Goal: Task Accomplishment & Management: Complete application form

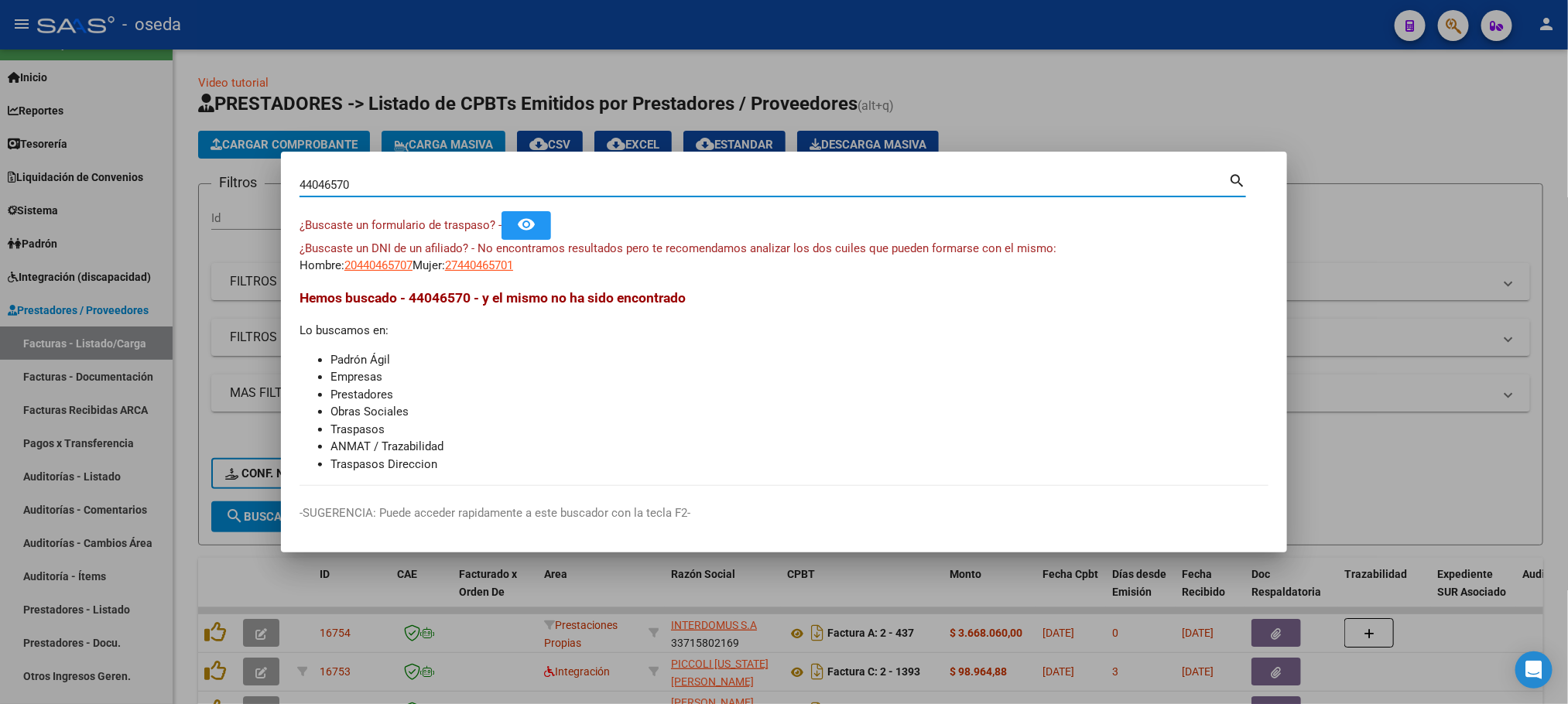
drag, startPoint x: 374, startPoint y: 185, endPoint x: 86, endPoint y: 166, distance: 288.6
click at [86, 166] on div "44046570 Buscar (apellido, dni, cuil, nro traspaso, cuit, obra social) search ¿…" at bounding box center [784, 352] width 1568 height 704
type input "ECHAIDE"
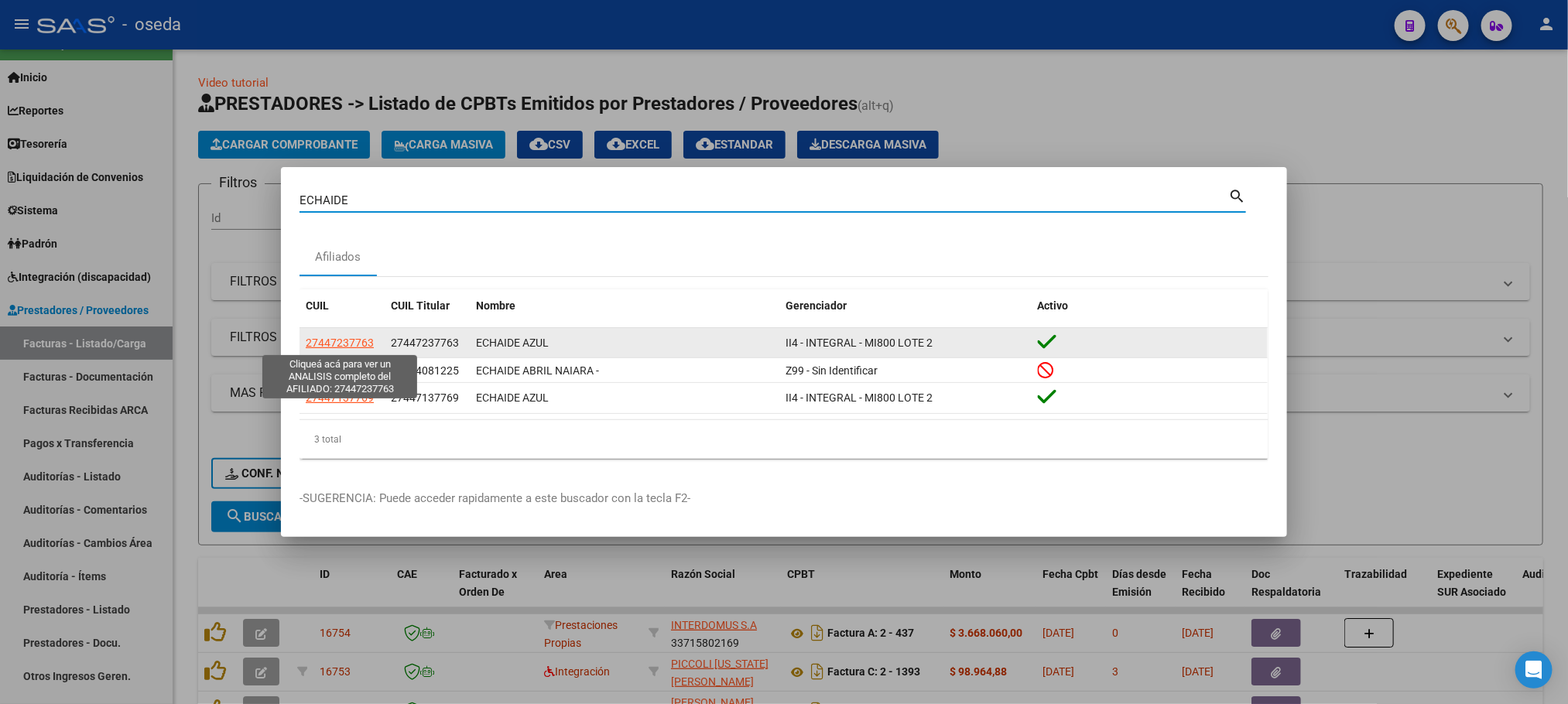
click at [328, 343] on span "27447237763" at bounding box center [340, 343] width 68 height 12
type textarea "27447237763"
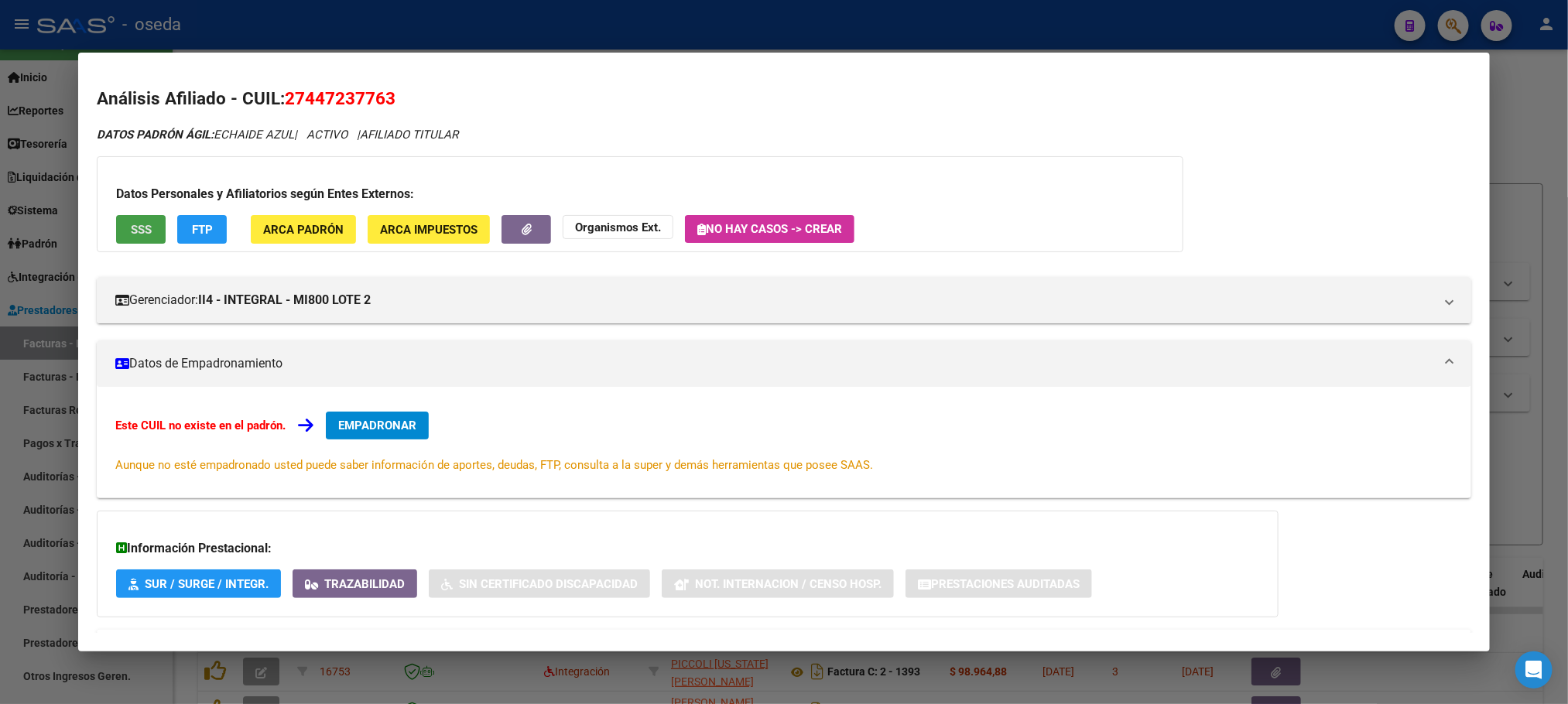
click at [140, 227] on span "SSS" at bounding box center [141, 230] width 21 height 14
click at [131, 224] on span "SSS" at bounding box center [141, 230] width 21 height 14
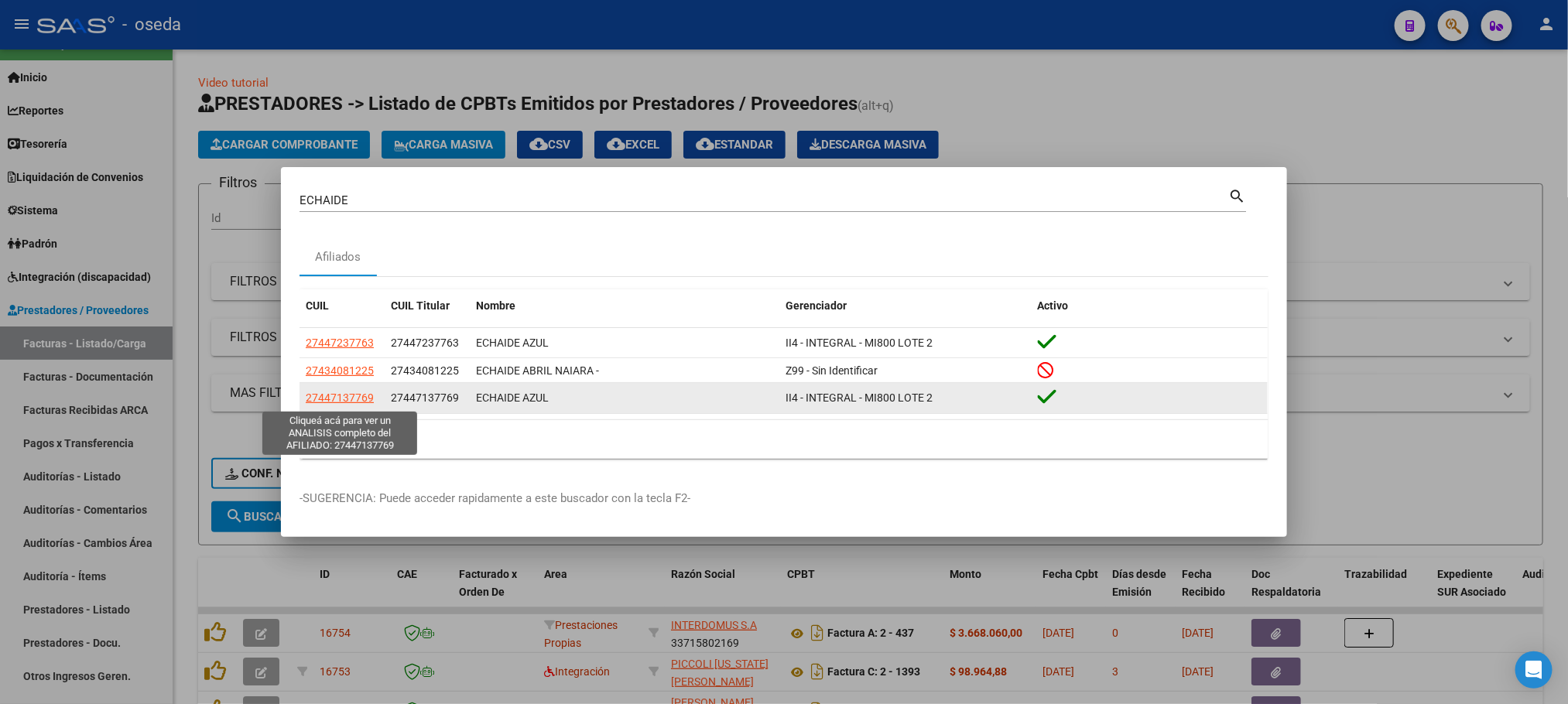
click at [328, 398] on span "27447137769" at bounding box center [340, 397] width 68 height 12
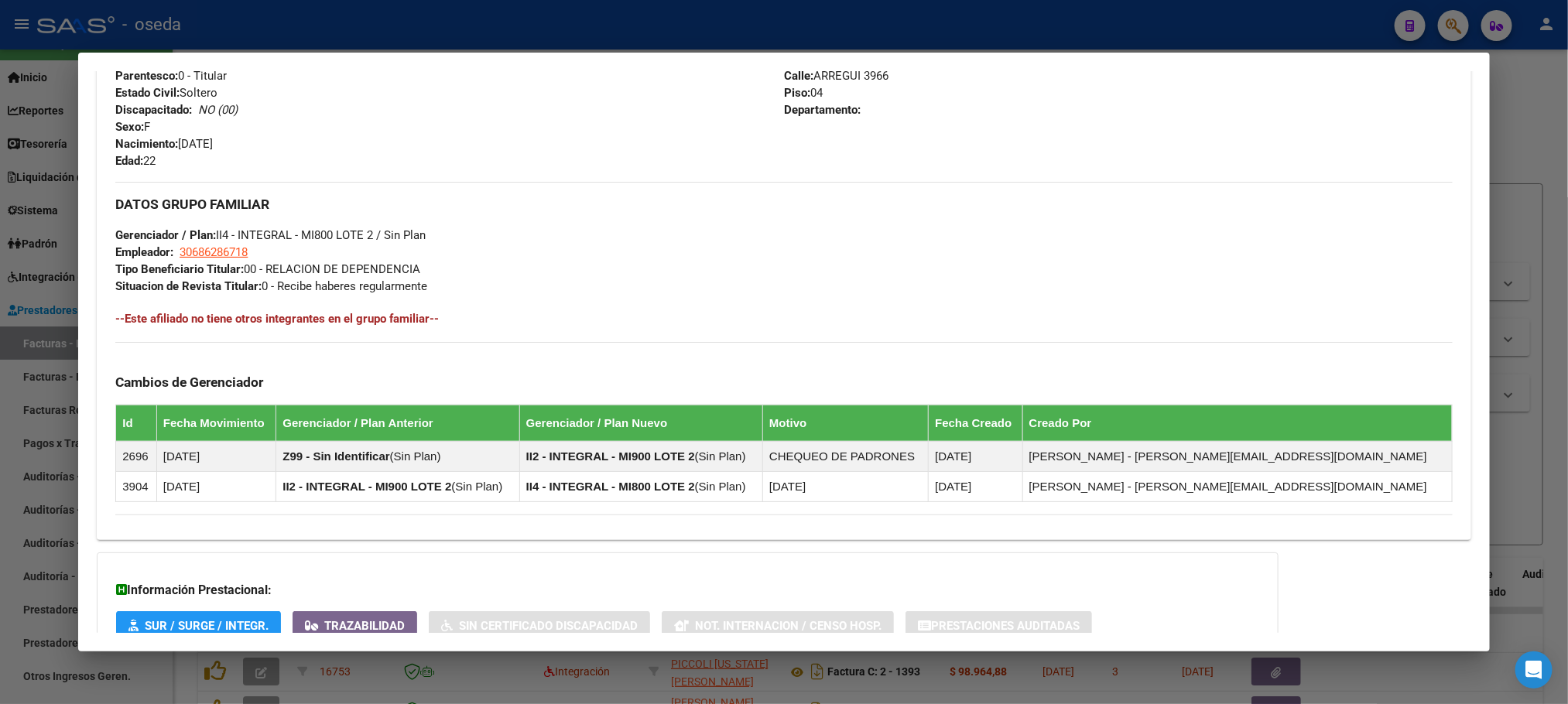
scroll to position [726, 0]
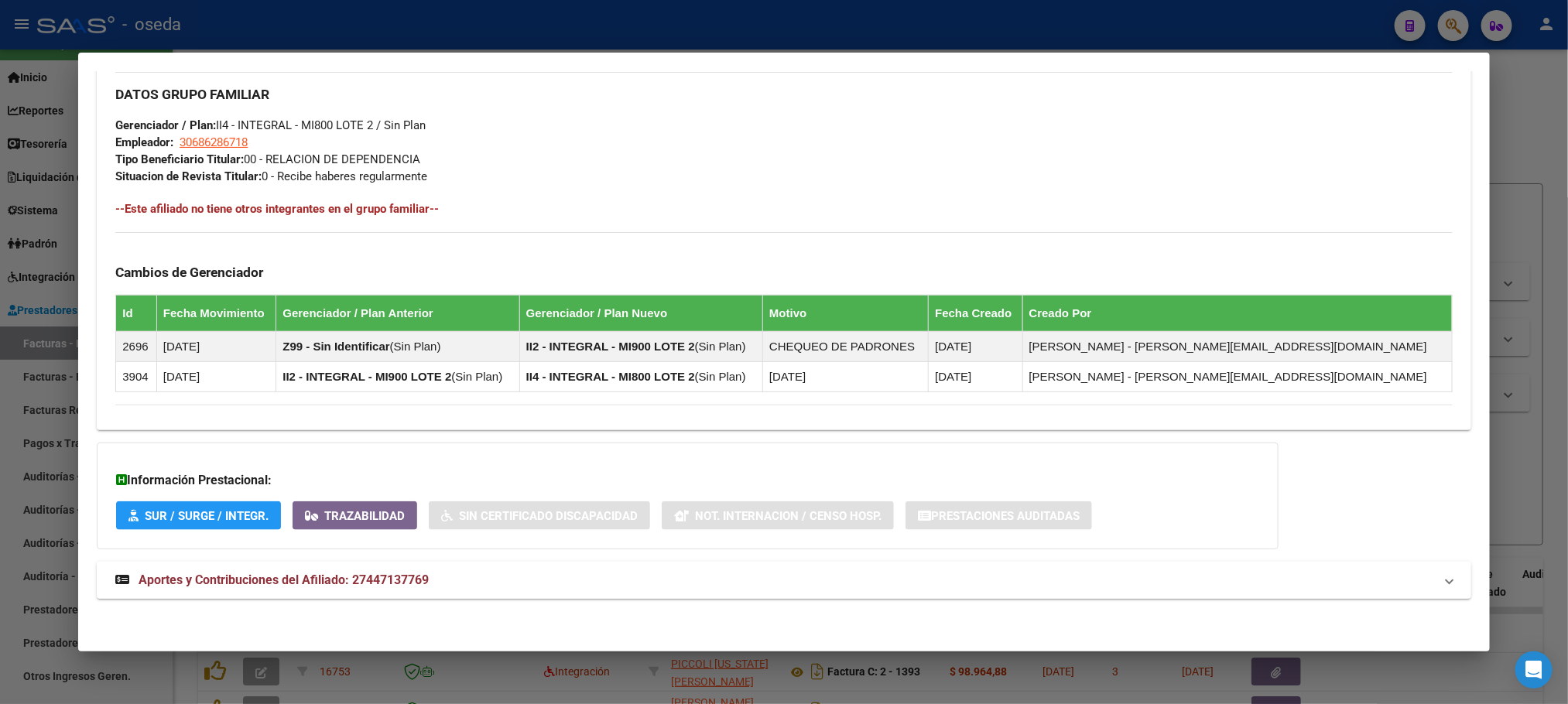
click at [326, 574] on span "Aportes y Contribuciones del Afiliado: 27447137769" at bounding box center [284, 579] width 291 height 15
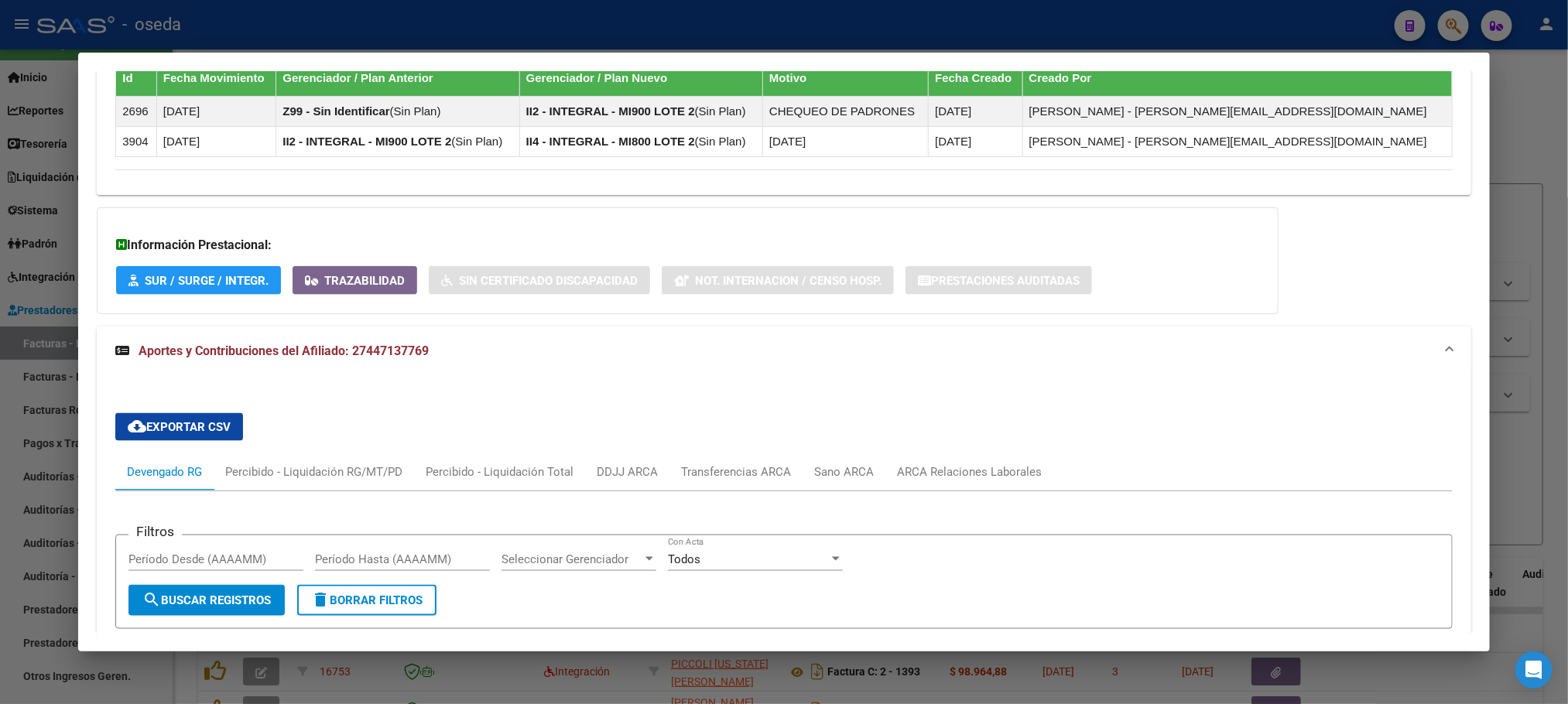
scroll to position [1423, 0]
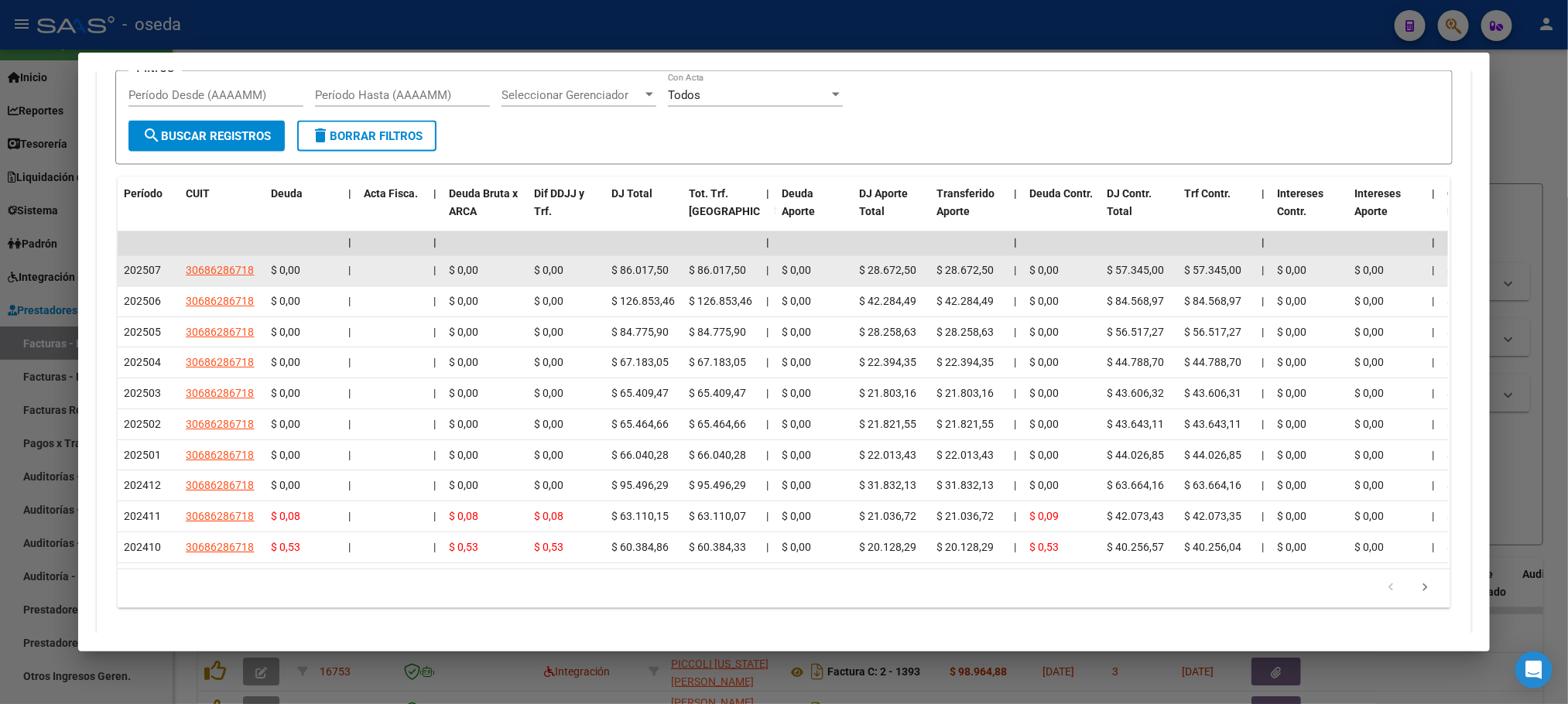
click at [211, 266] on app-link-go-to "30686286718" at bounding box center [220, 271] width 68 height 18
click at [212, 267] on span "30686286718" at bounding box center [220, 271] width 68 height 12
type textarea "30686286718"
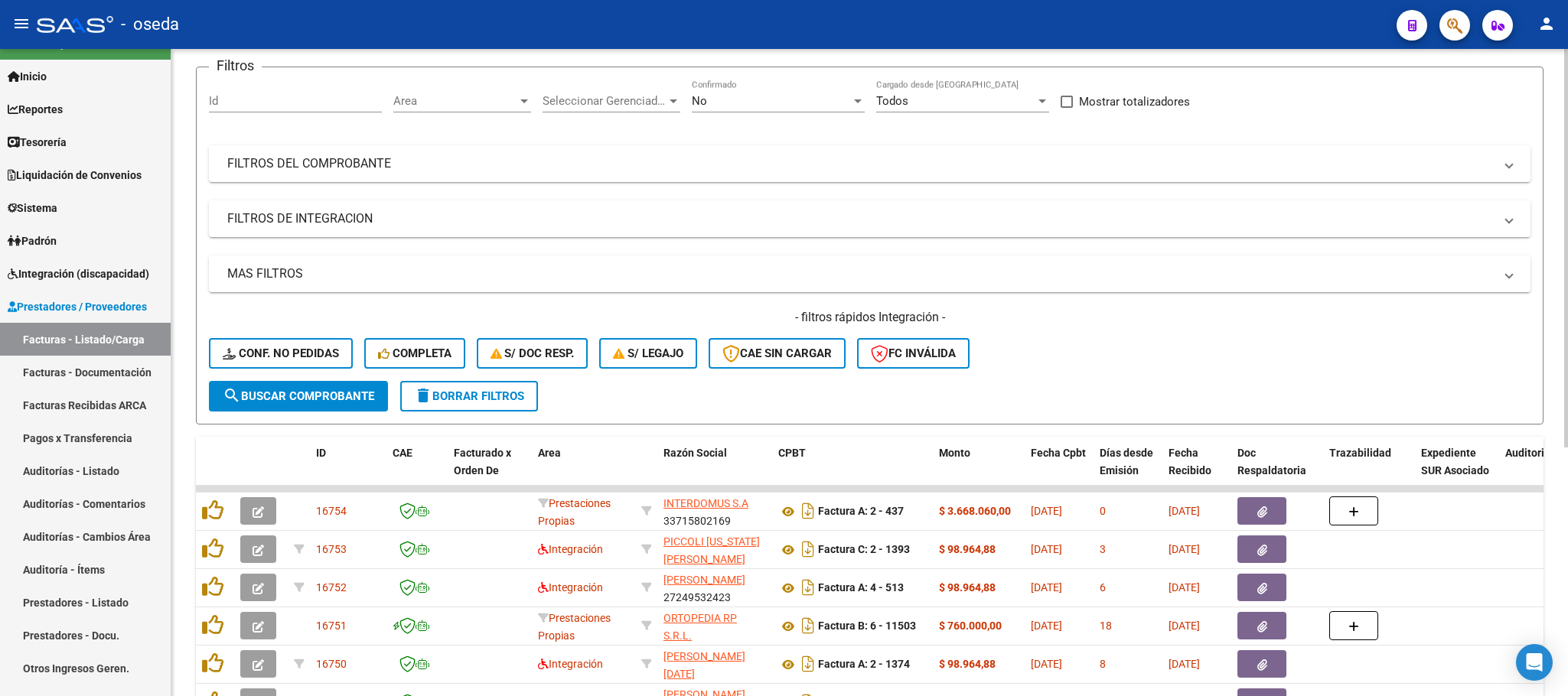
scroll to position [230, 0]
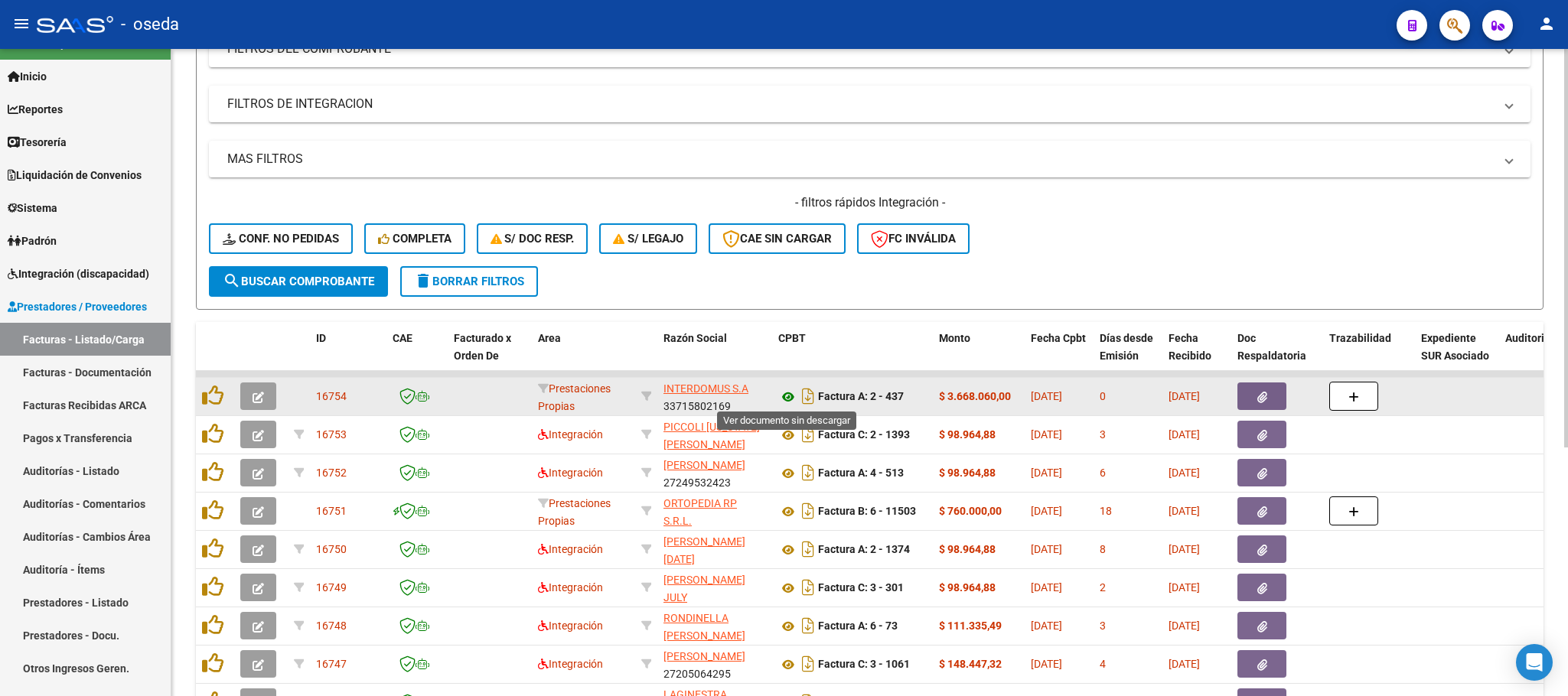
click at [785, 400] on icon at bounding box center [788, 397] width 20 height 19
click at [787, 397] on icon at bounding box center [788, 397] width 20 height 19
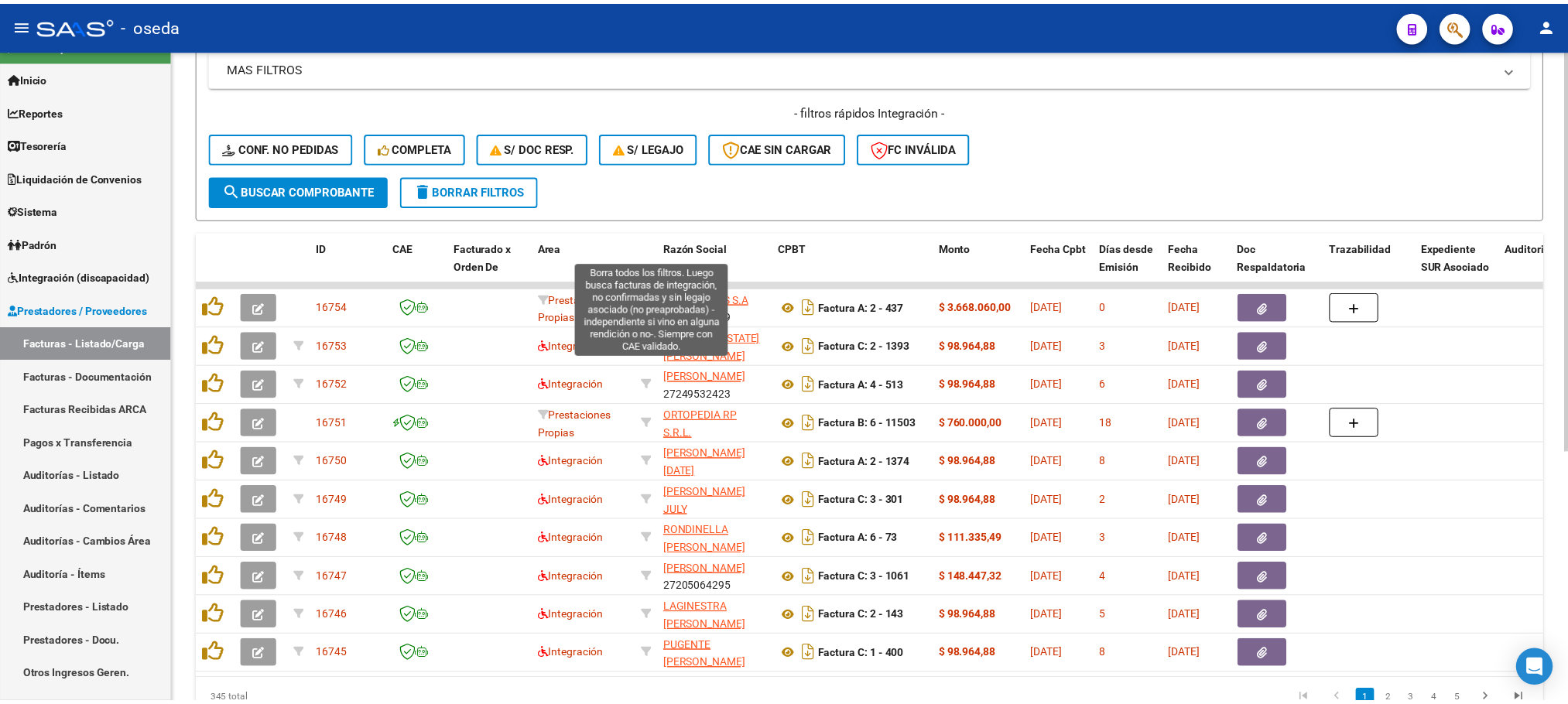
scroll to position [408, 0]
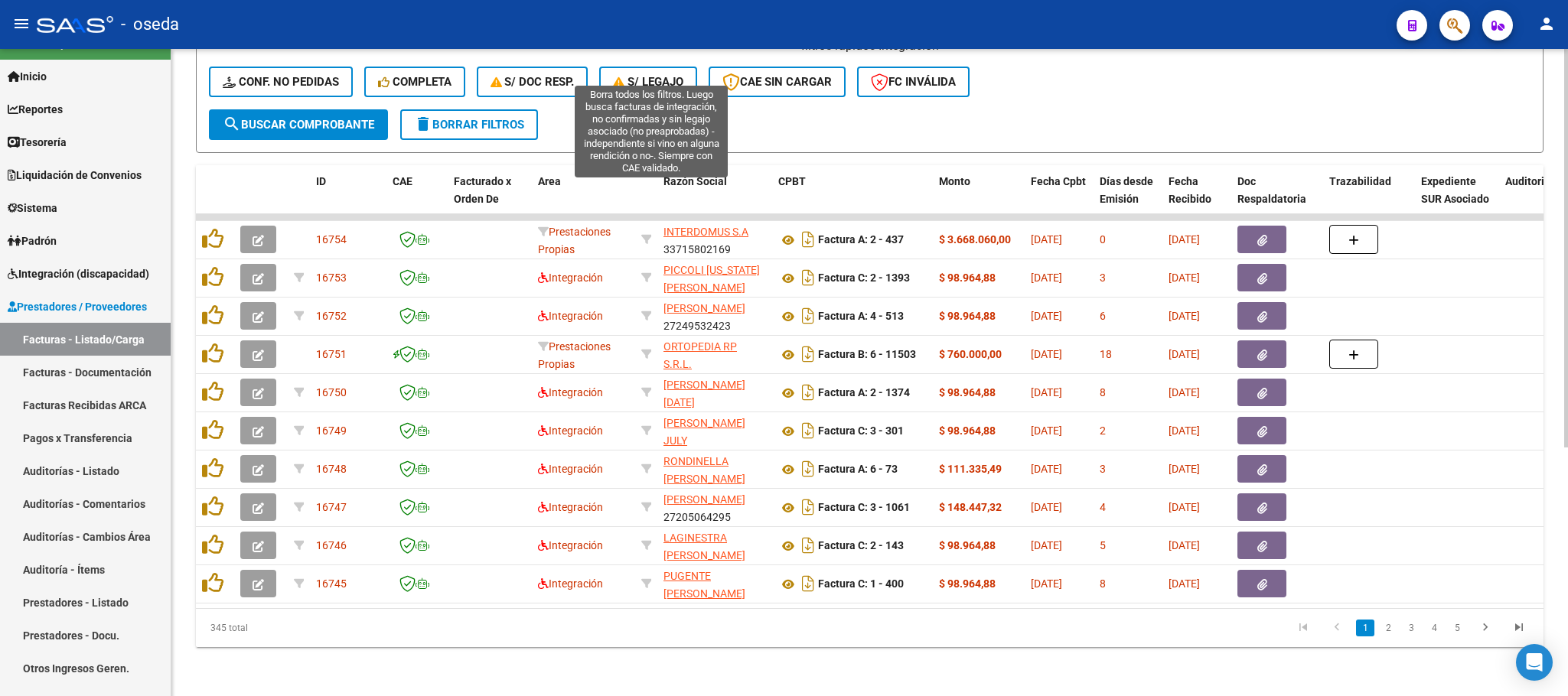
click at [651, 75] on span "S/ legajo" at bounding box center [647, 82] width 70 height 14
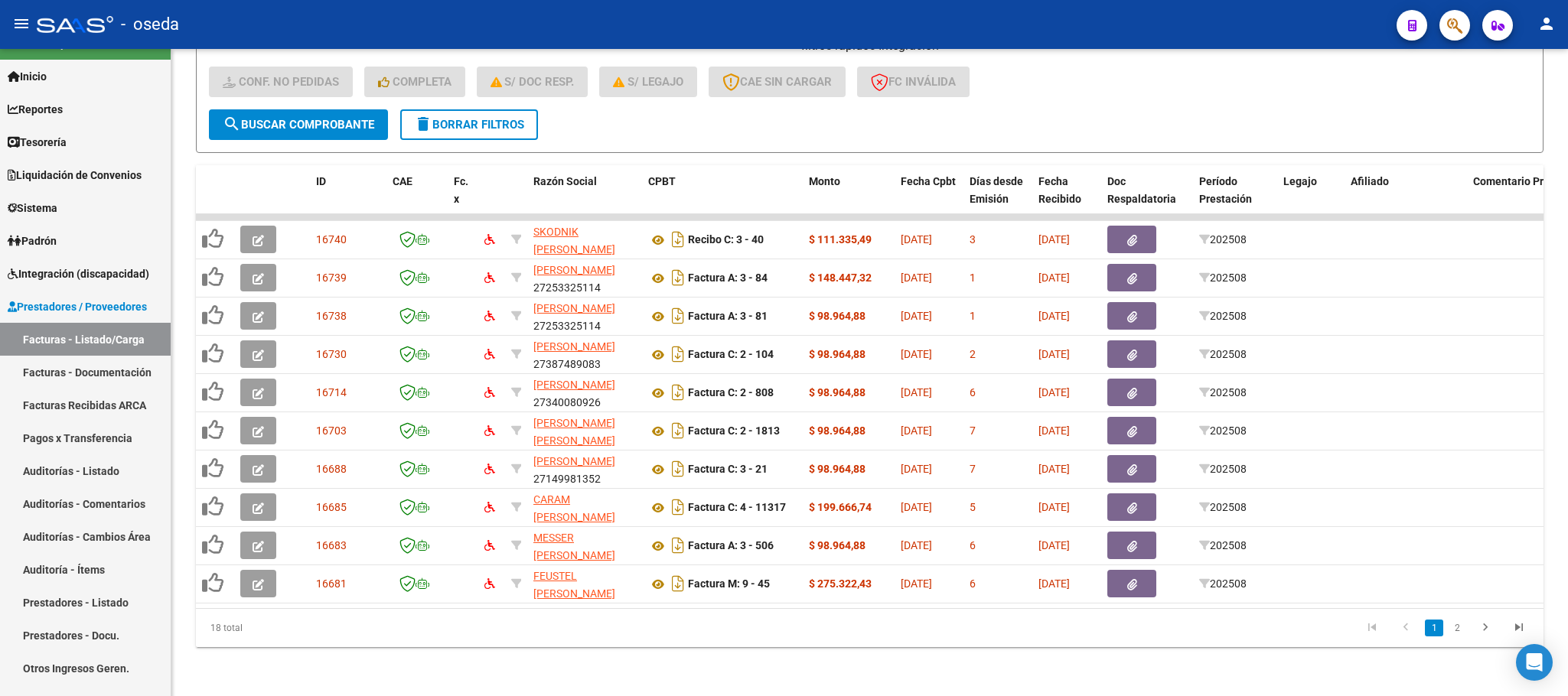
click at [1444, 36] on button "button" at bounding box center [1455, 25] width 30 height 30
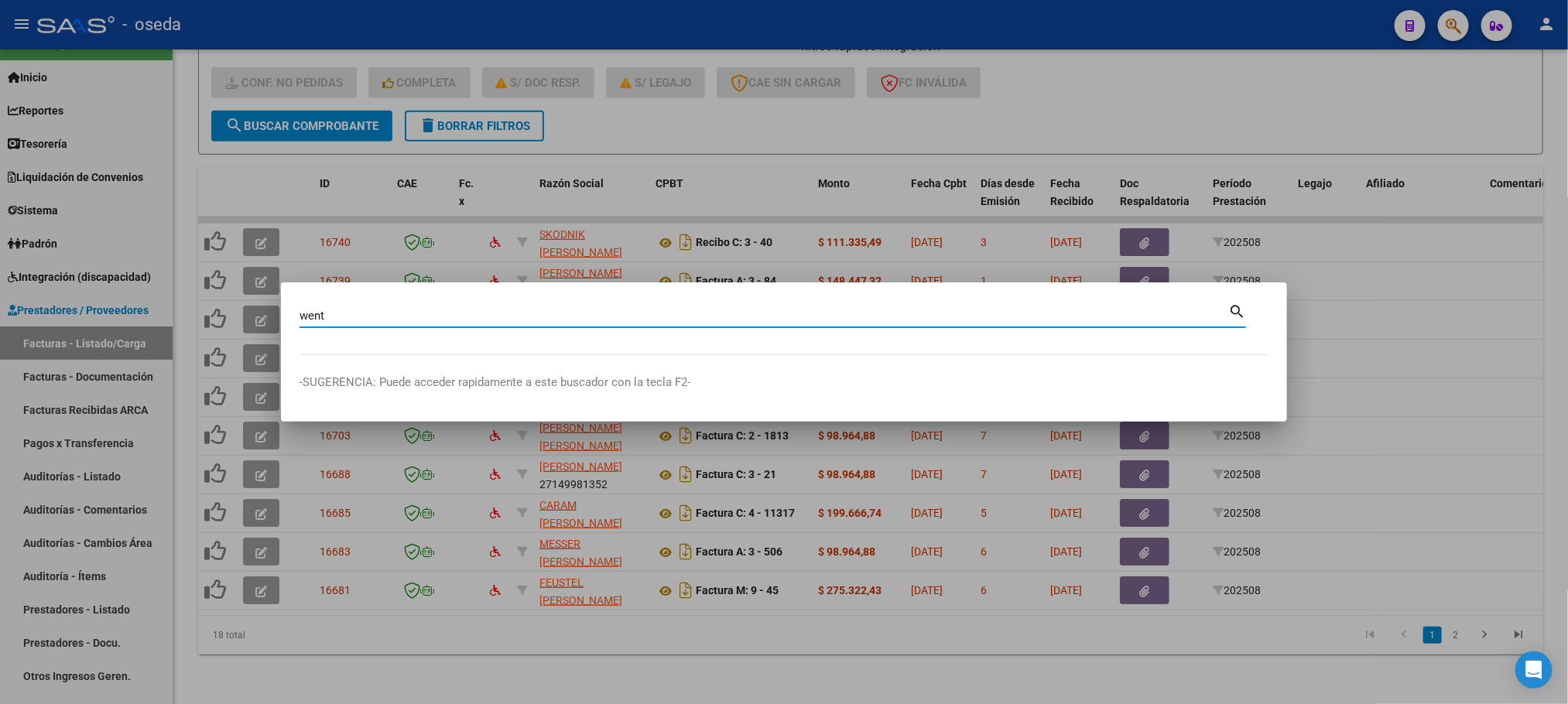
type input "went"
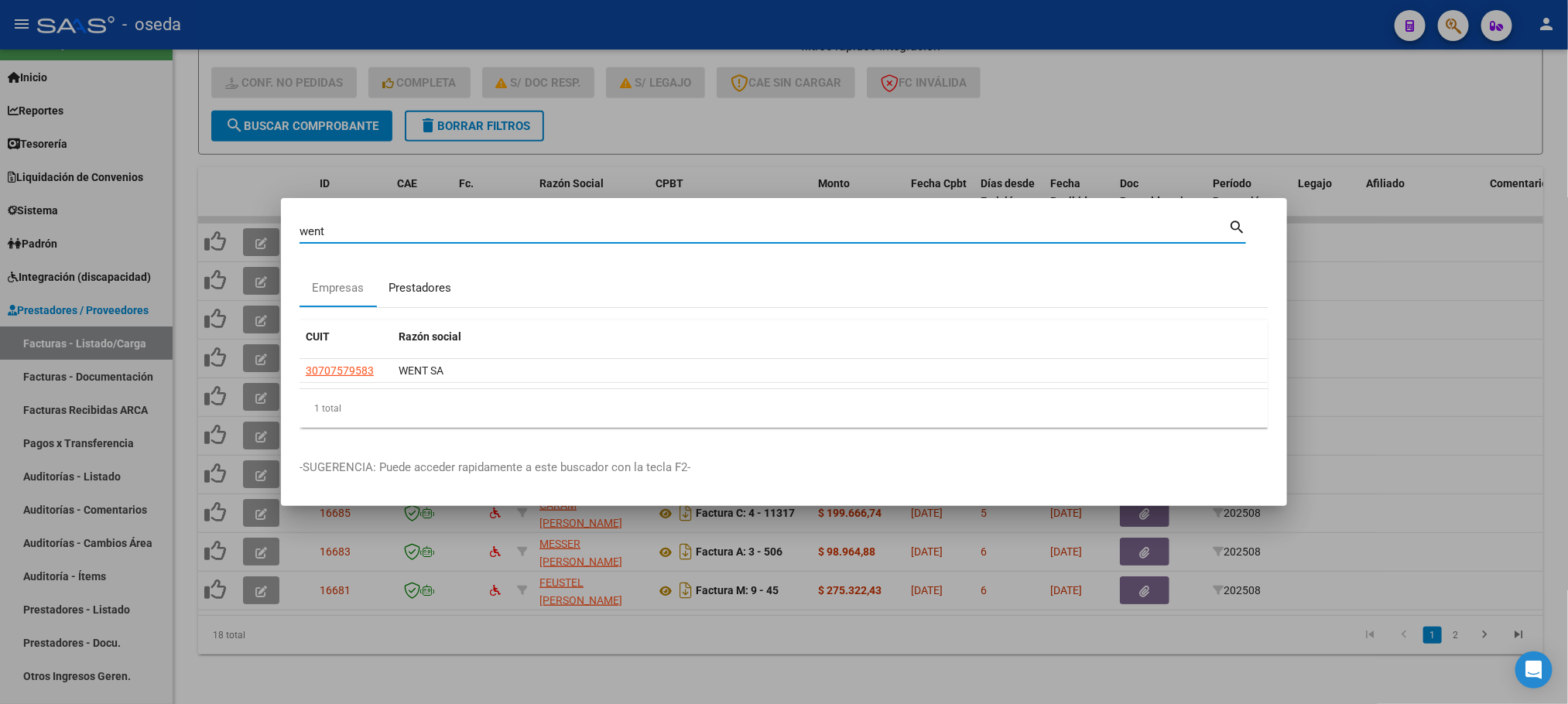
click at [407, 286] on div "Prestadores" at bounding box center [420, 288] width 62 height 18
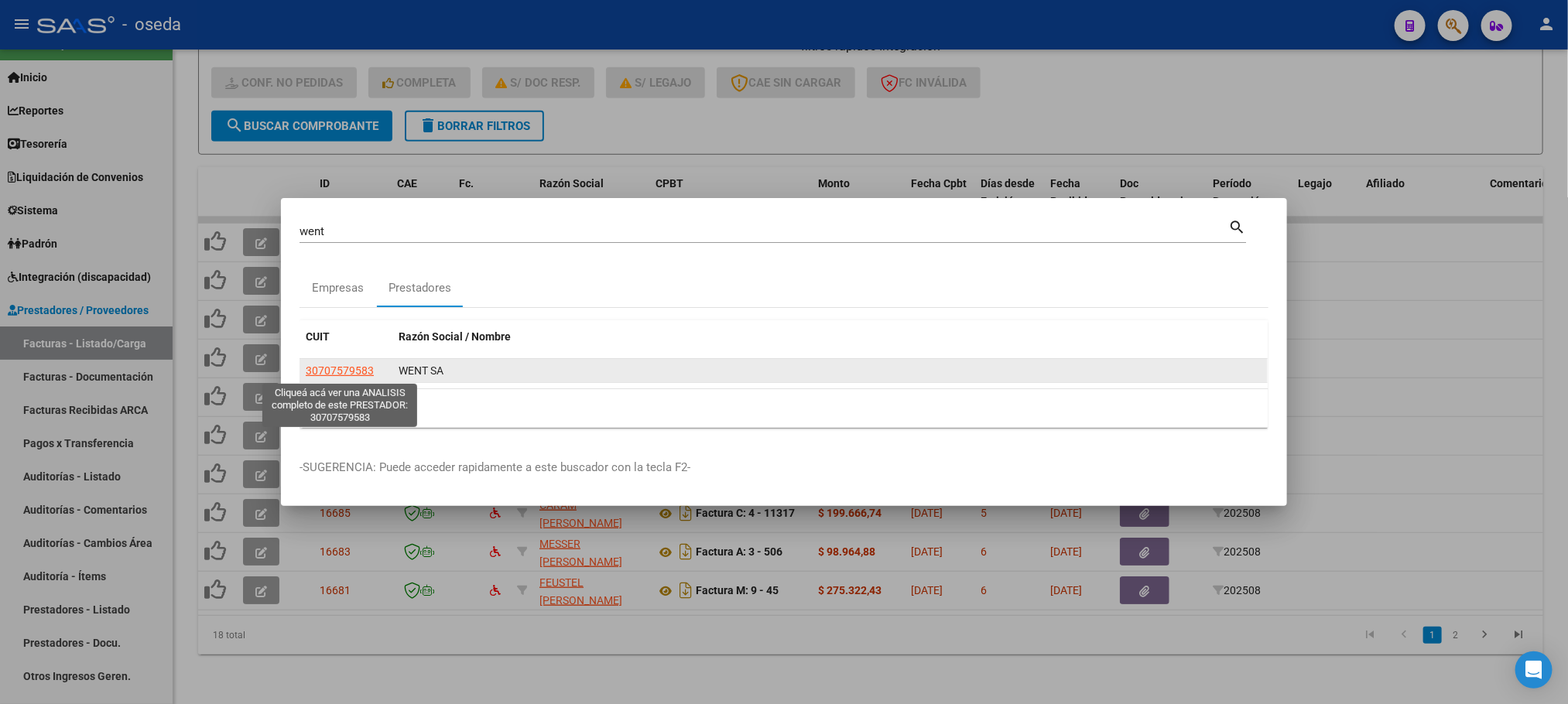
click at [335, 372] on span "30707579583" at bounding box center [340, 371] width 68 height 12
type textarea "30707579583"
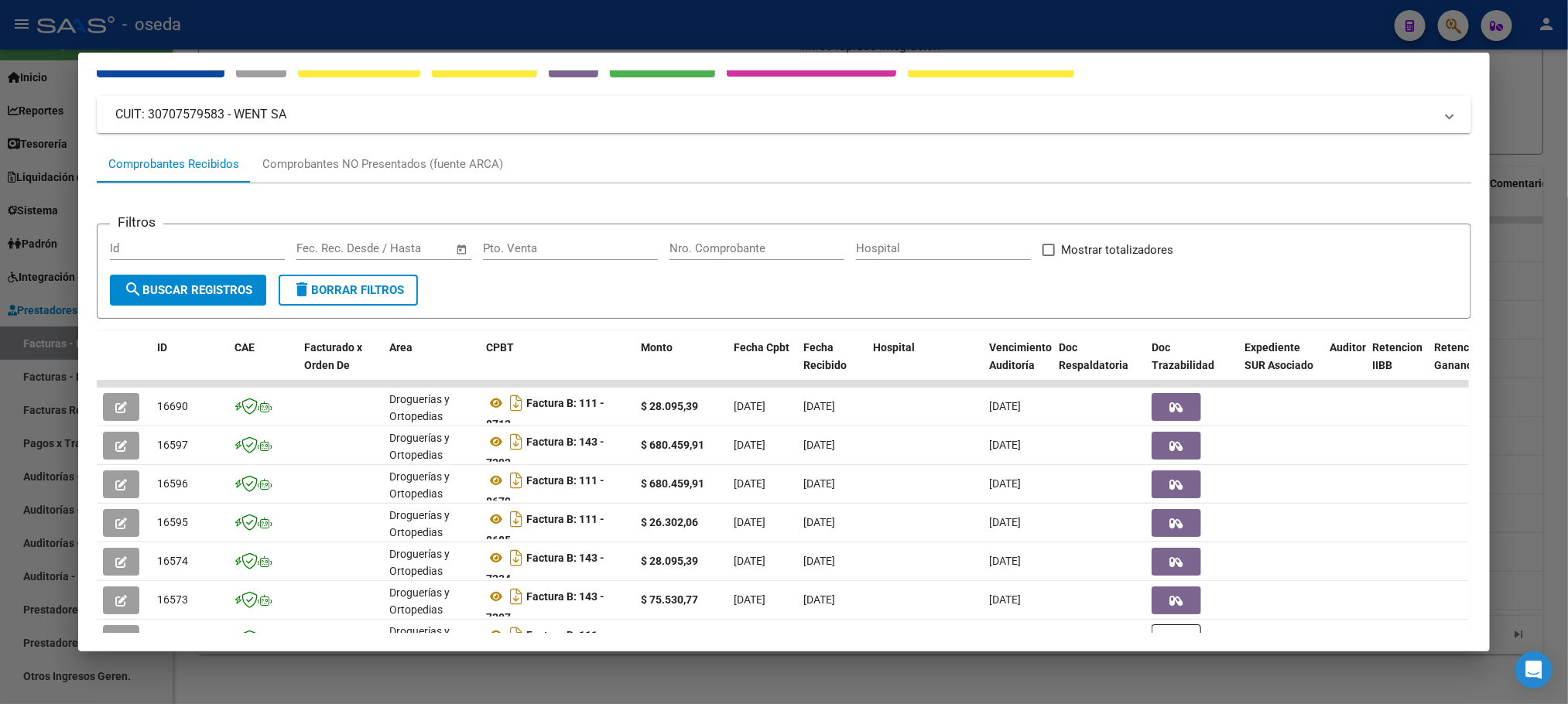
scroll to position [116, 0]
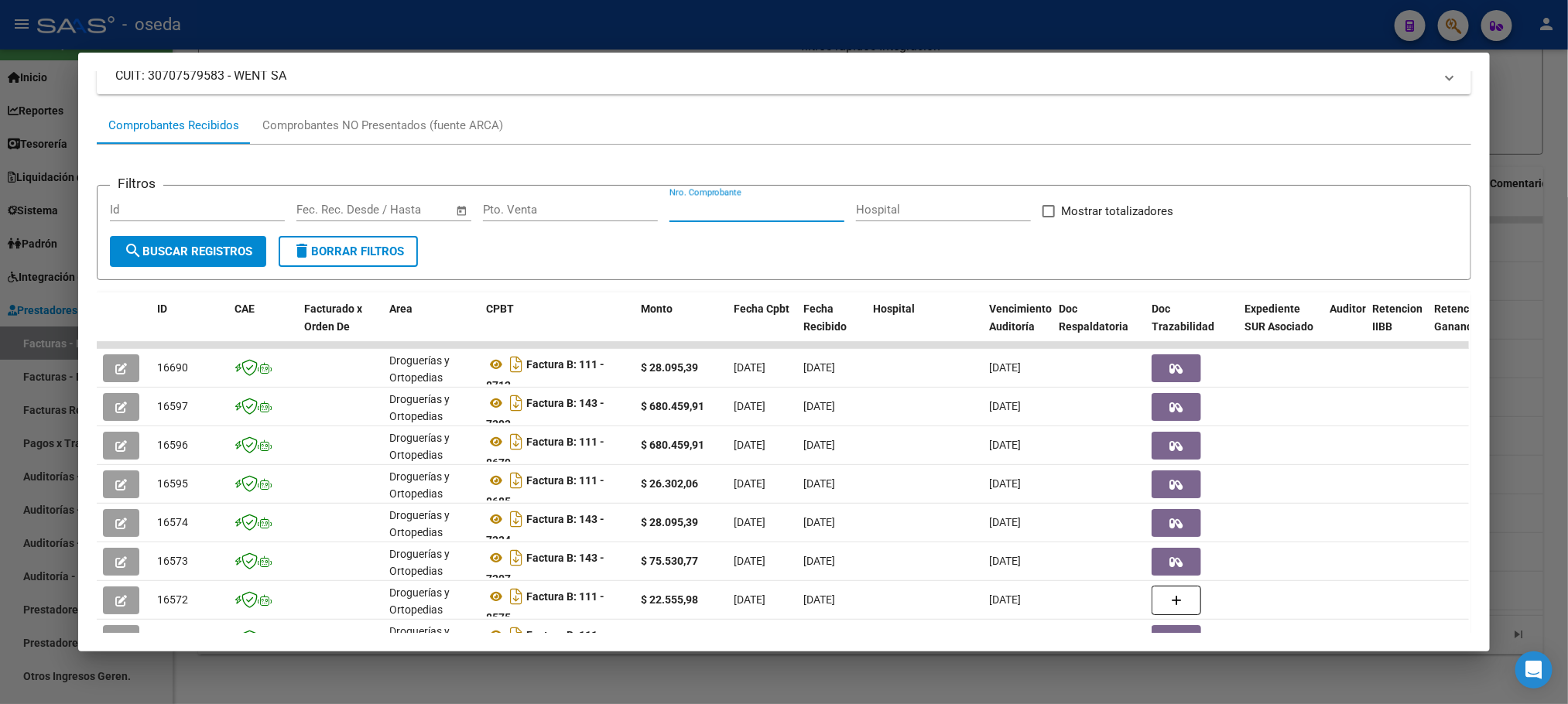
click at [719, 212] on input "Nro. Comprobante" at bounding box center [756, 209] width 175 height 14
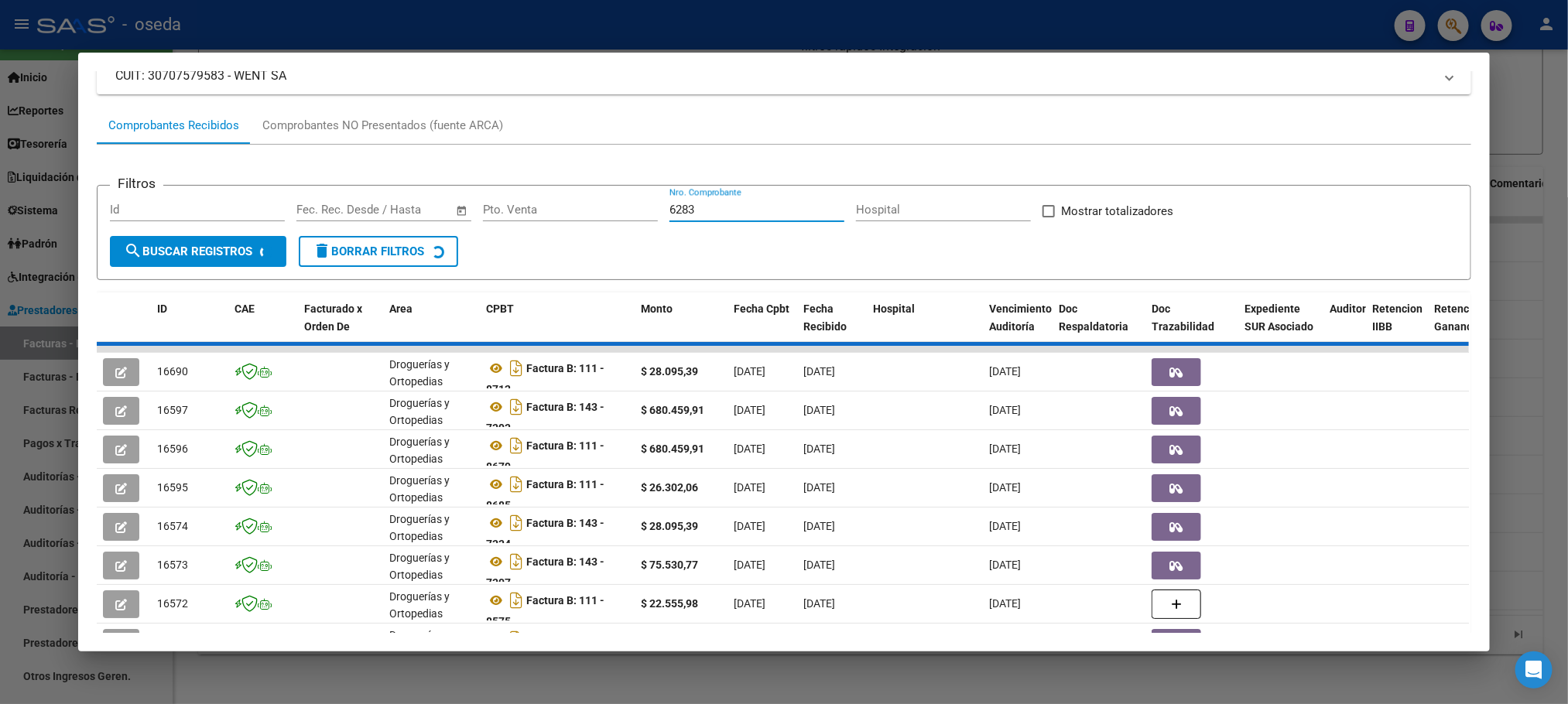
scroll to position [0, 0]
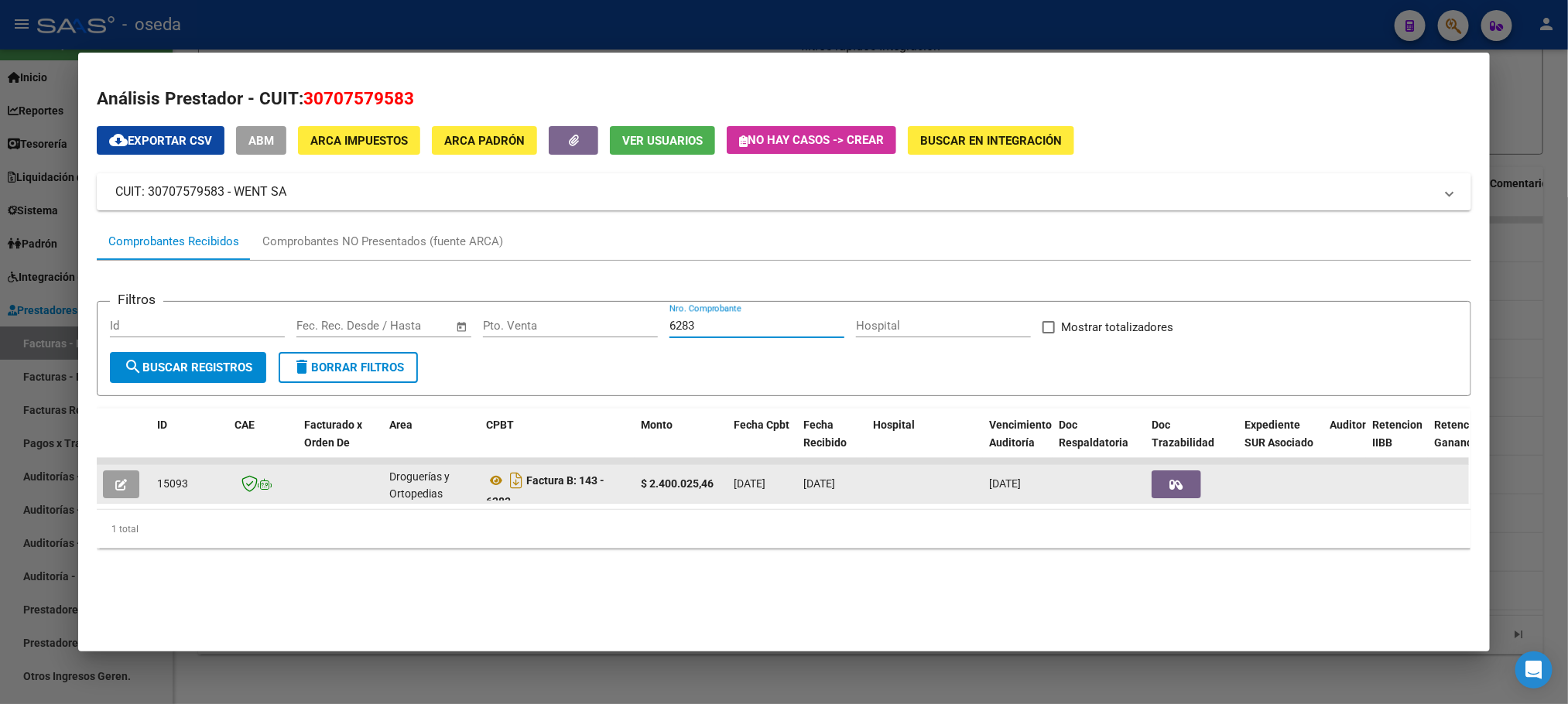
type input "6283"
click at [115, 485] on icon "button" at bounding box center [121, 485] width 12 height 12
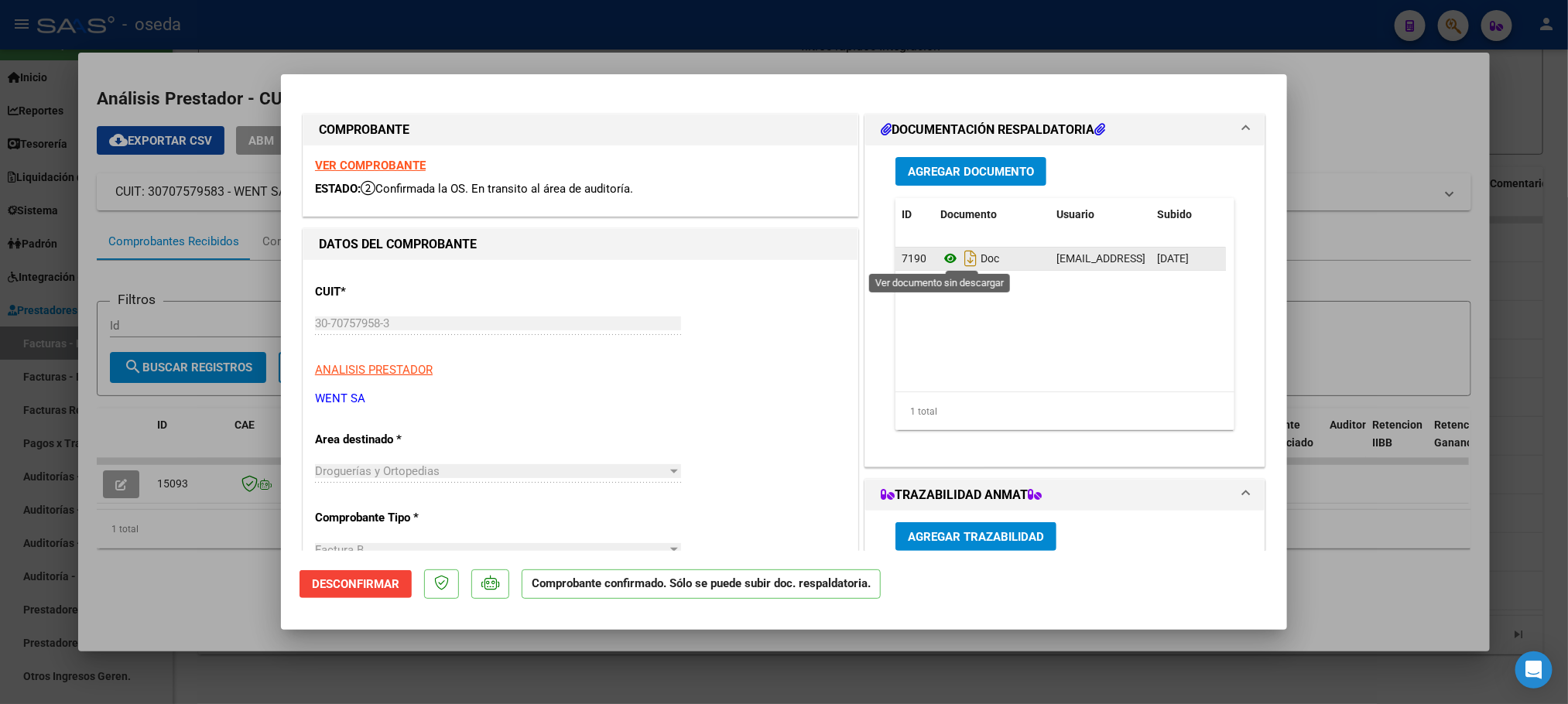
click at [945, 263] on icon at bounding box center [950, 259] width 21 height 19
type input "$ 0,00"
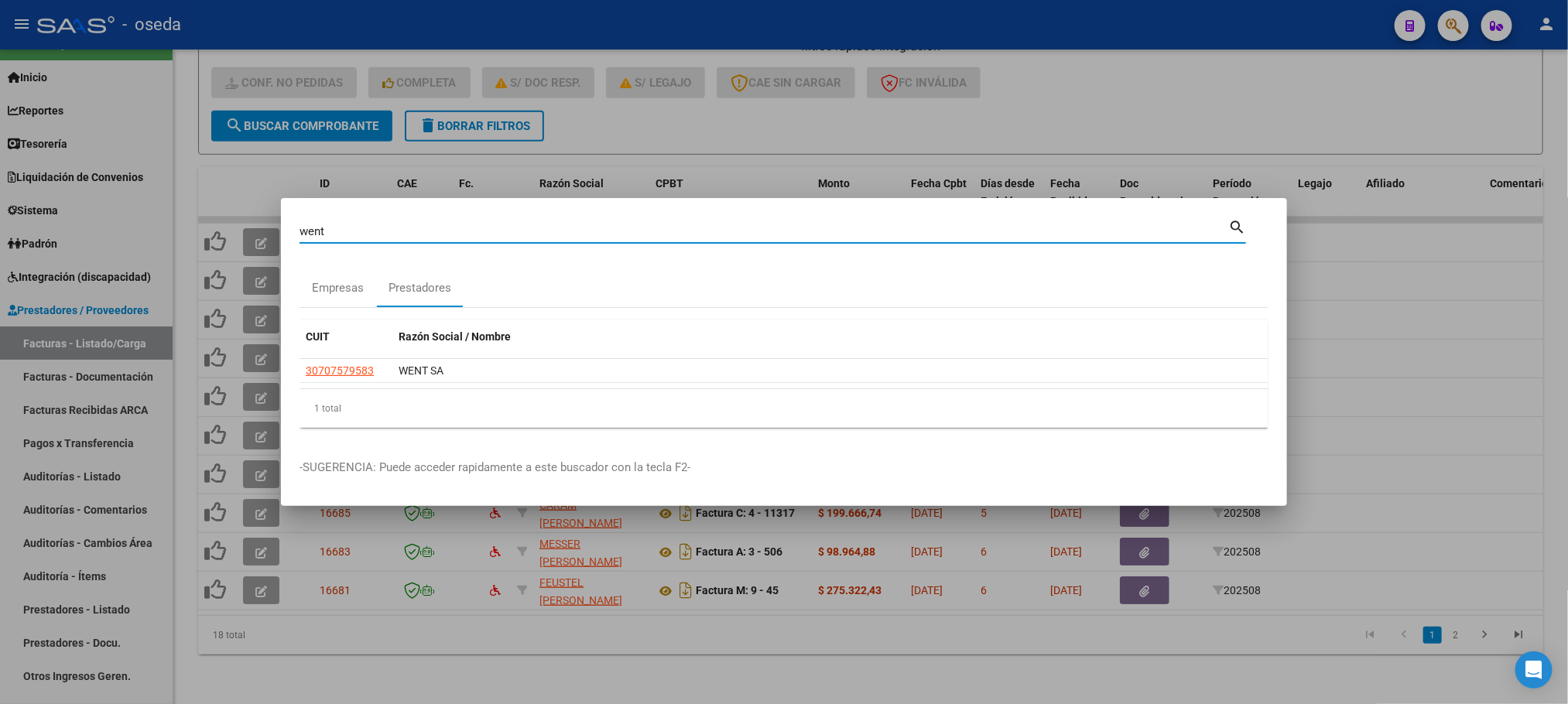
drag, startPoint x: 441, startPoint y: 228, endPoint x: 146, endPoint y: 223, distance: 295.0
click at [146, 223] on div "went Buscar (apellido, dni, cuil, nro traspaso, cuit, obra social) search Empre…" at bounding box center [784, 352] width 1568 height 704
type input "viel"
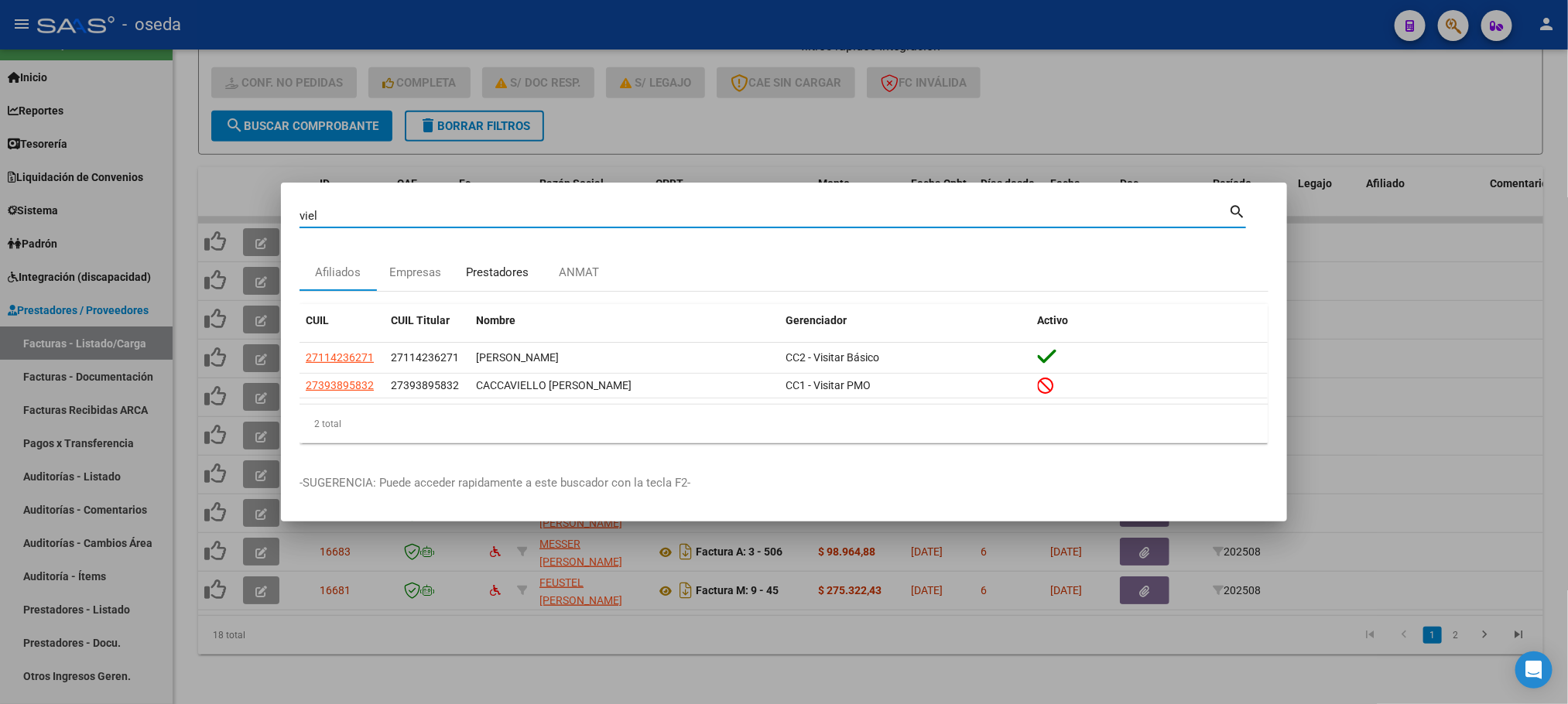
click at [488, 269] on div "Prestadores" at bounding box center [496, 273] width 62 height 18
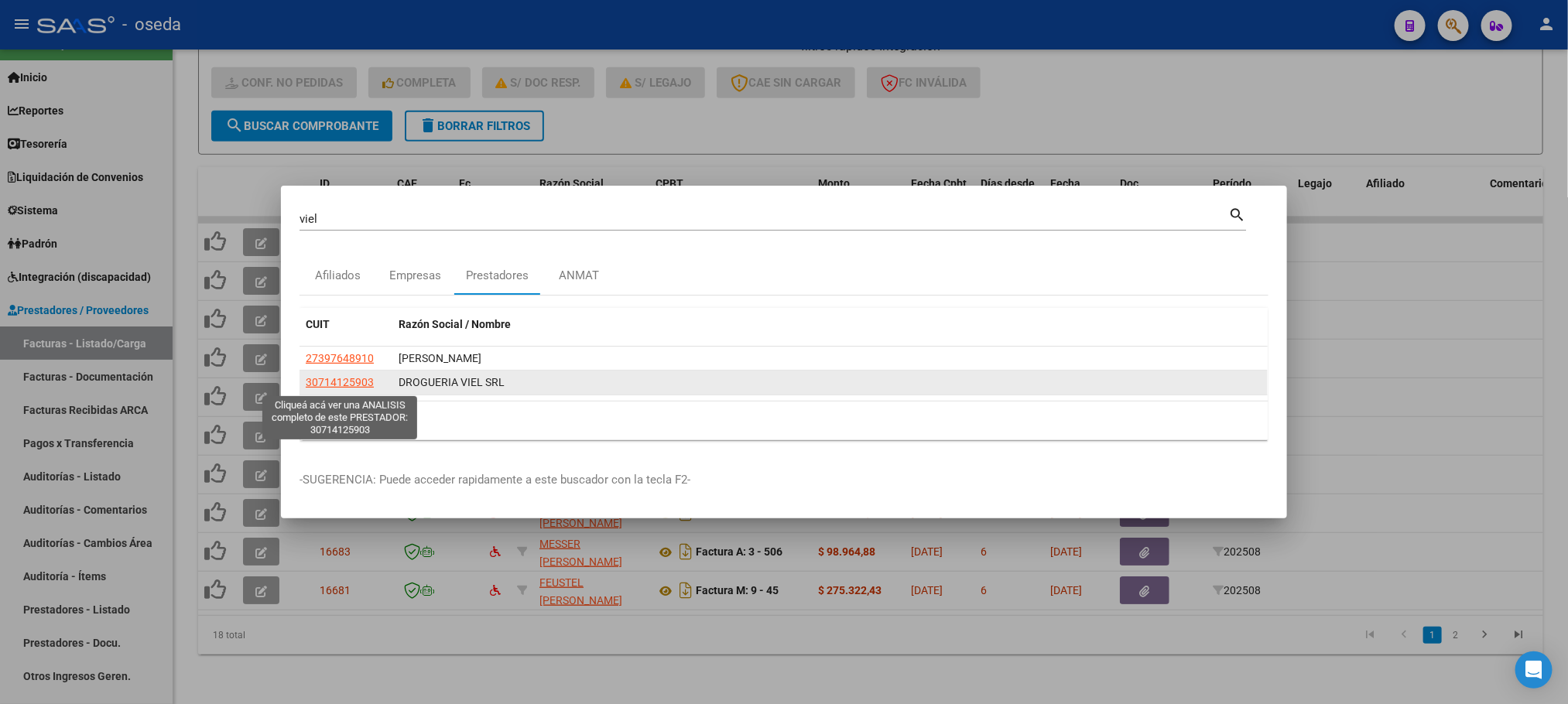
click at [327, 383] on span "30714125903" at bounding box center [340, 382] width 68 height 12
type textarea "30714125903"
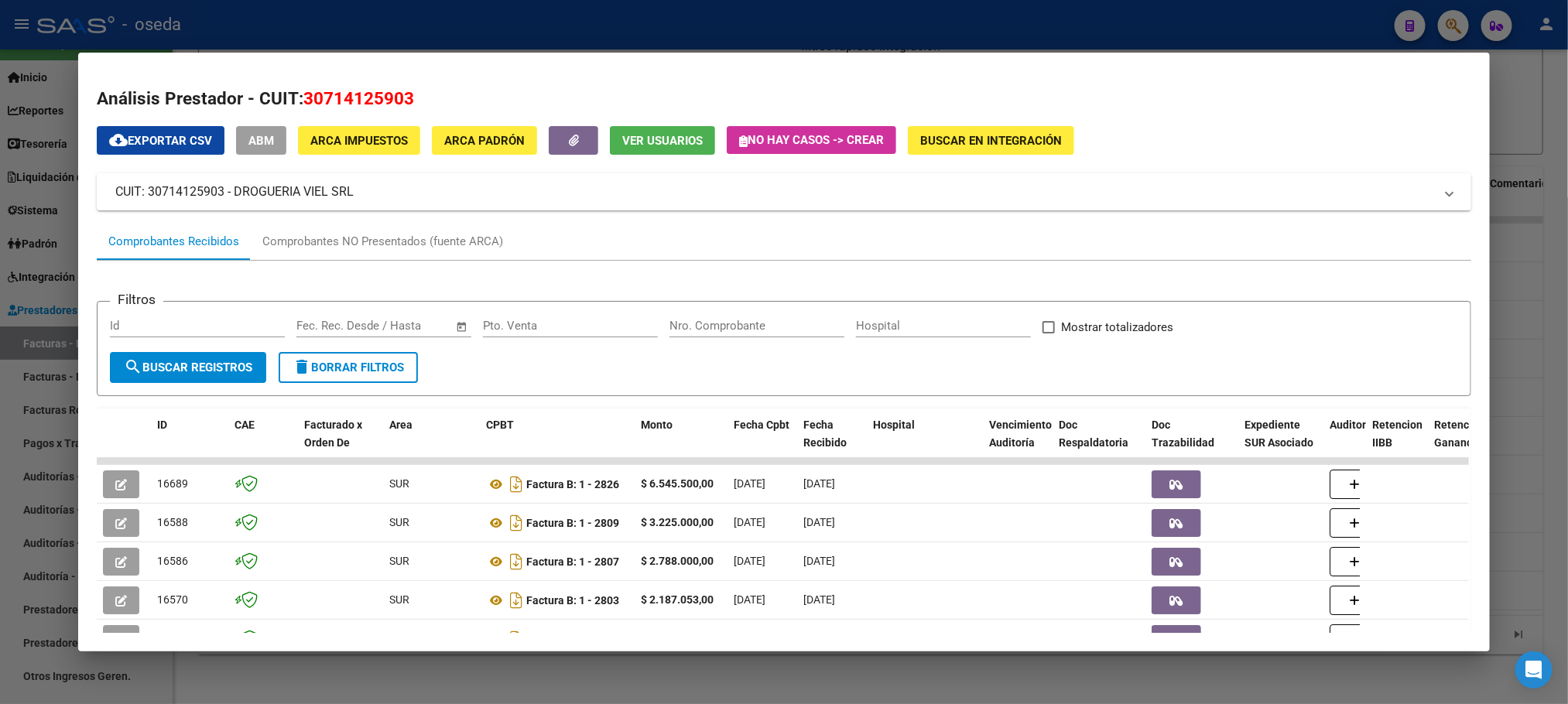
click at [707, 330] on input "Nro. Comprobante" at bounding box center [756, 326] width 175 height 14
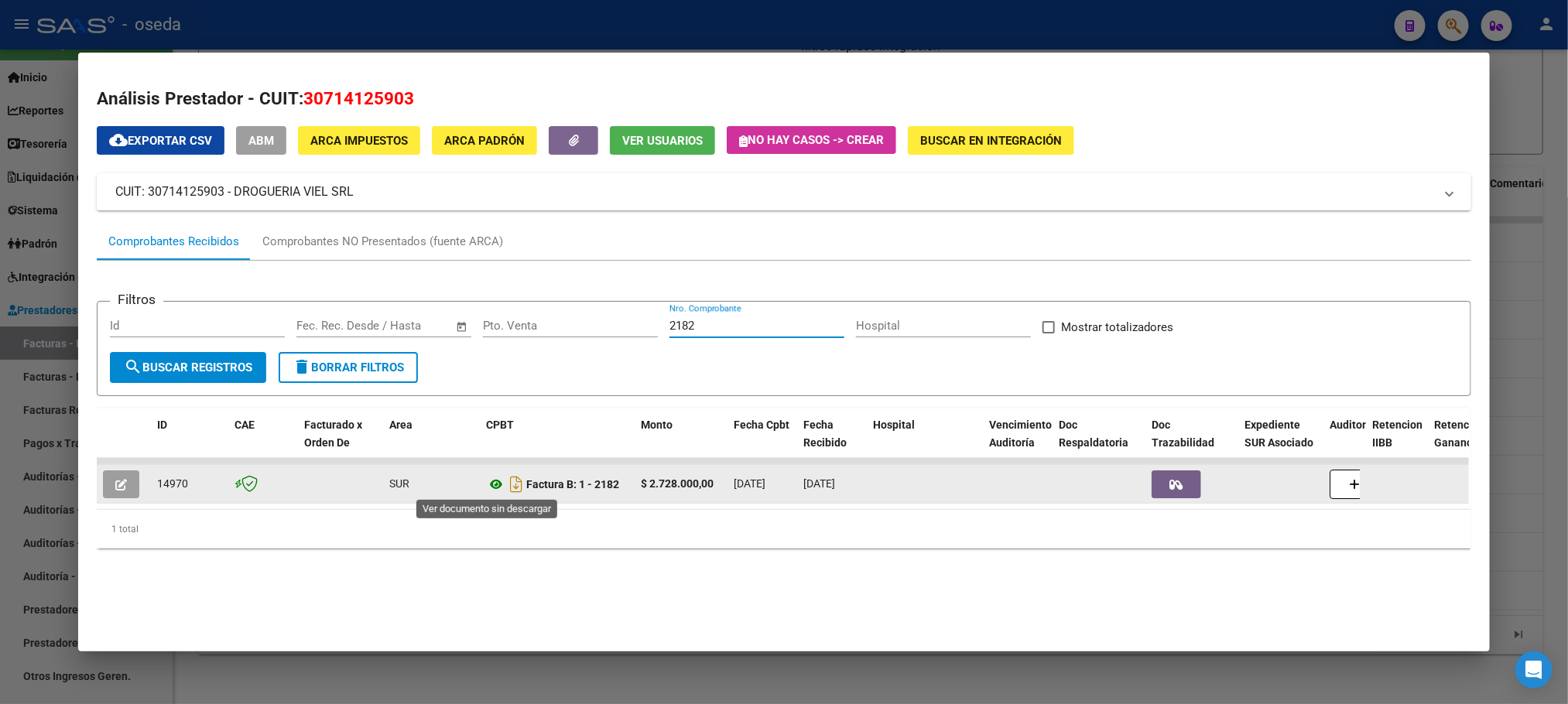
type input "2182"
click at [486, 484] on icon at bounding box center [496, 484] width 21 height 19
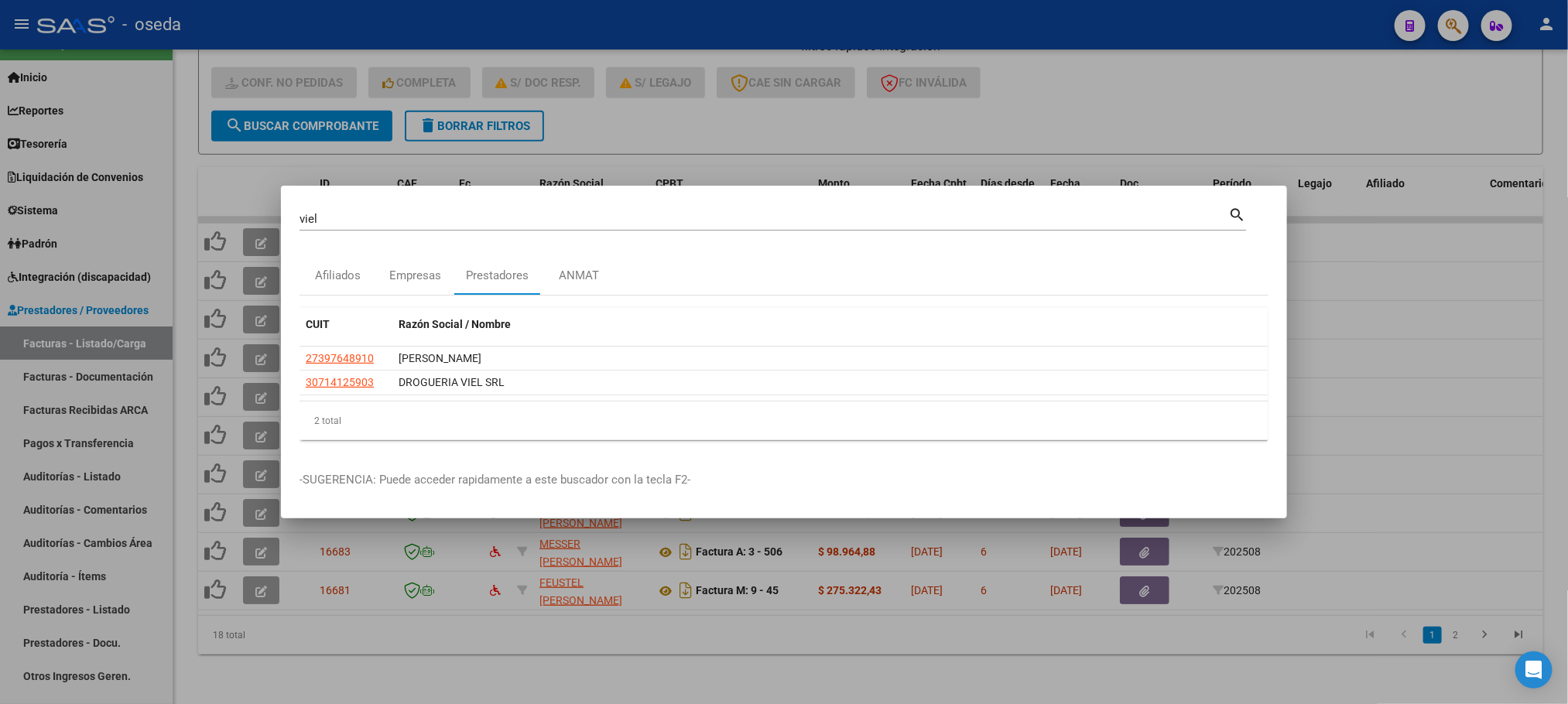
click at [328, 209] on div "viel Buscar (apellido, dni, cuil, nro traspaso, cuit, obra social)" at bounding box center [764, 219] width 929 height 23
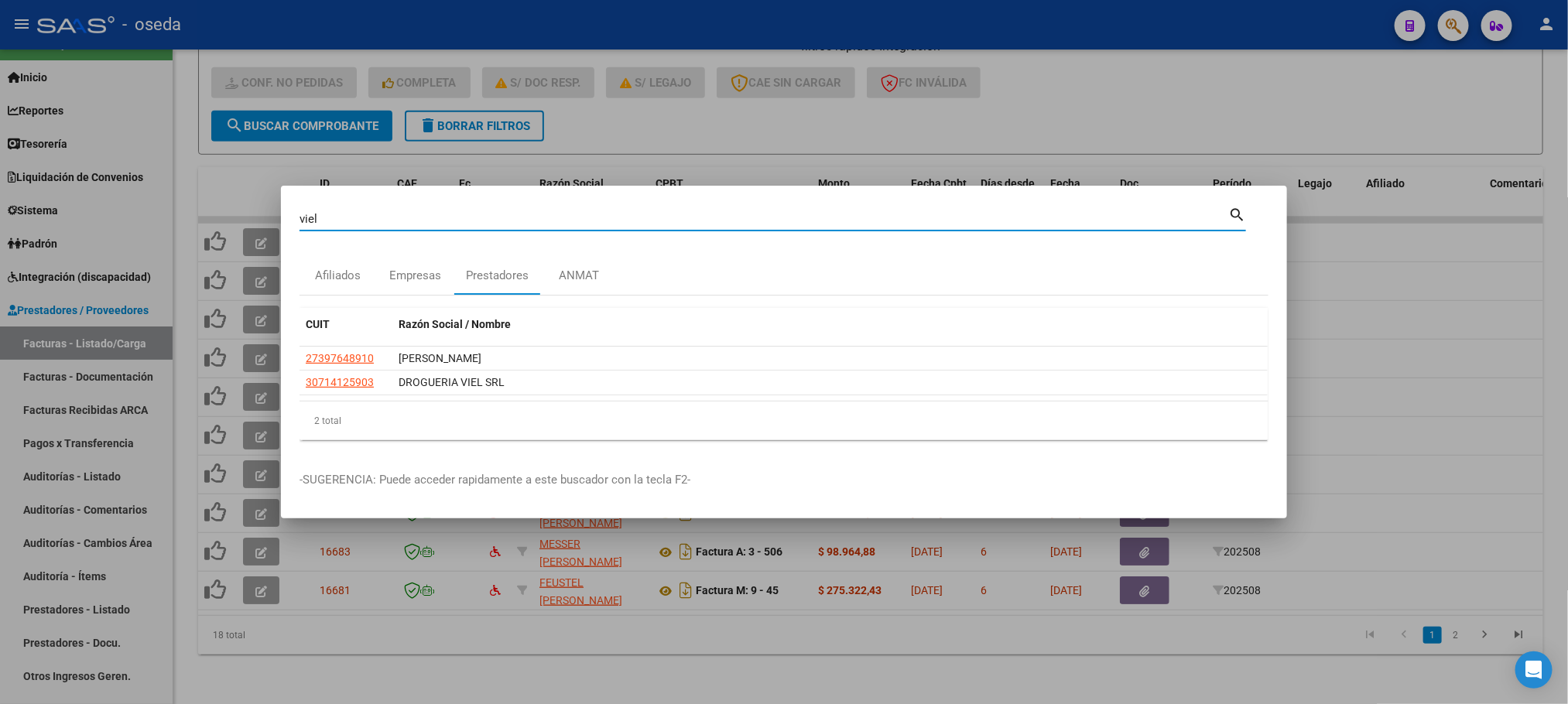
drag, startPoint x: 331, startPoint y: 217, endPoint x: 283, endPoint y: 217, distance: 48.0
click at [283, 217] on mat-dialog-content "viel Buscar (apellido, dni, cuil, nro traspaso, cuit, obra social) search Afili…" at bounding box center [784, 328] width 1006 height 249
type input "went"
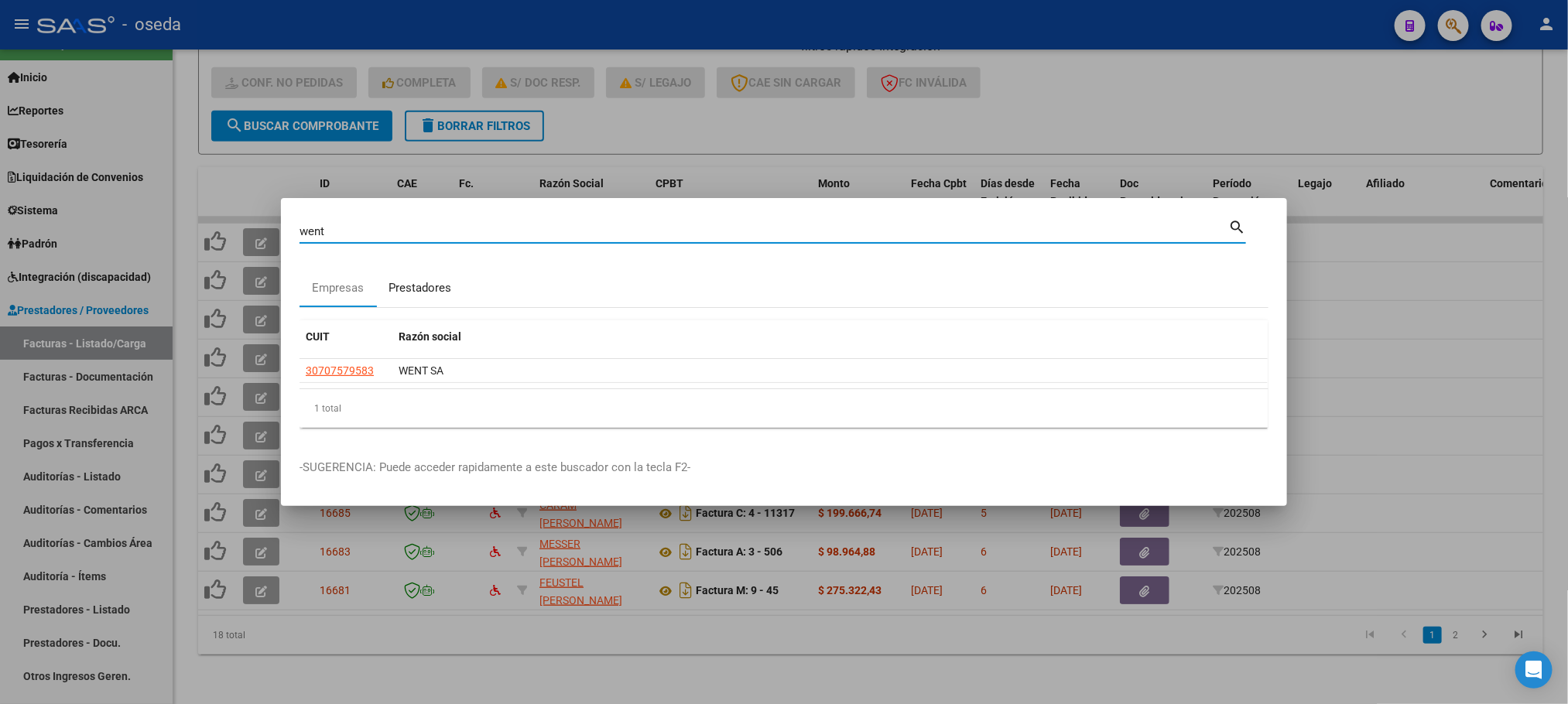
click at [409, 279] on div "Prestadores" at bounding box center [420, 288] width 62 height 18
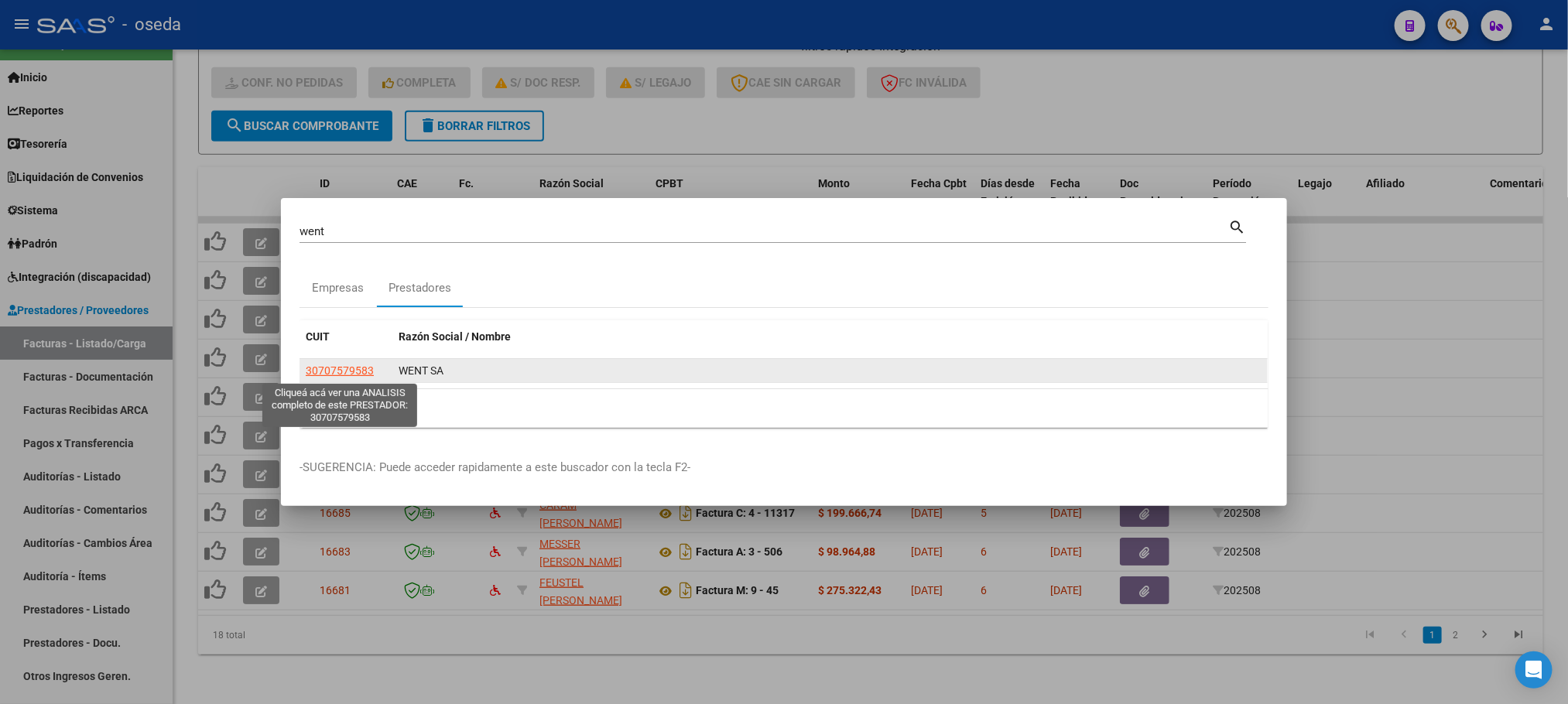
click at [324, 377] on span "30707579583" at bounding box center [340, 371] width 68 height 12
type textarea "30707579583"
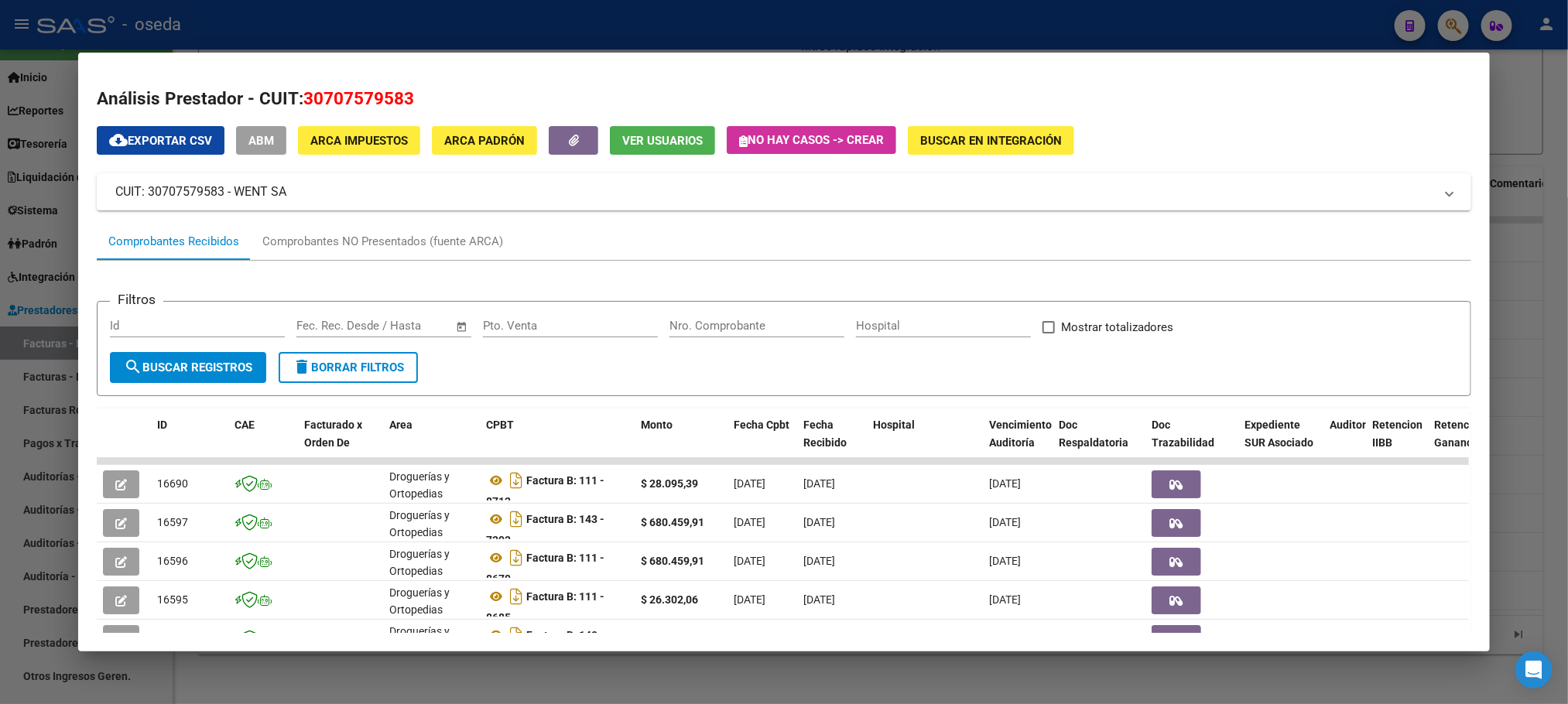
click at [690, 320] on input "Nro. Comprobante" at bounding box center [756, 326] width 175 height 14
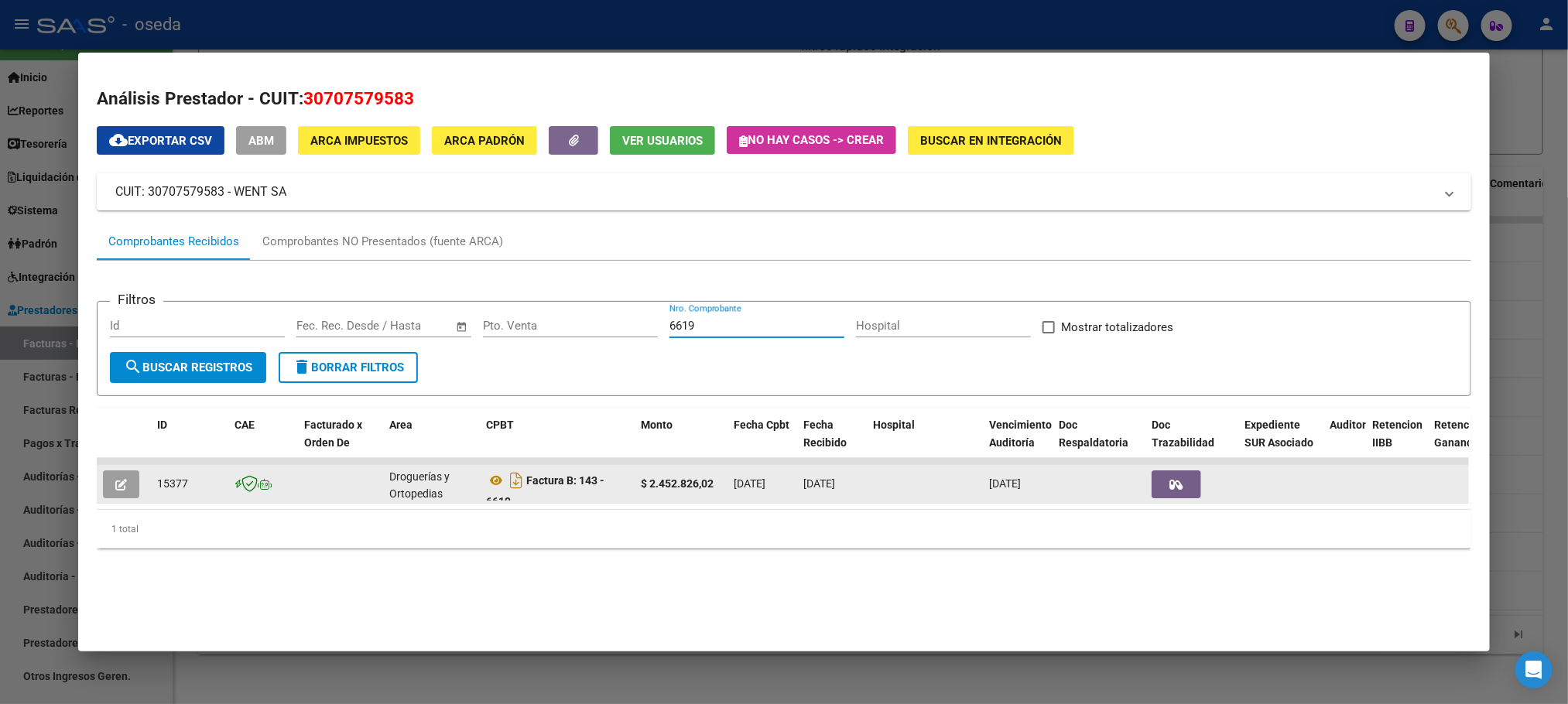
type input "6619"
click at [115, 478] on span "button" at bounding box center [121, 484] width 12 height 14
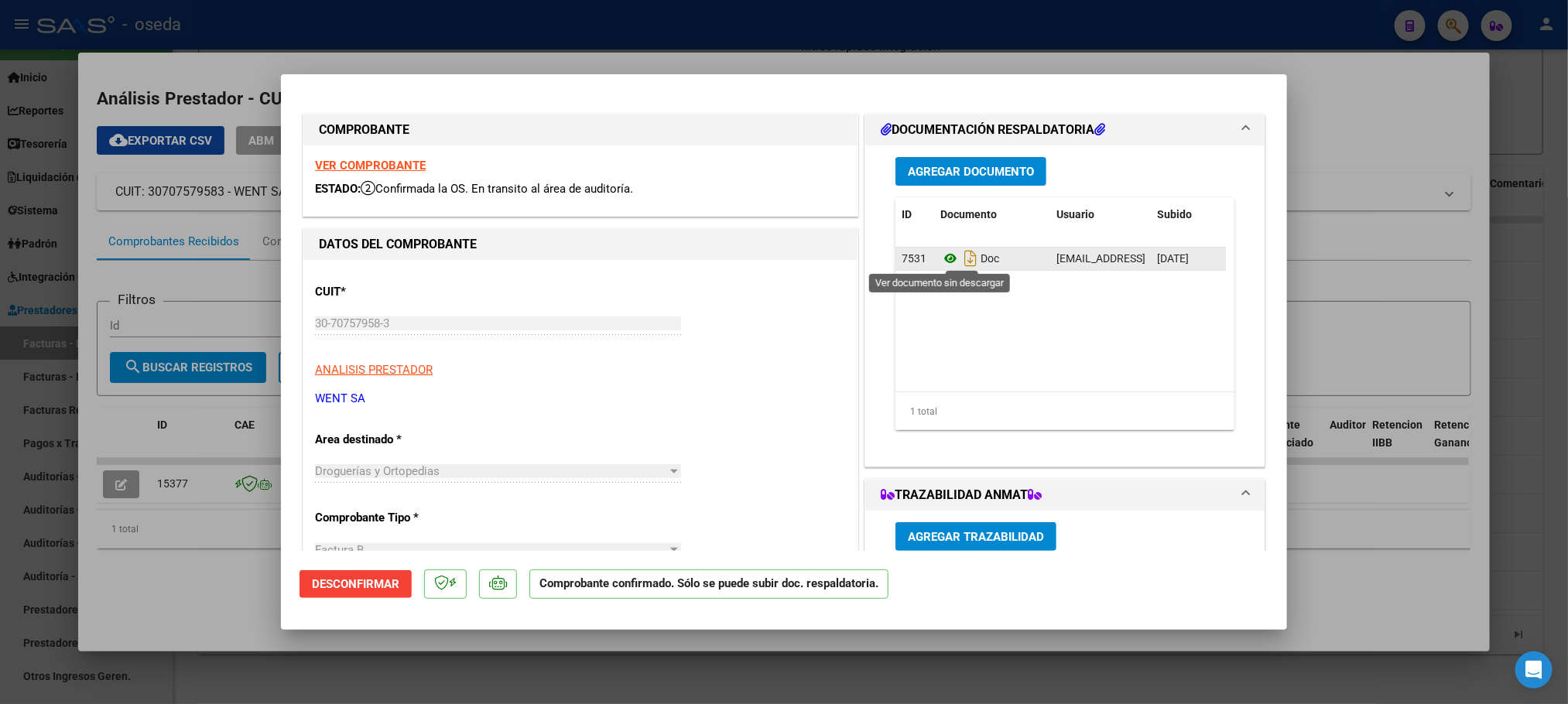
click at [941, 260] on icon at bounding box center [950, 259] width 21 height 19
type input "$ 0,00"
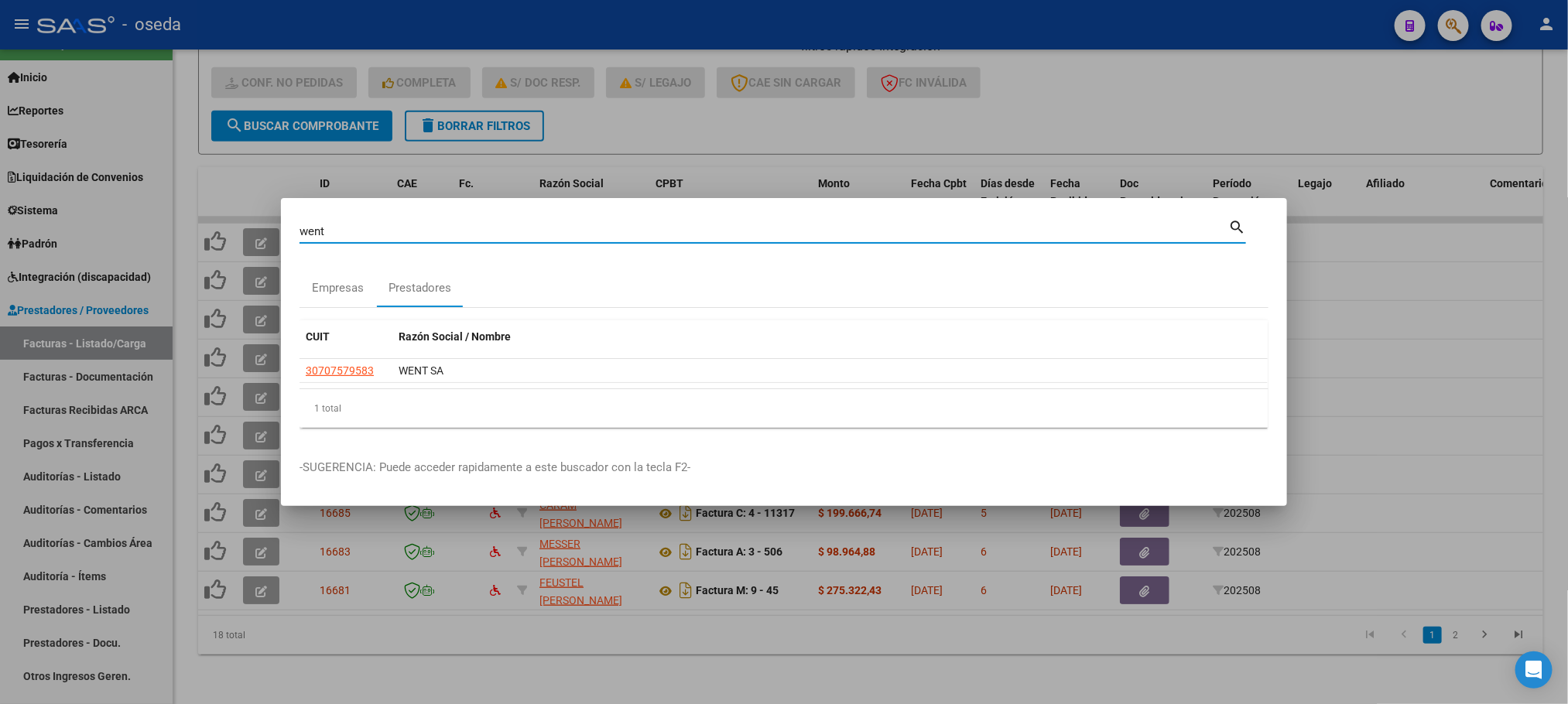
drag, startPoint x: 457, startPoint y: 231, endPoint x: 15, endPoint y: 270, distance: 443.7
click at [15, 270] on div "went Buscar (apellido, dni, cuil, nro traspaso, cuit, obra social) search Empre…" at bounding box center [784, 352] width 1568 height 704
type input "viel"
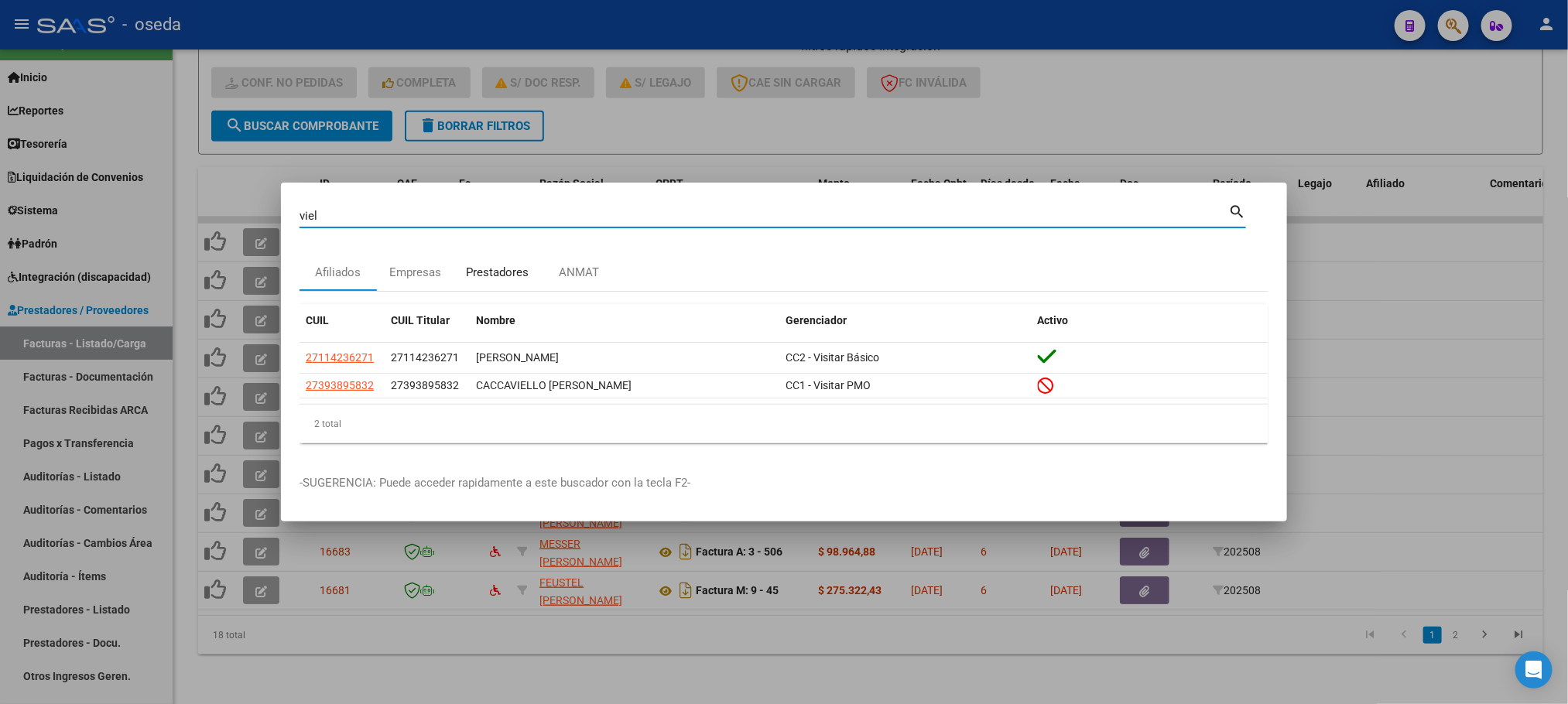
click at [502, 261] on div "Prestadores" at bounding box center [497, 272] width 86 height 37
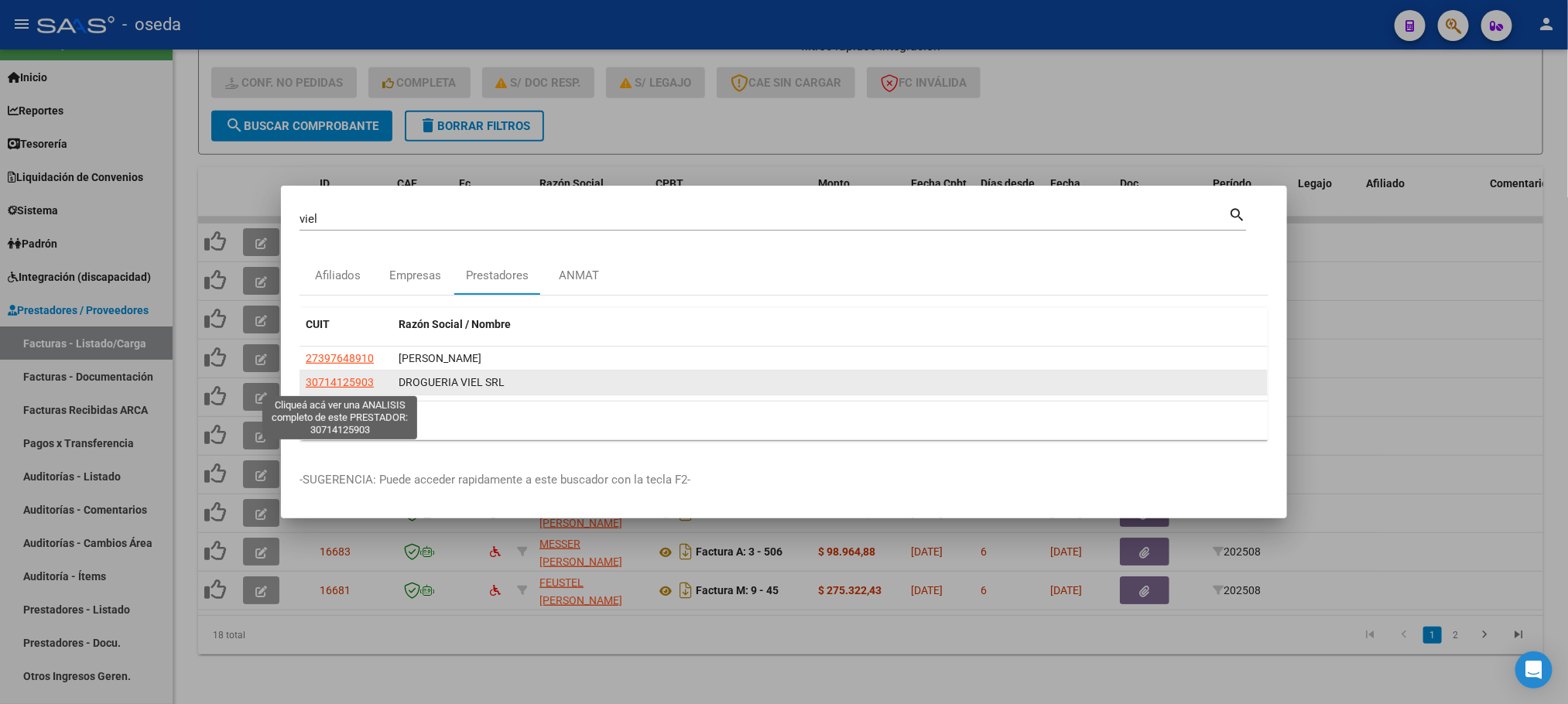
click at [327, 386] on span "30714125903" at bounding box center [340, 382] width 68 height 12
type textarea "30714125903"
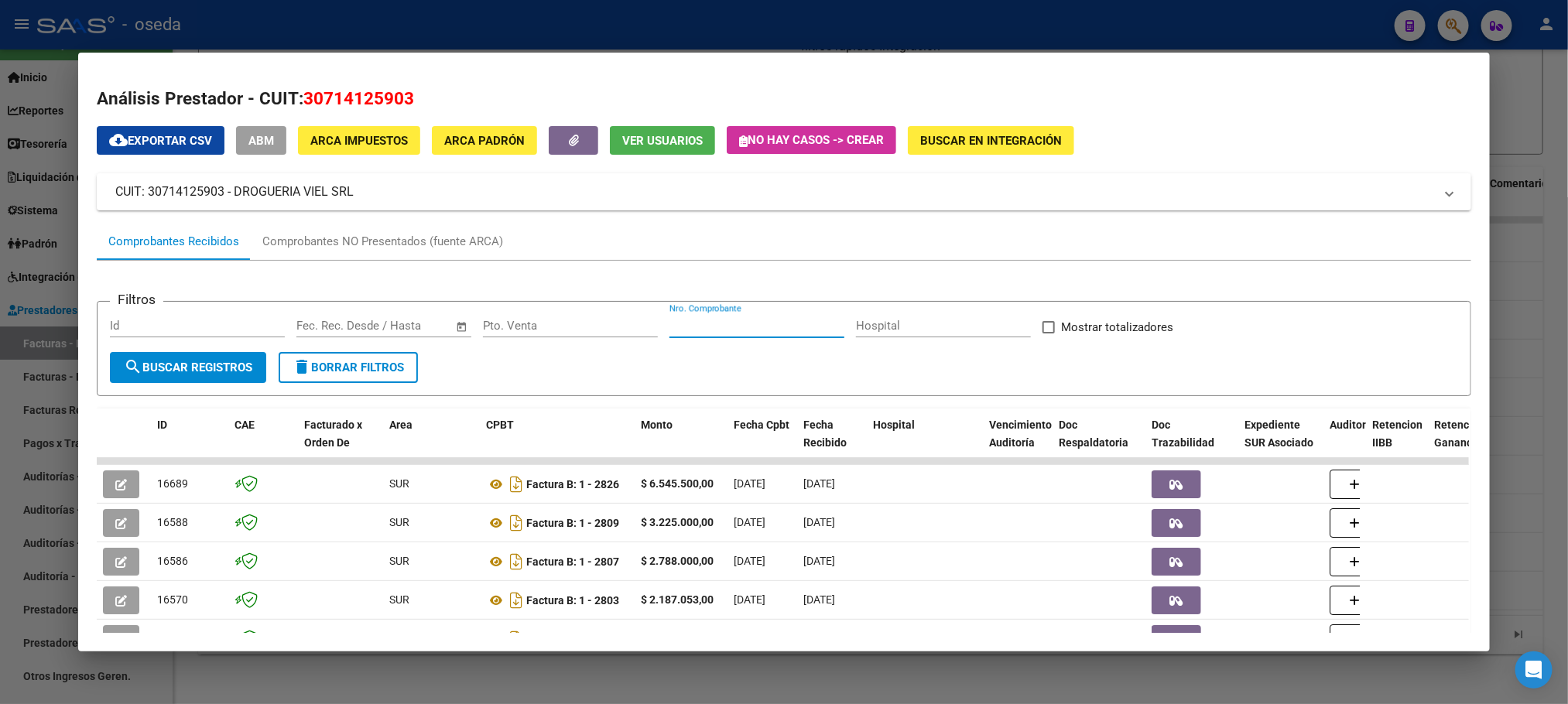
click at [678, 332] on input "Nro. Comprobante" at bounding box center [756, 326] width 175 height 14
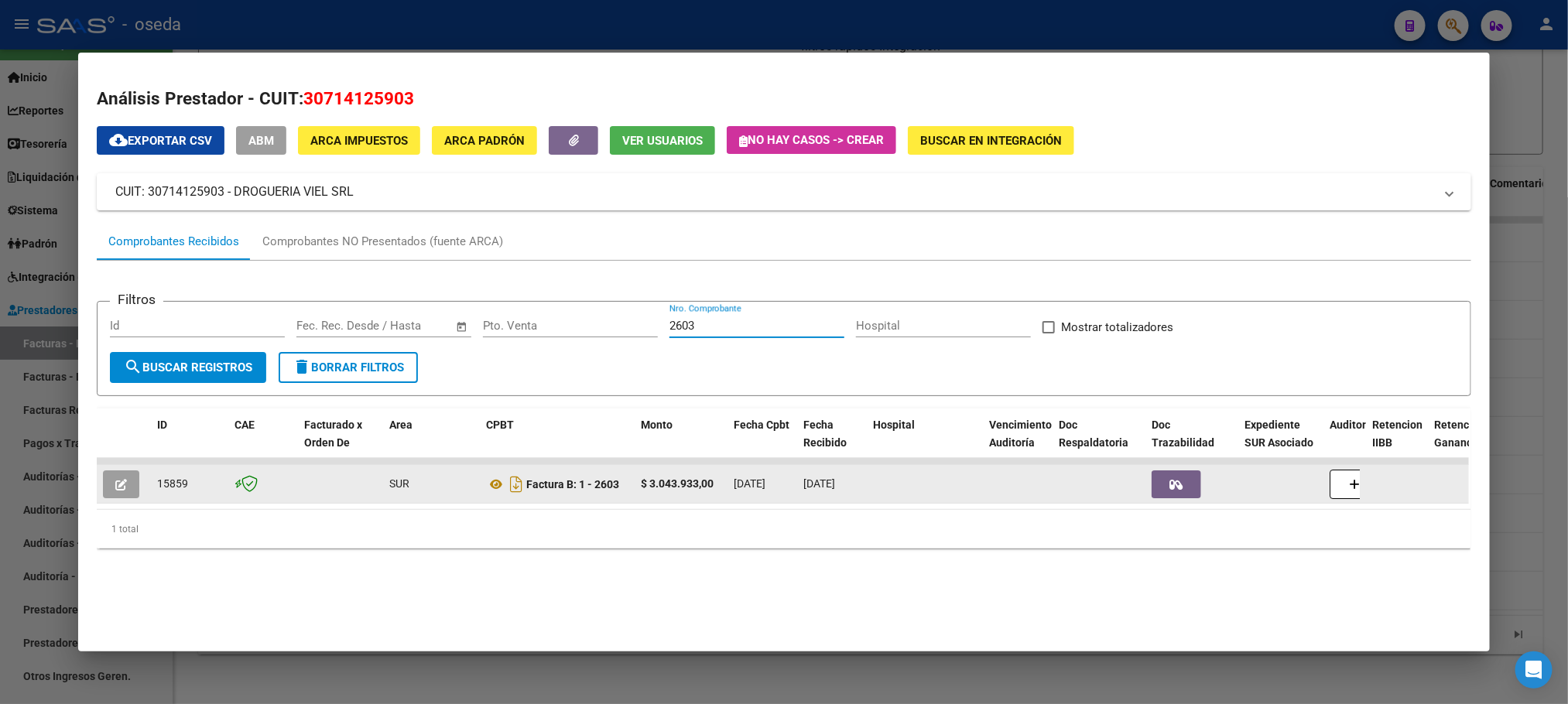
type input "2603"
click at [115, 478] on span "button" at bounding box center [121, 484] width 12 height 14
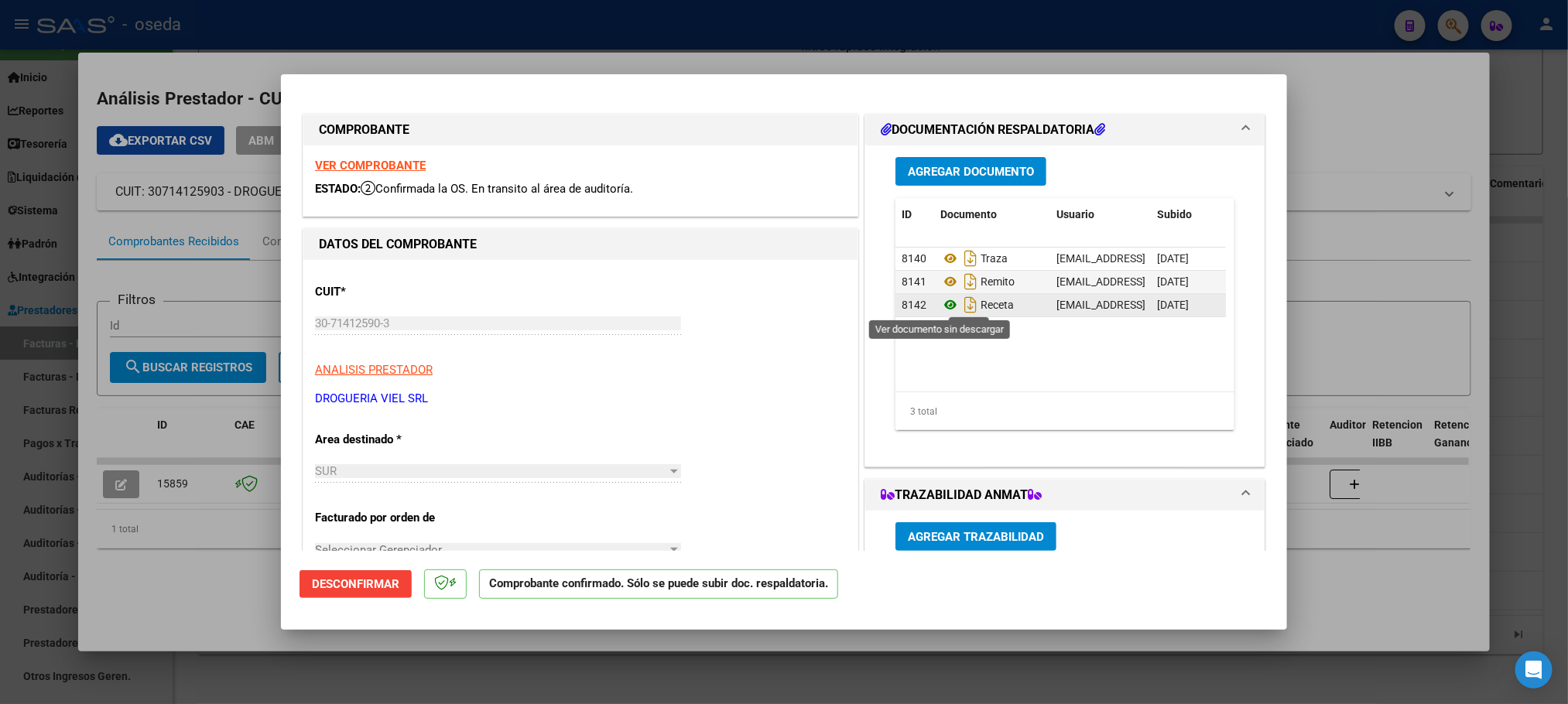
click at [943, 302] on icon at bounding box center [950, 305] width 21 height 19
type input "$ 0,00"
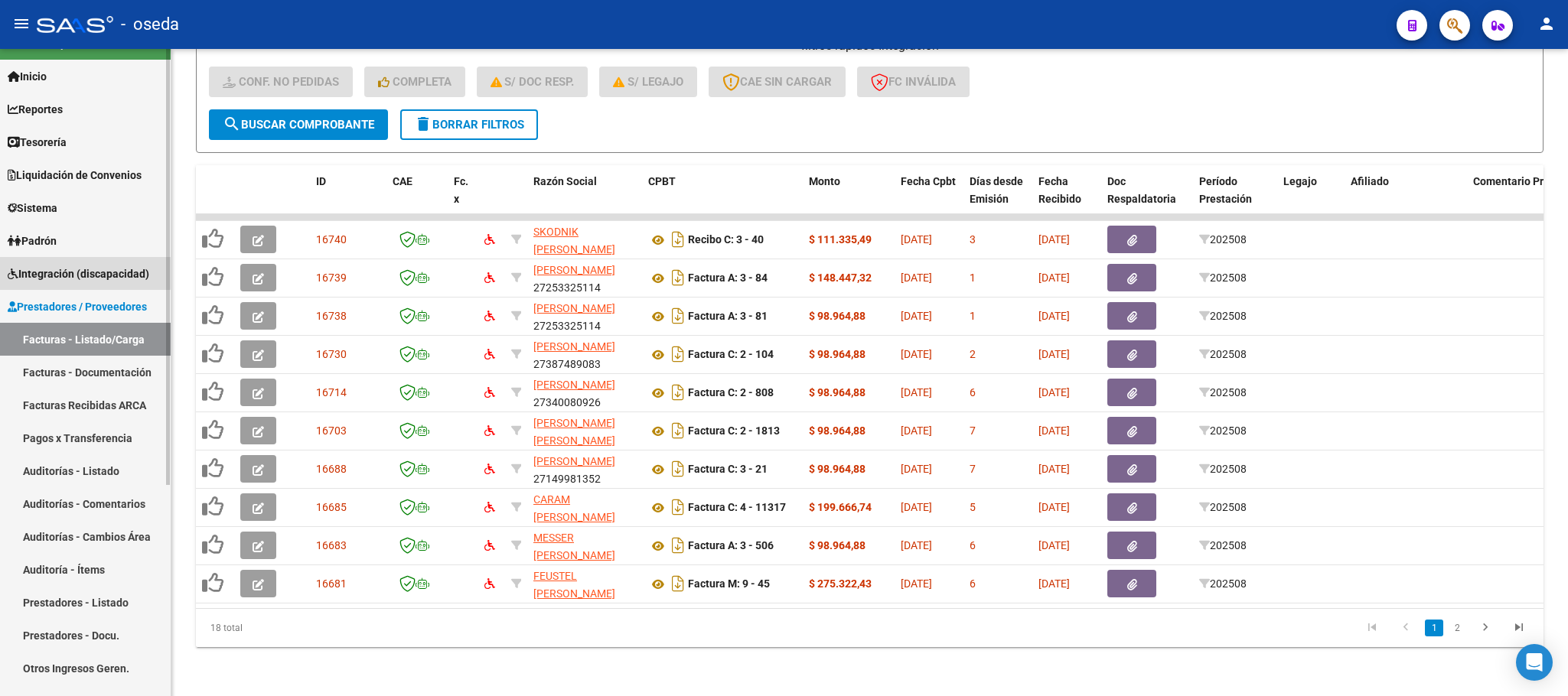
click at [58, 271] on span "Integración (discapacidad)" at bounding box center [79, 274] width 142 height 17
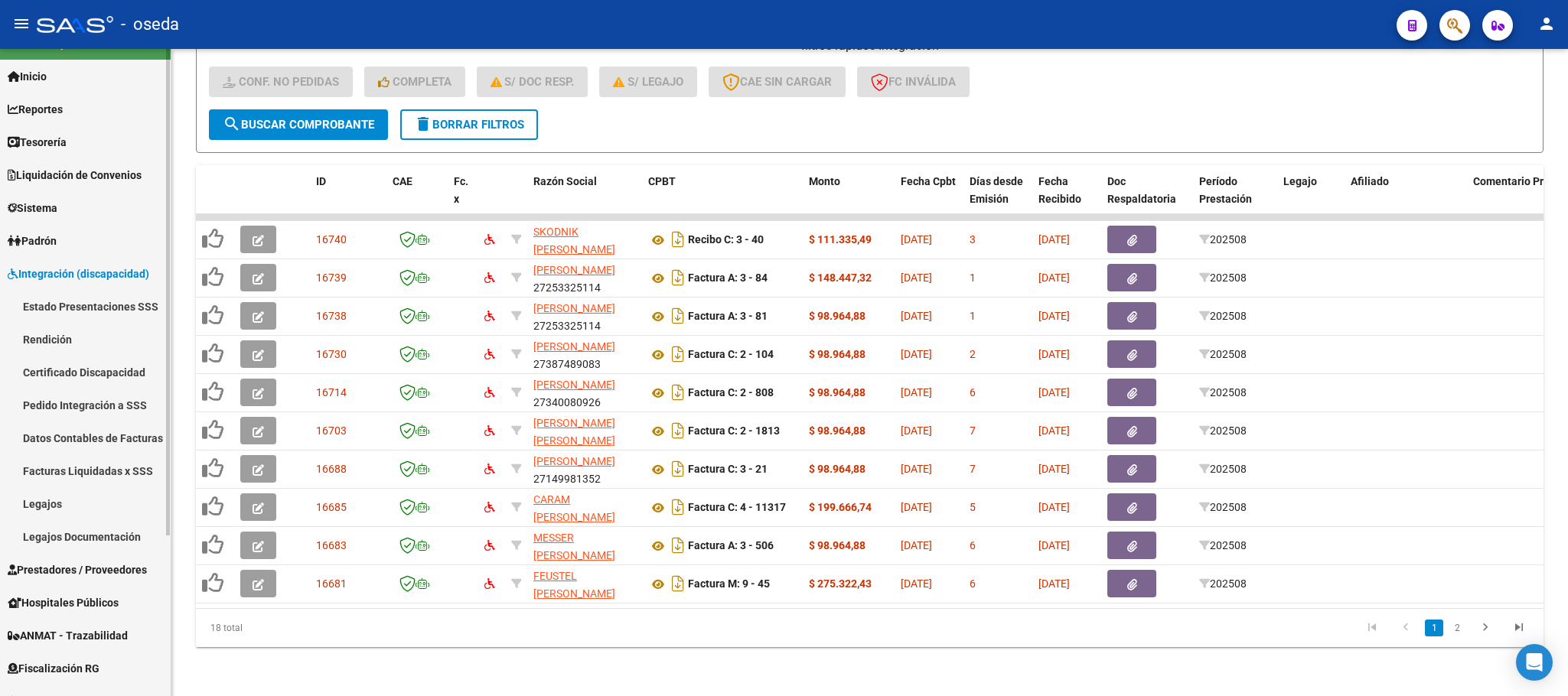
click at [46, 505] on link "Legajos" at bounding box center [85, 503] width 171 height 33
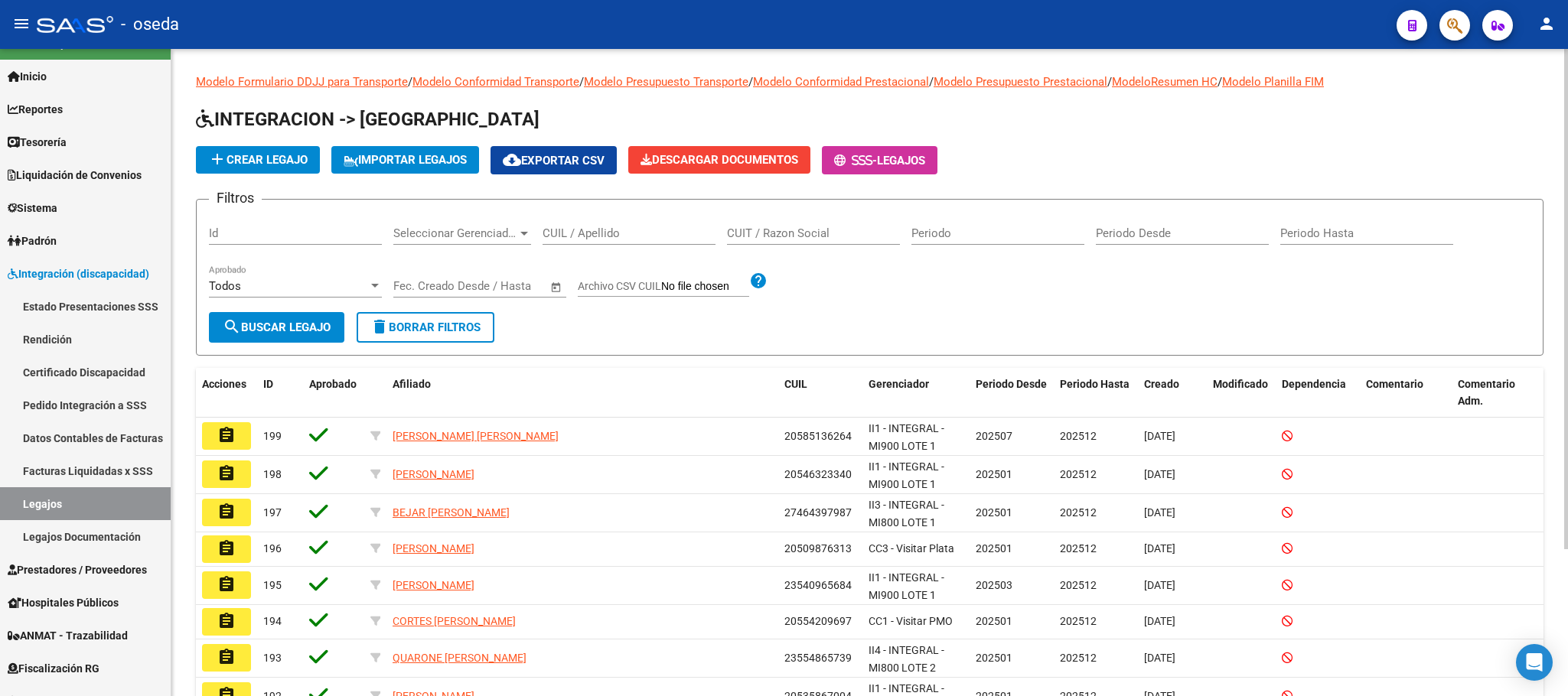
click at [584, 228] on input "CUIL / Apellido" at bounding box center [629, 233] width 173 height 14
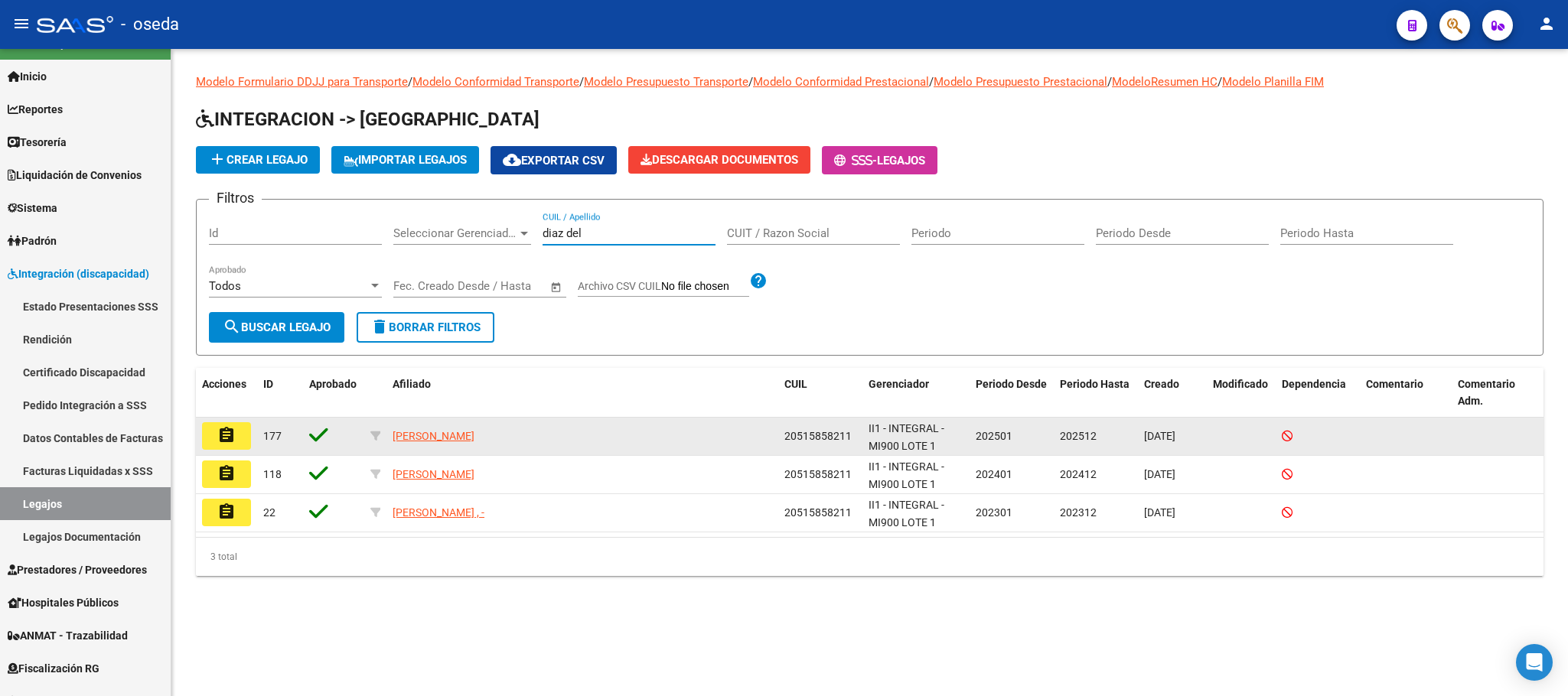
type input "diaz del"
click at [232, 432] on mat-icon "assignment" at bounding box center [226, 435] width 19 height 19
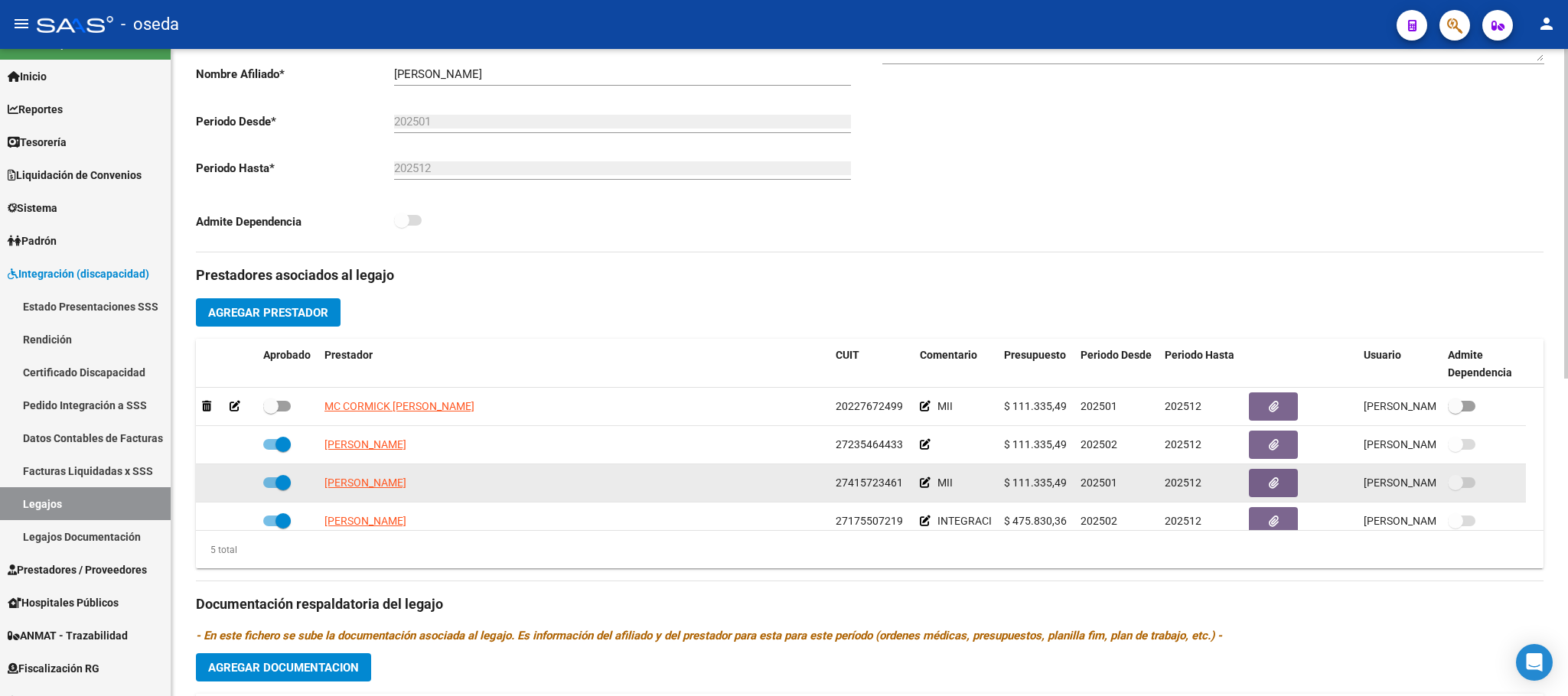
scroll to position [345, 0]
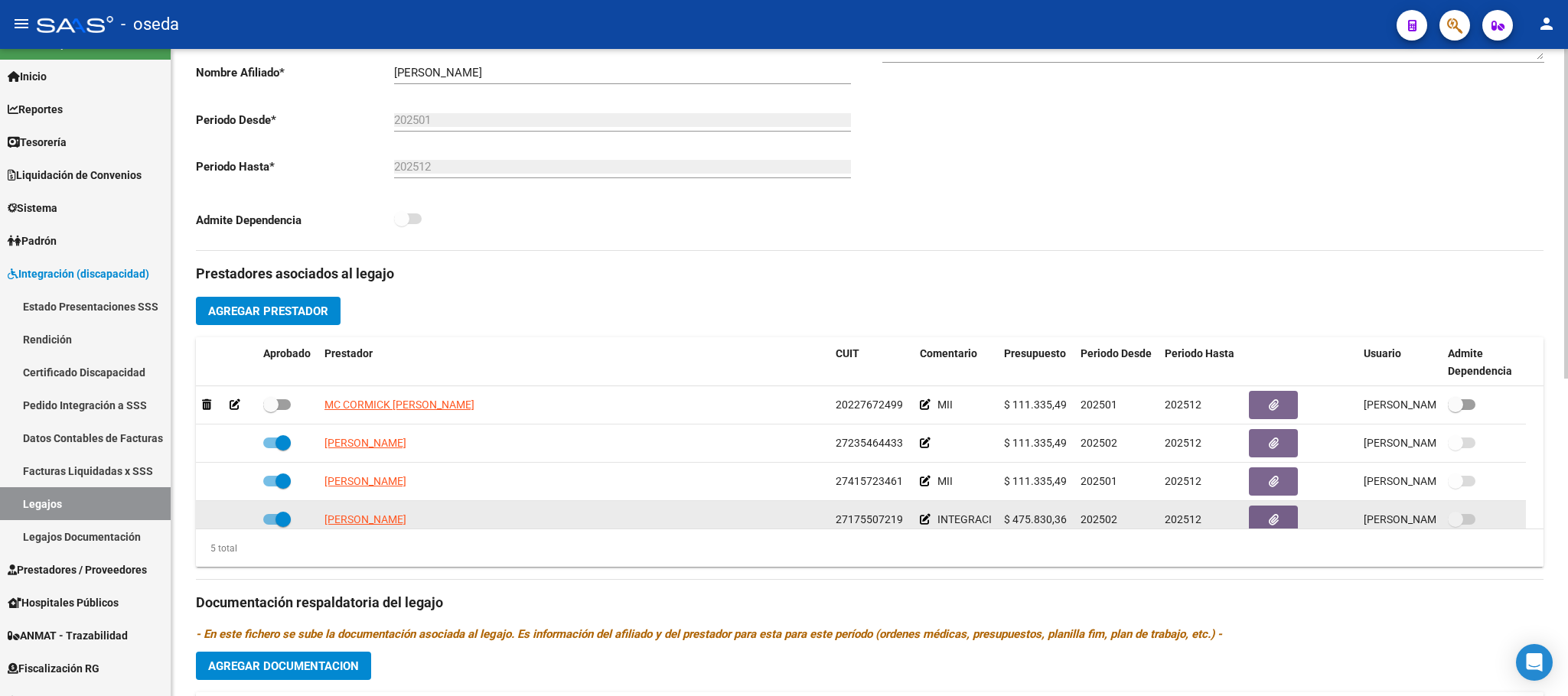
click at [921, 524] on icon at bounding box center [925, 519] width 11 height 11
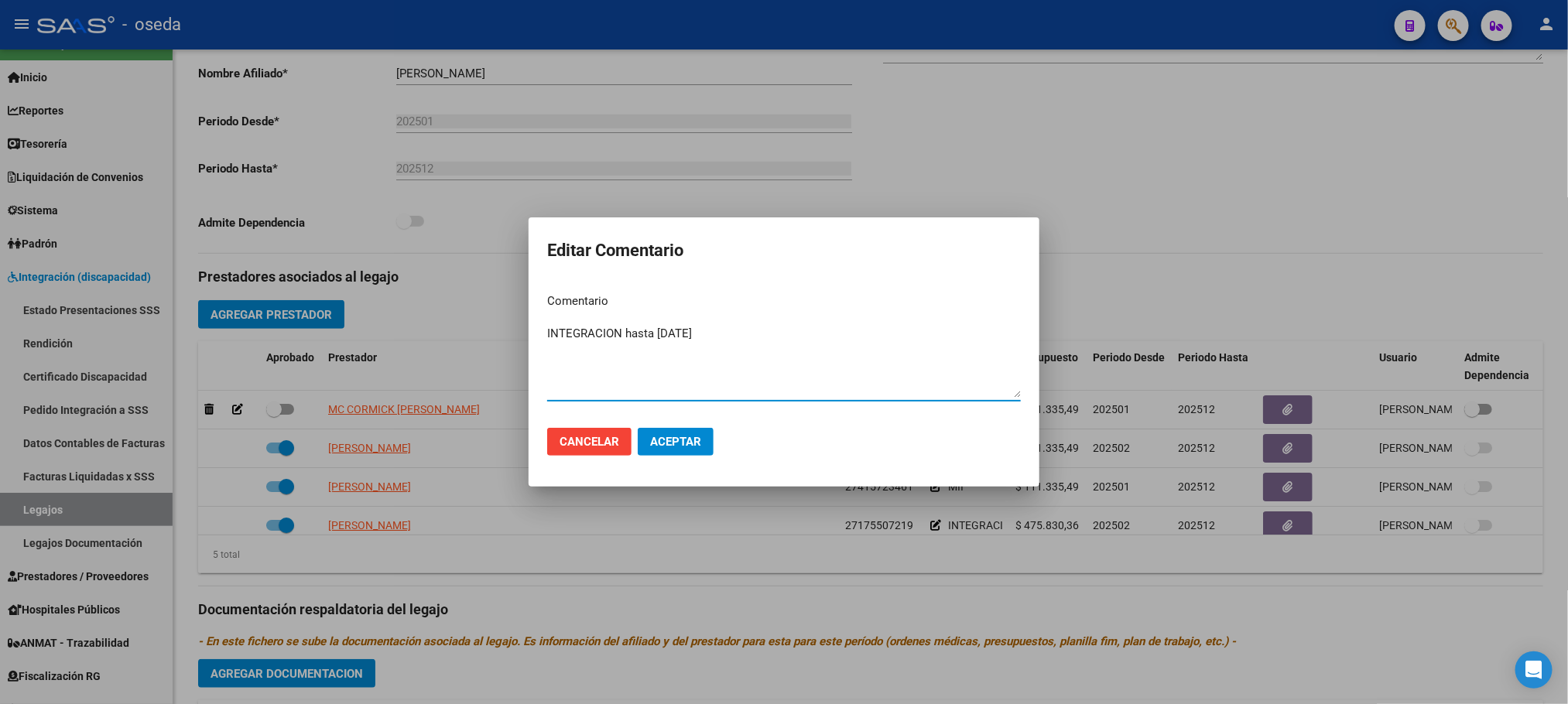
type textarea "INTEGRACION hasta 31/07/2025"
click at [692, 439] on span "Aceptar" at bounding box center [676, 442] width 51 height 14
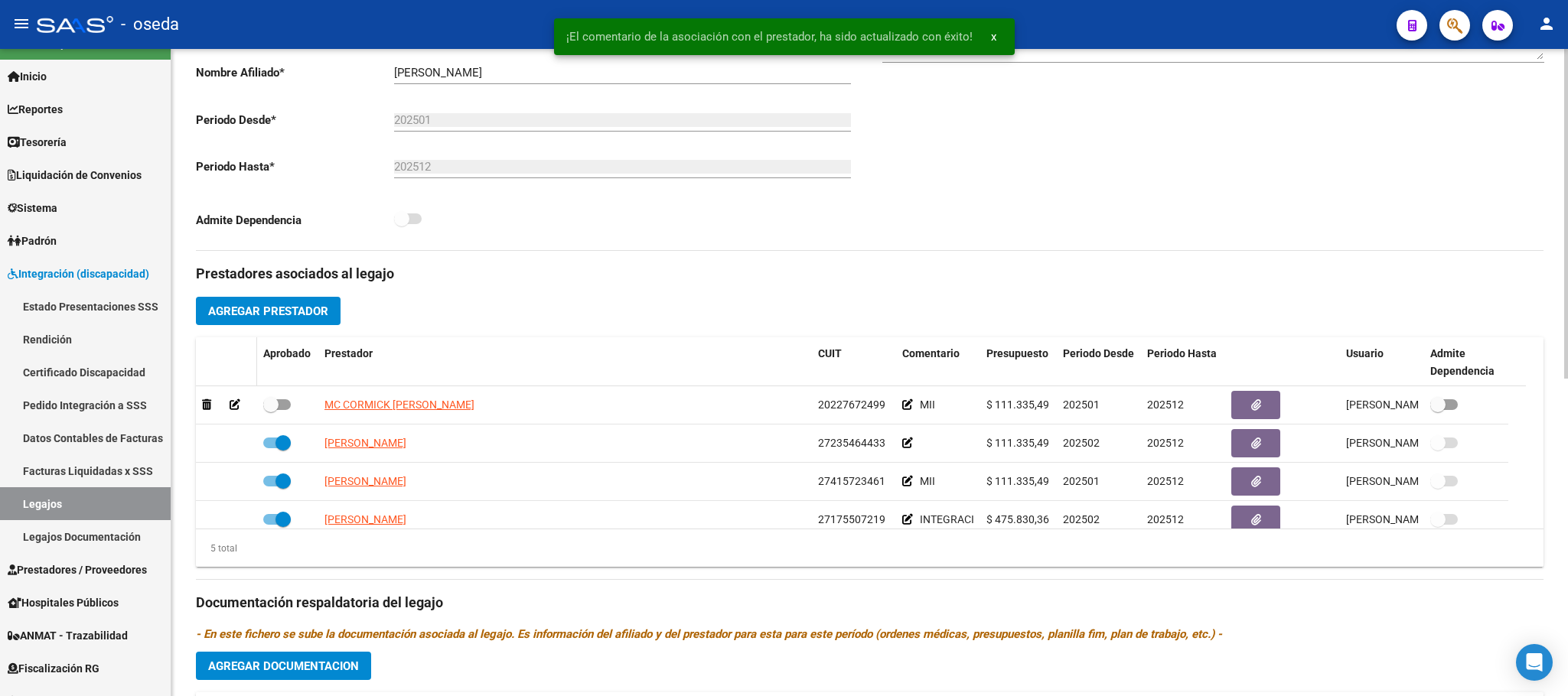
scroll to position [9, 0]
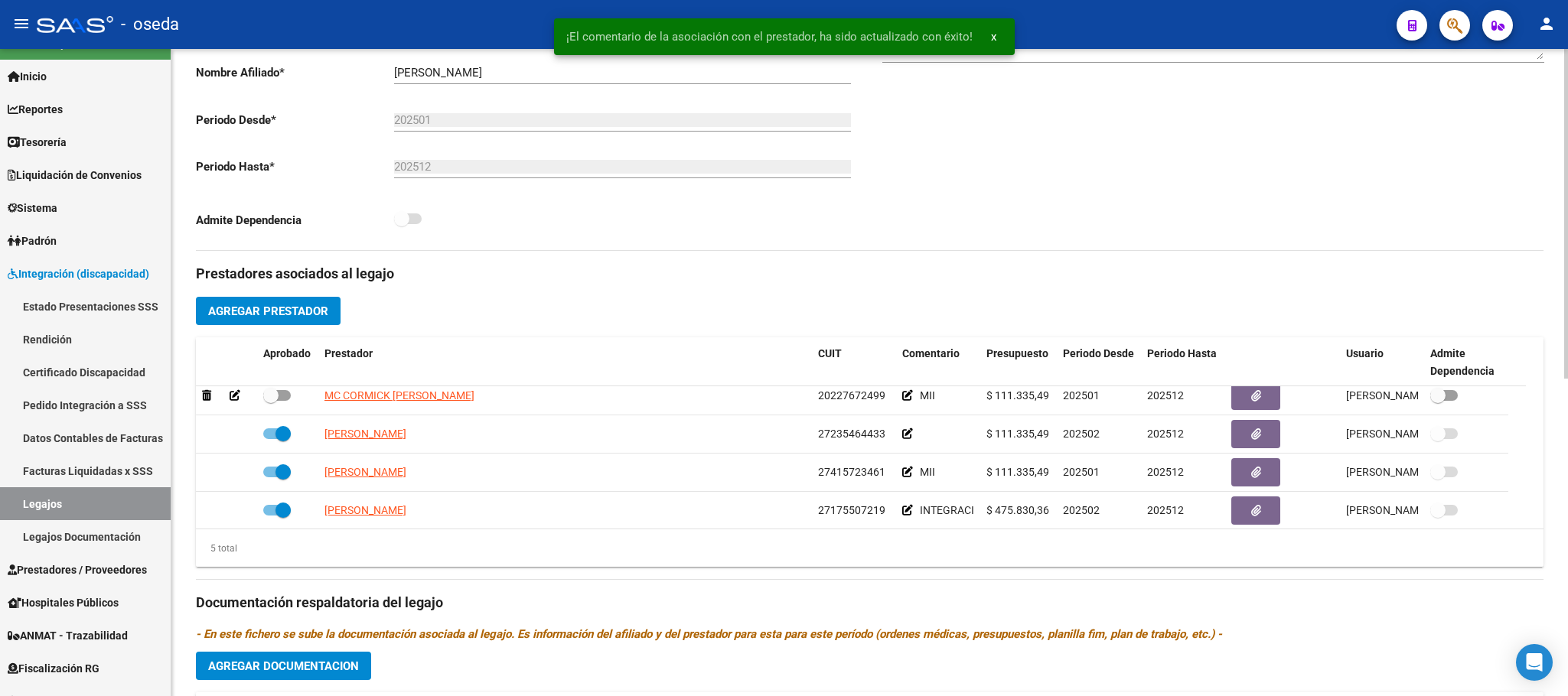
click at [279, 318] on span "Agregar Prestador" at bounding box center [268, 311] width 120 height 14
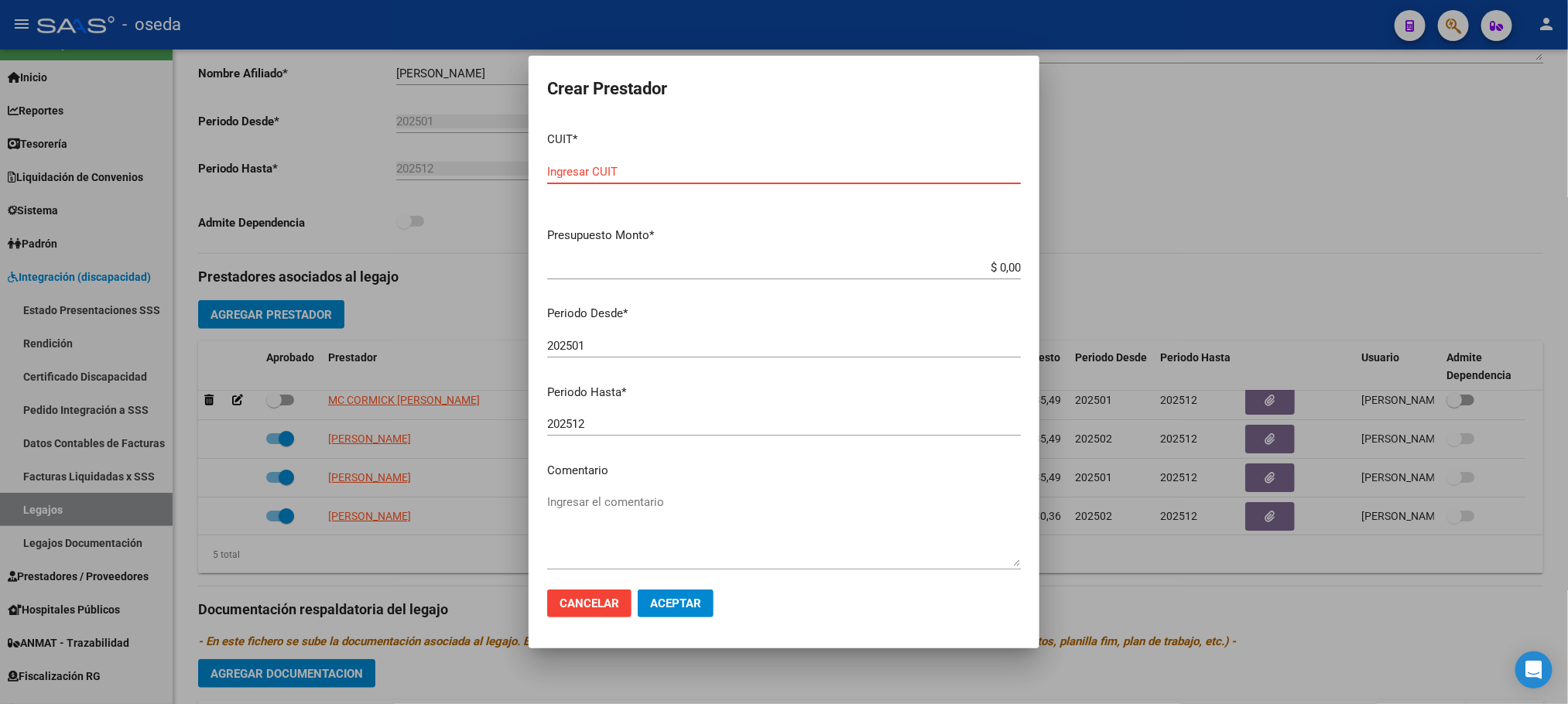
paste input "text"
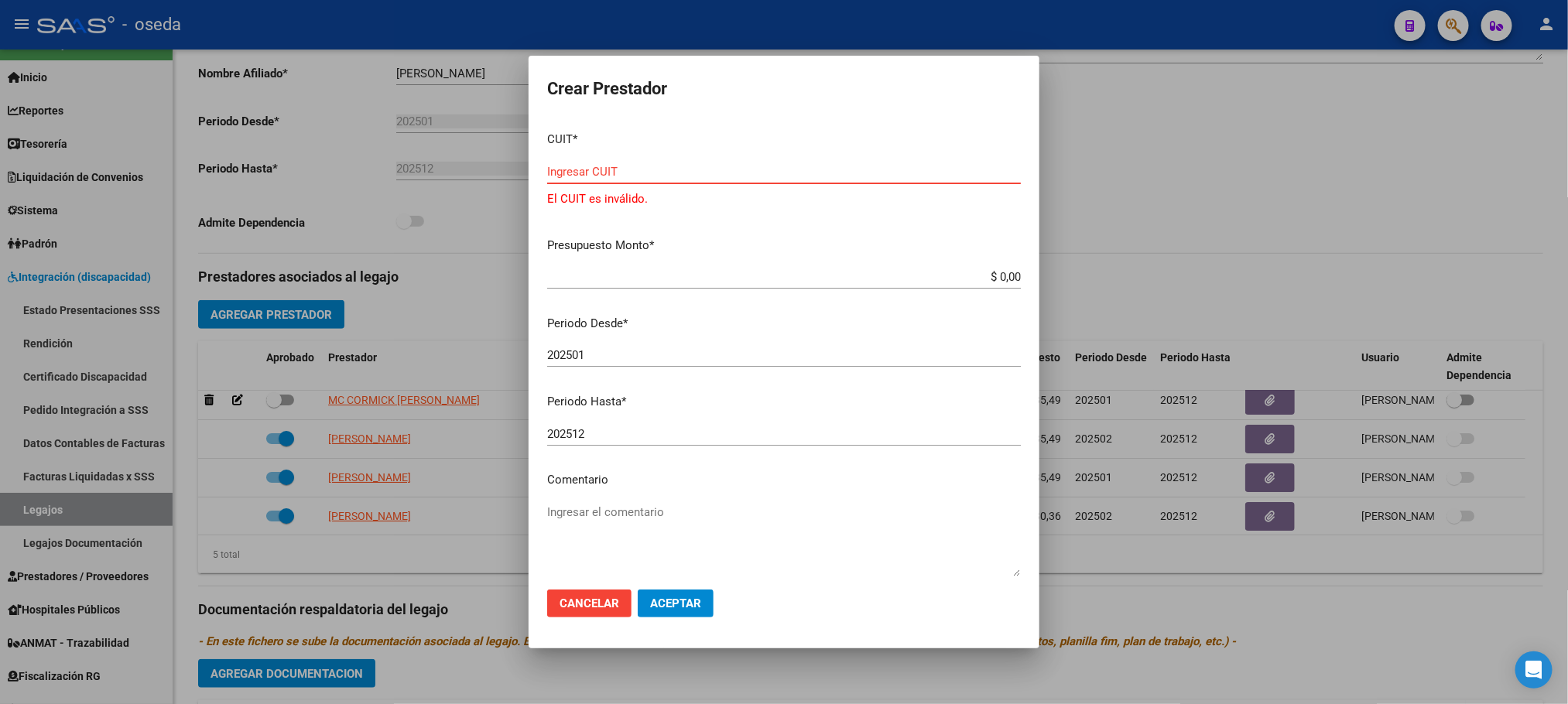
paste input "30-71606682-3"
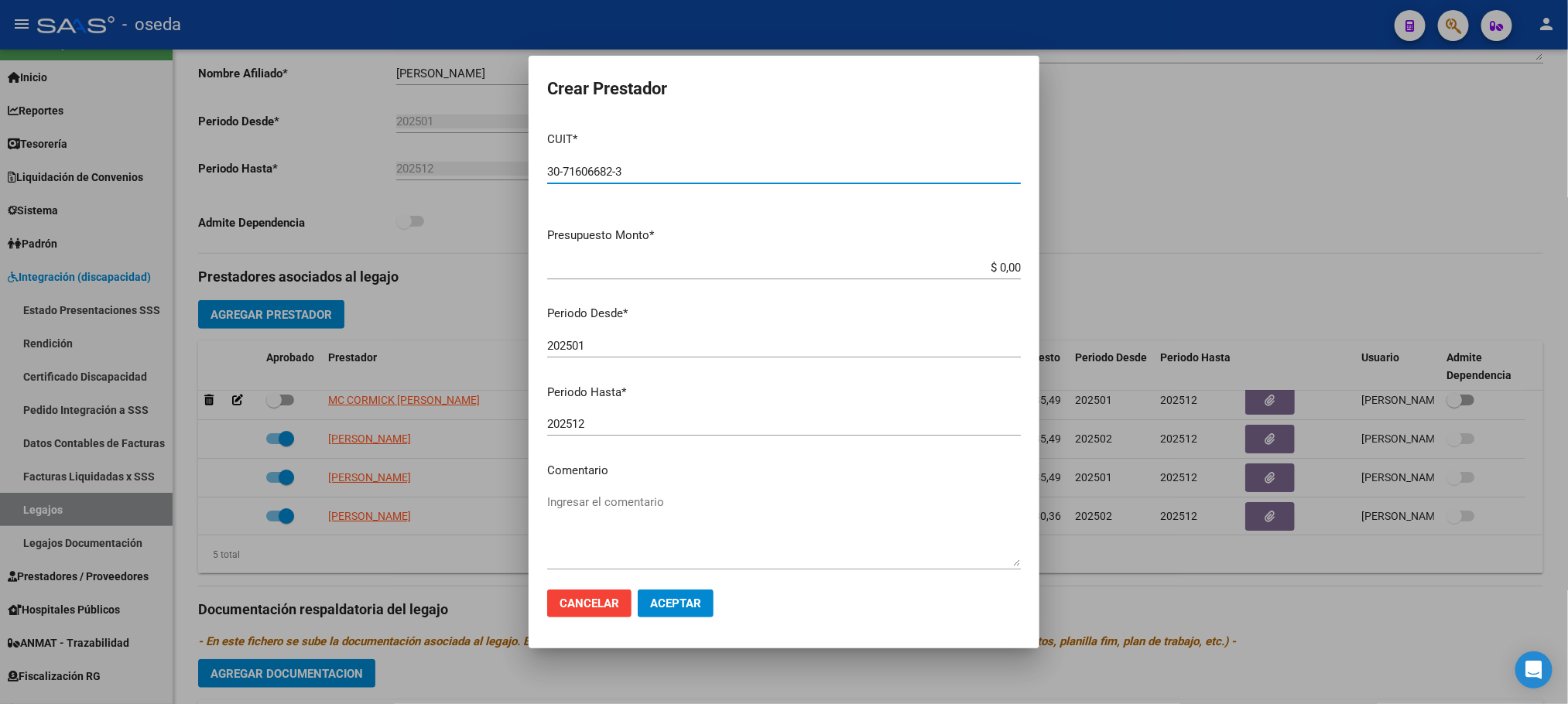
type input "30-71606682-3"
paste input "$ 475.830,36"
type input "$ 475.830,36"
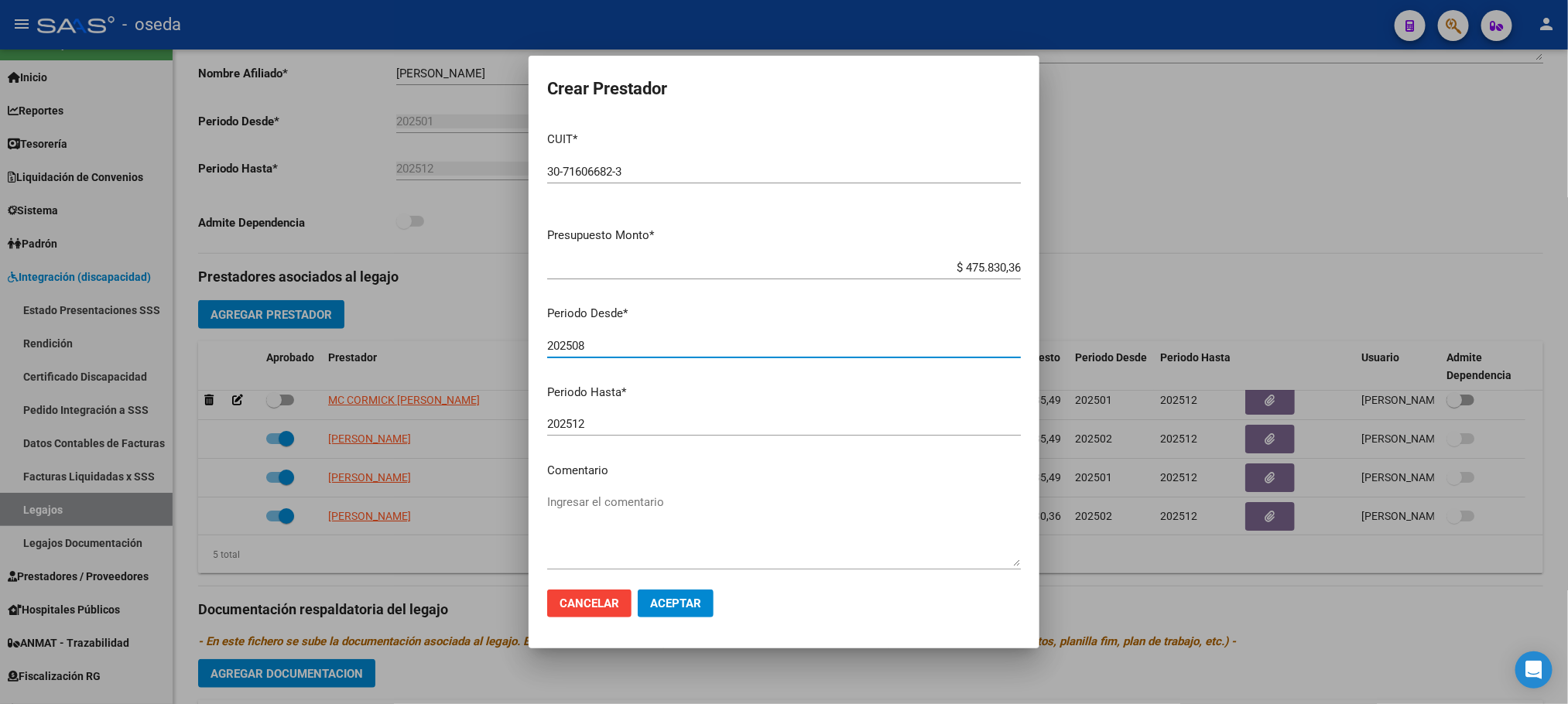
type input "202508"
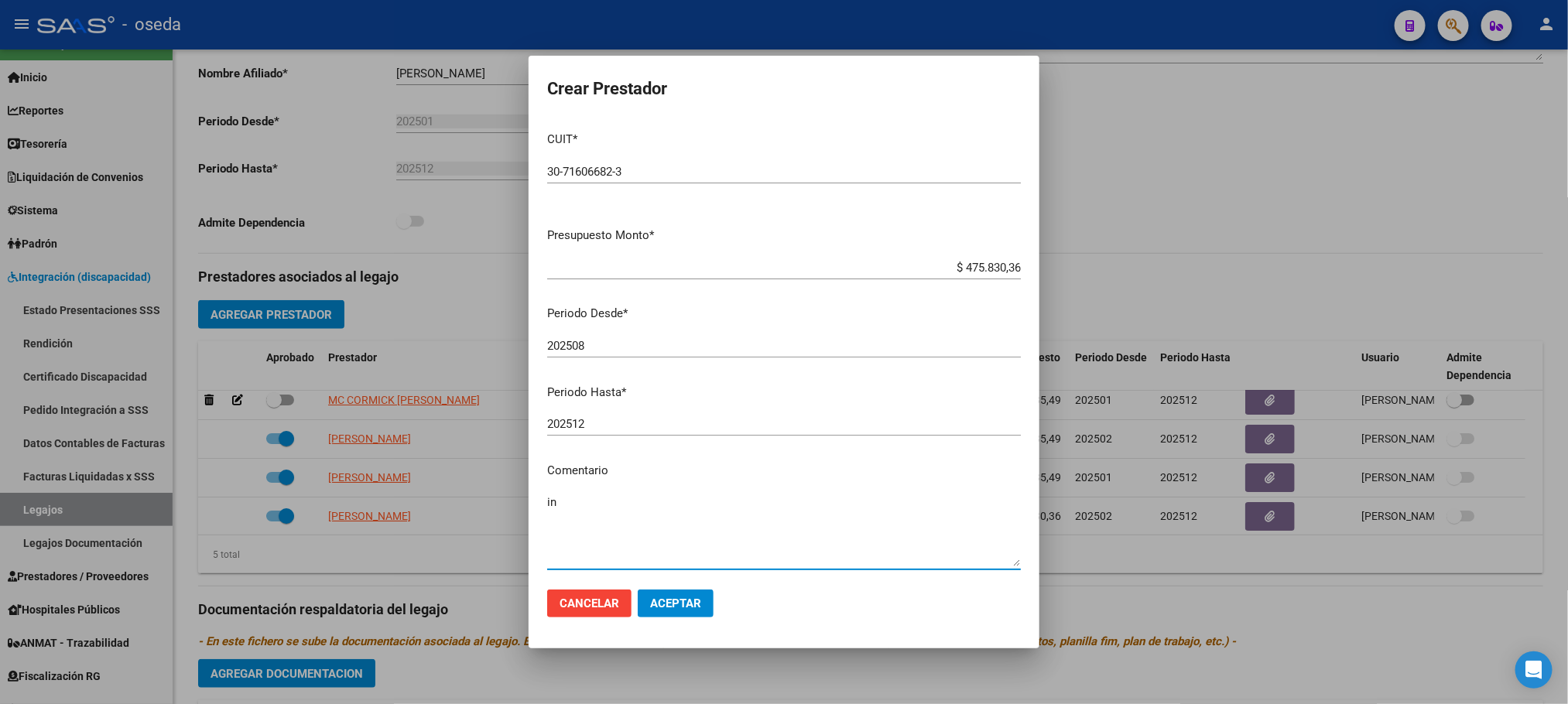
type textarea "i"
type textarea "INTEGRACION CAMBIO DE RAZON SOCIAL"
click at [680, 609] on span "Aceptar" at bounding box center [676, 603] width 51 height 14
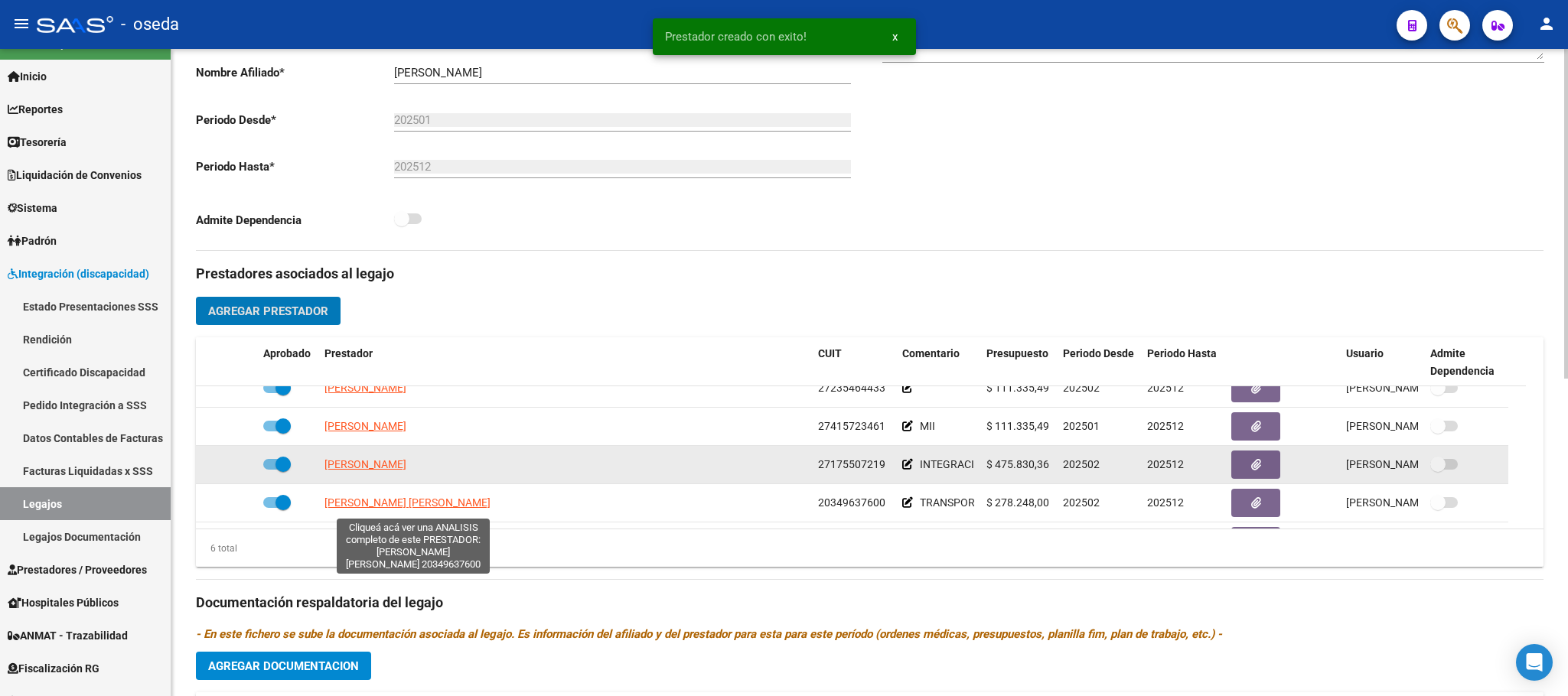
scroll to position [93, 0]
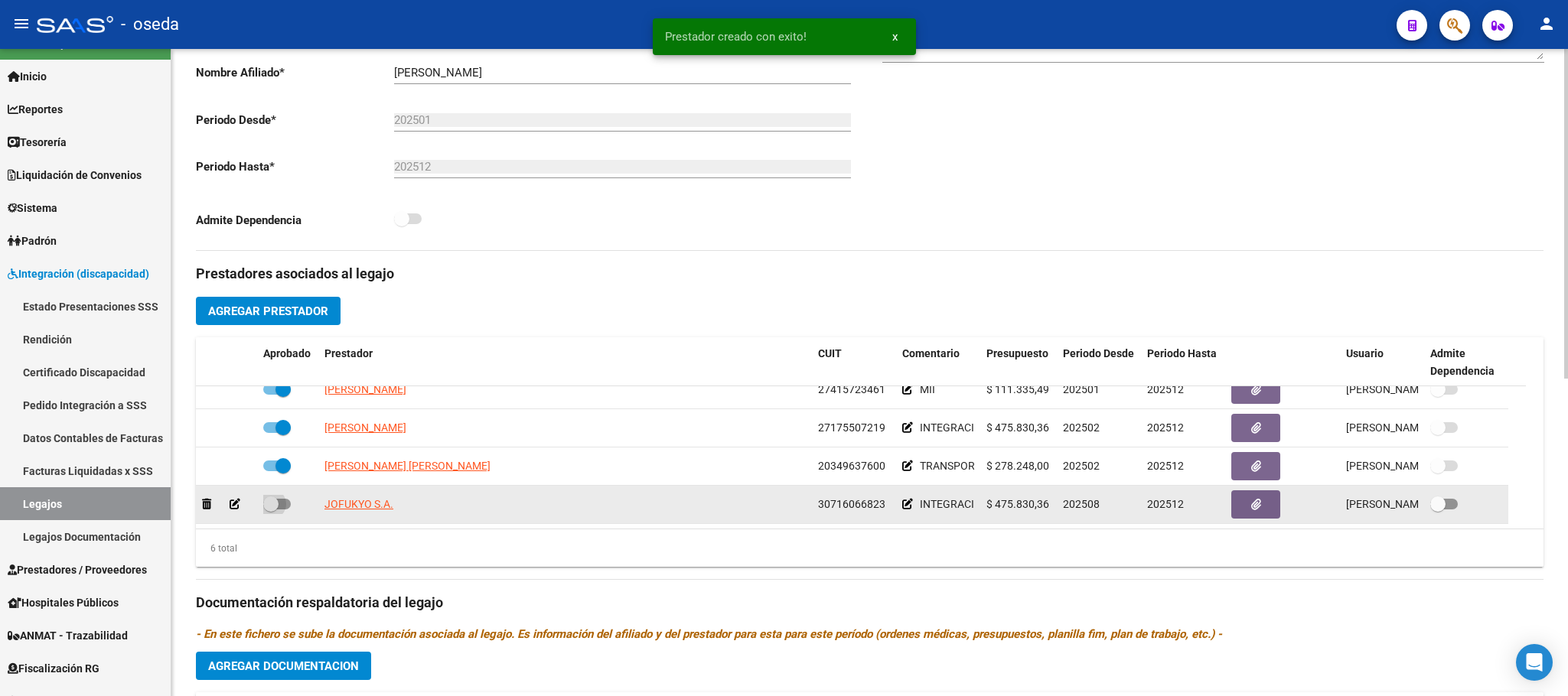
click at [276, 509] on span at bounding box center [271, 504] width 15 height 15
click at [271, 509] on input "checkbox" at bounding box center [270, 509] width 1 height 1
checkbox input "true"
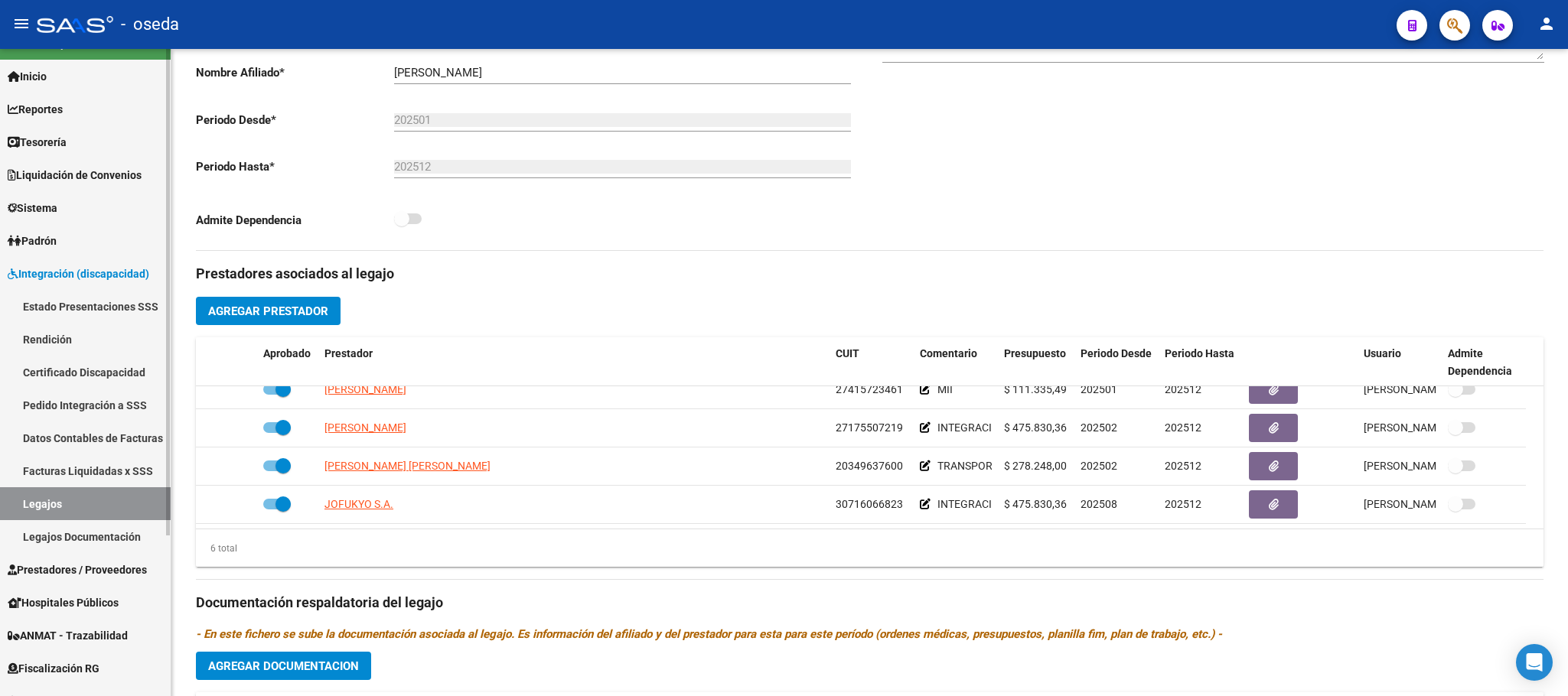
click at [84, 207] on link "Sistema" at bounding box center [85, 207] width 171 height 33
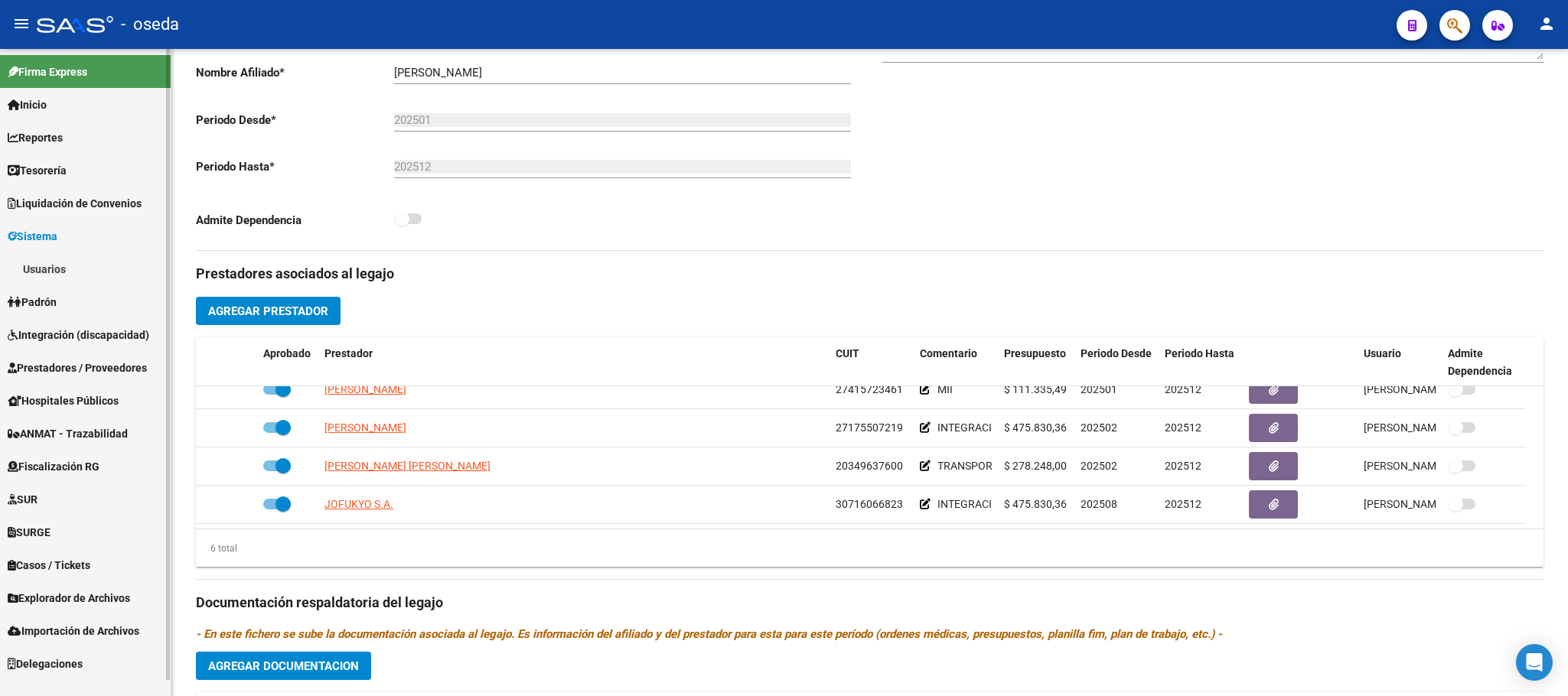
scroll to position [0, 0]
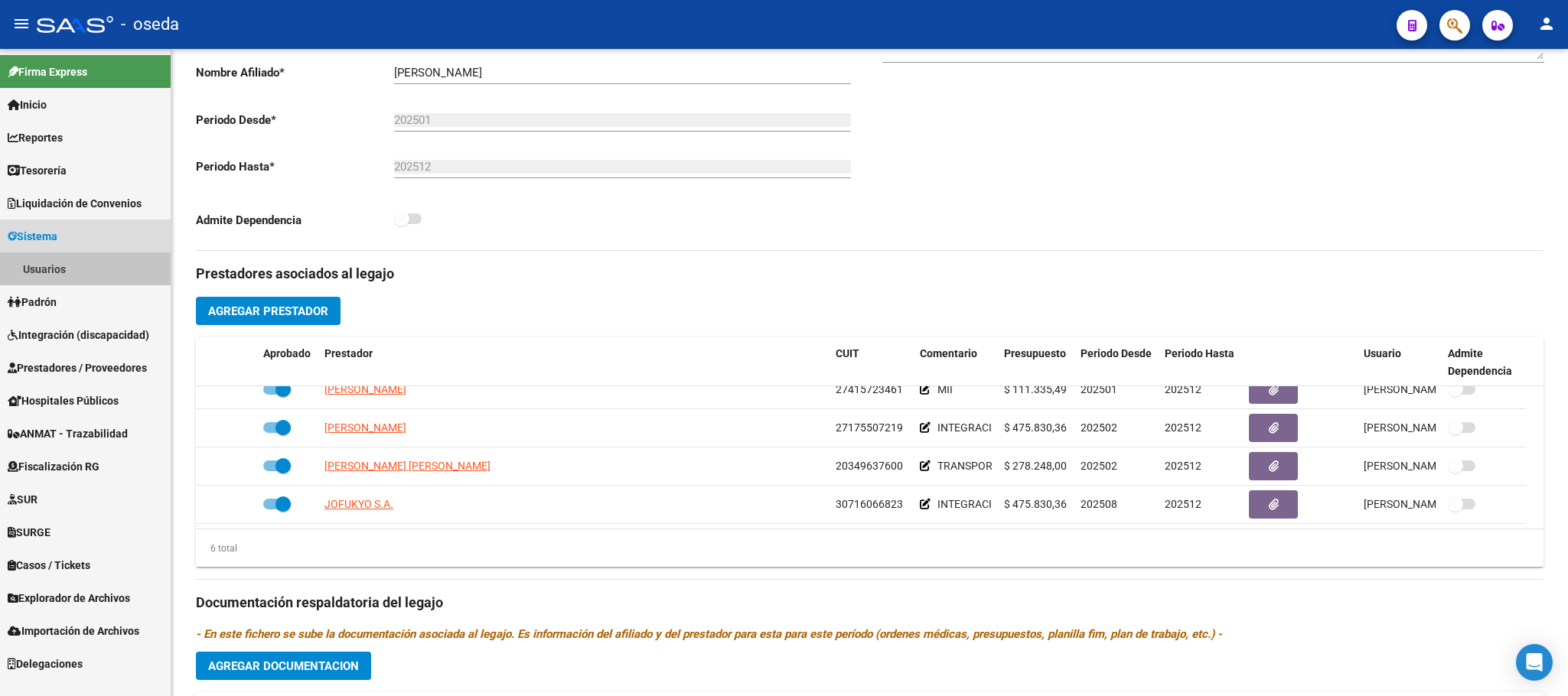
click at [85, 280] on link "Usuarios" at bounding box center [85, 269] width 171 height 33
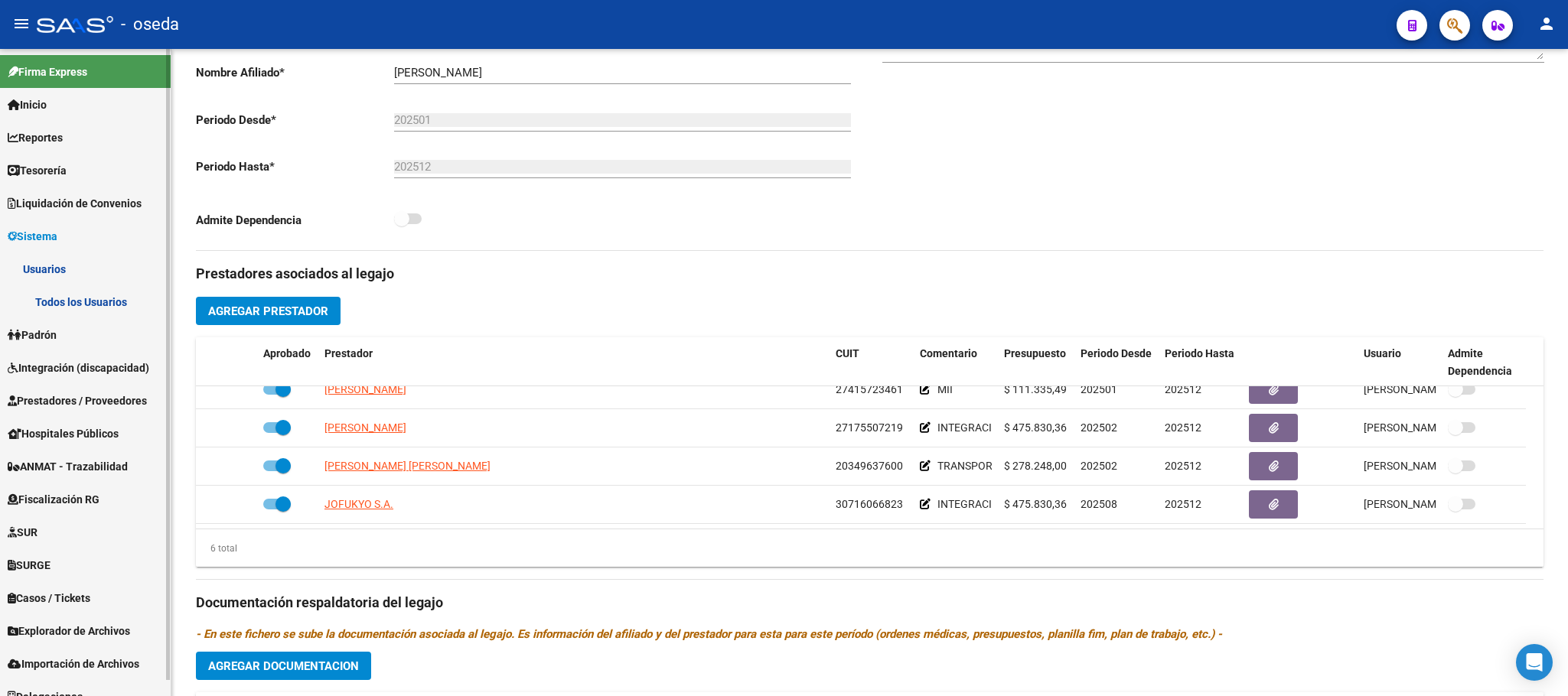
click at [93, 296] on link "Todos los Usuarios" at bounding box center [85, 302] width 171 height 33
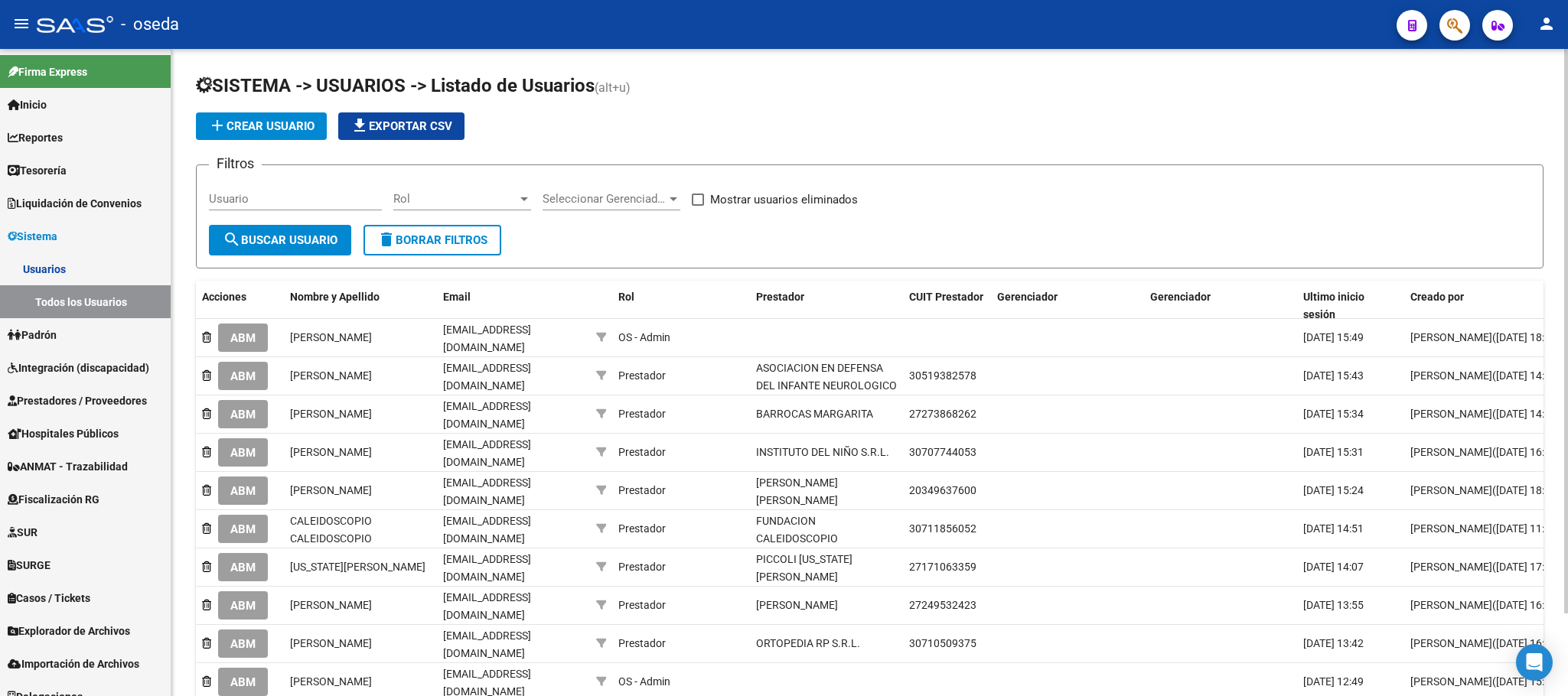
click at [264, 136] on button "add Crear Usuario" at bounding box center [261, 126] width 131 height 28
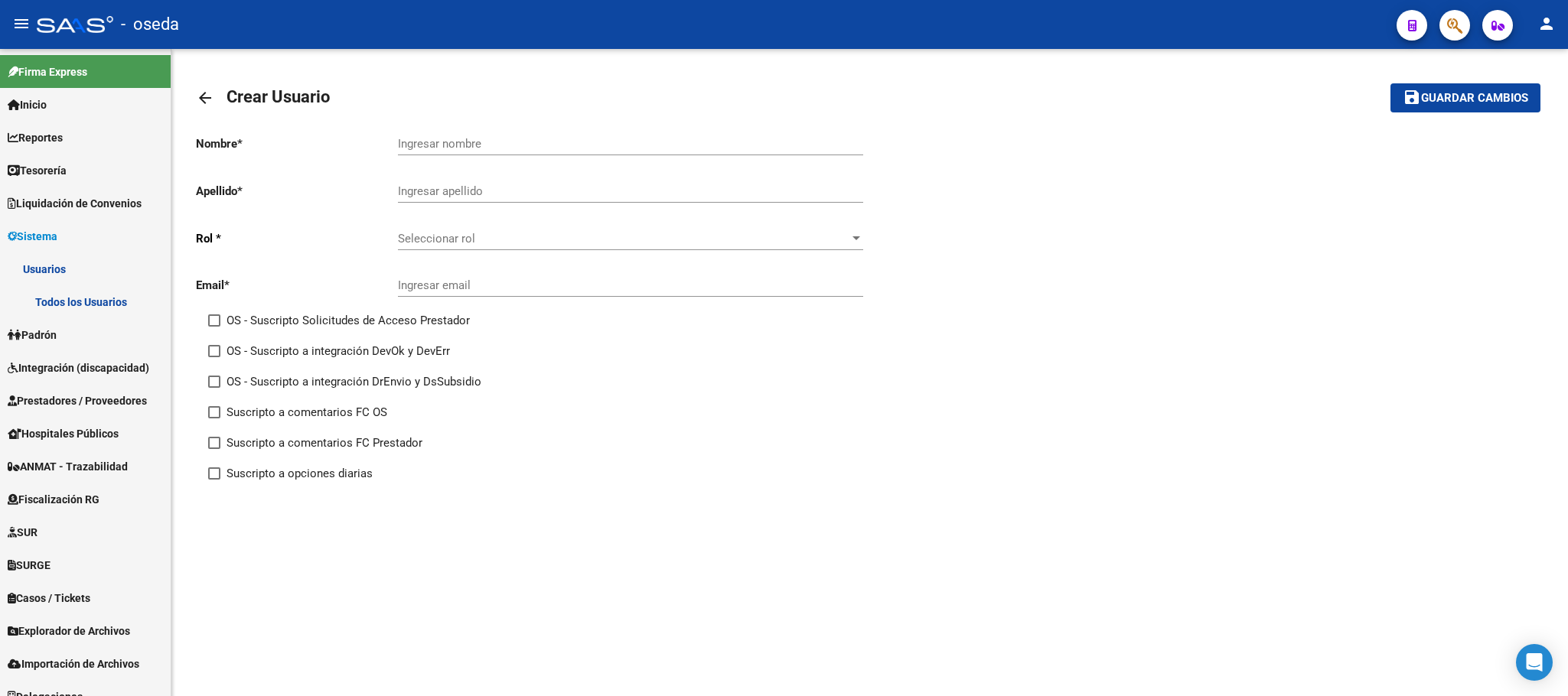
click at [427, 142] on input "Ingresar nombre" at bounding box center [630, 144] width 466 height 14
type input "JOFUKYO"
type input "S.A."
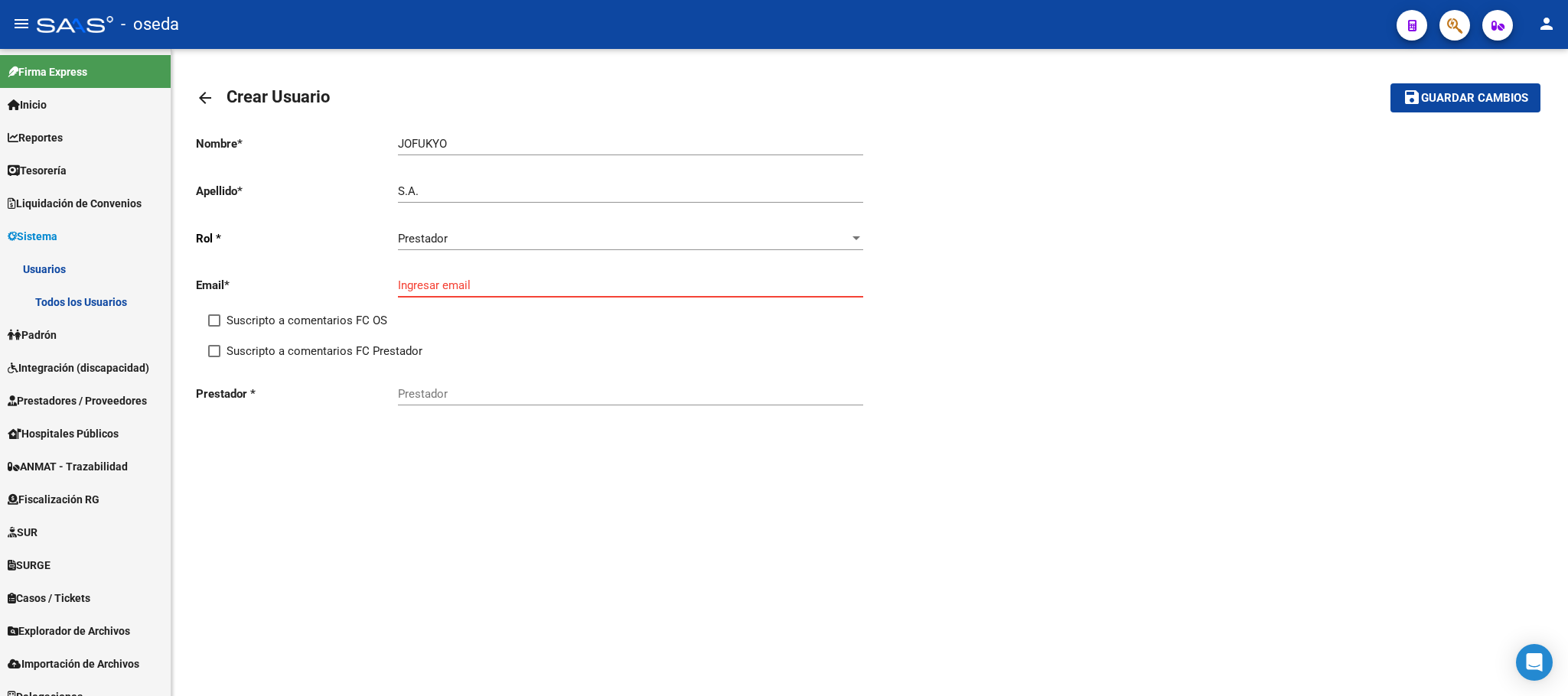
paste input "mailto:jofukyosa@hotmail.com"
type input "jofukyosa@hotmail.com"
click at [214, 327] on input "Suscripto a comentarios FC OS" at bounding box center [214, 327] width 1 height 1
checkbox input "true"
click at [214, 357] on input "Suscripto a comentarios FC Prestador" at bounding box center [214, 357] width 1 height 1
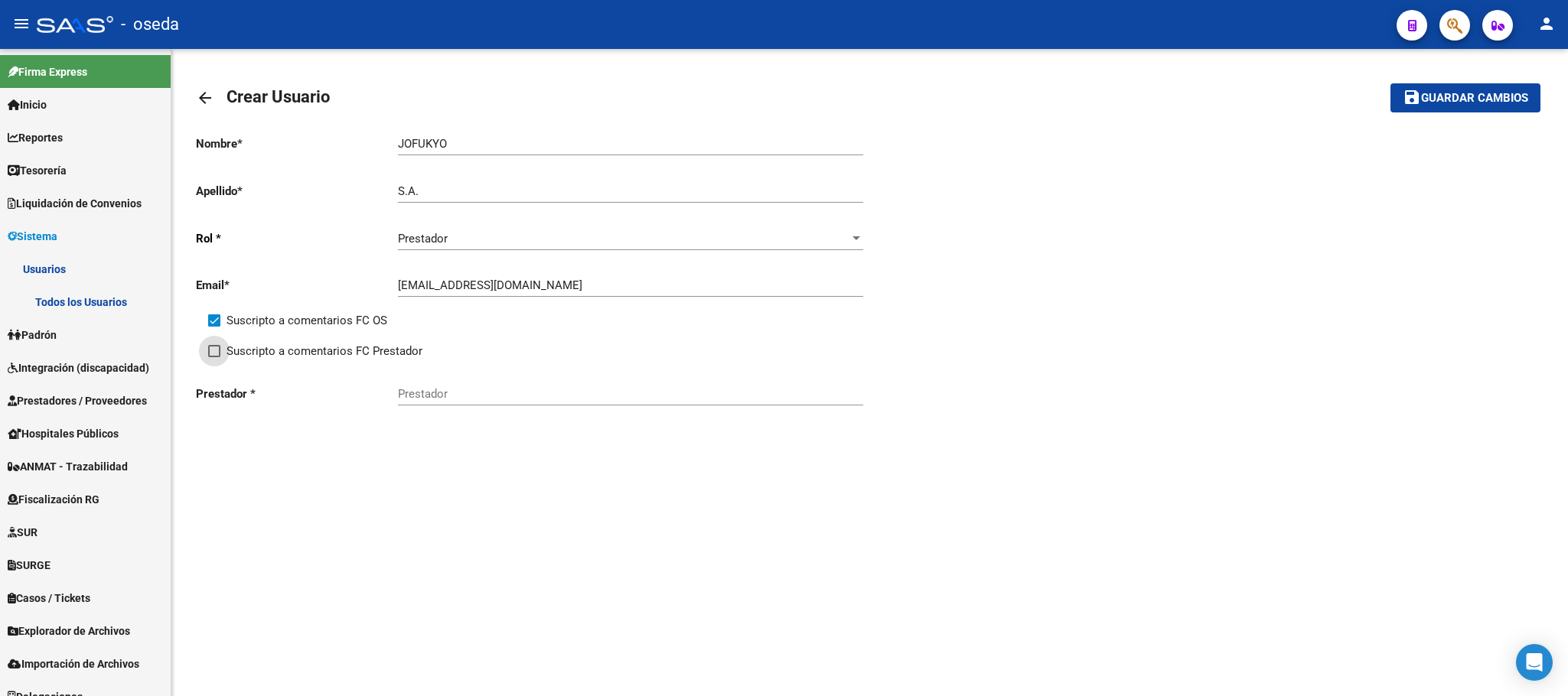
checkbox input "true"
paste input "71606682"
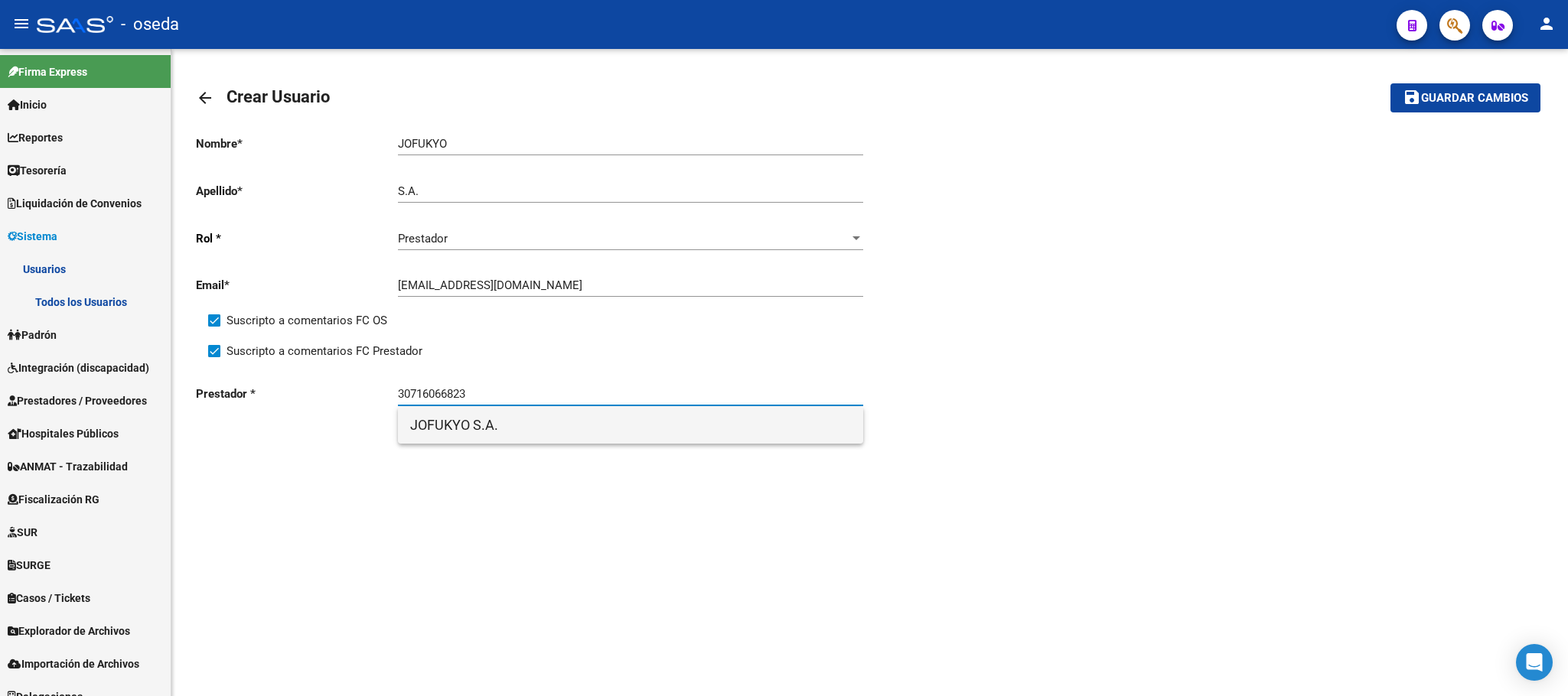
click at [482, 427] on span "JOFUKYO S.A." at bounding box center [630, 425] width 441 height 36
type input "JOFUKYO S.A."
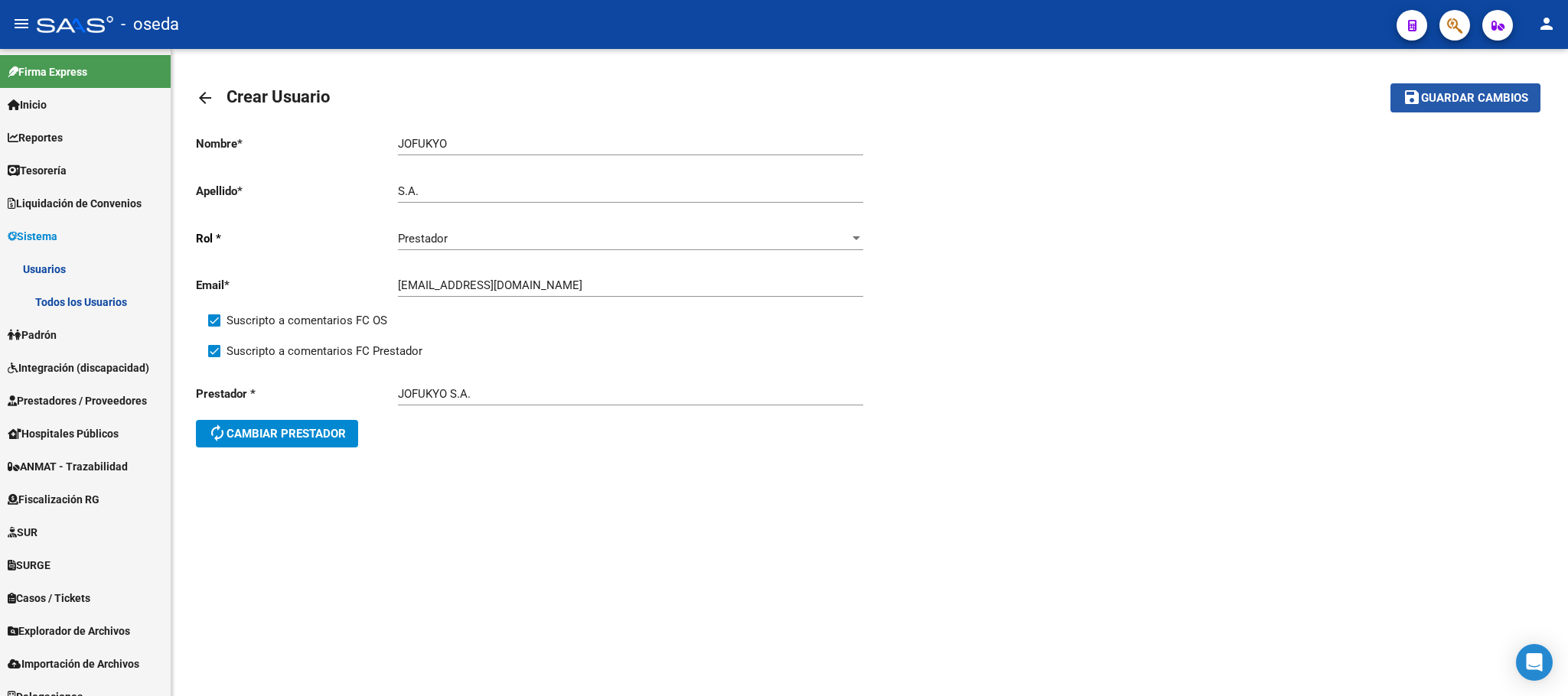
click at [1465, 101] on span "Guardar cambios" at bounding box center [1474, 99] width 107 height 14
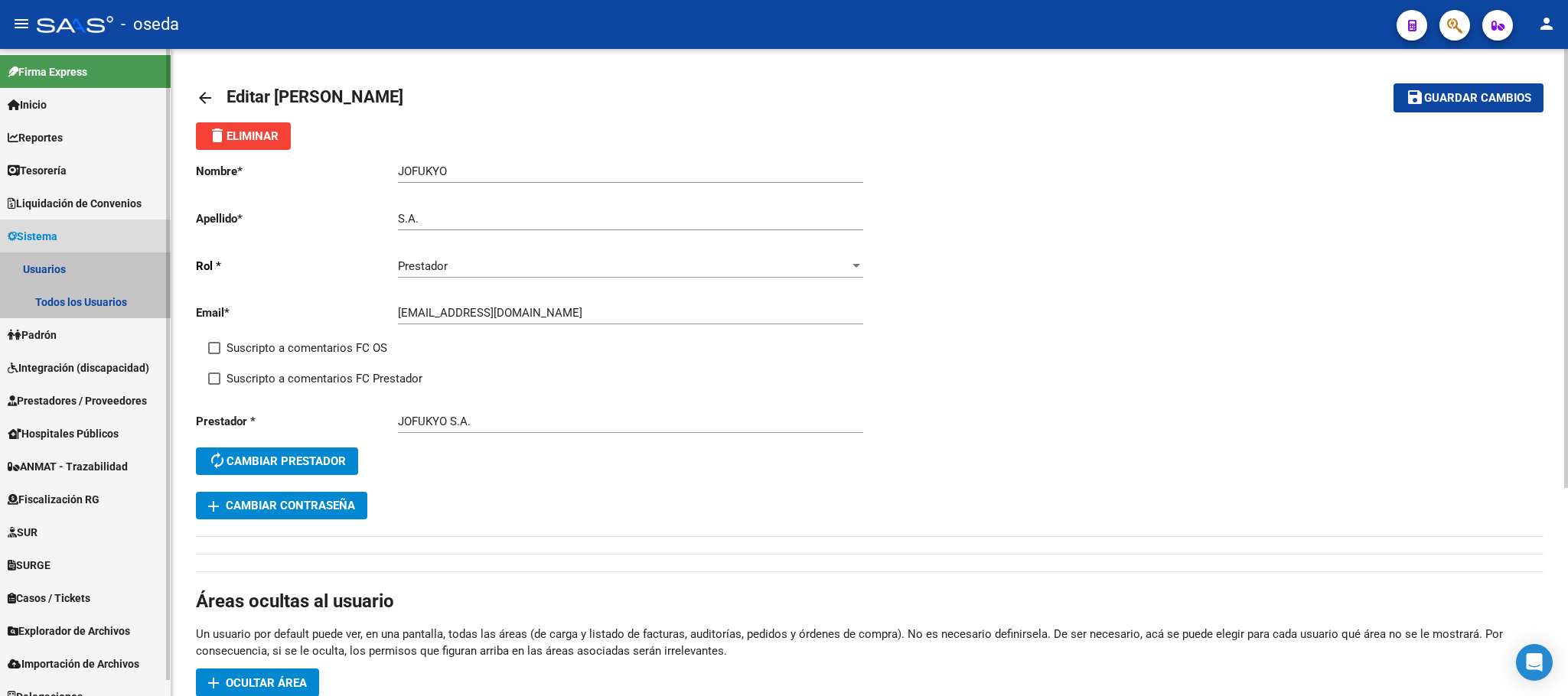
click at [76, 269] on link "Usuarios" at bounding box center [85, 269] width 171 height 33
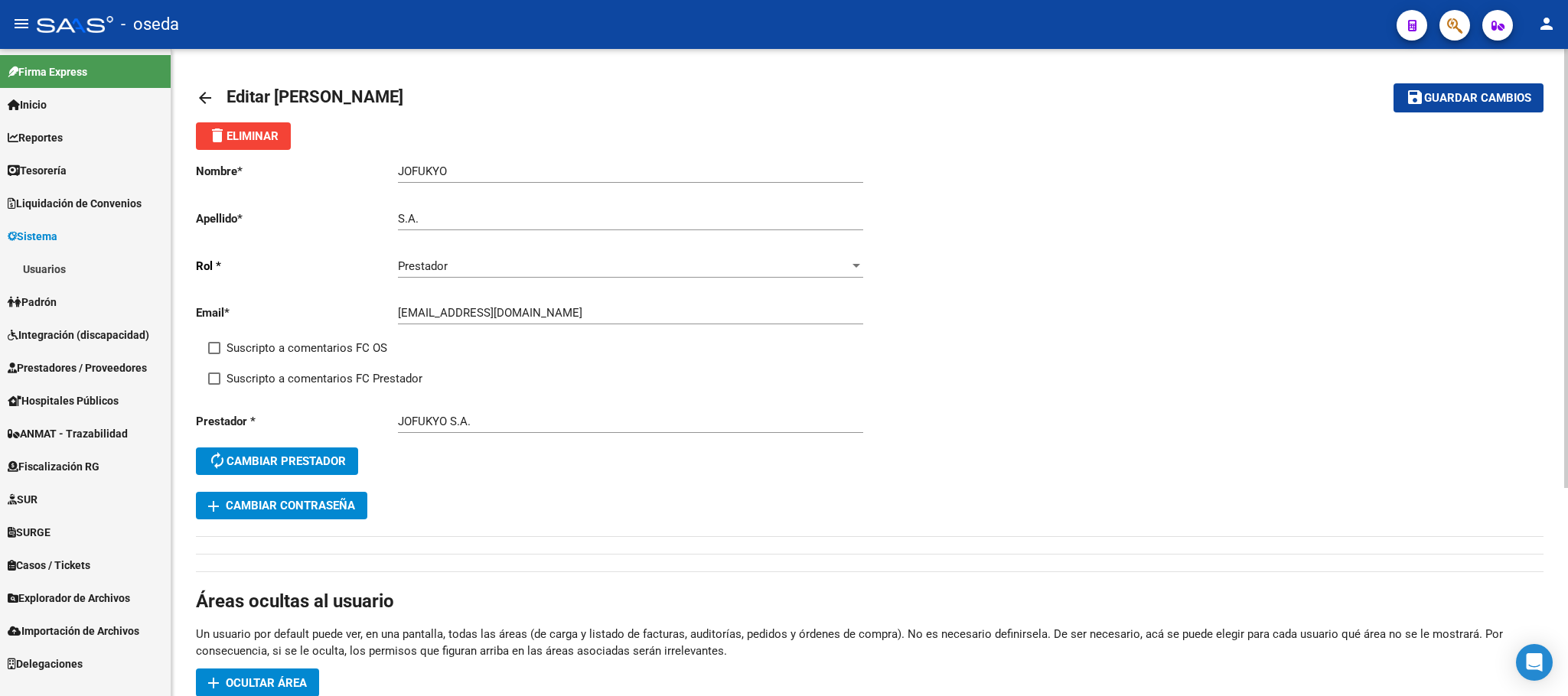
click at [69, 269] on link "Usuarios" at bounding box center [85, 269] width 171 height 33
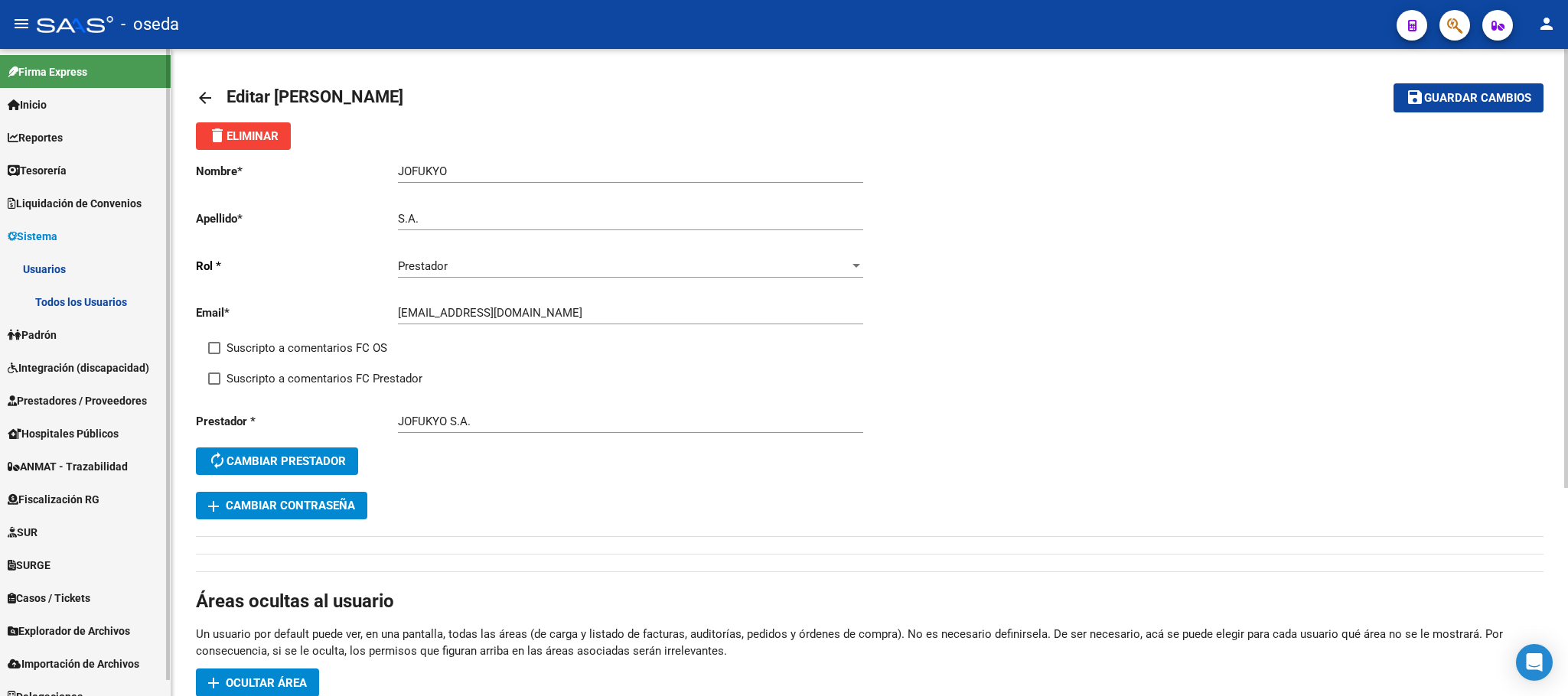
click at [67, 291] on link "Todos los Usuarios" at bounding box center [85, 302] width 171 height 33
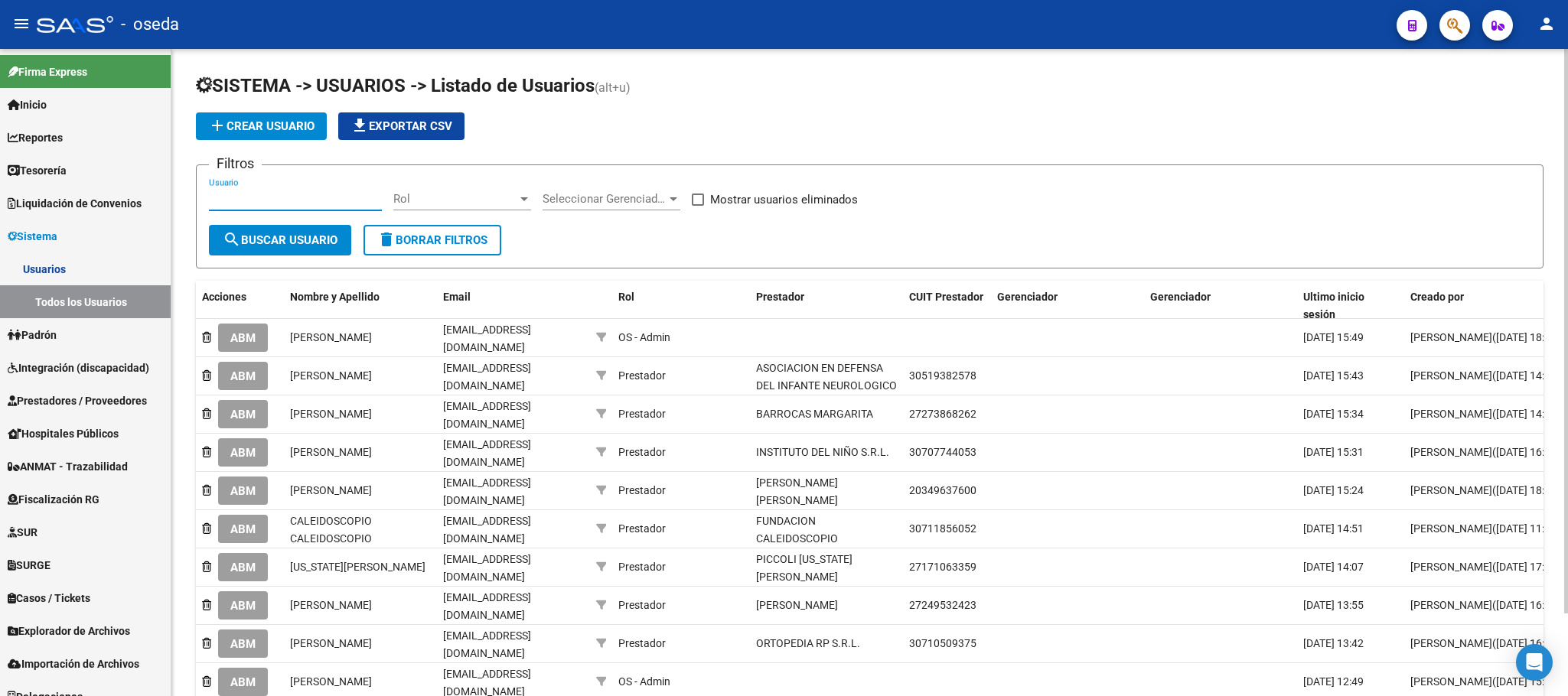
click at [318, 198] on input "Usuario" at bounding box center [295, 198] width 173 height 14
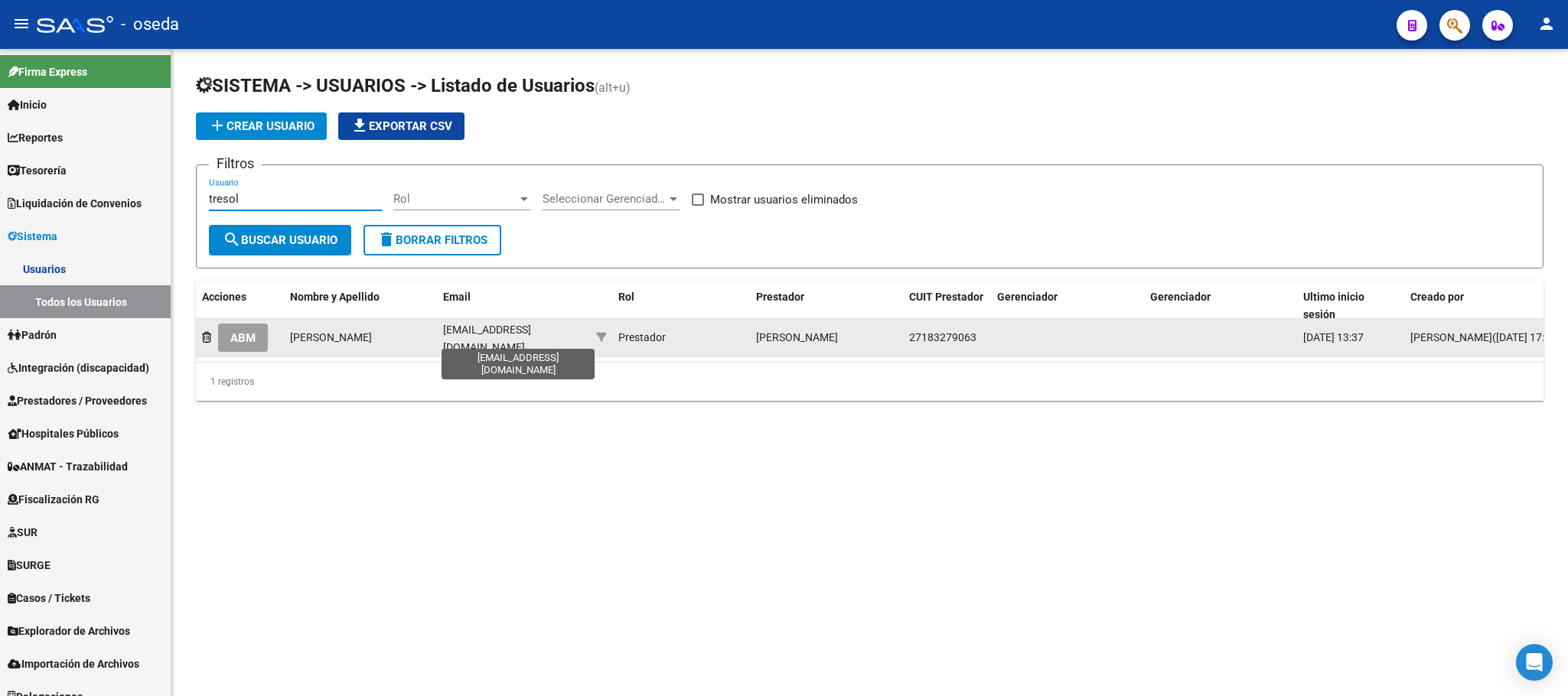
type input "tresol"
click at [508, 343] on span "pautresols@hotmail.com" at bounding box center [487, 338] width 88 height 30
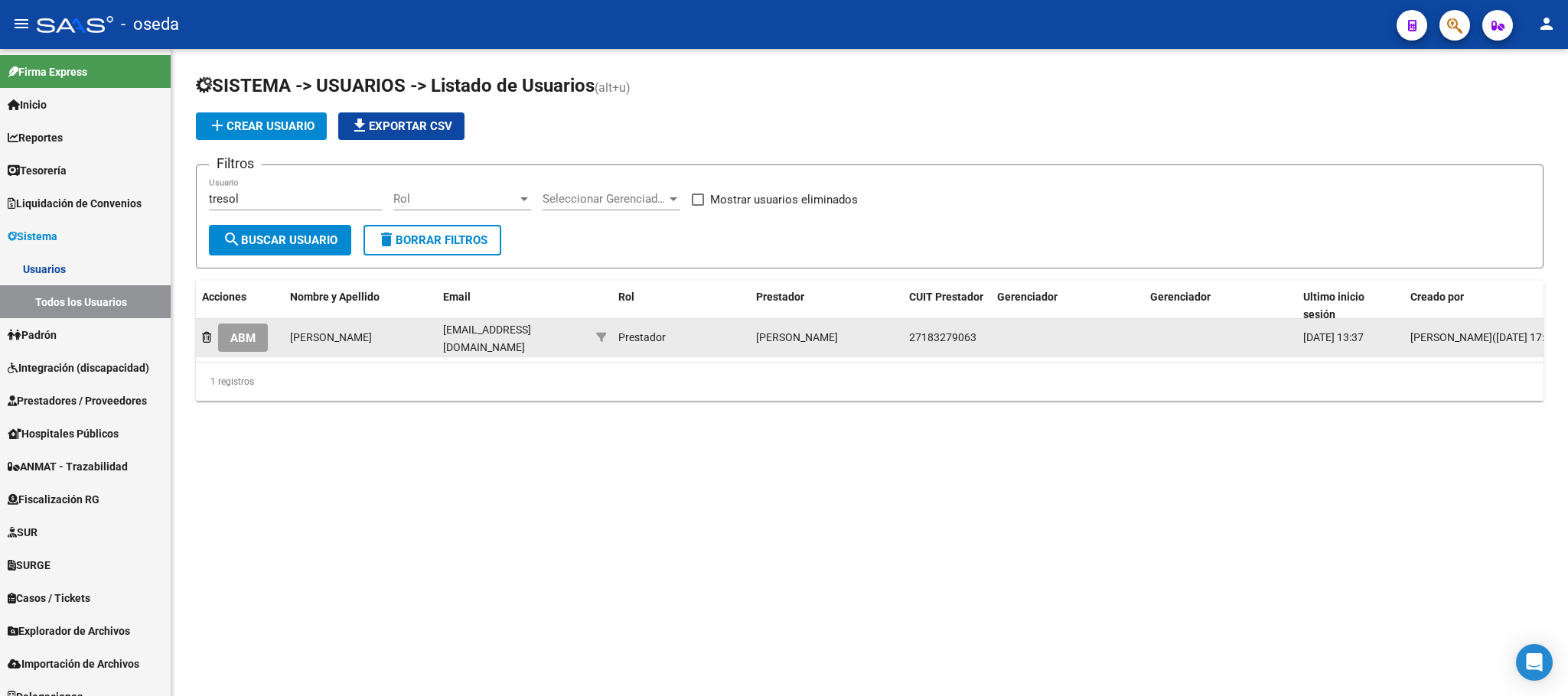
click at [508, 343] on span "pautresols@hotmail.com" at bounding box center [487, 338] width 88 height 30
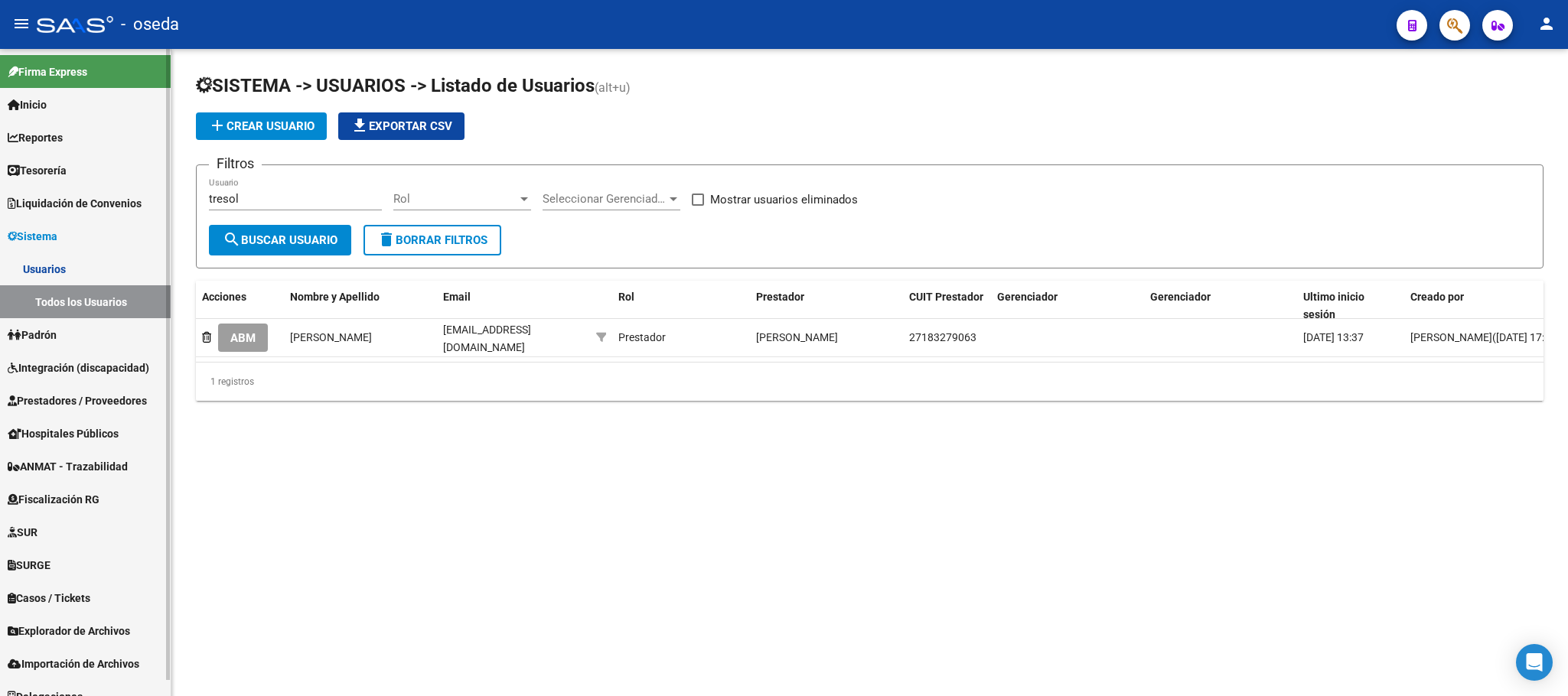
click at [126, 366] on span "Integración (discapacidad)" at bounding box center [79, 368] width 142 height 17
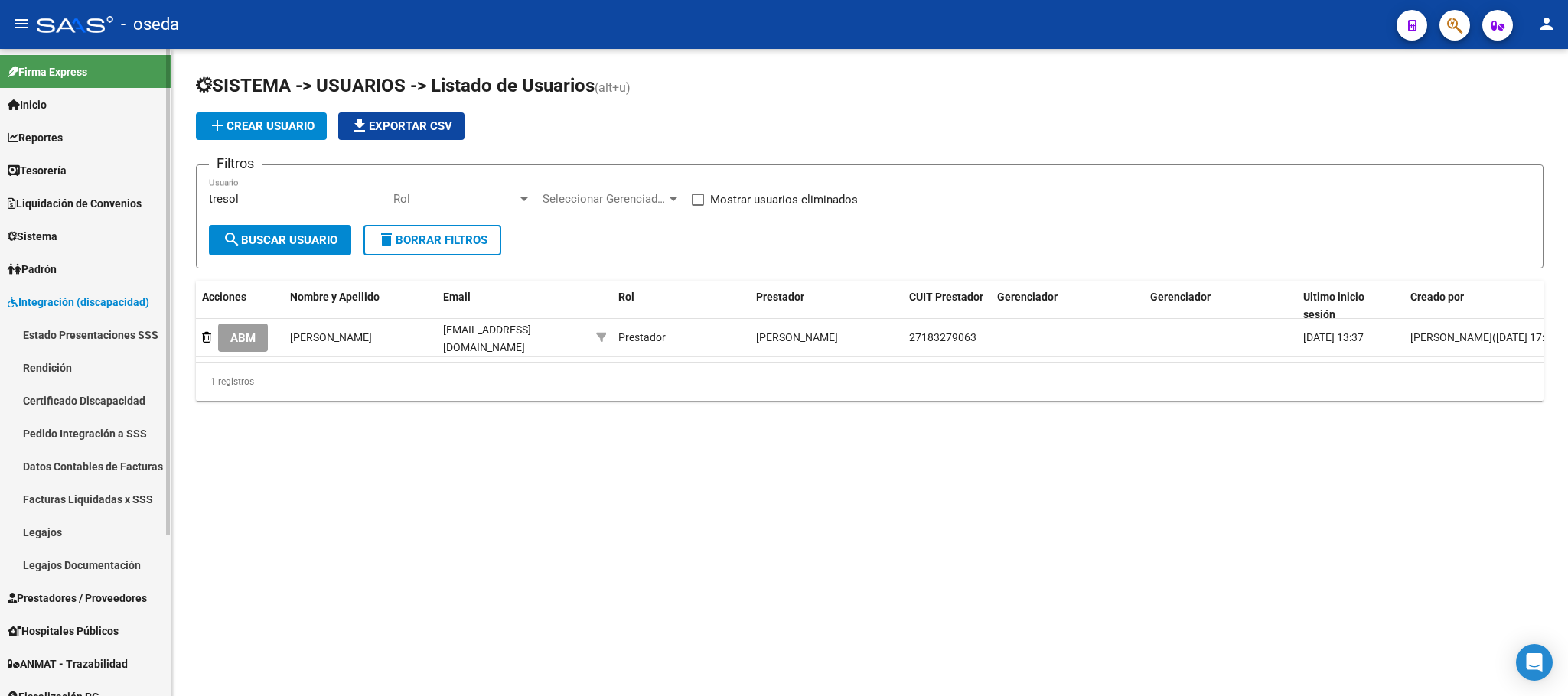
click at [76, 532] on link "Legajos" at bounding box center [85, 531] width 171 height 33
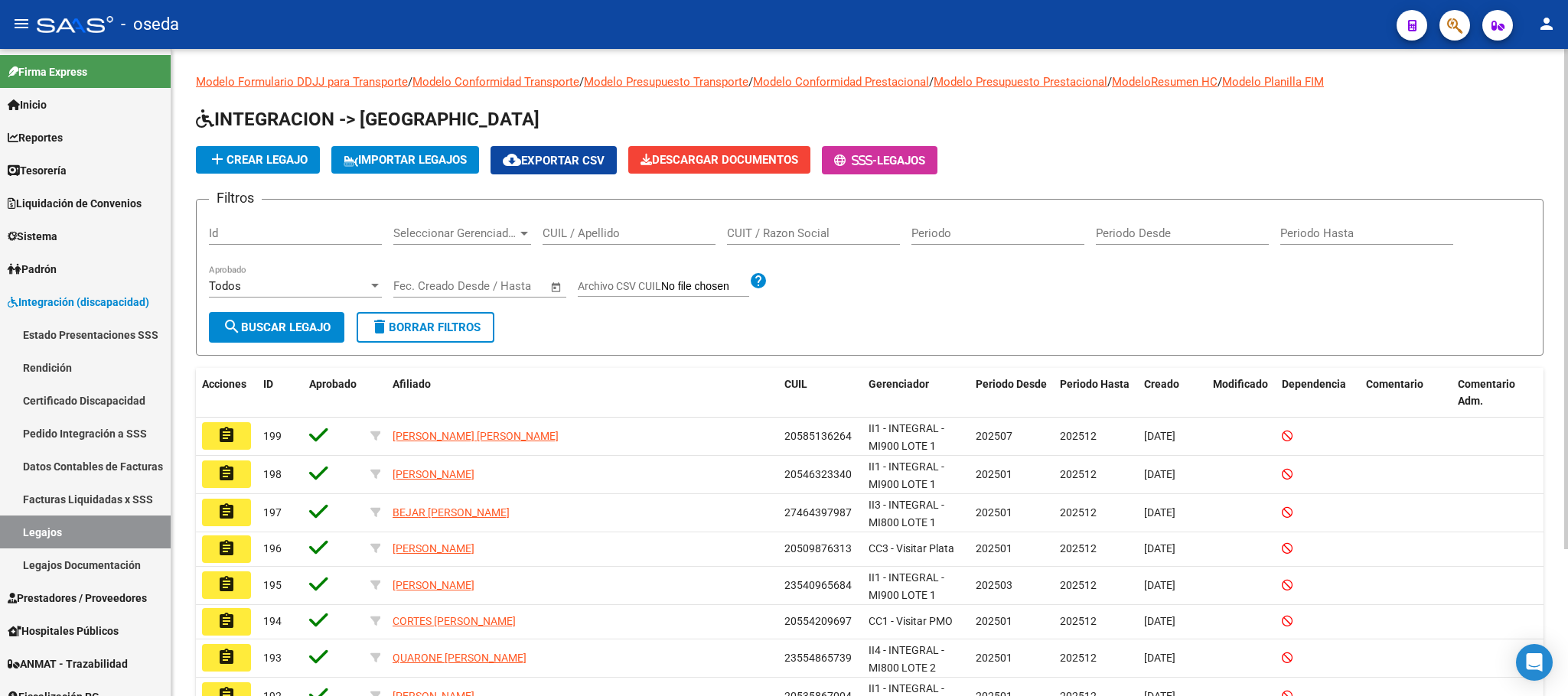
click at [553, 231] on input "CUIL / Apellido" at bounding box center [629, 233] width 173 height 14
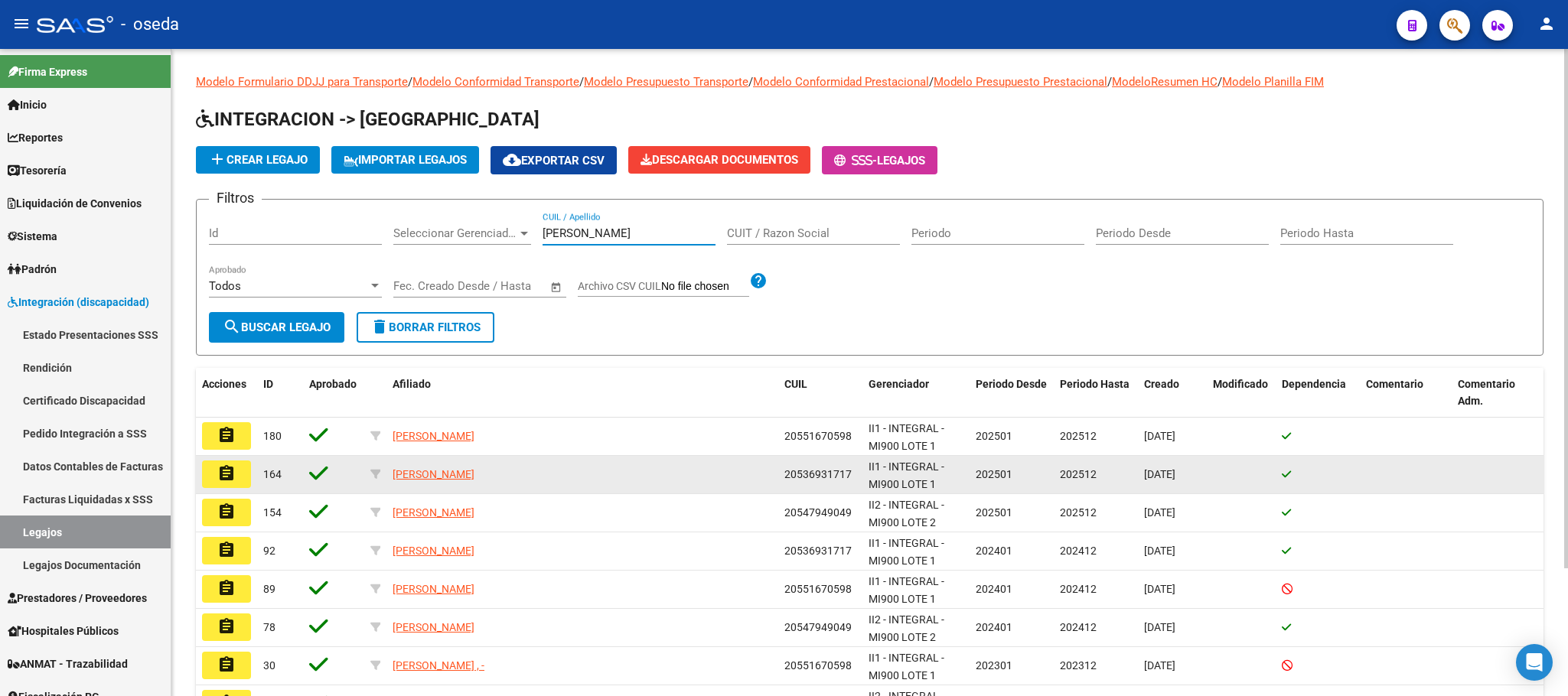
type input "fernandez"
click at [231, 485] on button "assignment" at bounding box center [226, 474] width 49 height 28
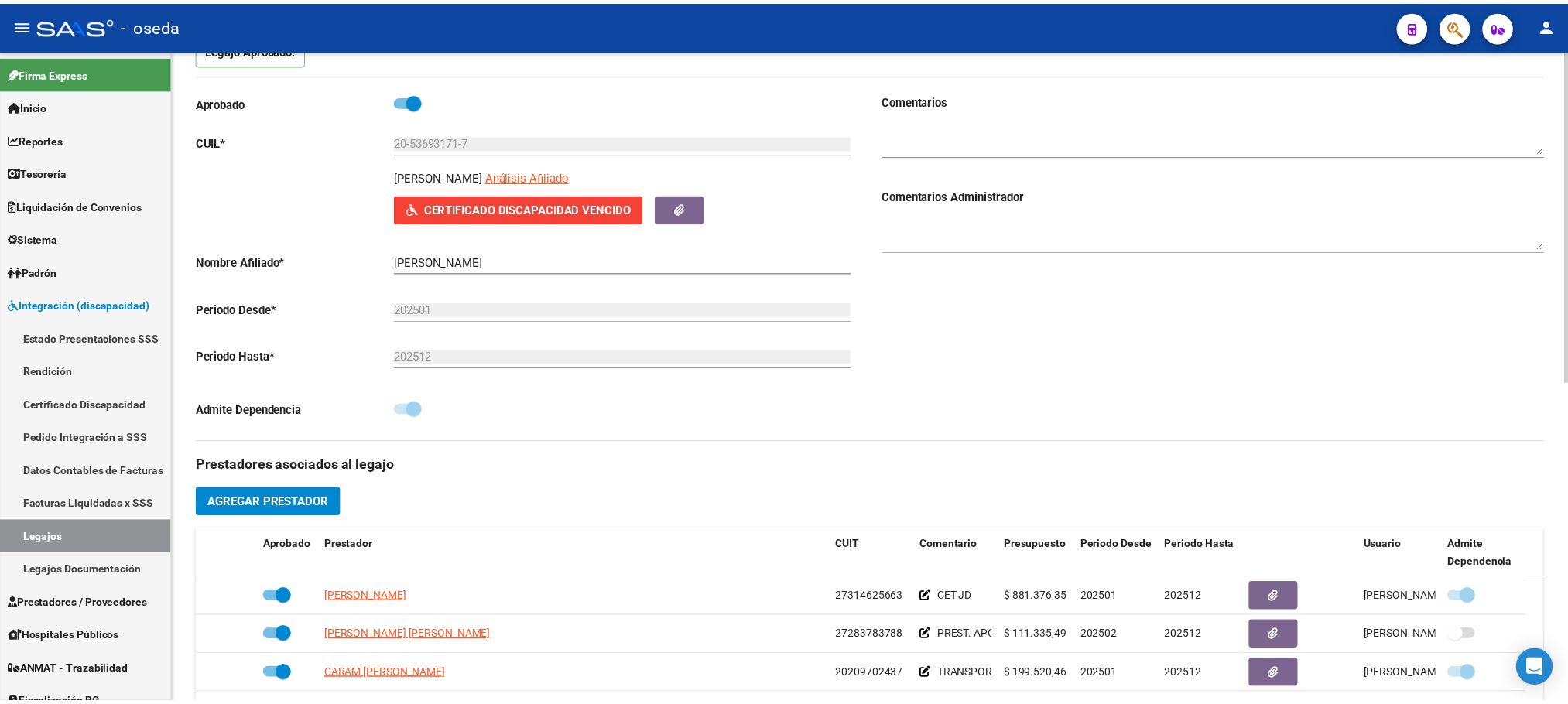
scroll to position [349, 0]
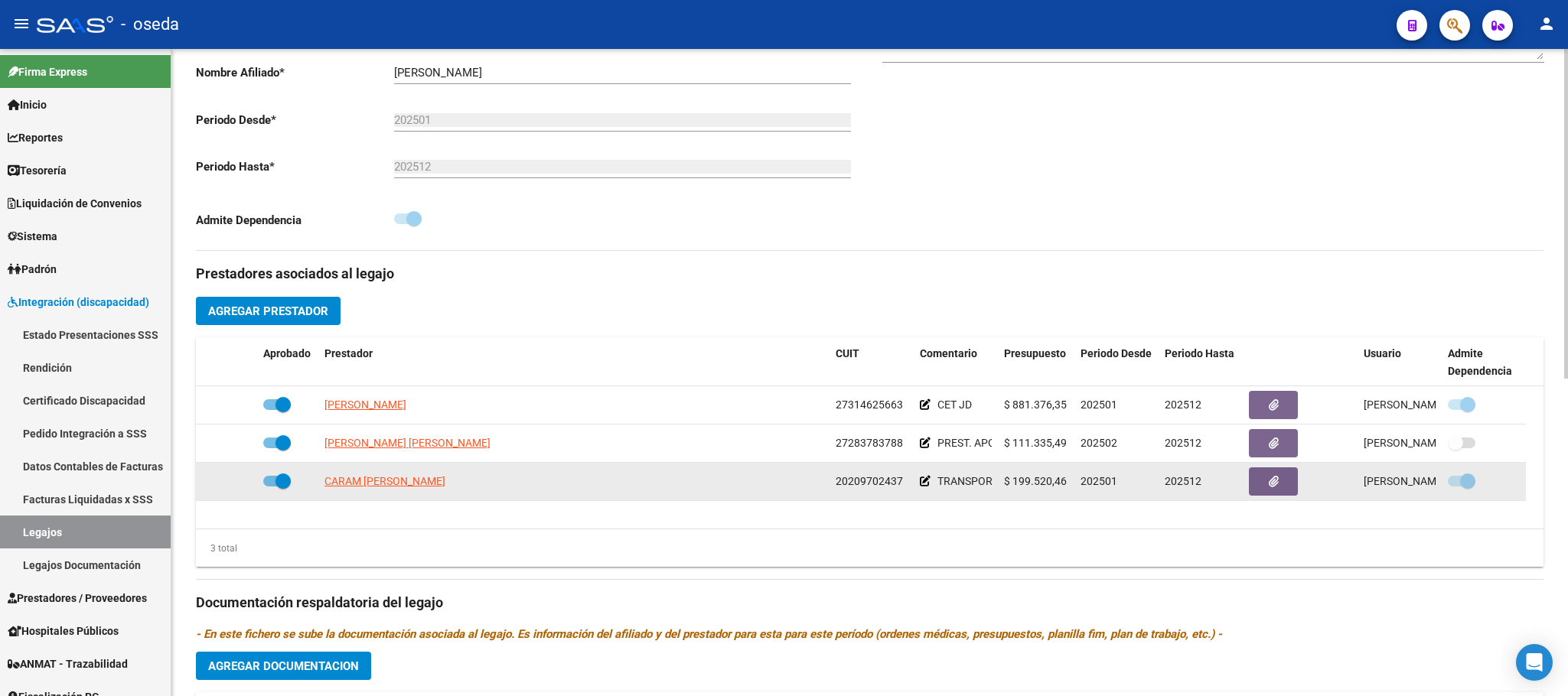
click at [923, 487] on icon at bounding box center [925, 481] width 11 height 11
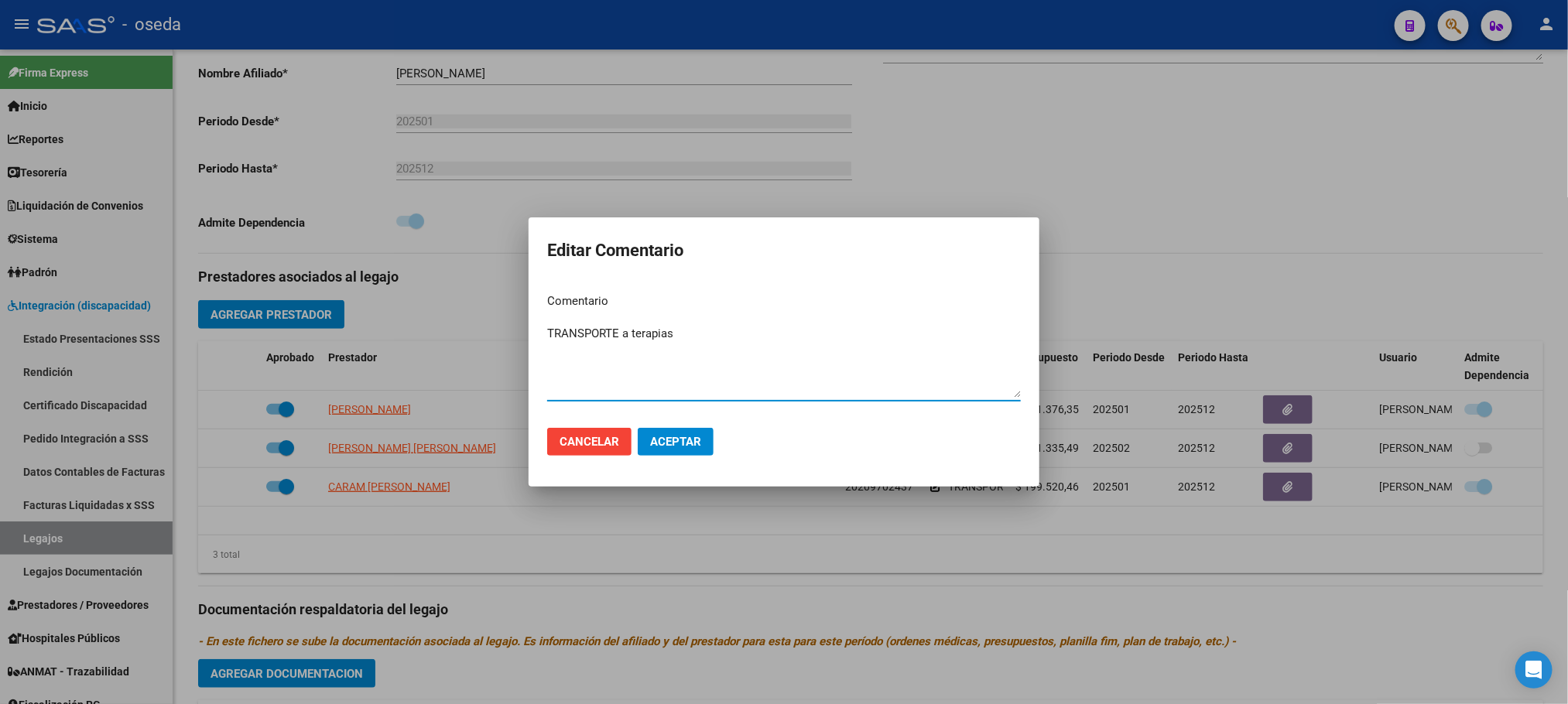
type textarea "TRANSPORTE a terapias"
click at [674, 437] on span "Aceptar" at bounding box center [676, 442] width 51 height 14
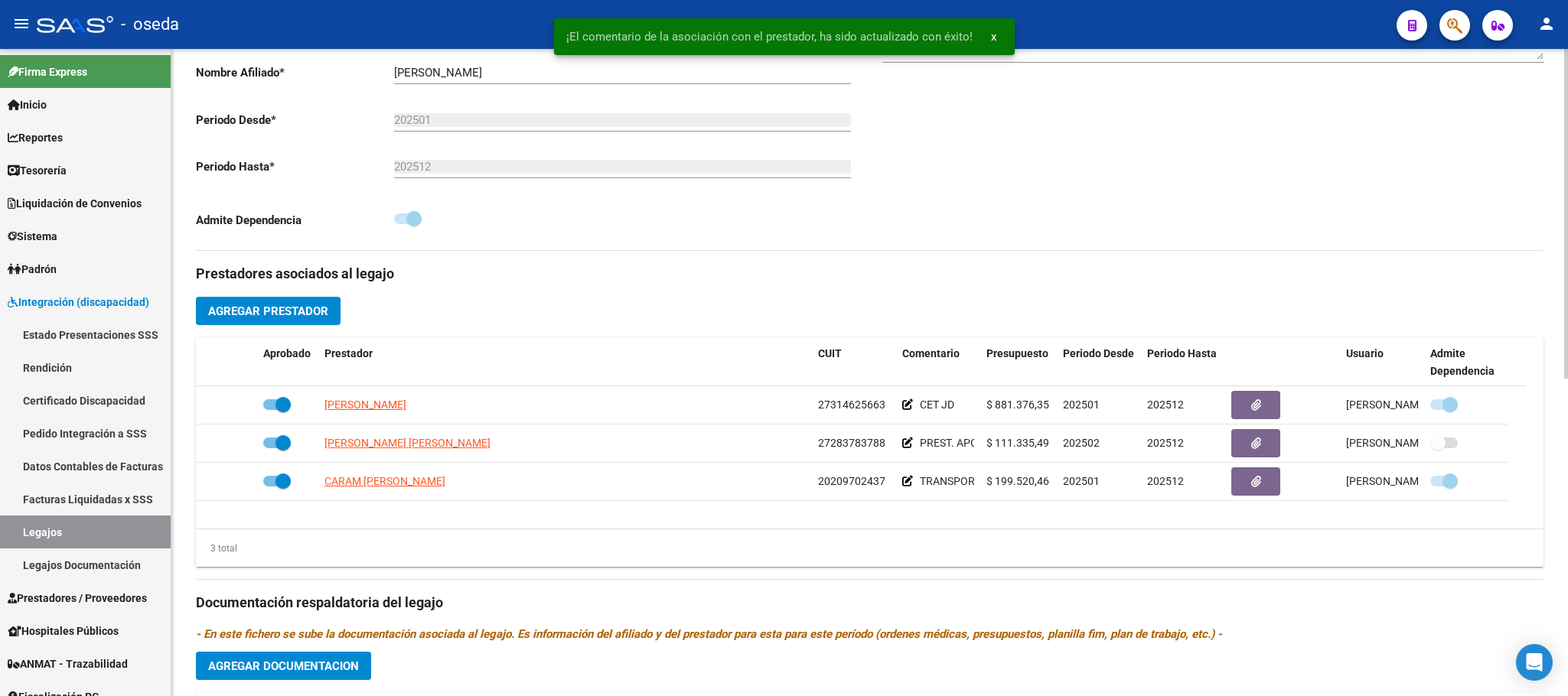
click at [295, 318] on span "Agregar Prestador" at bounding box center [268, 311] width 120 height 14
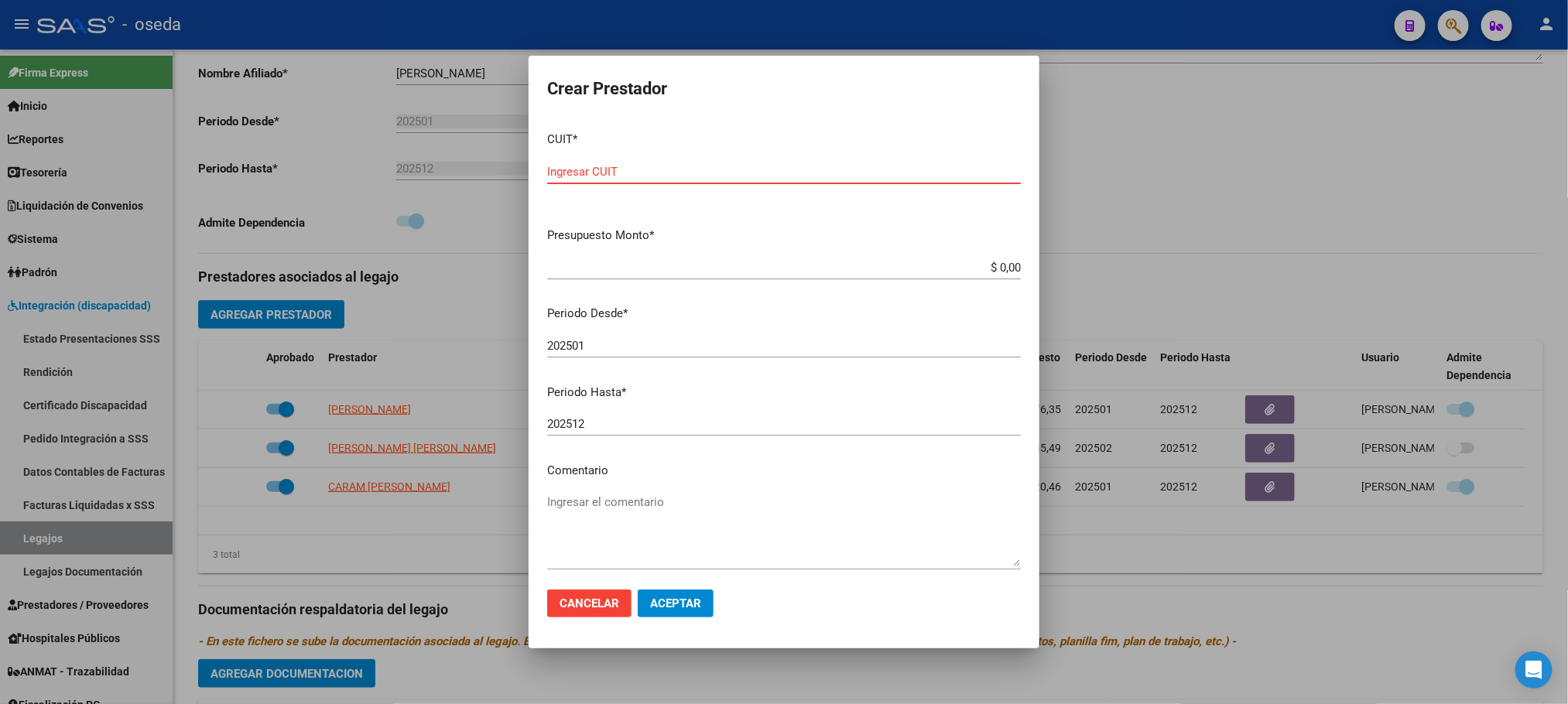
paste input "20-28164215-5"
type input "20-28164215-5"
type input "$ 0,01"
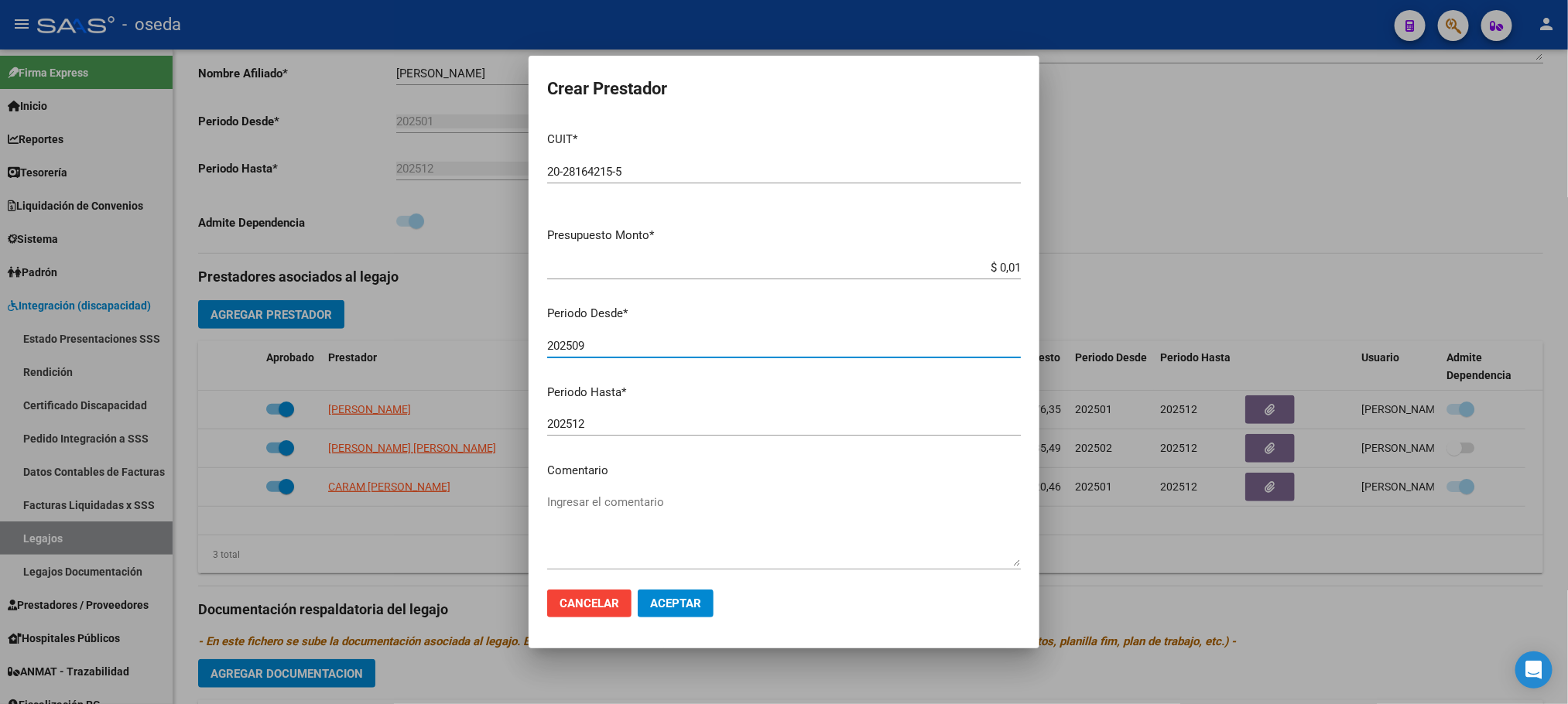
type input "202509"
click at [716, 502] on textarea "Ingresar el comentario" at bounding box center [784, 530] width 473 height 73
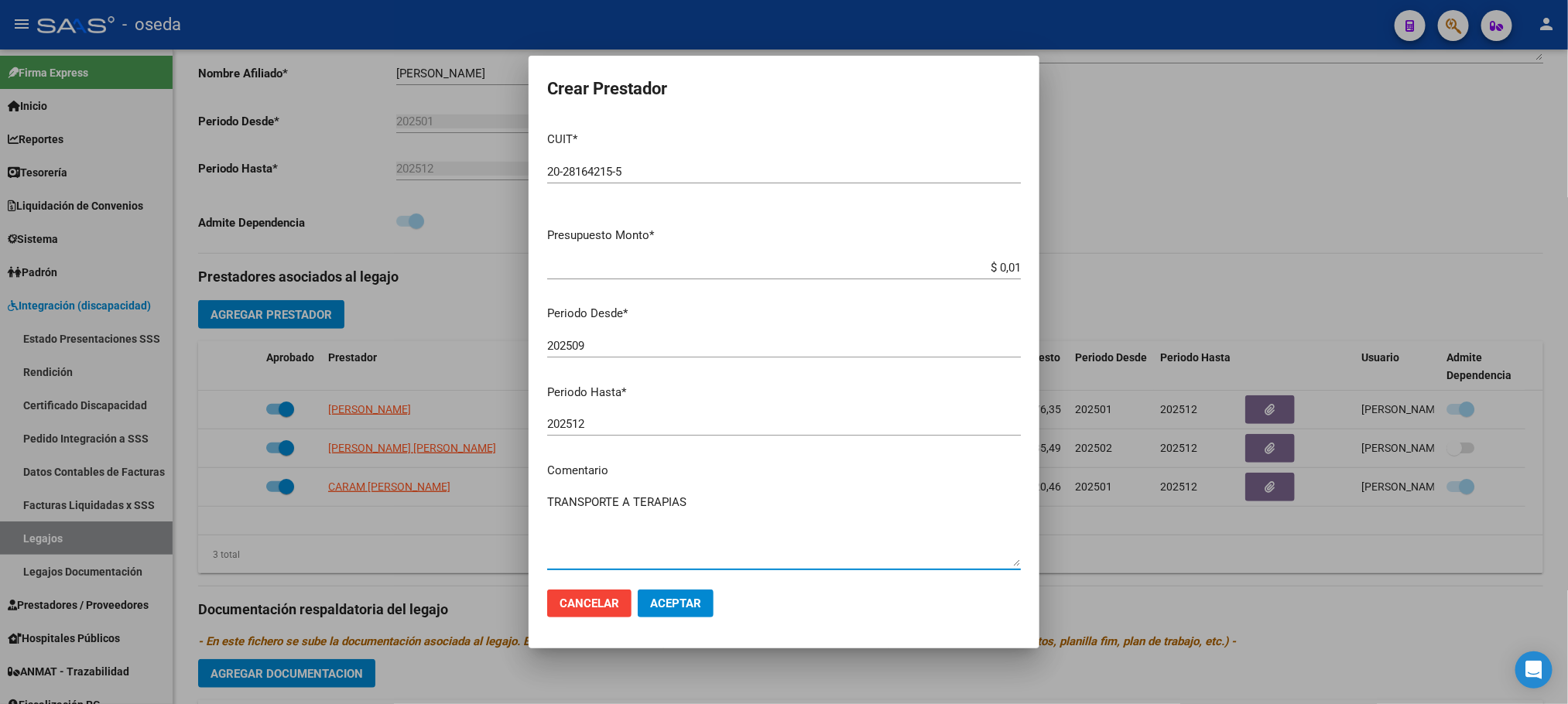
type textarea "TRANSPORTE A TERAPIAS"
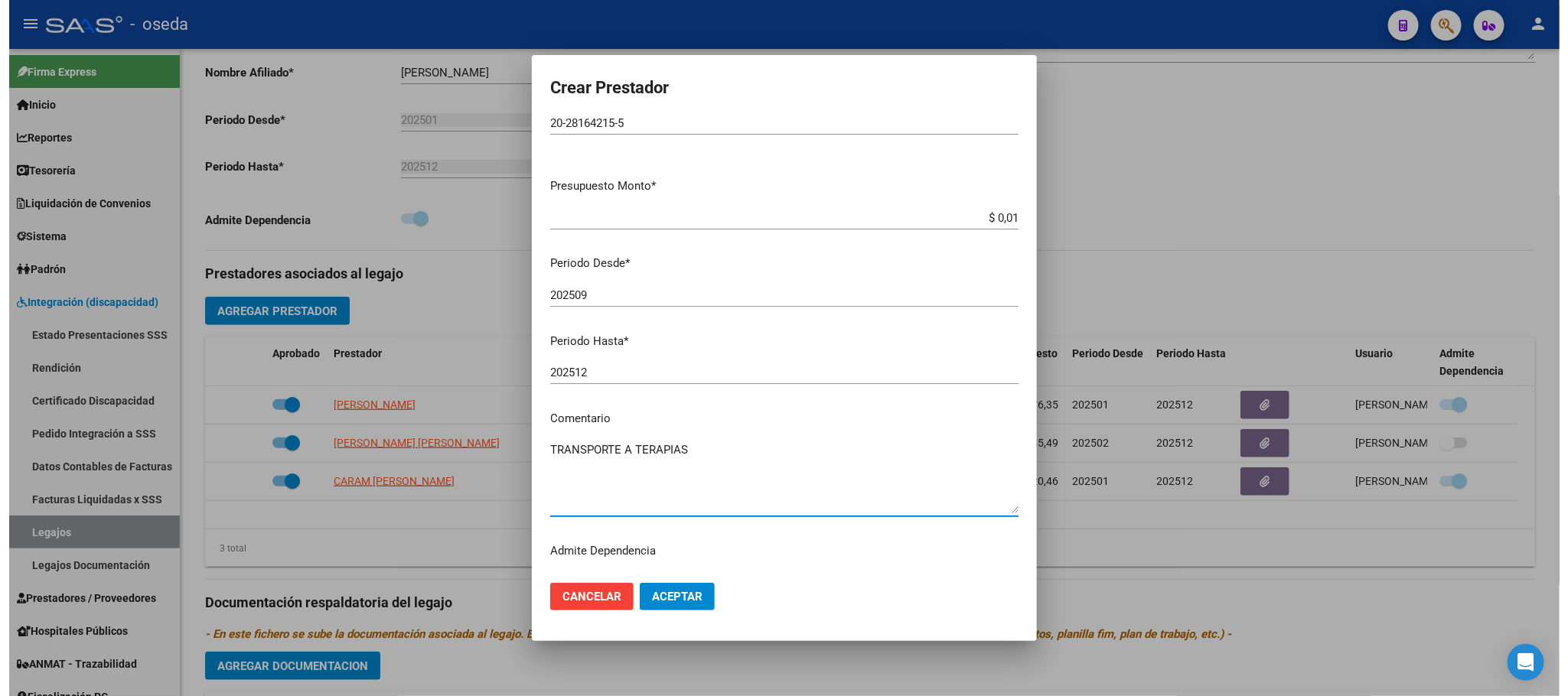
scroll to position [71, 0]
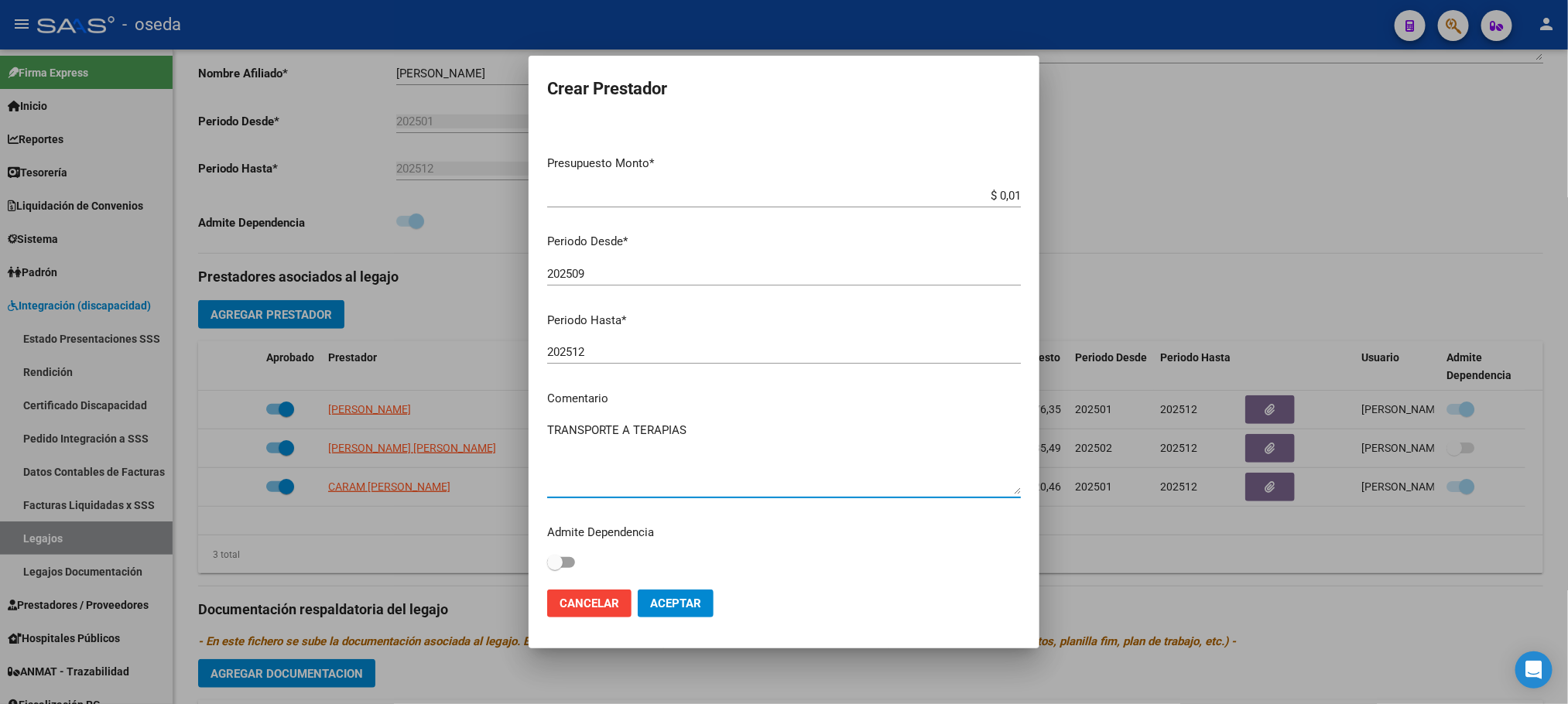
click at [562, 555] on span at bounding box center [555, 562] width 15 height 15
click at [555, 568] on input "checkbox" at bounding box center [554, 568] width 1 height 1
checkbox input "true"
click at [667, 597] on span "Aceptar" at bounding box center [676, 603] width 51 height 14
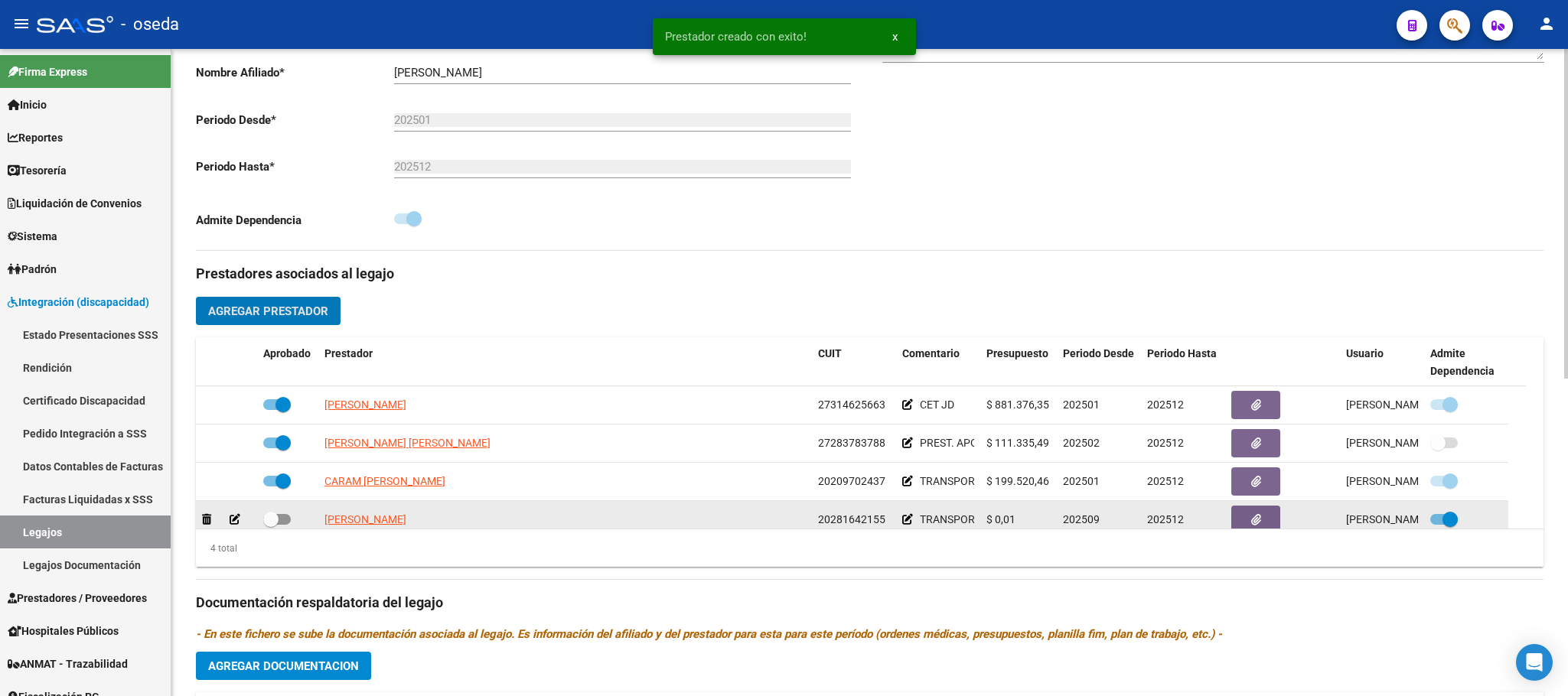
click at [279, 525] on span at bounding box center [277, 519] width 28 height 11
click at [271, 525] on input "checkbox" at bounding box center [270, 525] width 1 height 1
checkbox input "true"
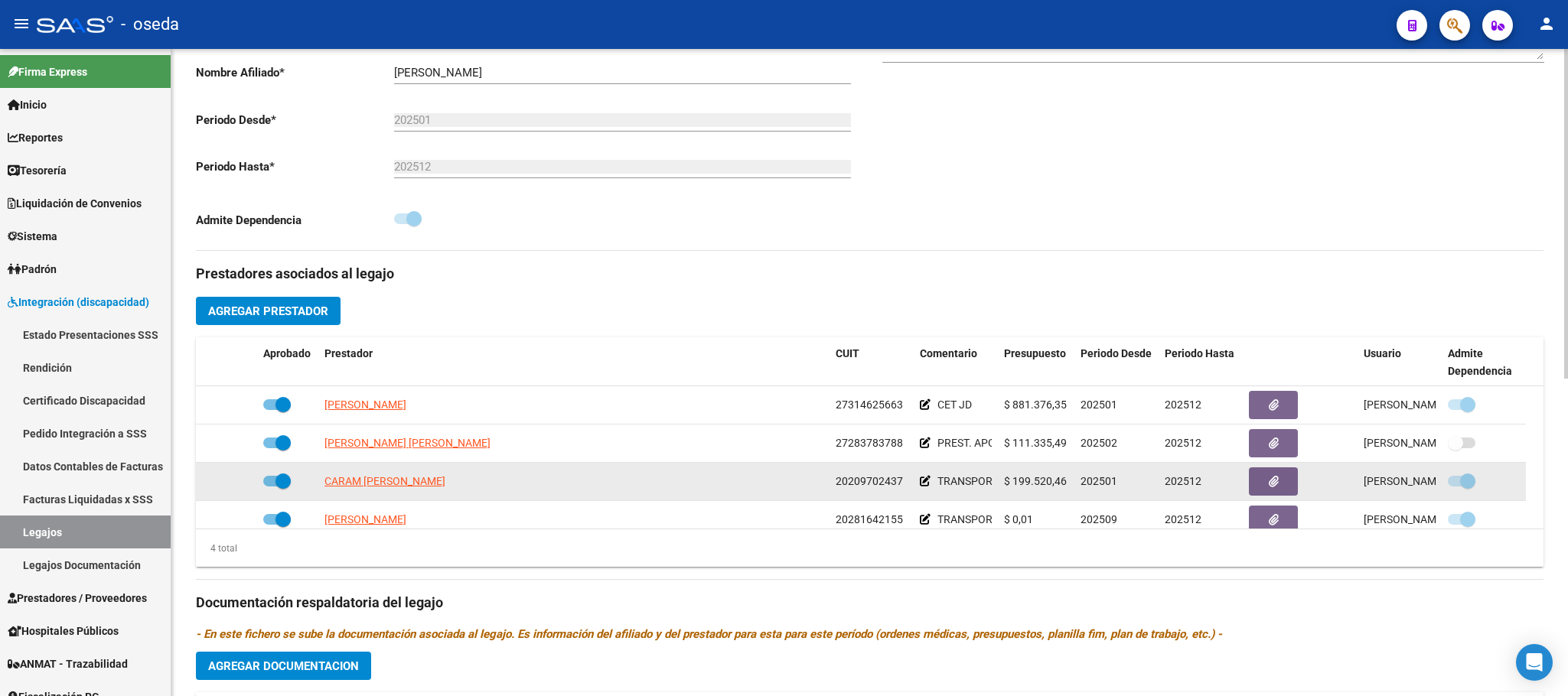
click at [279, 485] on span at bounding box center [283, 481] width 15 height 15
click at [271, 487] on input "checkbox" at bounding box center [270, 487] width 1 height 1
checkbox input "false"
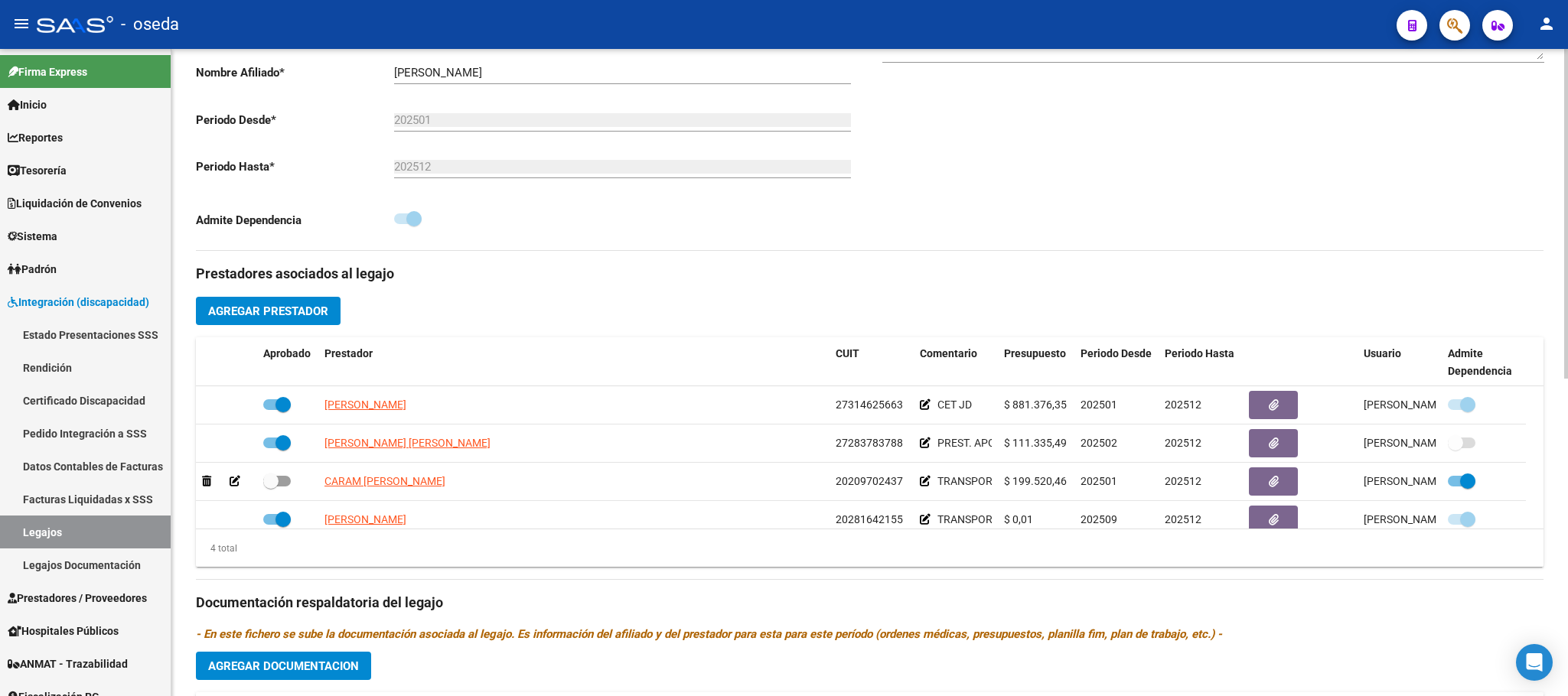
scroll to position [0, 0]
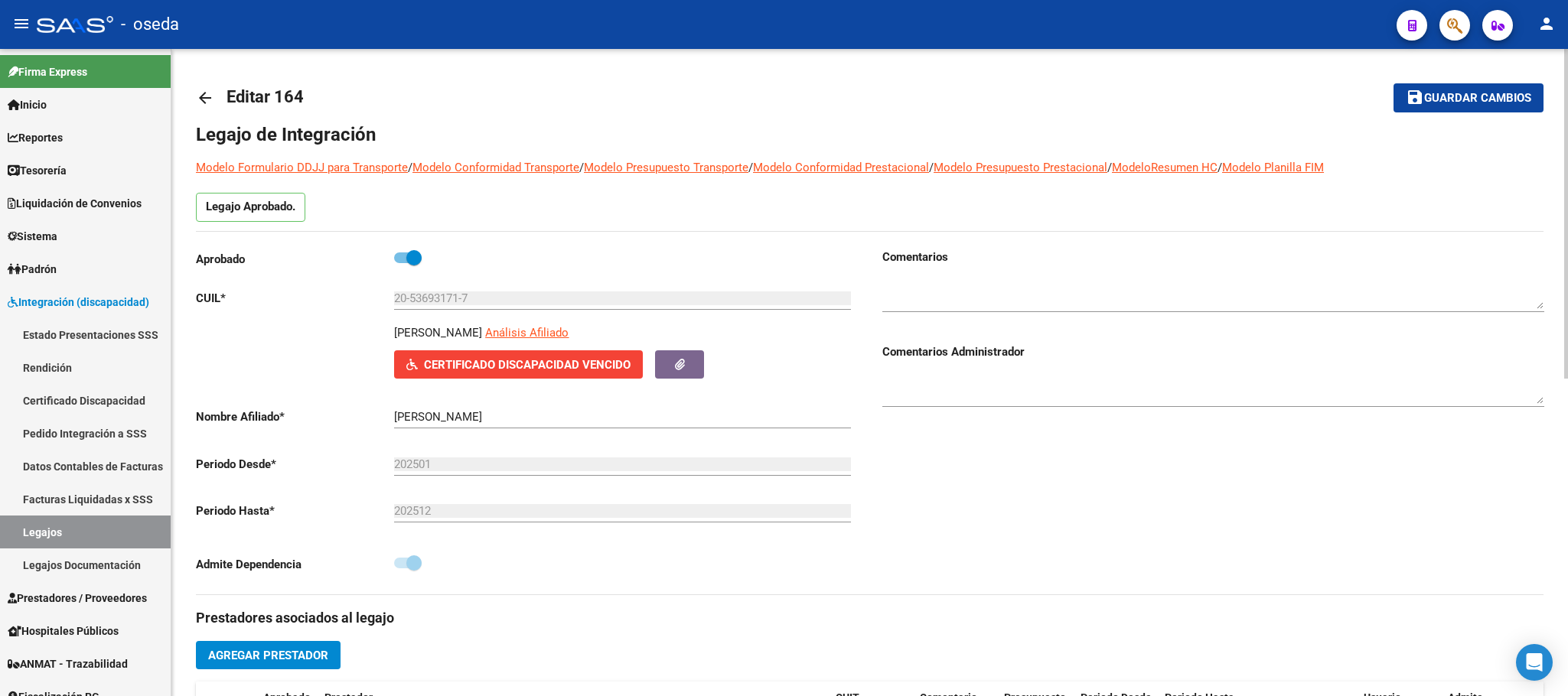
click at [1478, 97] on span "Guardar cambios" at bounding box center [1478, 99] width 107 height 14
click at [53, 531] on link "Legajos" at bounding box center [85, 531] width 171 height 33
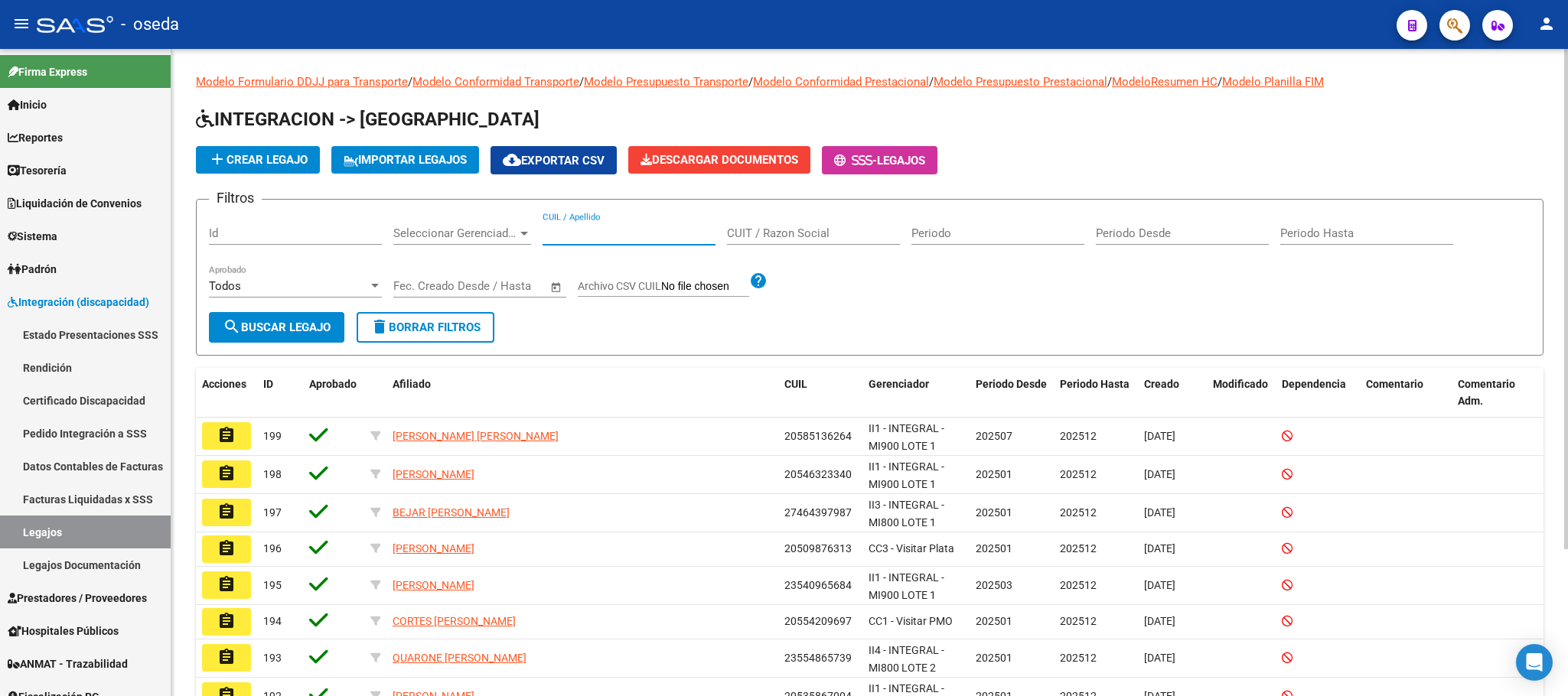
click at [641, 239] on input "CUIL / Apellido" at bounding box center [629, 233] width 173 height 14
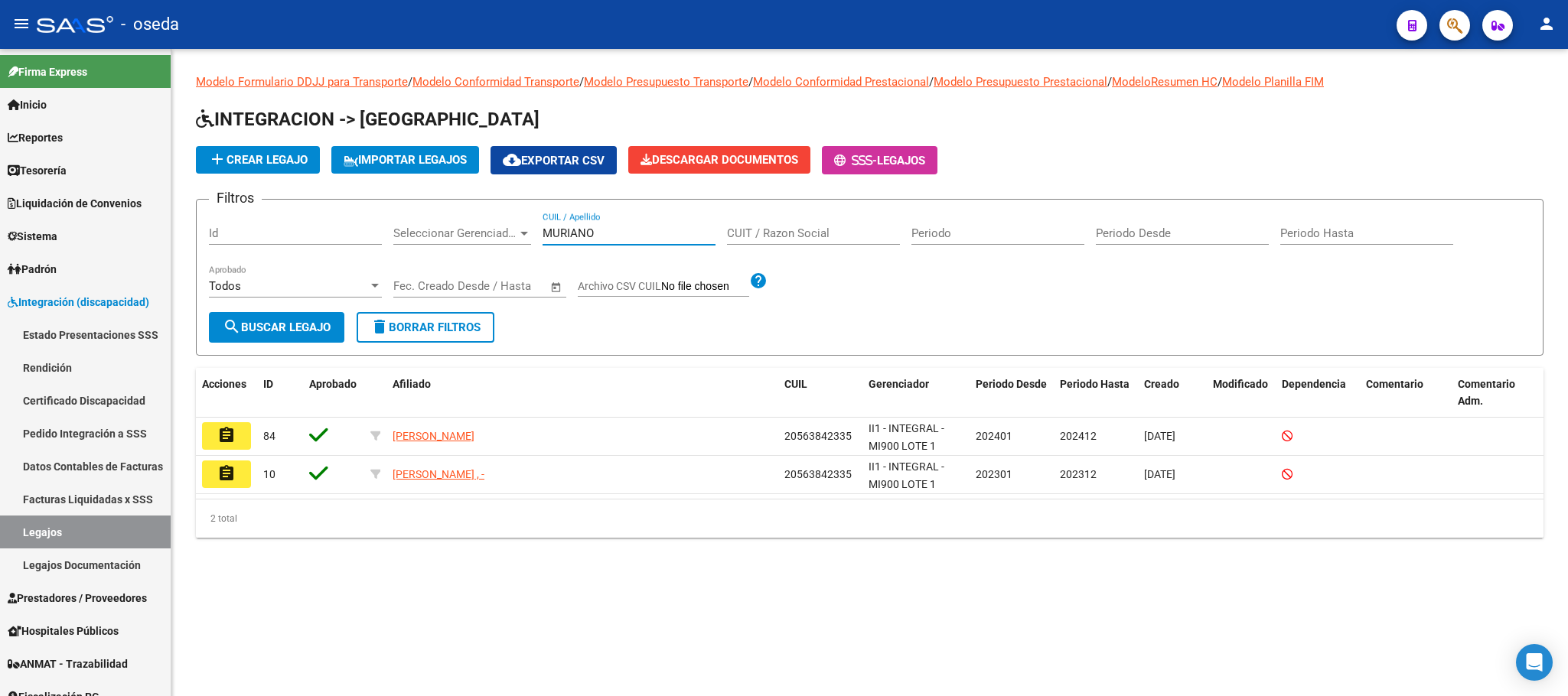
type input "MURIANO"
click at [290, 163] on span "add Crear Legajo" at bounding box center [258, 160] width 100 height 14
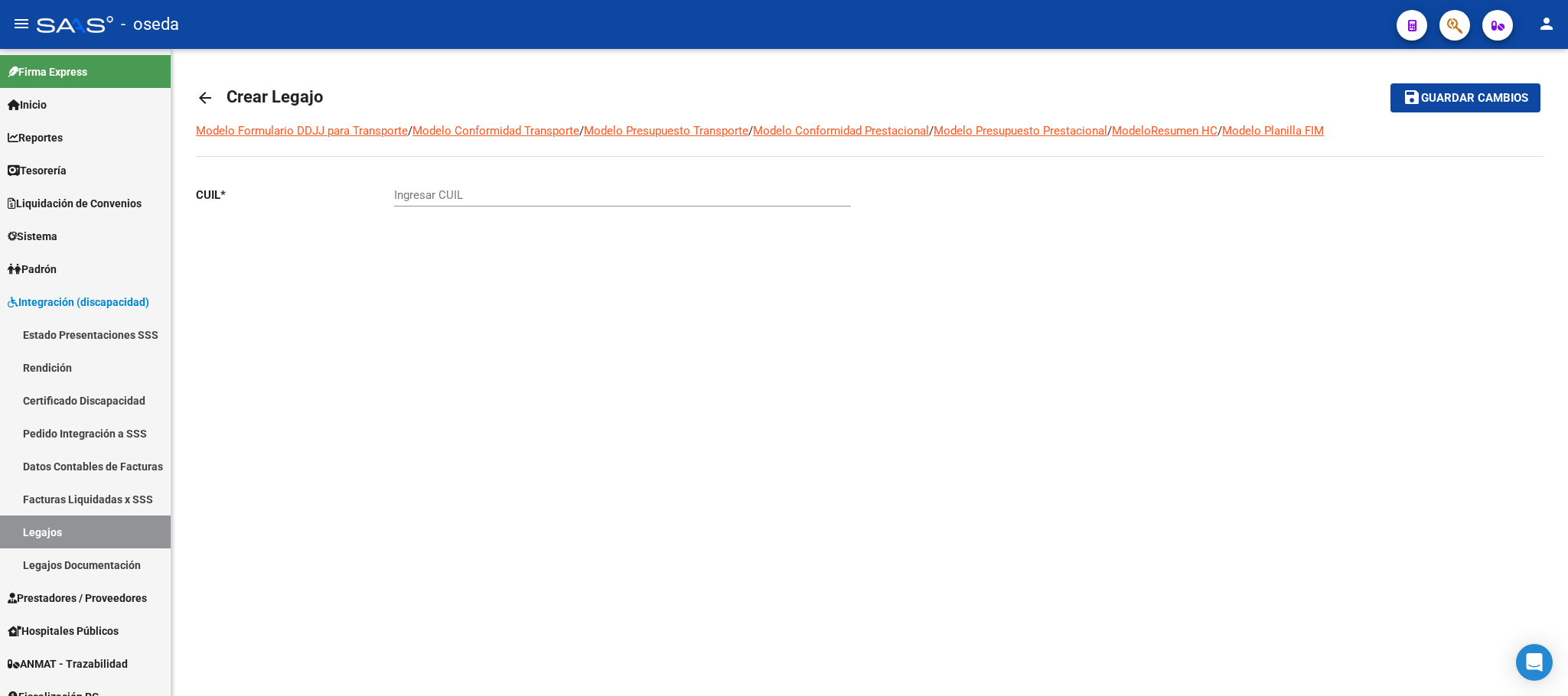
click at [410, 191] on input "Ingresar CUIL" at bounding box center [622, 195] width 457 height 14
paste input "20-56384233-5"
type input "20-56384233-5"
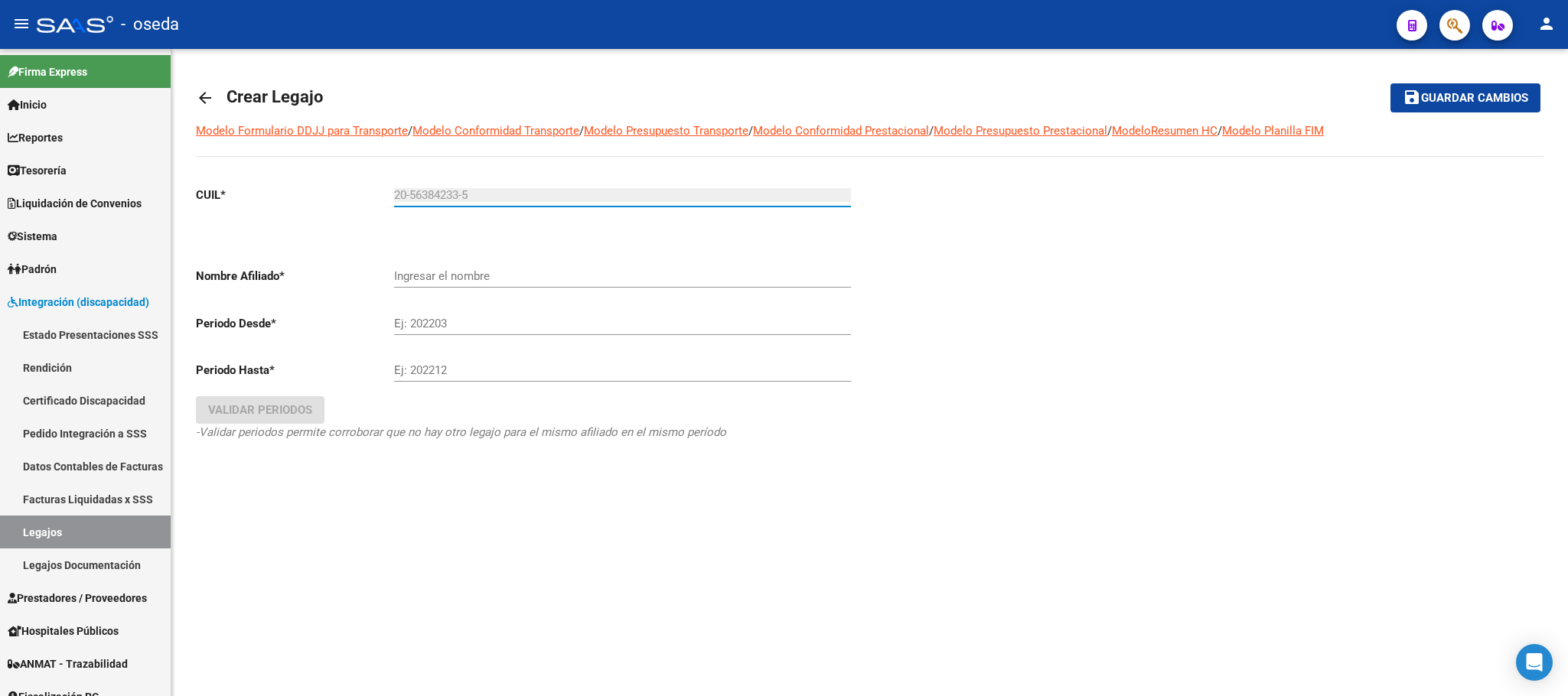
type input "MURIANO THIAGO GABRIEL"
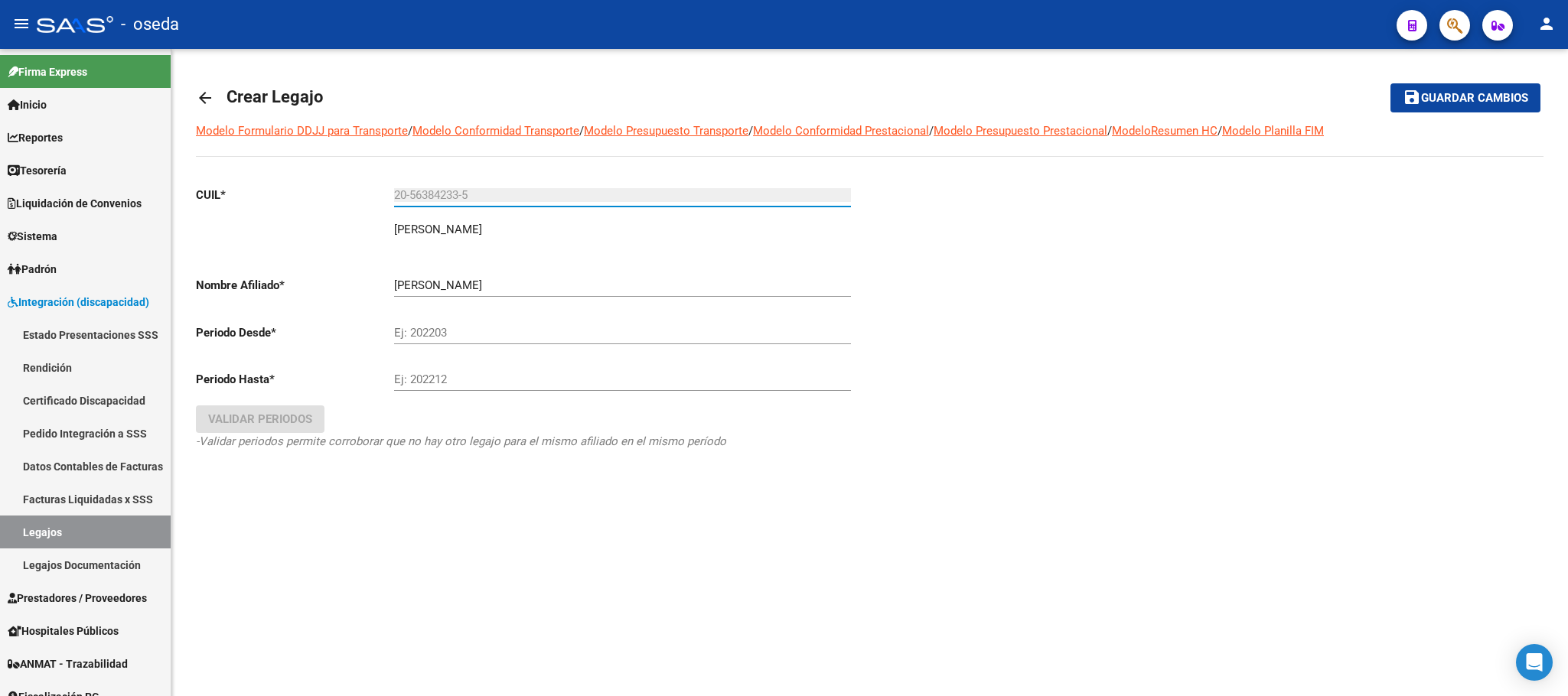
type input "20-56384233-5"
type input "202508"
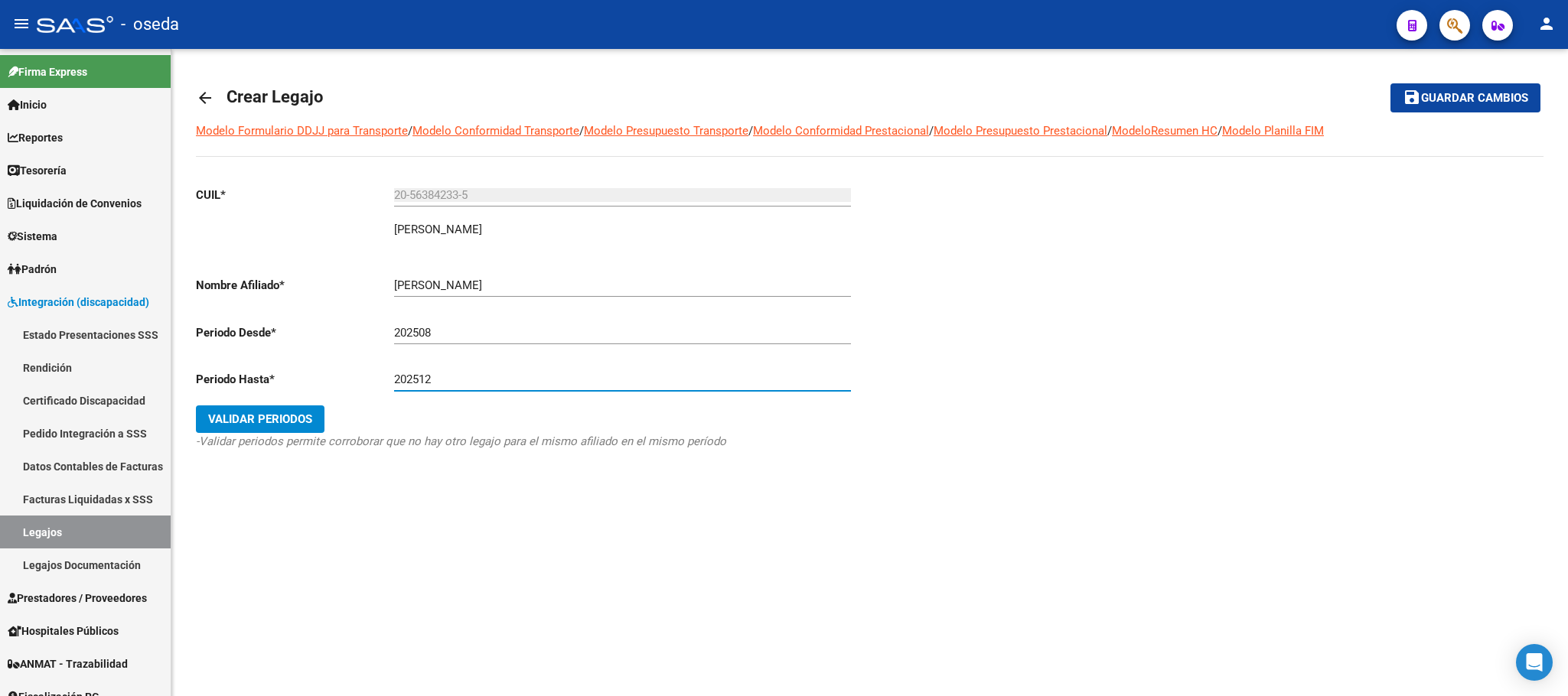
type input "202512"
click at [216, 416] on span "Validar Periodos" at bounding box center [259, 419] width 104 height 14
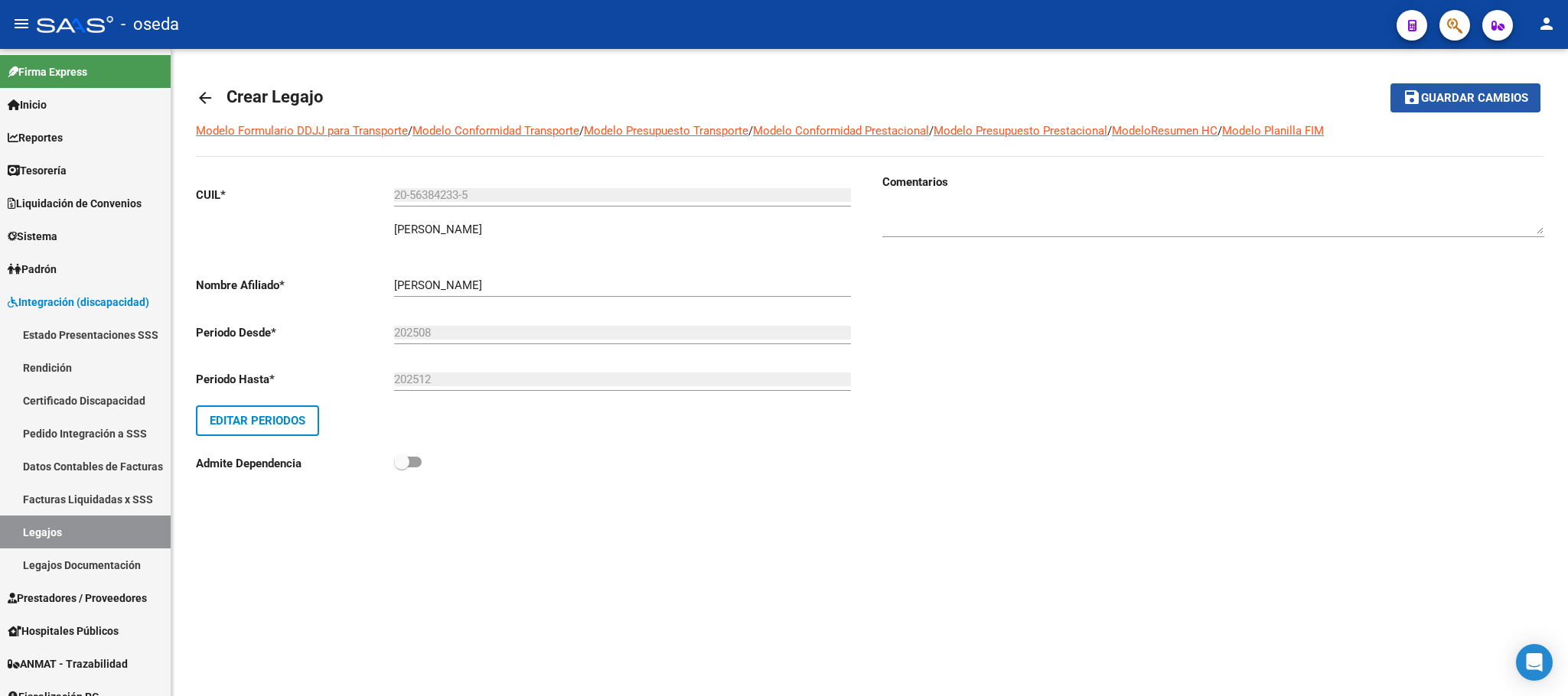
click at [1445, 93] on span "Guardar cambios" at bounding box center [1474, 99] width 107 height 14
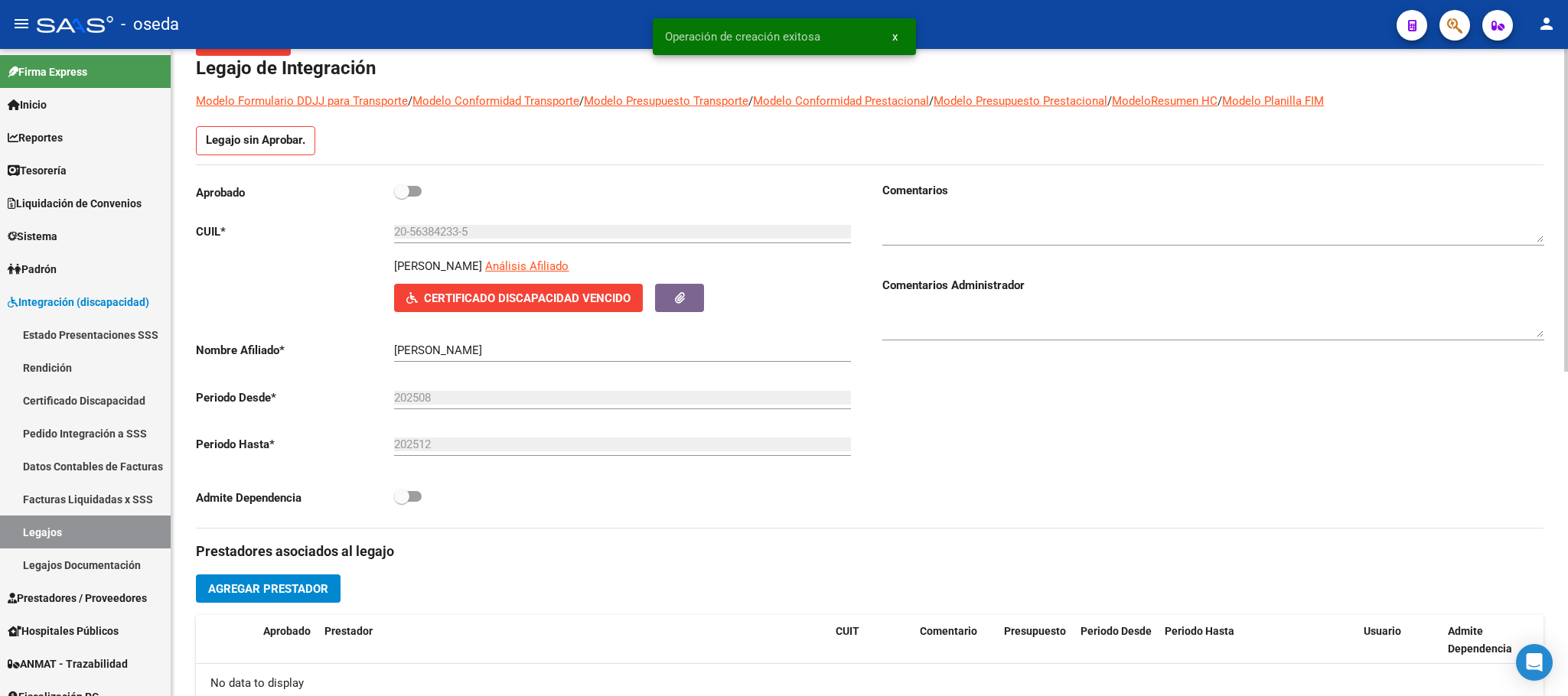
scroll to position [230, 0]
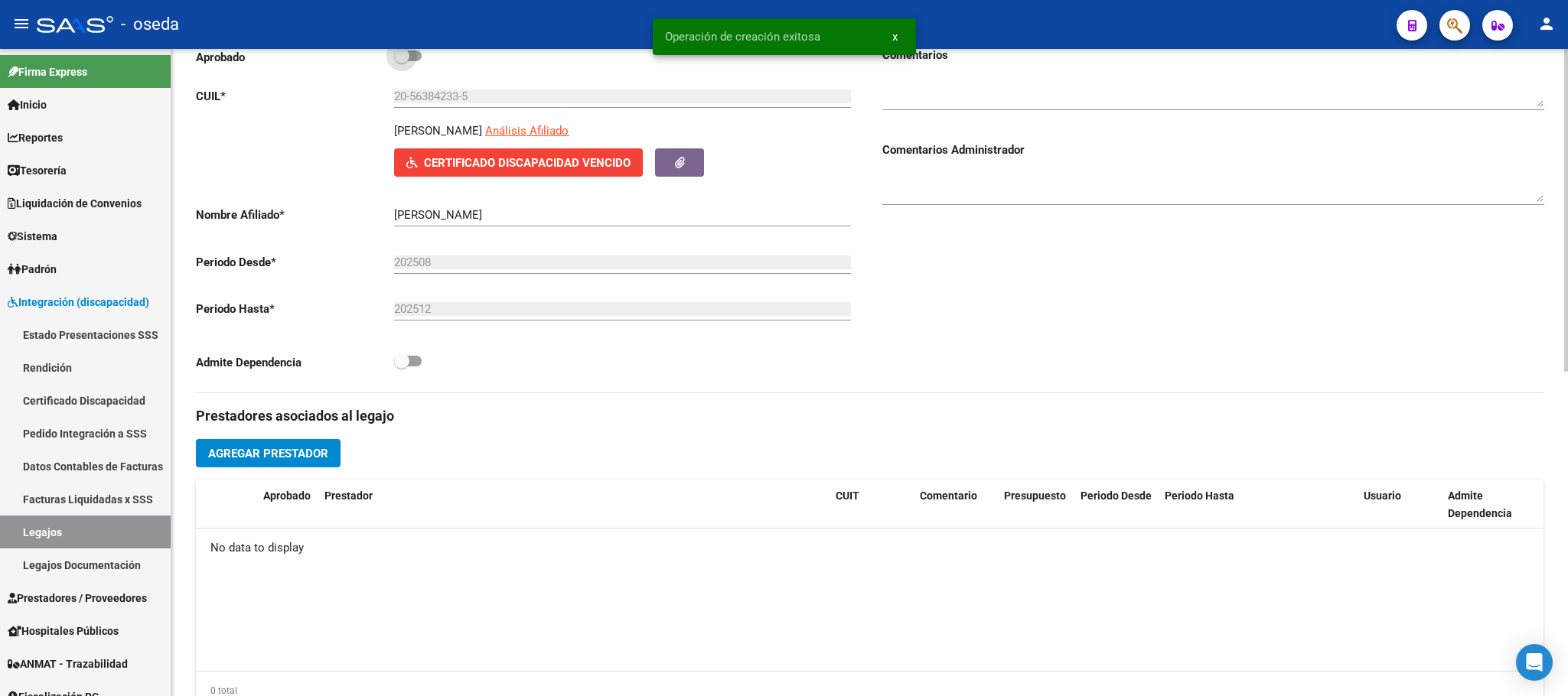
click at [405, 53] on span at bounding box center [401, 56] width 15 height 15
click at [402, 61] on input "checkbox" at bounding box center [401, 61] width 1 height 1
checkbox input "true"
click at [287, 460] on span "Agregar Prestador" at bounding box center [268, 454] width 120 height 14
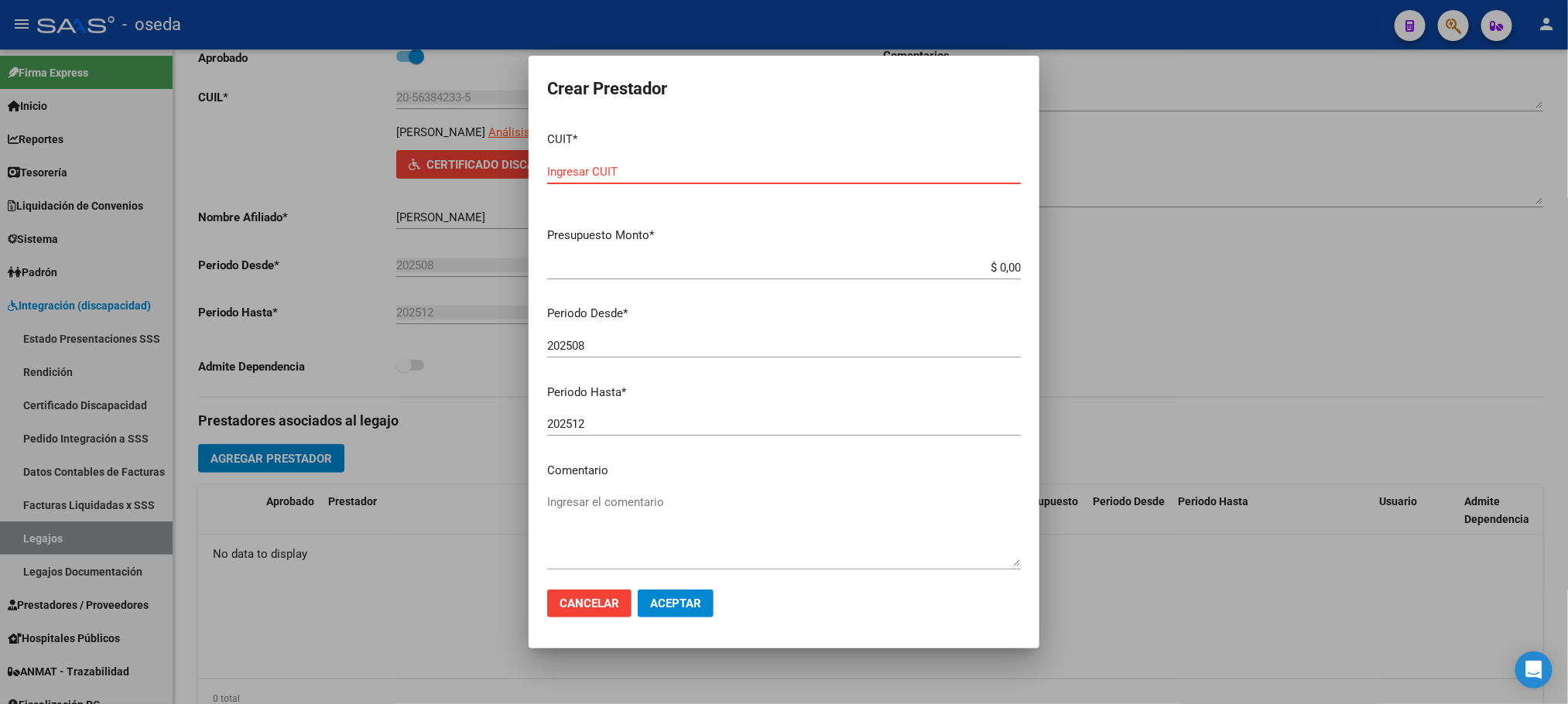
paste input "30-71613676-7"
type input "30-71613676-7"
paste input "$ 475.830,36"
type input "$ 475.830,36"
type textarea "INTEGRACION ESCOLAR"
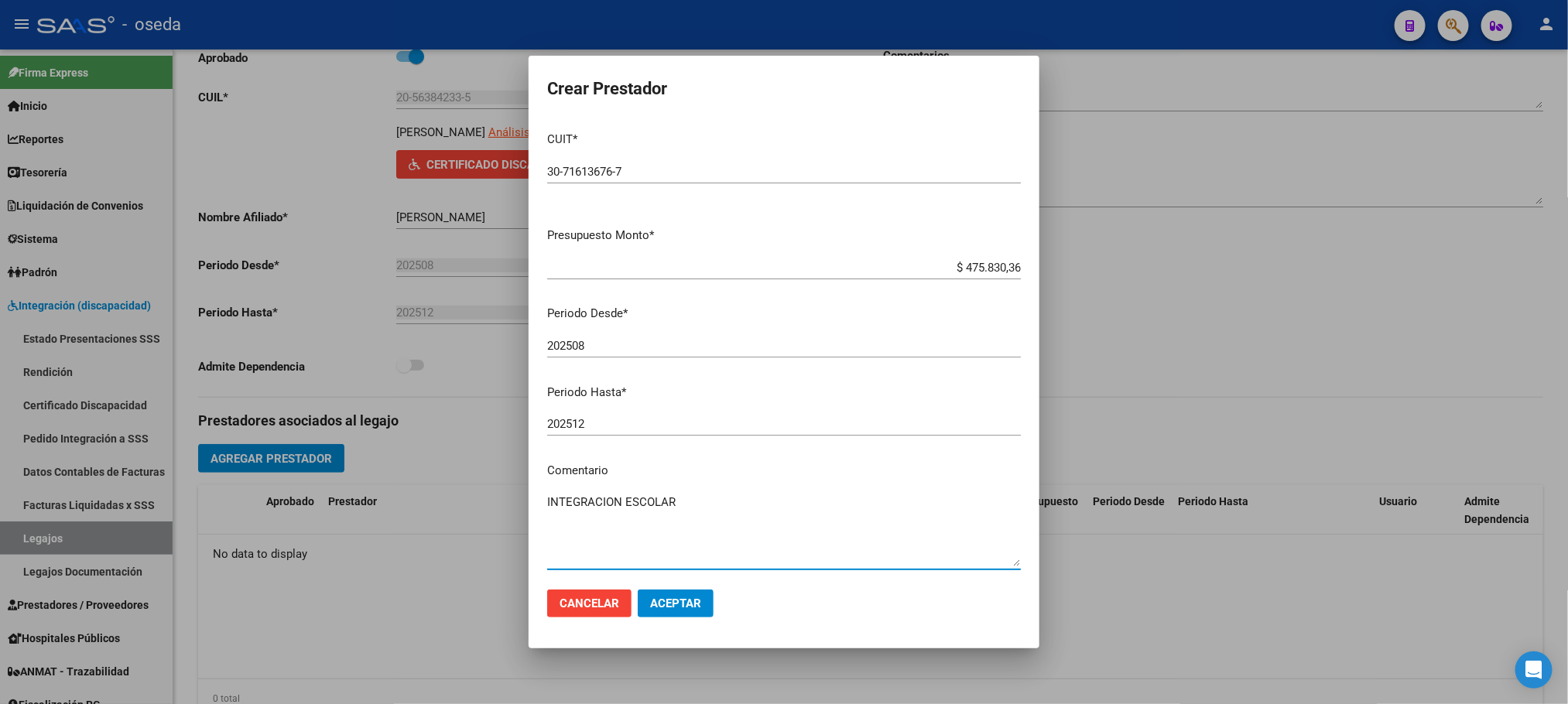
click at [672, 606] on span "Aceptar" at bounding box center [676, 603] width 51 height 14
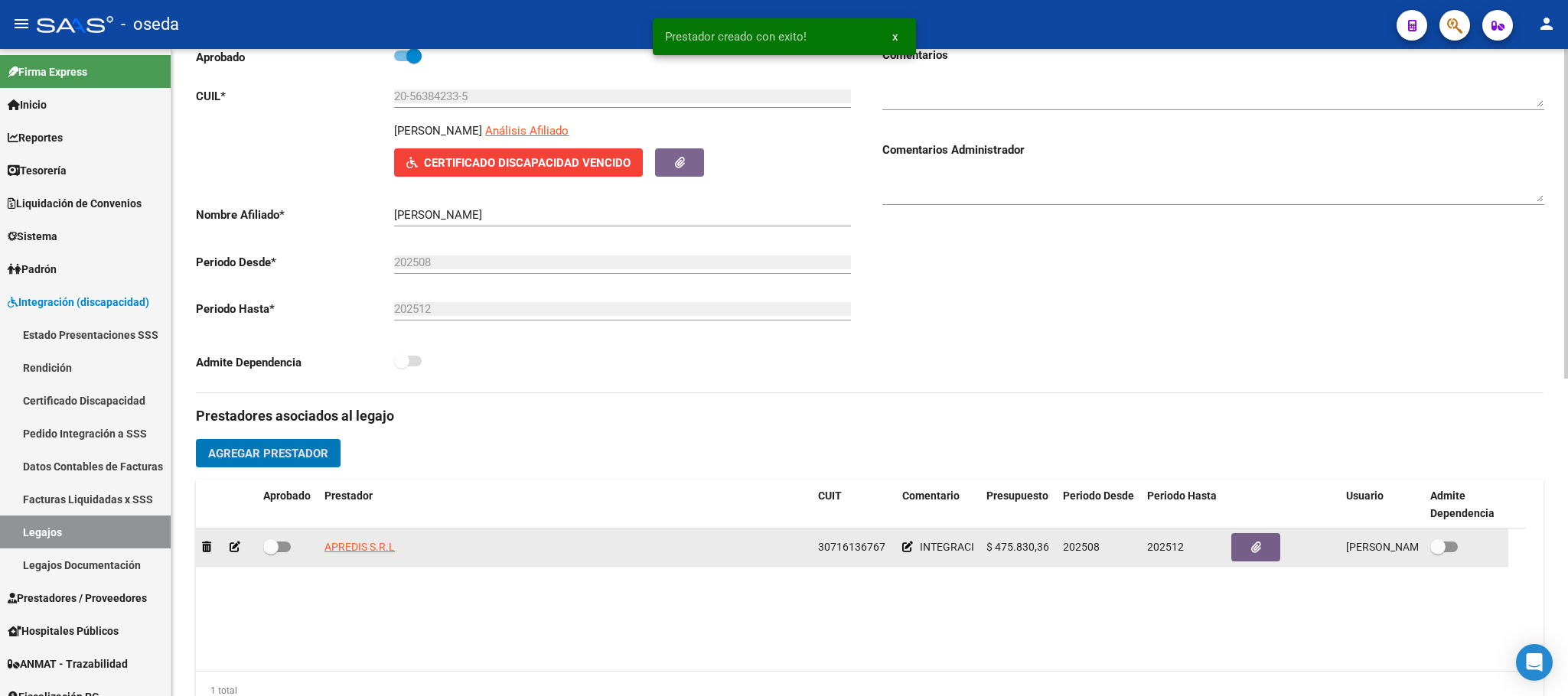
click at [280, 549] on span at bounding box center [277, 546] width 28 height 11
click at [271, 552] on input "checkbox" at bounding box center [270, 552] width 1 height 1
checkbox input "true"
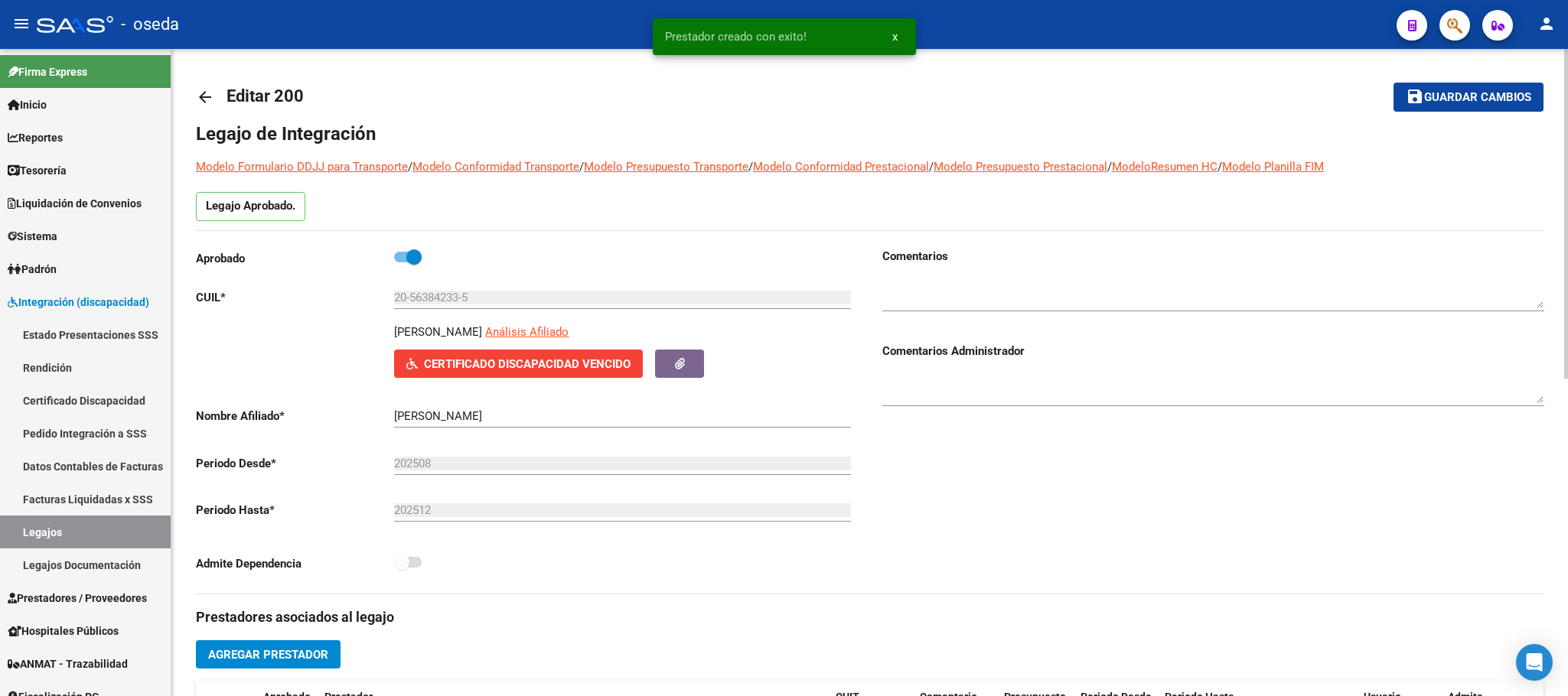
scroll to position [0, 0]
click at [1481, 94] on span "Guardar cambios" at bounding box center [1478, 99] width 107 height 14
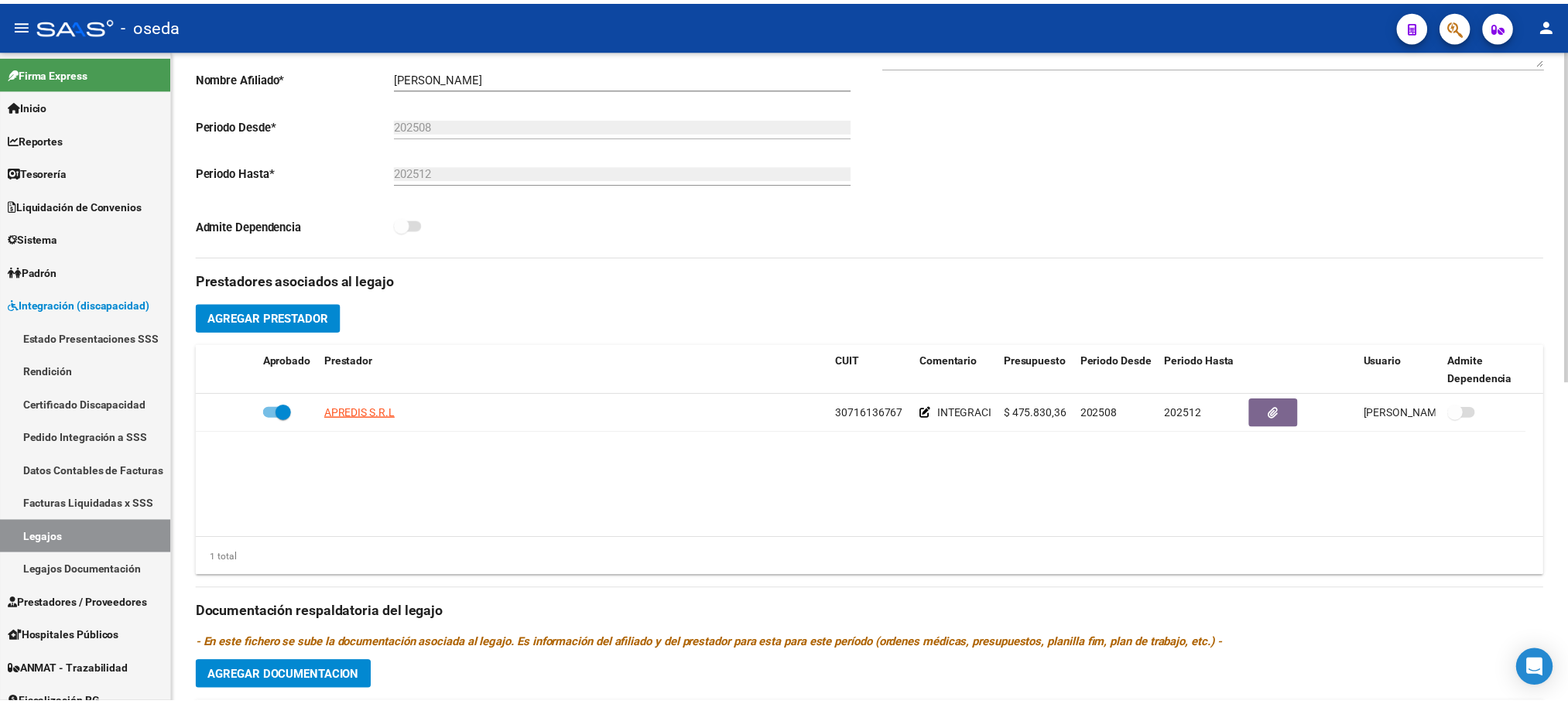
scroll to position [349, 0]
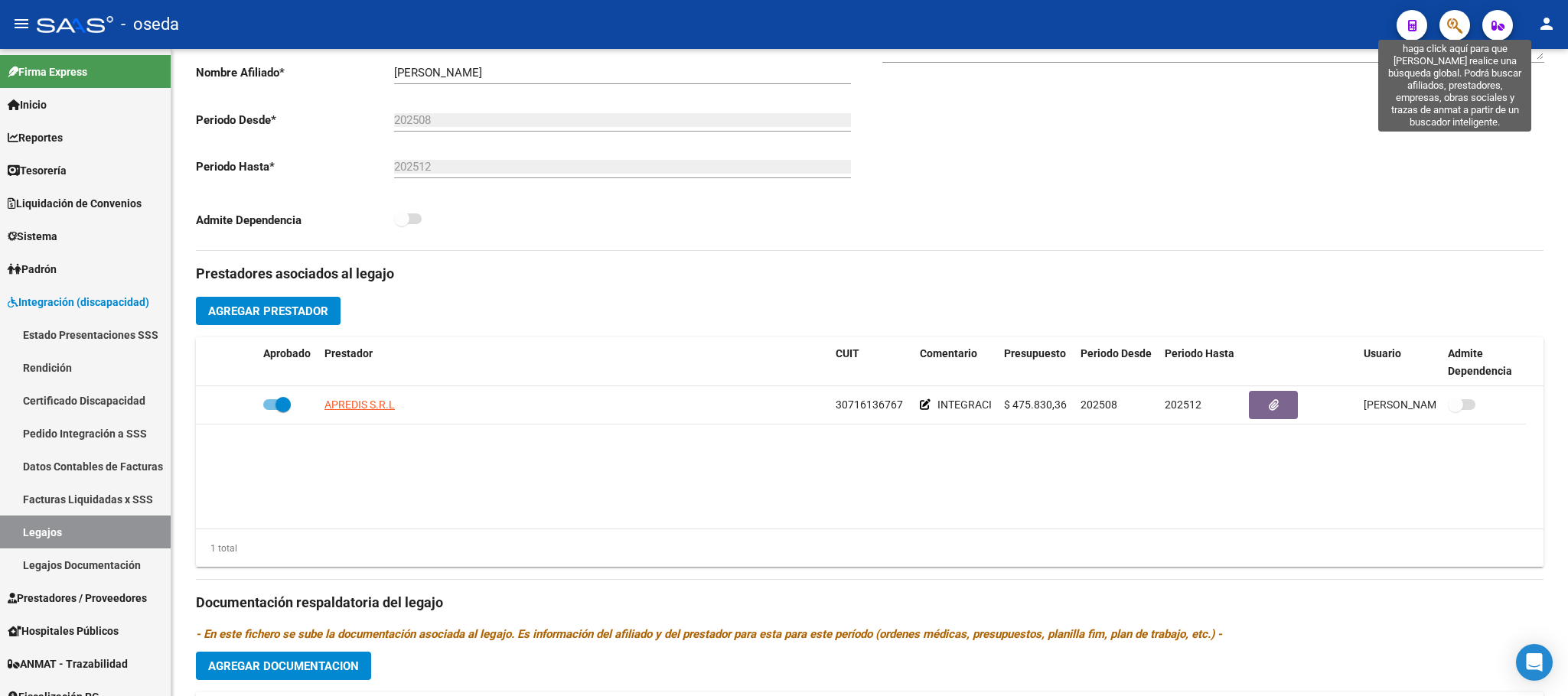
click at [1461, 26] on icon "button" at bounding box center [1455, 25] width 15 height 18
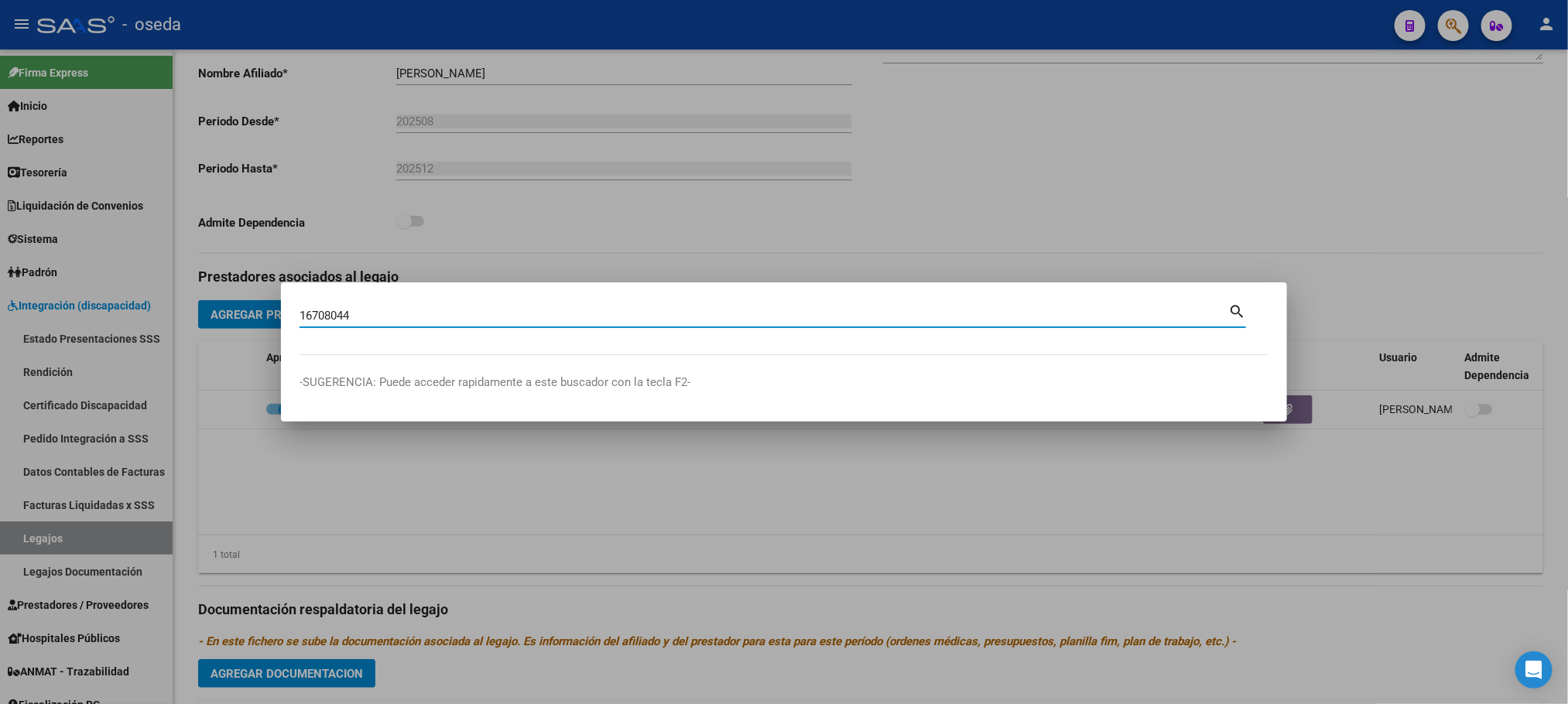
type input "16708044"
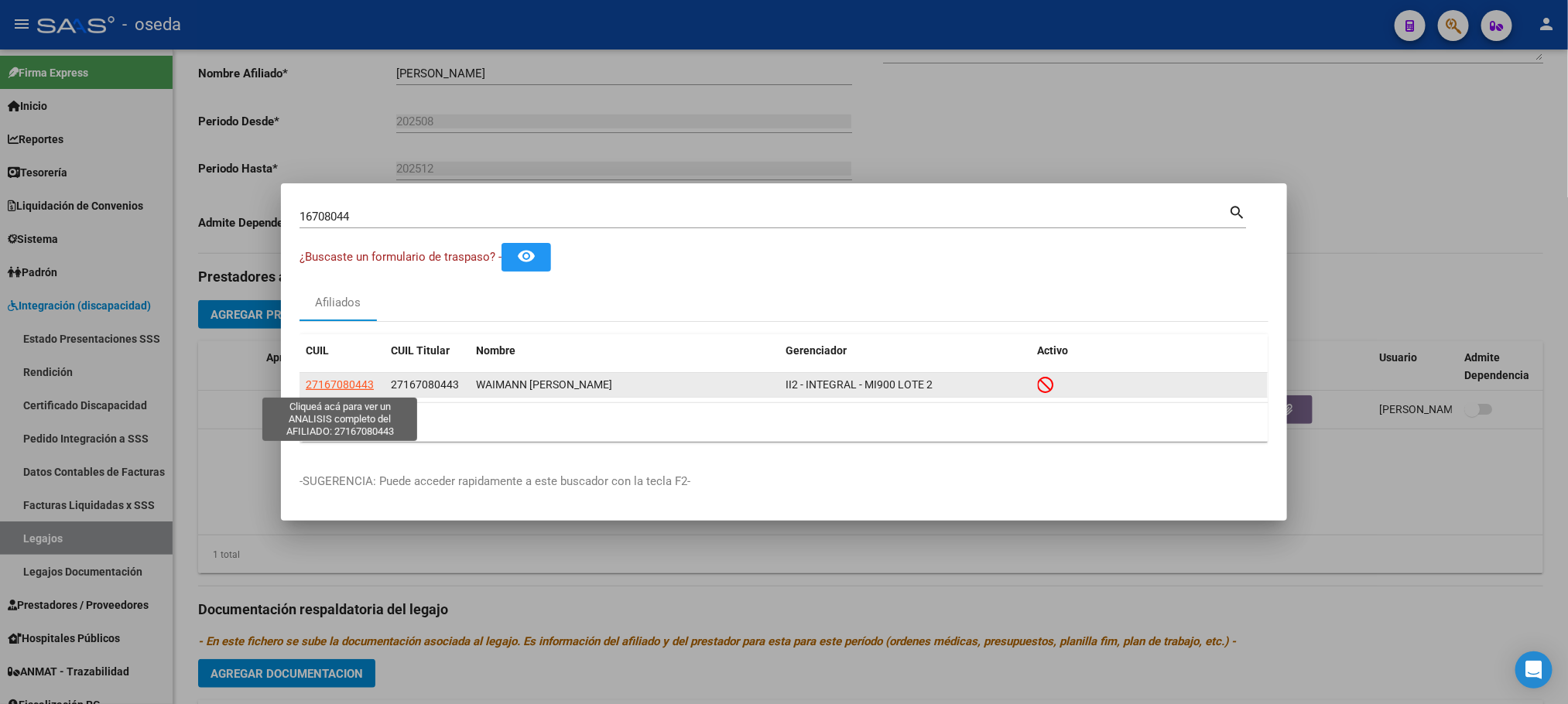
click at [324, 390] on span "27167080443" at bounding box center [340, 384] width 68 height 12
type textarea "27167080443"
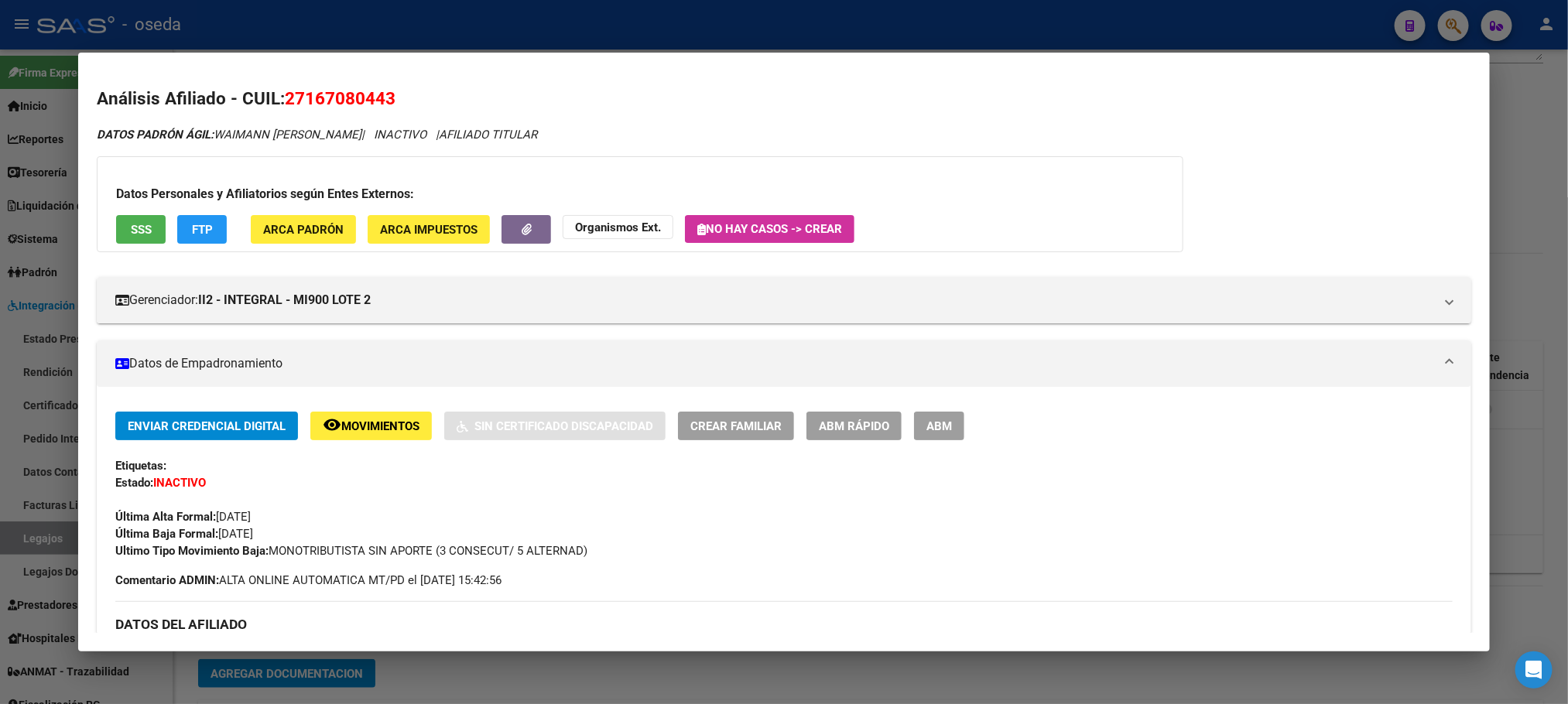
click at [806, 97] on h2 "Análisis Afiliado - CUIL: 27167080443" at bounding box center [784, 99] width 1374 height 26
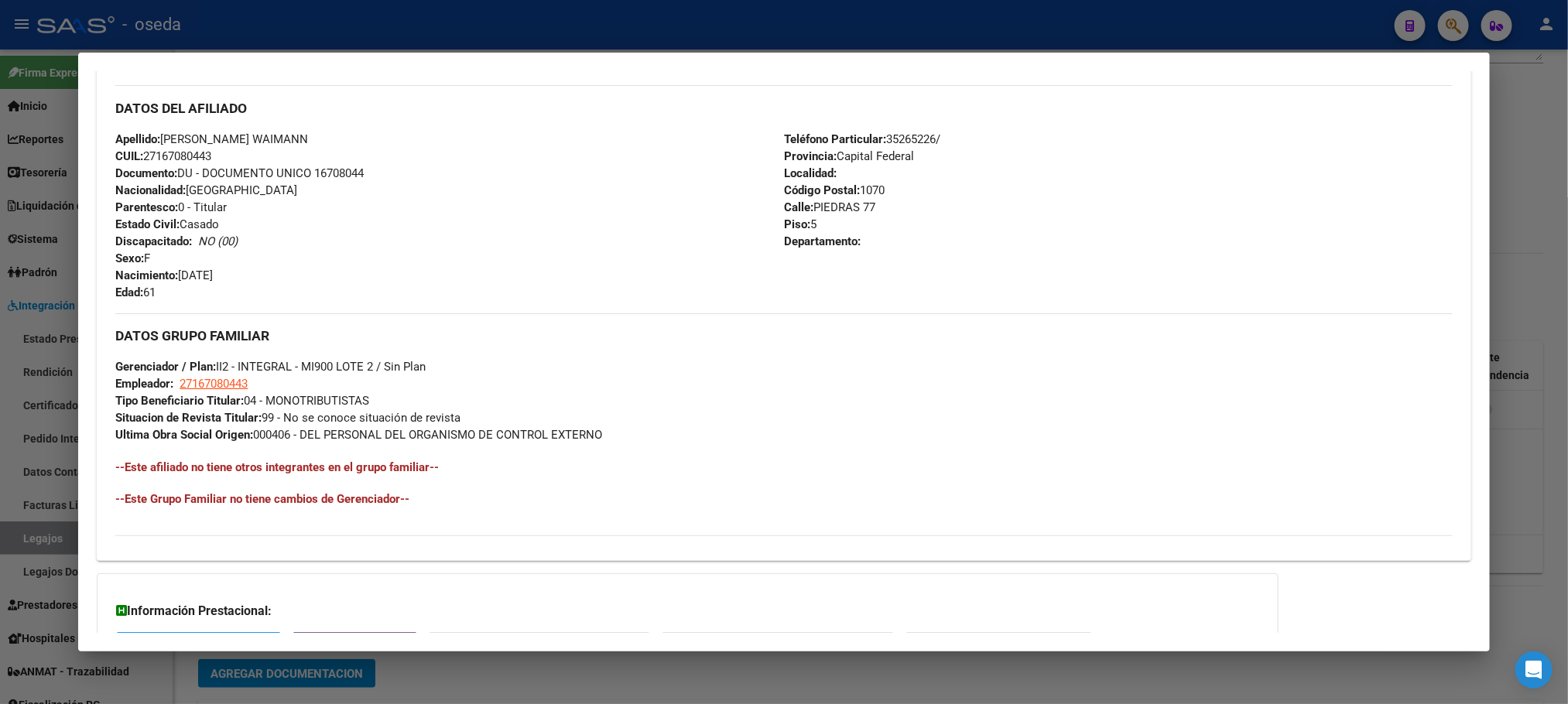
scroll to position [648, 0]
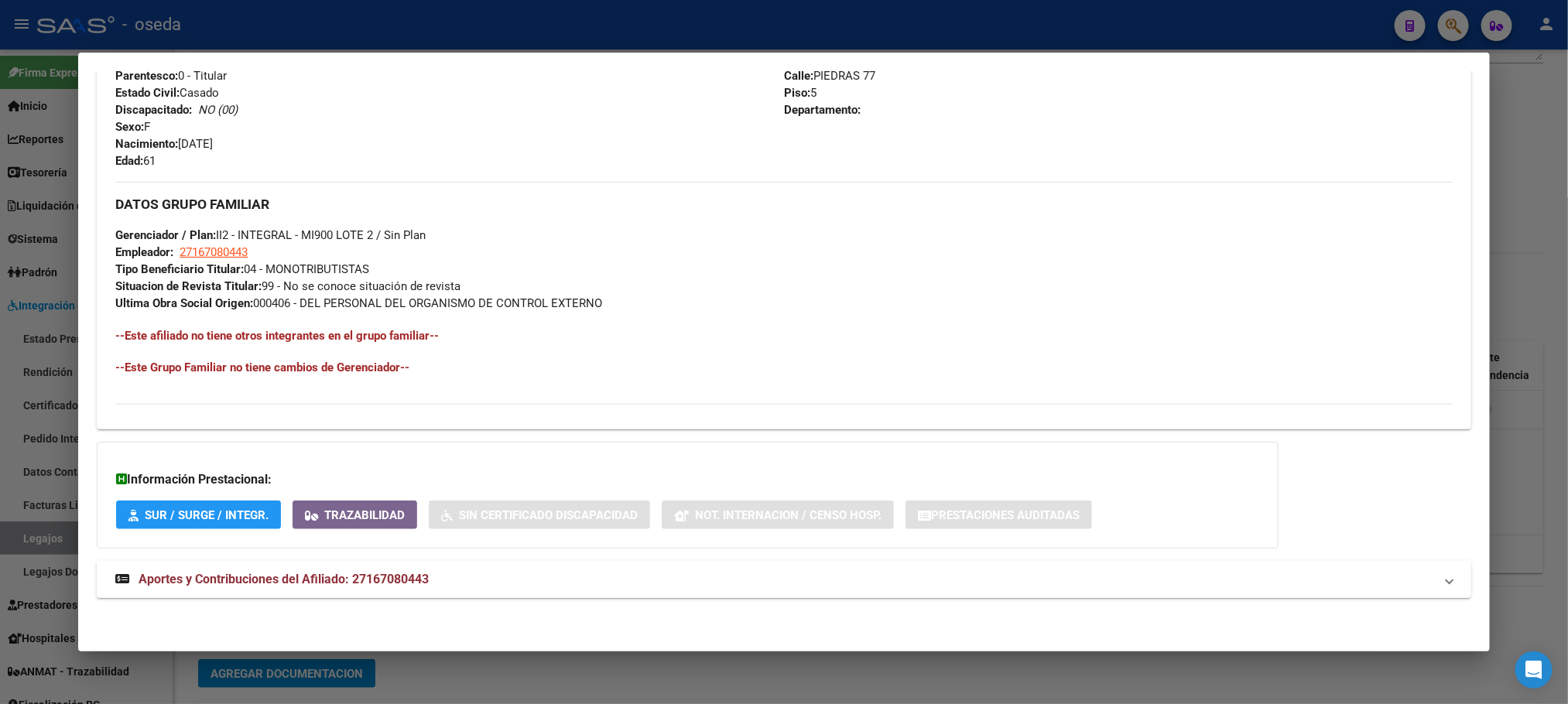
click at [340, 584] on span "Aportes y Contribuciones del Afiliado: 27167080443" at bounding box center [284, 578] width 291 height 15
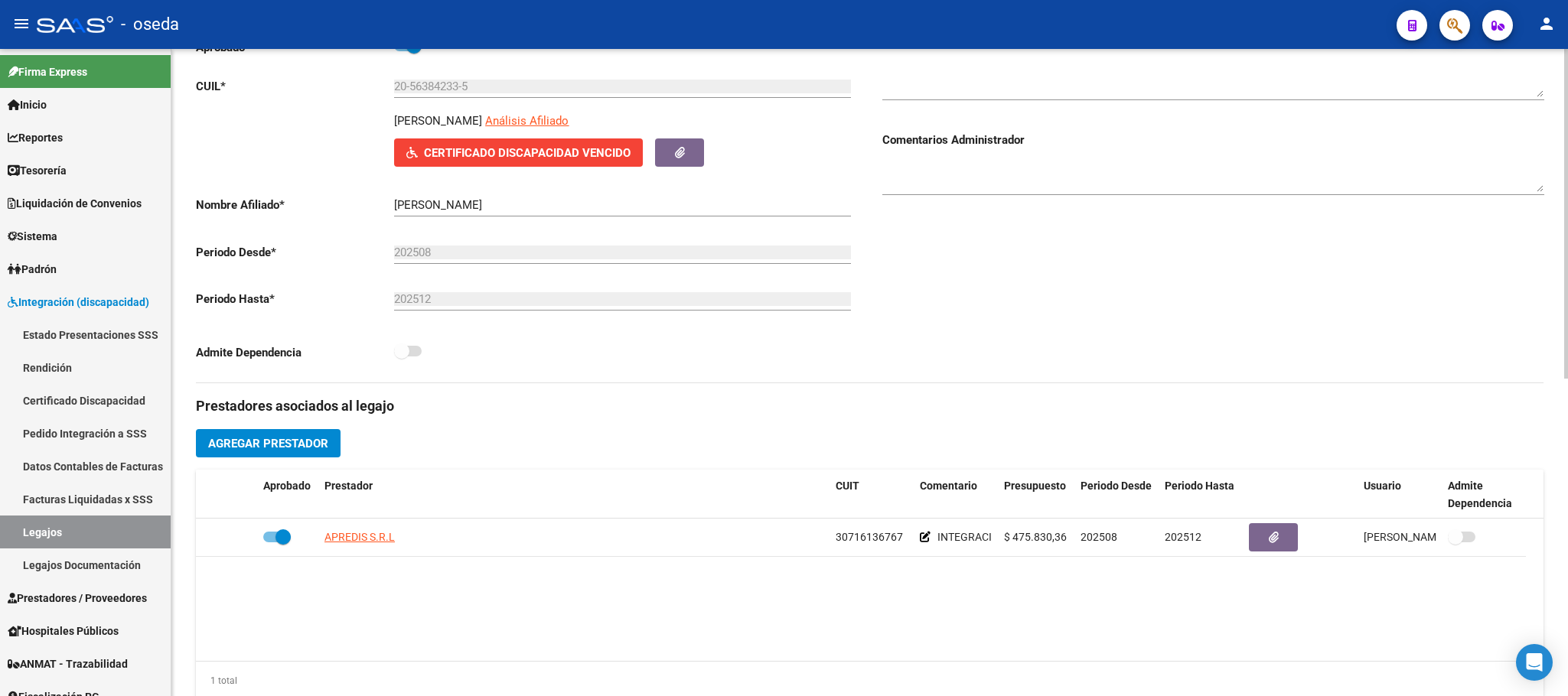
scroll to position [0, 0]
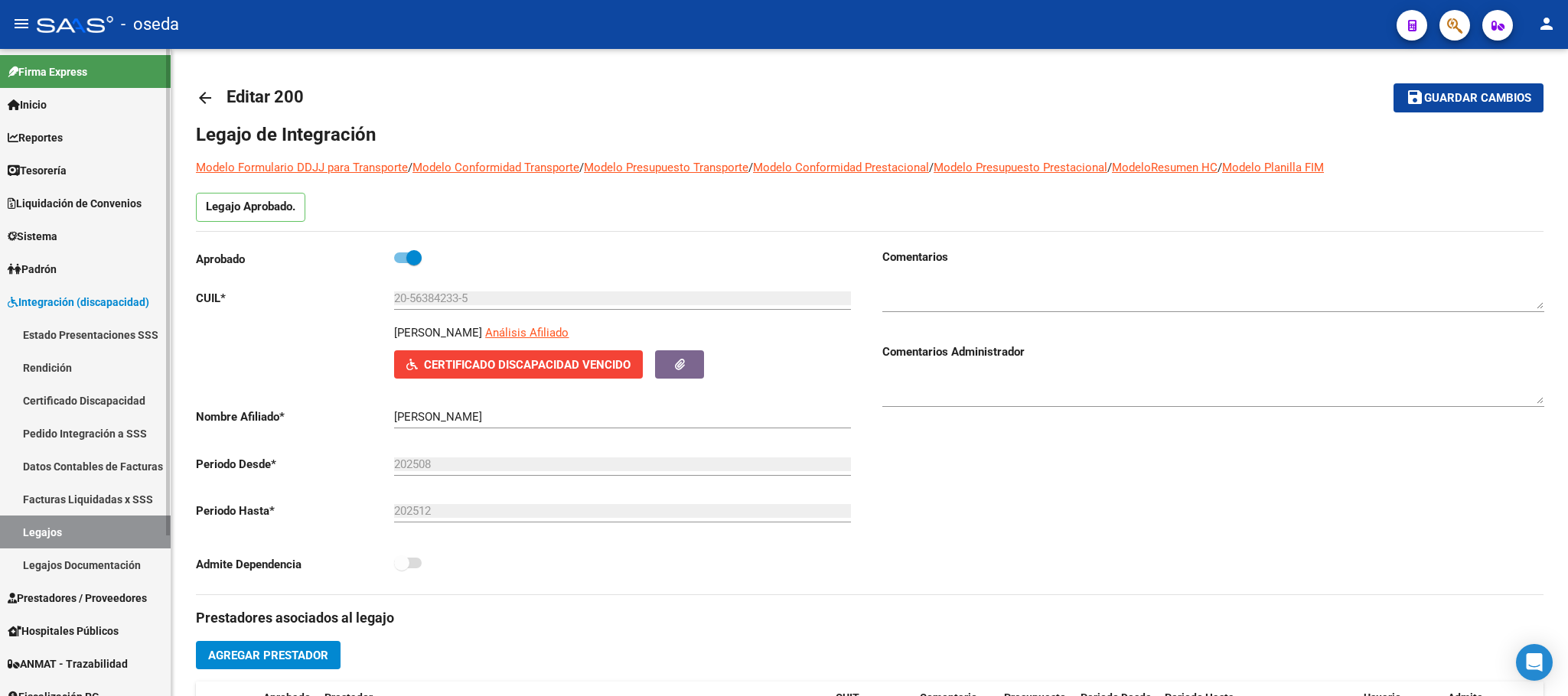
click at [45, 296] on span "Integración (discapacidad)" at bounding box center [79, 302] width 142 height 17
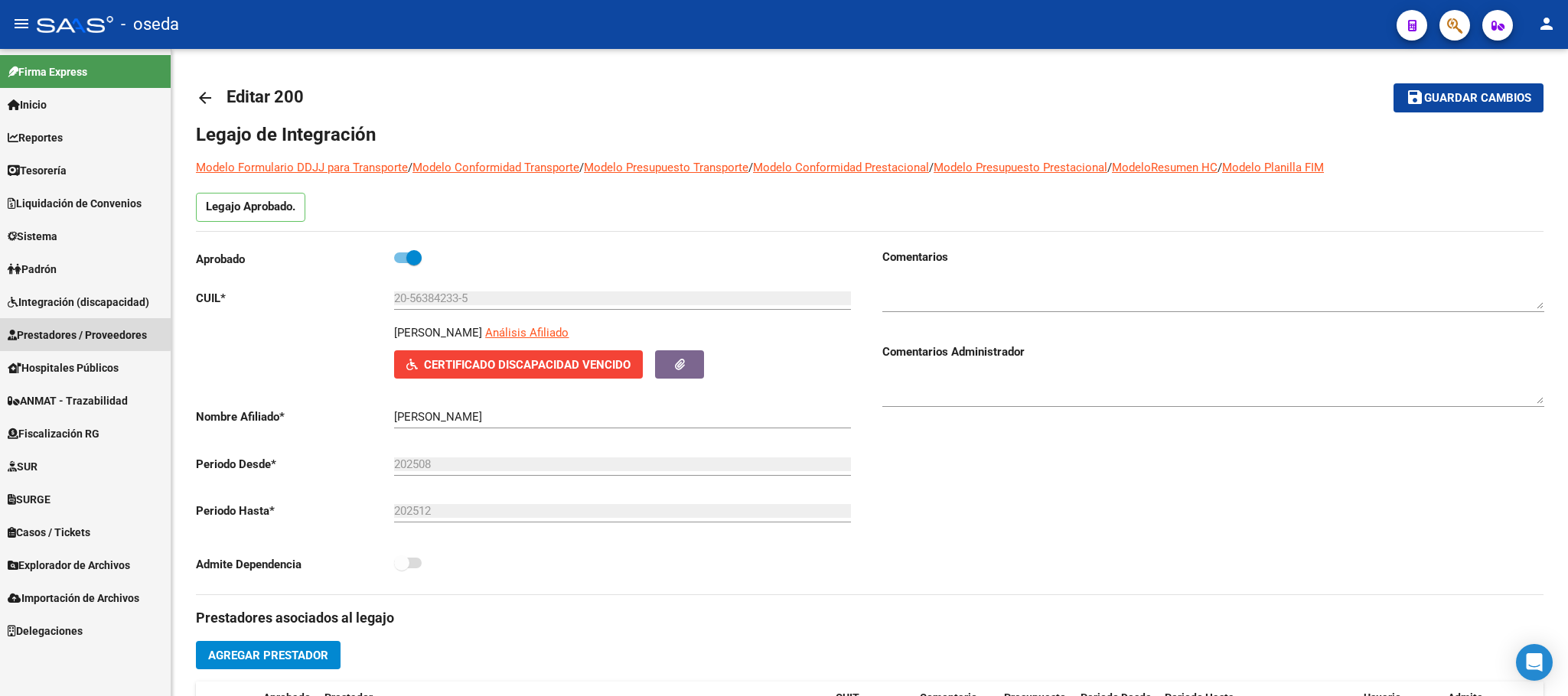
click at [84, 327] on span "Prestadores / Proveedores" at bounding box center [77, 335] width 139 height 17
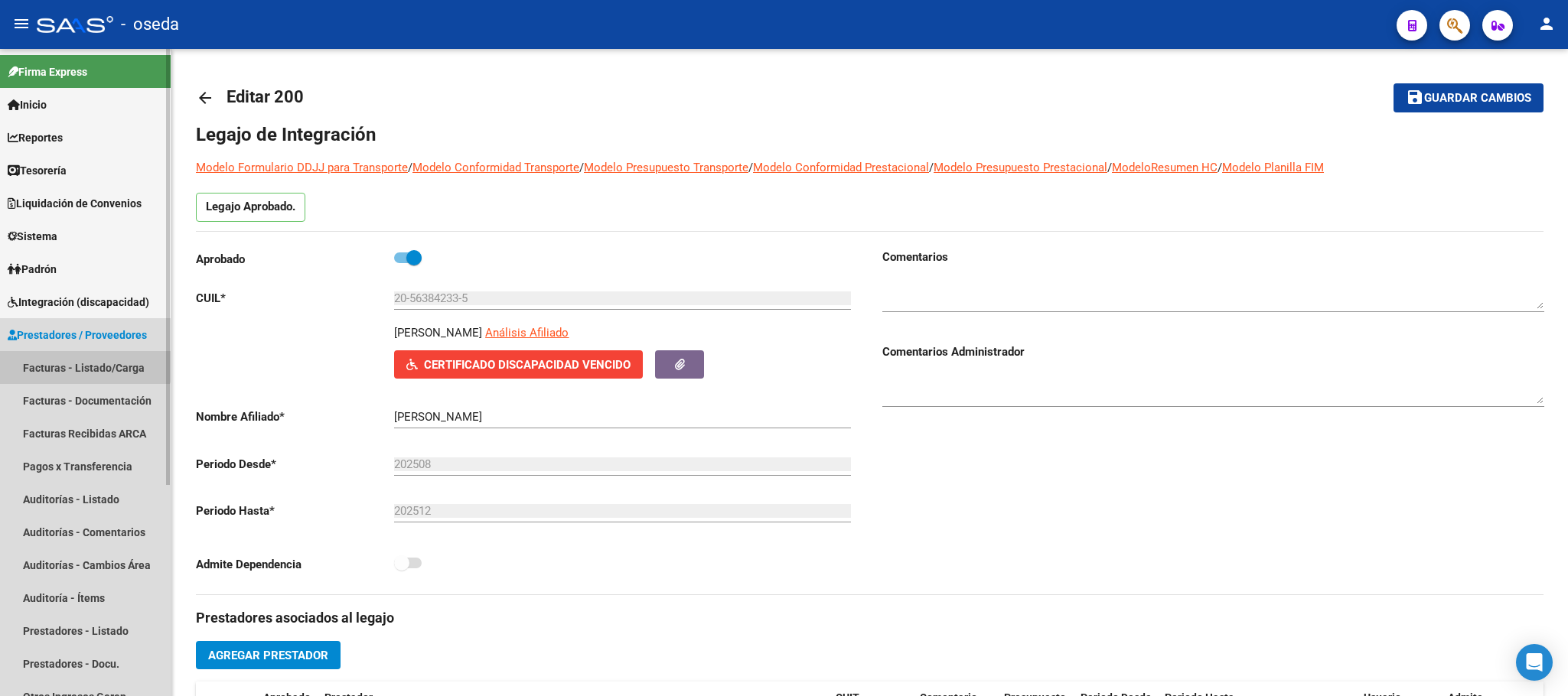
click at [84, 353] on link "Facturas - Listado/Carga" at bounding box center [85, 367] width 171 height 33
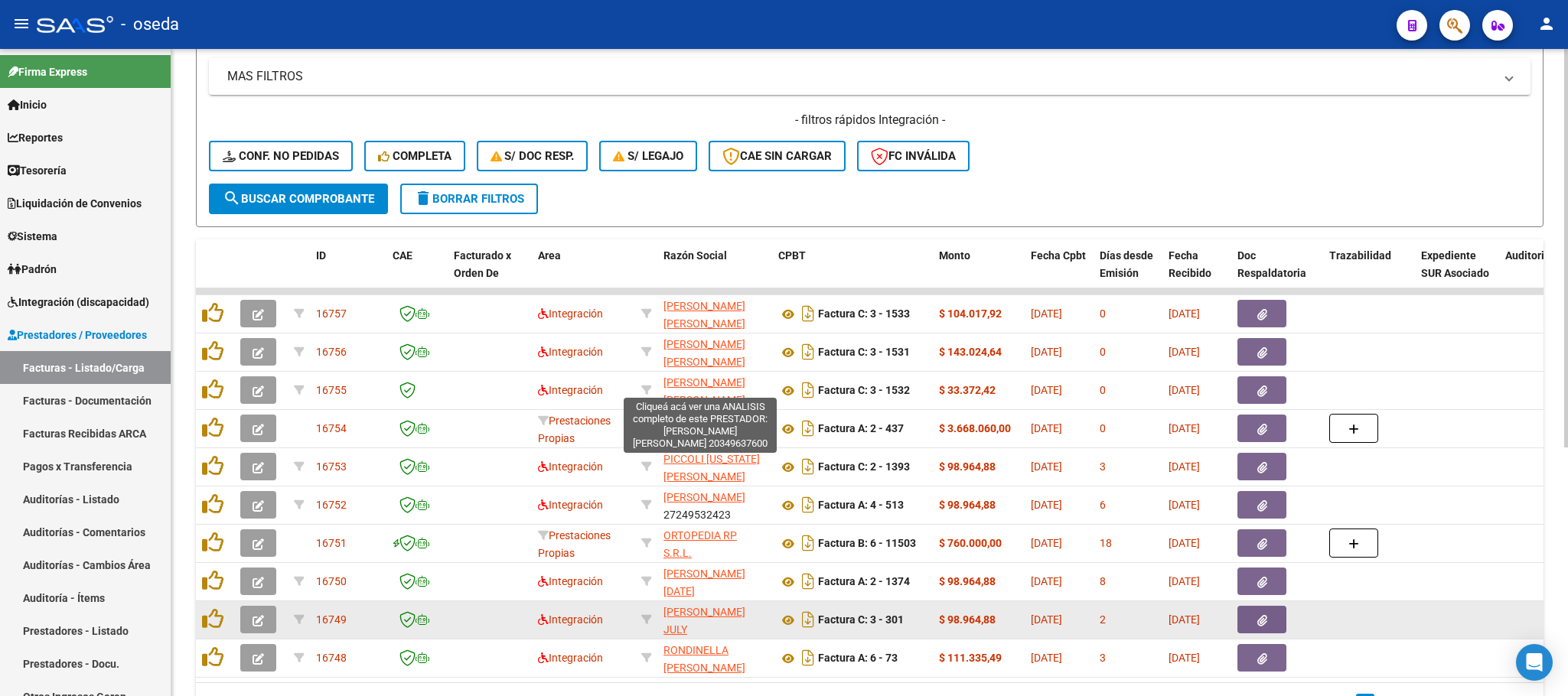
scroll to position [345, 0]
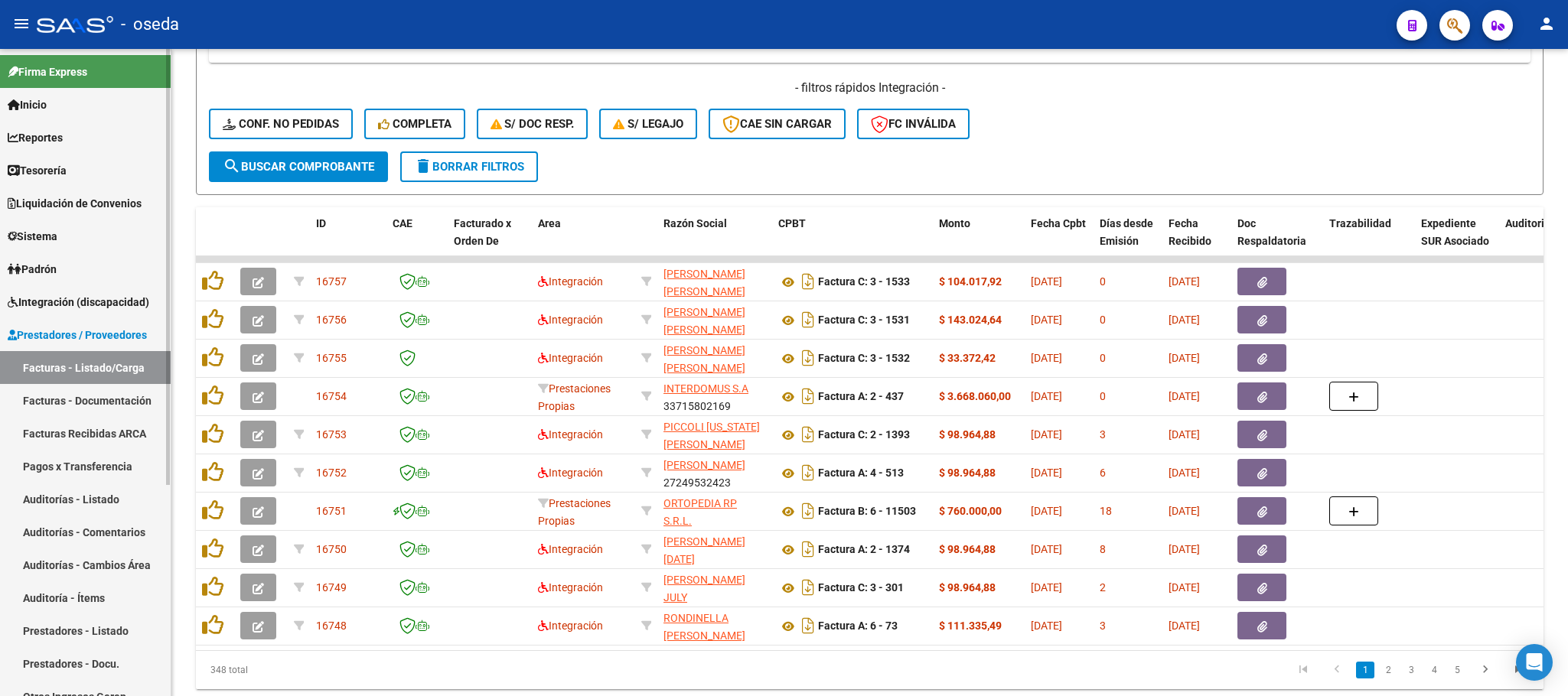
click at [92, 301] on span "Integración (discapacidad)" at bounding box center [79, 302] width 142 height 17
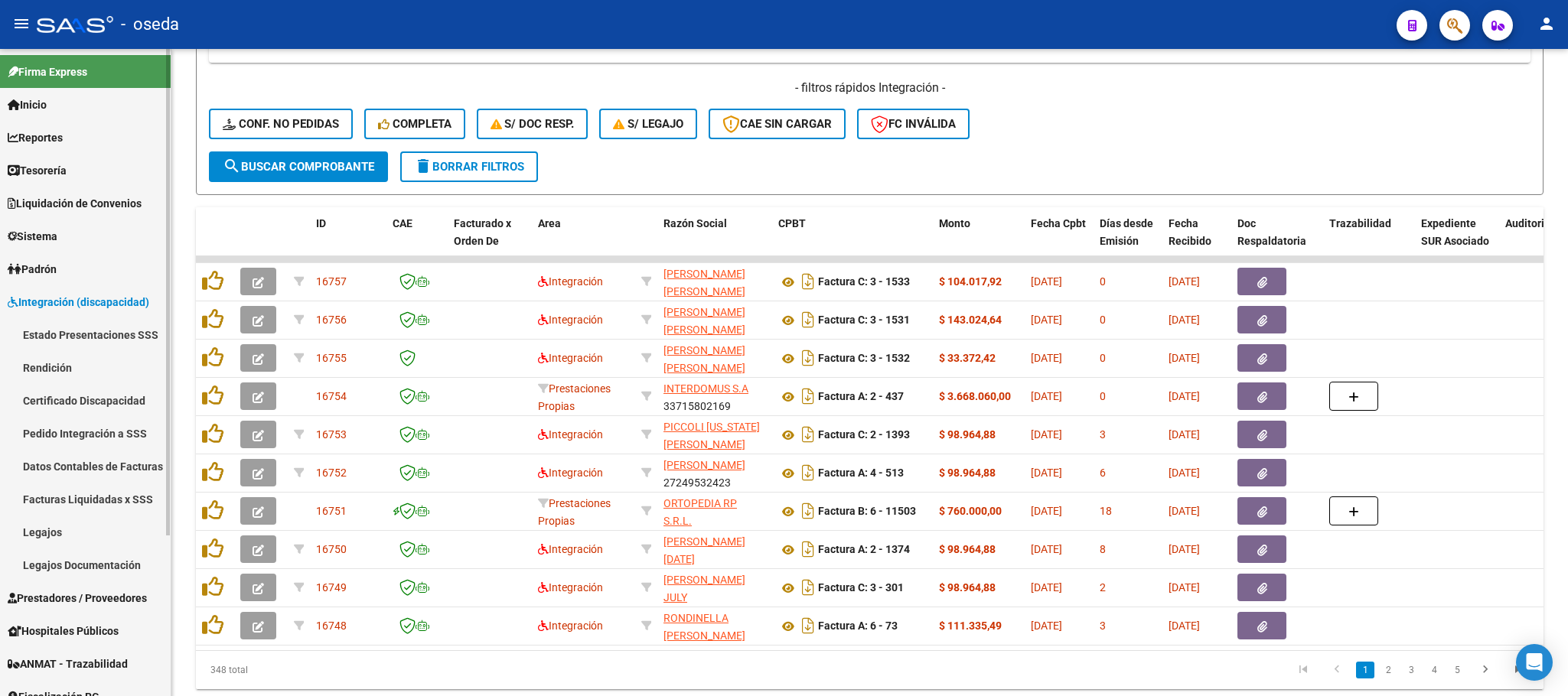
click at [74, 533] on link "Legajos" at bounding box center [85, 531] width 171 height 33
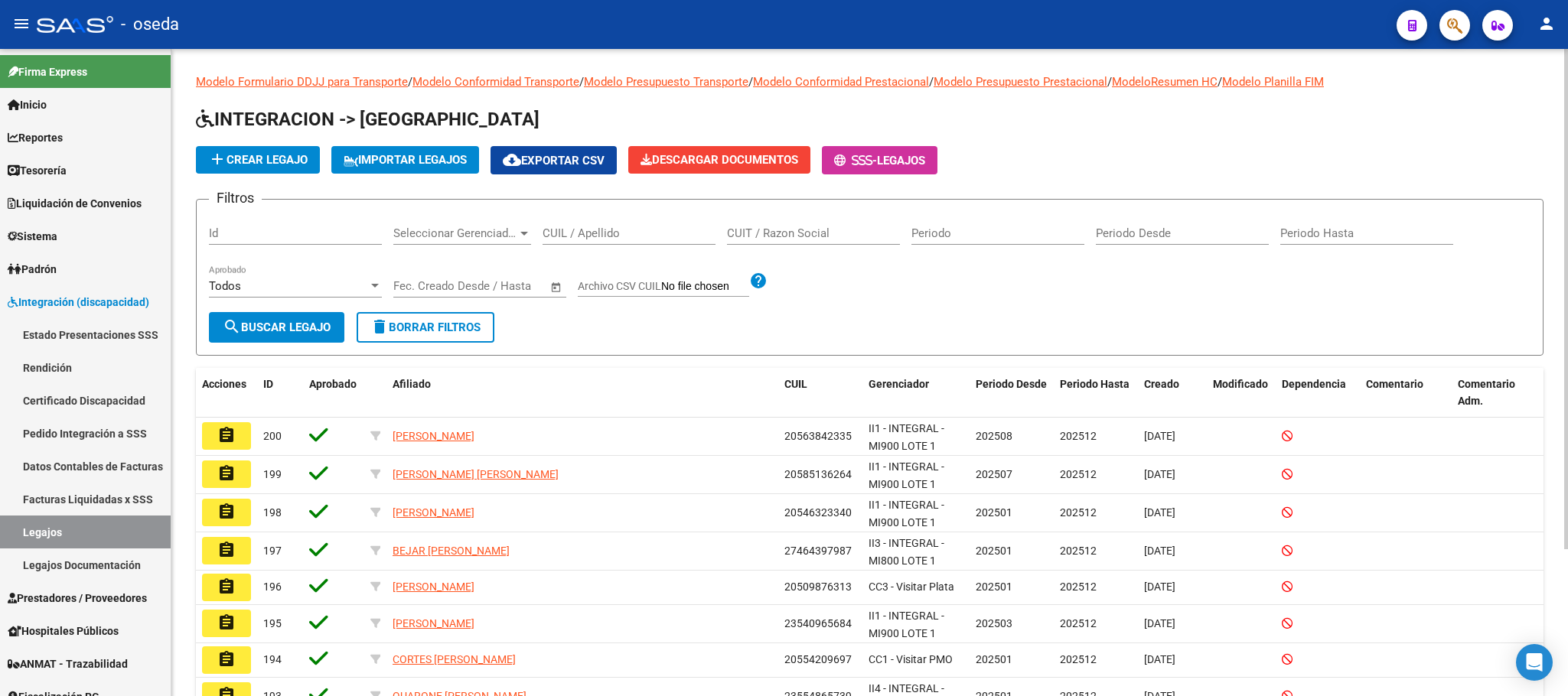
click at [618, 239] on input "CUIL / Apellido" at bounding box center [629, 233] width 173 height 14
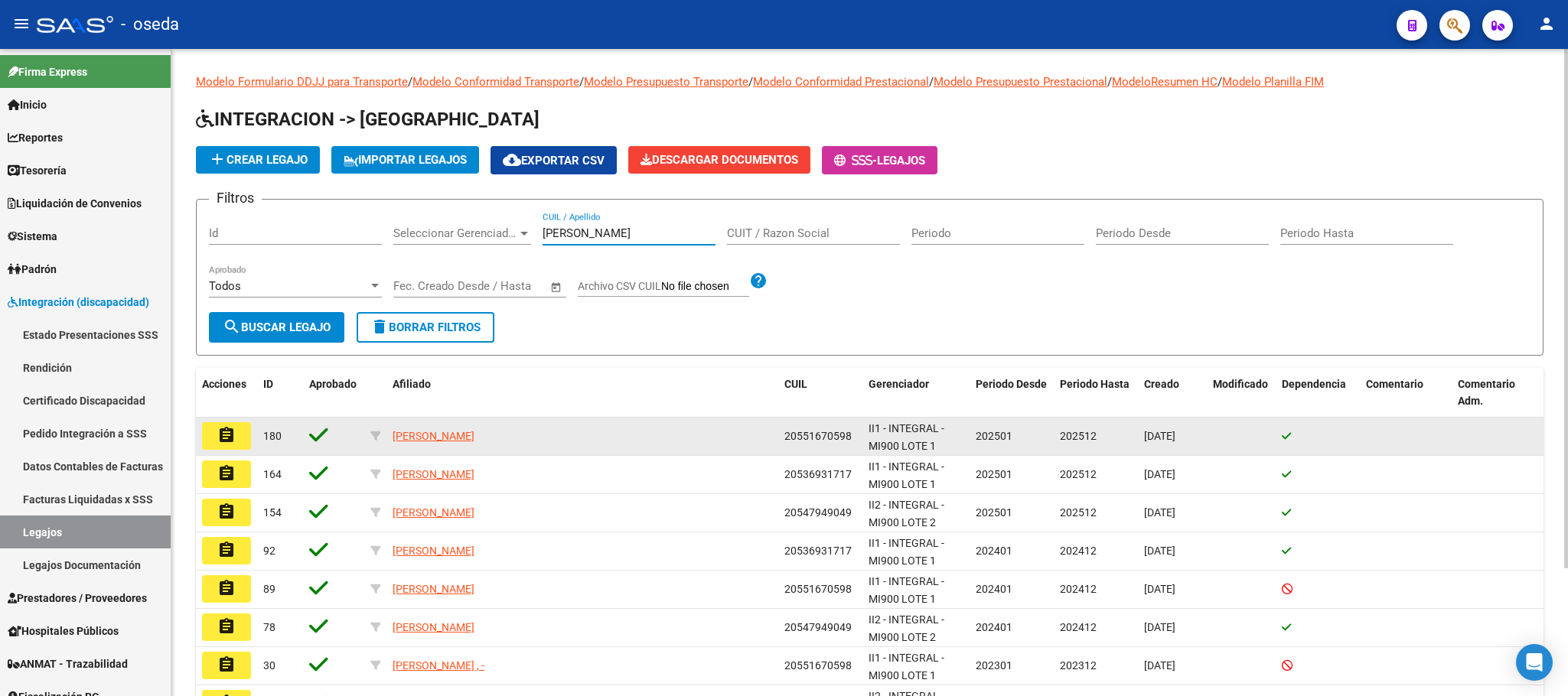
type input "fernandez"
click at [214, 437] on button "assignment" at bounding box center [226, 436] width 49 height 28
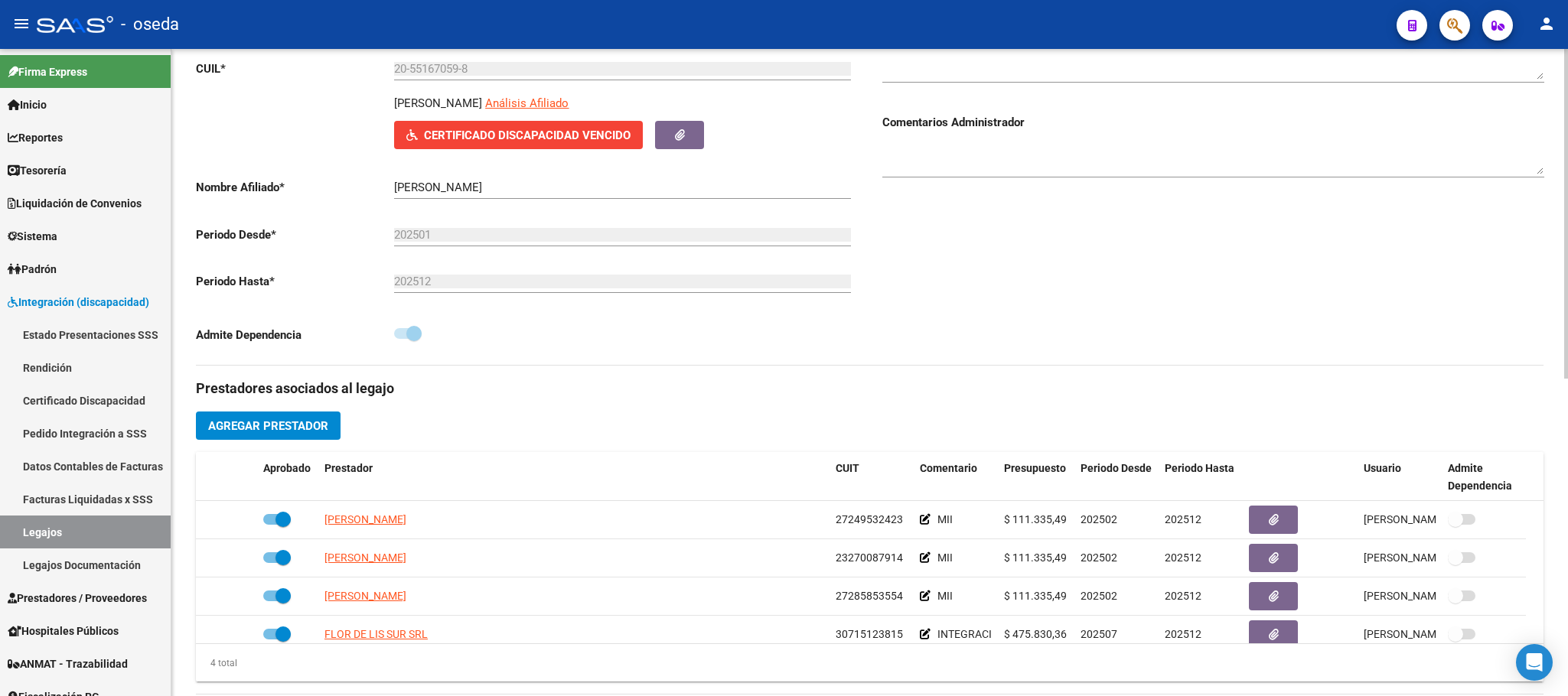
scroll to position [345, 0]
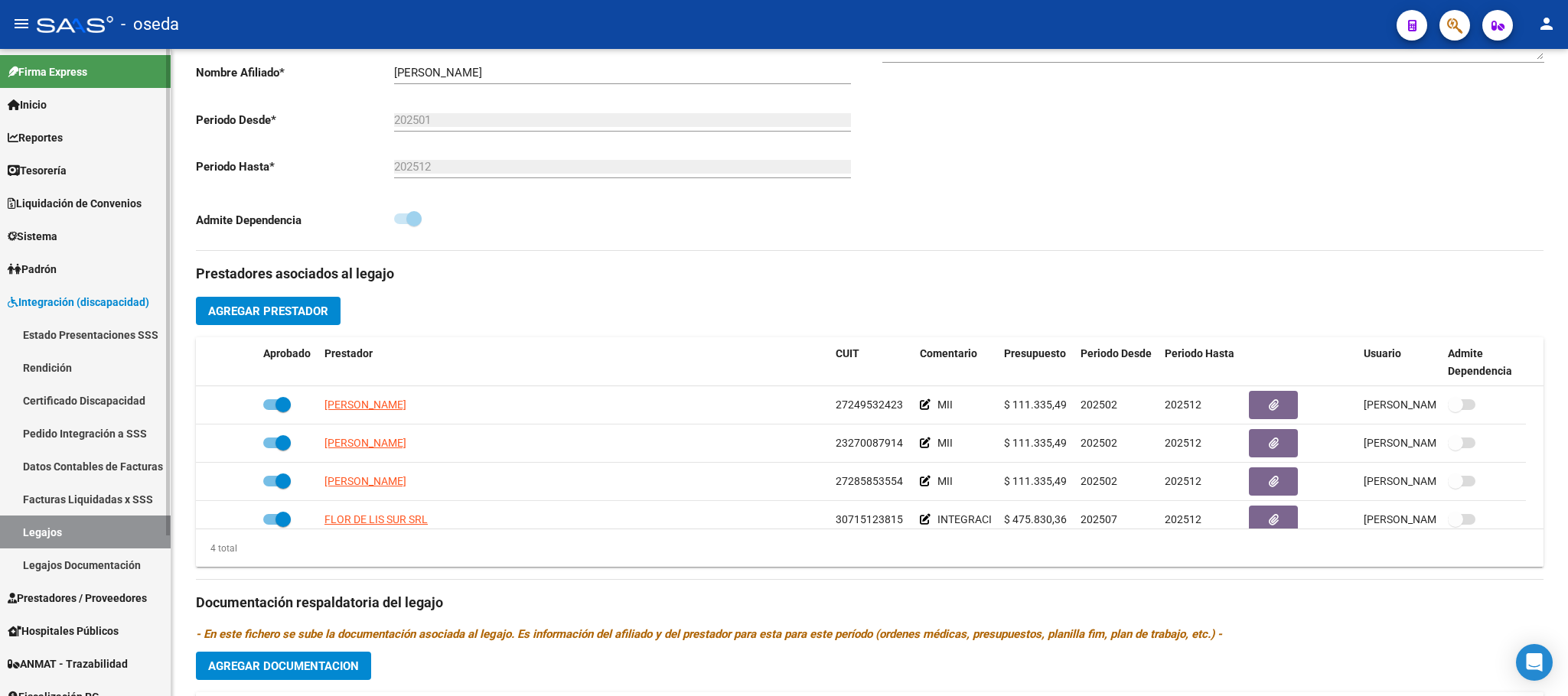
click at [39, 232] on span "Sistema" at bounding box center [32, 237] width 50 height 17
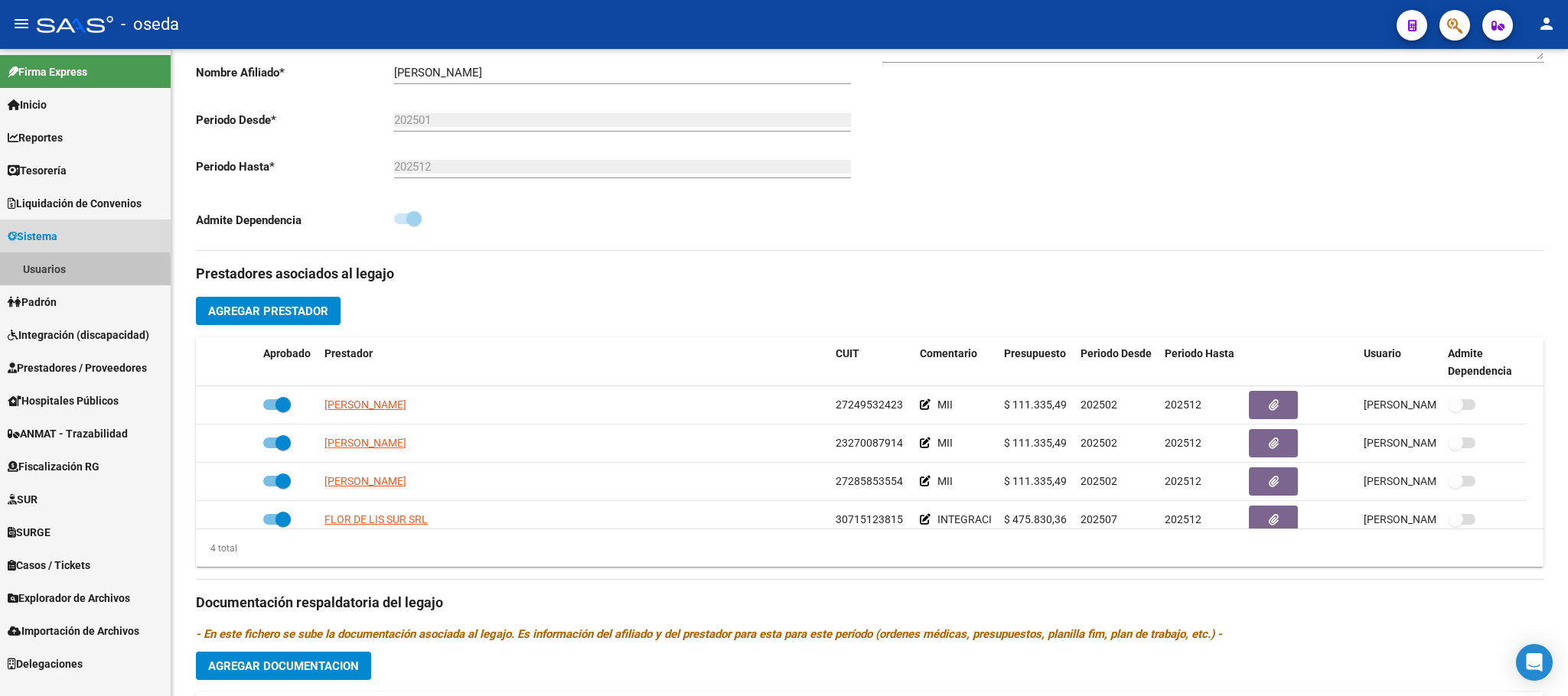
click at [53, 271] on link "Usuarios" at bounding box center [85, 269] width 171 height 33
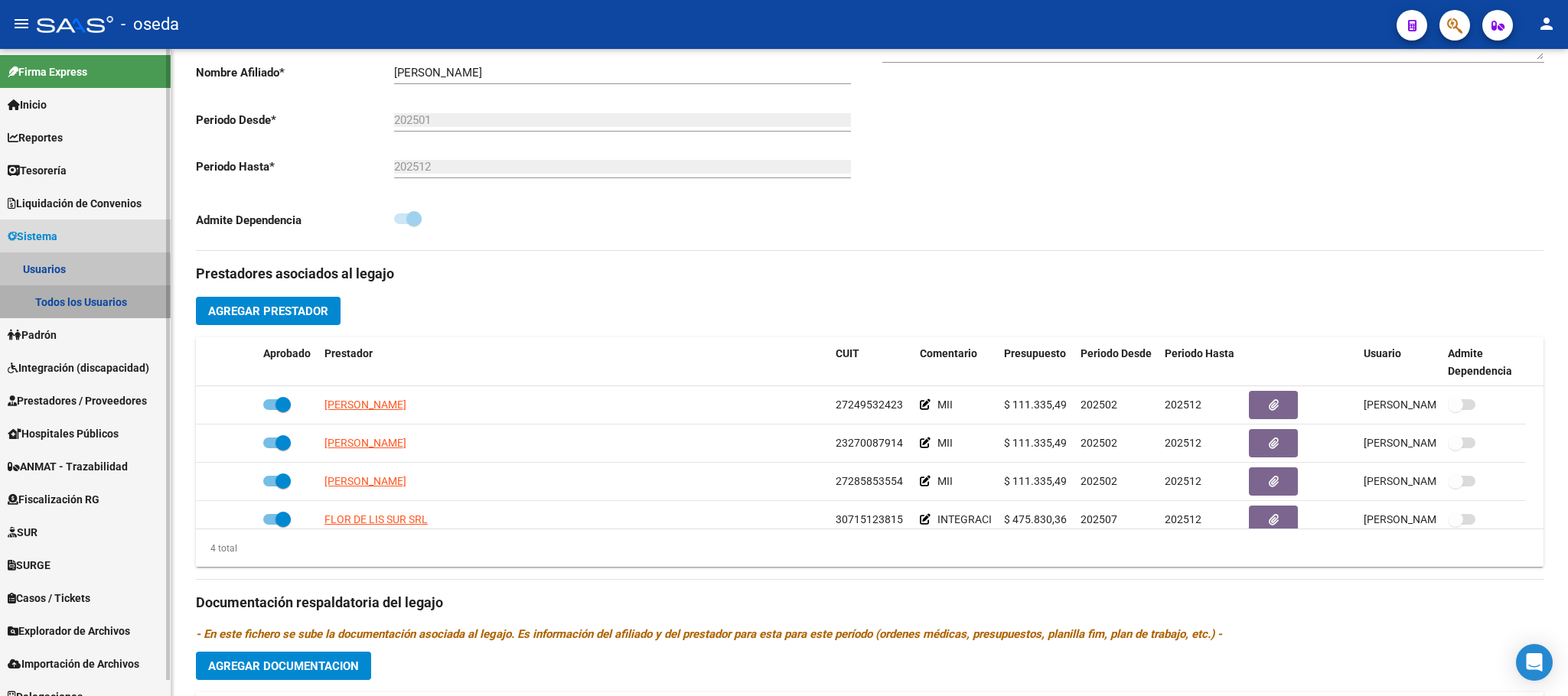
click at [57, 298] on link "Todos los Usuarios" at bounding box center [85, 302] width 171 height 33
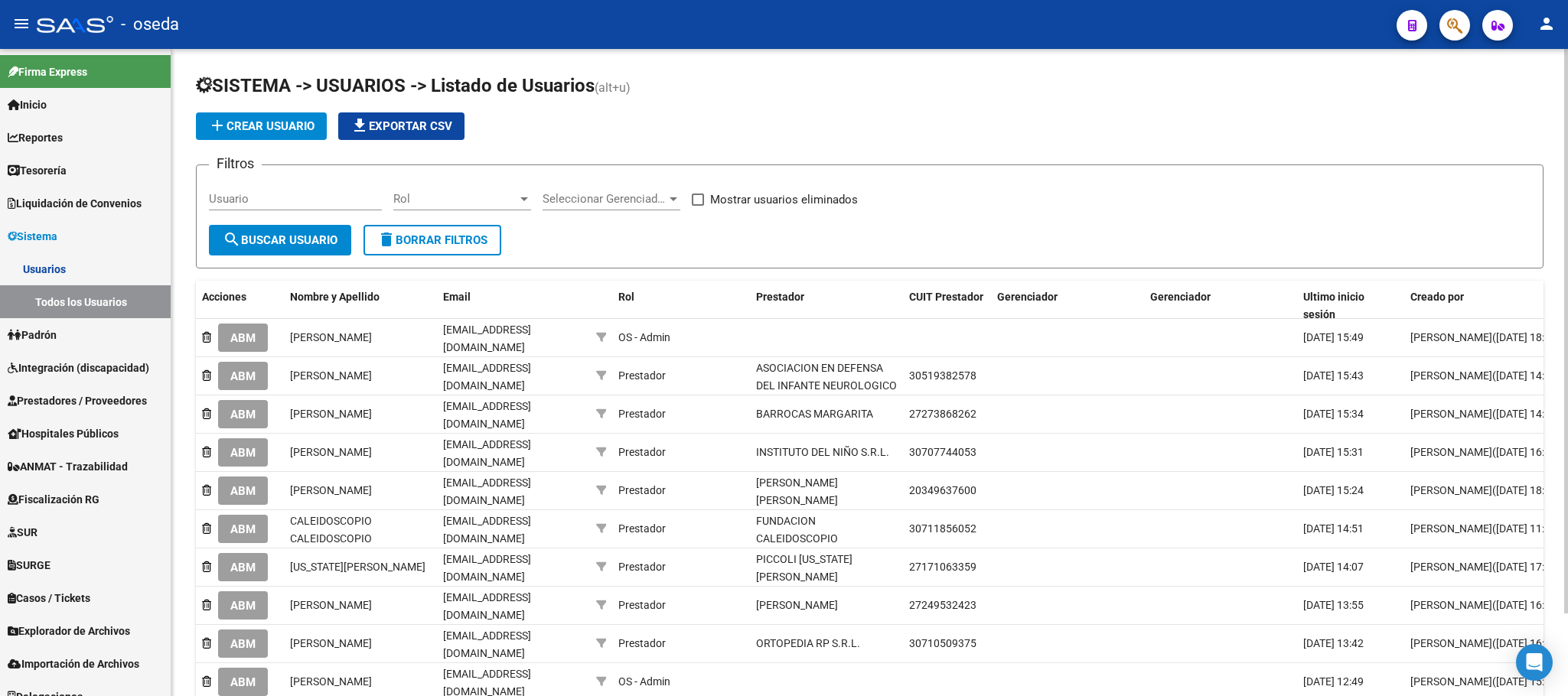
click at [306, 191] on div "Usuario" at bounding box center [295, 193] width 173 height 33
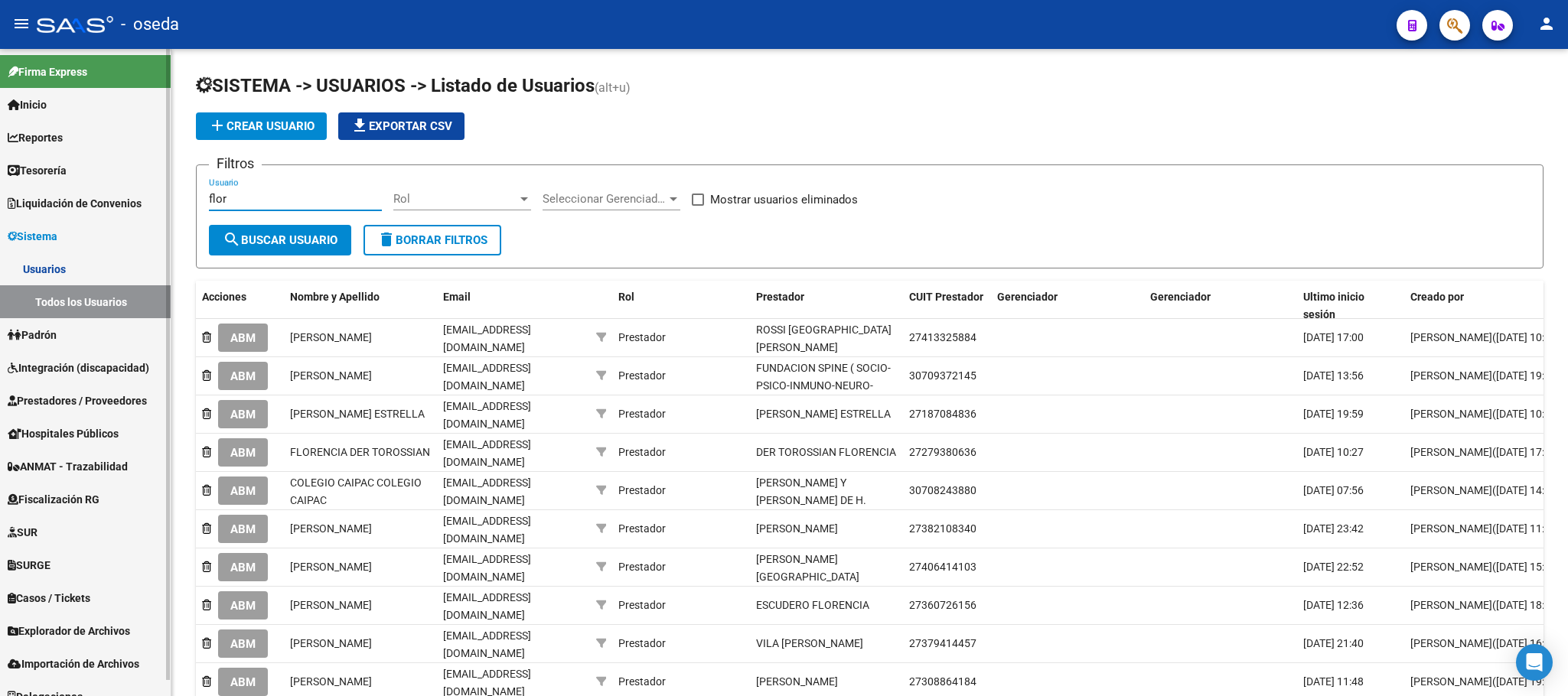
drag, startPoint x: 276, startPoint y: 195, endPoint x: 156, endPoint y: 198, distance: 120.0
click at [161, 198] on mat-sidenav-container "Firma Express Inicio Instructivos Contacto OS Reportes Tablero de Control Ingre…" at bounding box center [784, 372] width 1568 height 647
paste input "Facturacion SAIE <facturacionflordelis@gmail.com>"
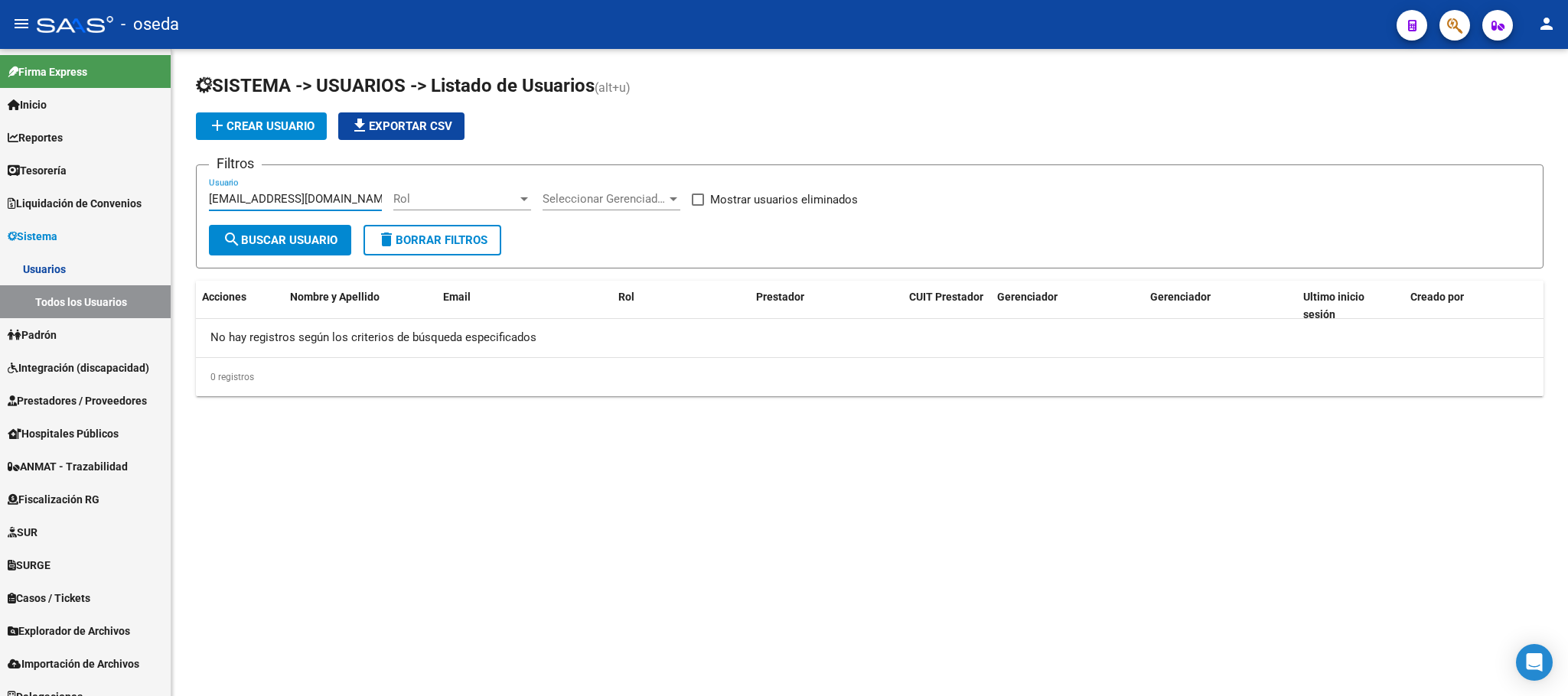
type input "facturacionflordelis@gmail.com"
click at [290, 128] on span "add Crear Usuario" at bounding box center [261, 126] width 106 height 14
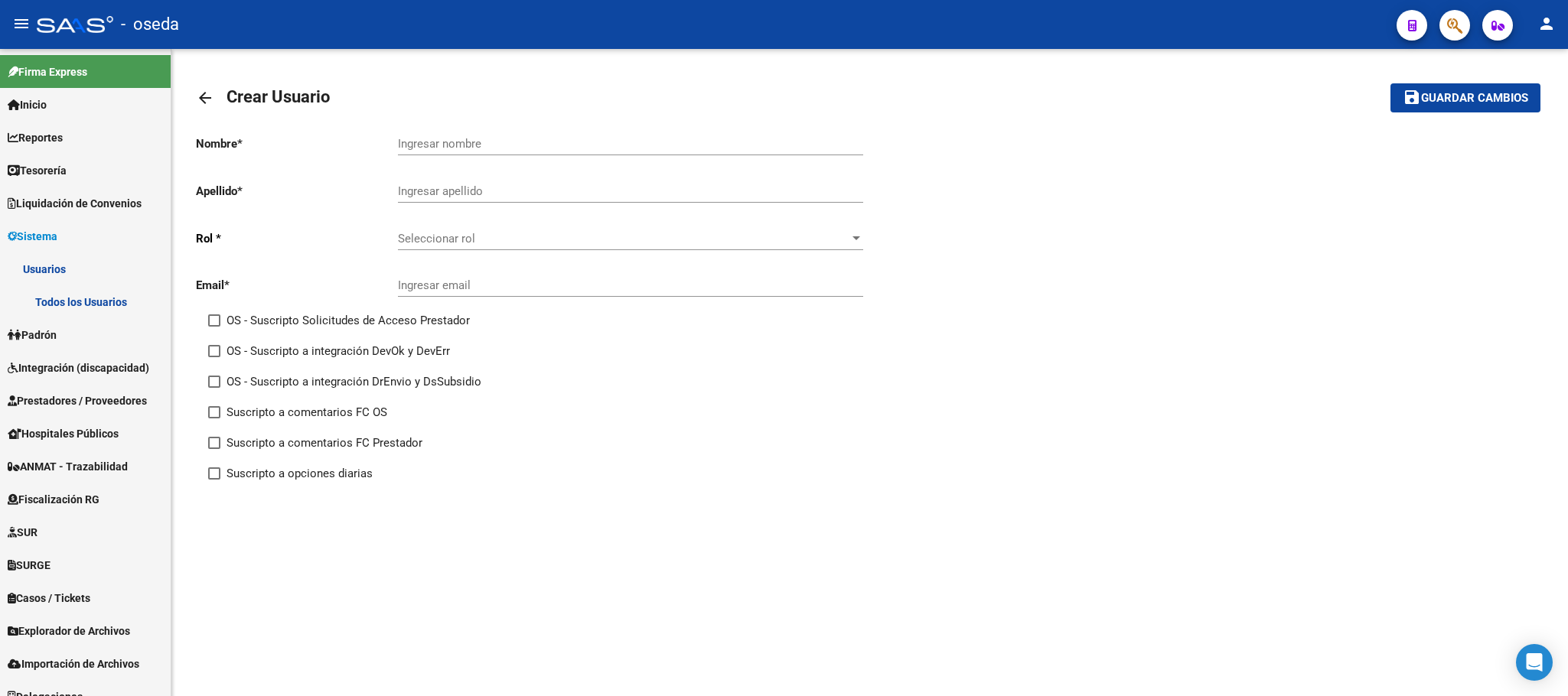
click at [453, 147] on input "Ingresar nombre" at bounding box center [630, 144] width 466 height 14
type input "FLOR DE LIS SUR"
type input "S.R.L."
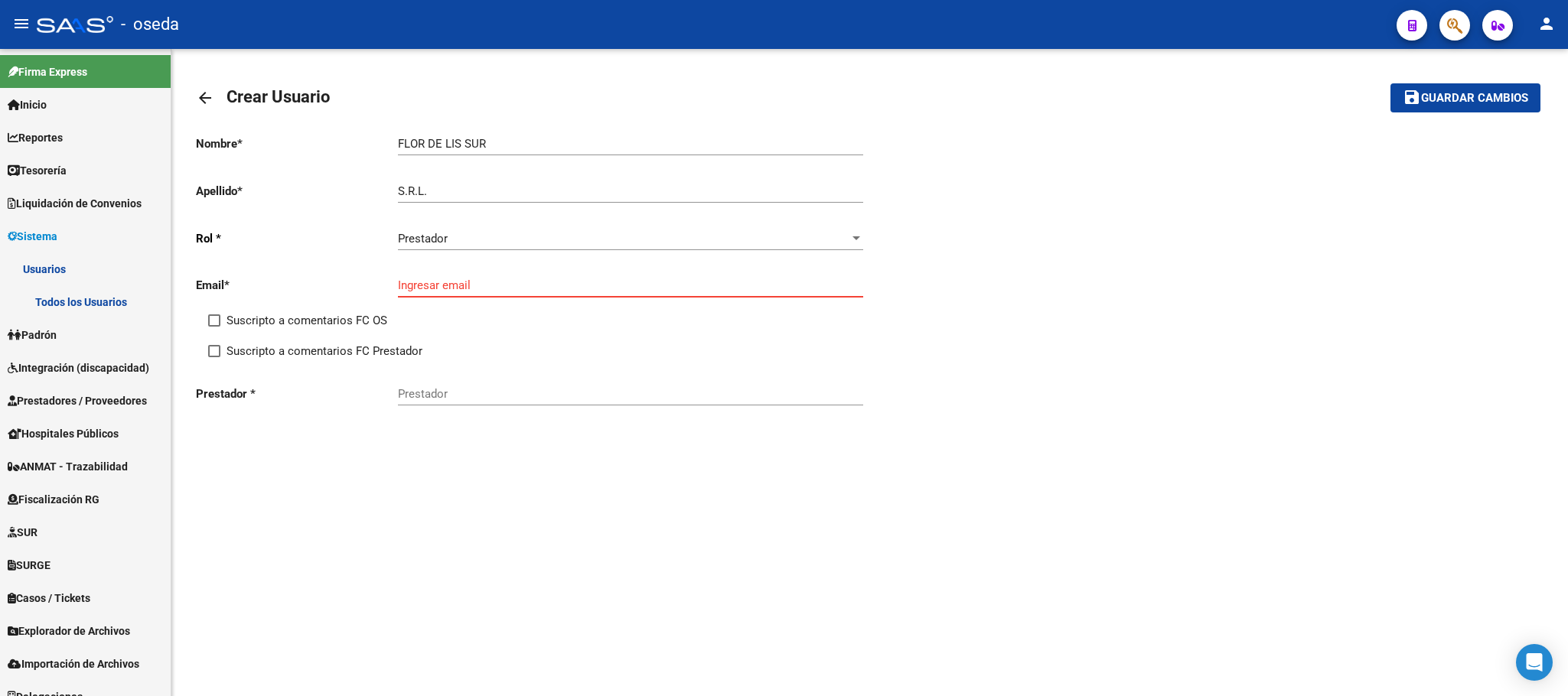
paste input "facturacion saie <facturacionflordelis@gmail.com>"
type input "facturacionflordelis@gmail.com"
click at [214, 327] on input "Suscripto a comentarios FC OS" at bounding box center [214, 327] width 1 height 1
checkbox input "true"
click at [214, 357] on input "Suscripto a comentarios FC Prestador" at bounding box center [214, 357] width 1 height 1
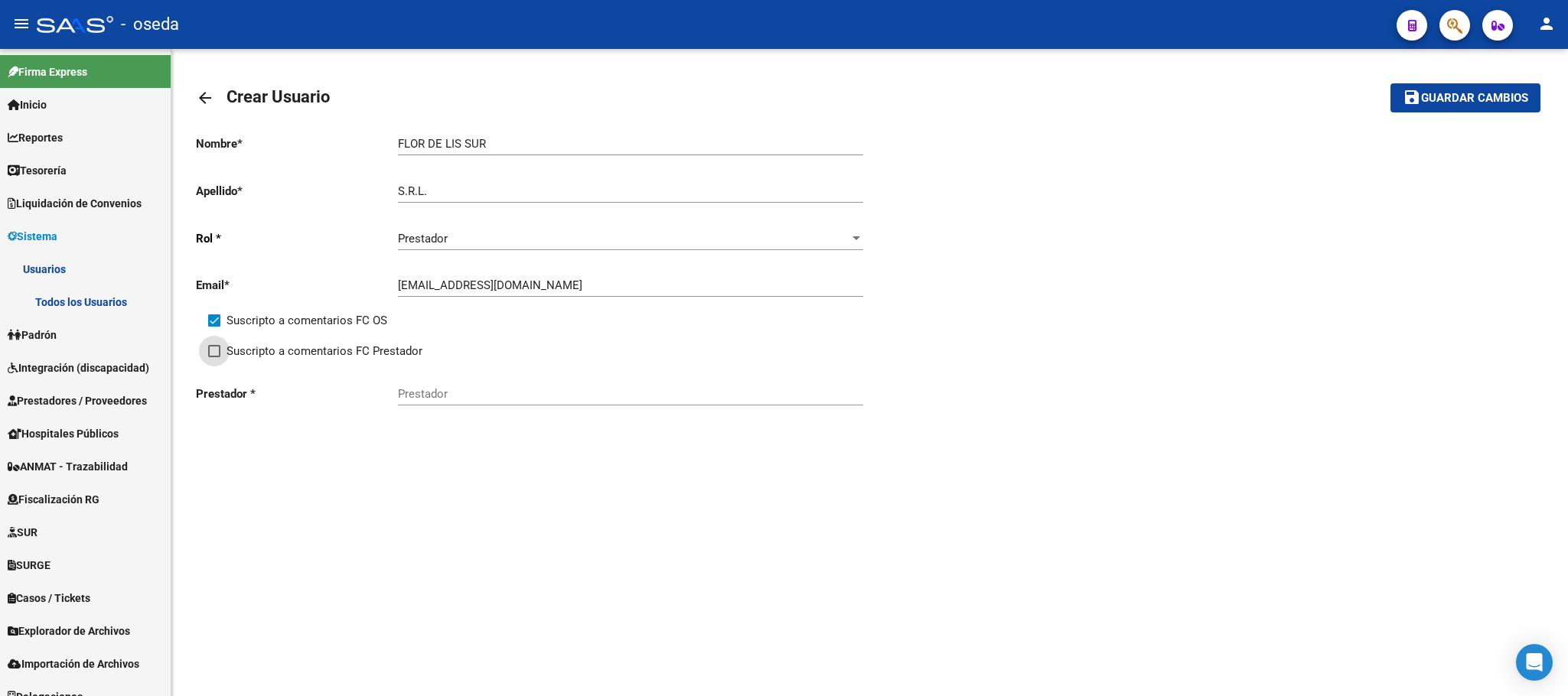
checkbox input "true"
paste input "30-71512381-5"
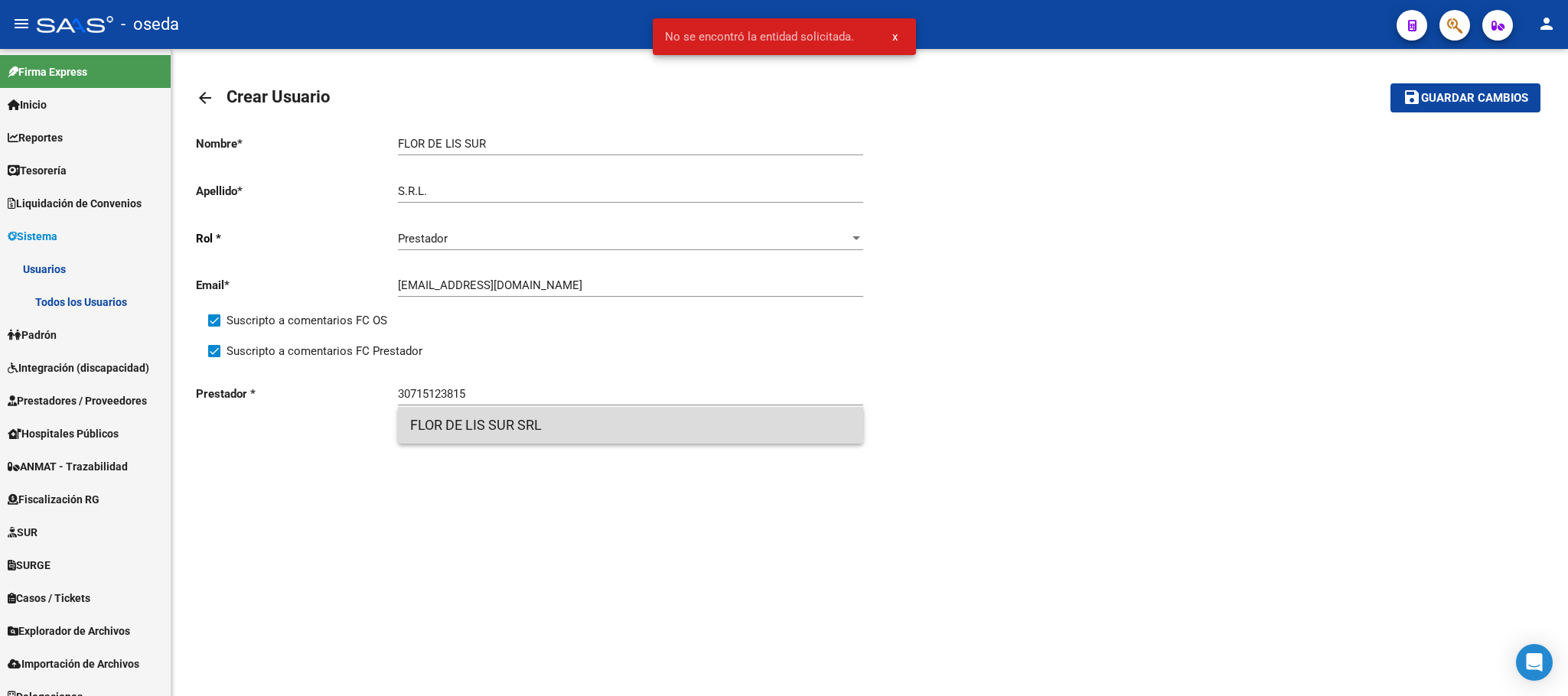
click at [535, 416] on span "FLOR DE LIS SUR SRL" at bounding box center [630, 425] width 441 height 36
type input "FLOR DE LIS SUR SRL"
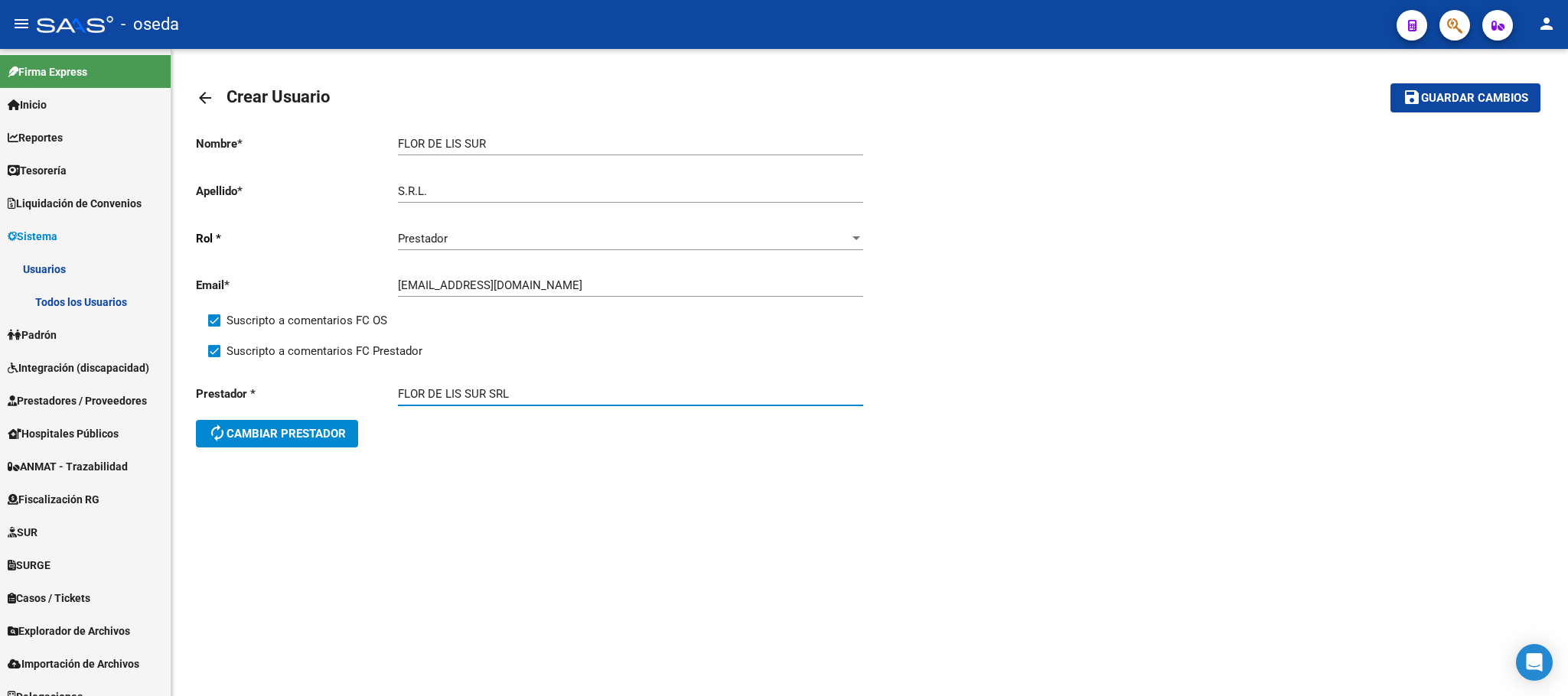
click at [1473, 106] on button "save Guardar cambios" at bounding box center [1466, 98] width 150 height 29
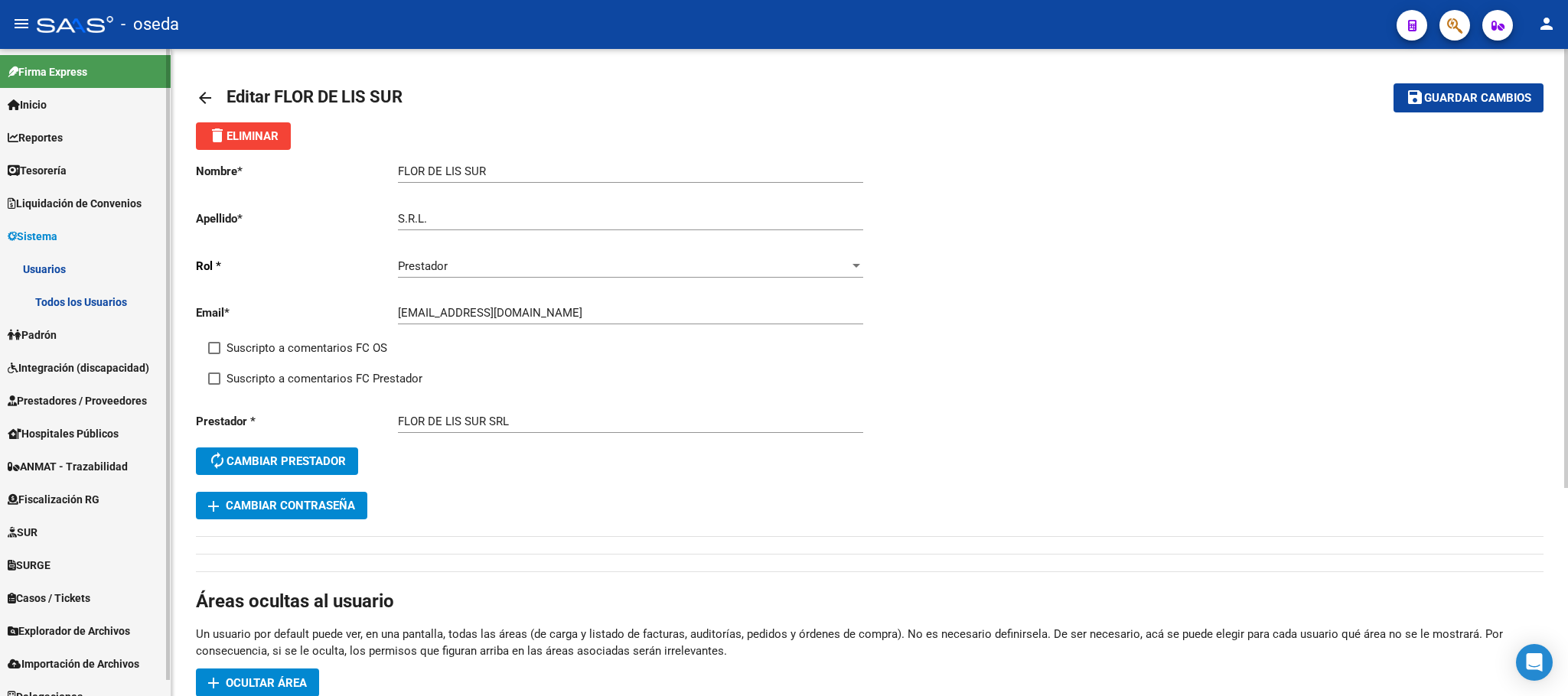
click at [74, 394] on span "Prestadores / Proveedores" at bounding box center [77, 401] width 139 height 17
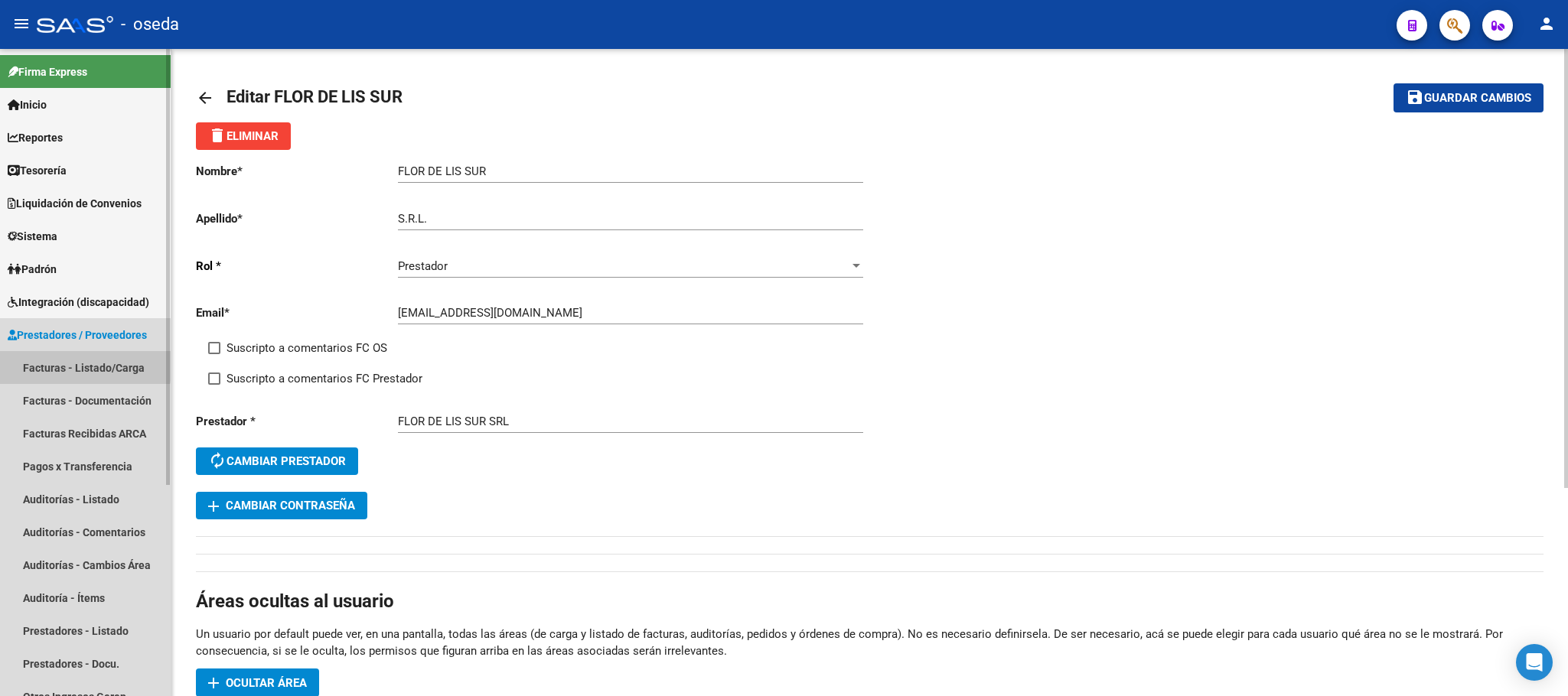
click at [77, 363] on link "Facturas - Listado/Carga" at bounding box center [85, 367] width 171 height 33
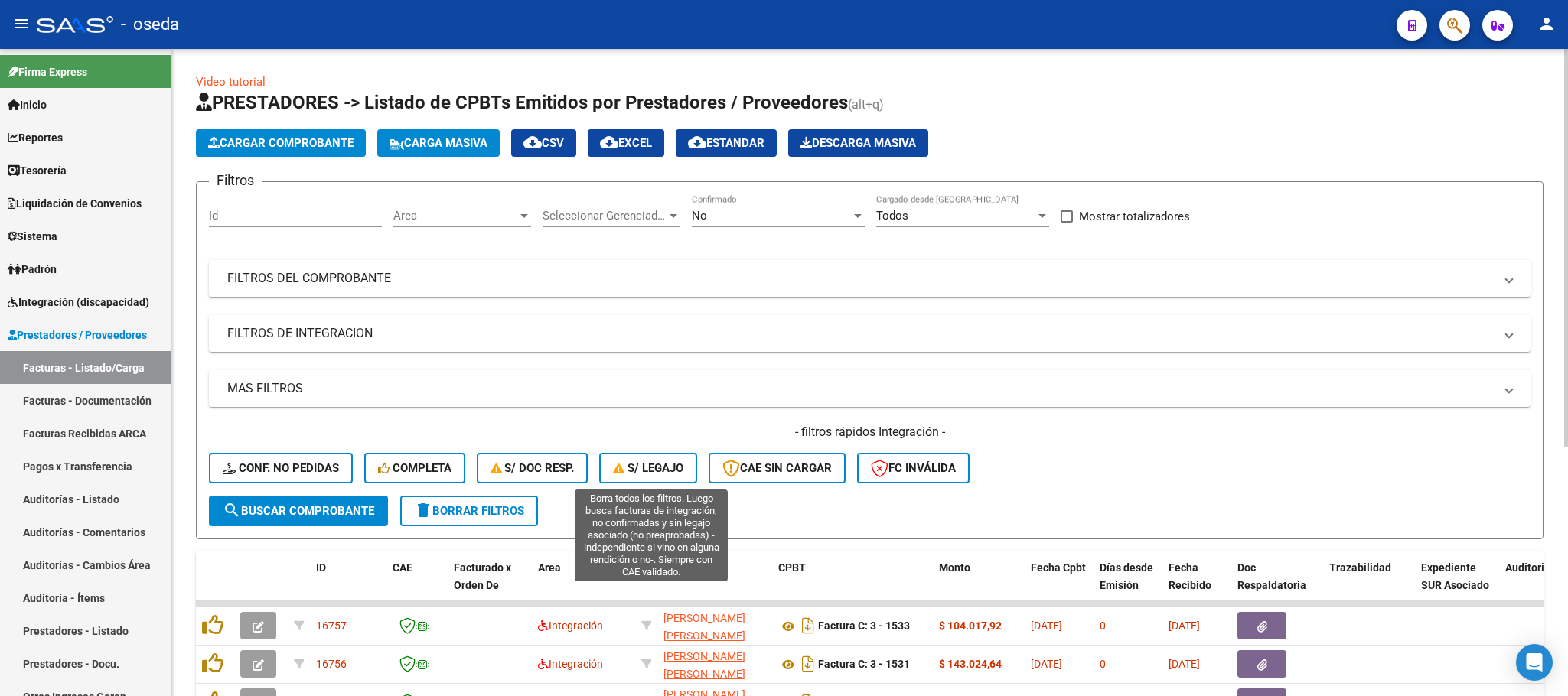
click at [639, 461] on span "S/ legajo" at bounding box center [647, 468] width 70 height 14
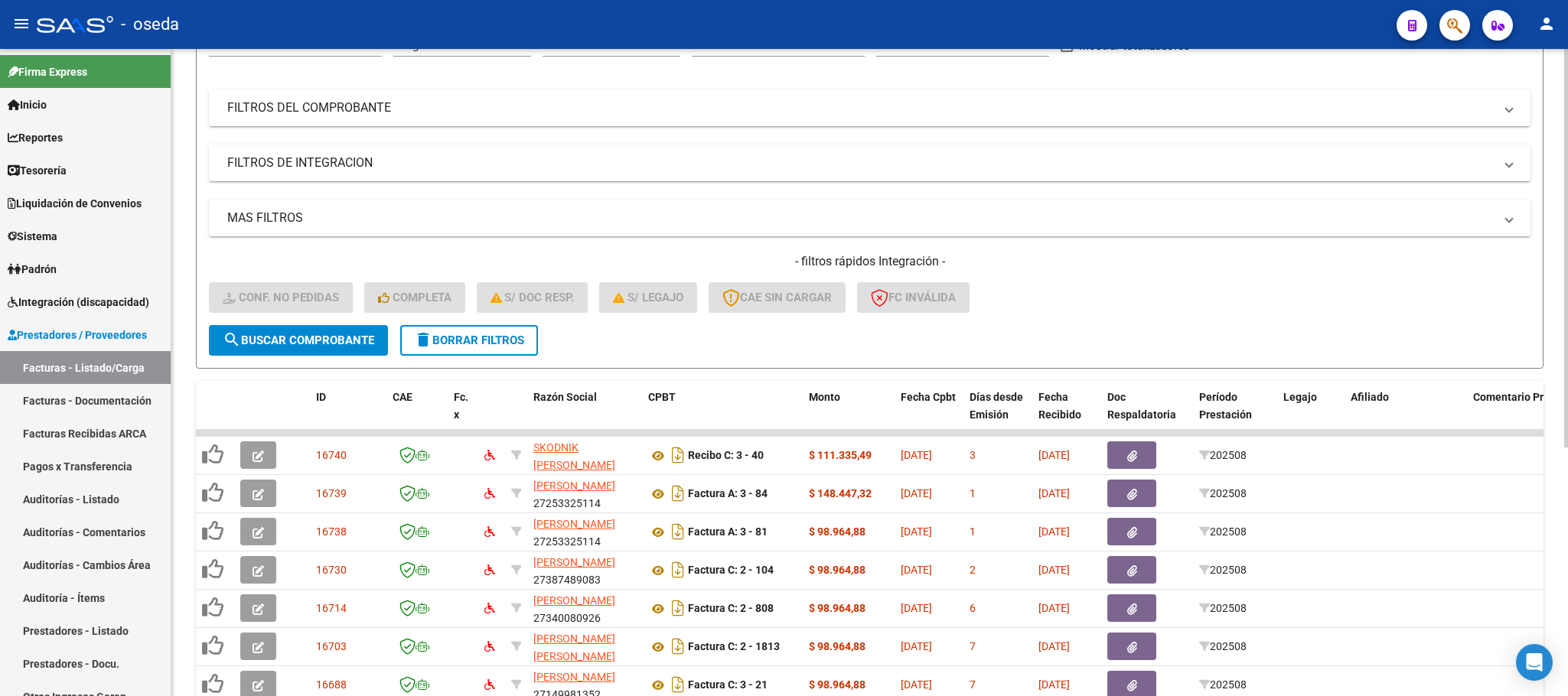
scroll to position [345, 0]
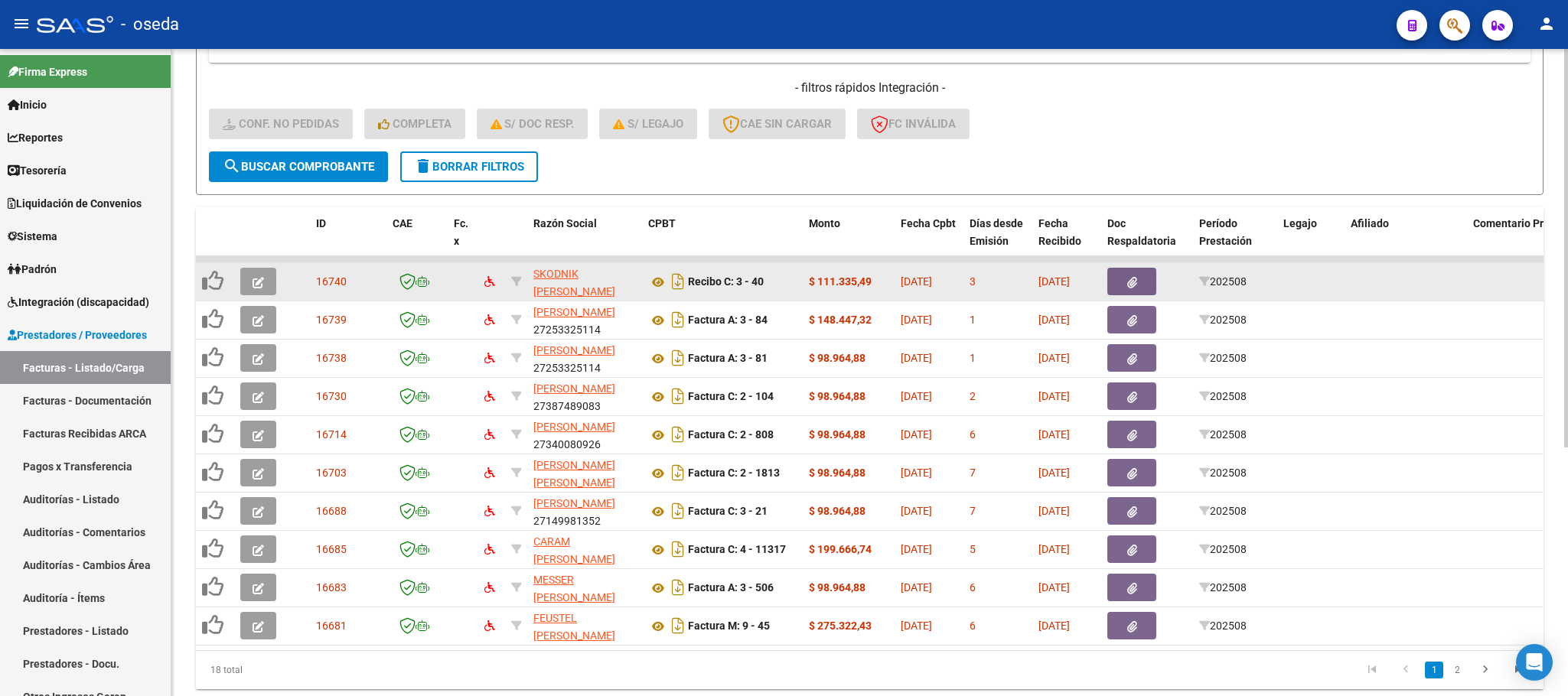
click at [256, 282] on icon "button" at bounding box center [259, 283] width 12 height 12
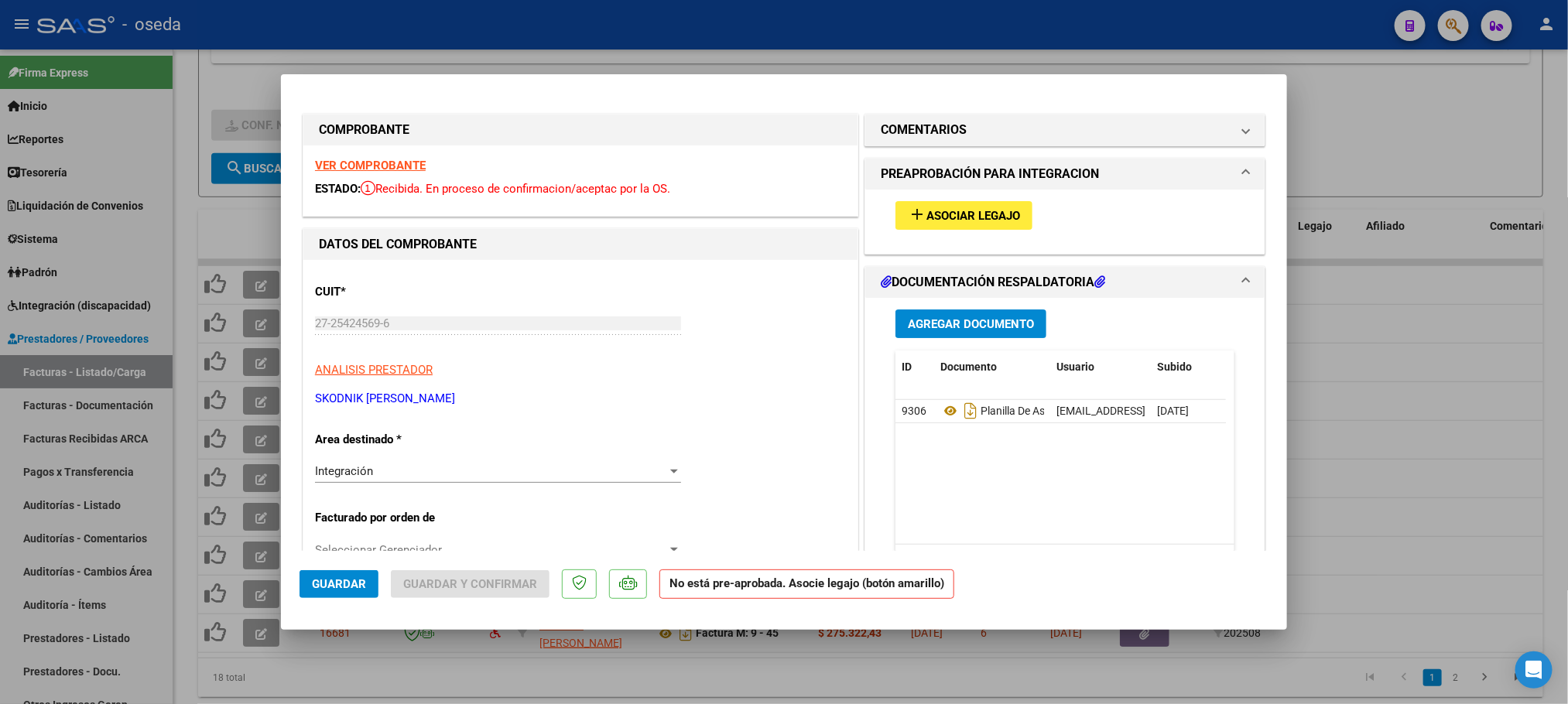
click at [956, 217] on span "Asociar Legajo" at bounding box center [973, 216] width 94 height 14
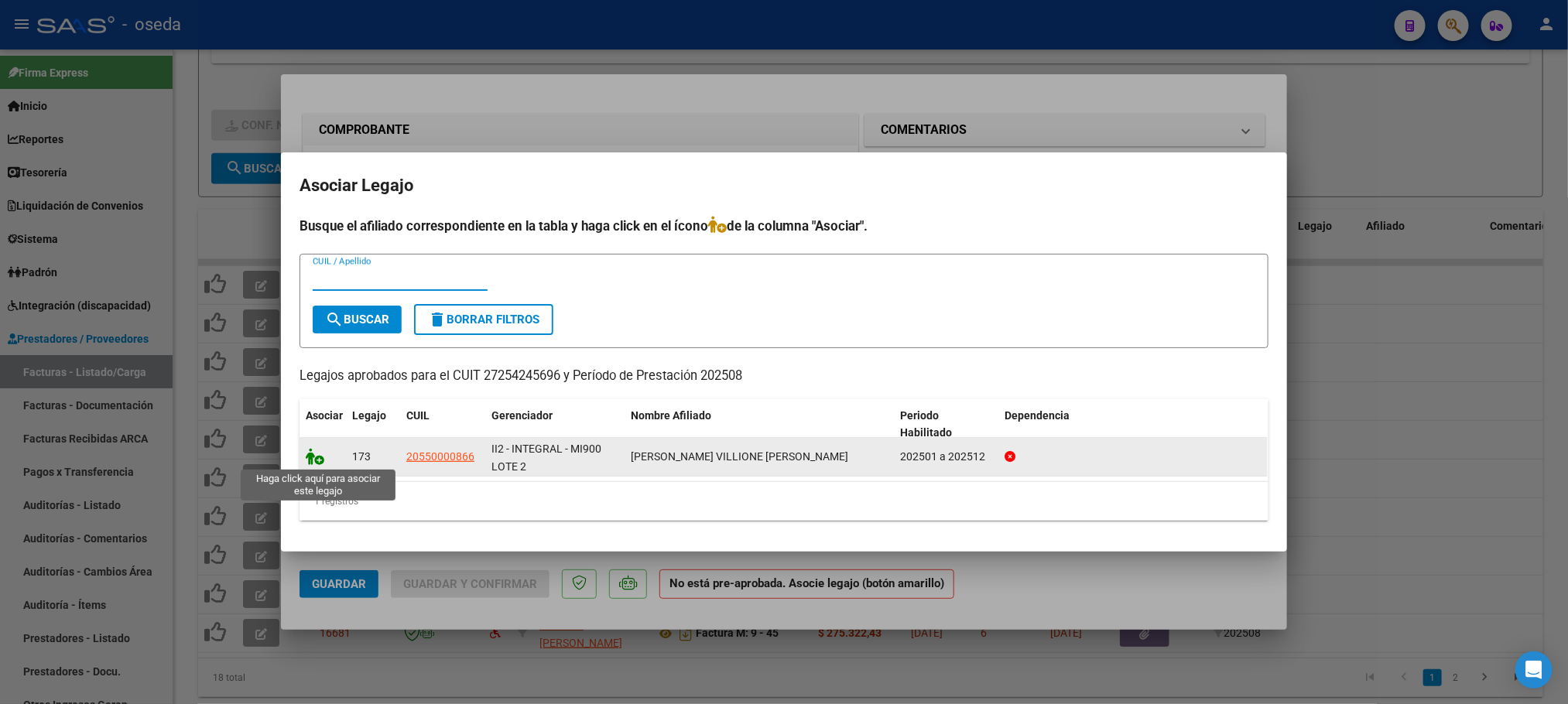
click at [309, 455] on icon at bounding box center [315, 456] width 19 height 17
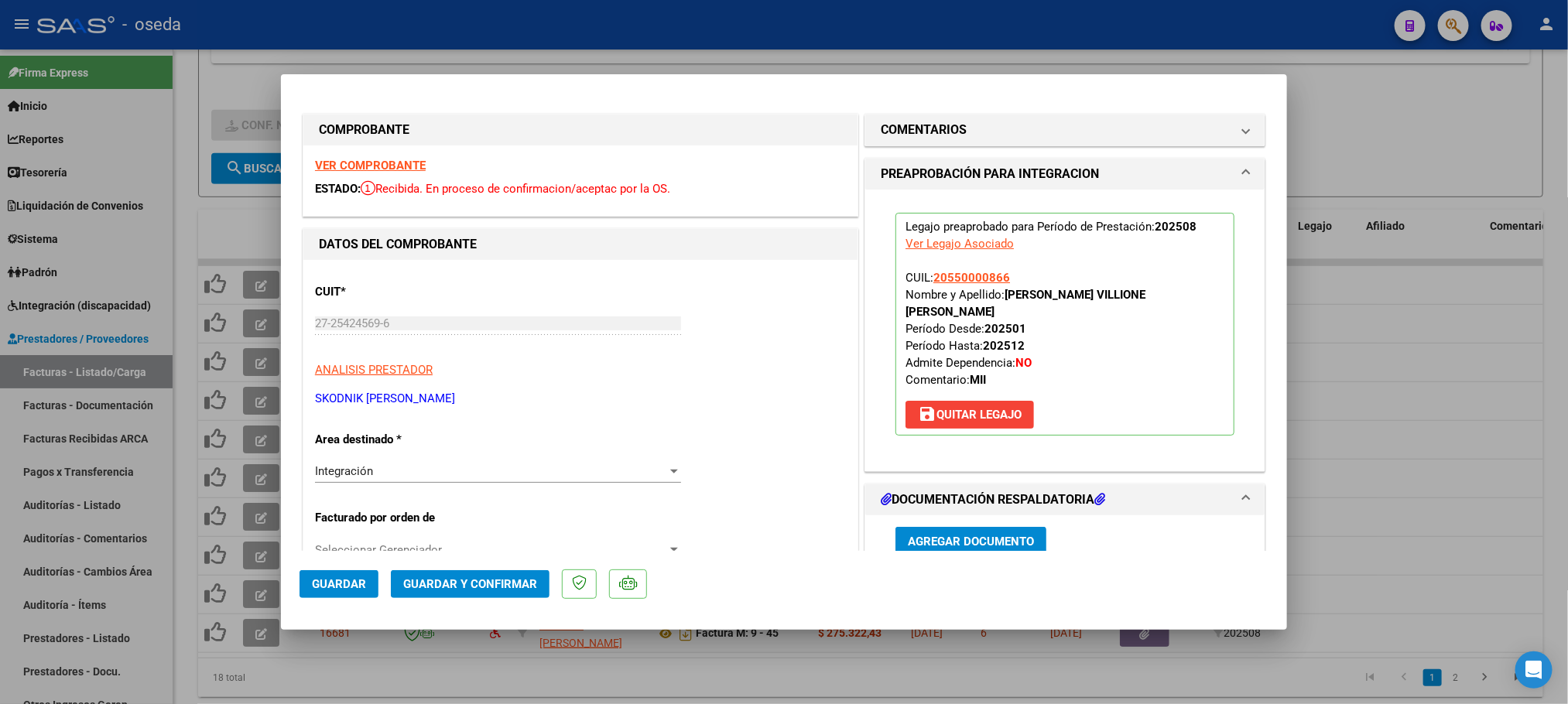
click at [330, 580] on span "Guardar" at bounding box center [338, 584] width 54 height 14
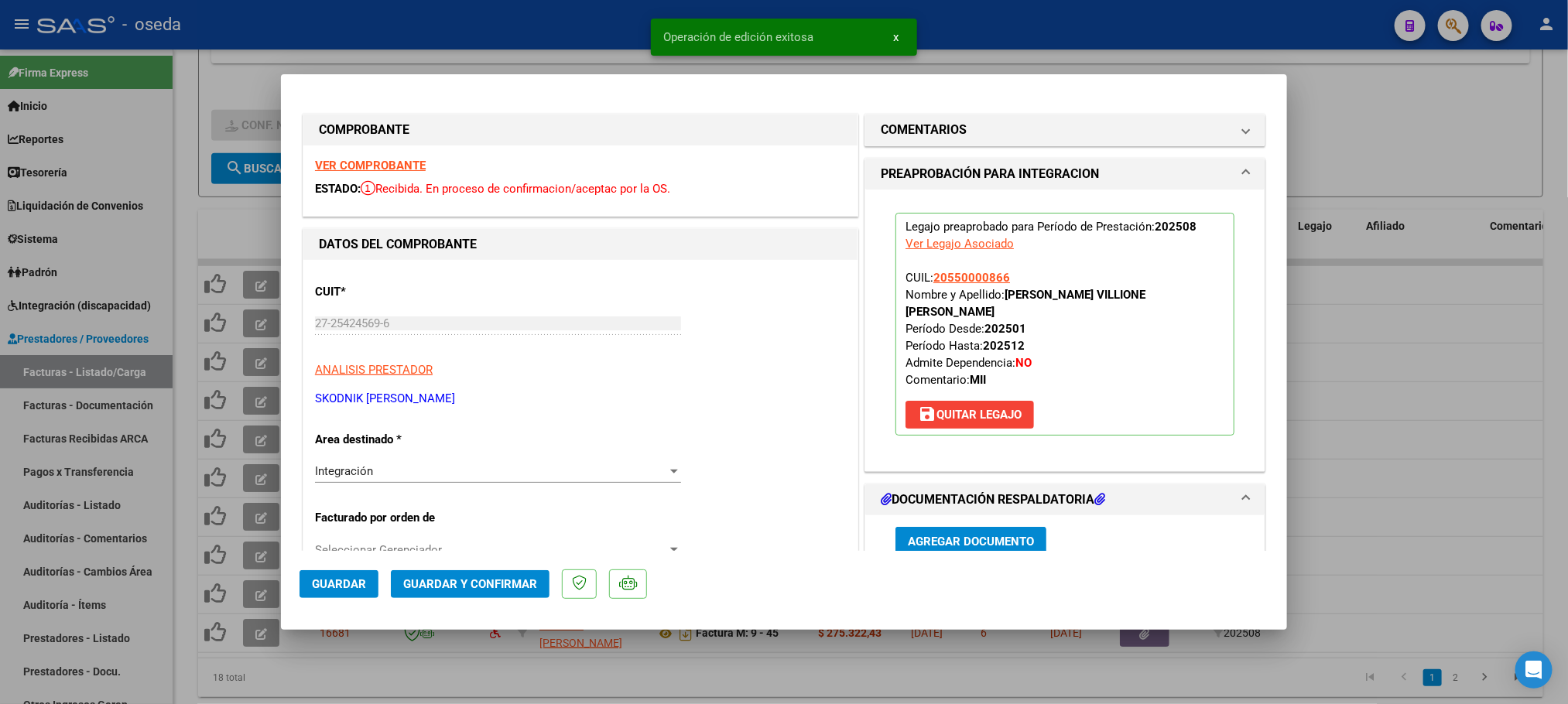
type input "$ 0,00"
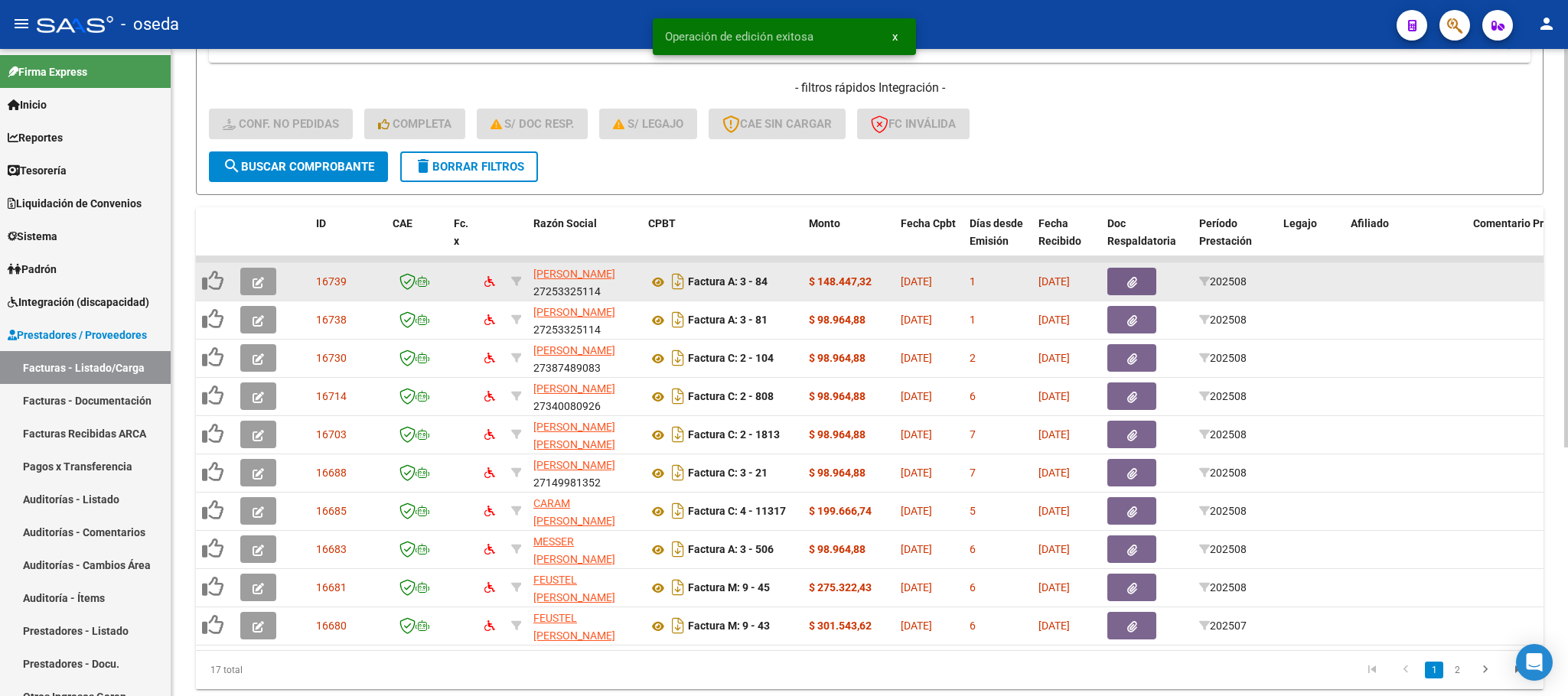
click at [255, 269] on button "button" at bounding box center [258, 281] width 36 height 28
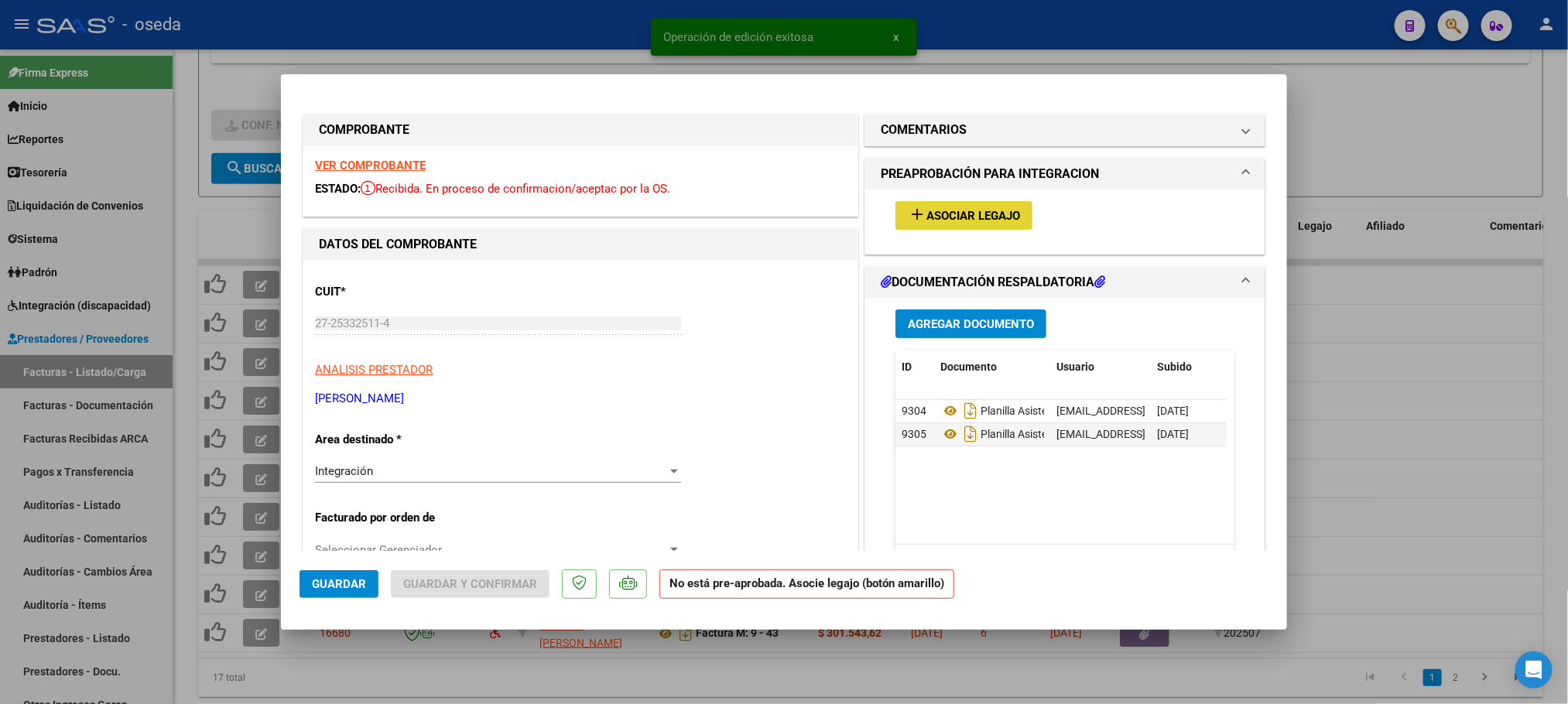
click at [990, 220] on span "Asociar Legajo" at bounding box center [973, 216] width 94 height 14
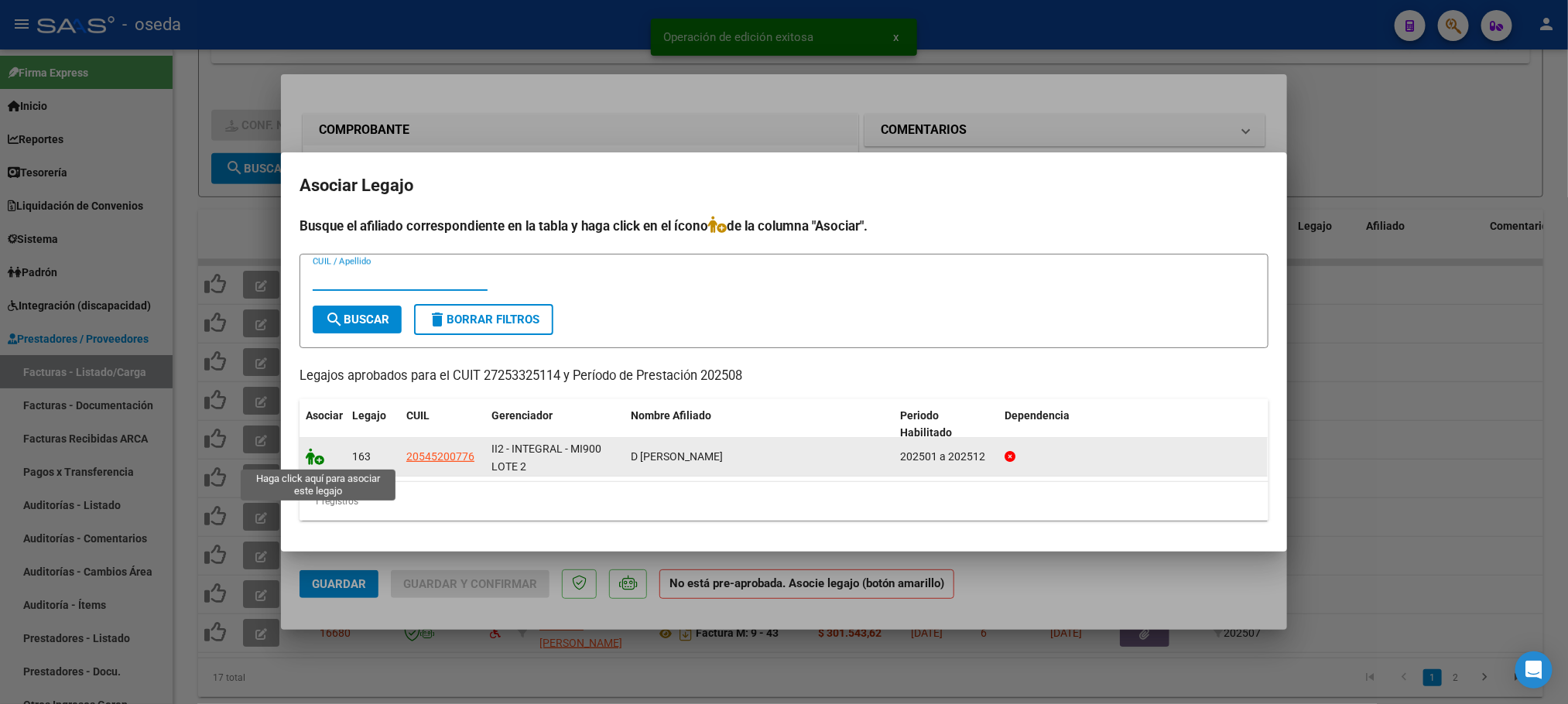
click at [314, 449] on icon at bounding box center [315, 456] width 19 height 17
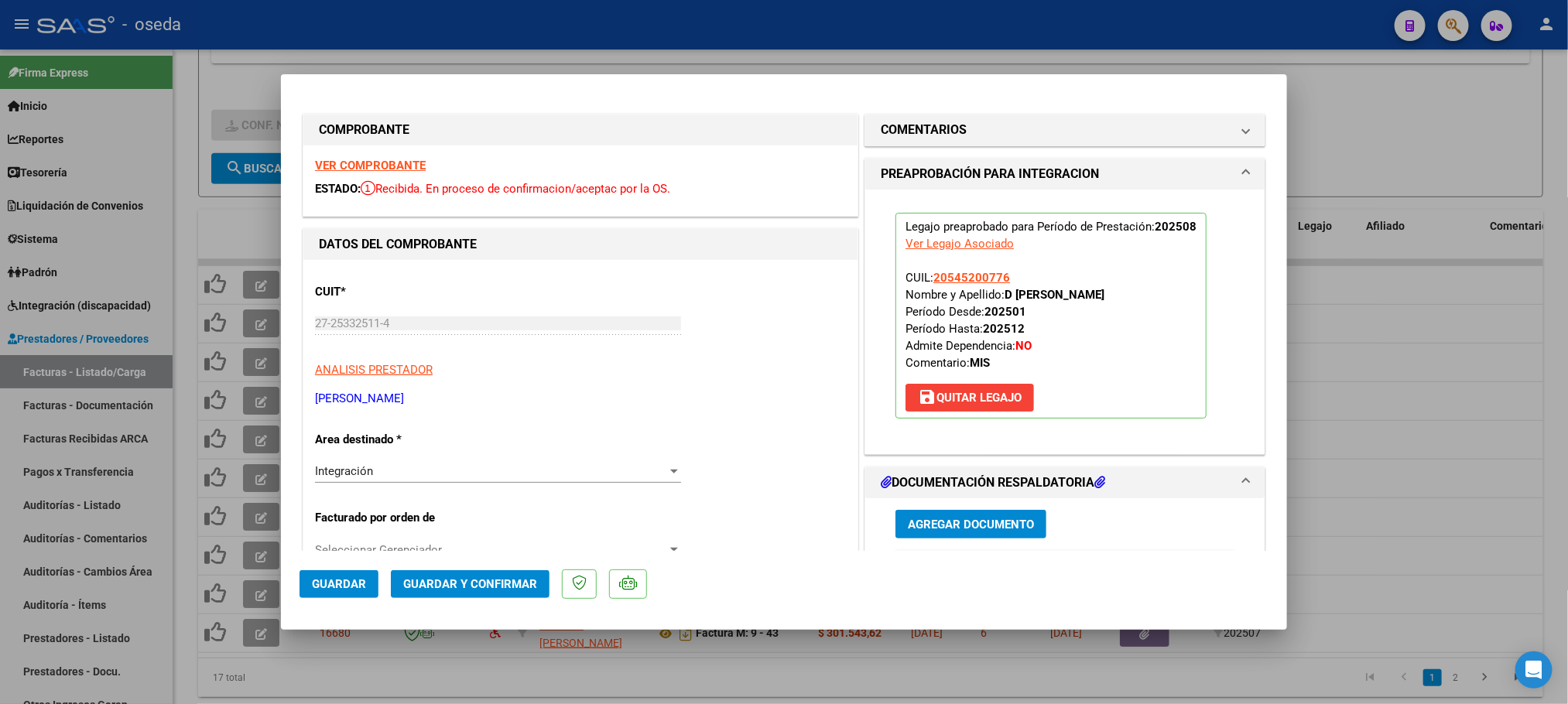
click at [318, 584] on span "Guardar" at bounding box center [338, 584] width 54 height 14
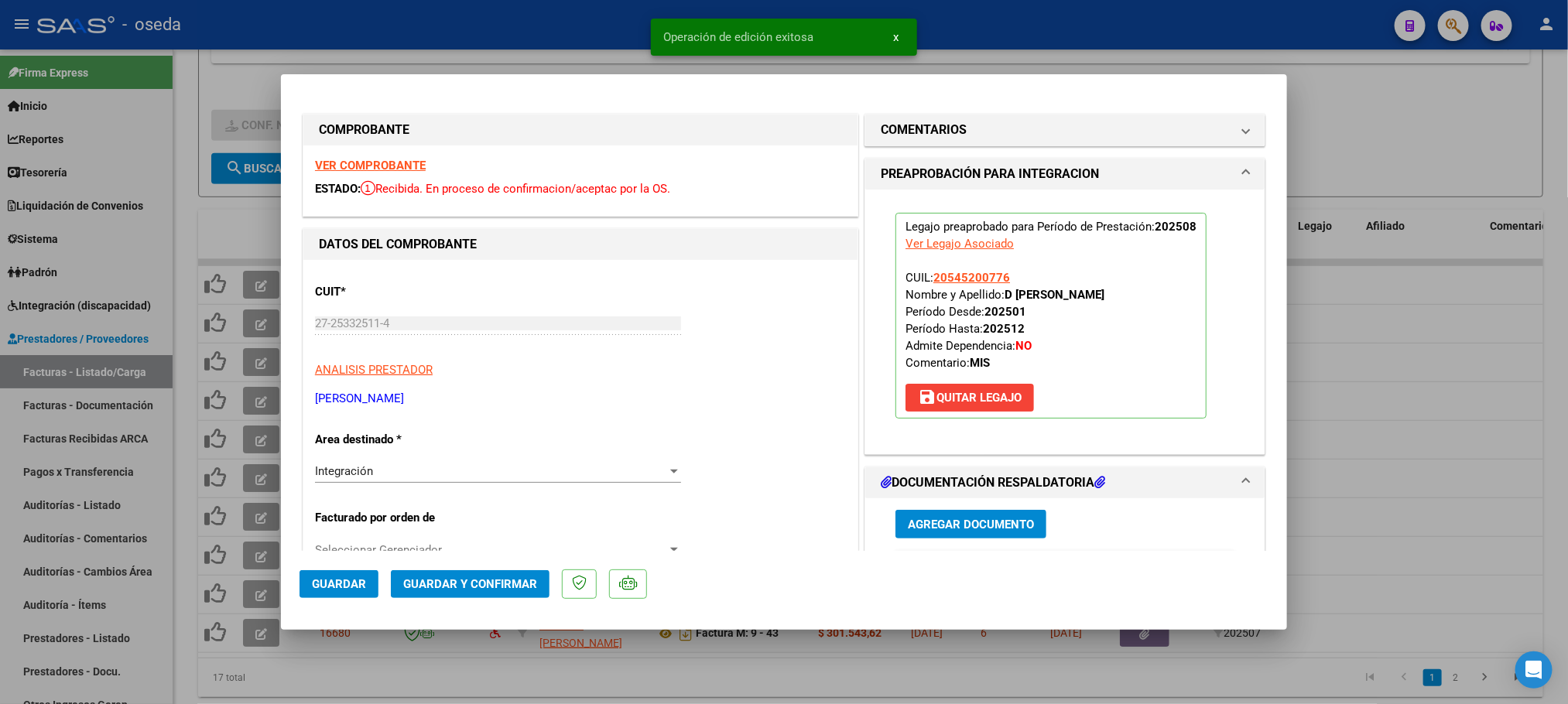
type input "$ 0,00"
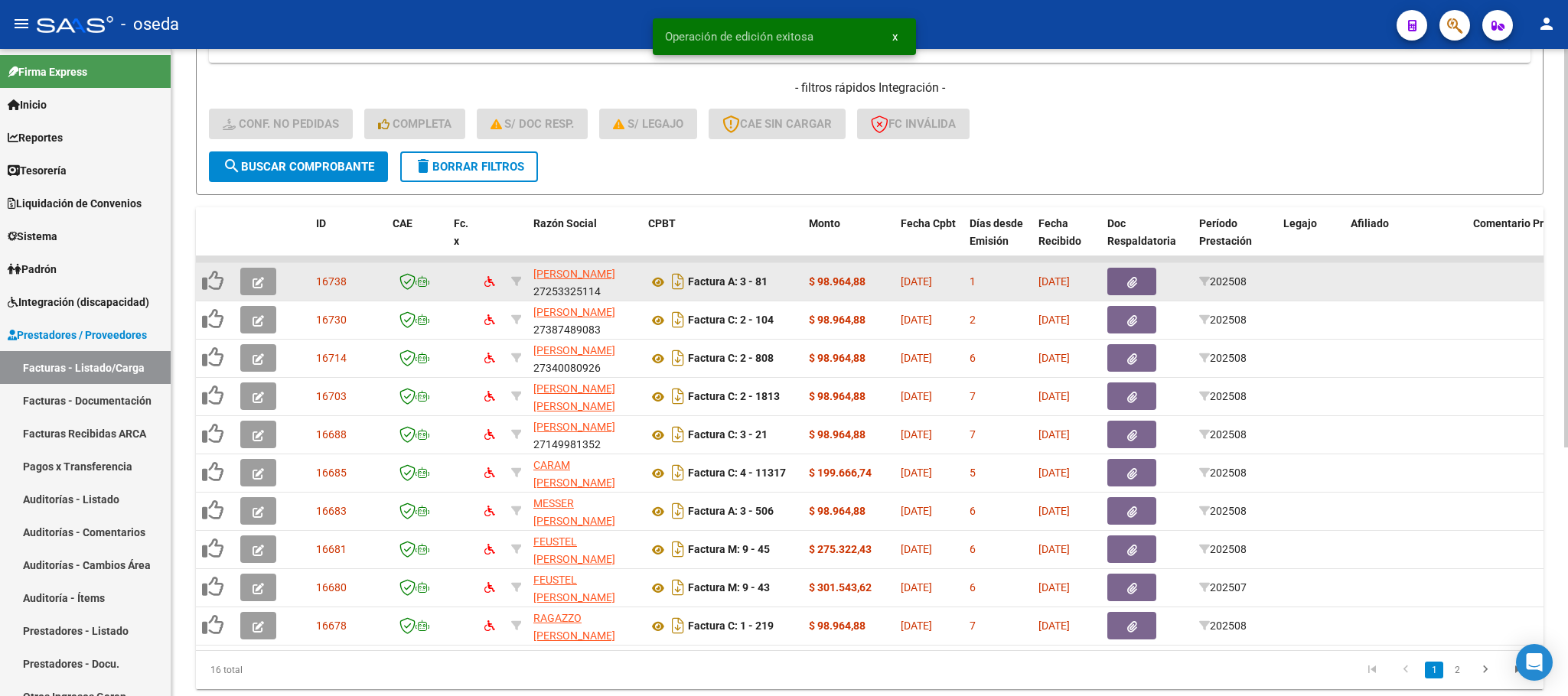
click at [267, 272] on button "button" at bounding box center [258, 281] width 36 height 28
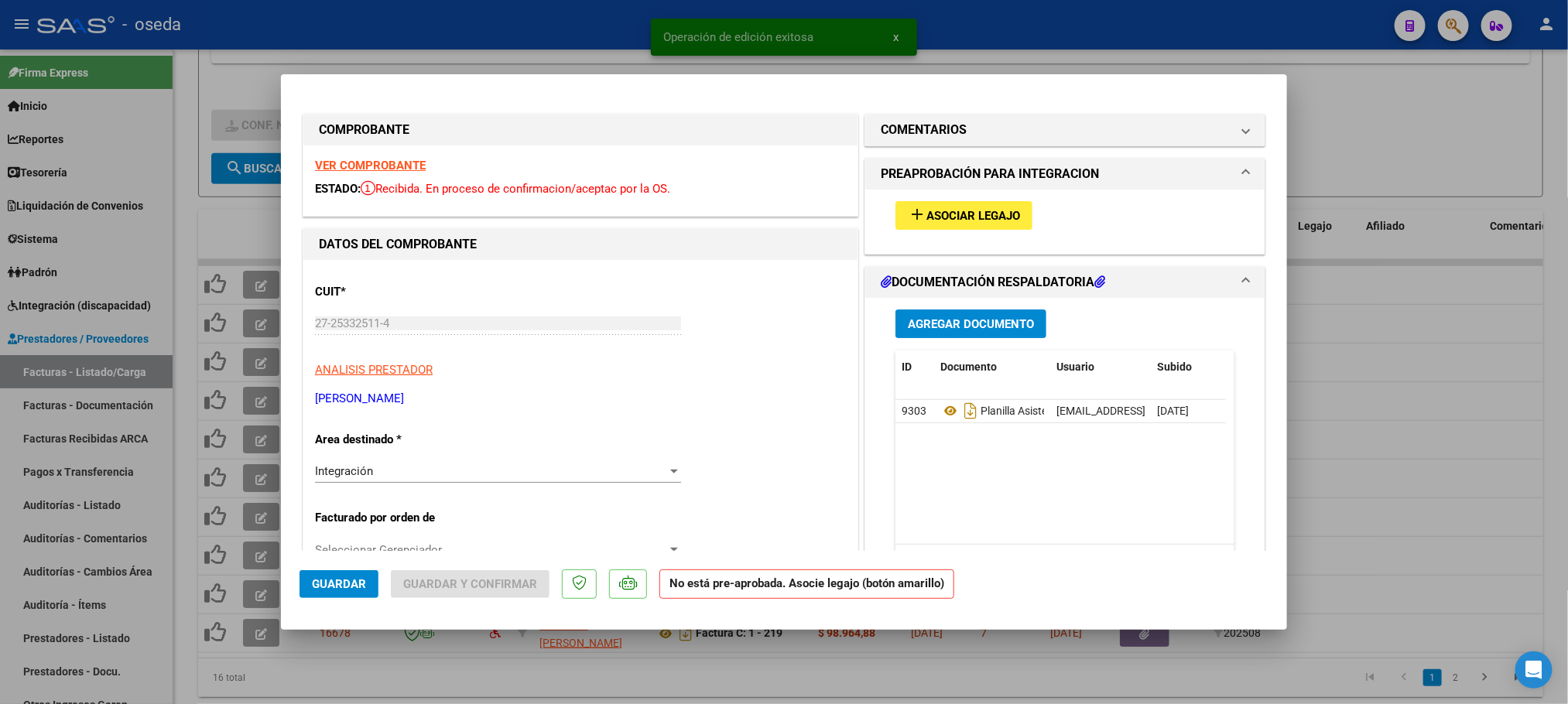
click at [966, 221] on span "Asociar Legajo" at bounding box center [973, 216] width 94 height 14
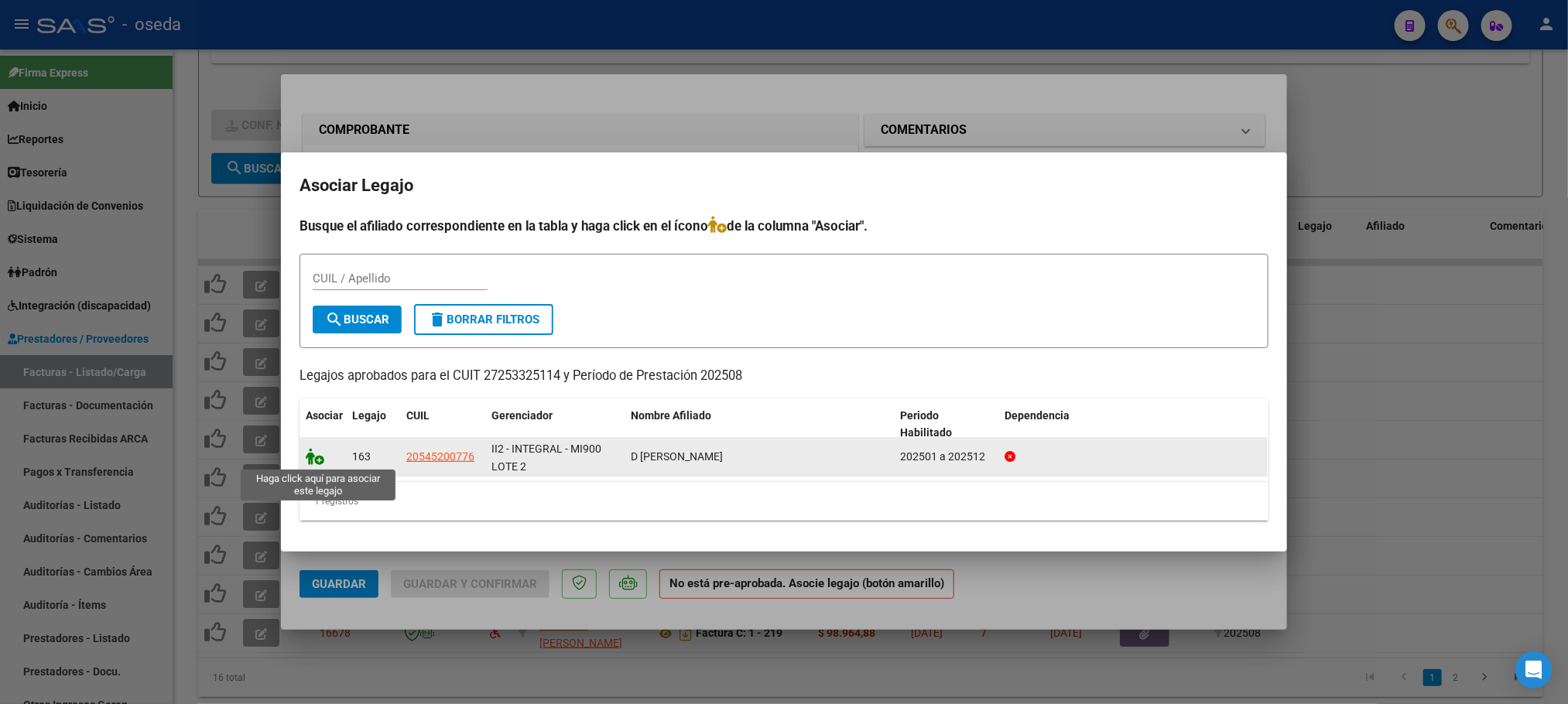
click at [316, 457] on icon at bounding box center [315, 456] width 19 height 17
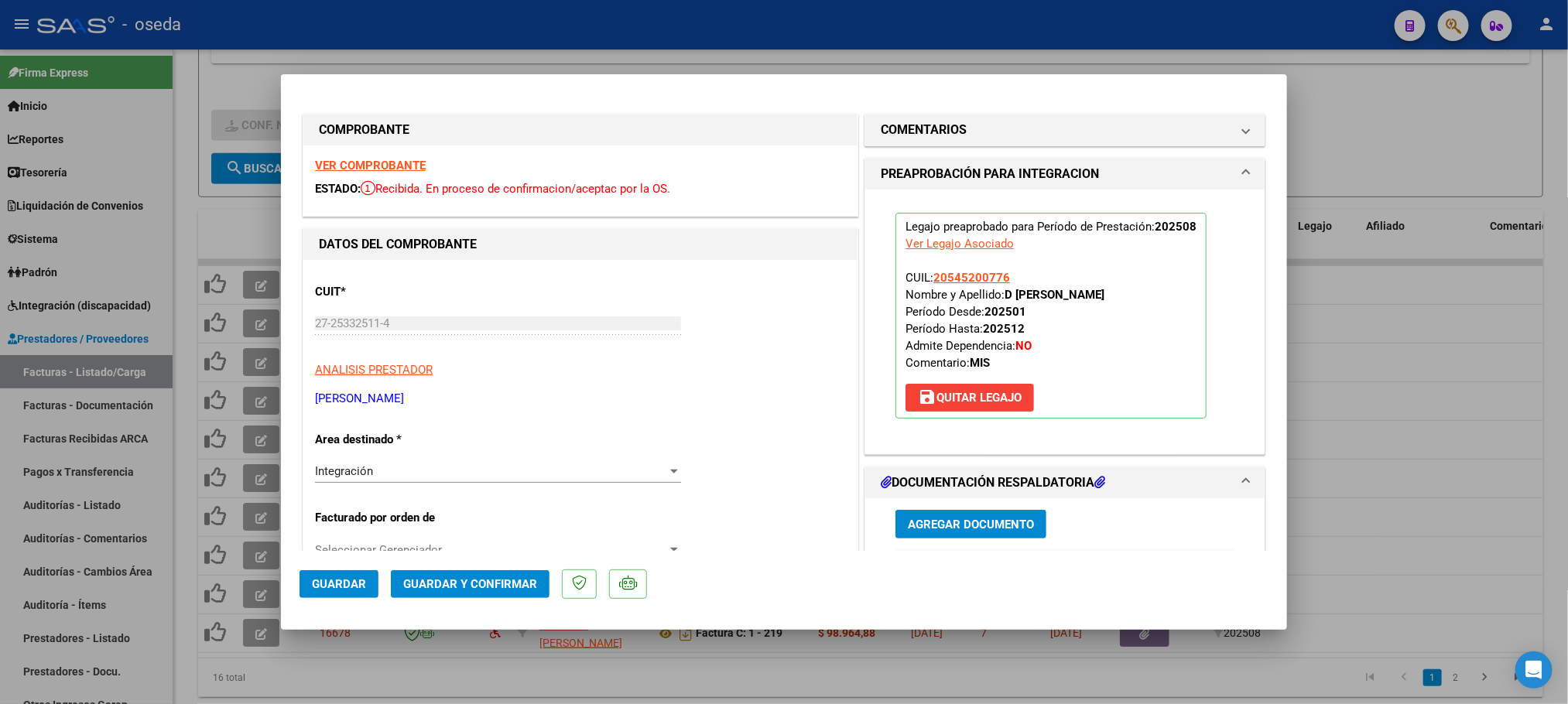
click at [314, 588] on span "Guardar" at bounding box center [338, 584] width 54 height 14
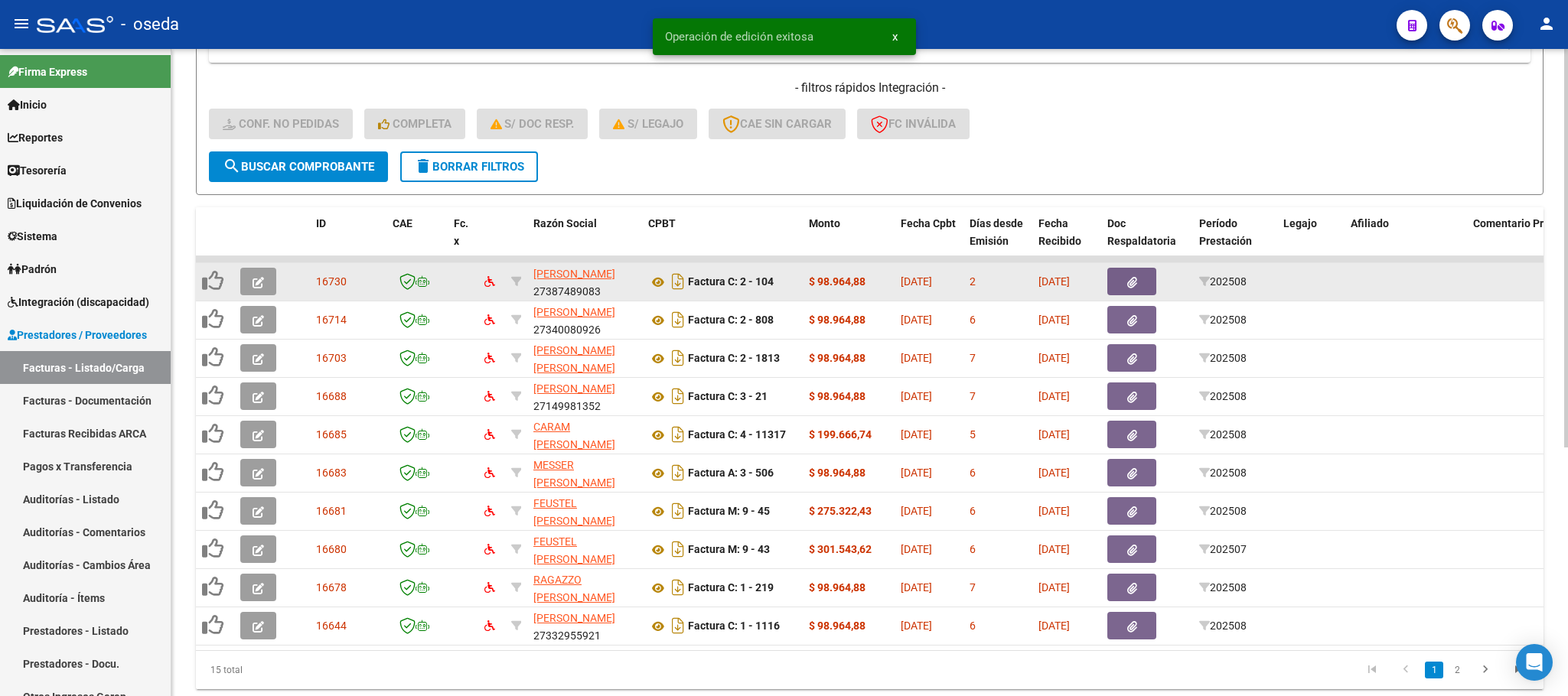
click at [273, 280] on button "button" at bounding box center [258, 281] width 36 height 28
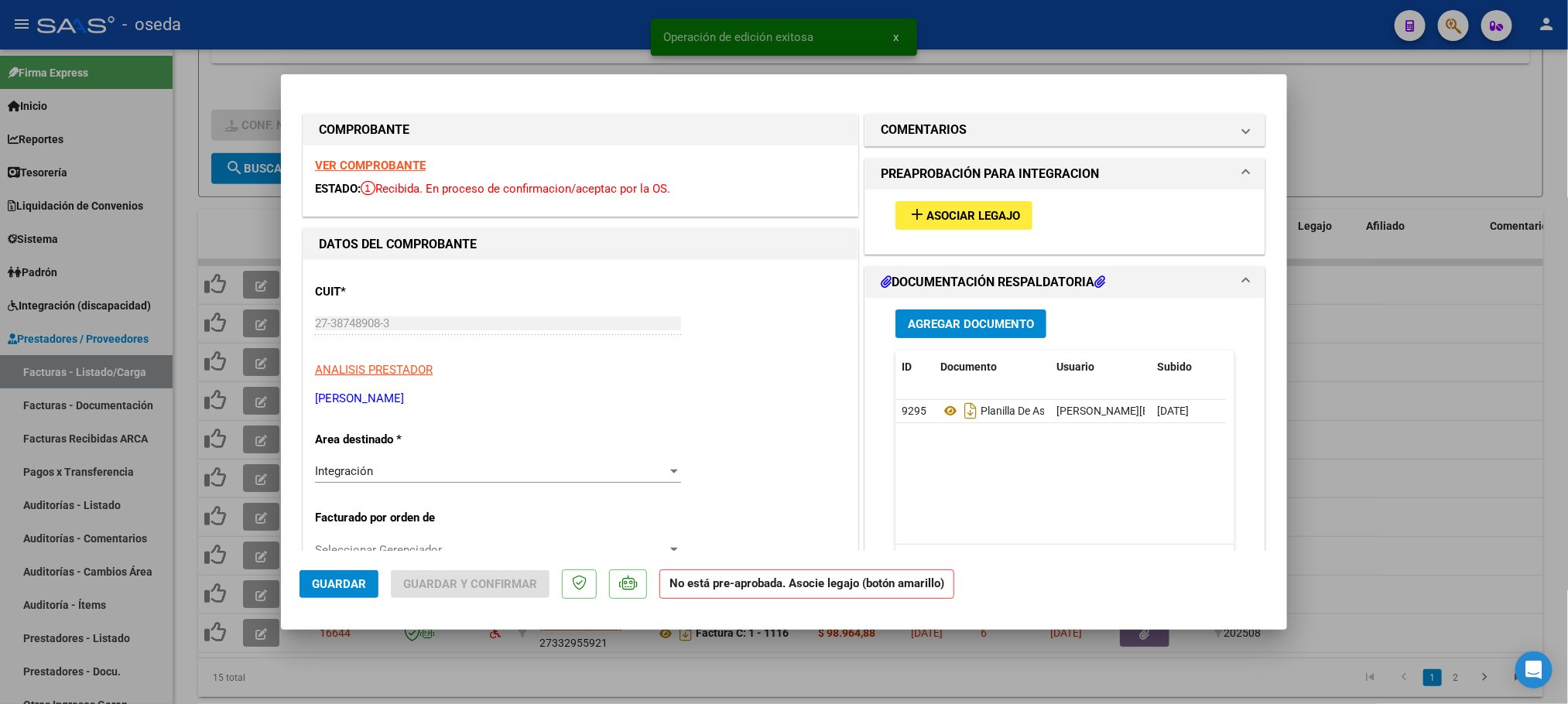
click at [926, 220] on span "Asociar Legajo" at bounding box center [973, 216] width 94 height 14
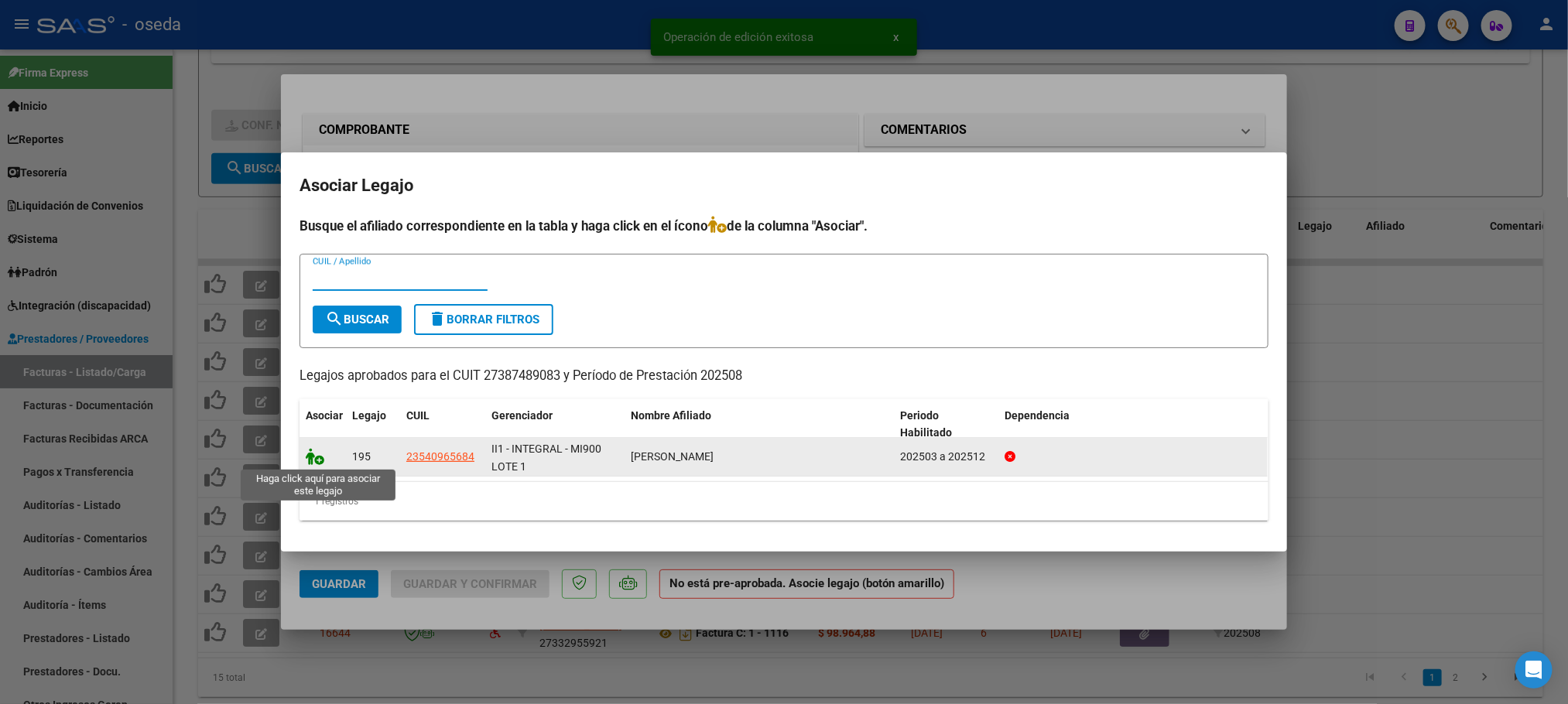
click at [309, 457] on icon at bounding box center [315, 456] width 19 height 17
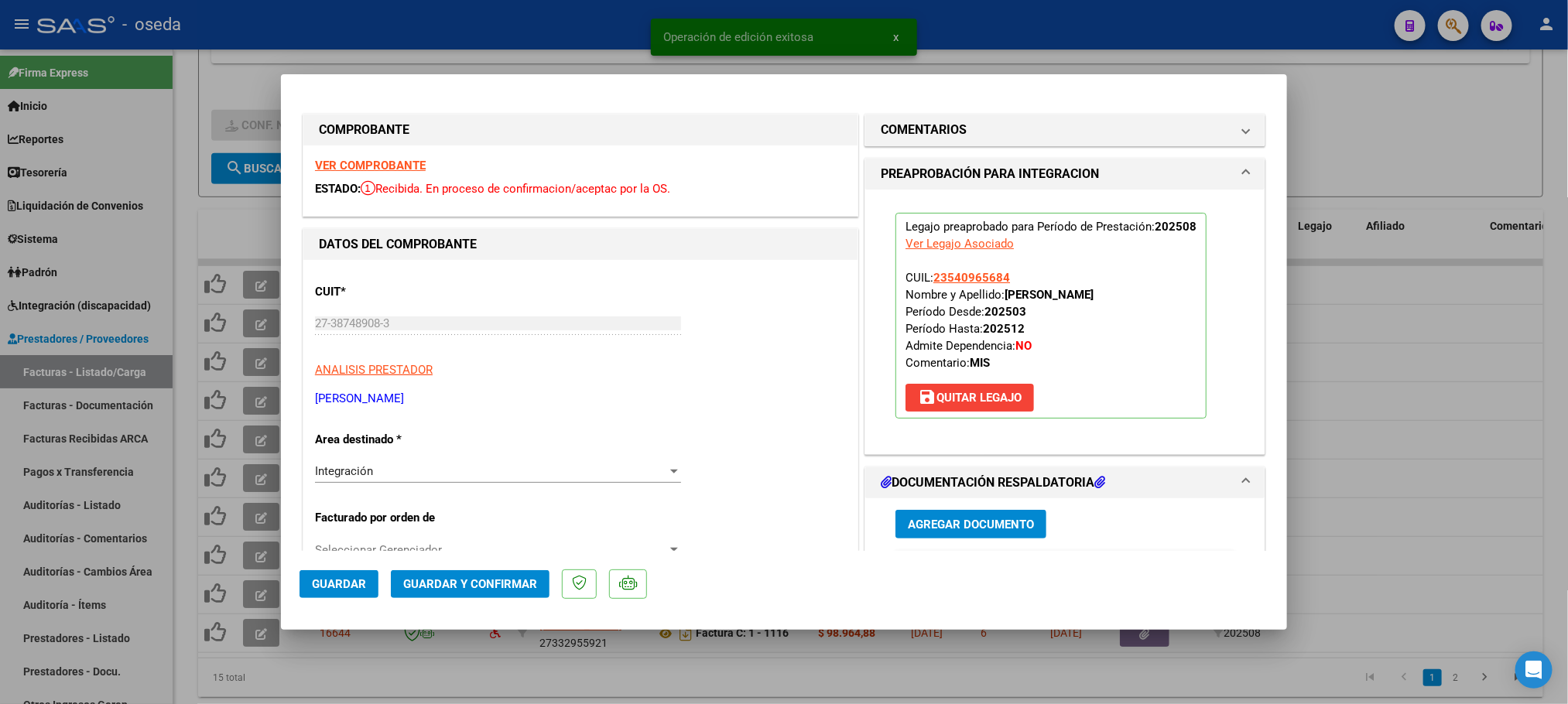
click at [314, 588] on span "Guardar" at bounding box center [338, 584] width 54 height 14
type input "$ 0,00"
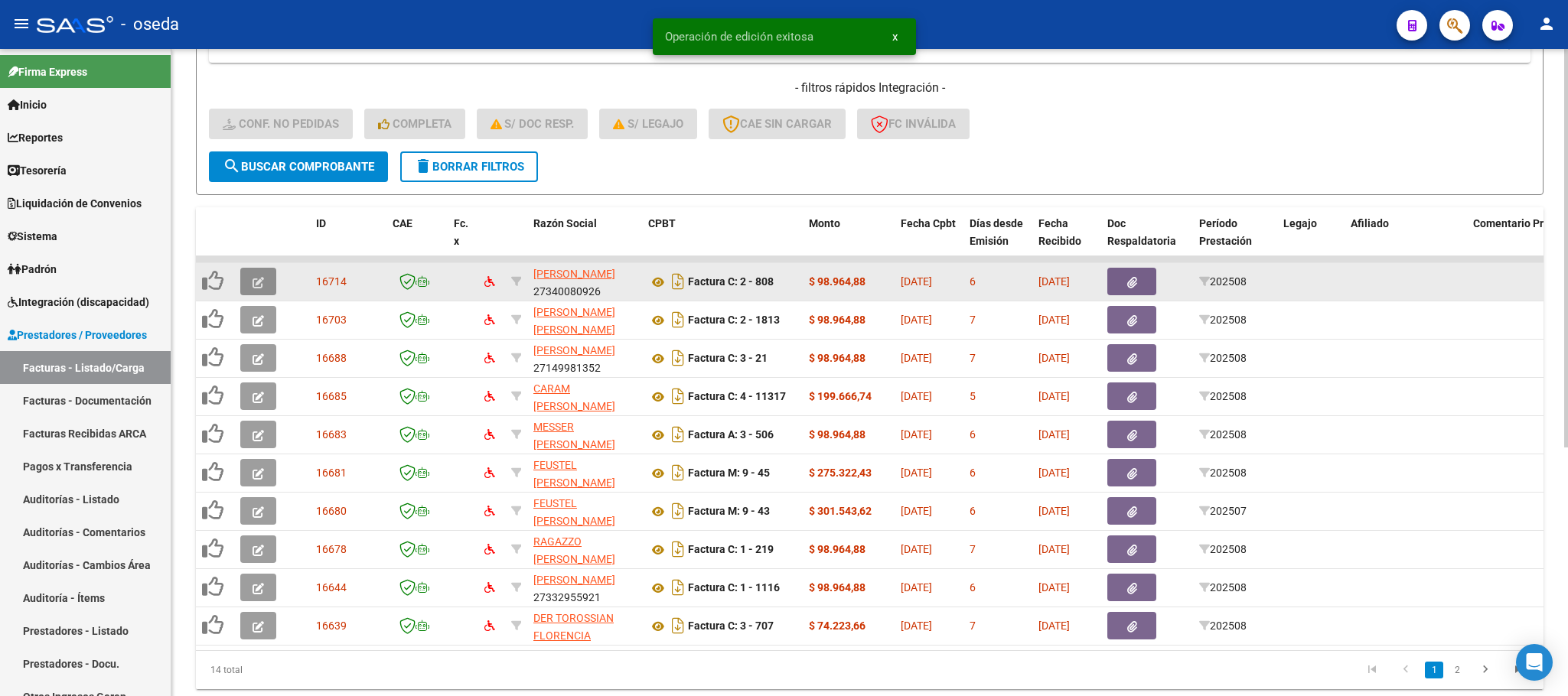
click at [250, 282] on button "button" at bounding box center [258, 281] width 36 height 28
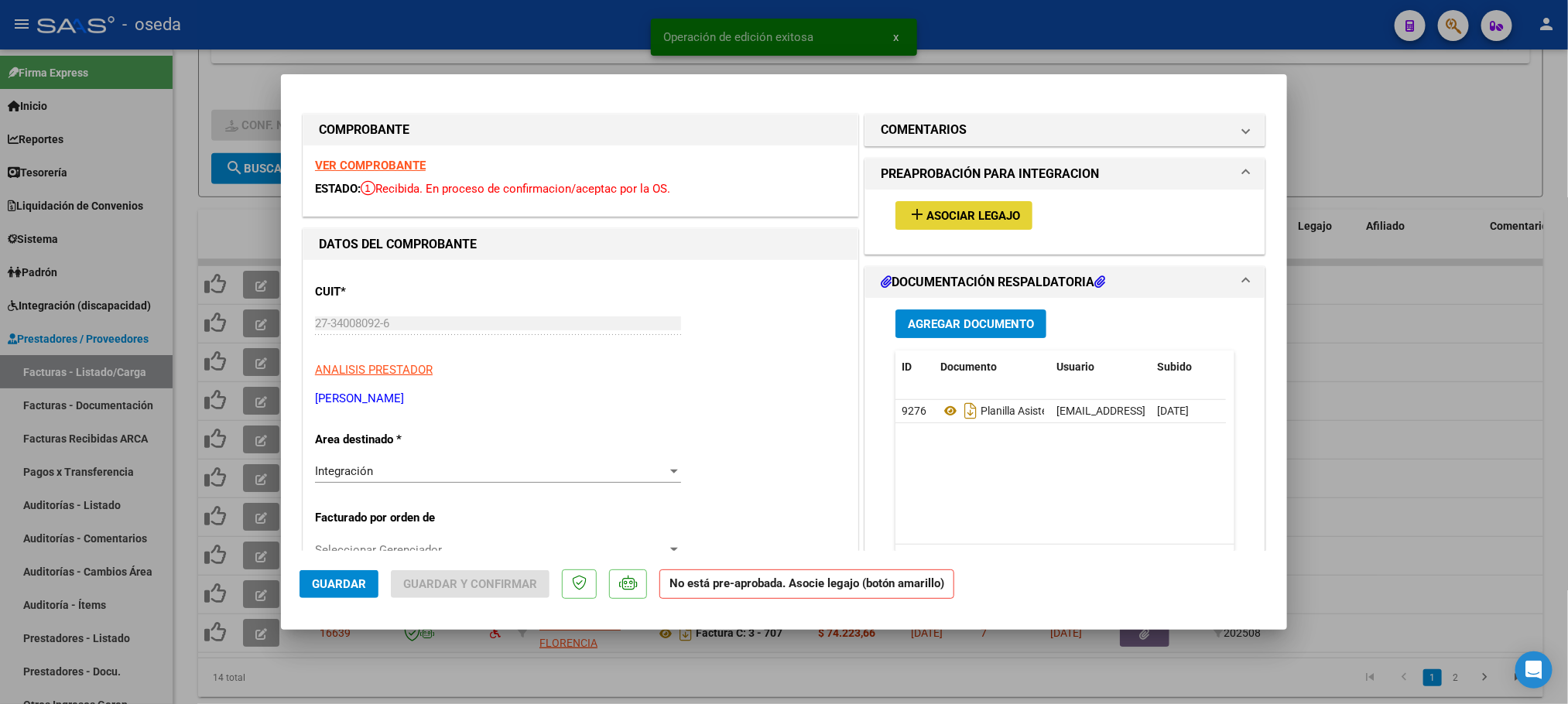
click at [985, 209] on span "Asociar Legajo" at bounding box center [973, 216] width 94 height 14
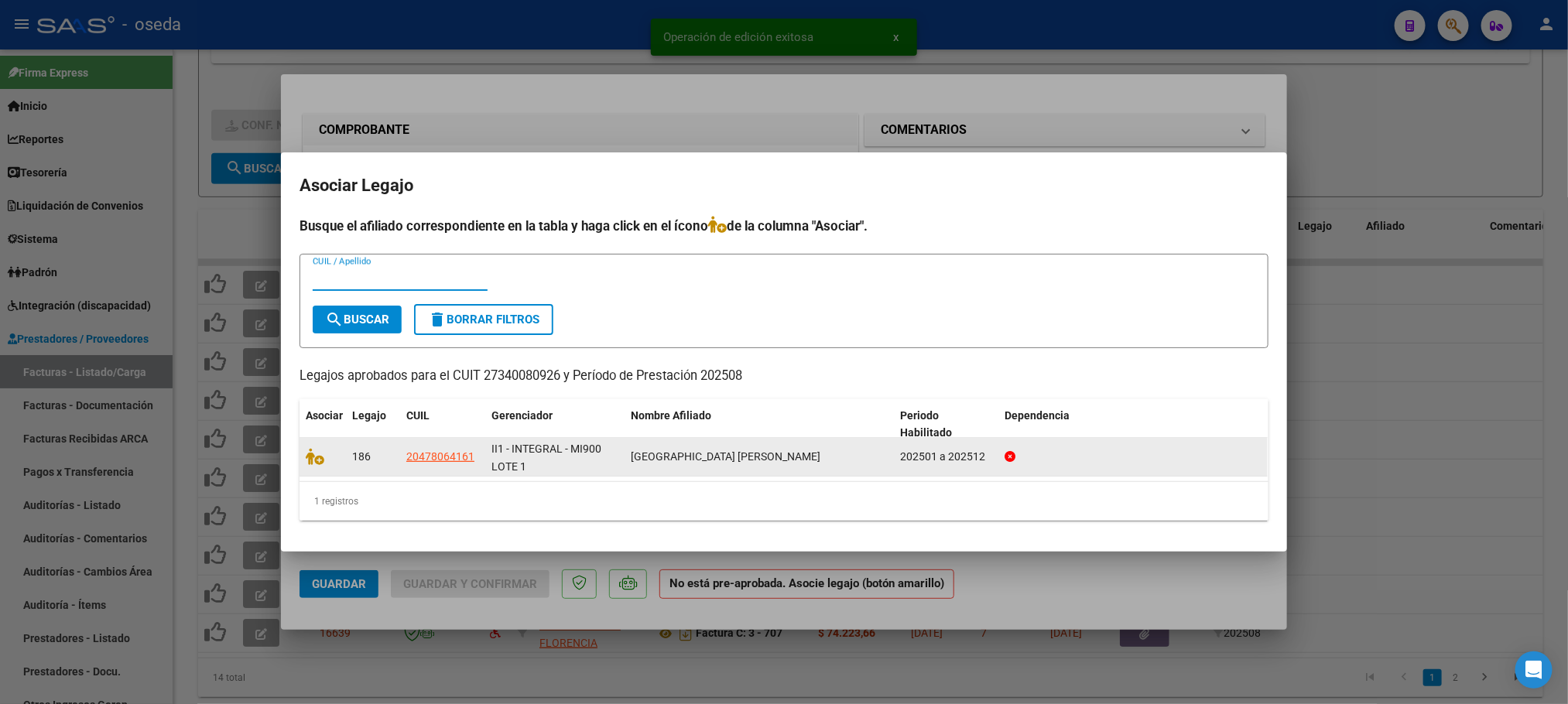
click at [314, 465] on div at bounding box center [323, 456] width 34 height 18
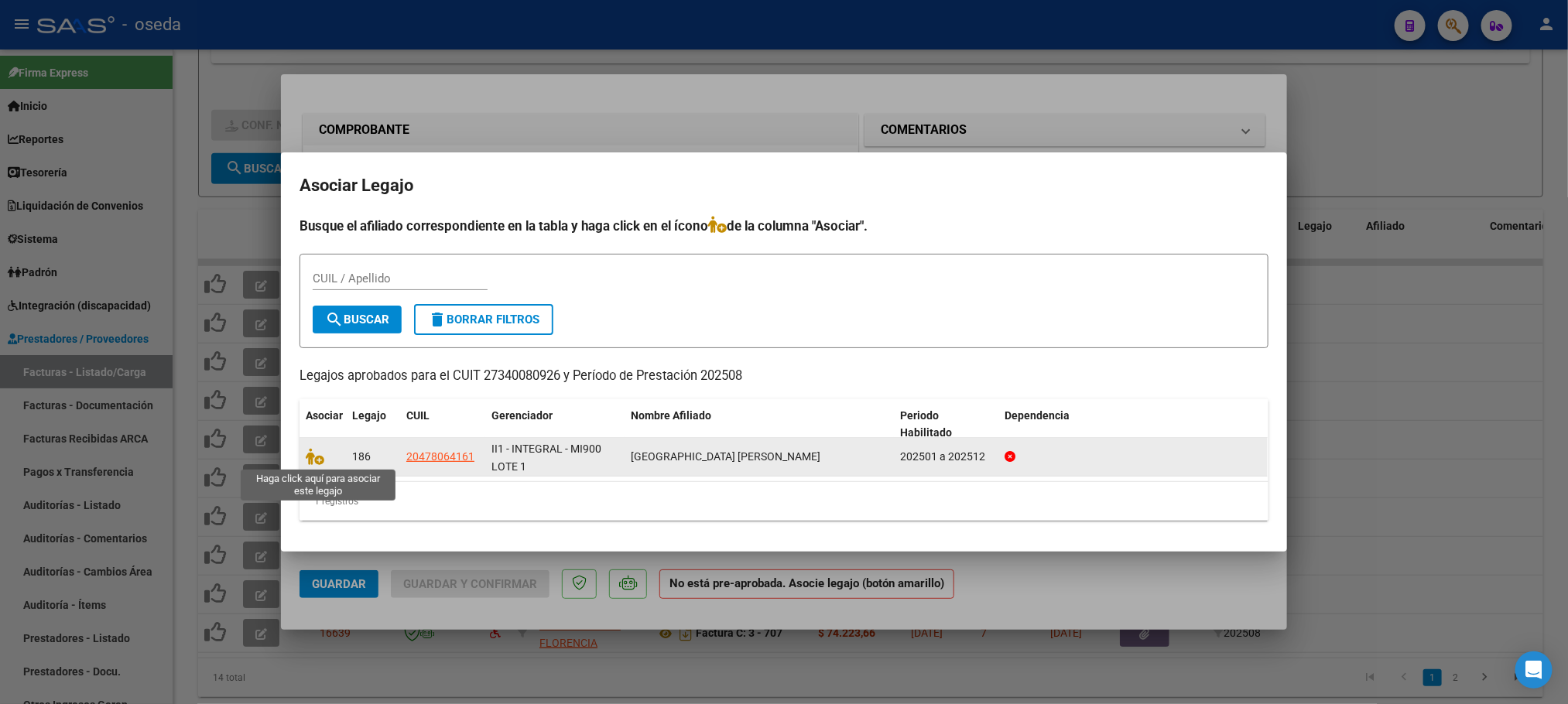
click at [324, 451] on span at bounding box center [317, 456] width 23 height 12
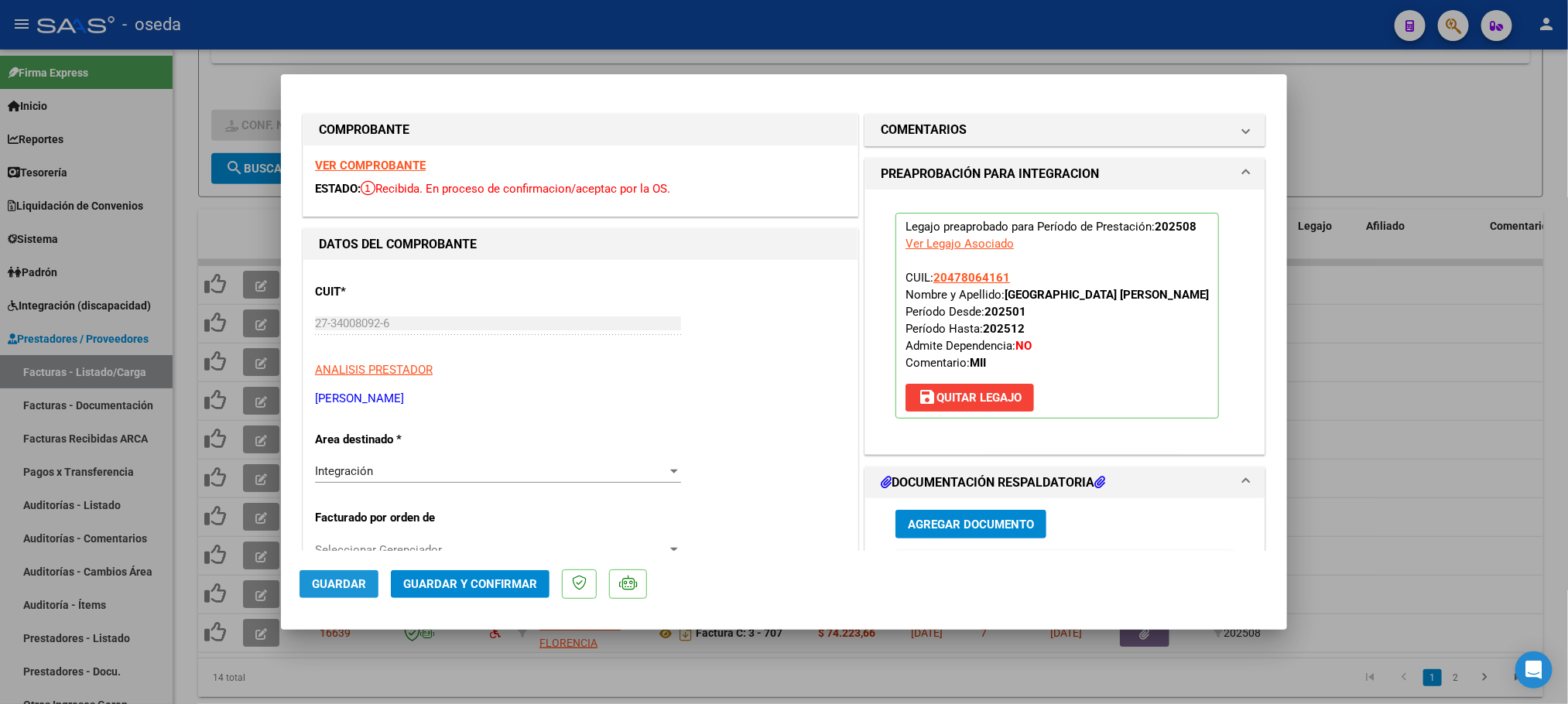
click at [332, 578] on span "Guardar" at bounding box center [338, 584] width 54 height 14
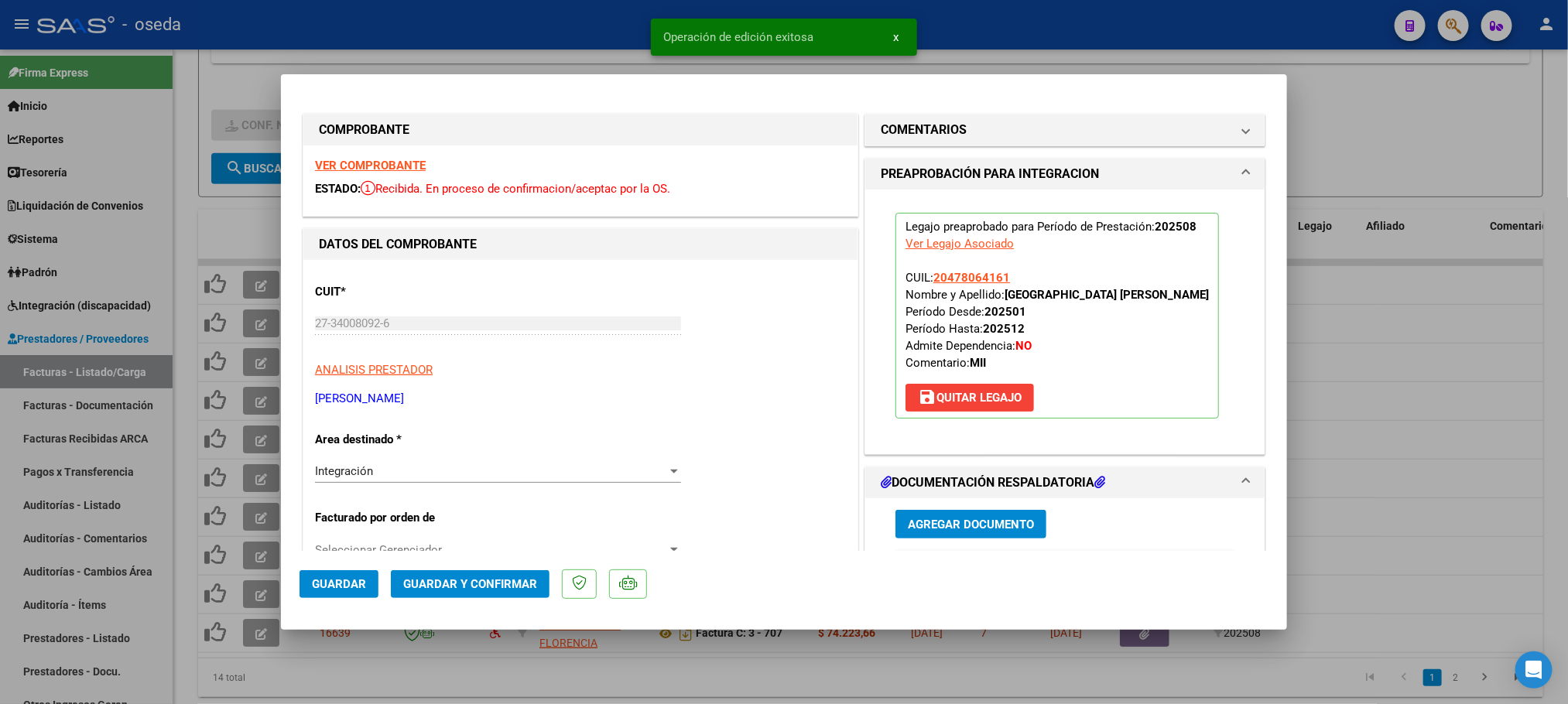
type input "$ 0,00"
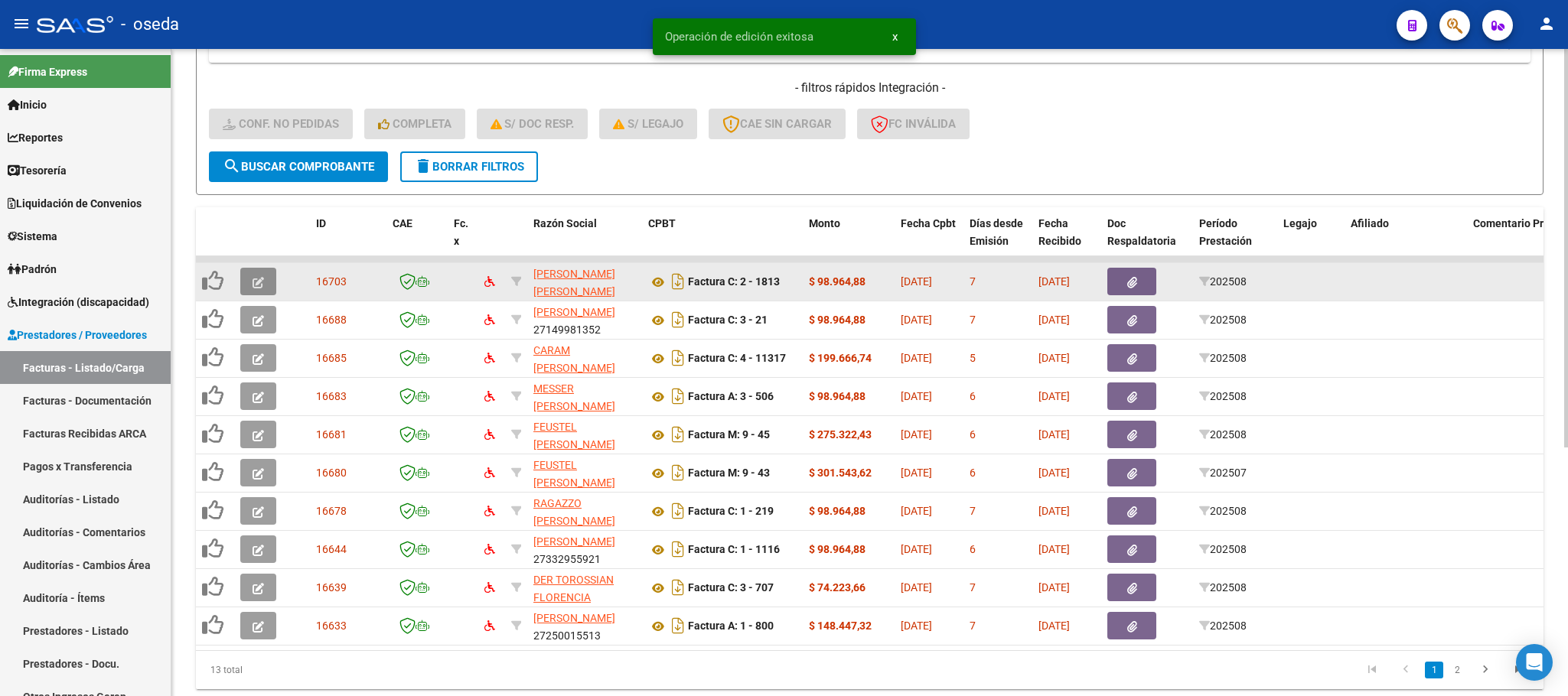
click at [272, 290] on button "button" at bounding box center [258, 281] width 36 height 28
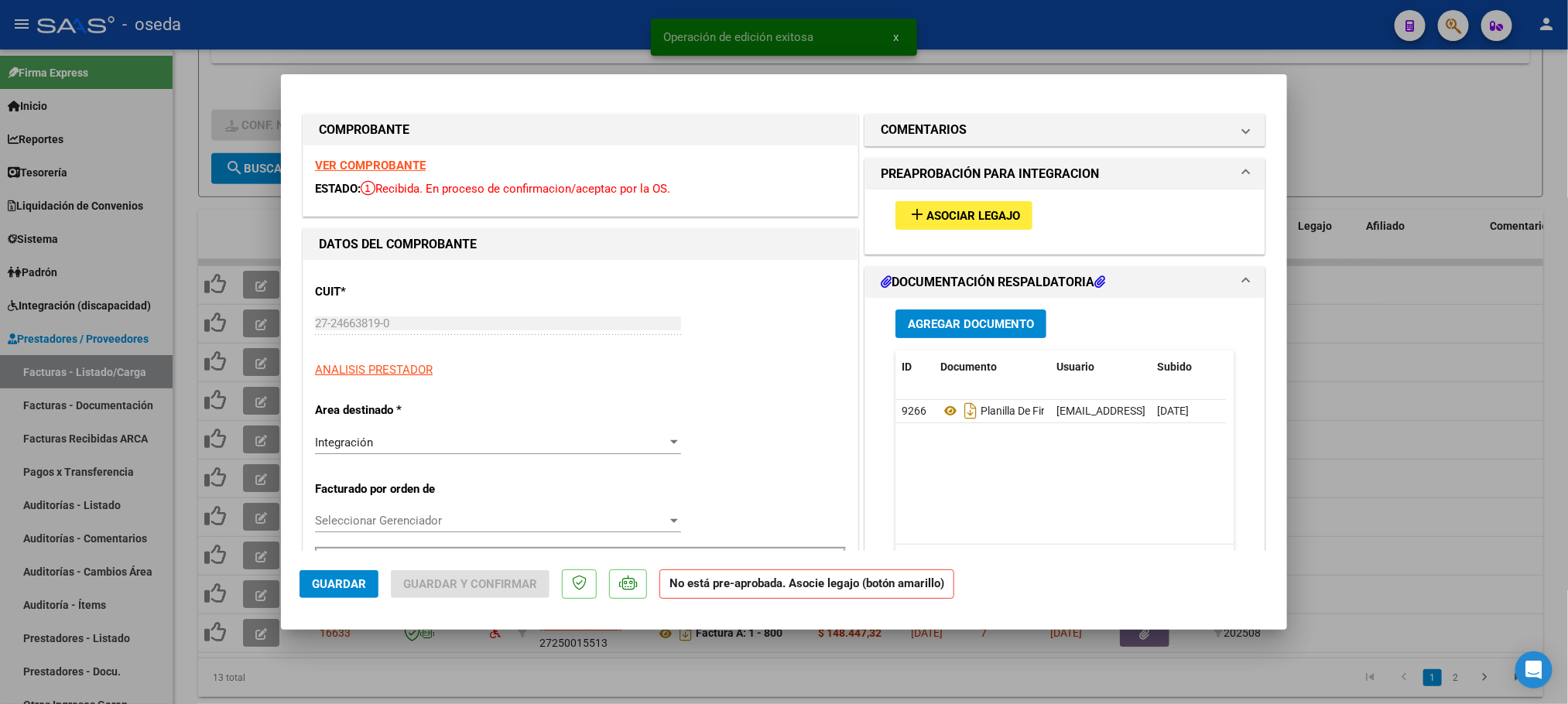
click at [969, 230] on div "add Asociar Legajo" at bounding box center [1065, 215] width 362 height 52
click at [950, 217] on span "Asociar Legajo" at bounding box center [973, 216] width 94 height 14
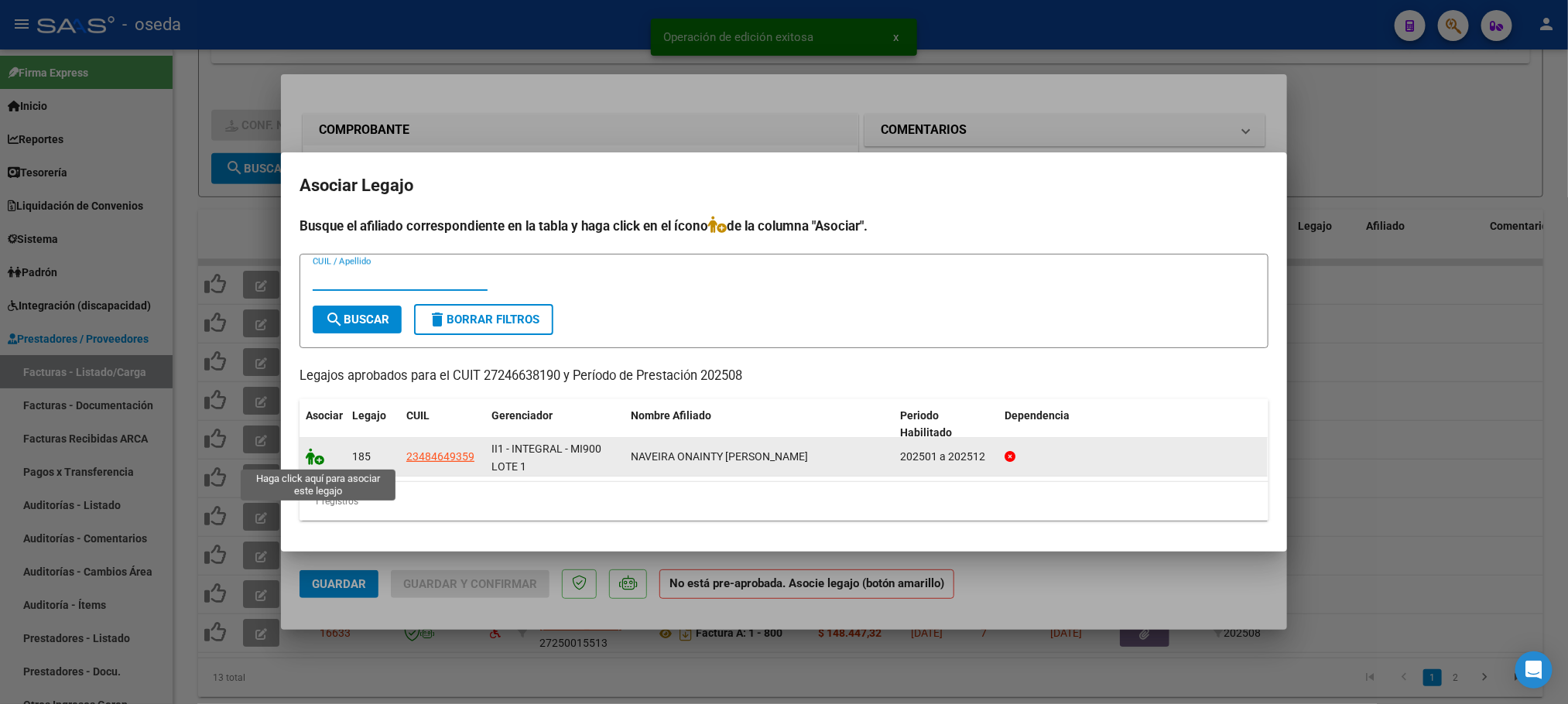
click at [320, 460] on icon at bounding box center [315, 456] width 19 height 17
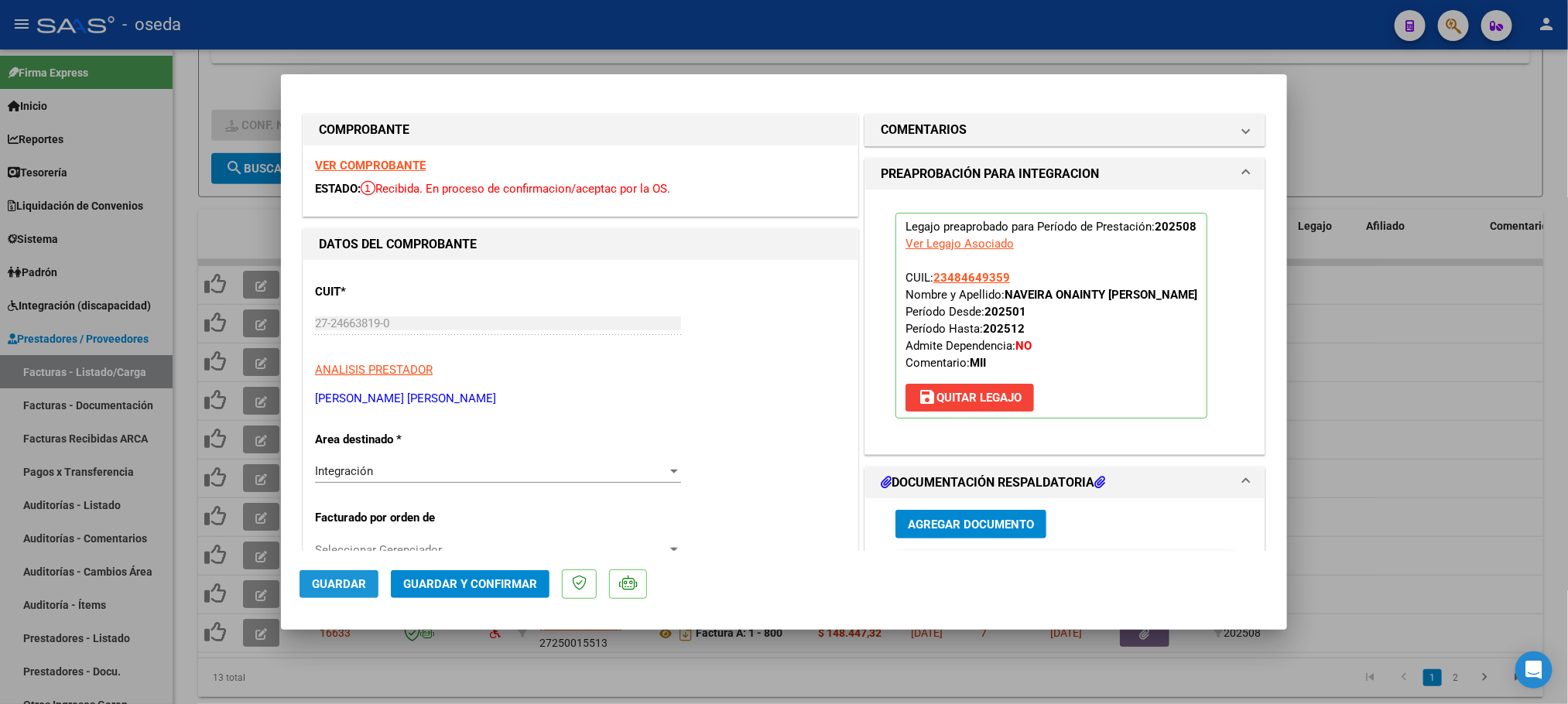
click at [327, 584] on span "Guardar" at bounding box center [338, 584] width 54 height 14
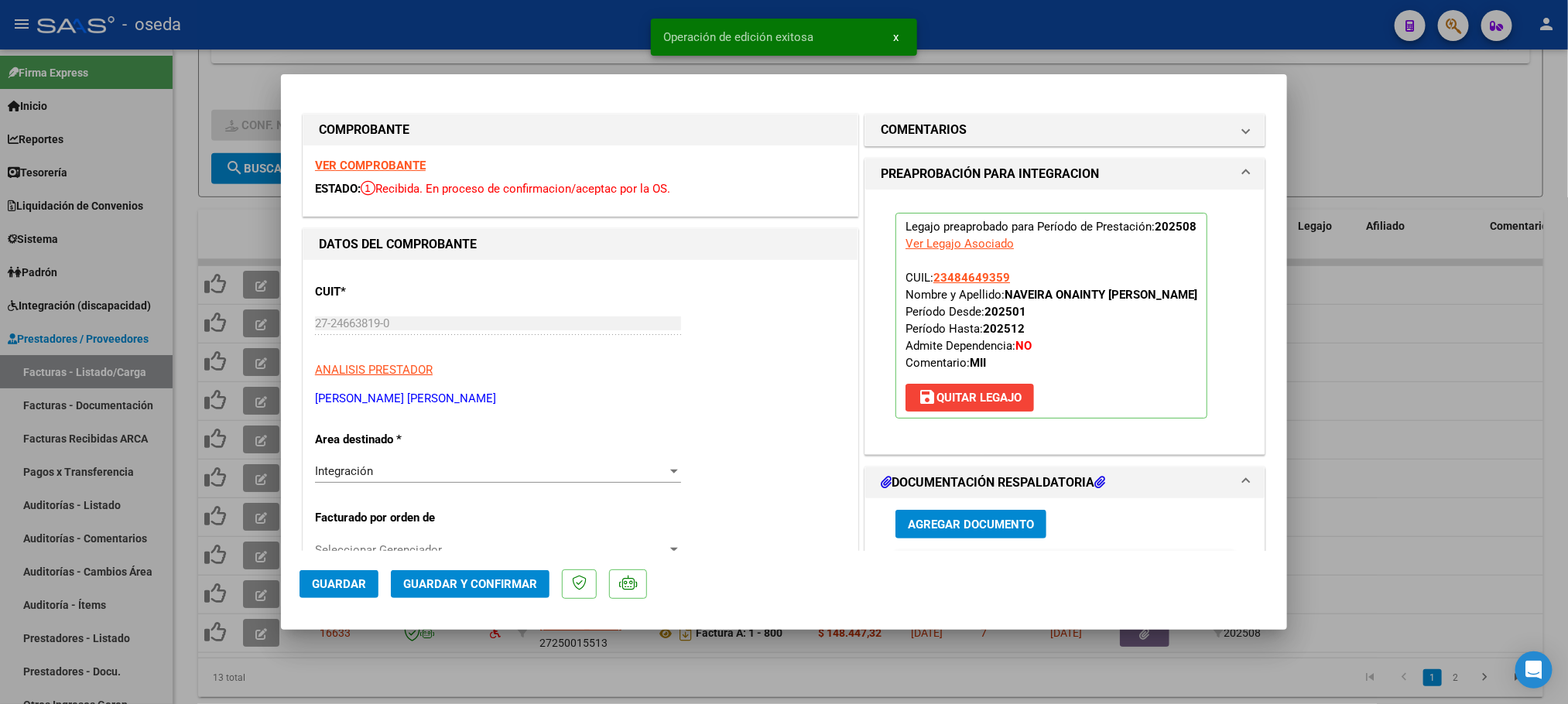
type input "$ 0,00"
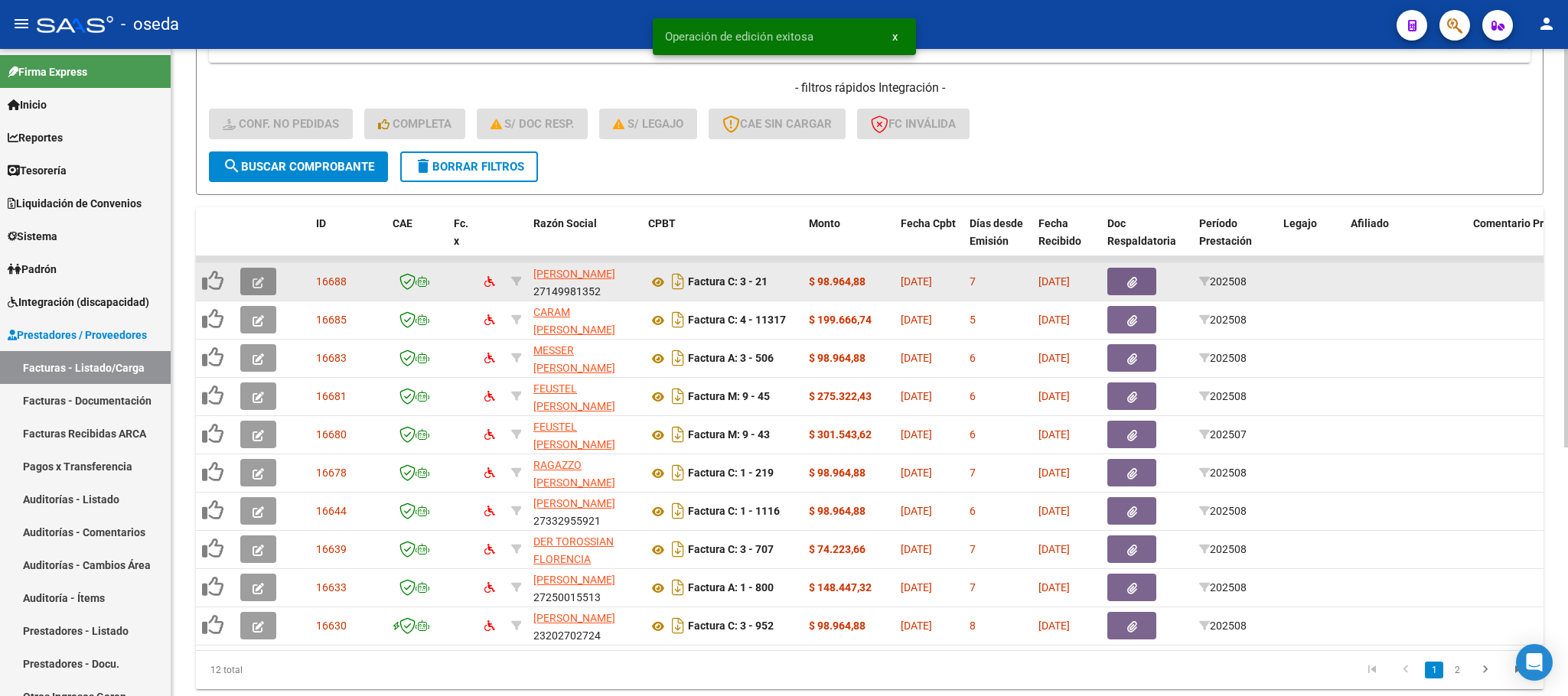
click at [246, 287] on button "button" at bounding box center [258, 281] width 36 height 28
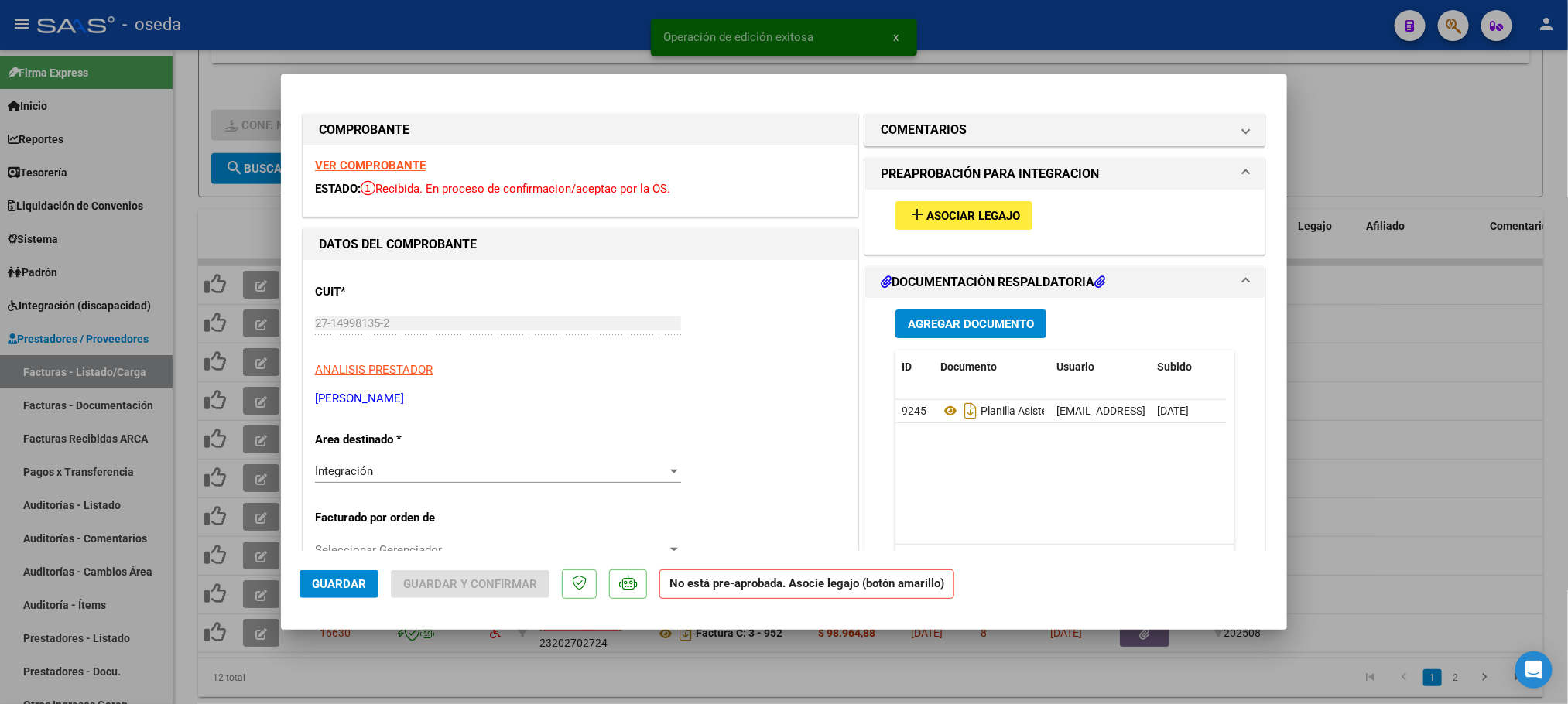
click at [899, 227] on button "add Asociar Legajo" at bounding box center [964, 215] width 137 height 29
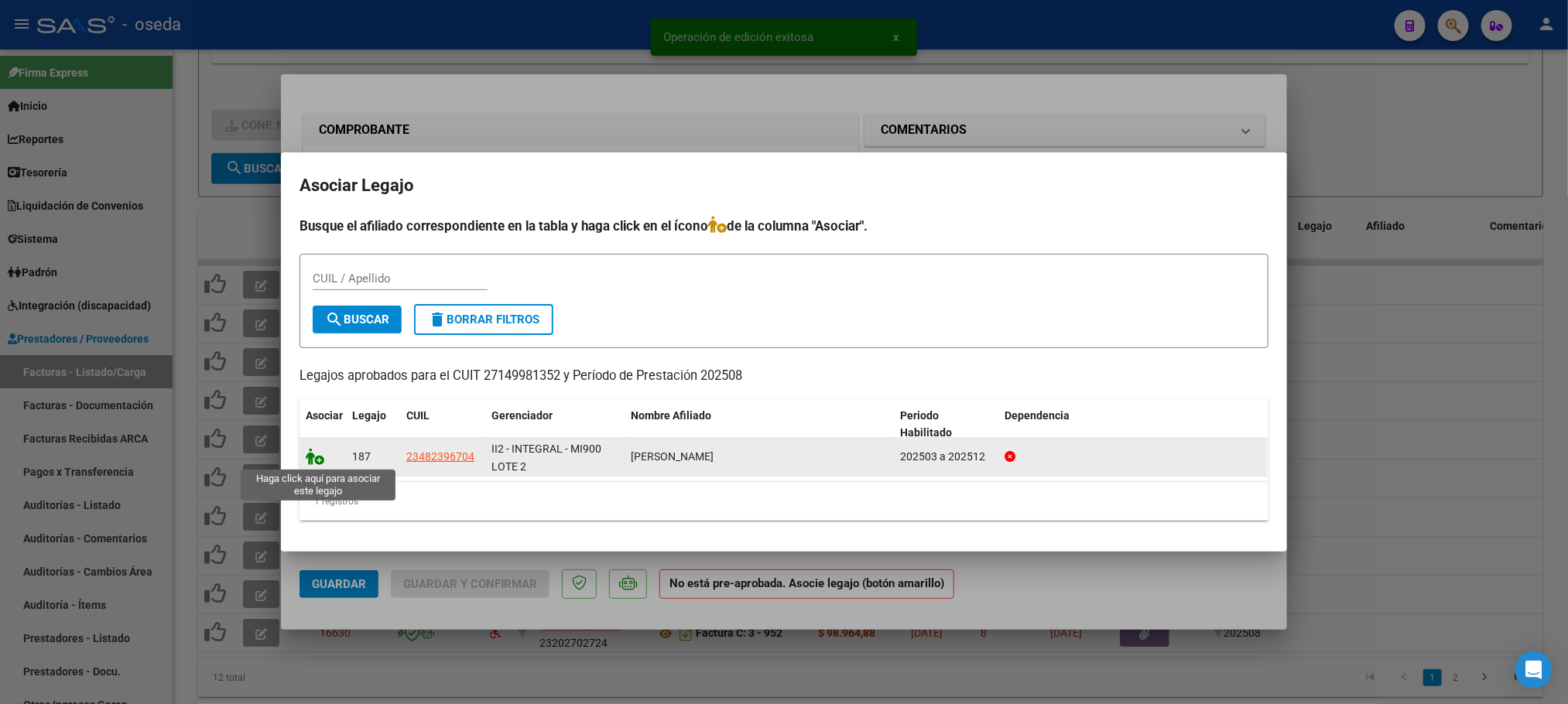
click at [314, 460] on icon at bounding box center [315, 456] width 19 height 17
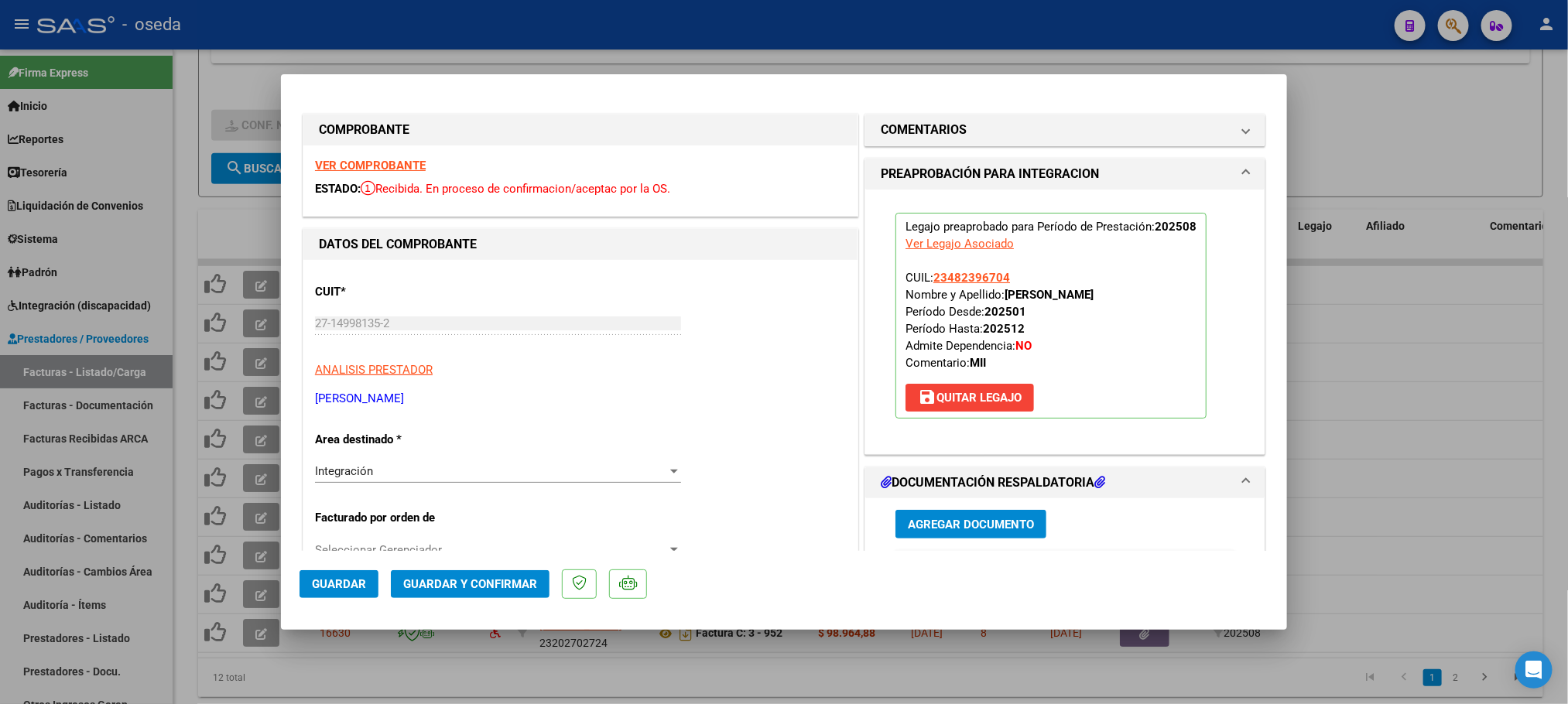
click at [344, 578] on span "Guardar" at bounding box center [338, 584] width 54 height 14
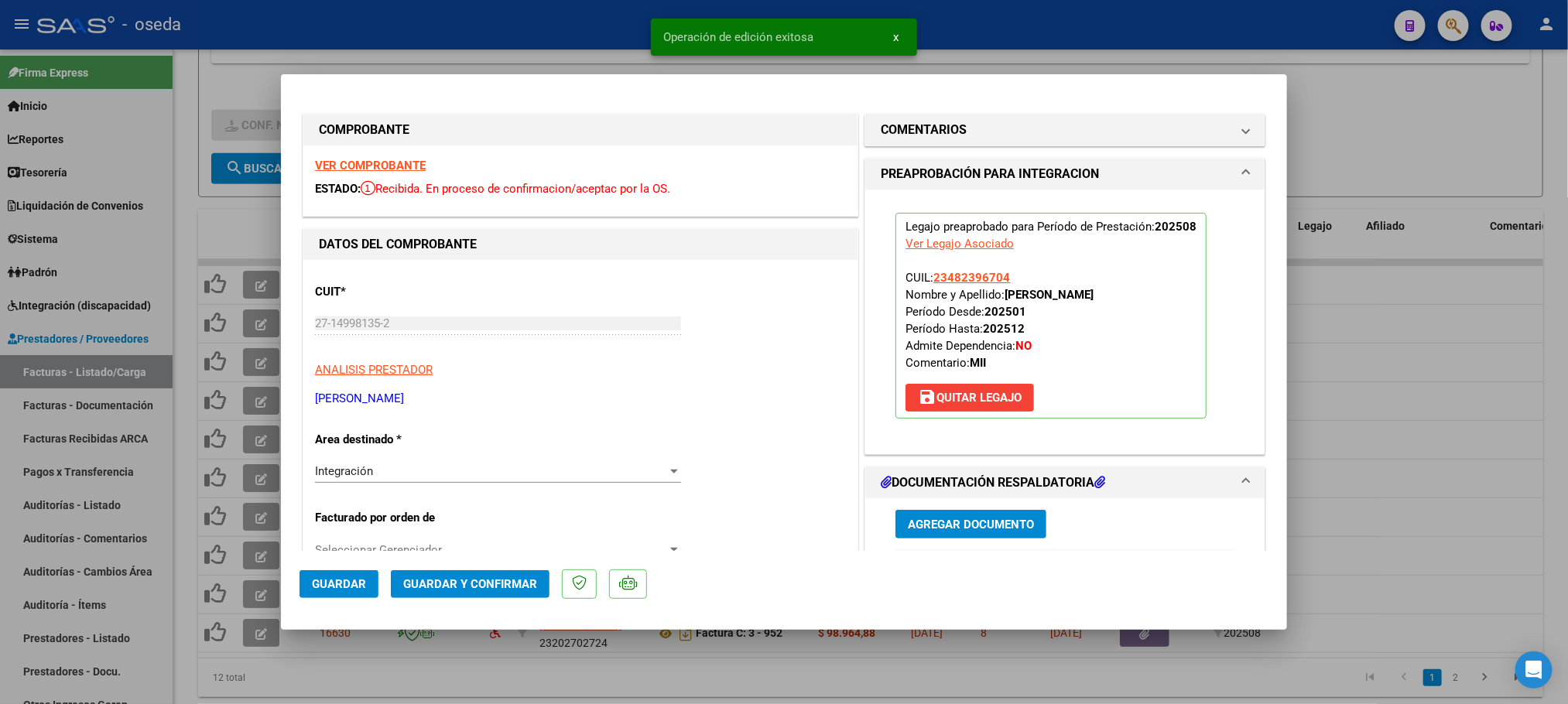
type input "$ 0,00"
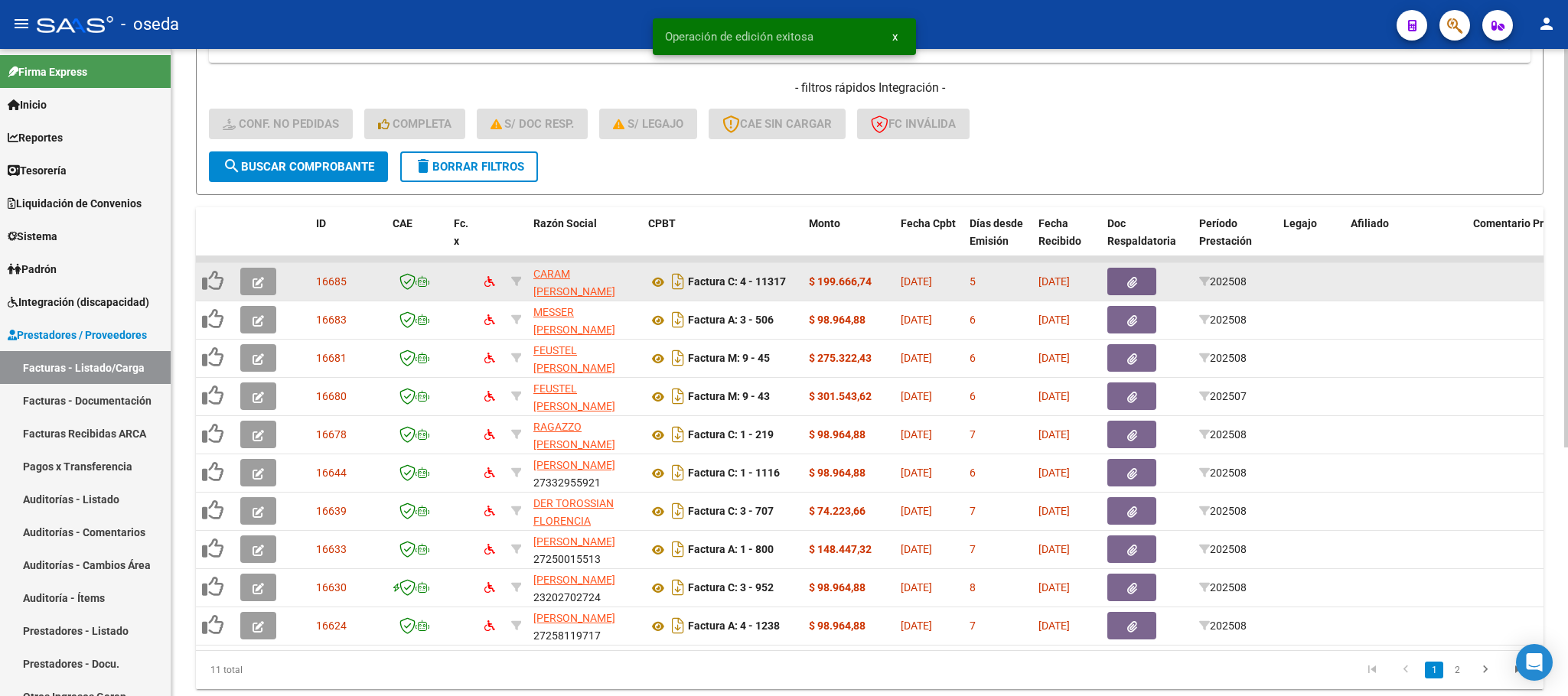
click at [263, 285] on icon "button" at bounding box center [259, 283] width 12 height 12
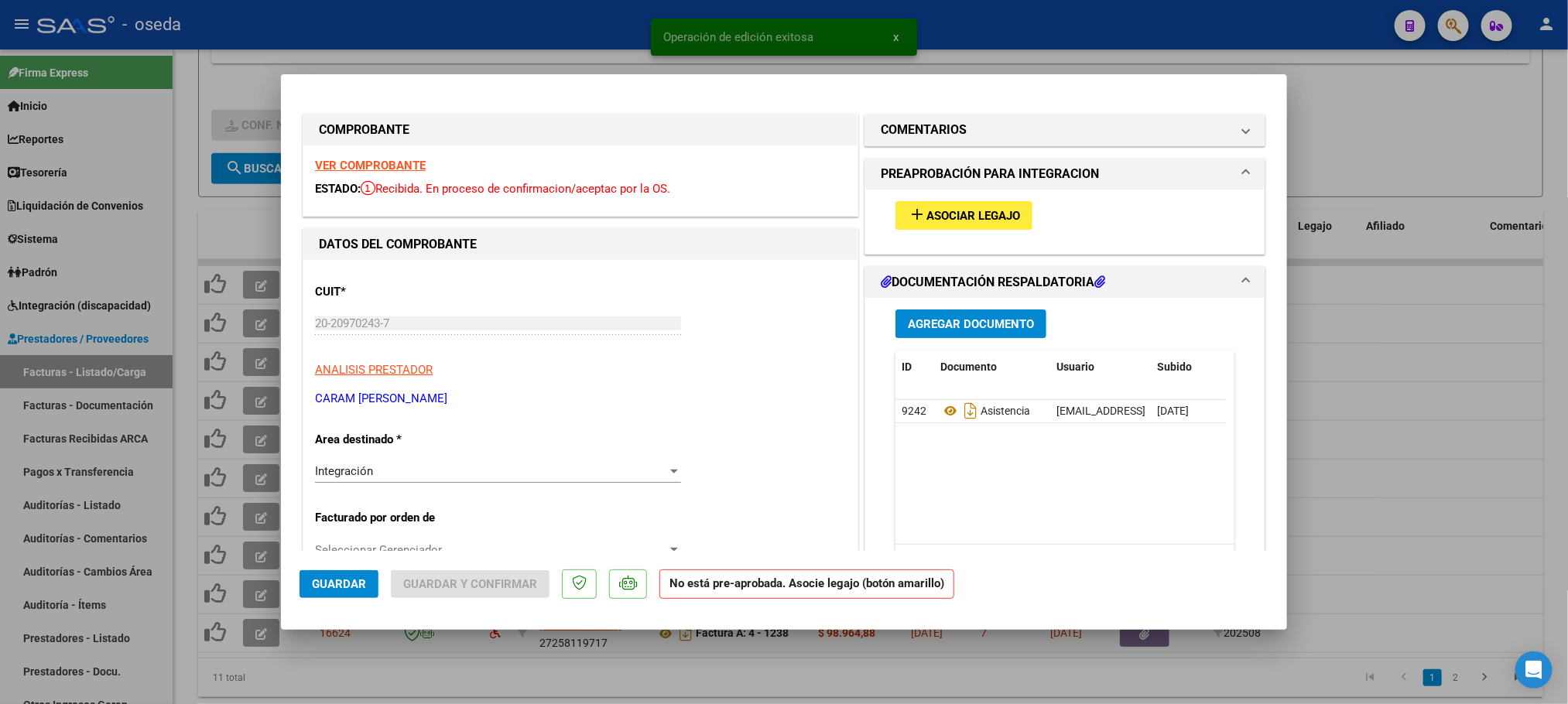
type input "$ 0,00"
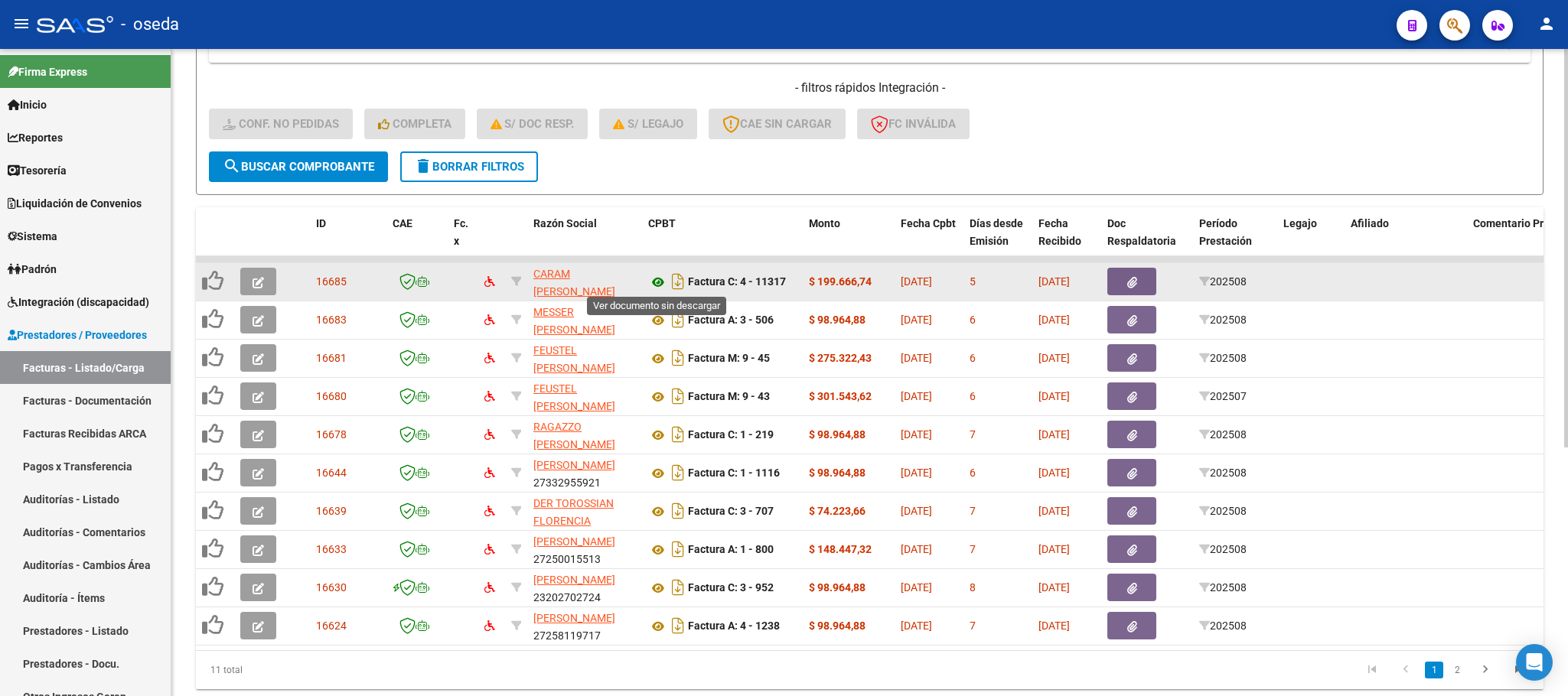
click at [657, 280] on icon at bounding box center [658, 282] width 20 height 19
click at [251, 271] on button "button" at bounding box center [258, 281] width 36 height 28
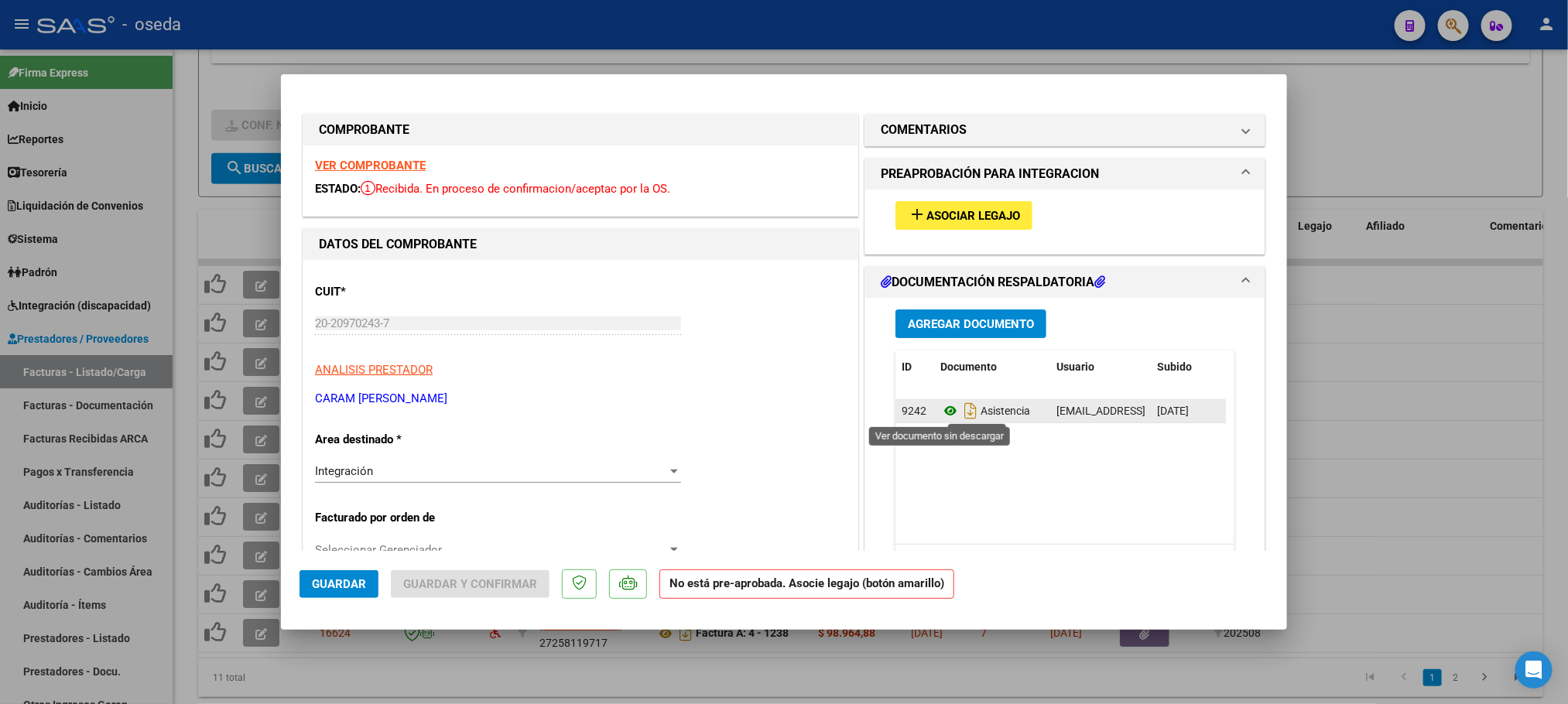
click at [940, 412] on icon at bounding box center [950, 411] width 21 height 19
type input "$ 0,00"
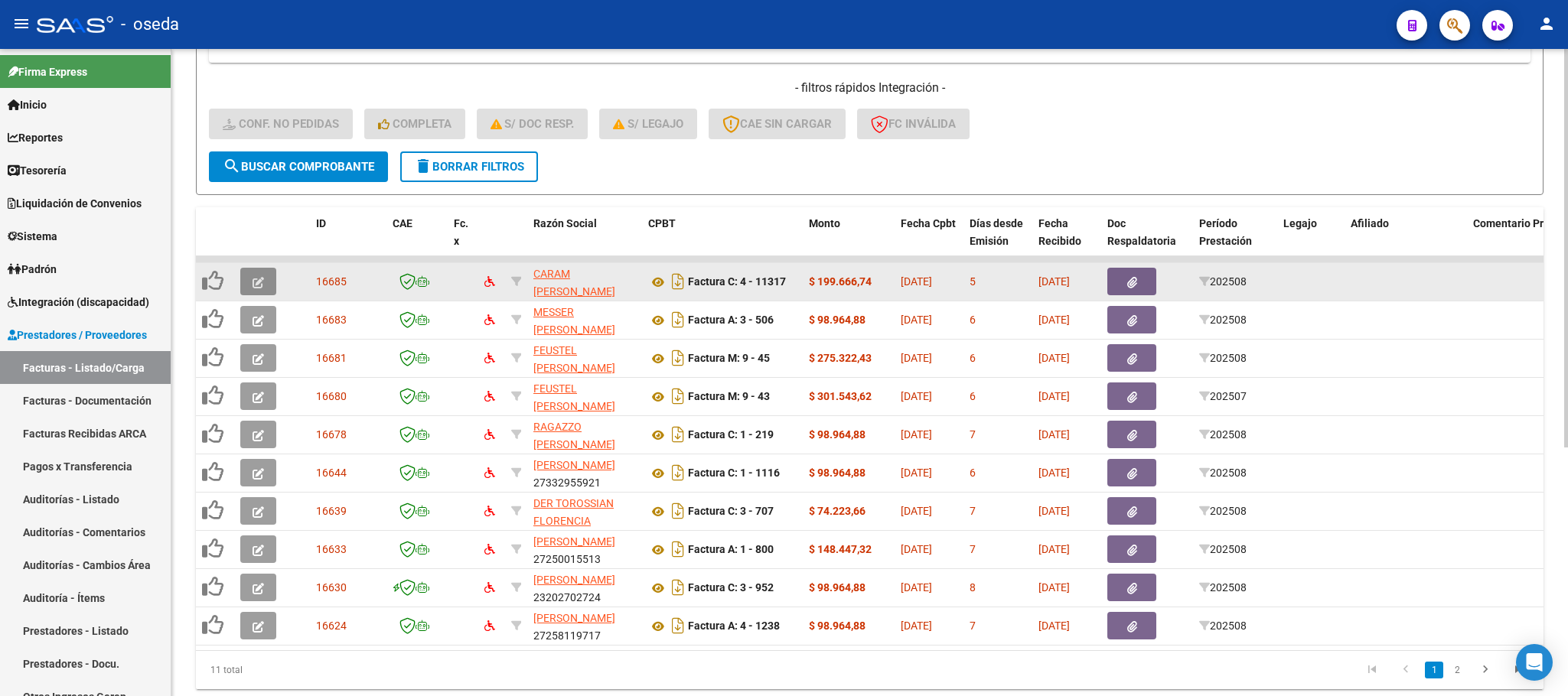
click at [253, 275] on span "button" at bounding box center [259, 281] width 12 height 14
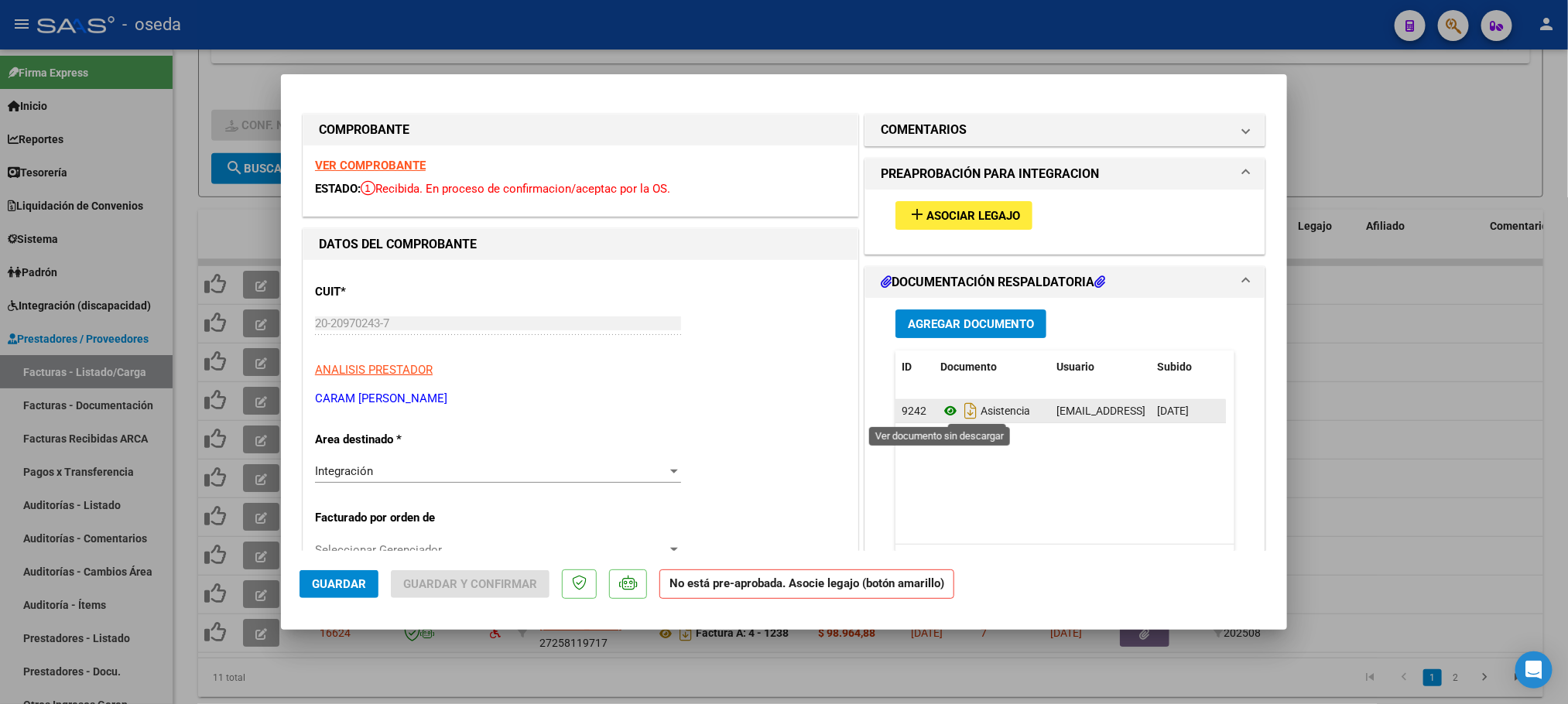
click at [940, 409] on icon at bounding box center [950, 411] width 21 height 19
type input "$ 0,00"
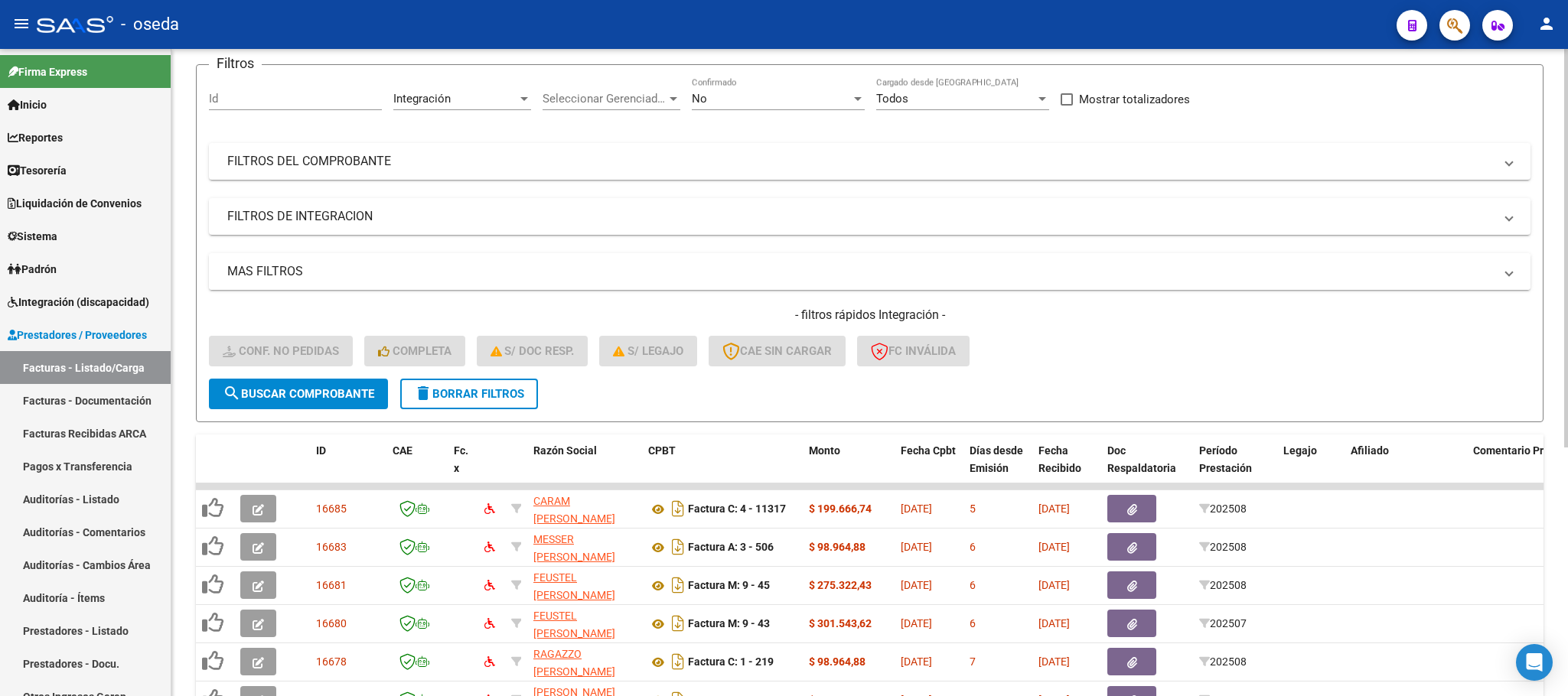
scroll to position [115, 0]
click at [728, 92] on div "No Confirmado" at bounding box center [778, 95] width 173 height 33
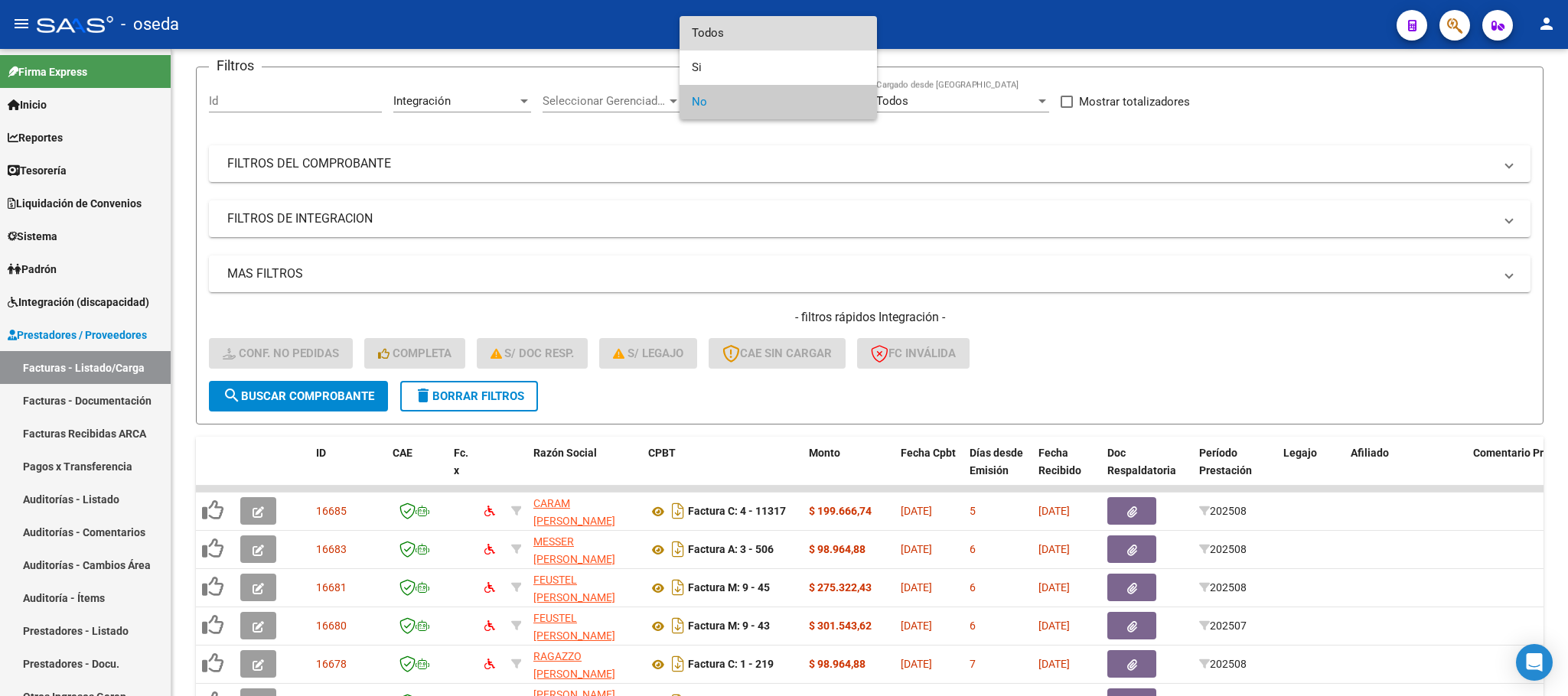
click at [744, 30] on span "Todos" at bounding box center [778, 33] width 173 height 35
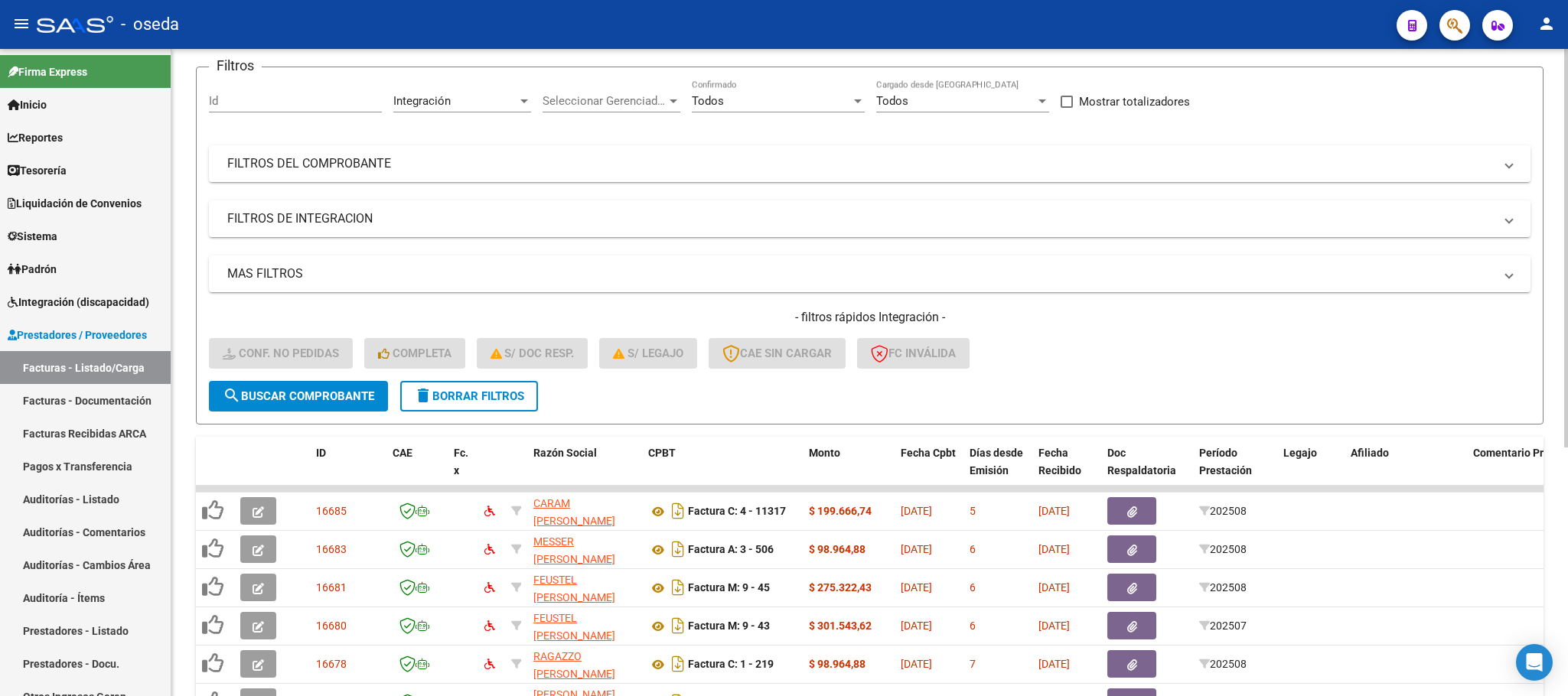
click at [856, 166] on mat-panel-title "FILTROS DEL COMPROBANTE" at bounding box center [860, 164] width 1266 height 17
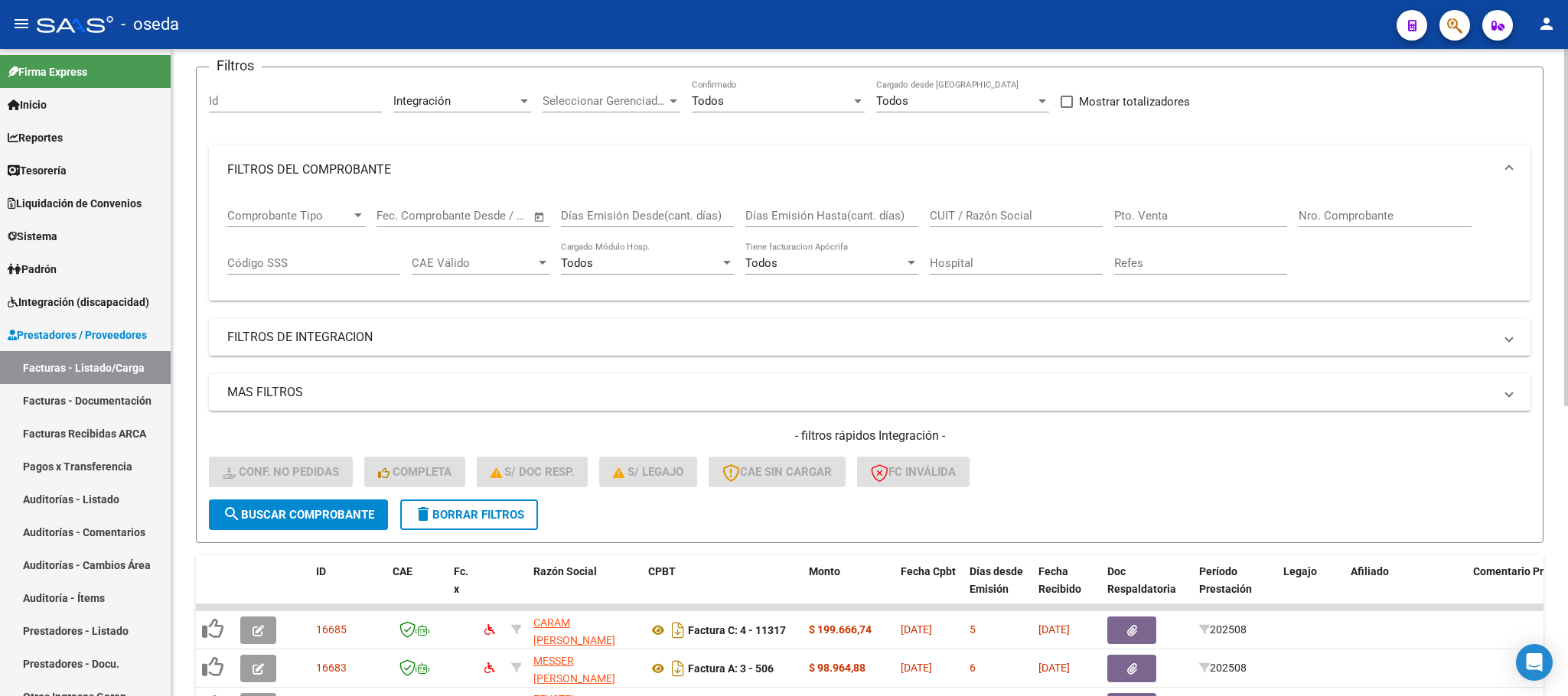
click at [989, 220] on input "CUIT / Razón Social" at bounding box center [1015, 215] width 173 height 14
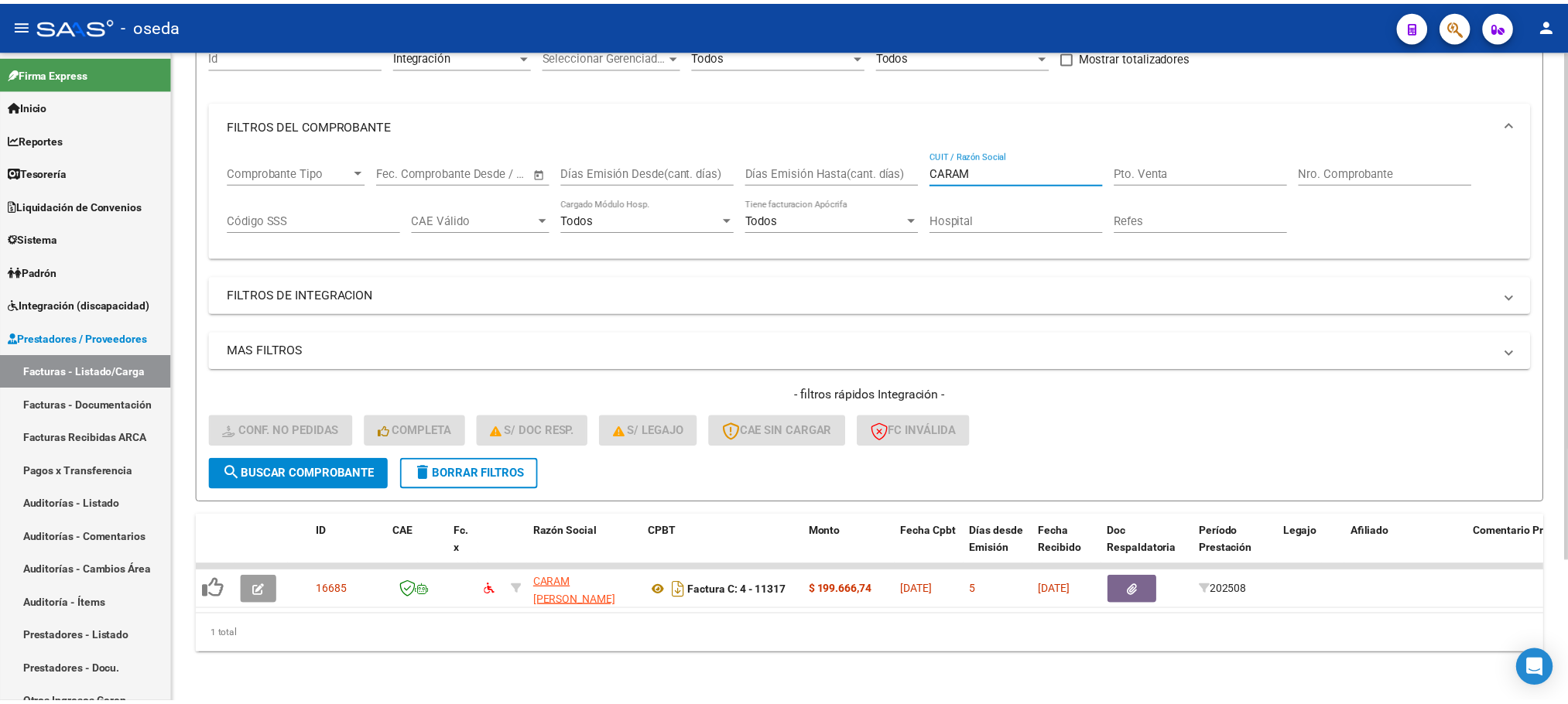
scroll to position [65, 0]
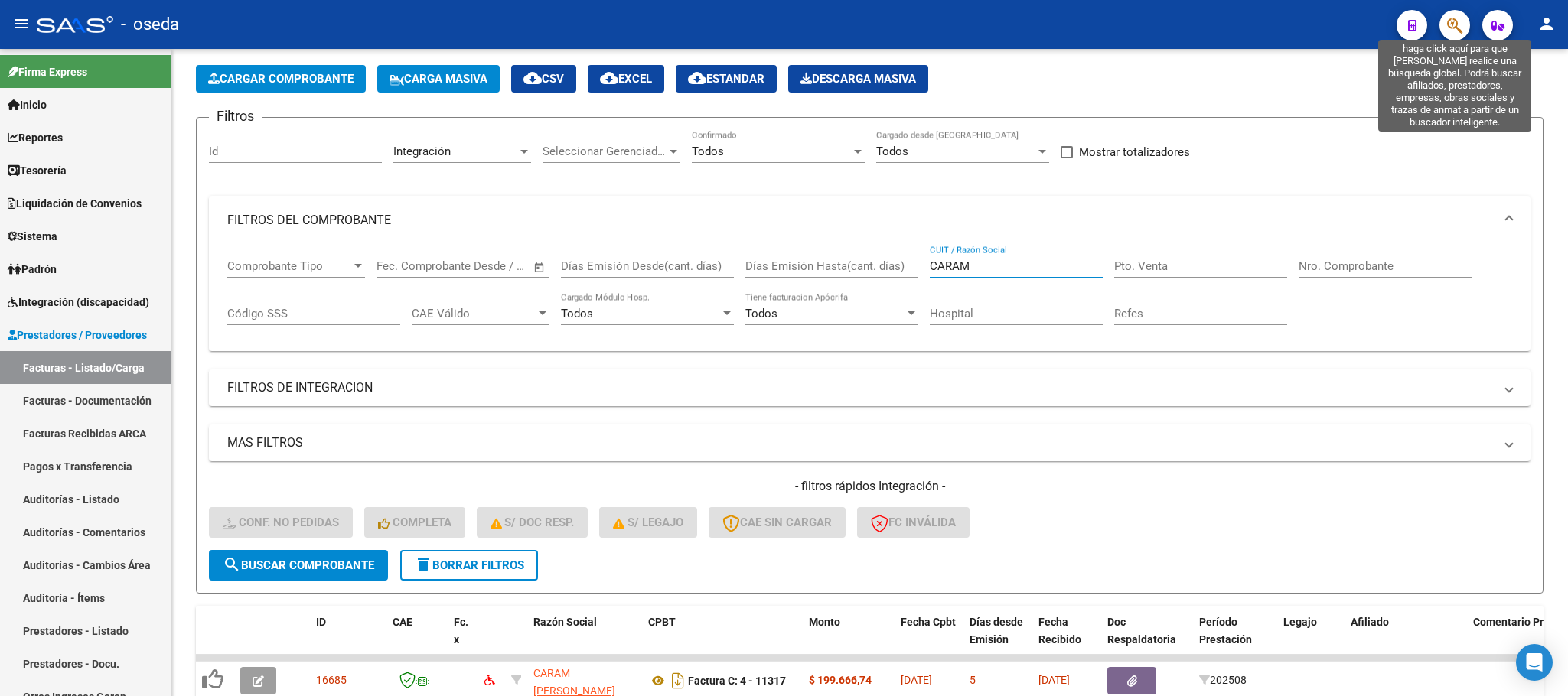
type input "CARAM"
click at [1451, 25] on icon "button" at bounding box center [1455, 25] width 15 height 18
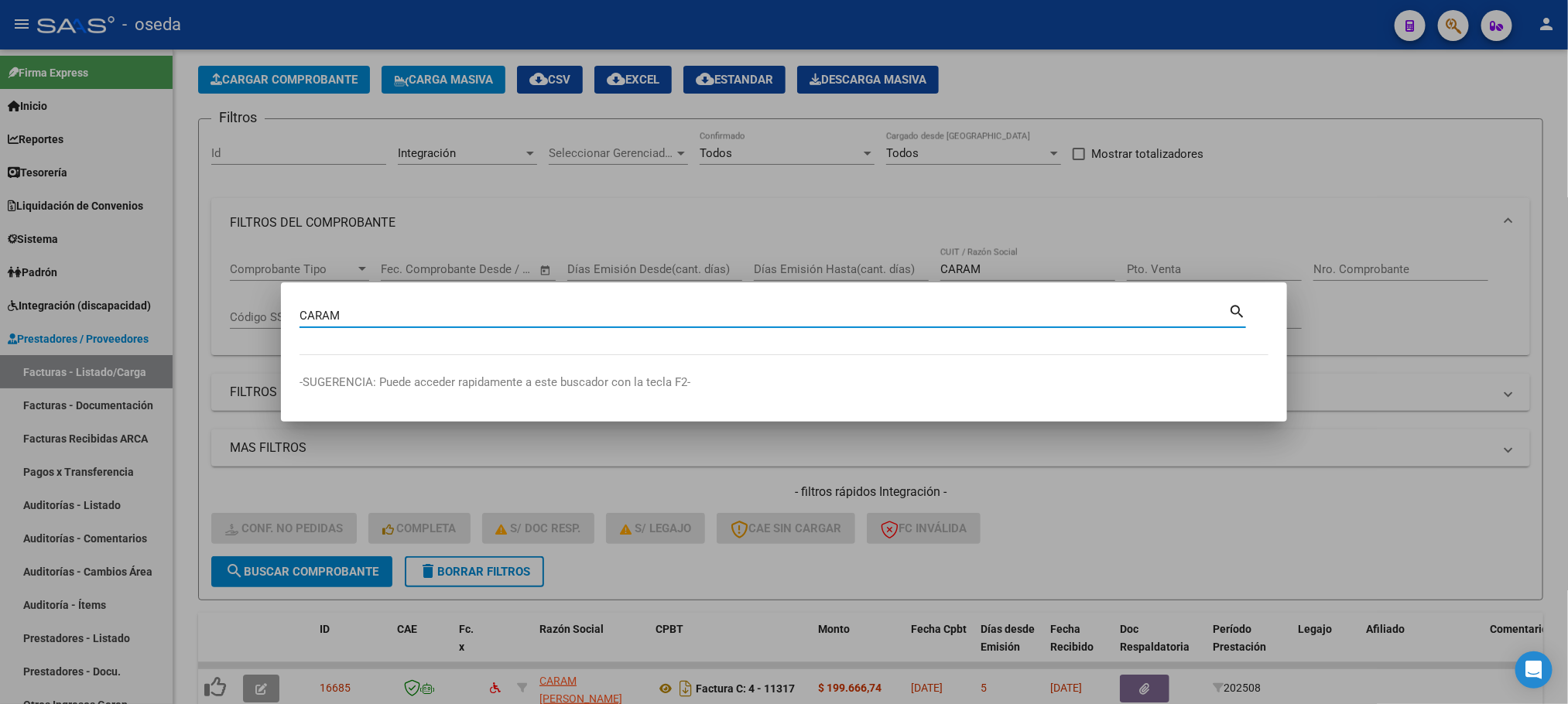
type input "CARAM"
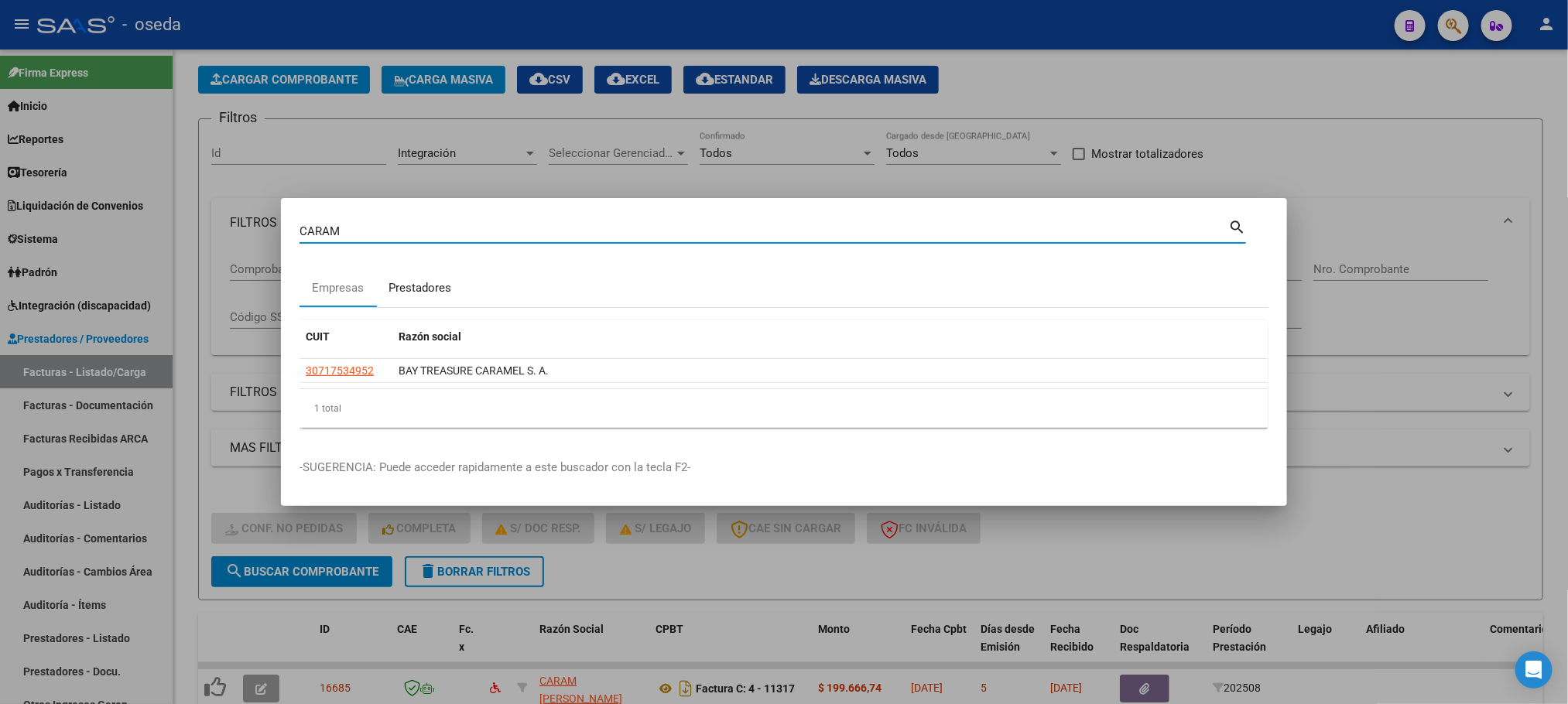
click at [400, 286] on div "Prestadores" at bounding box center [420, 288] width 62 height 18
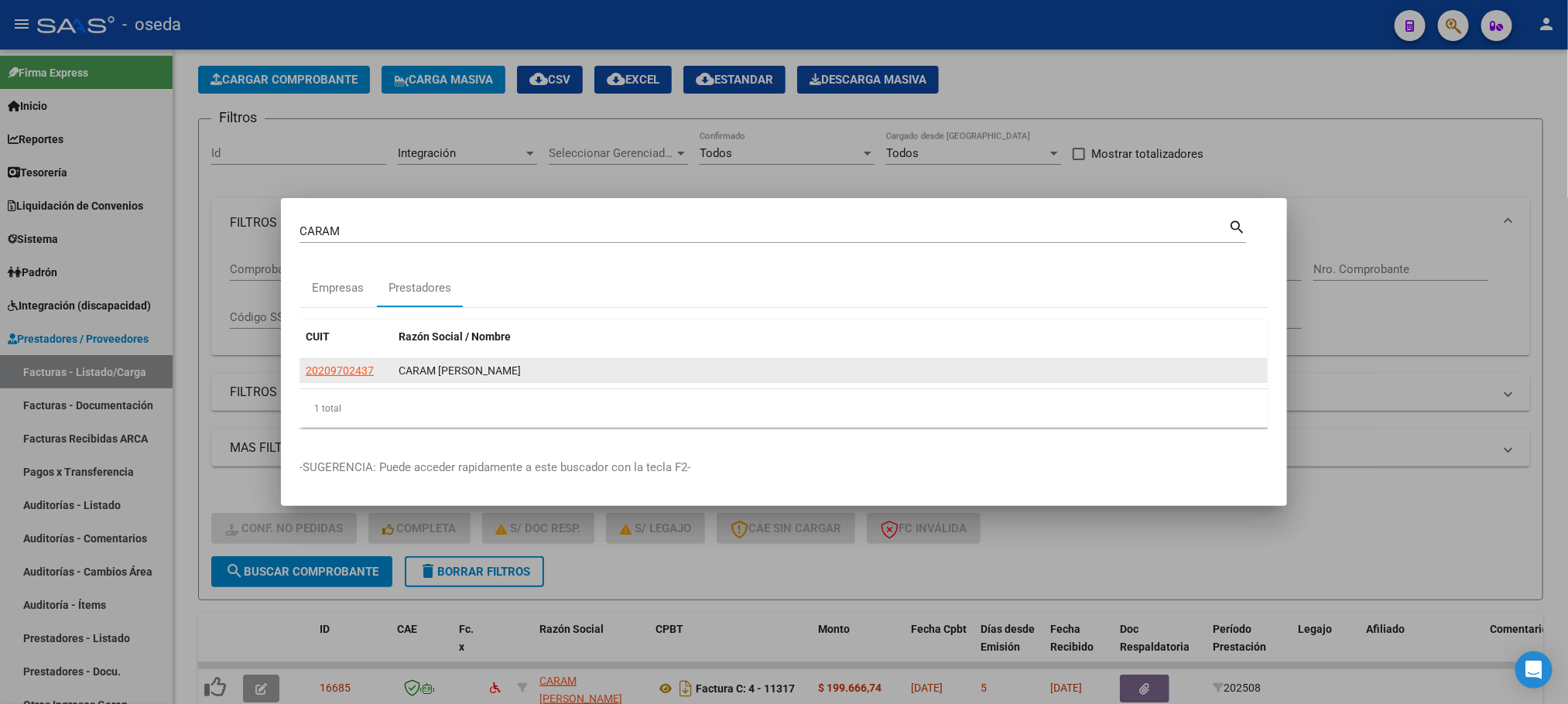
click at [304, 372] on datatable-body-cell "20209702437" at bounding box center [346, 371] width 93 height 24
click at [309, 369] on span "20209702437" at bounding box center [340, 371] width 68 height 12
type textarea "20209702437"
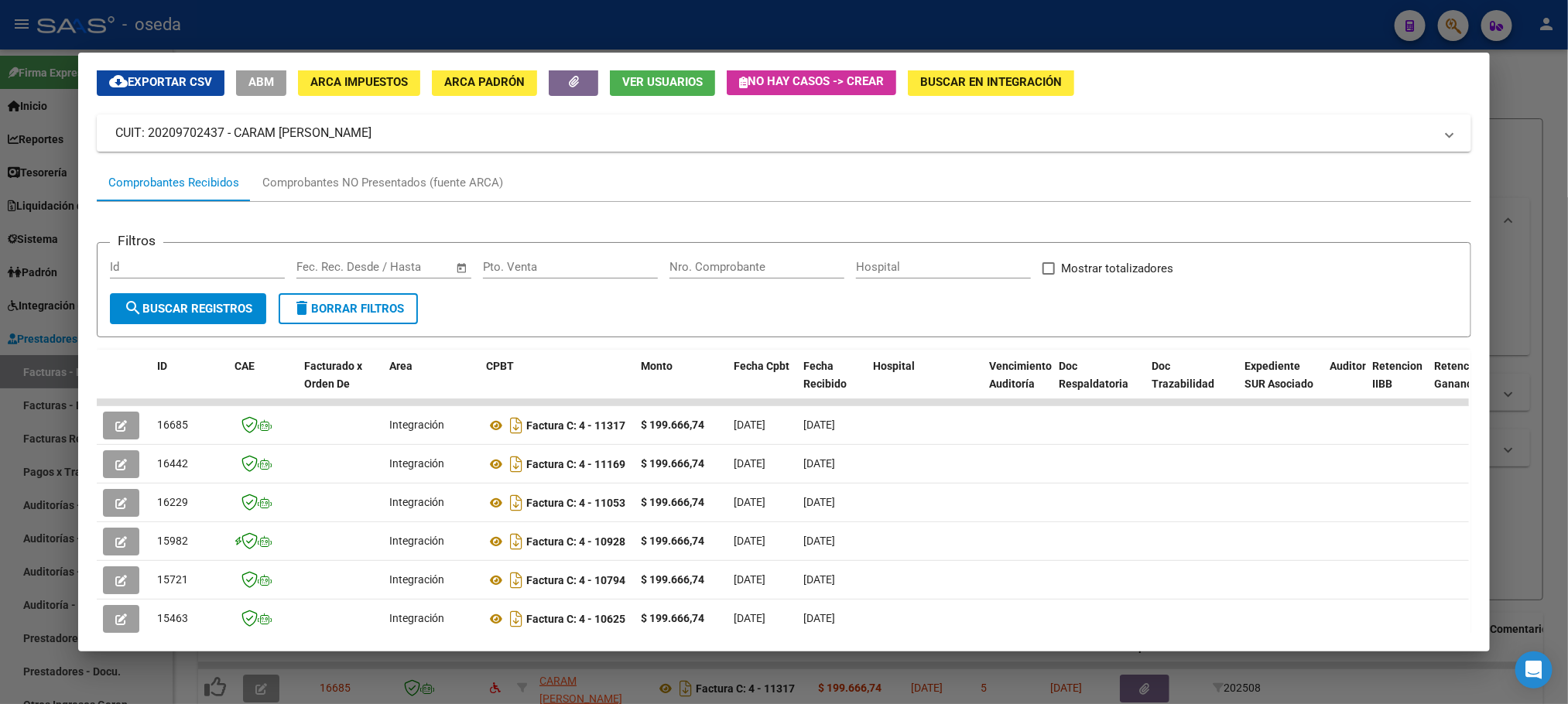
scroll to position [116, 0]
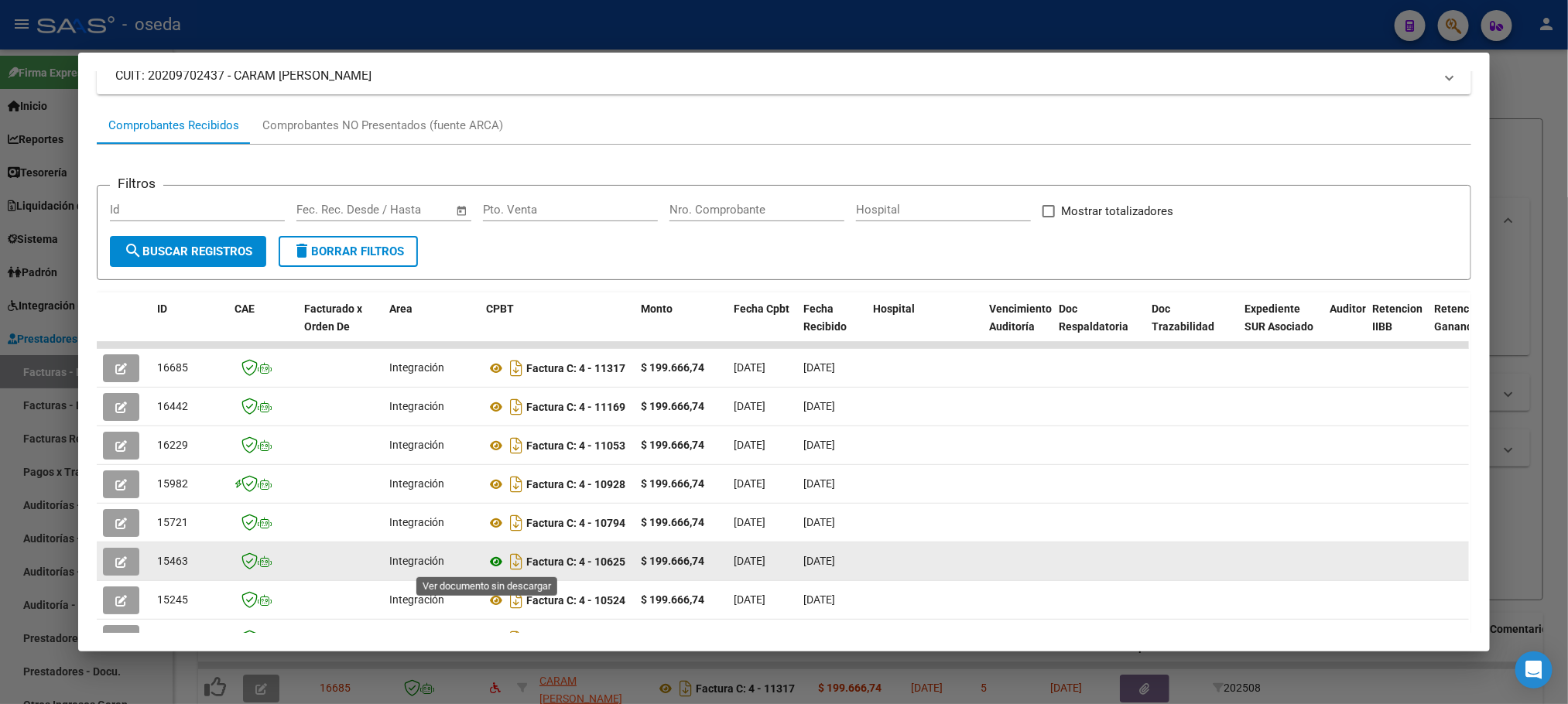
click at [489, 560] on icon at bounding box center [496, 562] width 21 height 19
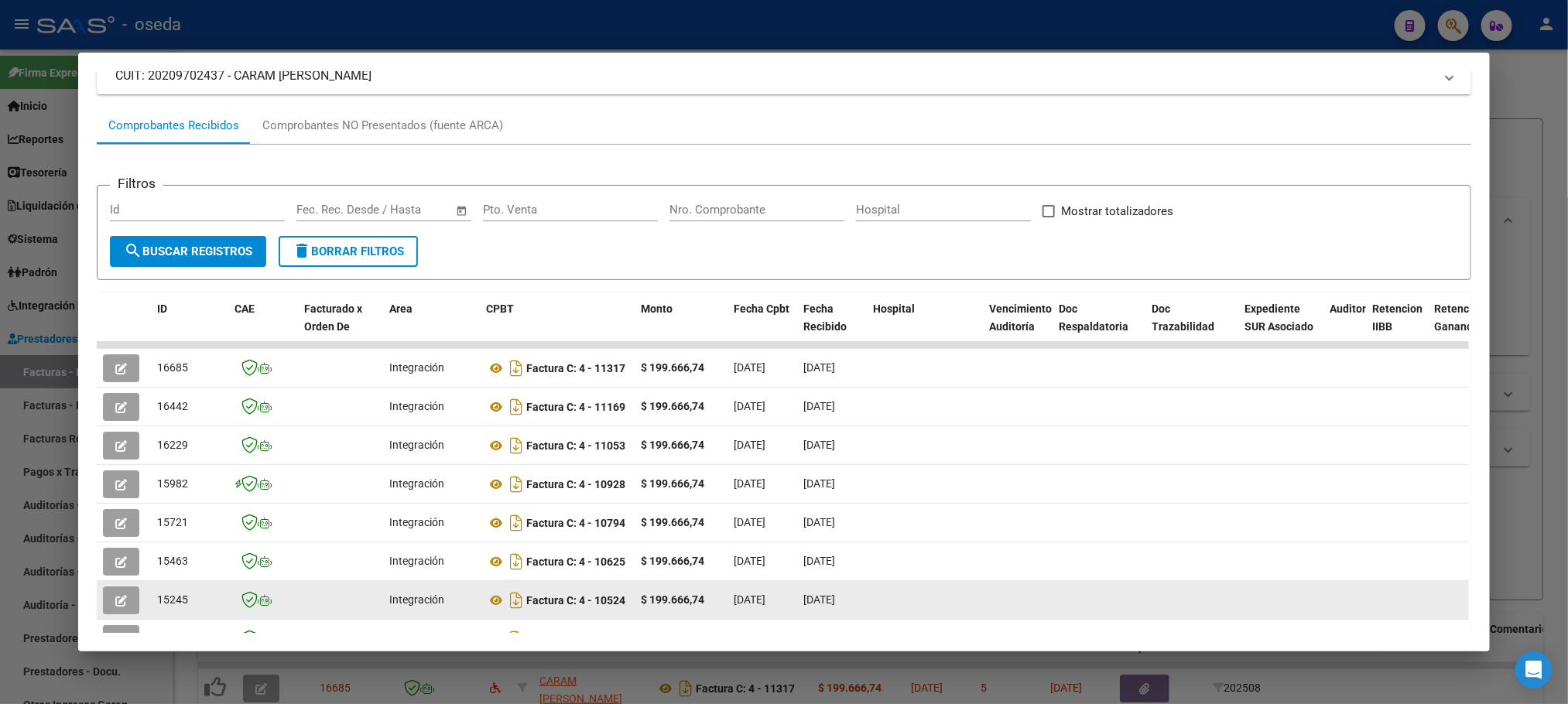
click at [115, 604] on icon "button" at bounding box center [121, 601] width 12 height 12
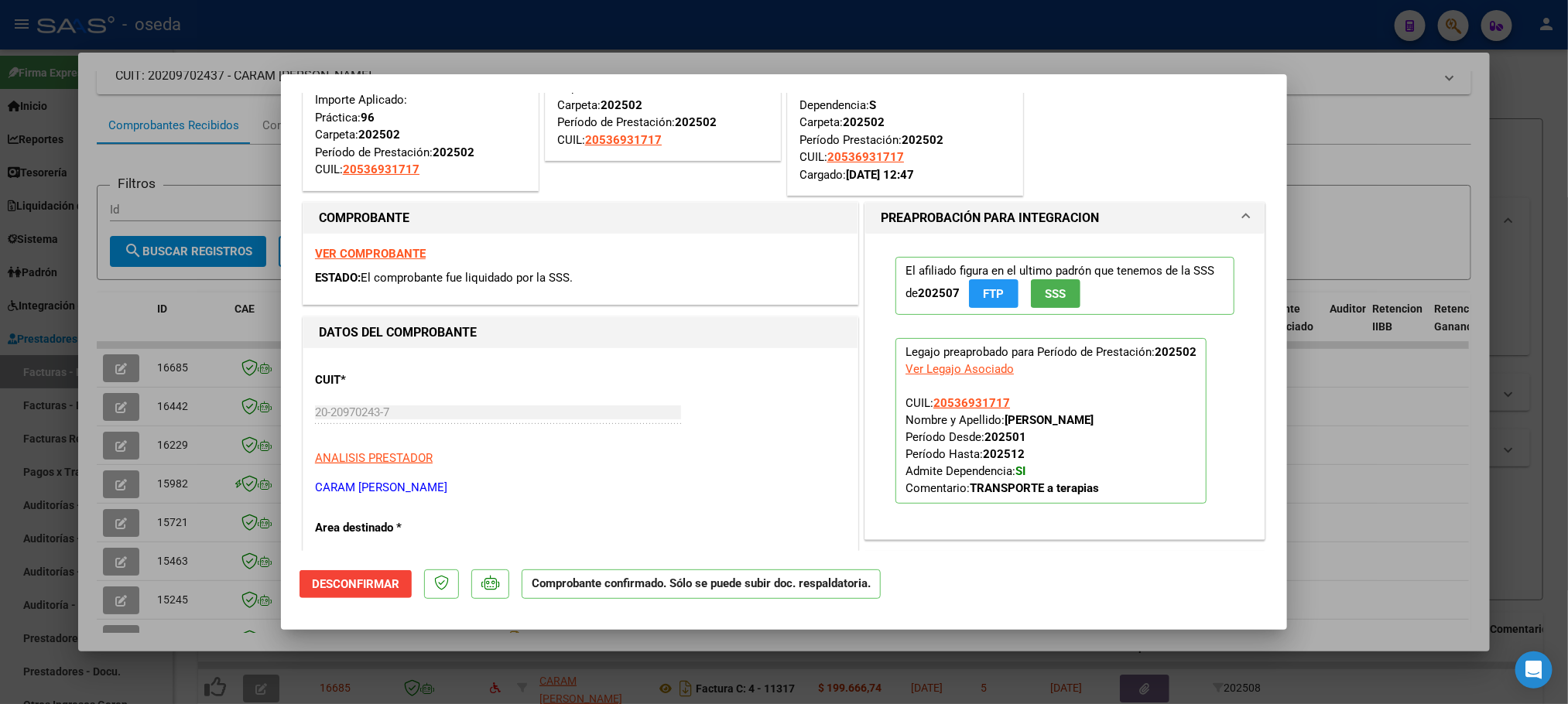
scroll to position [349, 0]
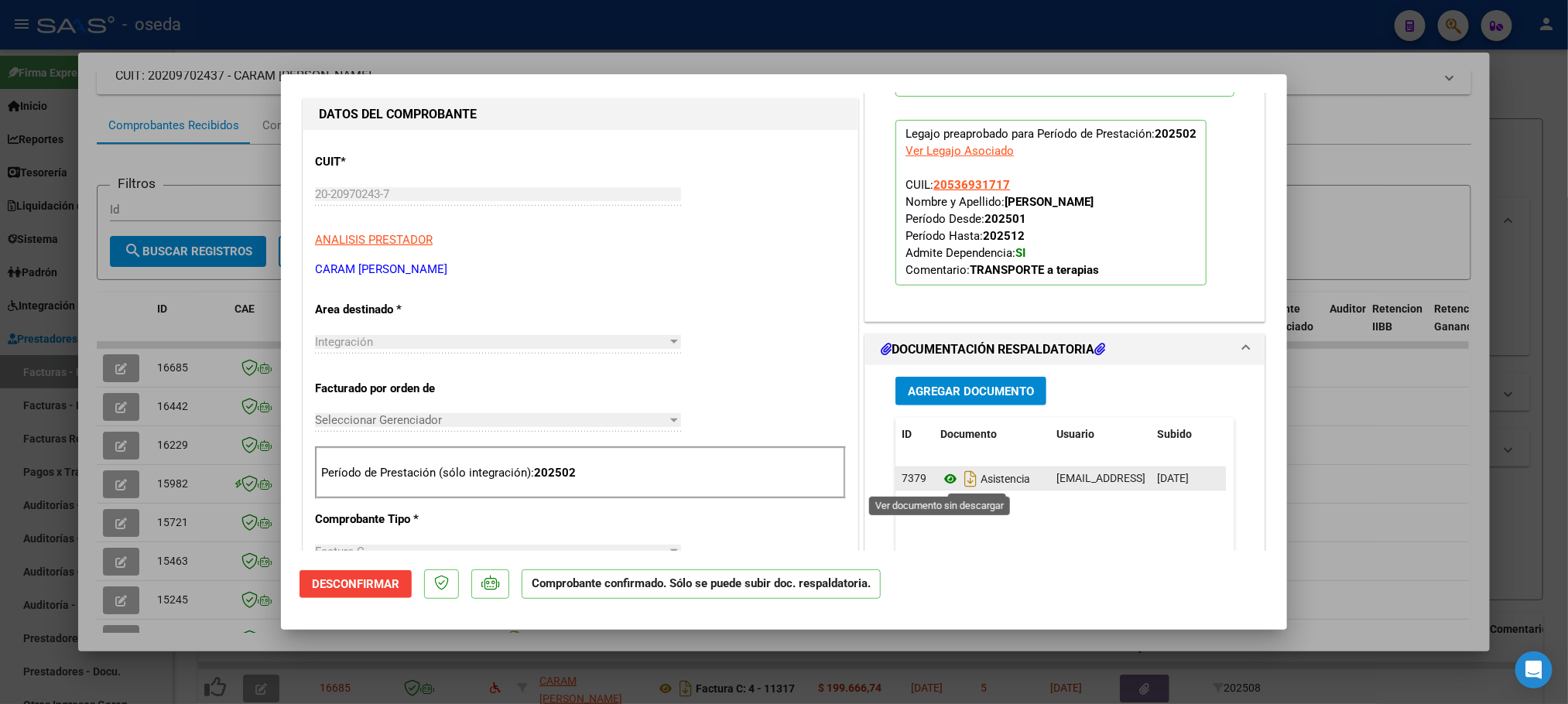
click at [940, 480] on icon at bounding box center [950, 479] width 21 height 19
type input "$ 0,00"
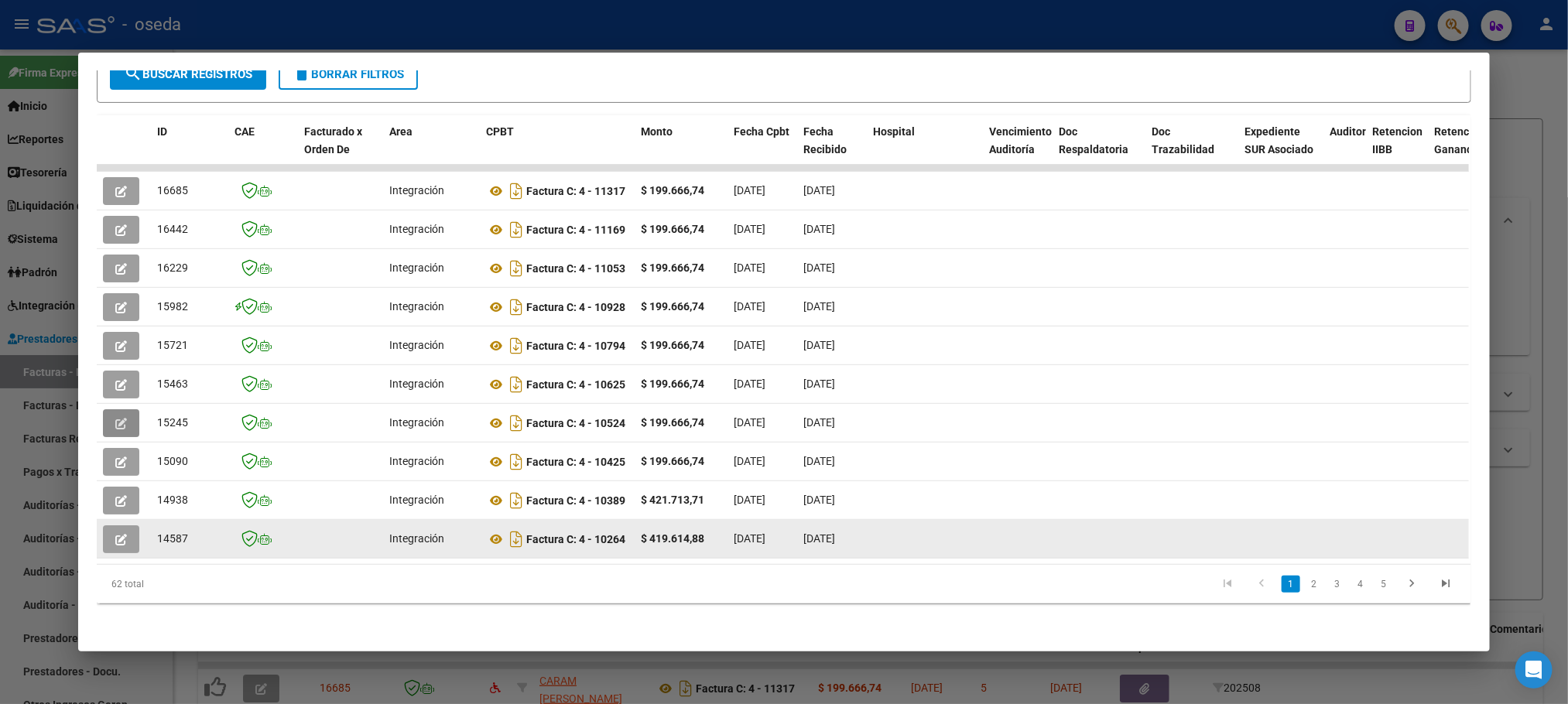
scroll to position [311, 0]
click at [486, 530] on icon at bounding box center [496, 539] width 21 height 19
click at [115, 534] on icon "button" at bounding box center [121, 540] width 12 height 12
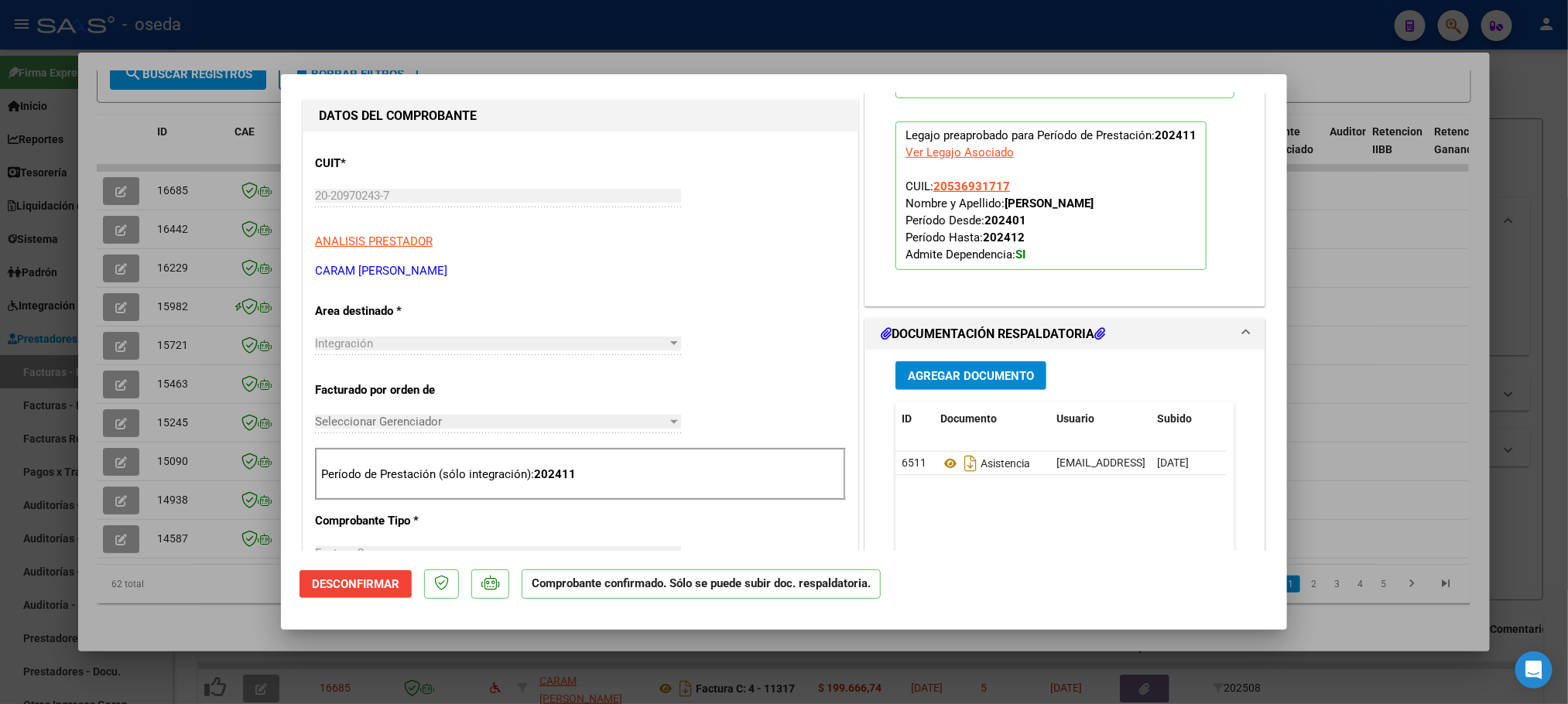
scroll to position [580, 0]
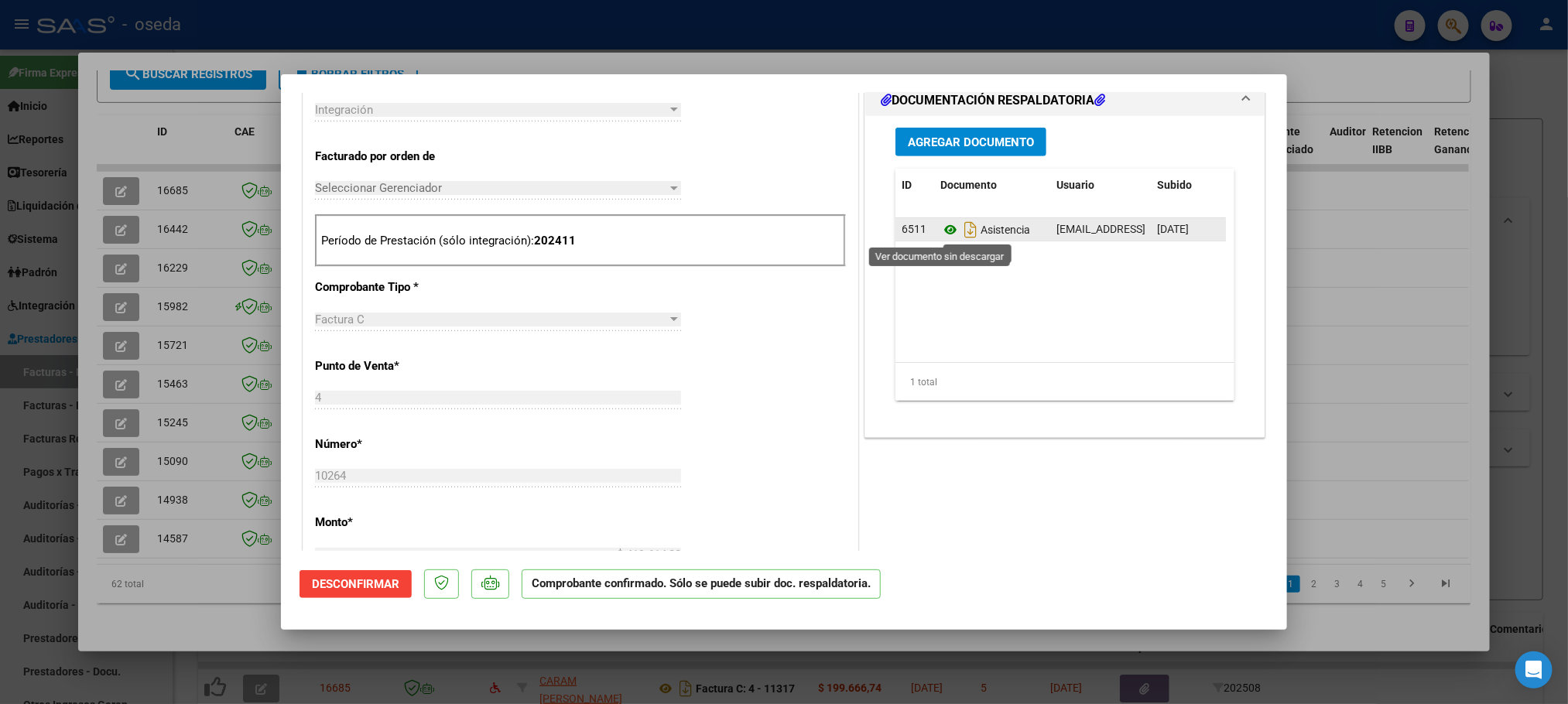
click at [940, 234] on icon at bounding box center [950, 230] width 21 height 19
type input "$ 0,00"
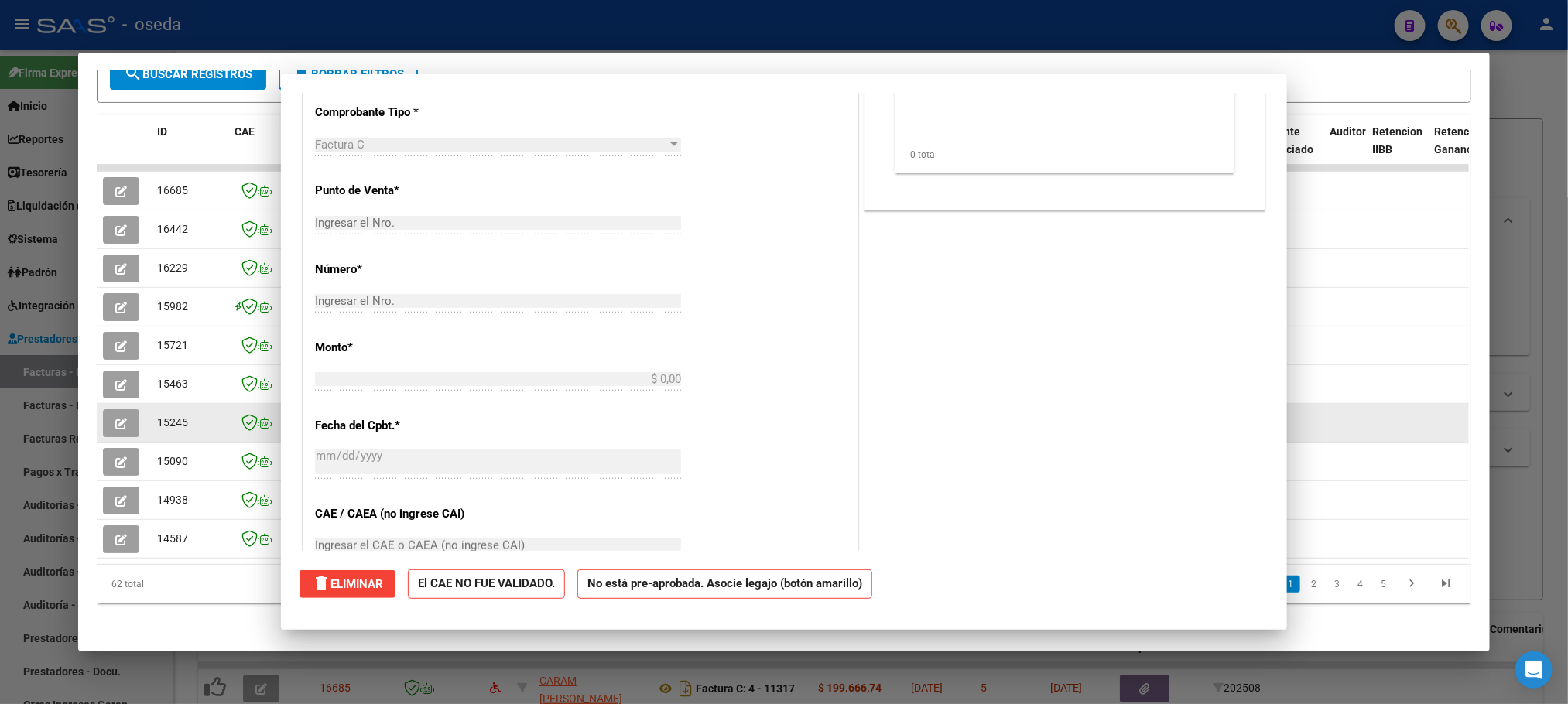
scroll to position [349, 0]
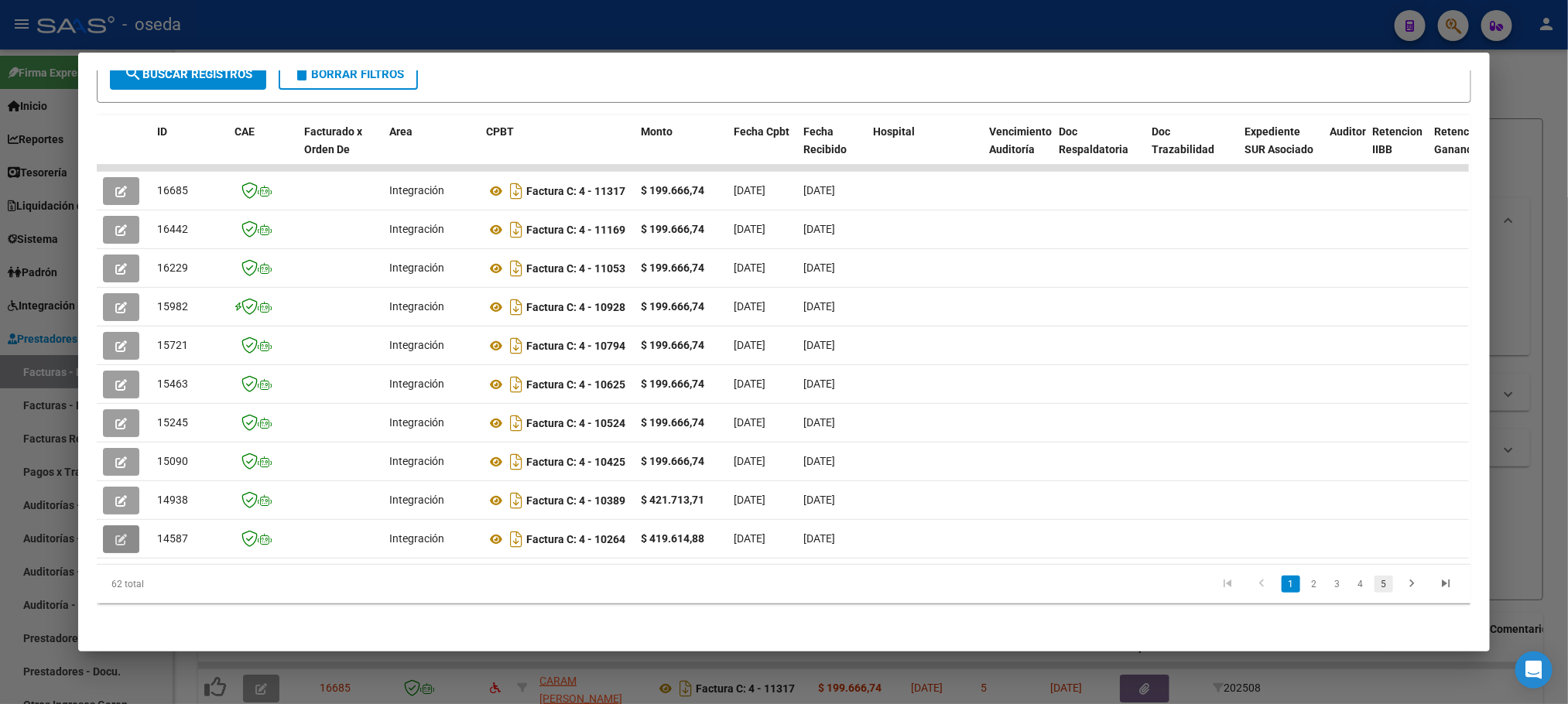
click at [1375, 590] on link "5" at bounding box center [1384, 584] width 19 height 17
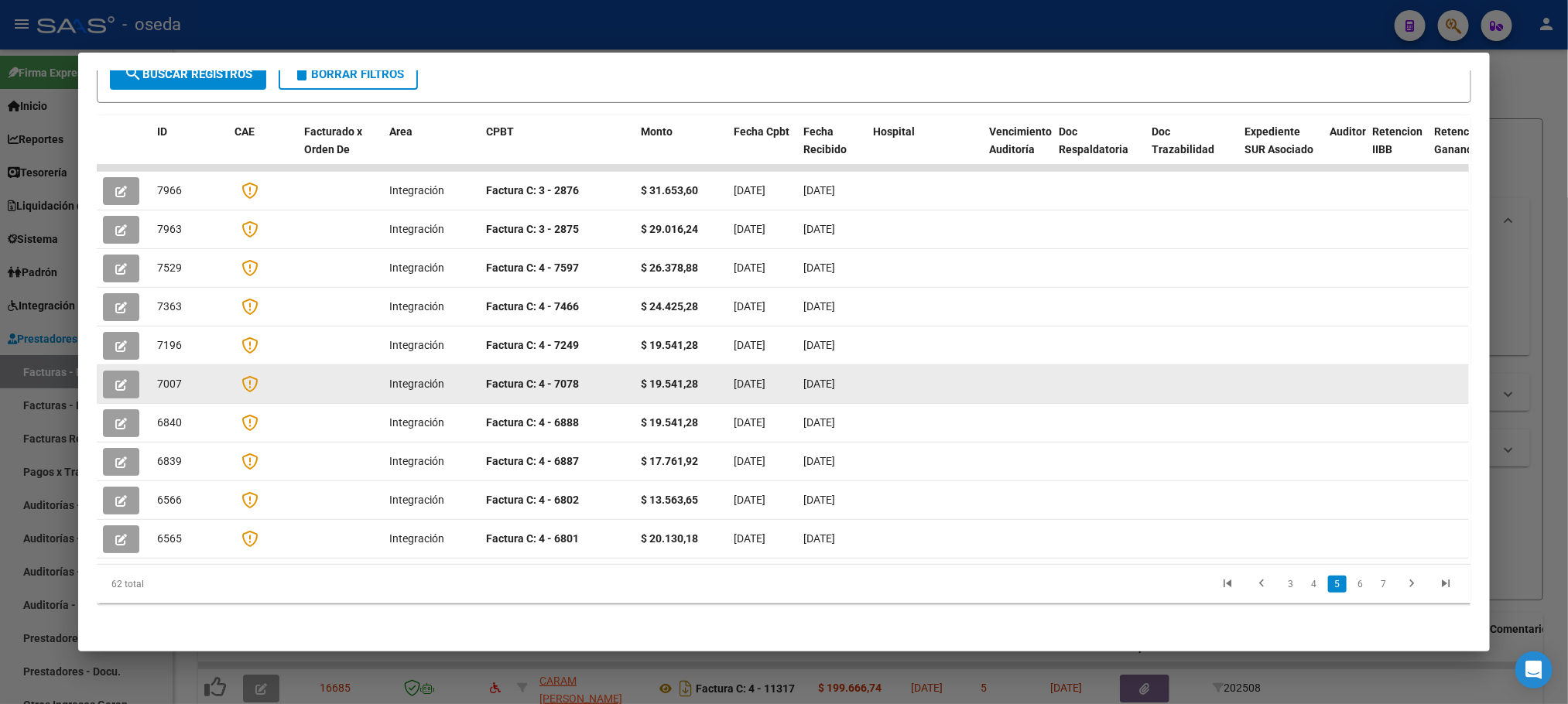
scroll to position [276, 0]
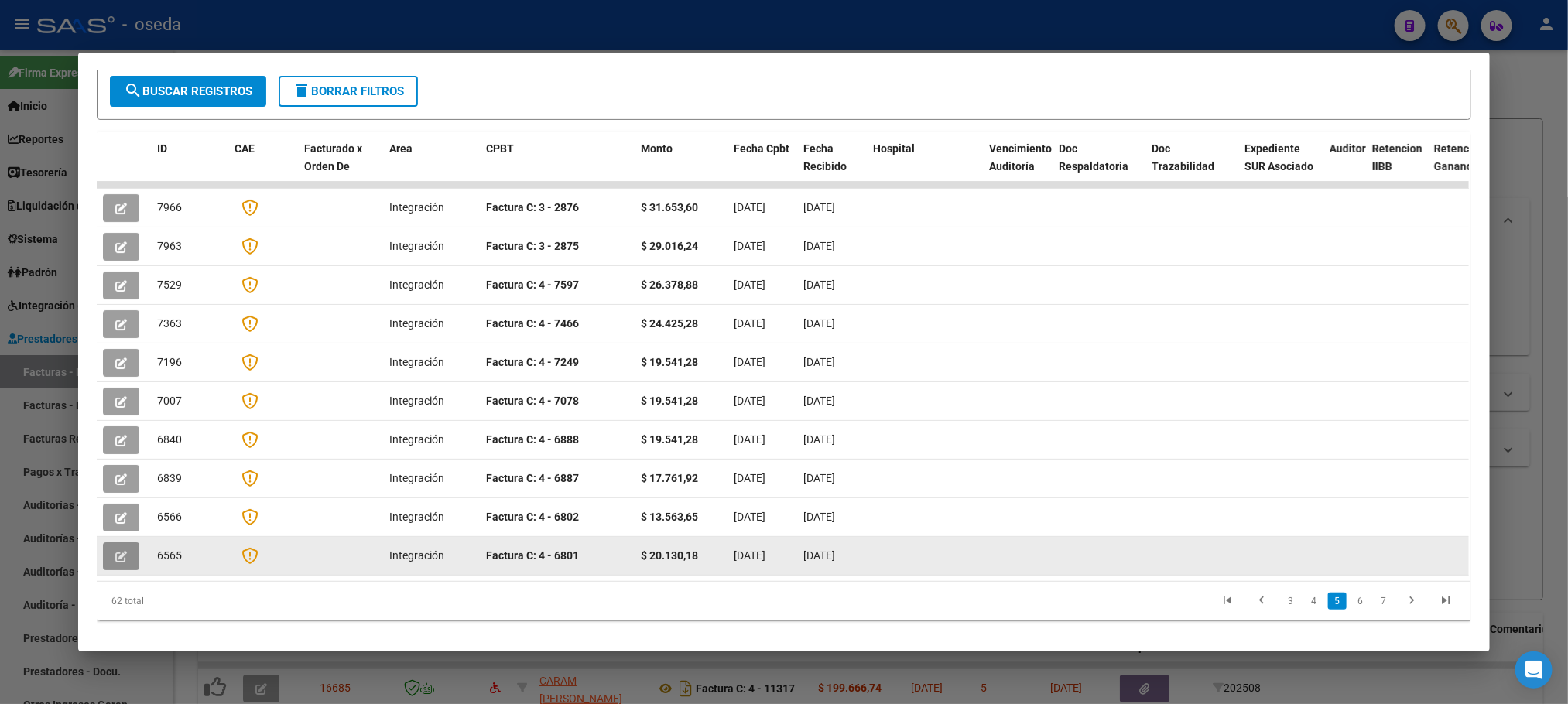
click at [115, 551] on icon "button" at bounding box center [121, 557] width 12 height 12
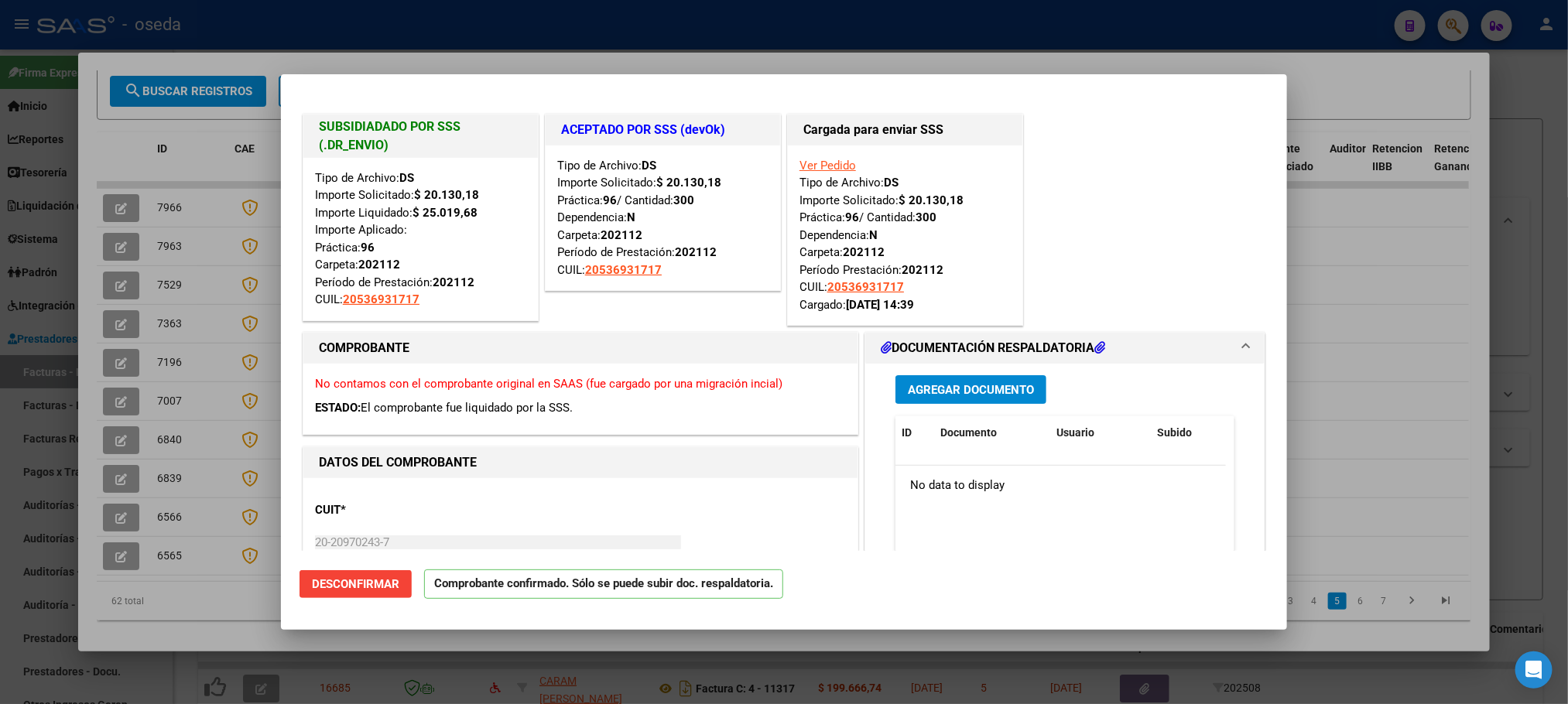
type input "$ 0,00"
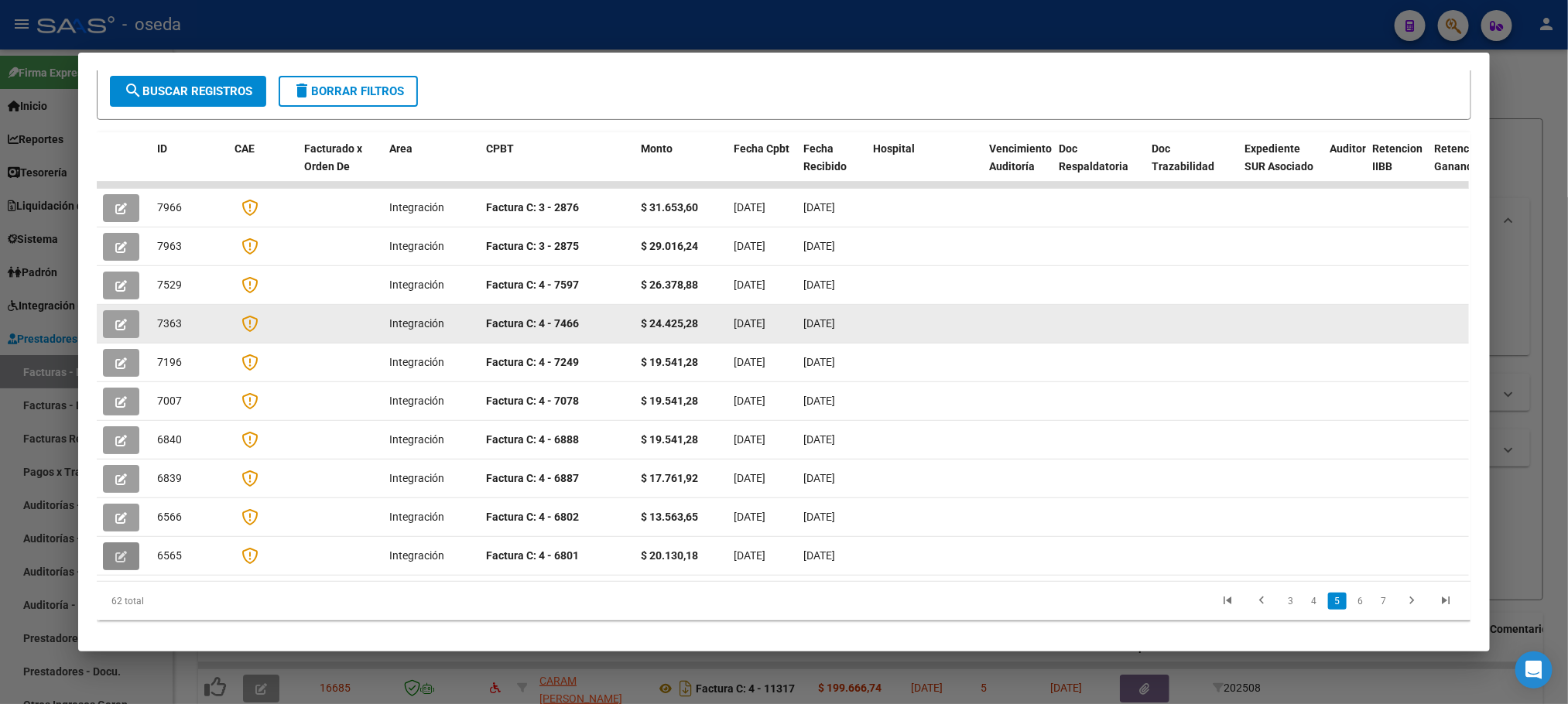
click at [104, 310] on button "button" at bounding box center [120, 324] width 37 height 28
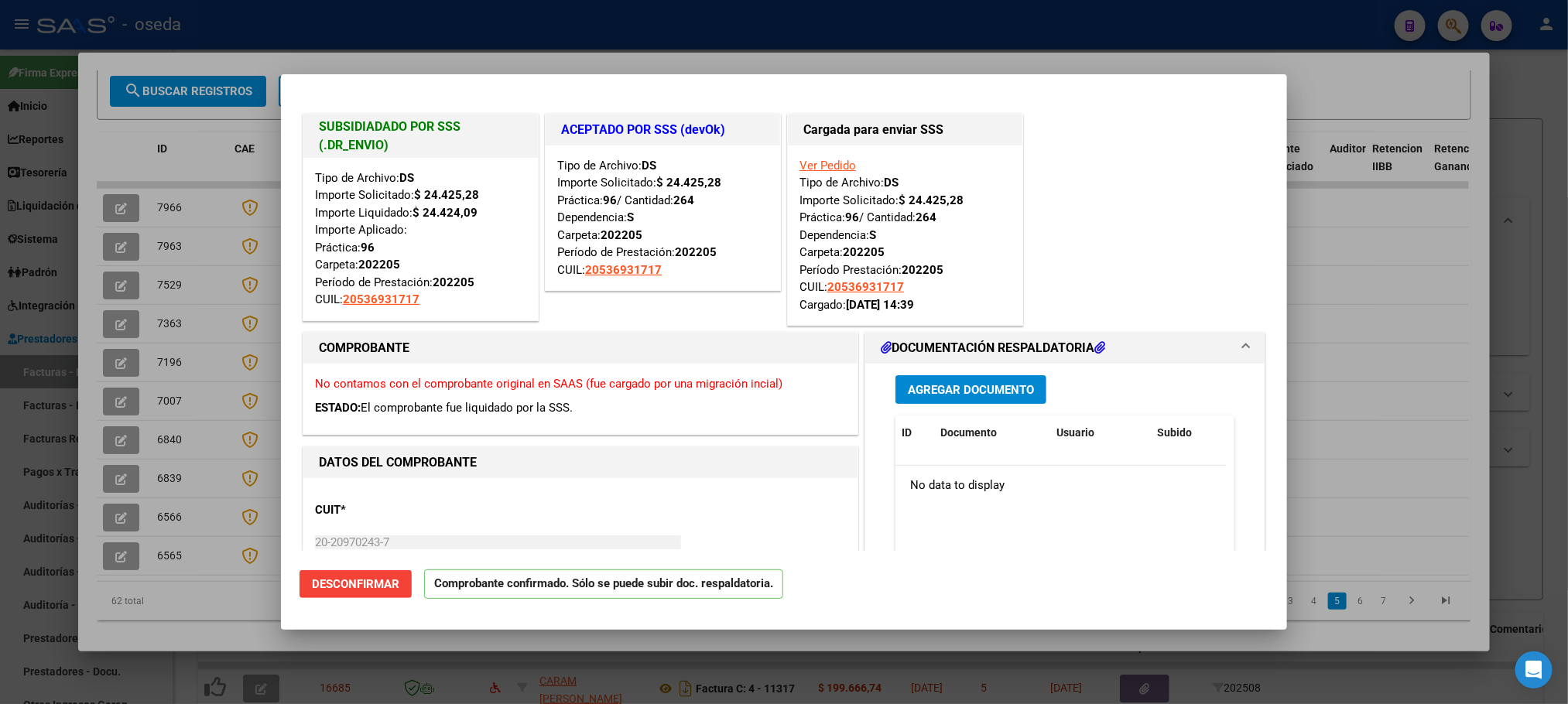
type input "$ 0,00"
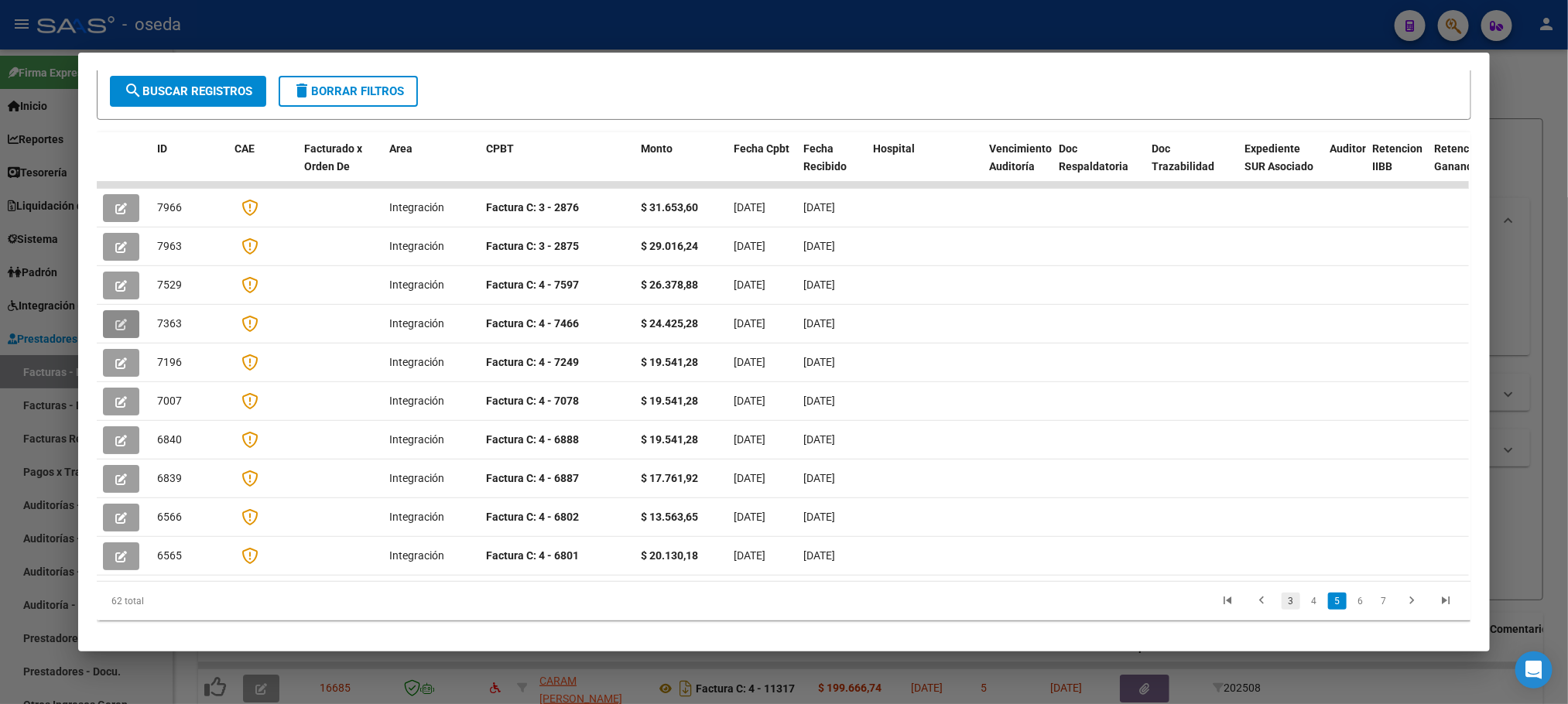
click at [1282, 593] on link "3" at bounding box center [1291, 601] width 19 height 17
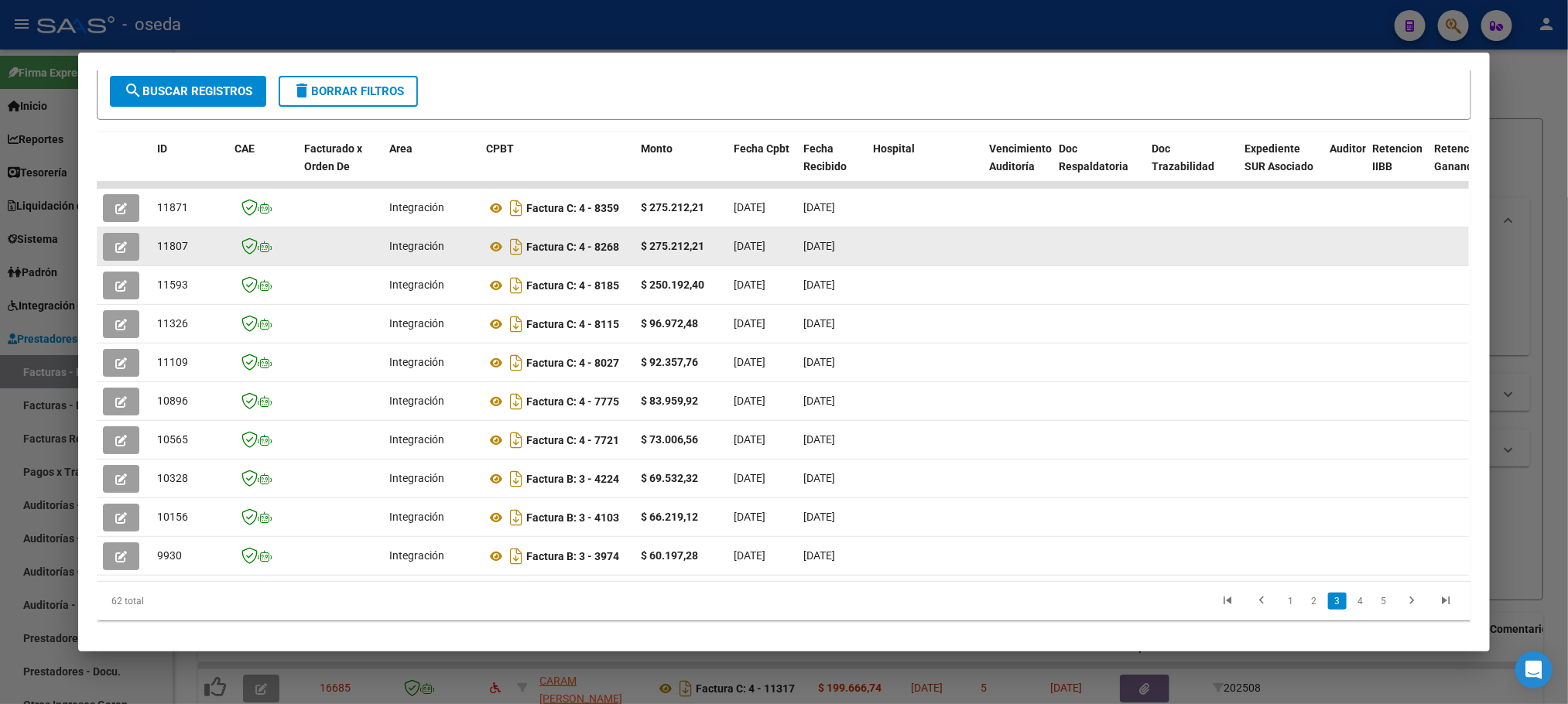
click at [110, 234] on button "button" at bounding box center [120, 247] width 37 height 28
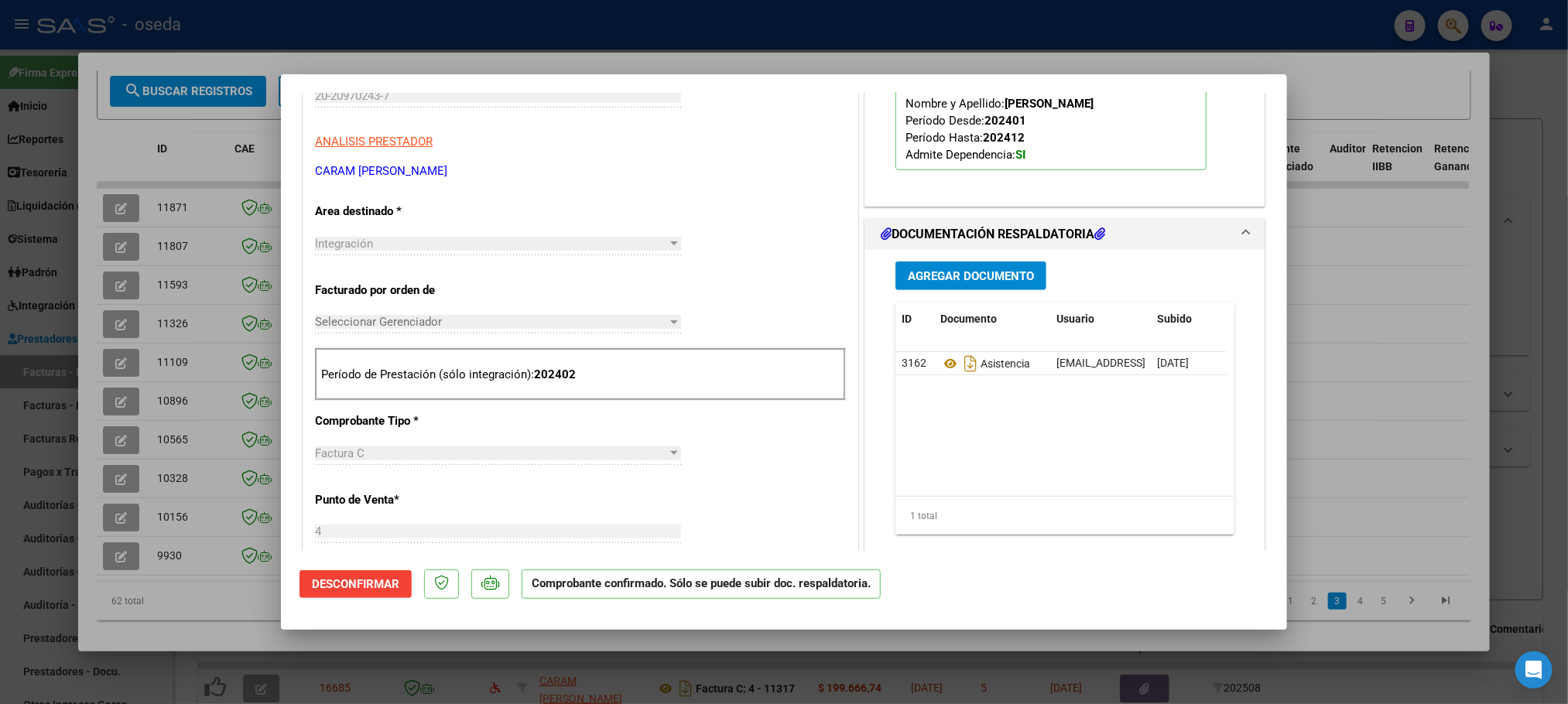
scroll to position [464, 0]
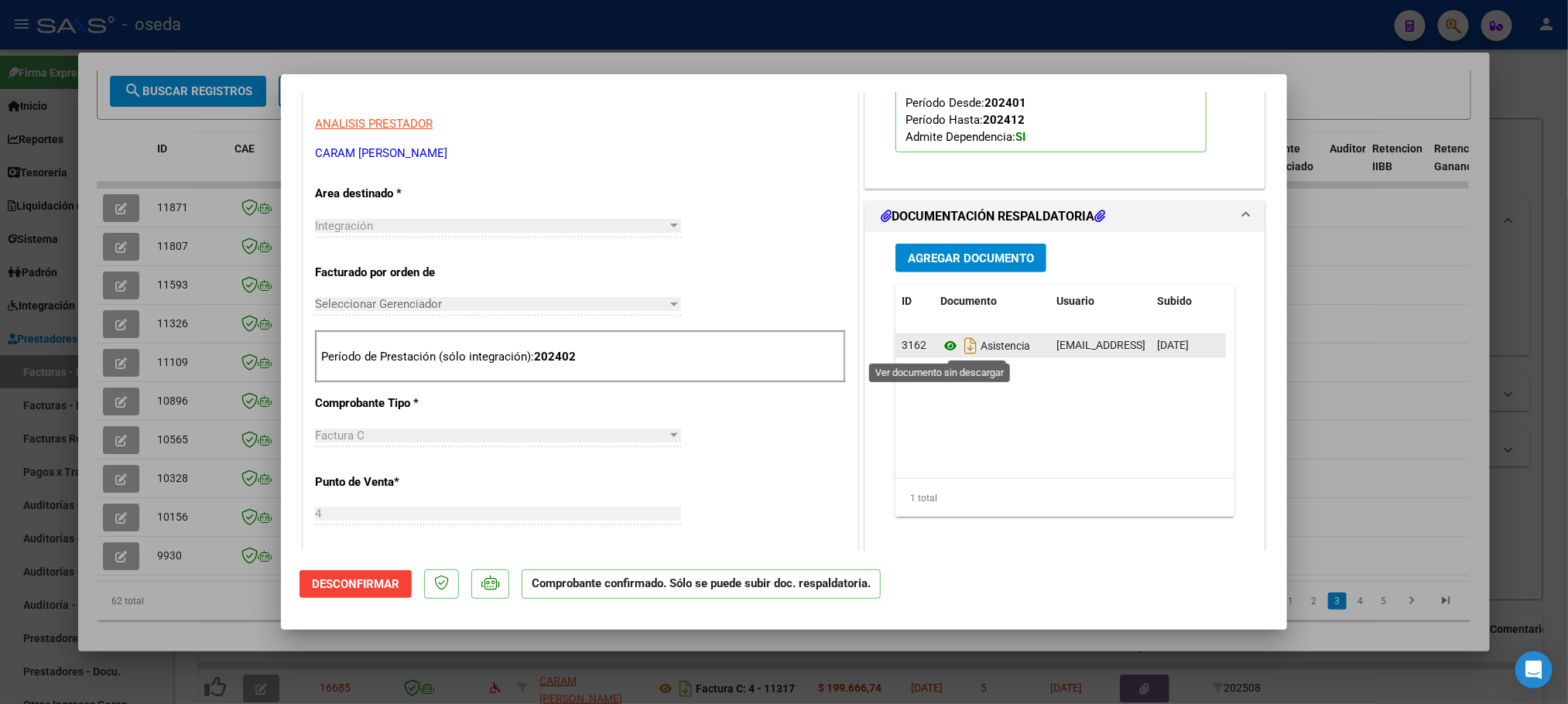
click at [940, 349] on icon at bounding box center [950, 346] width 21 height 19
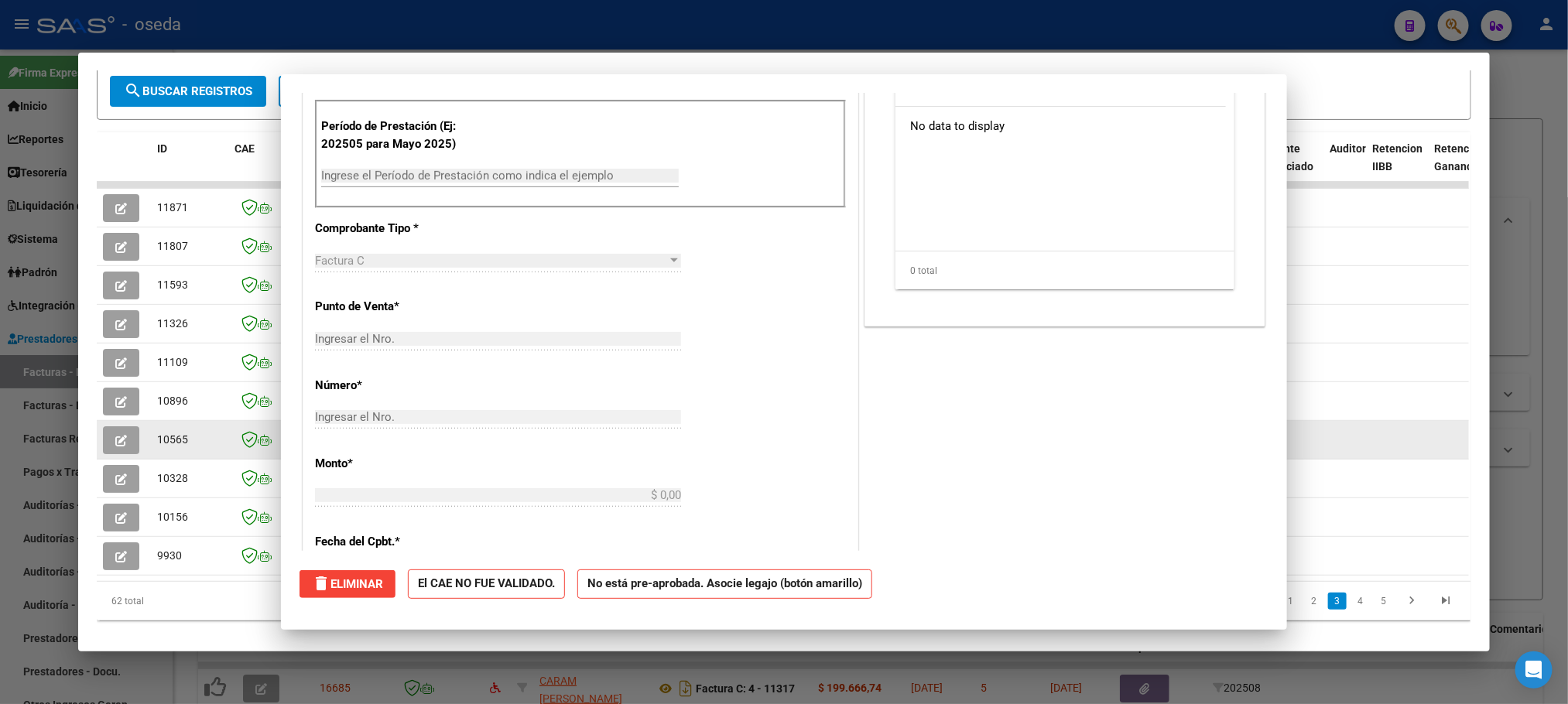
scroll to position [262, 0]
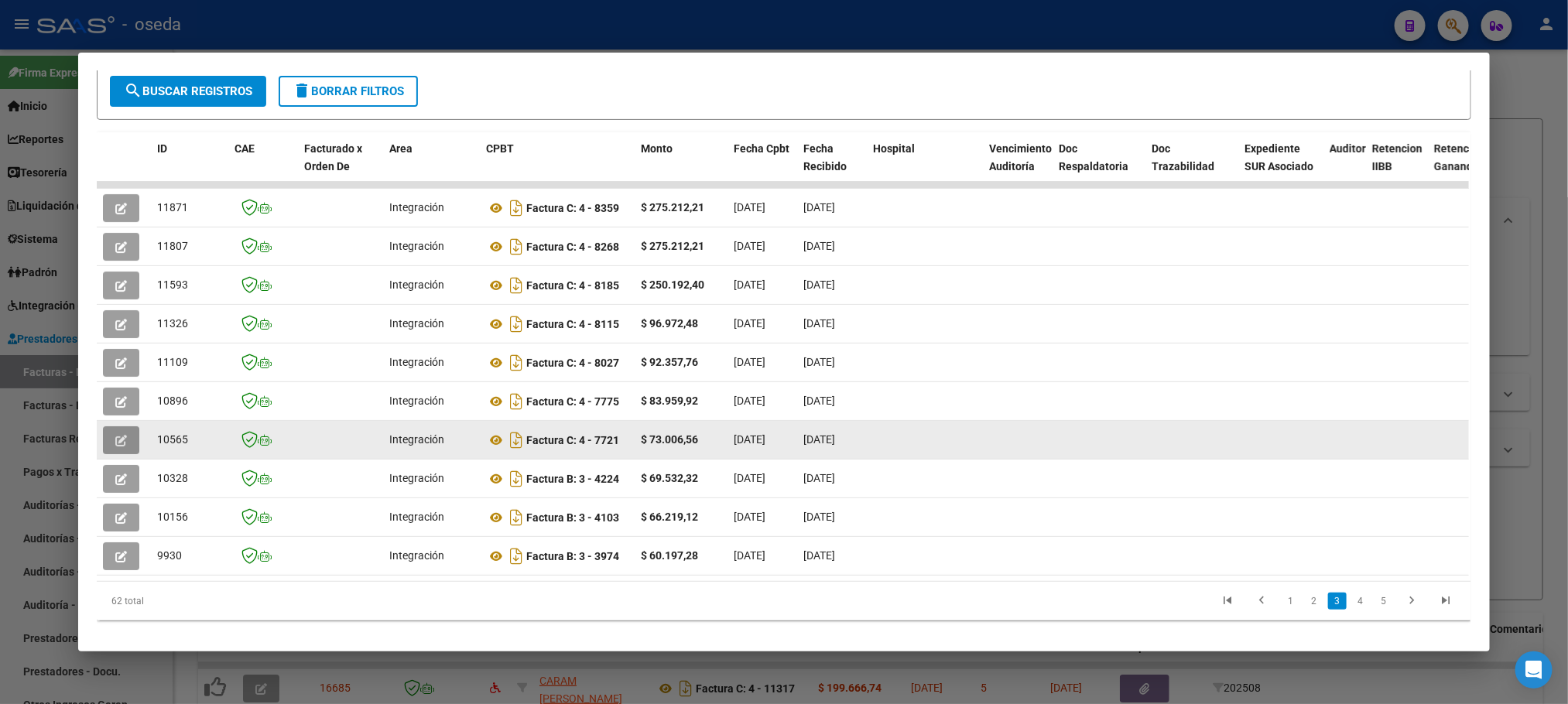
click at [115, 435] on icon "button" at bounding box center [121, 441] width 12 height 12
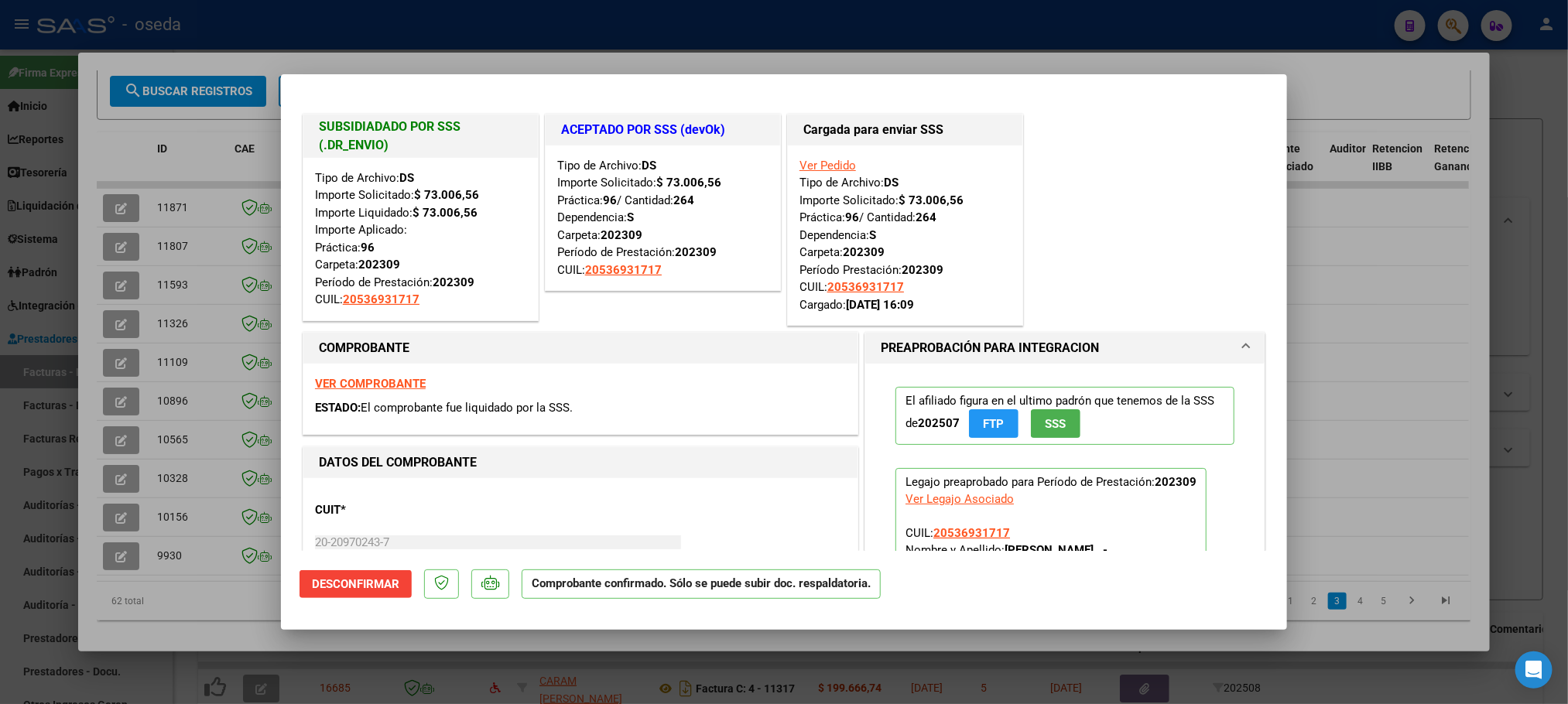
scroll to position [349, 0]
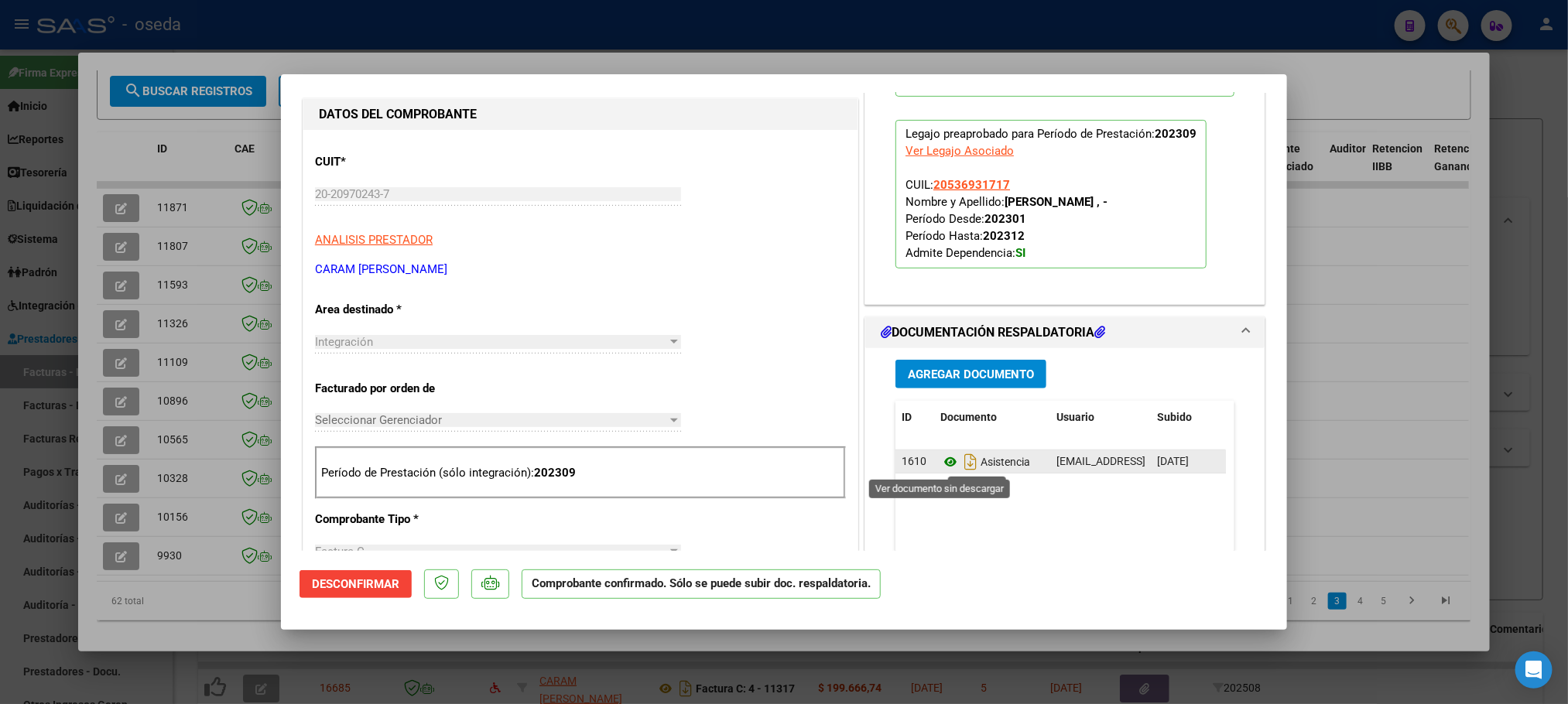
click at [940, 463] on icon at bounding box center [950, 462] width 21 height 19
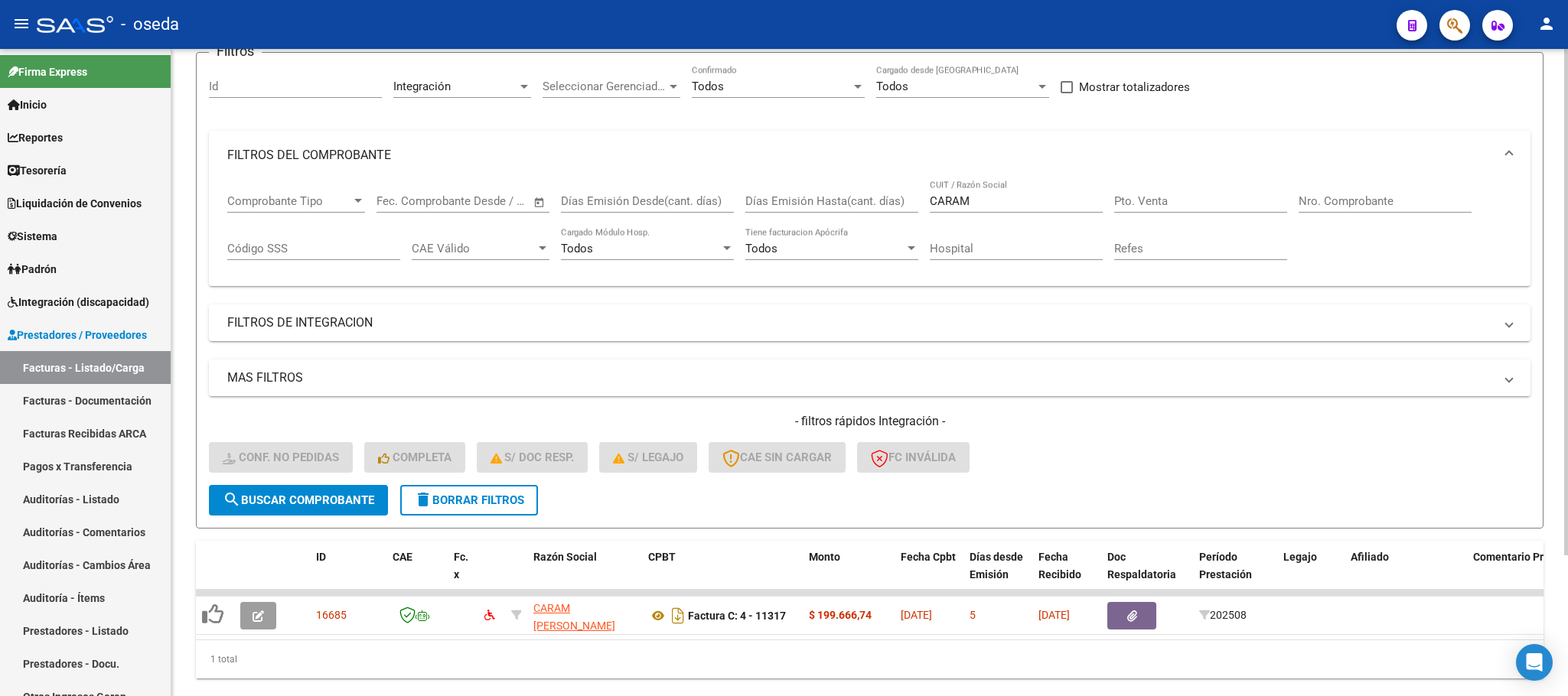
scroll to position [179, 0]
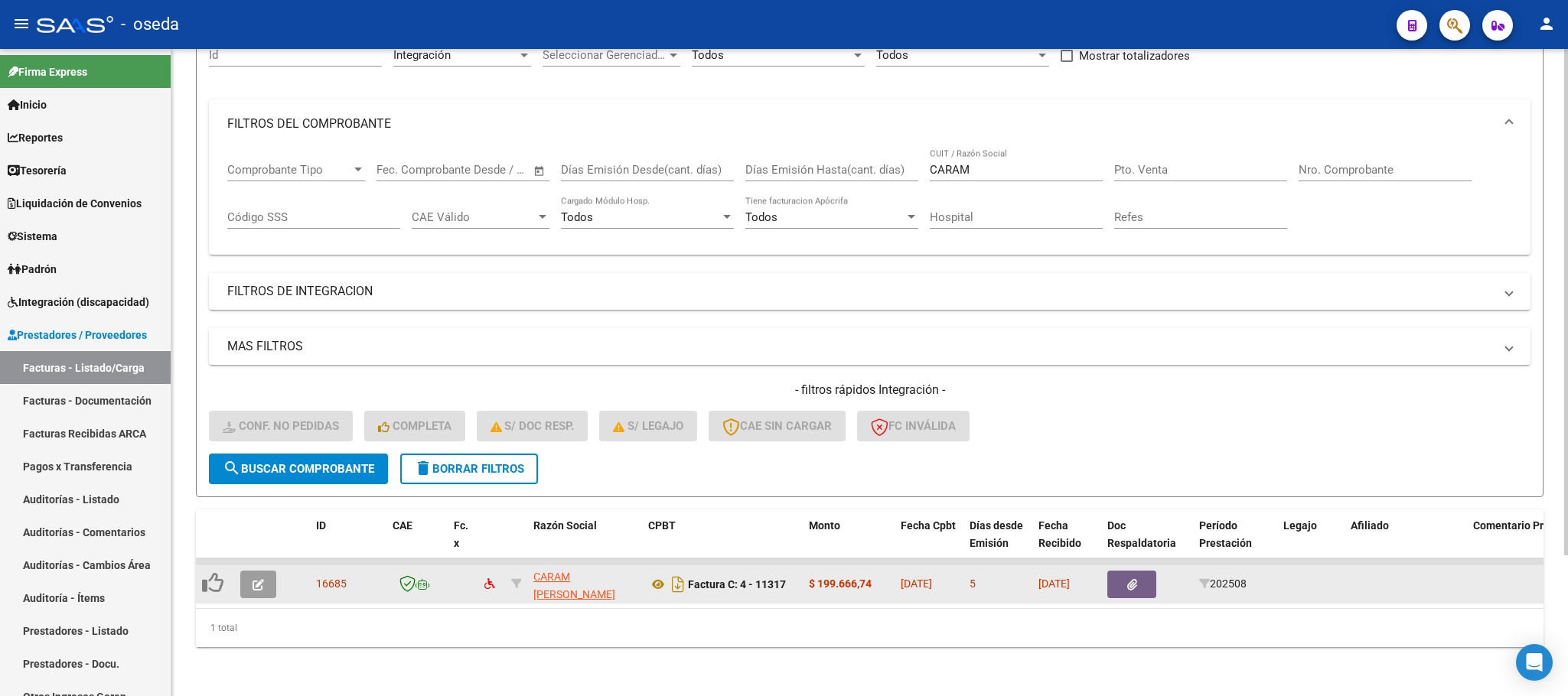
click at [1127, 579] on icon "button" at bounding box center [1132, 585] width 10 height 12
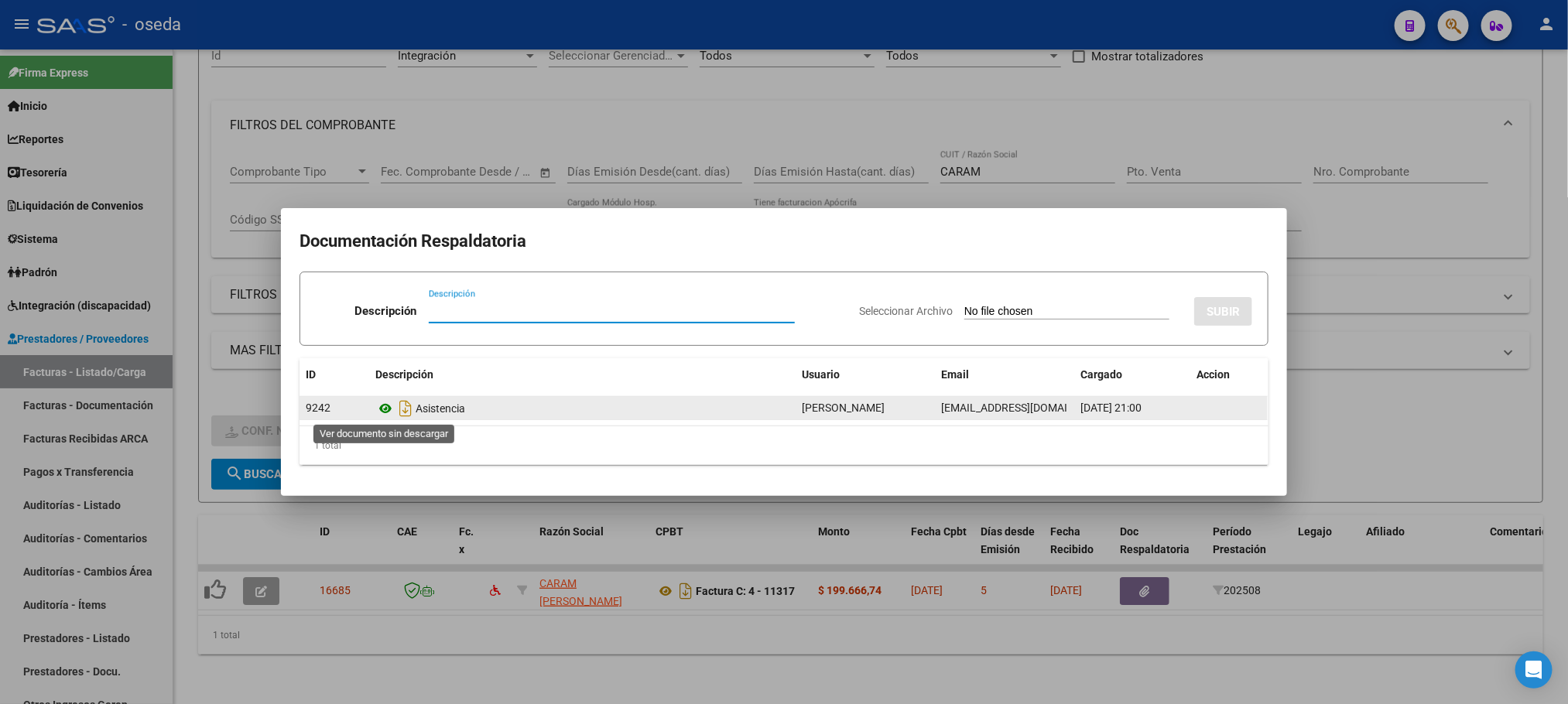
click at [388, 408] on icon at bounding box center [385, 408] width 21 height 19
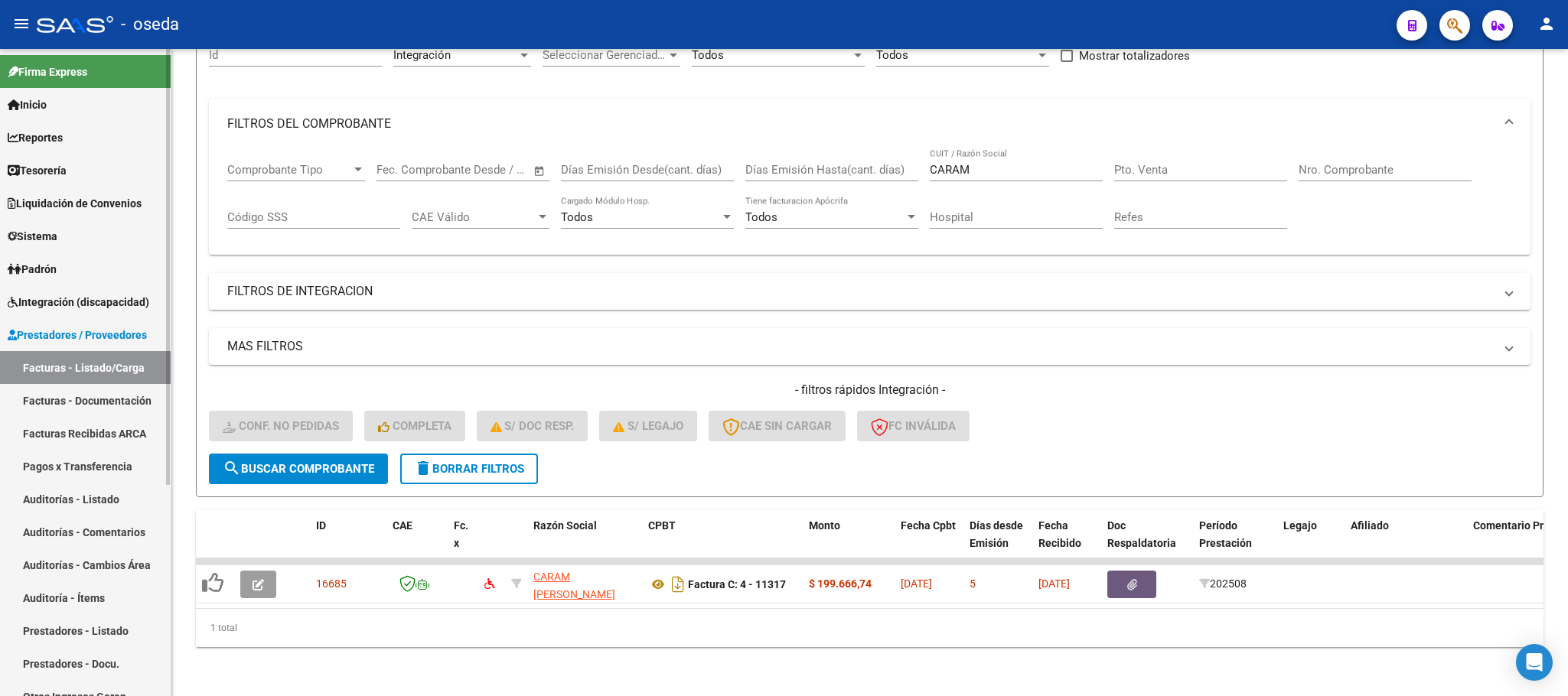
click at [120, 353] on link "Facturas - Listado/Carga" at bounding box center [85, 367] width 171 height 33
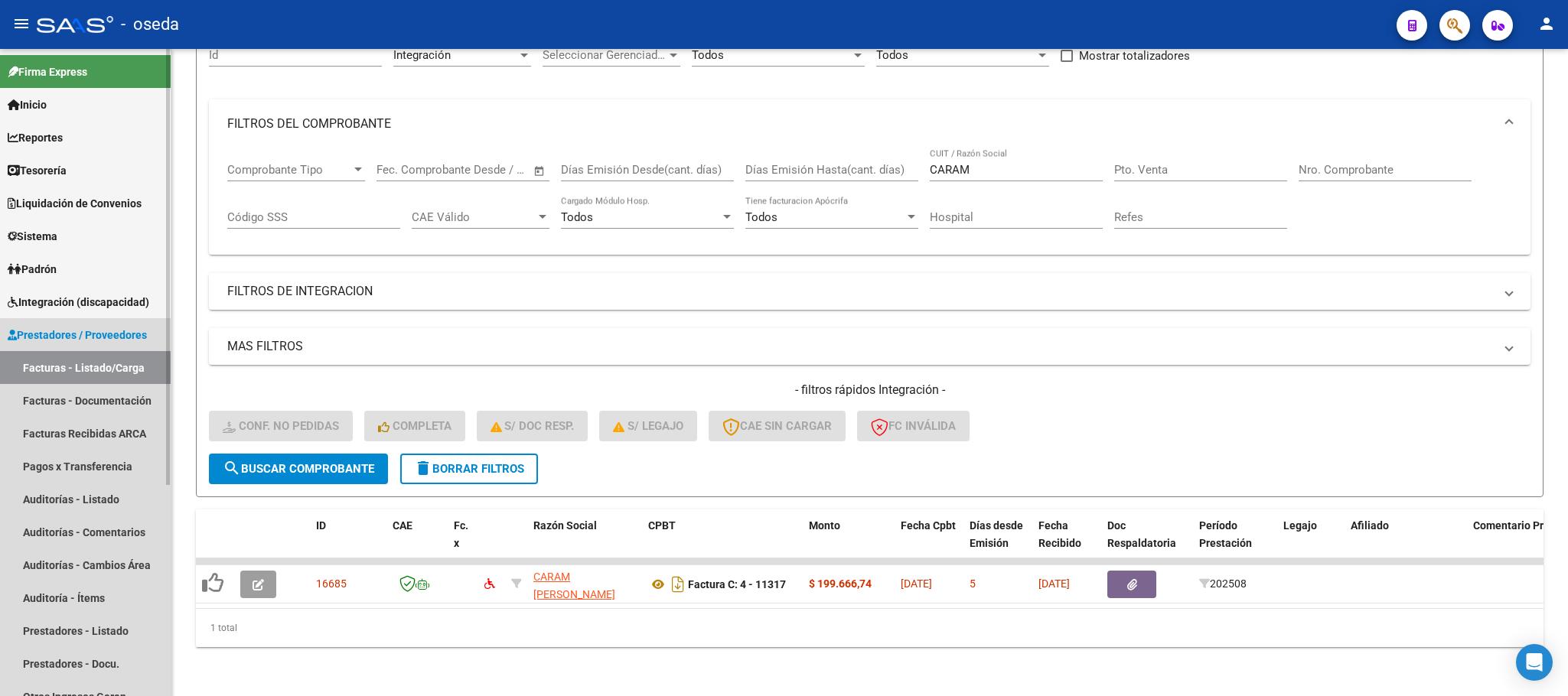
click at [109, 372] on link "Facturas - Listado/Carga" at bounding box center [85, 367] width 171 height 33
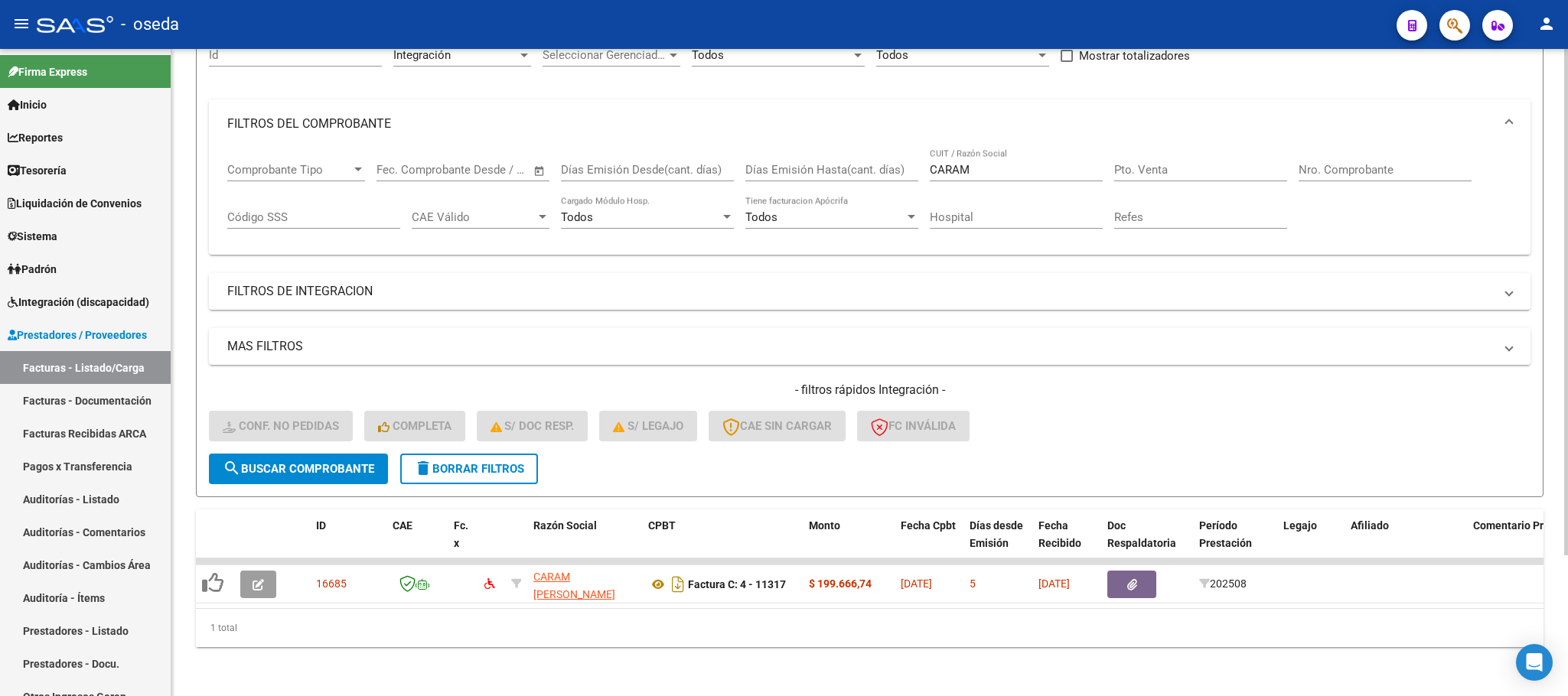
click at [508, 462] on span "delete Borrar Filtros" at bounding box center [469, 469] width 110 height 14
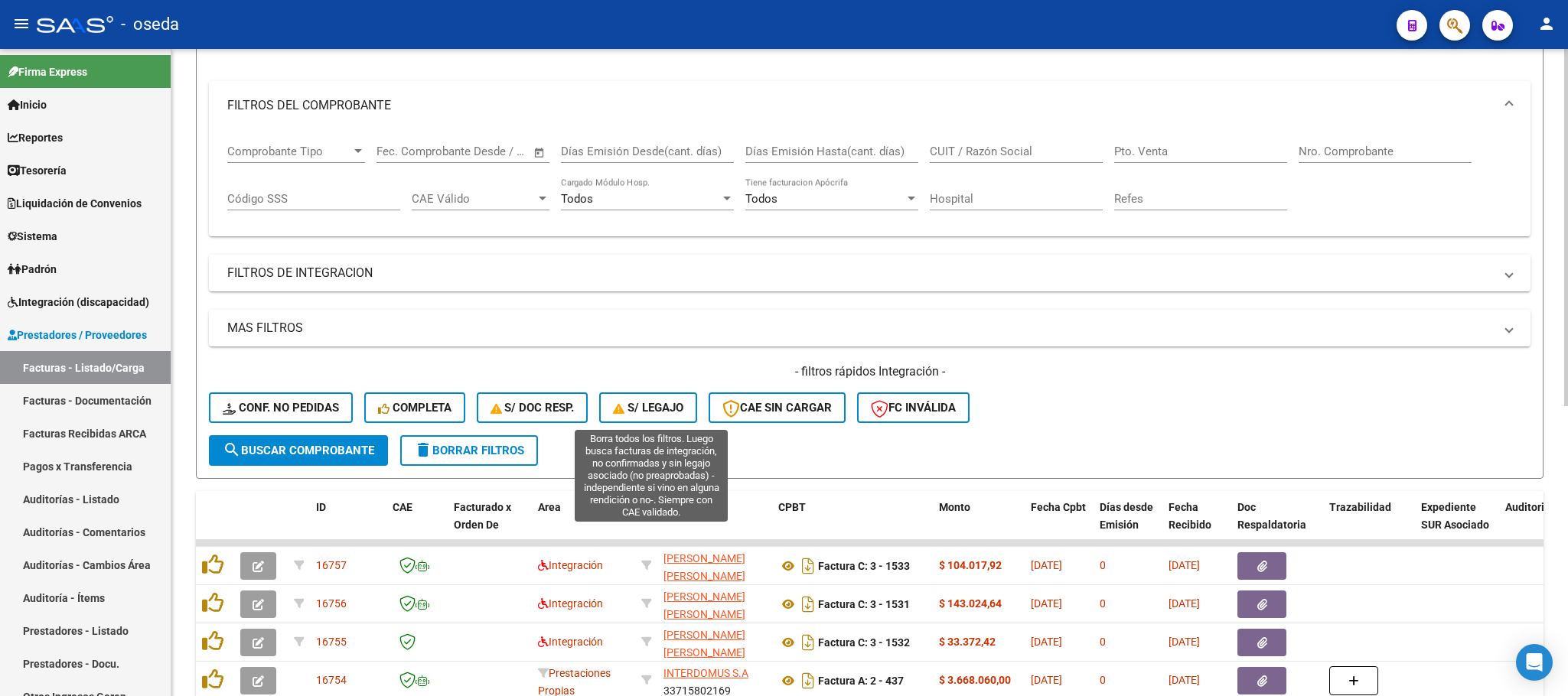
click at [669, 414] on span "S/ legajo" at bounding box center [647, 408] width 70 height 14
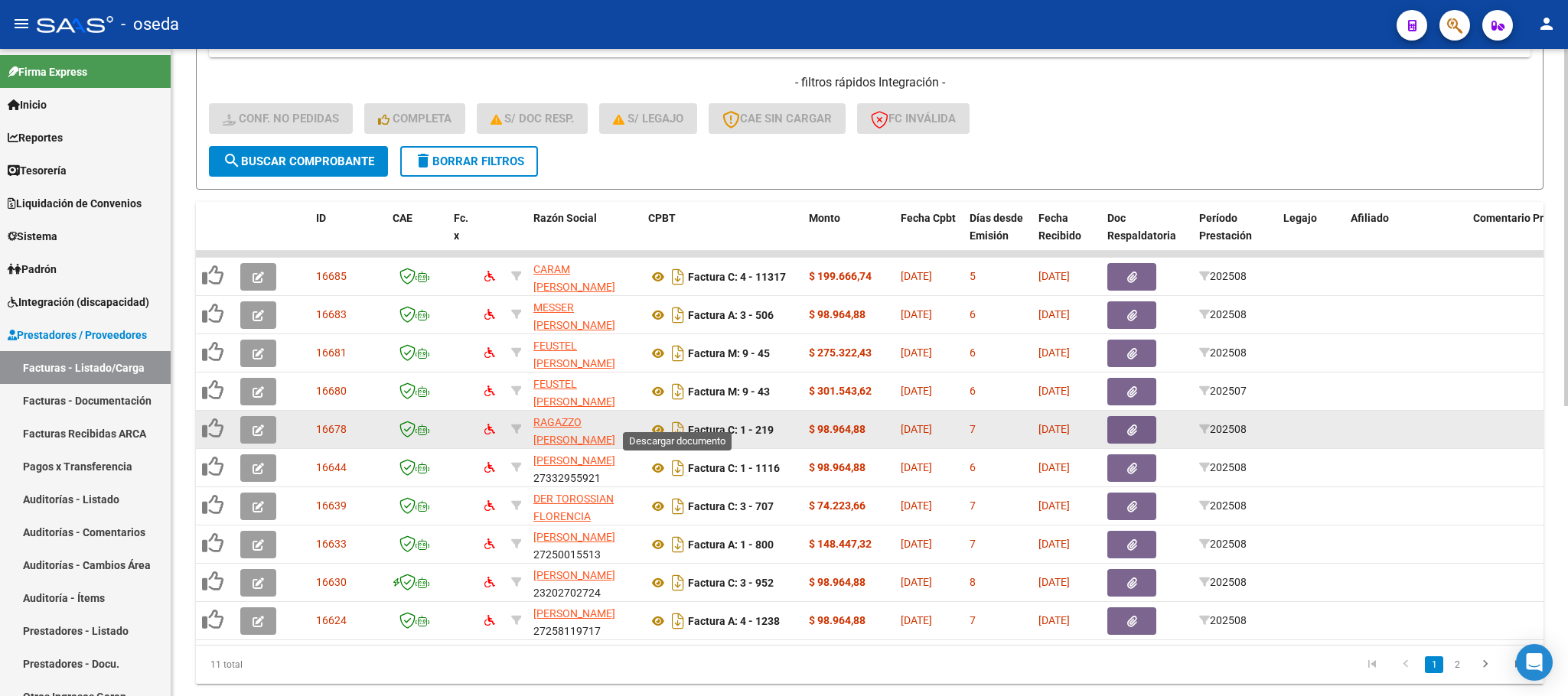
scroll to position [524, 0]
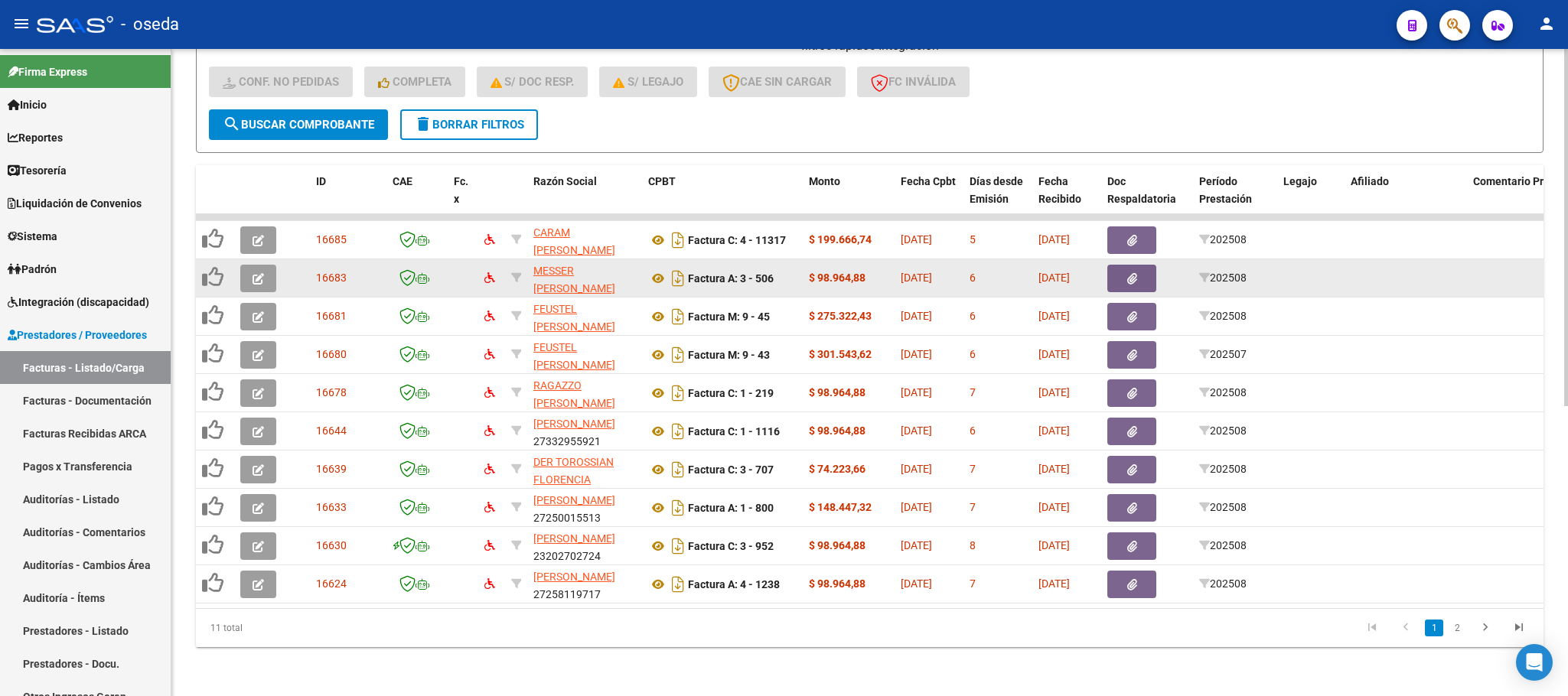
click at [253, 273] on icon "button" at bounding box center [259, 279] width 12 height 12
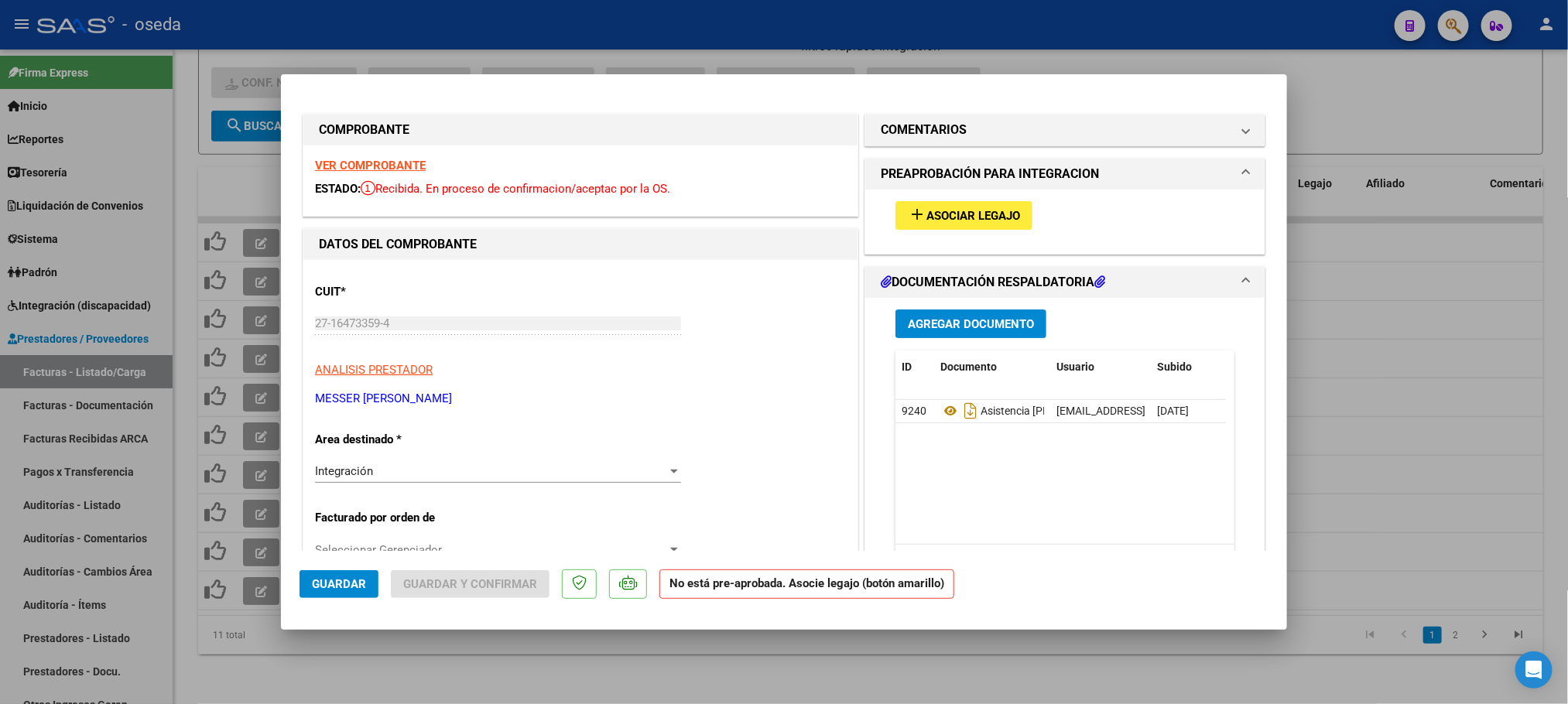
click at [962, 209] on span "Asociar Legajo" at bounding box center [973, 216] width 94 height 14
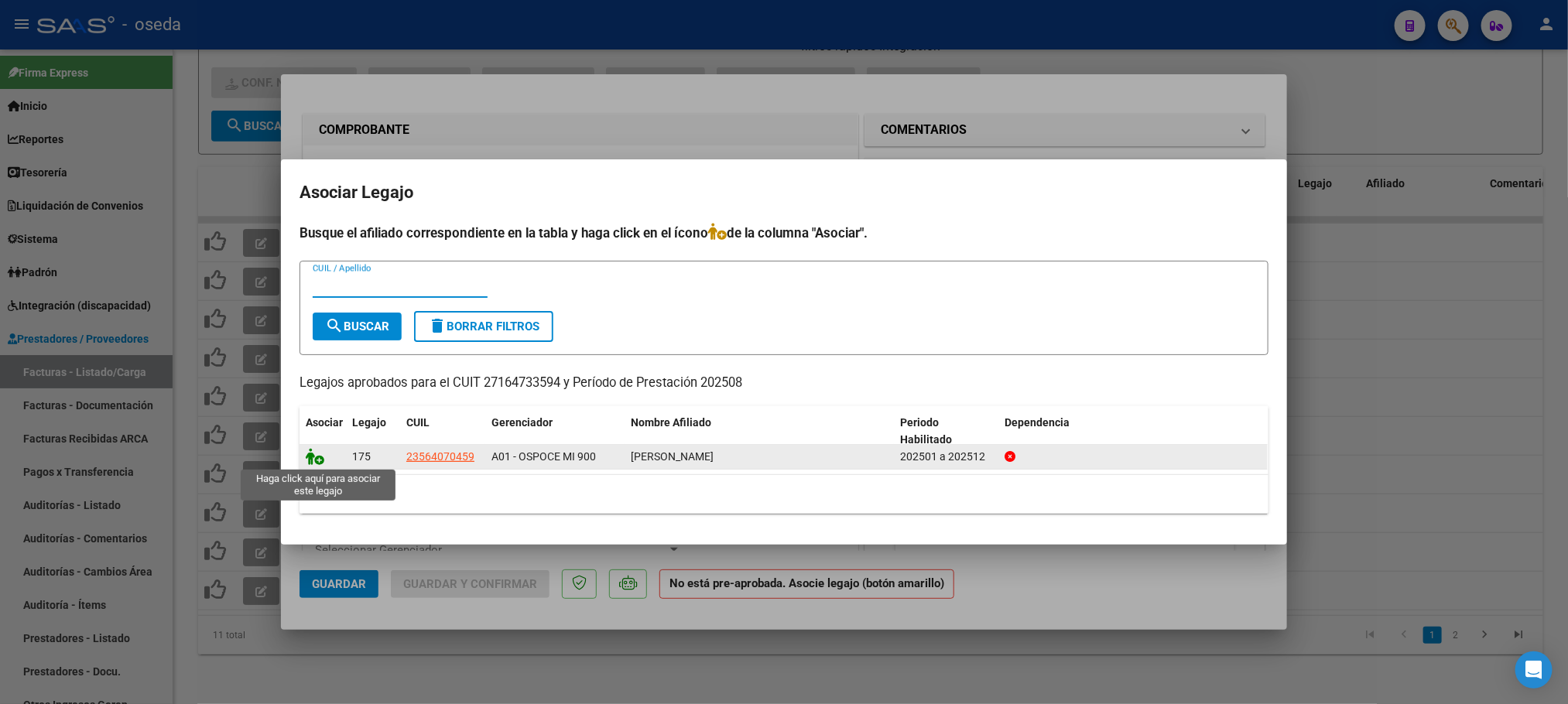
click at [314, 457] on icon at bounding box center [315, 456] width 19 height 17
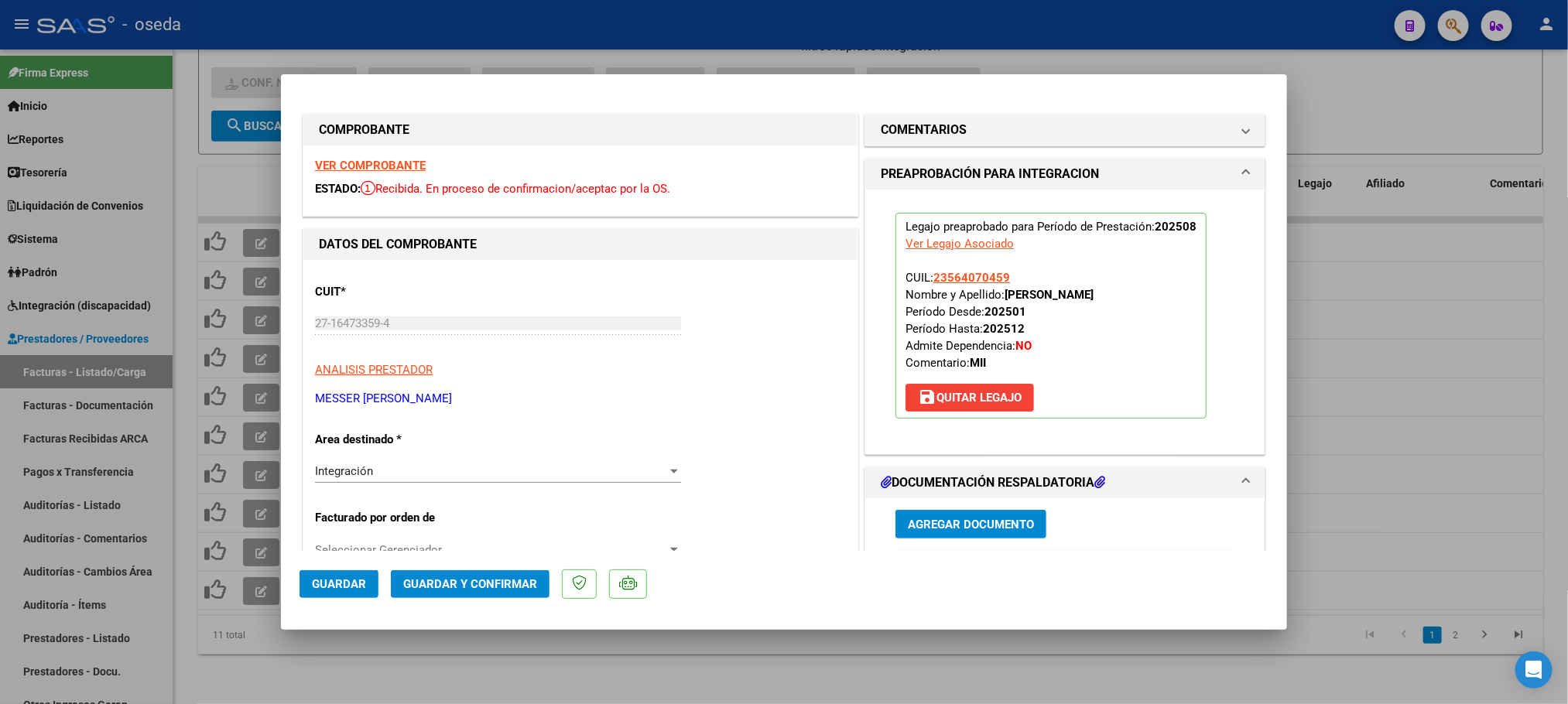
click at [350, 588] on span "Guardar" at bounding box center [338, 584] width 54 height 14
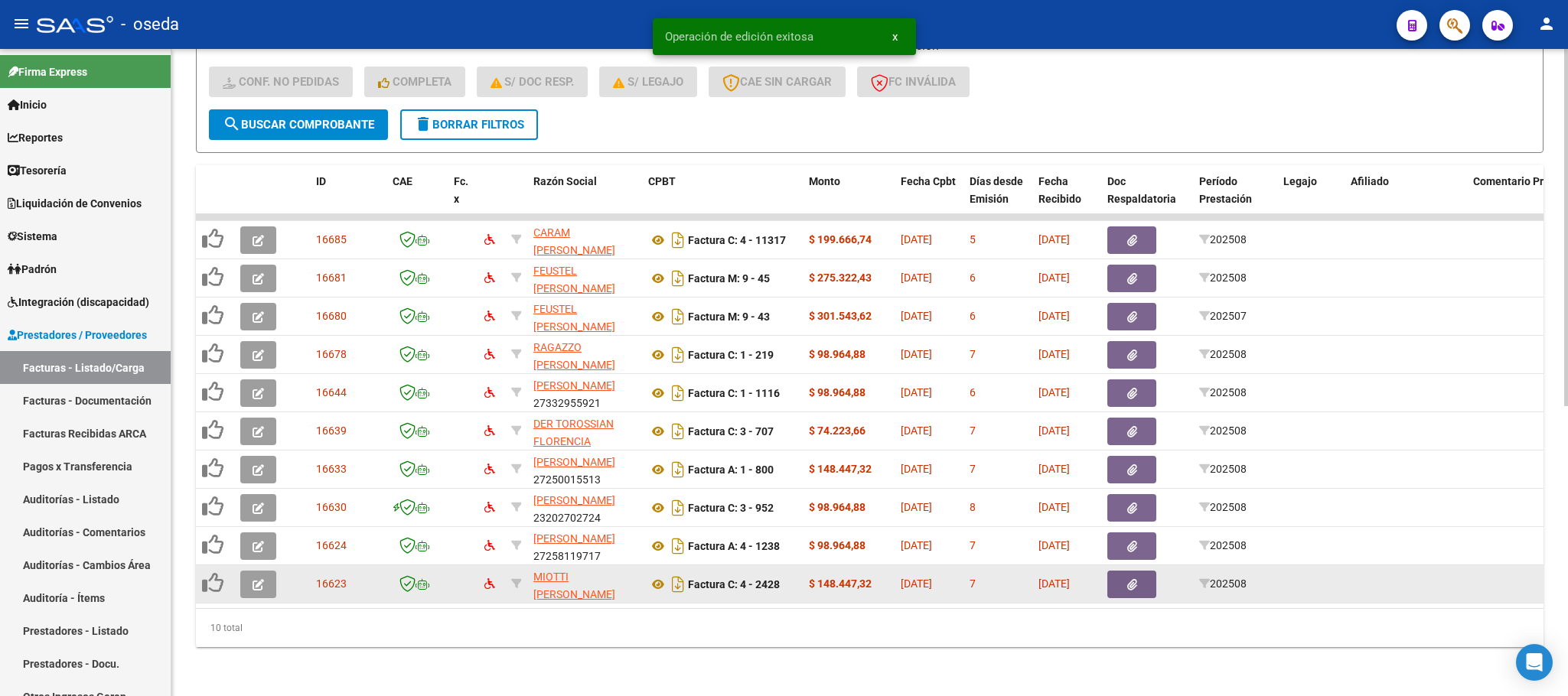
click at [264, 571] on button "button" at bounding box center [258, 585] width 36 height 28
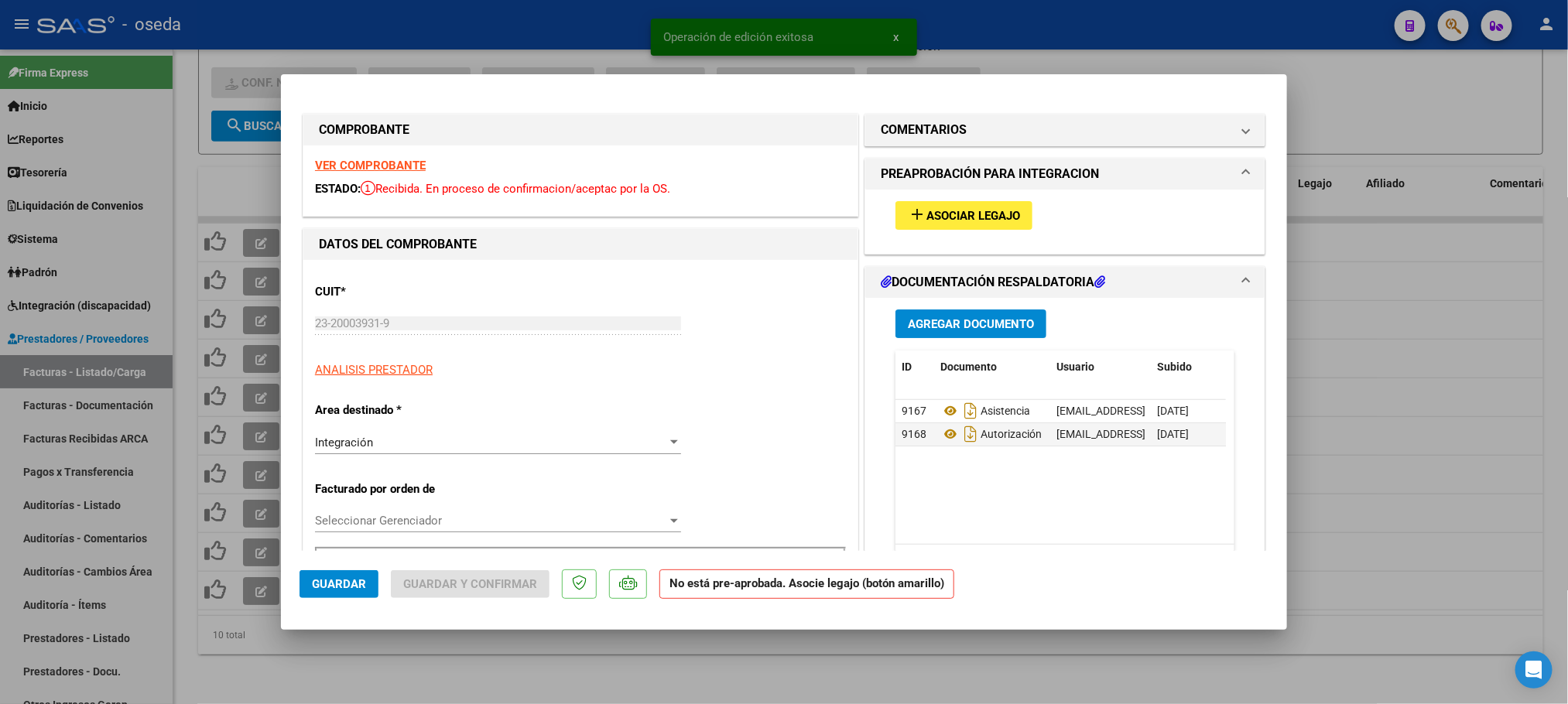
click at [1019, 214] on button "add Asociar Legajo" at bounding box center [964, 215] width 137 height 29
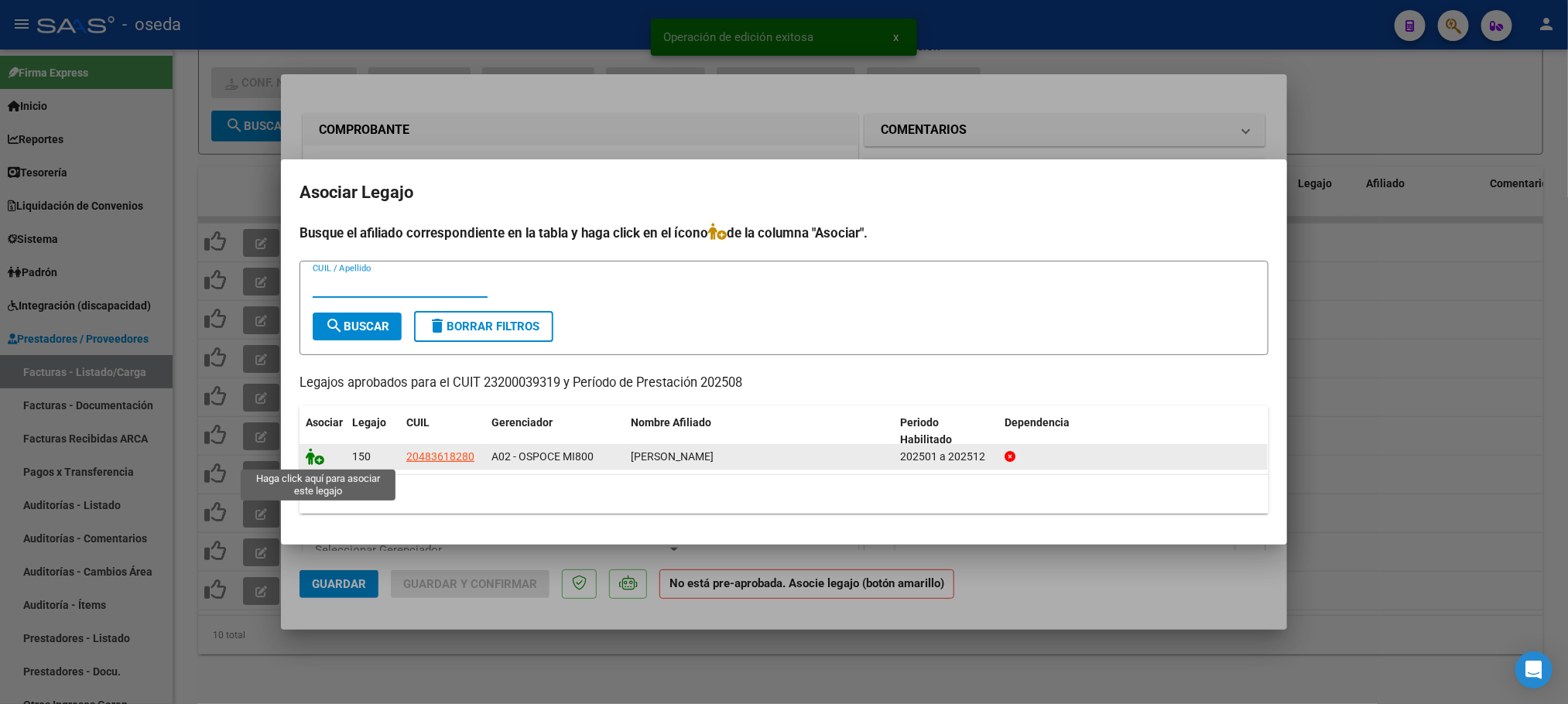
click at [314, 455] on icon at bounding box center [315, 456] width 19 height 17
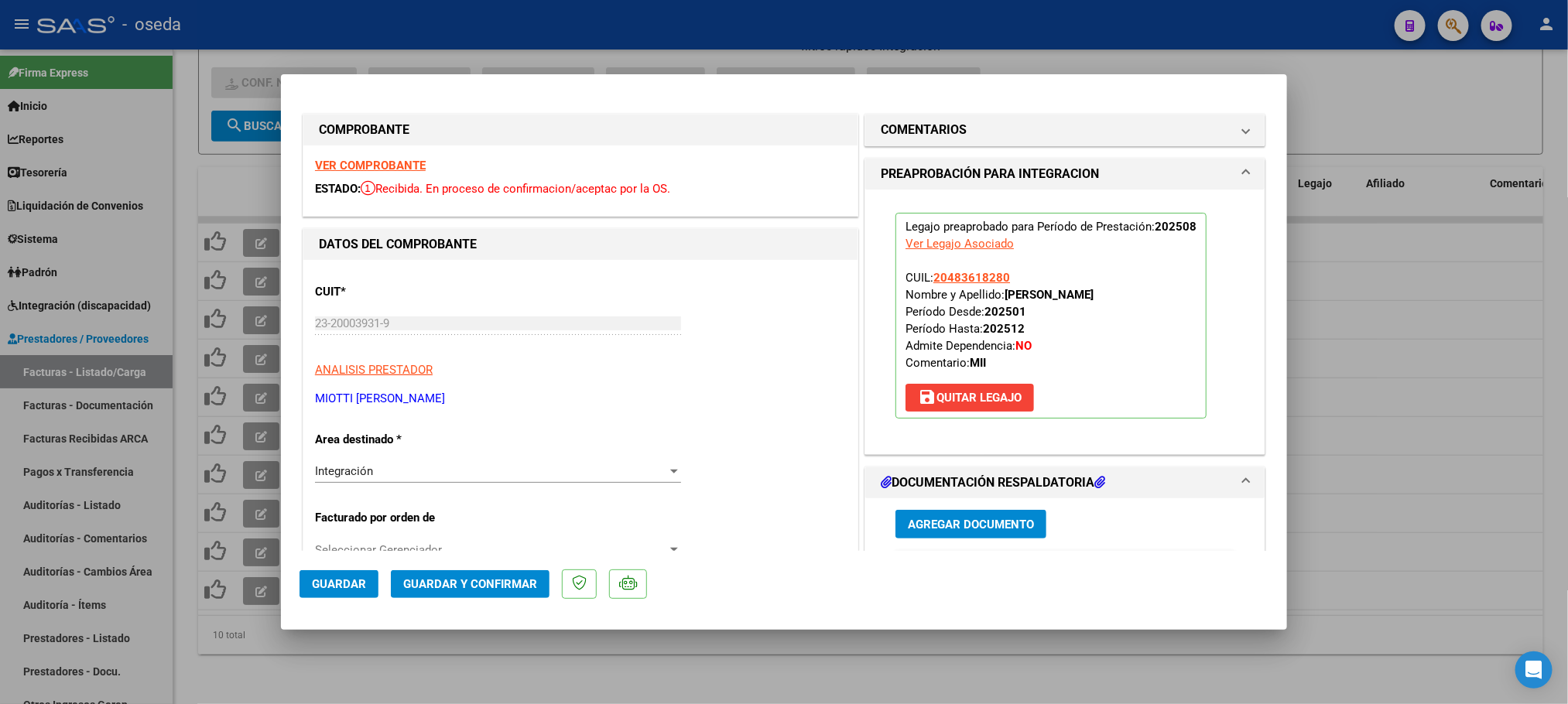
click at [337, 578] on span "Guardar" at bounding box center [338, 584] width 54 height 14
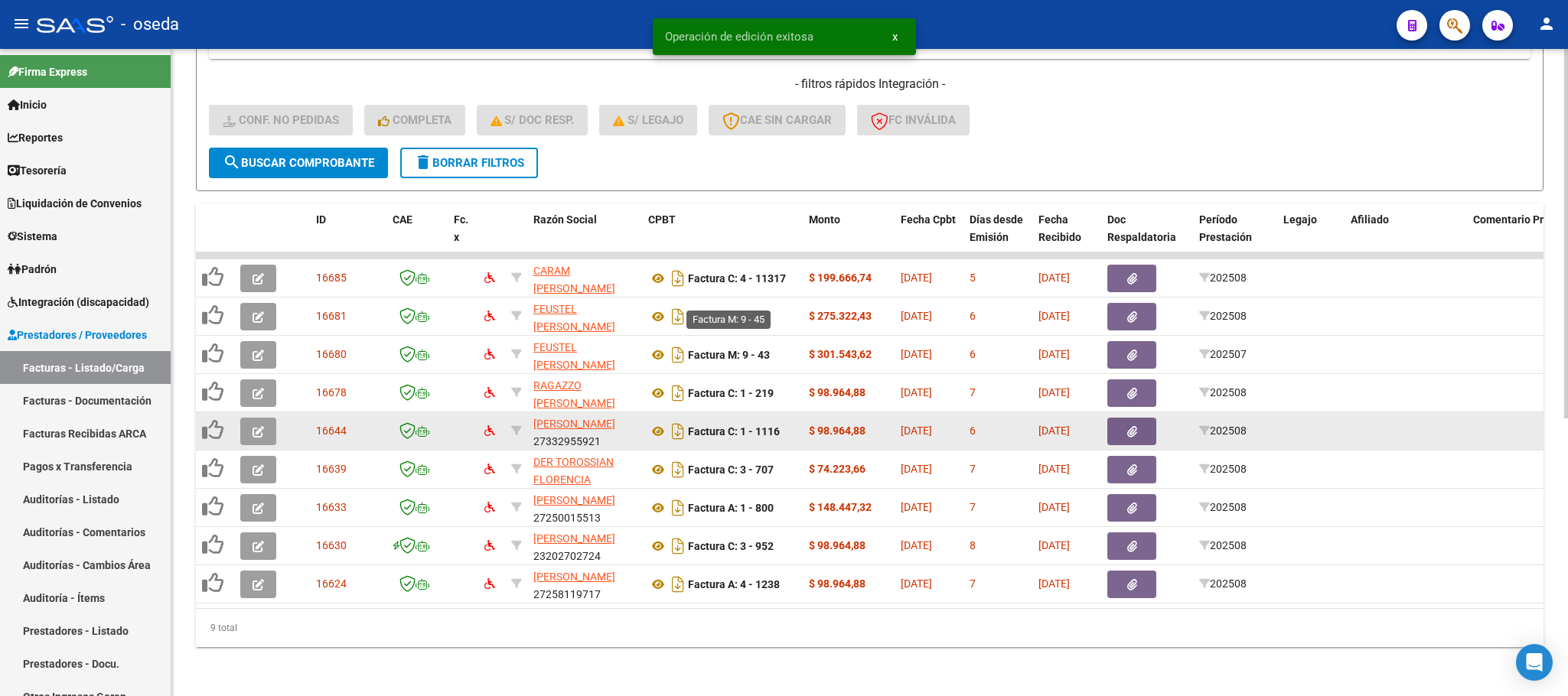
scroll to position [485, 0]
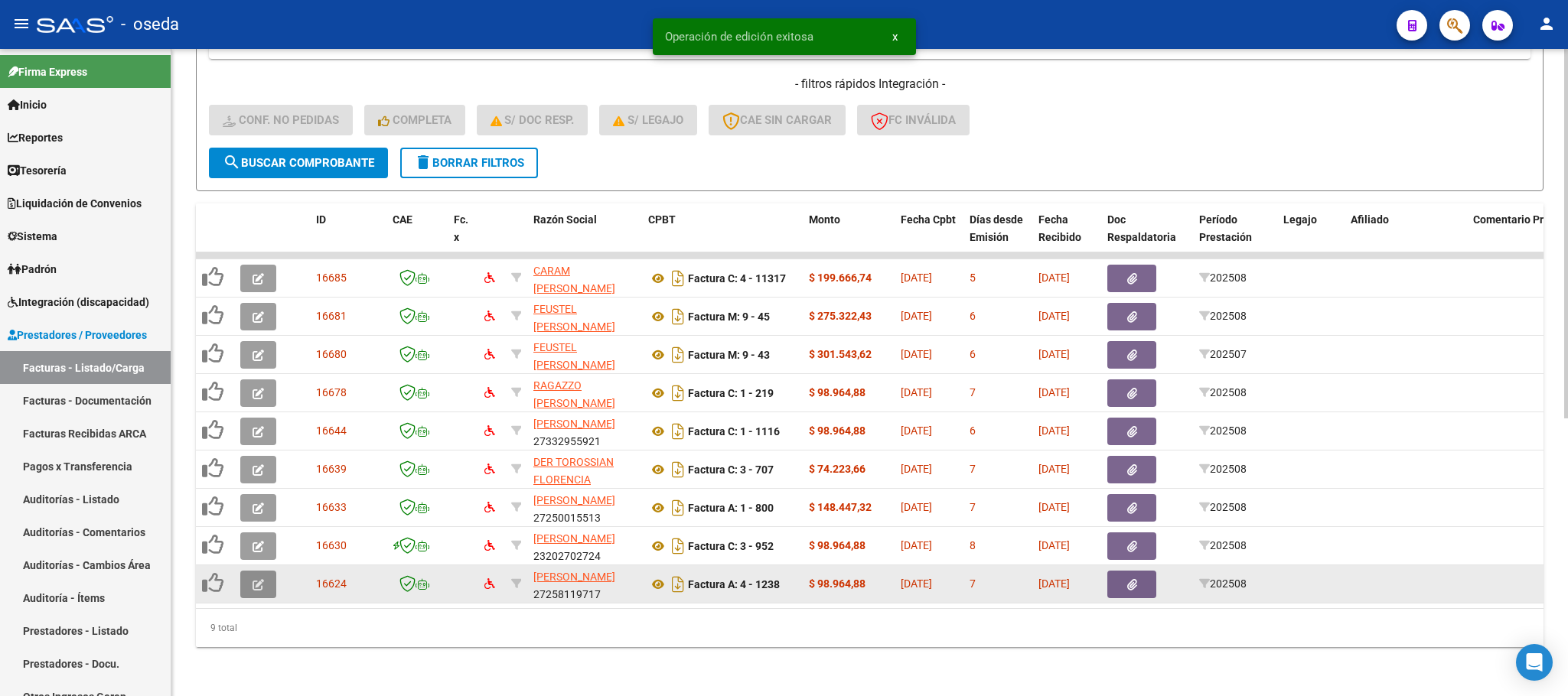
click at [258, 577] on button "button" at bounding box center [258, 585] width 36 height 28
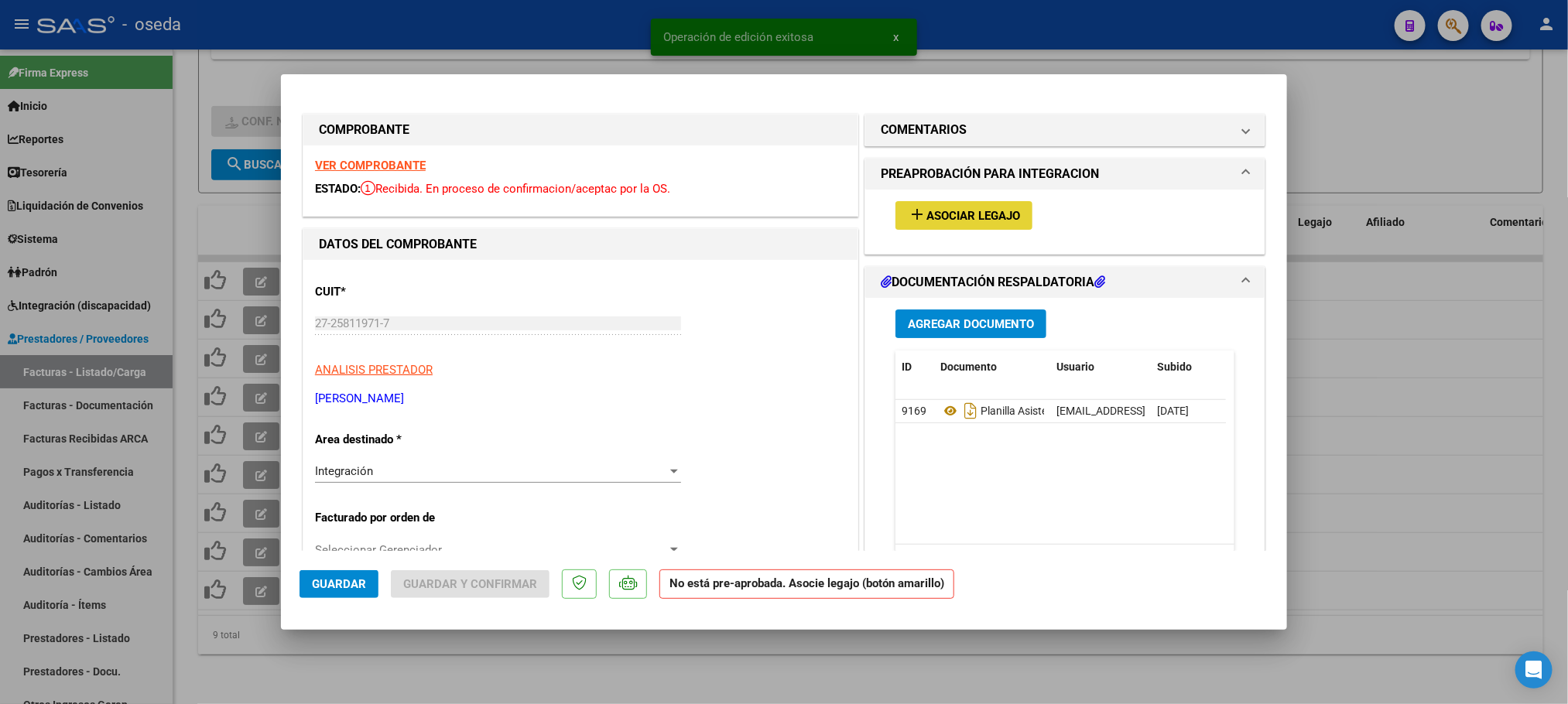
click at [938, 224] on button "add Asociar Legajo" at bounding box center [964, 215] width 137 height 29
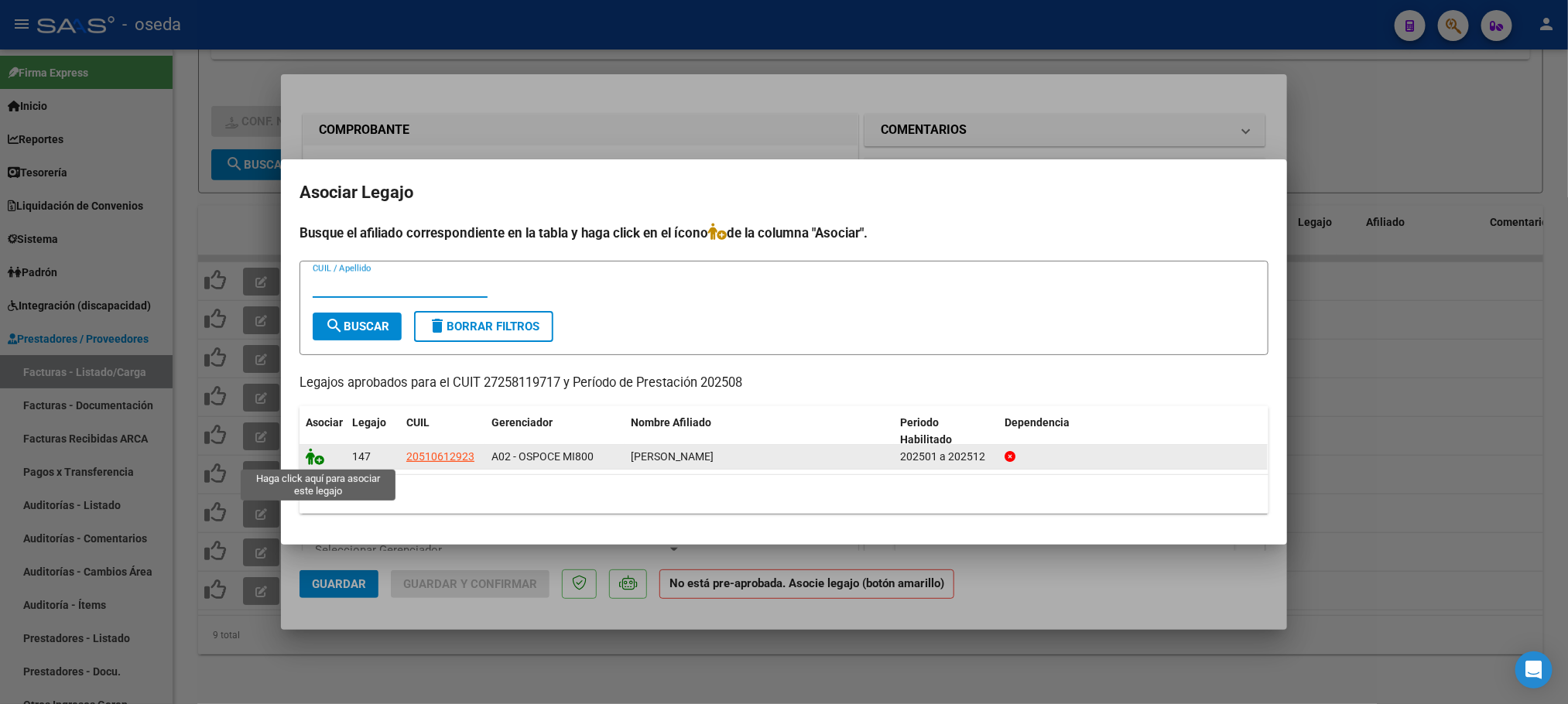
click at [314, 455] on icon at bounding box center [315, 456] width 19 height 17
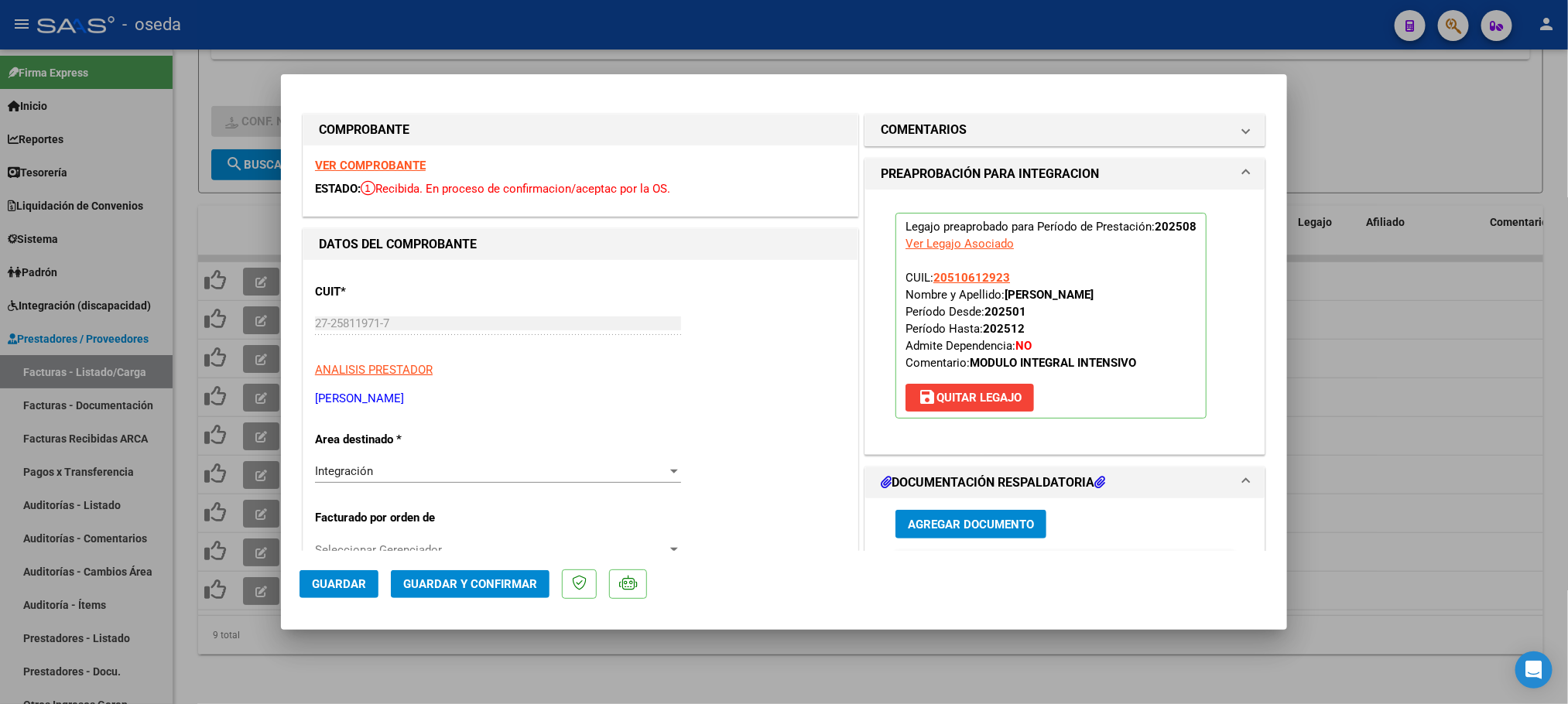
click at [365, 578] on span "Guardar" at bounding box center [338, 584] width 54 height 14
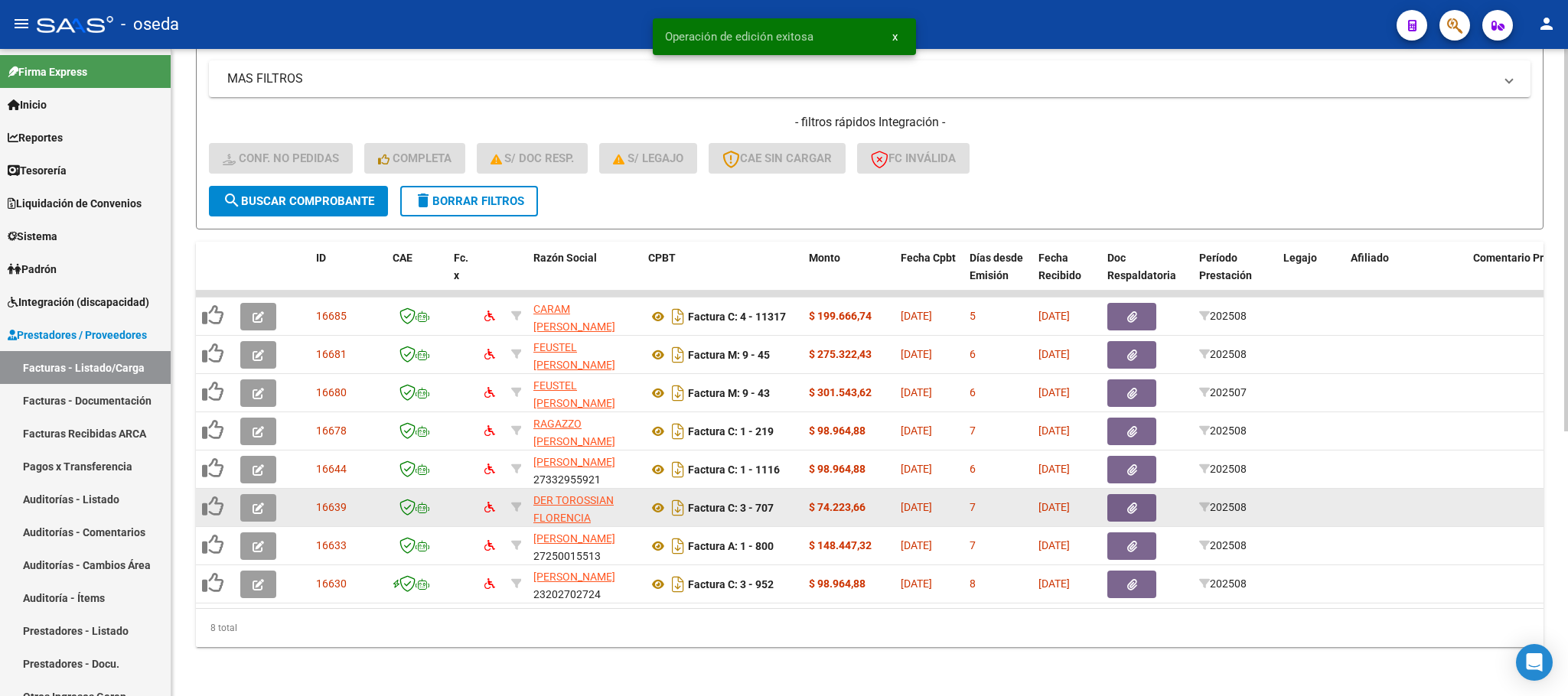
scroll to position [448, 0]
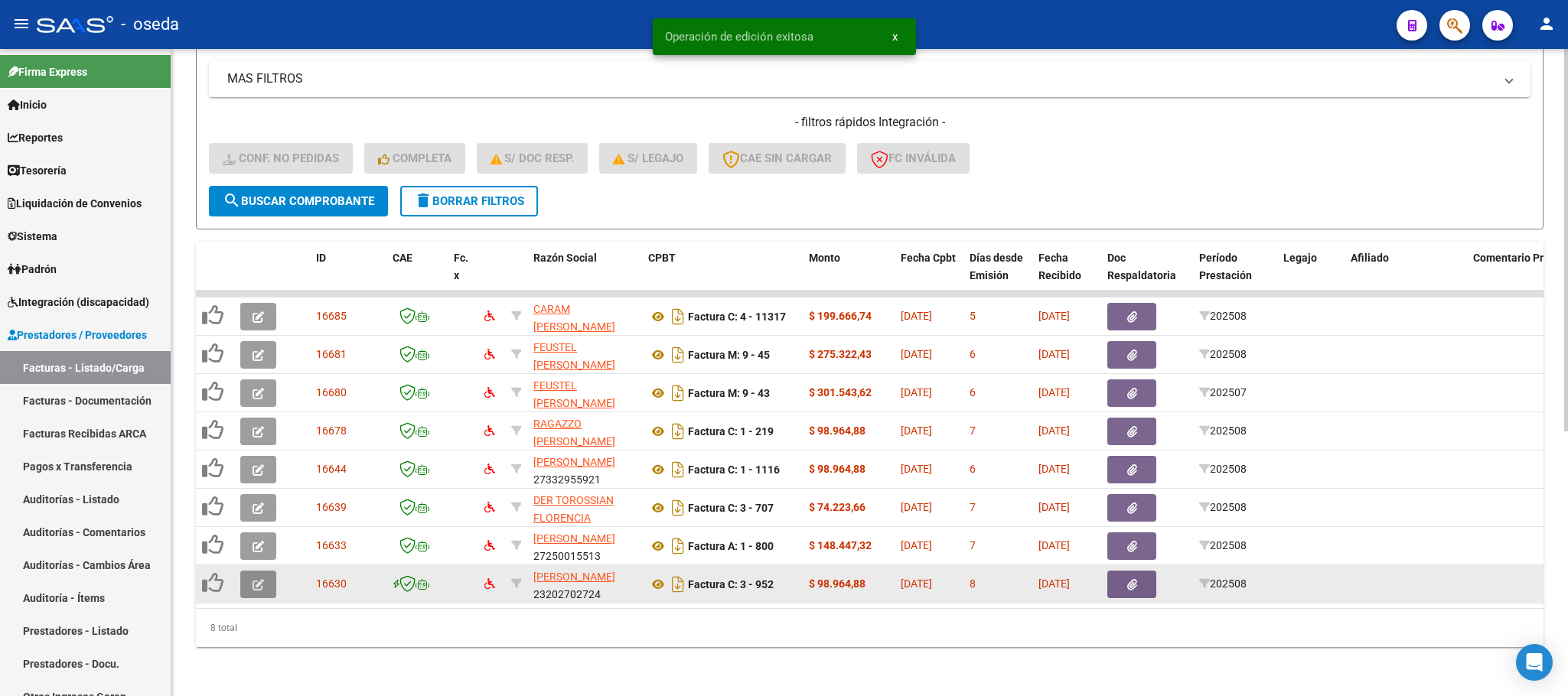
click at [253, 579] on icon "button" at bounding box center [259, 585] width 12 height 12
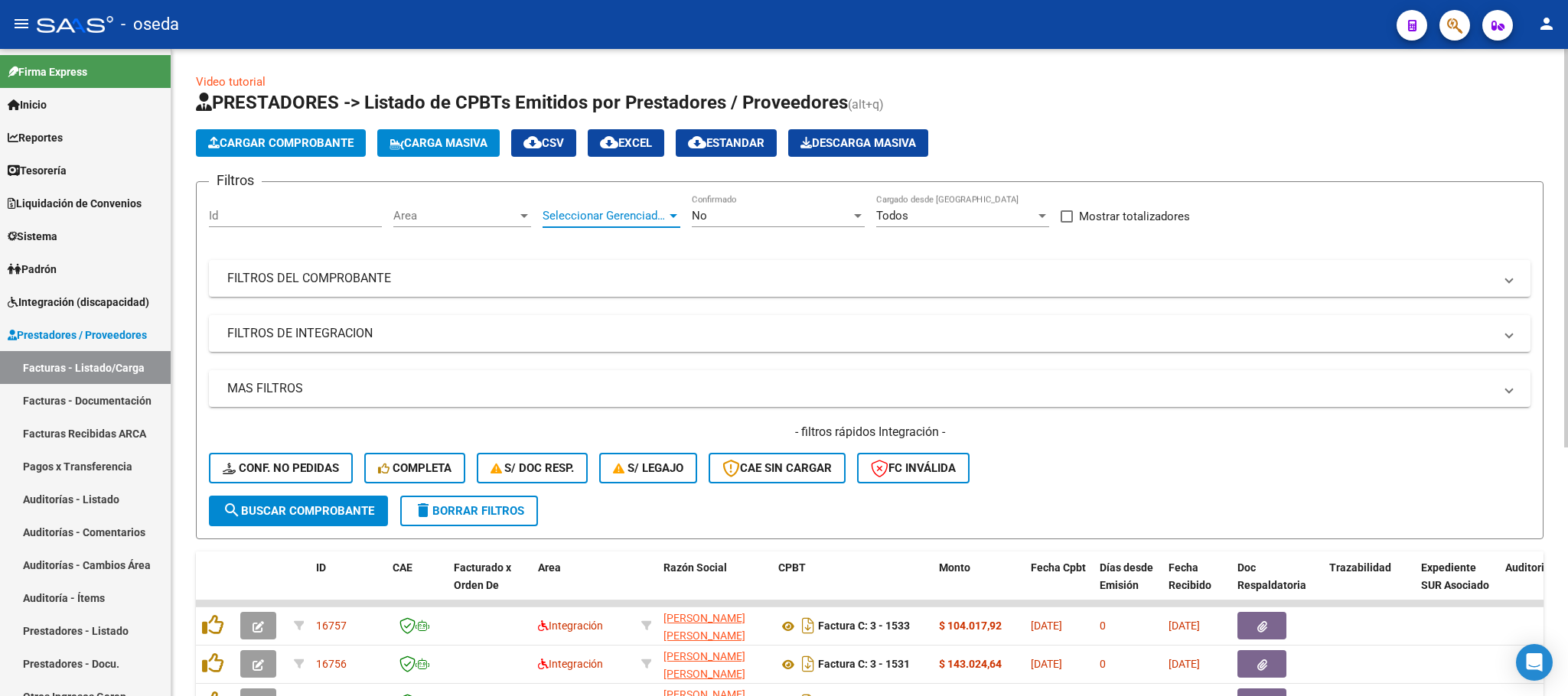
click at [602, 220] on span "Seleccionar Gerenciador" at bounding box center [604, 215] width 124 height 14
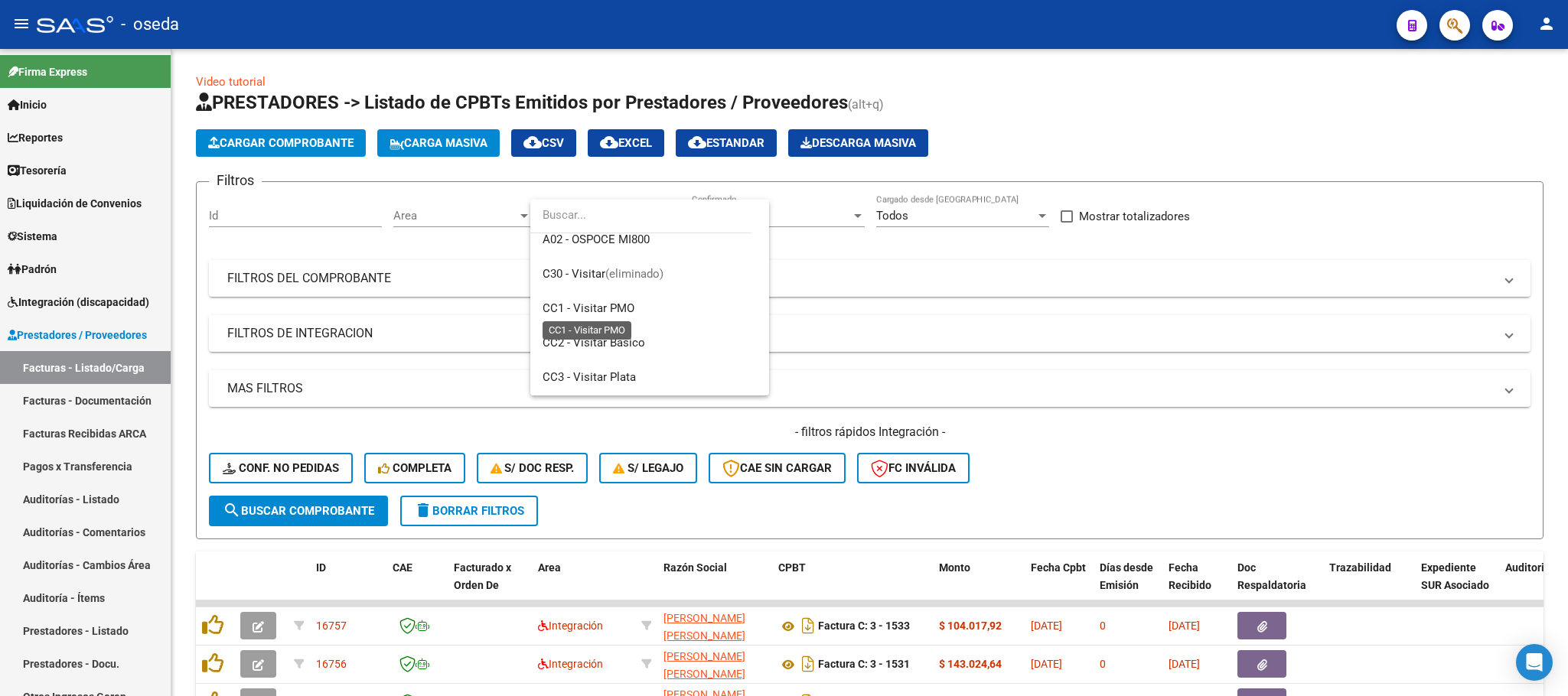
scroll to position [230, 0]
click at [52, 269] on div at bounding box center [784, 348] width 1568 height 696
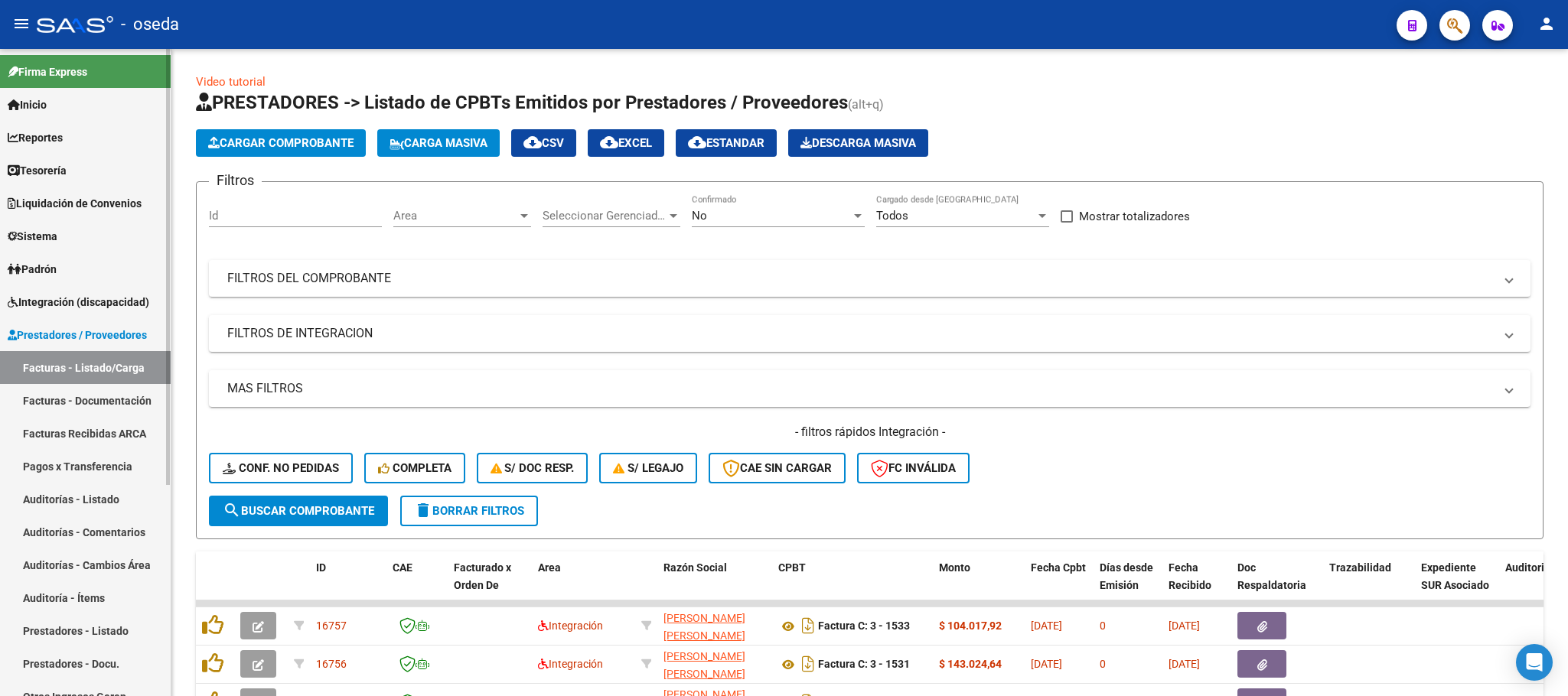
click at [53, 267] on span "Padrón" at bounding box center [32, 269] width 49 height 17
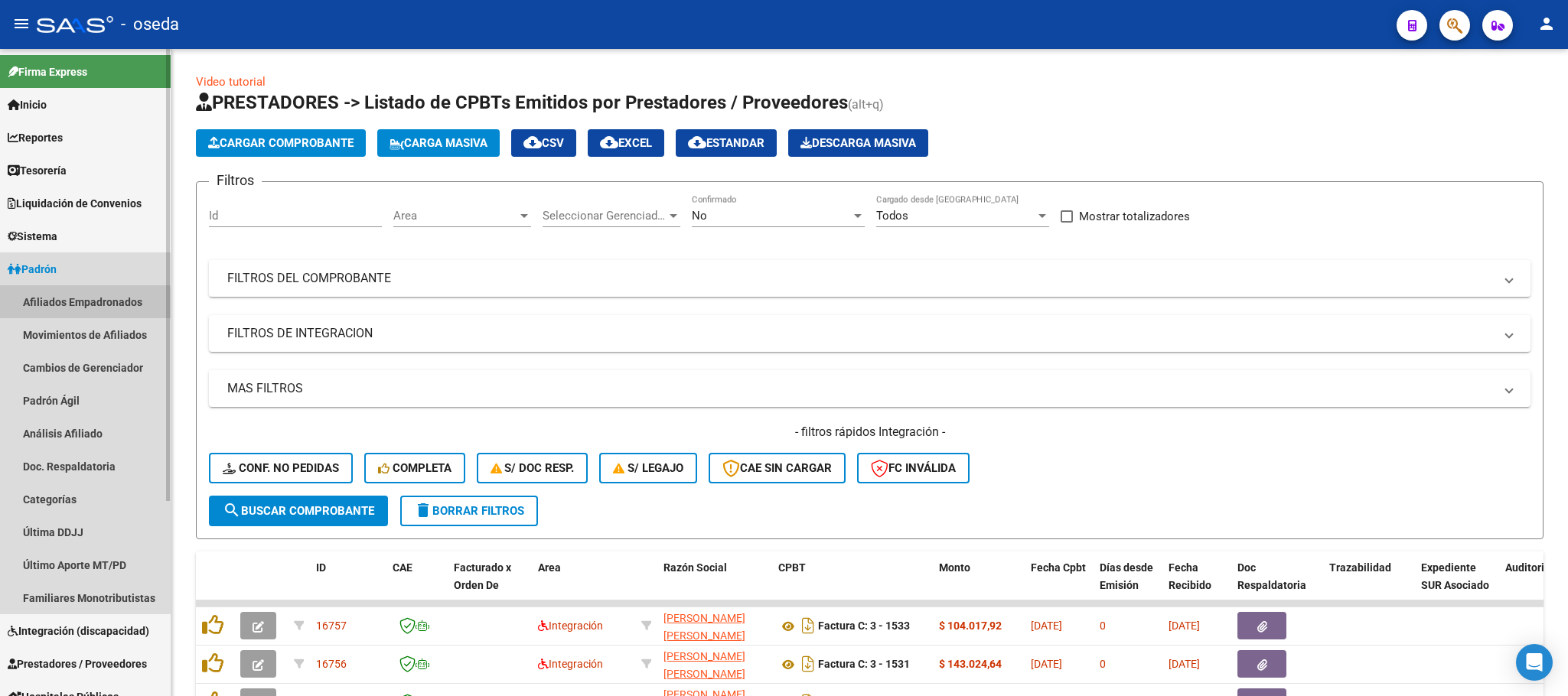
click at [79, 307] on link "Afiliados Empadronados" at bounding box center [85, 302] width 171 height 33
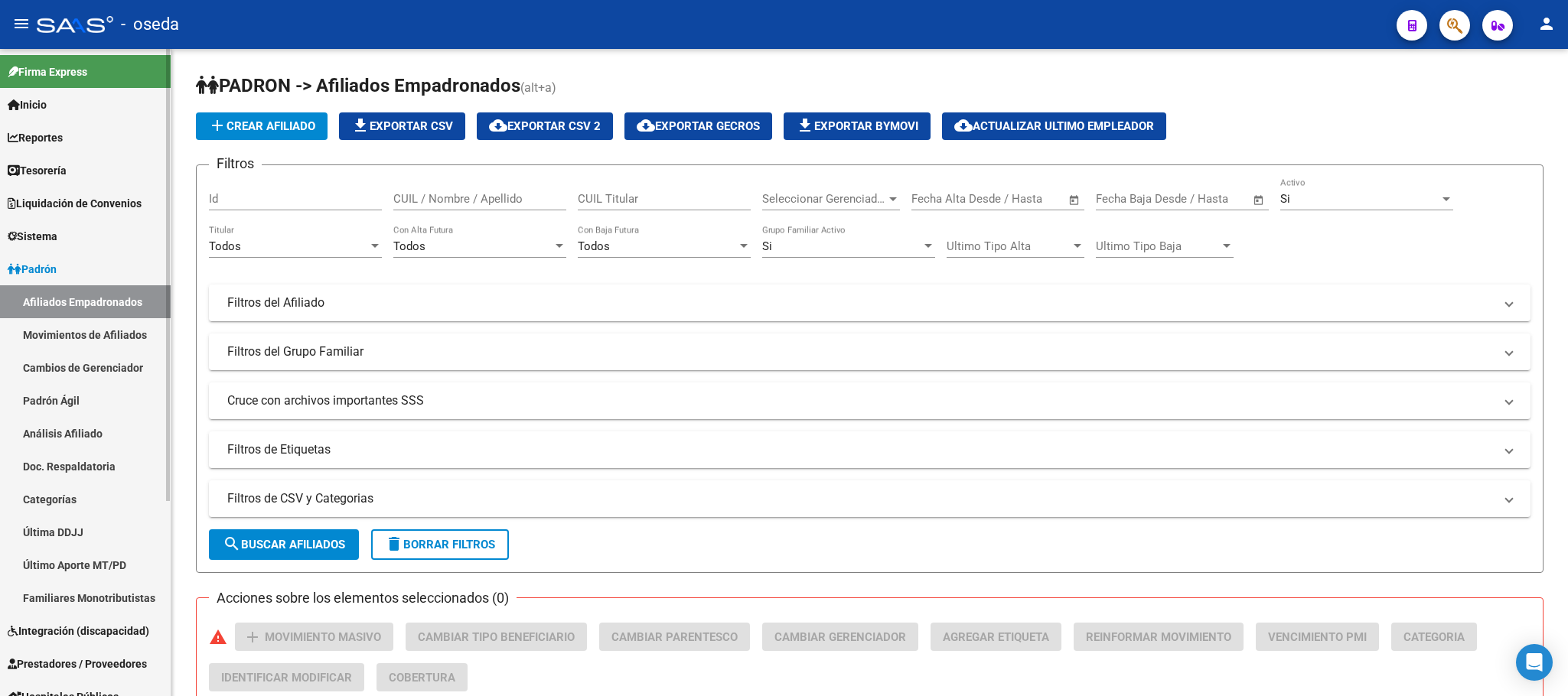
click at [124, 340] on link "Movimientos de Afiliados" at bounding box center [85, 334] width 171 height 33
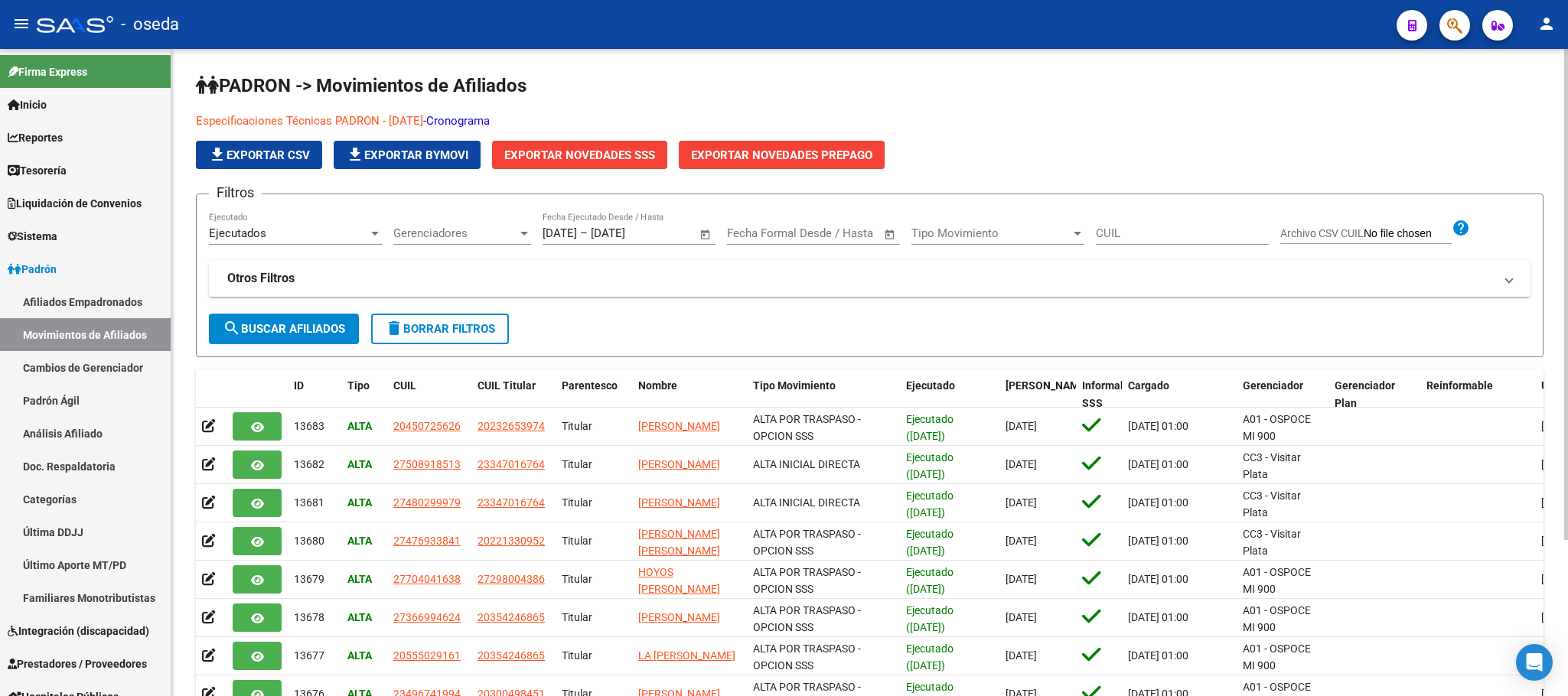
click at [482, 228] on span "Gerenciadores" at bounding box center [455, 233] width 124 height 14
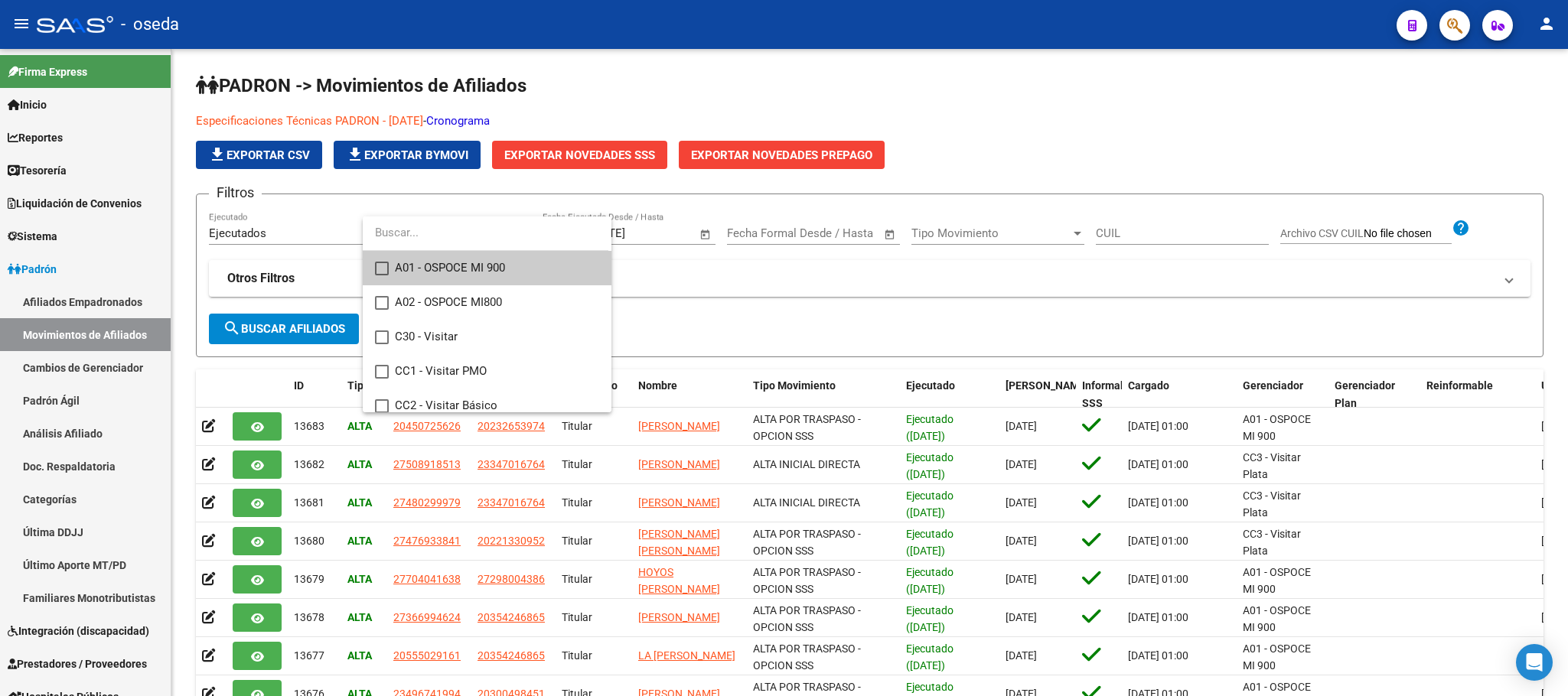
click at [525, 271] on span "A01 - OSPOCE MI 900" at bounding box center [497, 268] width 204 height 35
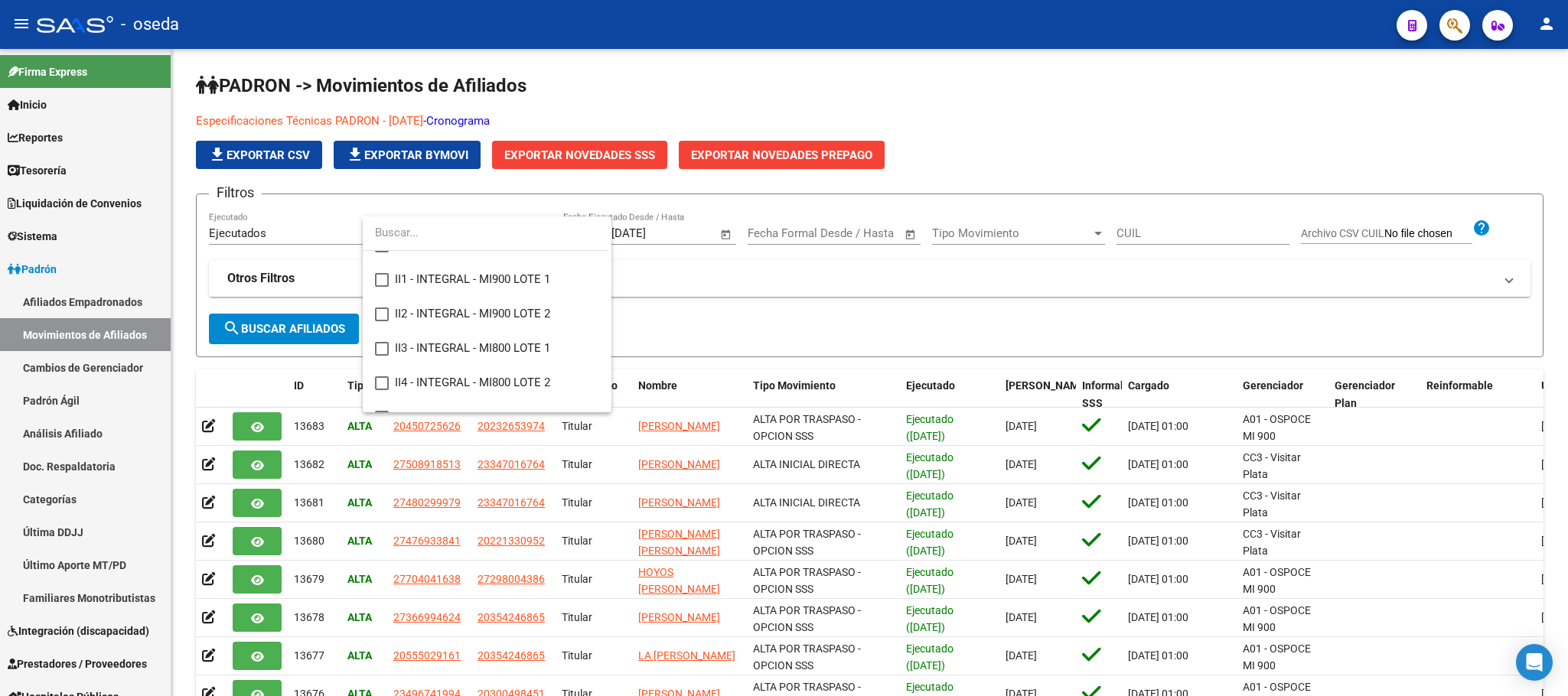
click at [295, 330] on div at bounding box center [784, 348] width 1568 height 696
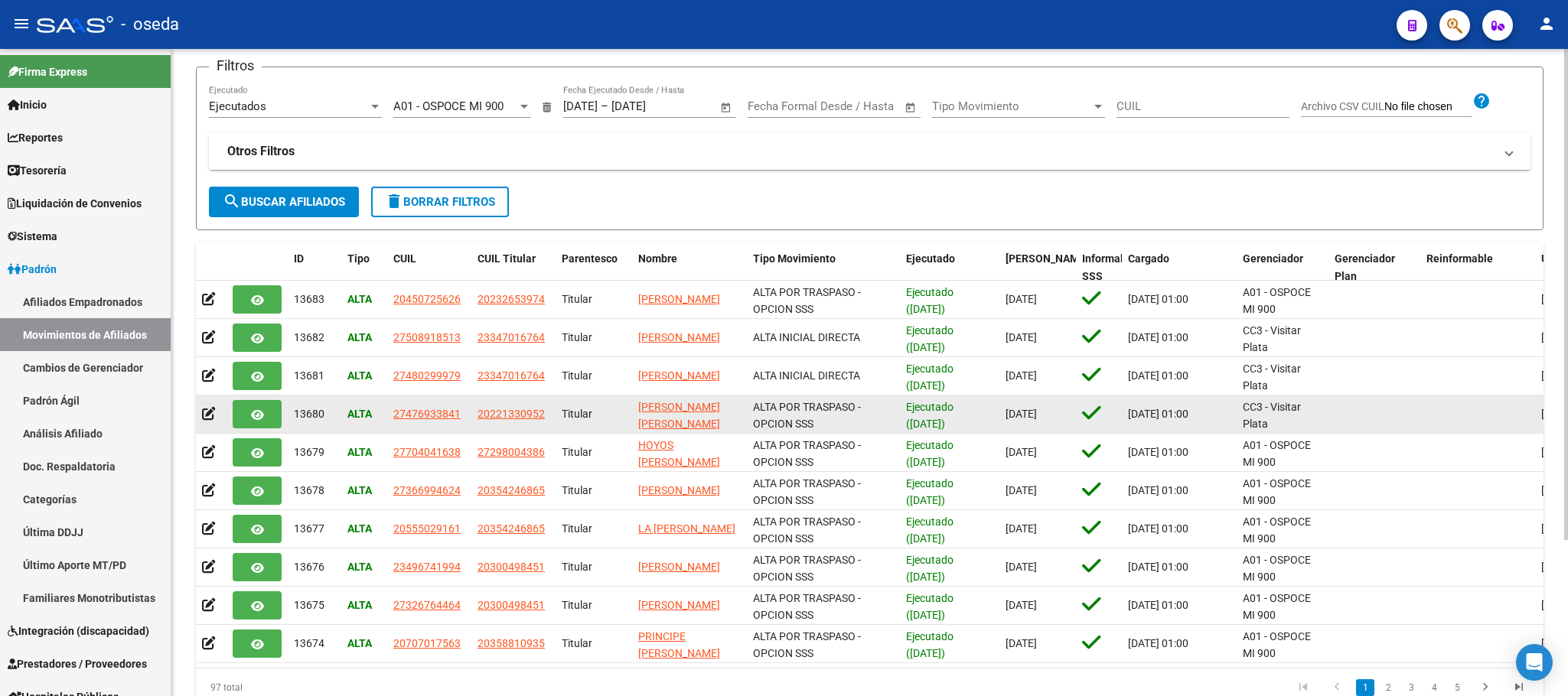
scroll to position [0, 0]
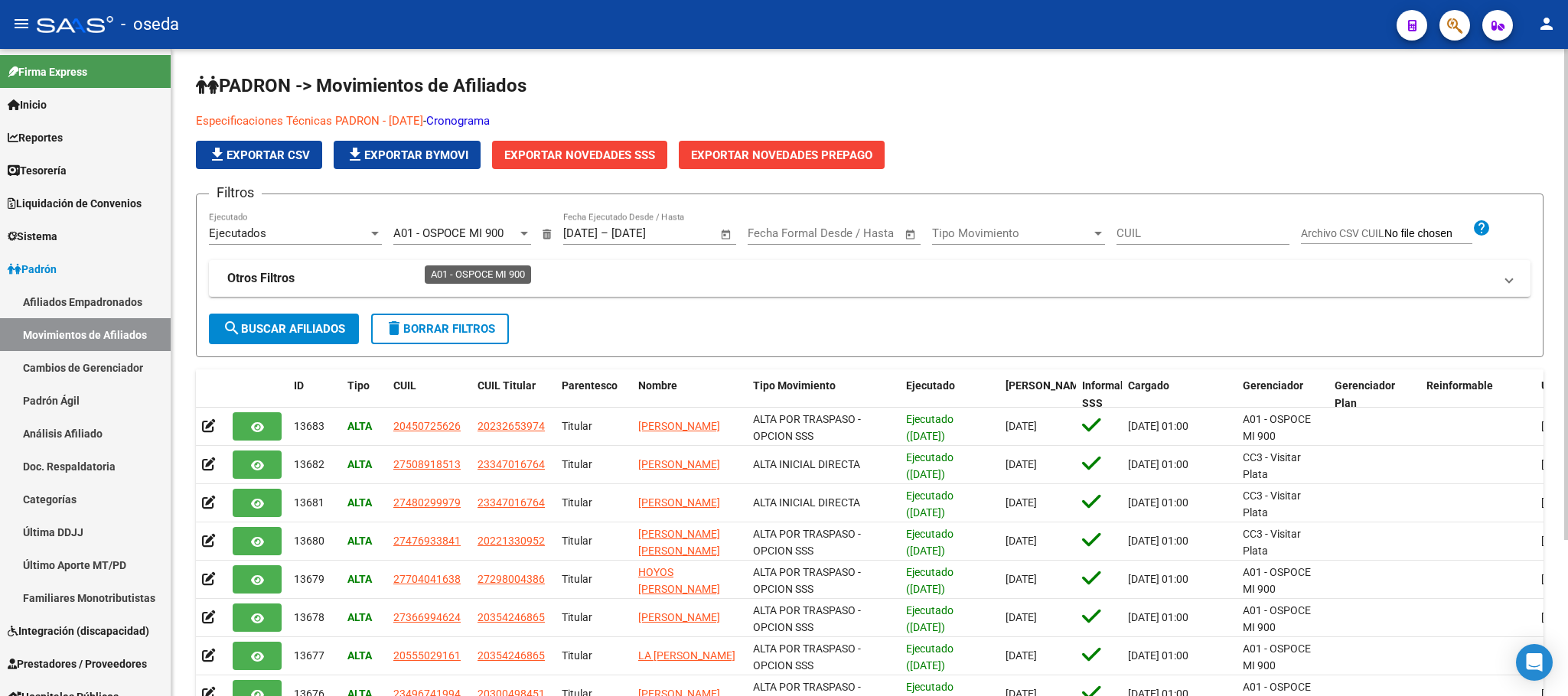
click at [432, 223] on div "A01 - OSPOCE MI 900 Gerenciadores" at bounding box center [462, 228] width 138 height 33
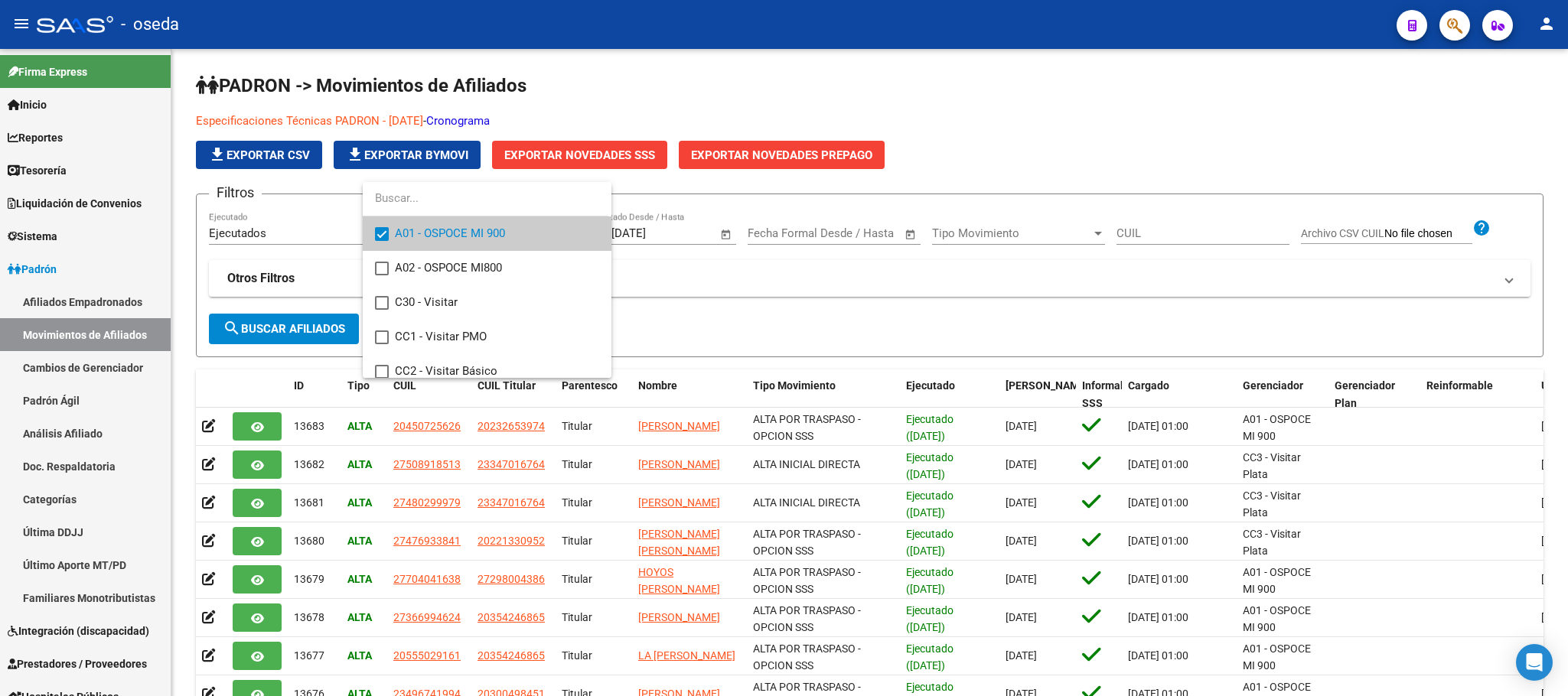
click at [438, 239] on span "A01 - OSPOCE MI 900" at bounding box center [497, 233] width 204 height 35
click at [125, 304] on div at bounding box center [784, 348] width 1568 height 696
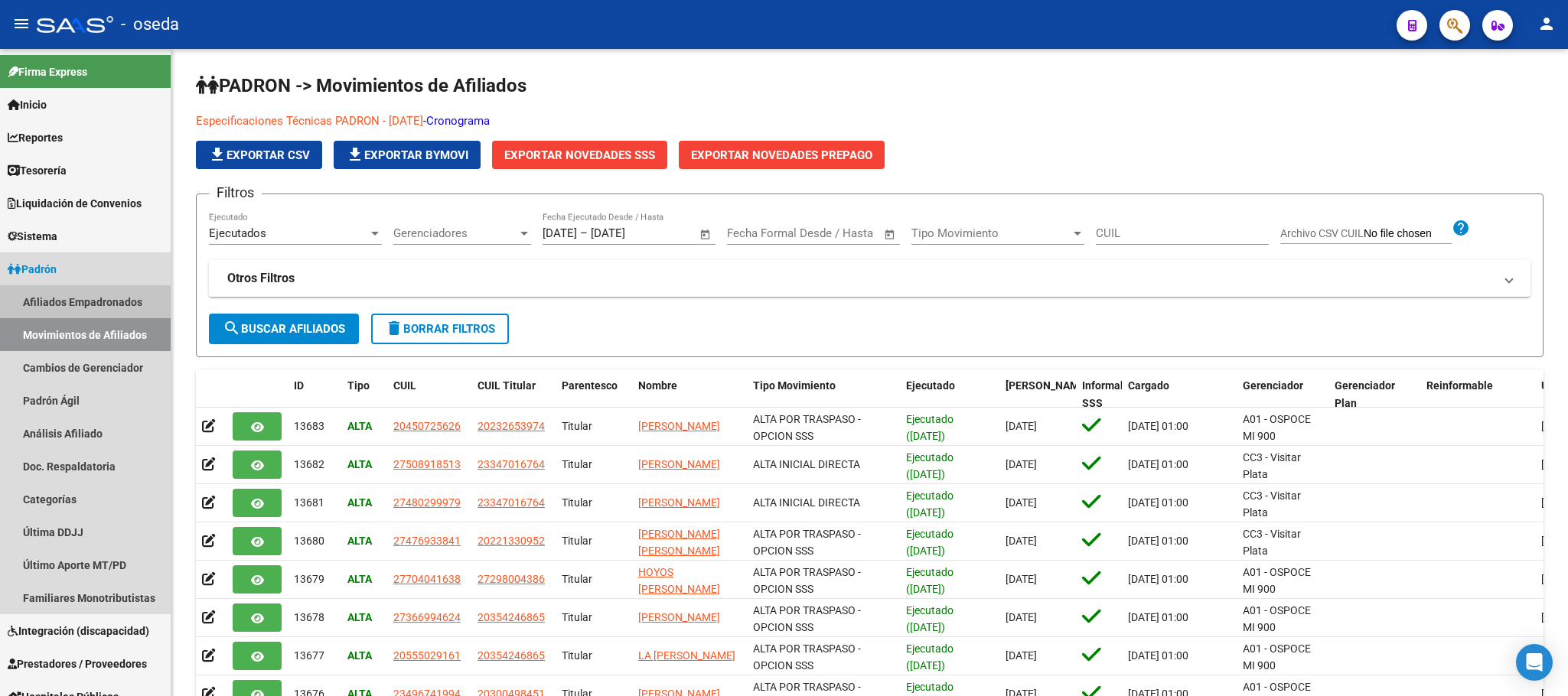
click at [125, 304] on link "Afiliados Empadronados" at bounding box center [85, 302] width 171 height 33
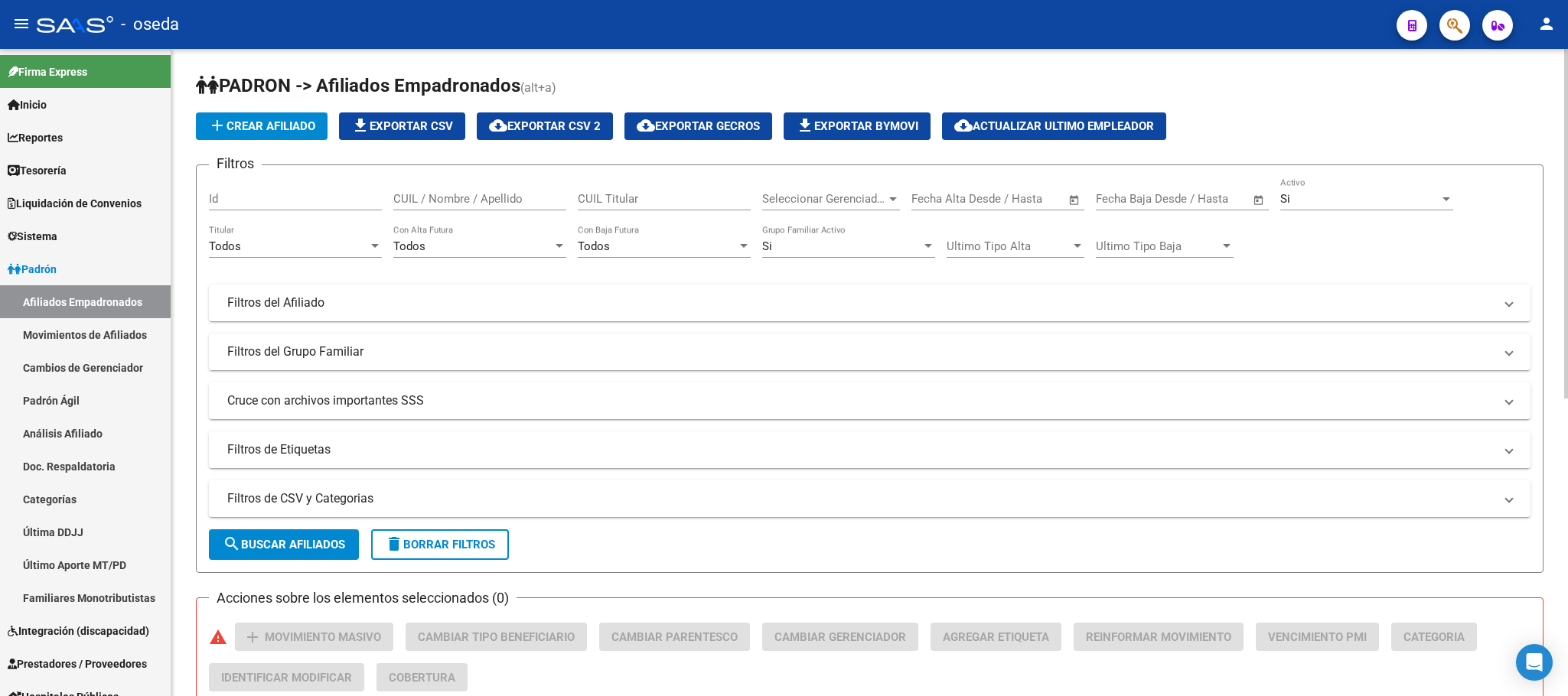
click at [798, 200] on span "Seleccionar Gerenciador" at bounding box center [824, 198] width 124 height 14
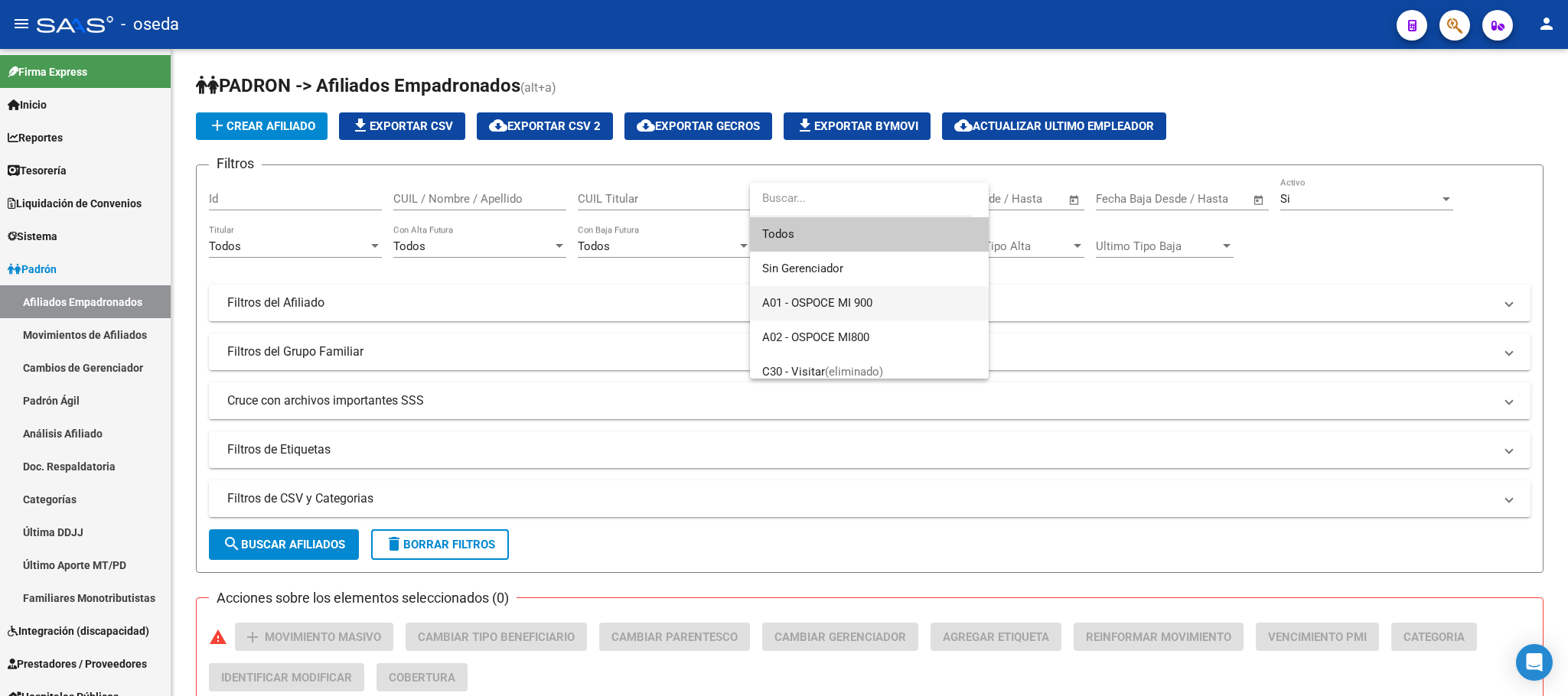
click at [921, 307] on span "A01 - OSPOCE MI 900" at bounding box center [869, 303] width 215 height 35
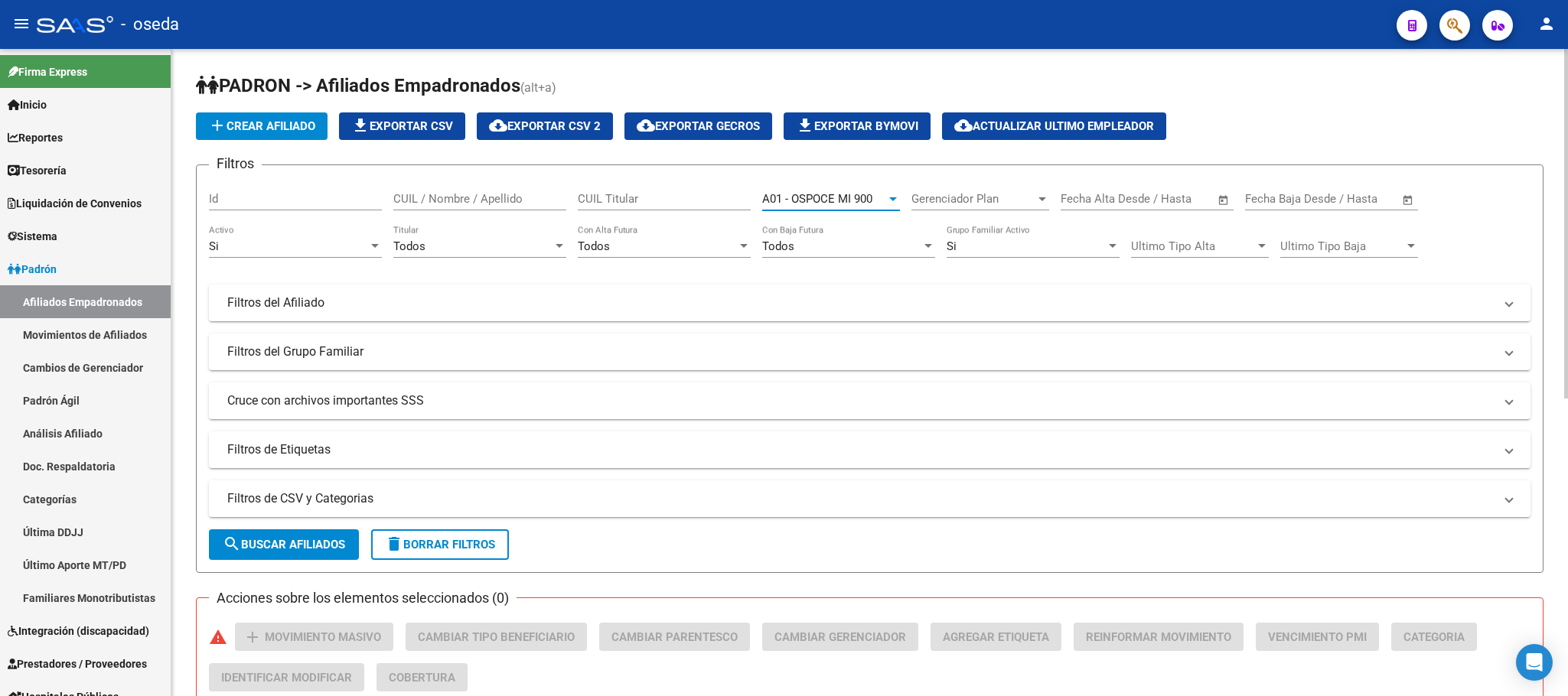
click at [298, 542] on span "search Buscar Afiliados" at bounding box center [284, 545] width 122 height 14
click at [813, 204] on span "A01 - OSPOCE MI 900" at bounding box center [817, 198] width 110 height 14
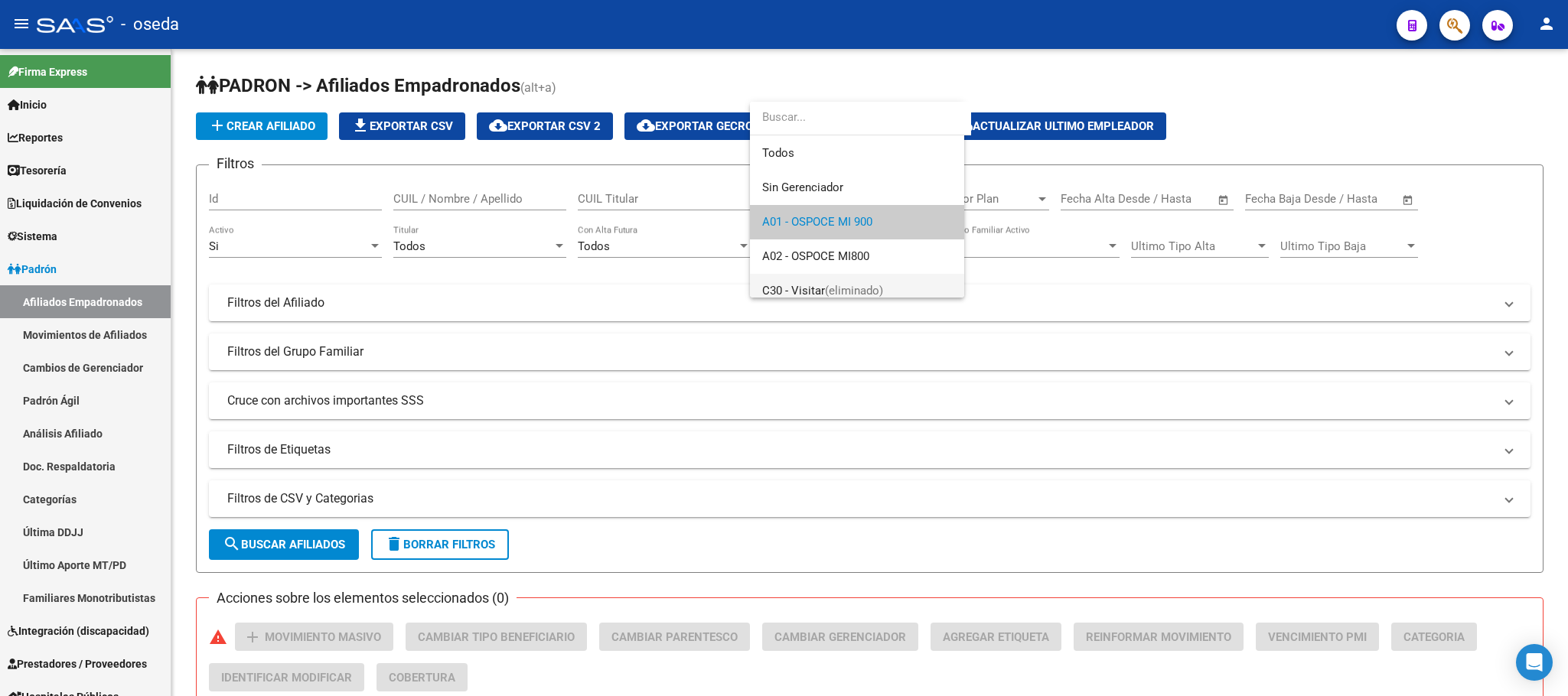
scroll to position [23, 0]
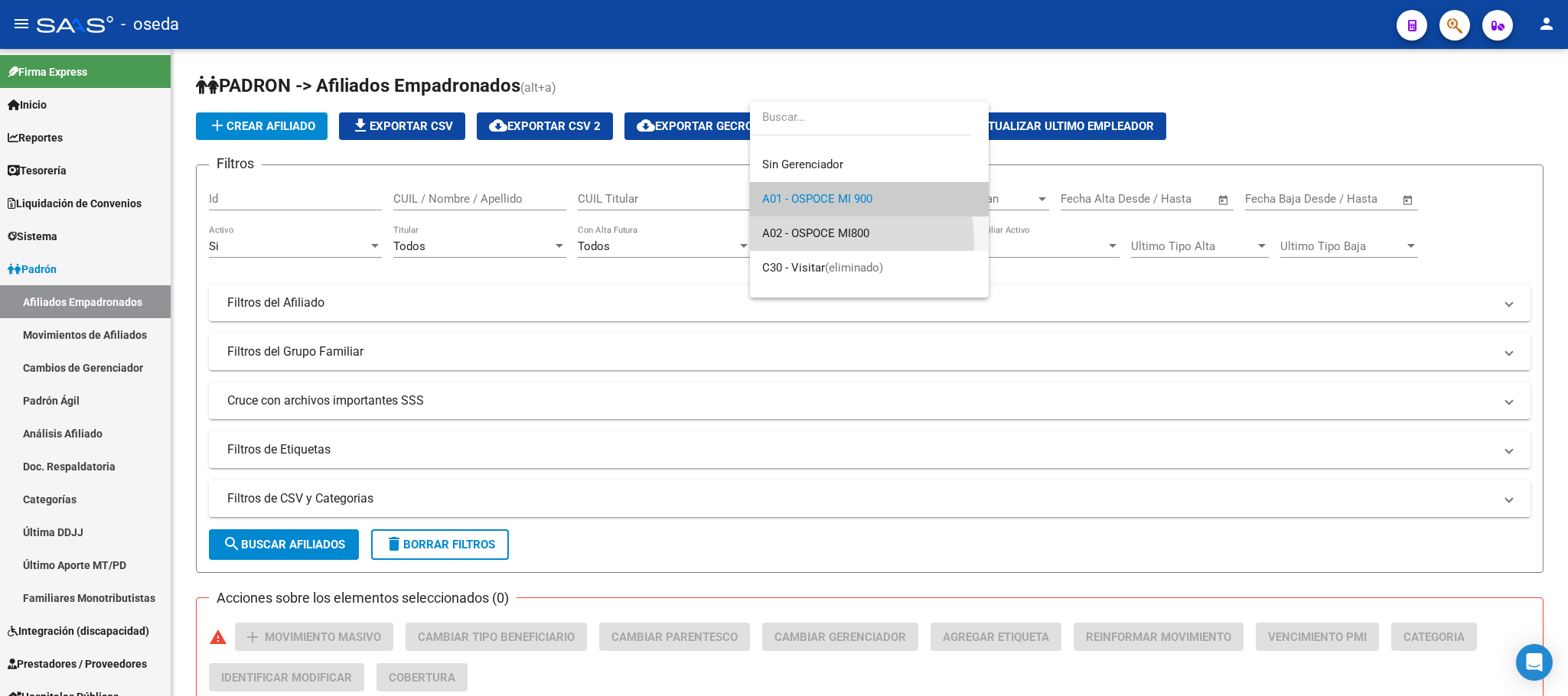
click at [818, 242] on span "A02 - OSPOCE MI800" at bounding box center [869, 233] width 215 height 35
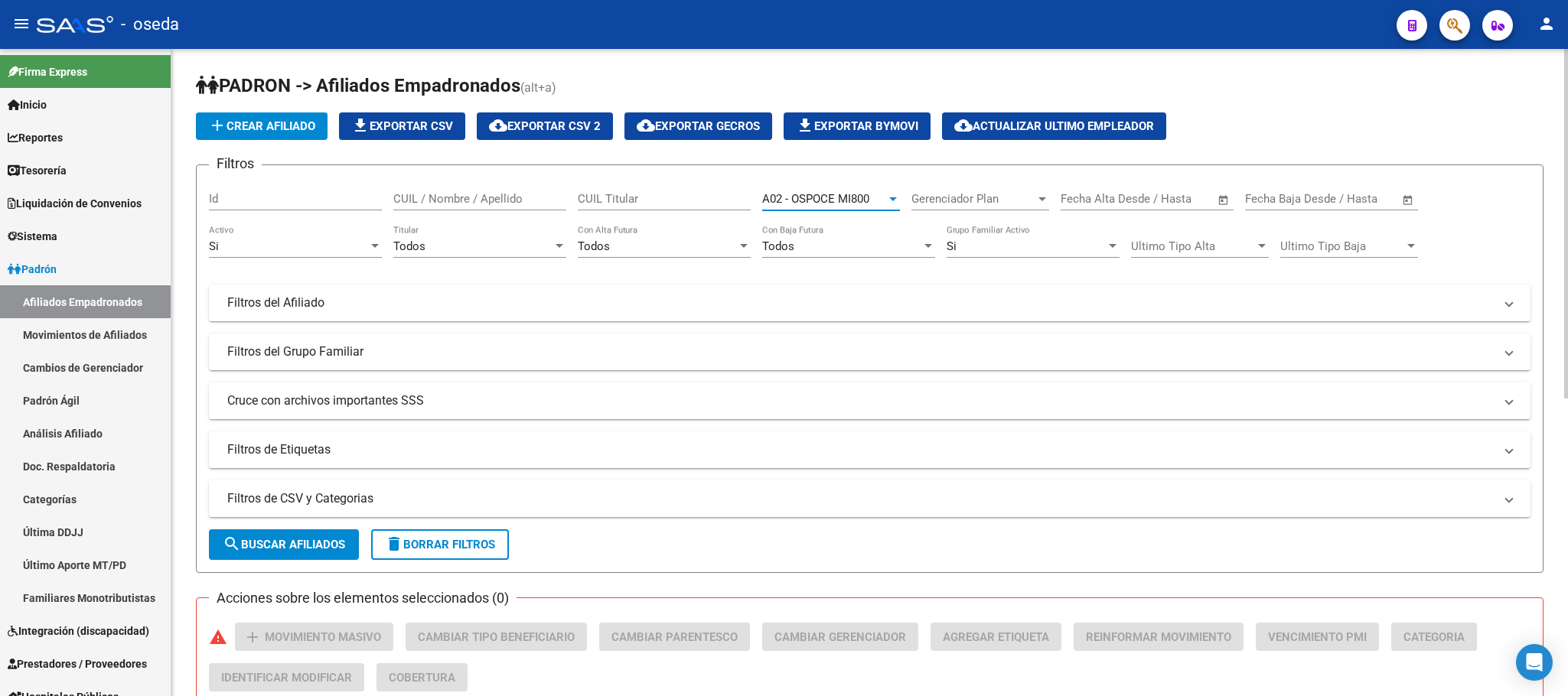
click at [297, 530] on button "search Buscar Afiliados" at bounding box center [284, 545] width 150 height 30
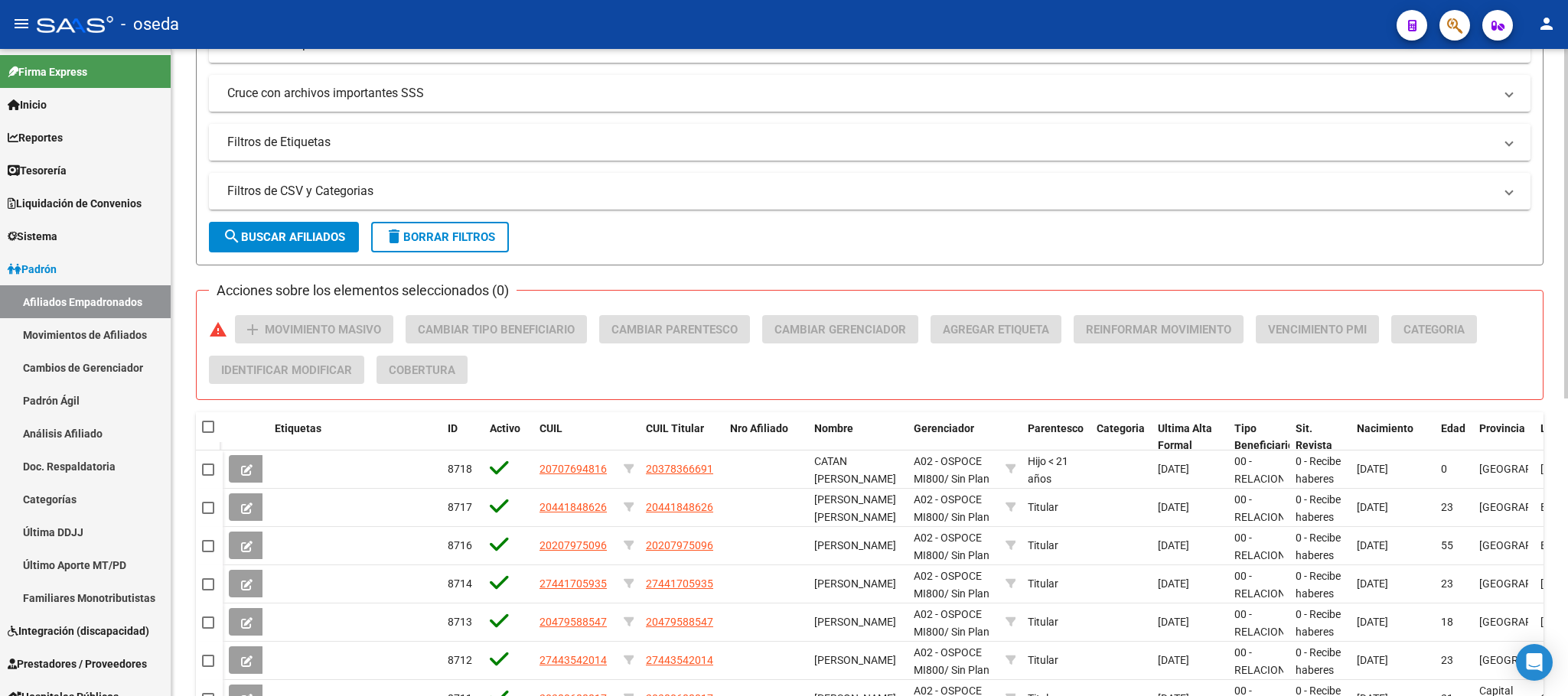
scroll to position [0, 0]
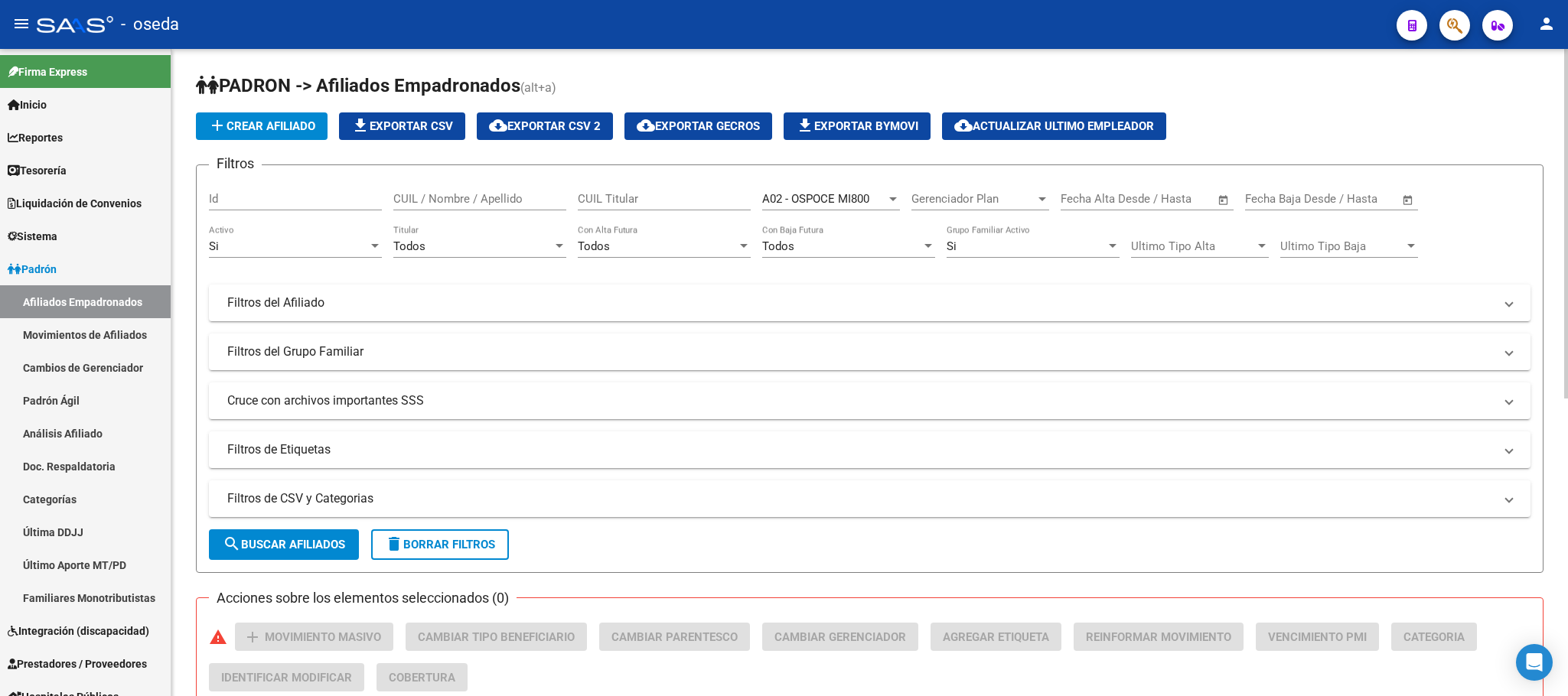
click at [827, 184] on div "A02 - OSPOCE MI800 Seleccionar Gerenciador" at bounding box center [830, 193] width 138 height 33
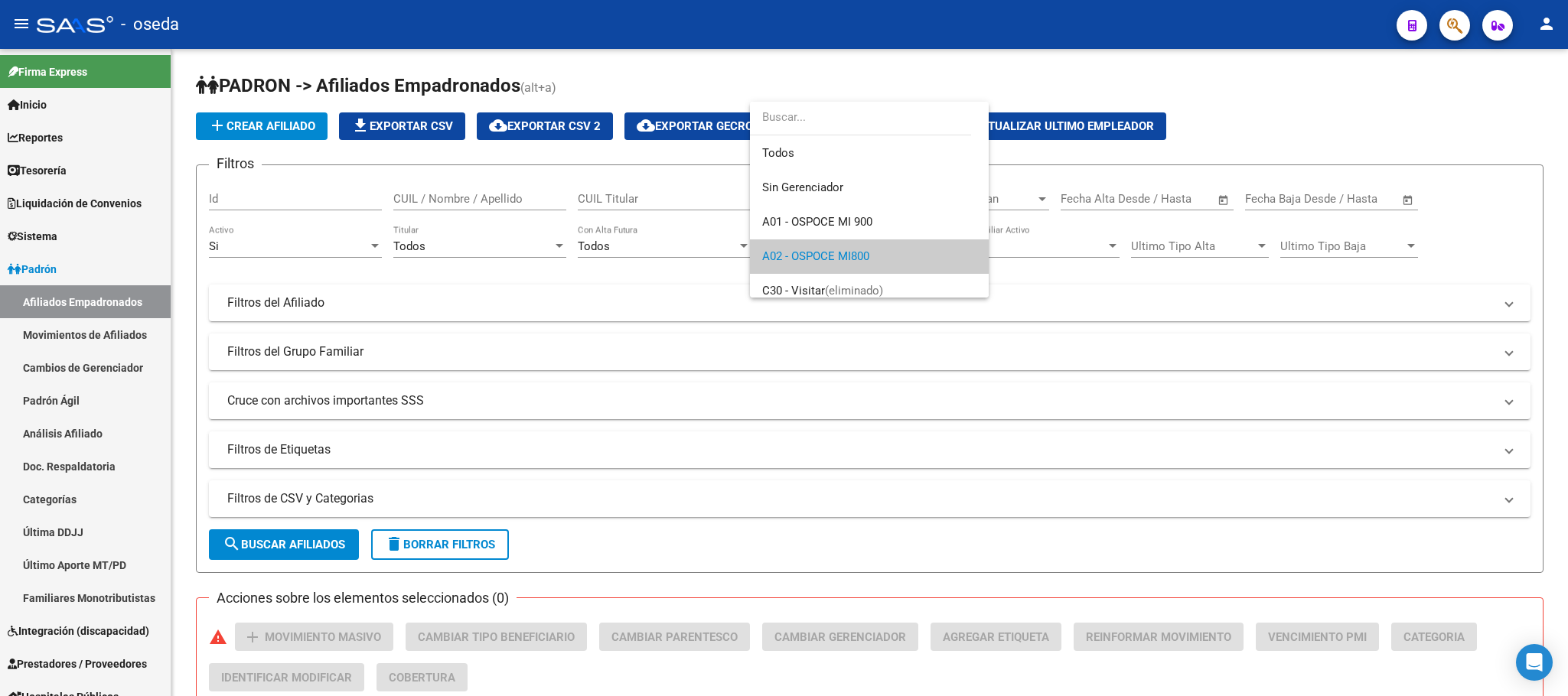
click at [1297, 96] on div at bounding box center [784, 348] width 1568 height 696
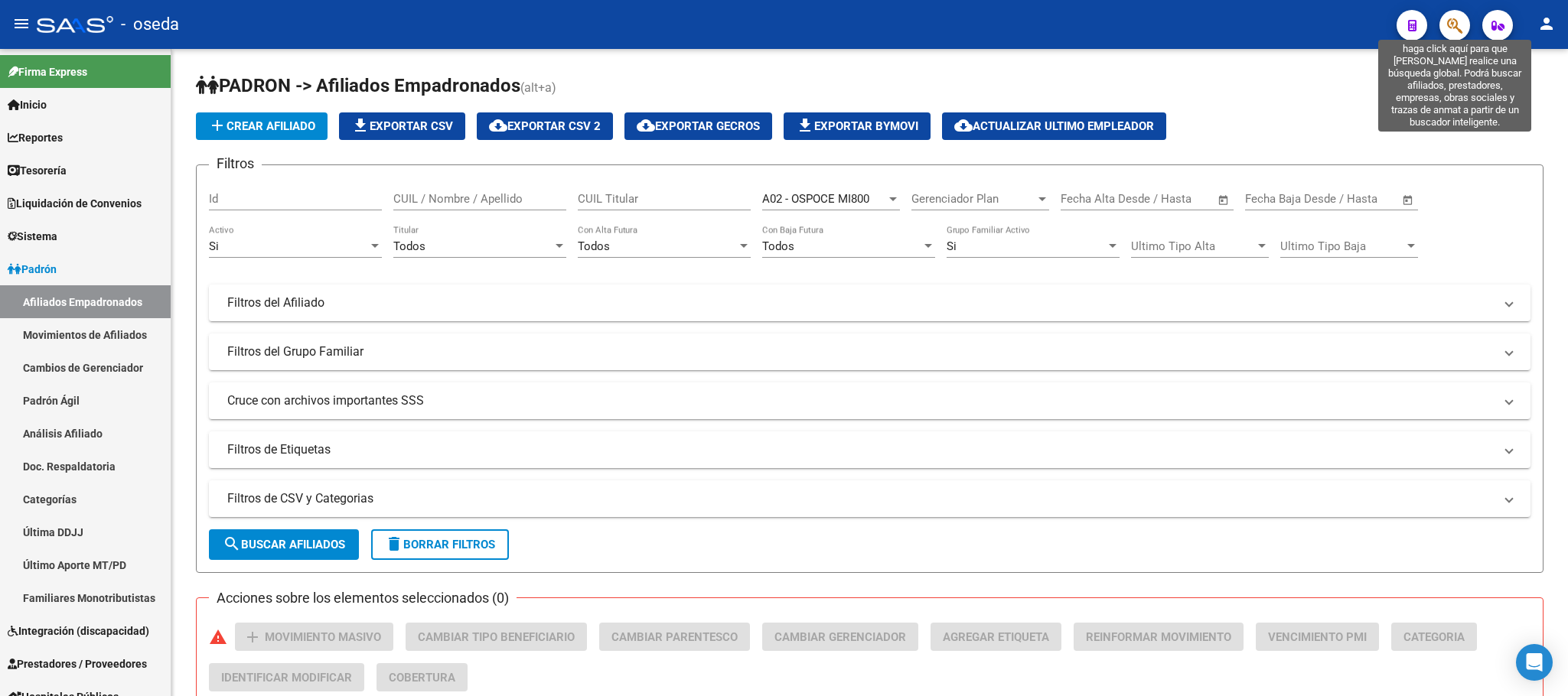
click at [1449, 29] on icon "button" at bounding box center [1455, 25] width 15 height 18
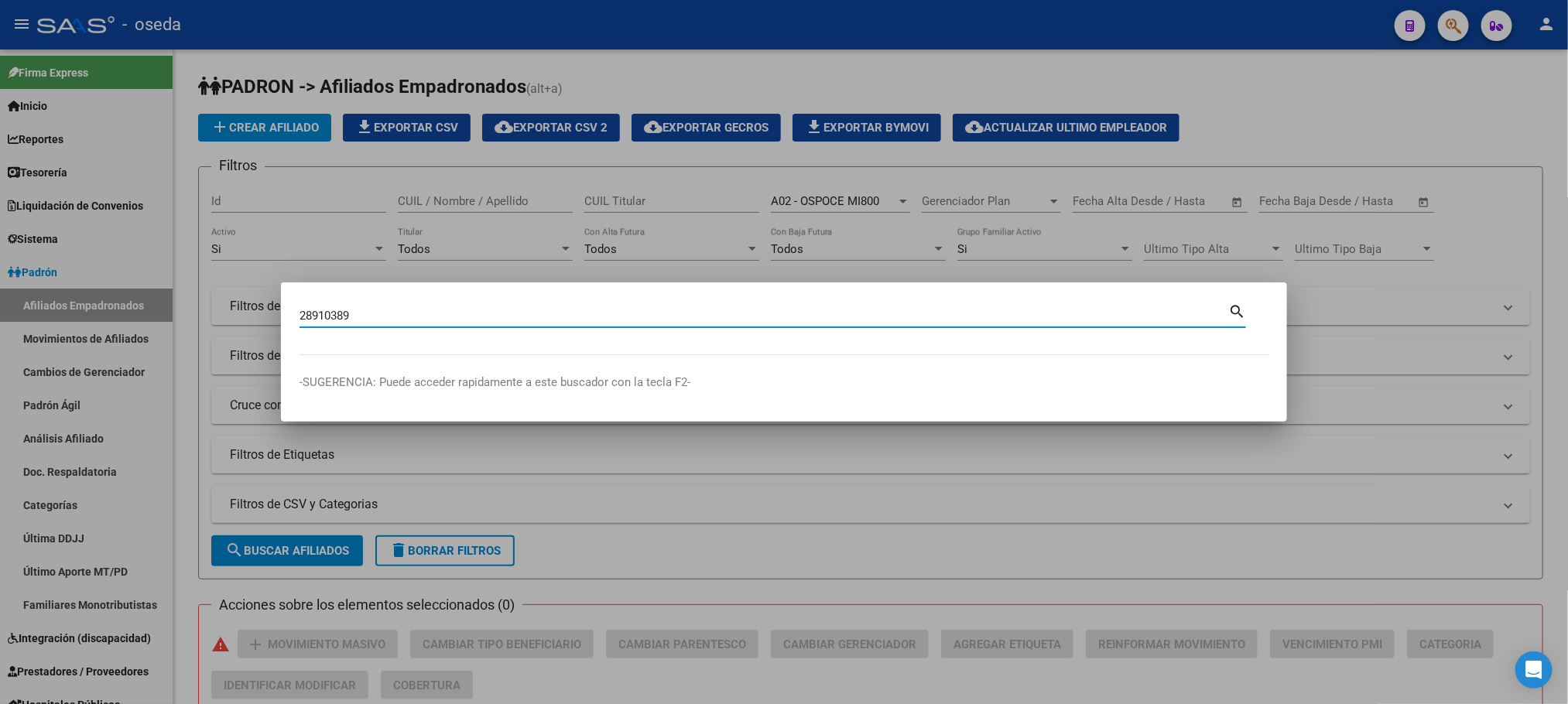
type input "28910389"
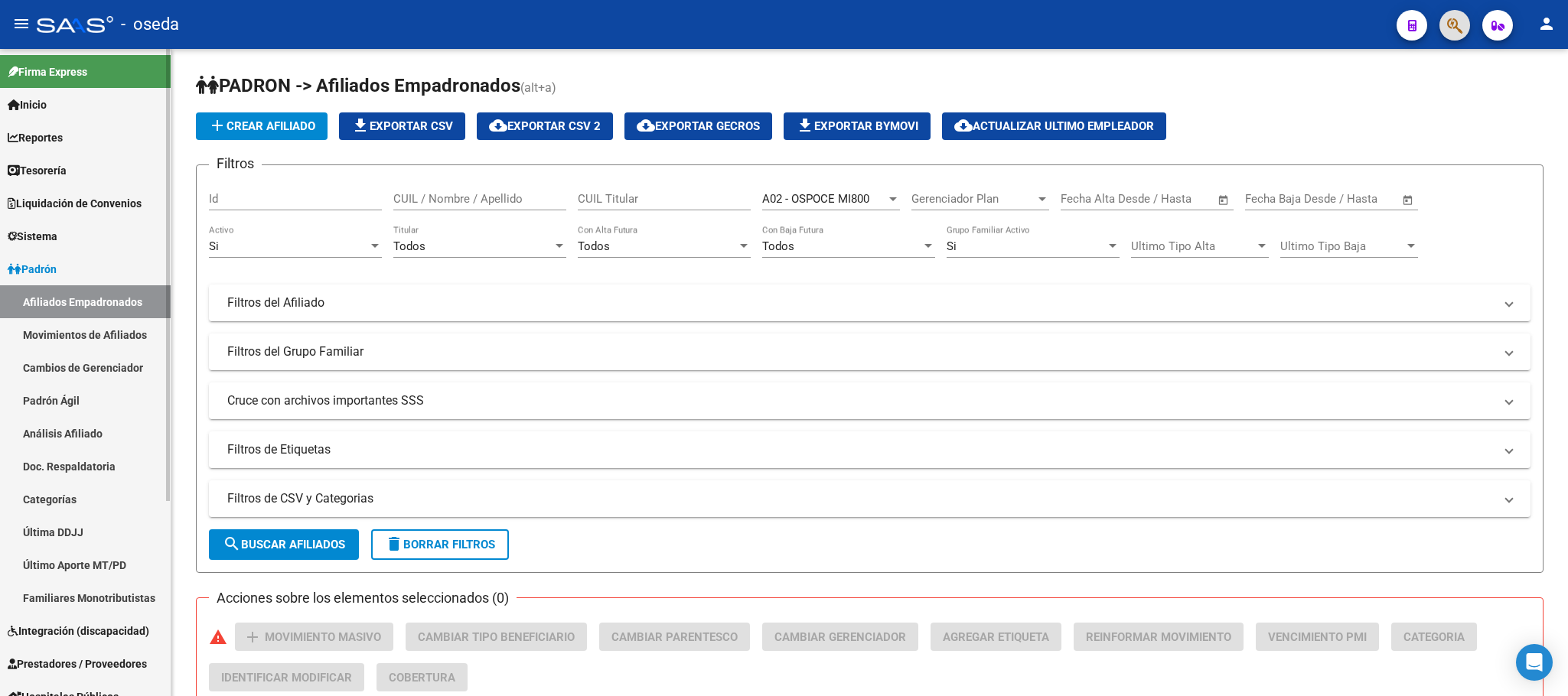
scroll to position [279, 0]
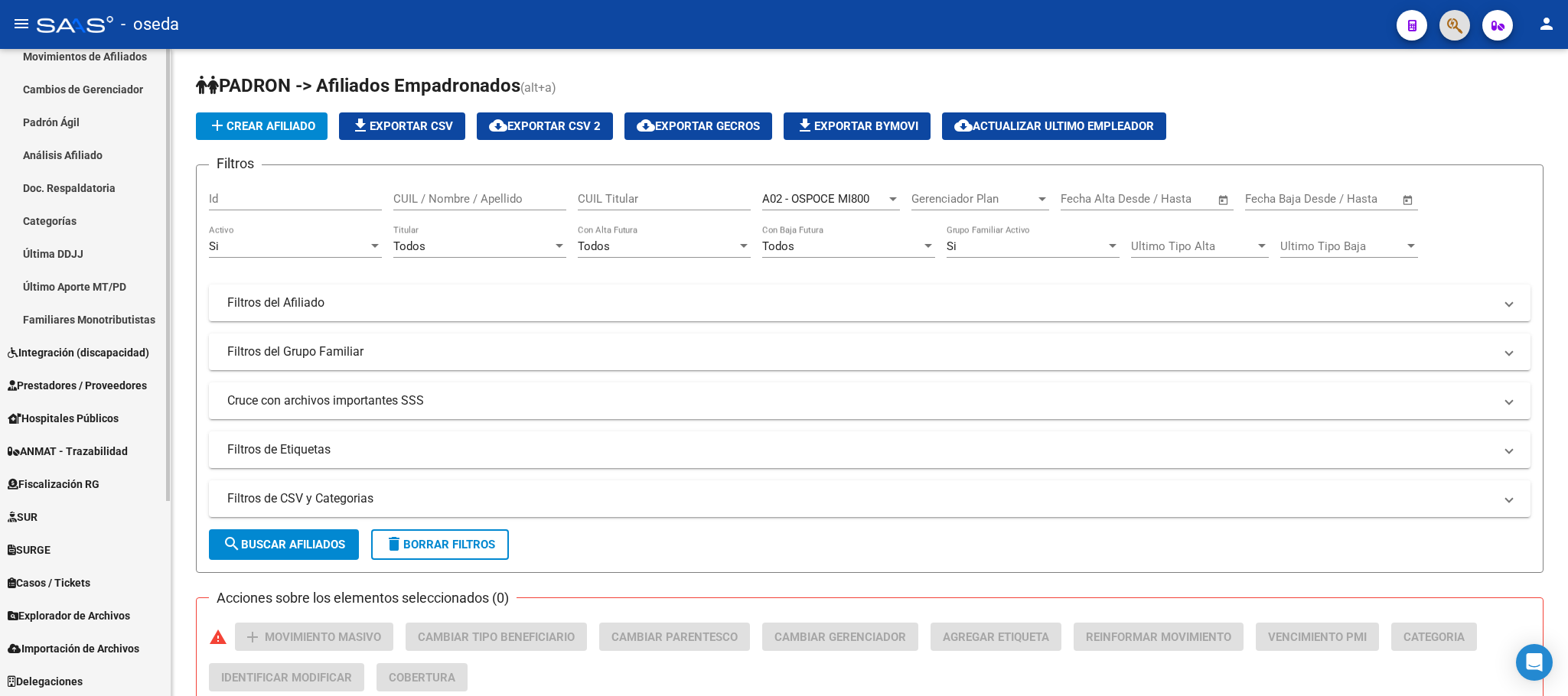
click at [85, 386] on span "Prestadores / Proveedores" at bounding box center [77, 386] width 139 height 17
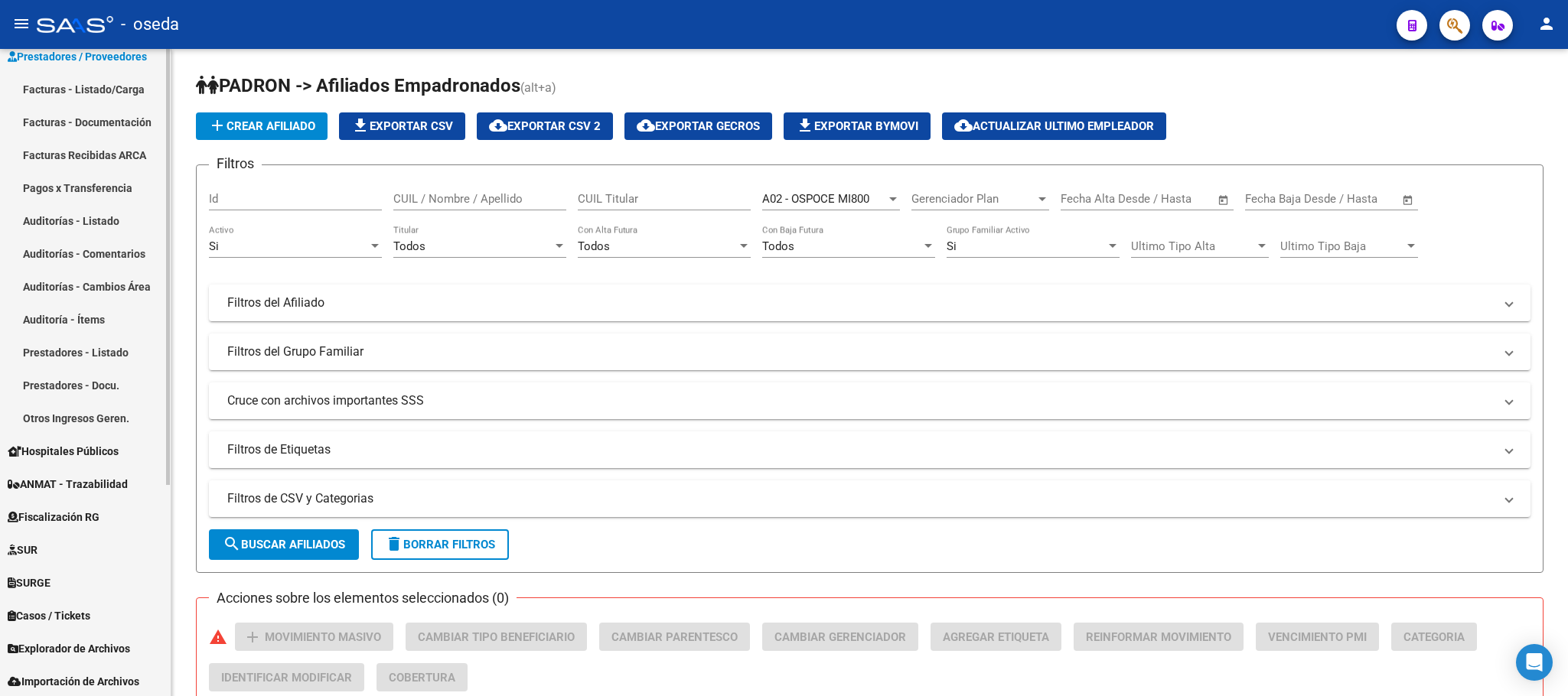
click at [106, 97] on link "Facturas - Listado/Carga" at bounding box center [85, 89] width 171 height 33
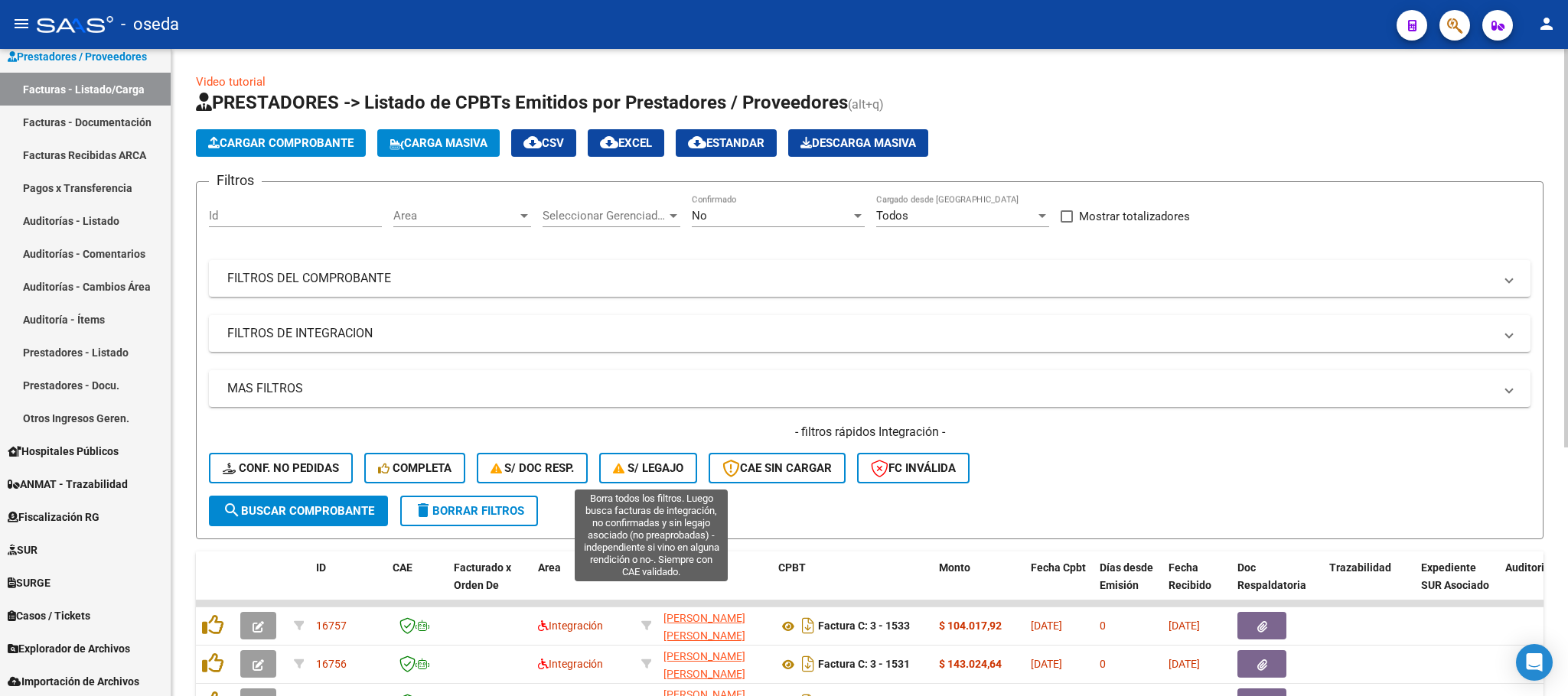
click at [651, 470] on span "S/ legajo" at bounding box center [647, 468] width 70 height 14
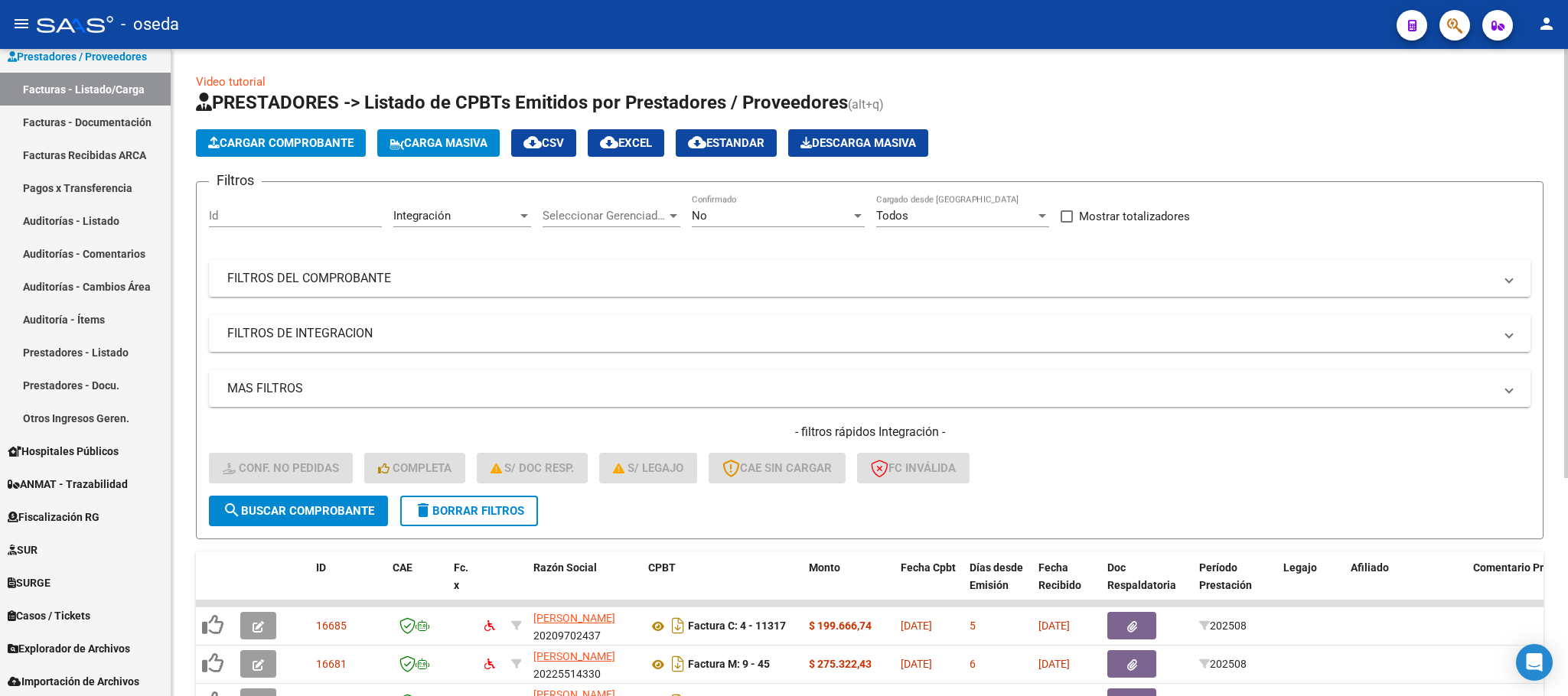
scroll to position [327, 0]
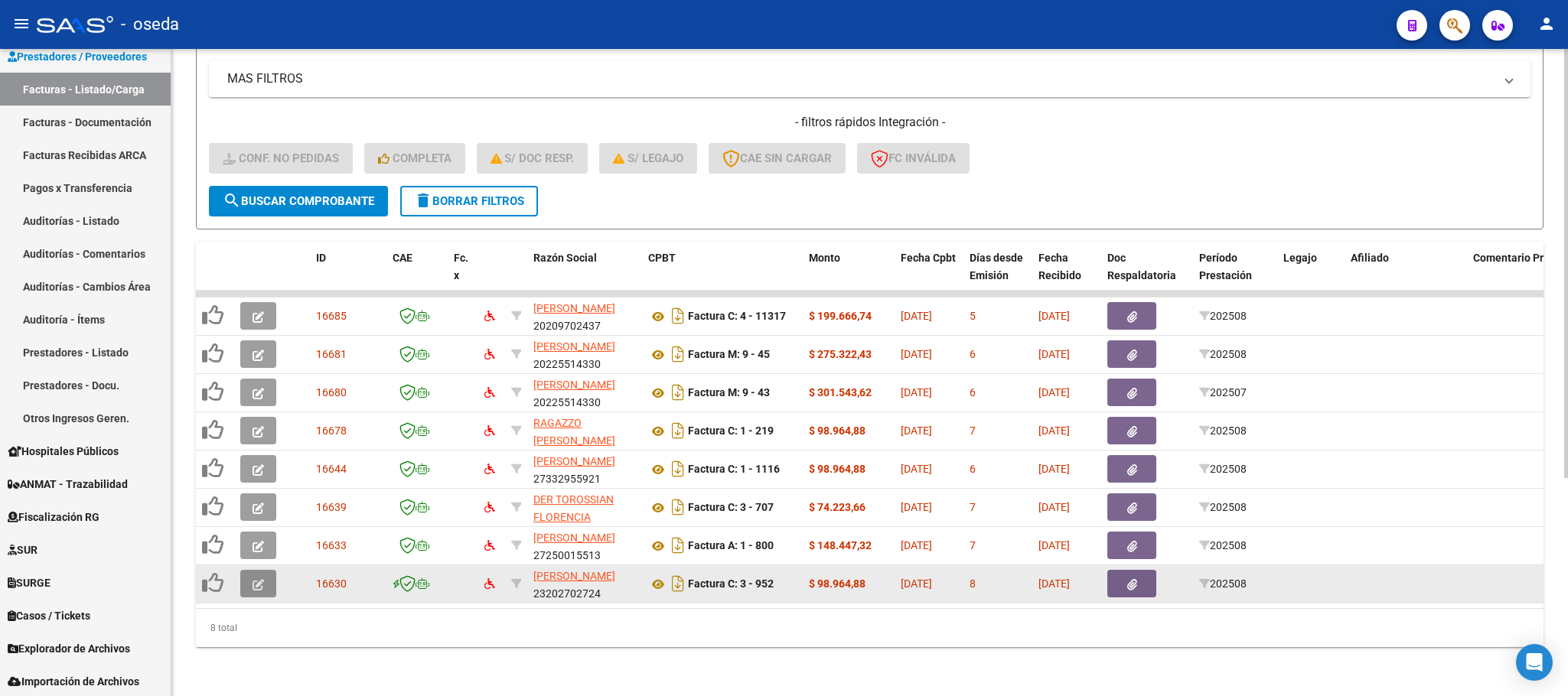
click at [264, 570] on button "button" at bounding box center [258, 584] width 36 height 28
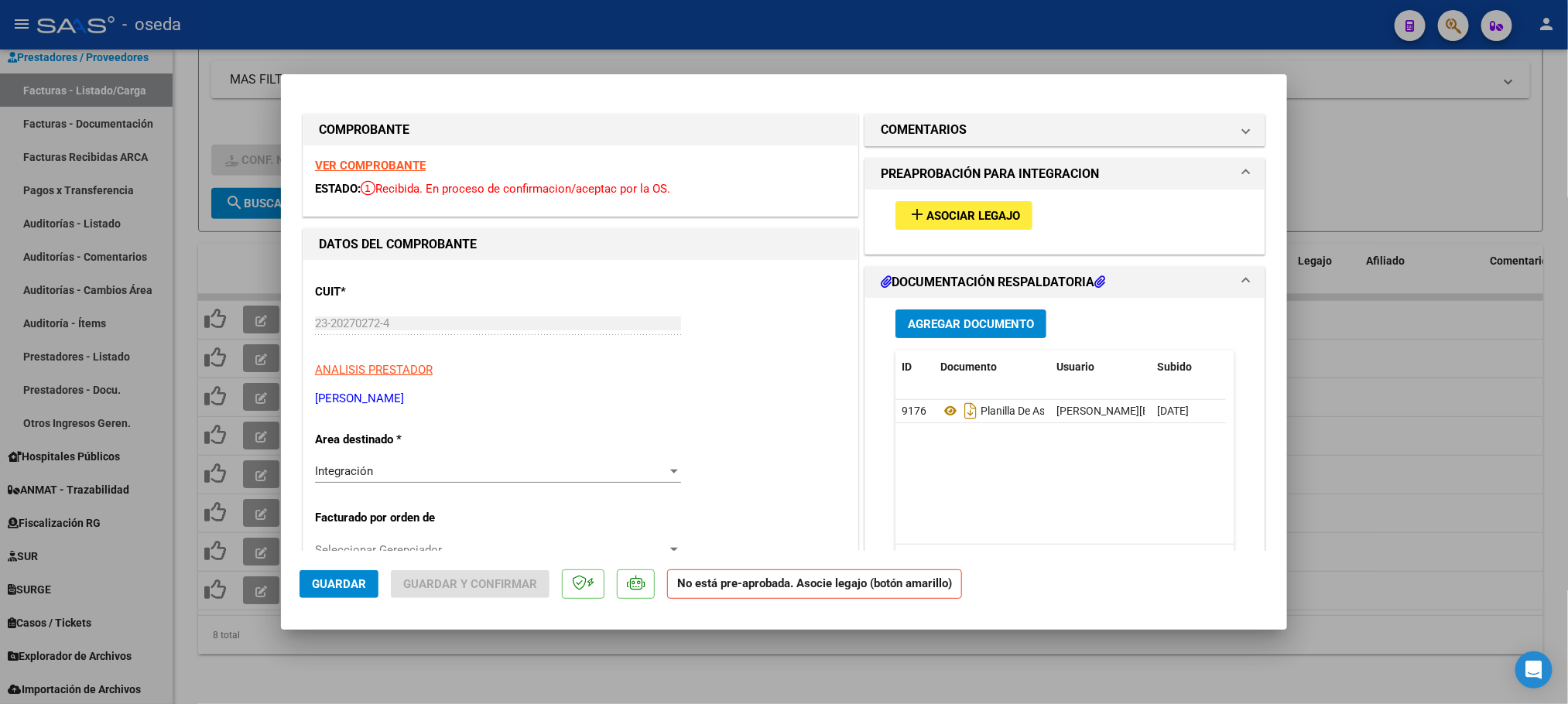
click at [1008, 216] on span "Asociar Legajo" at bounding box center [973, 216] width 94 height 14
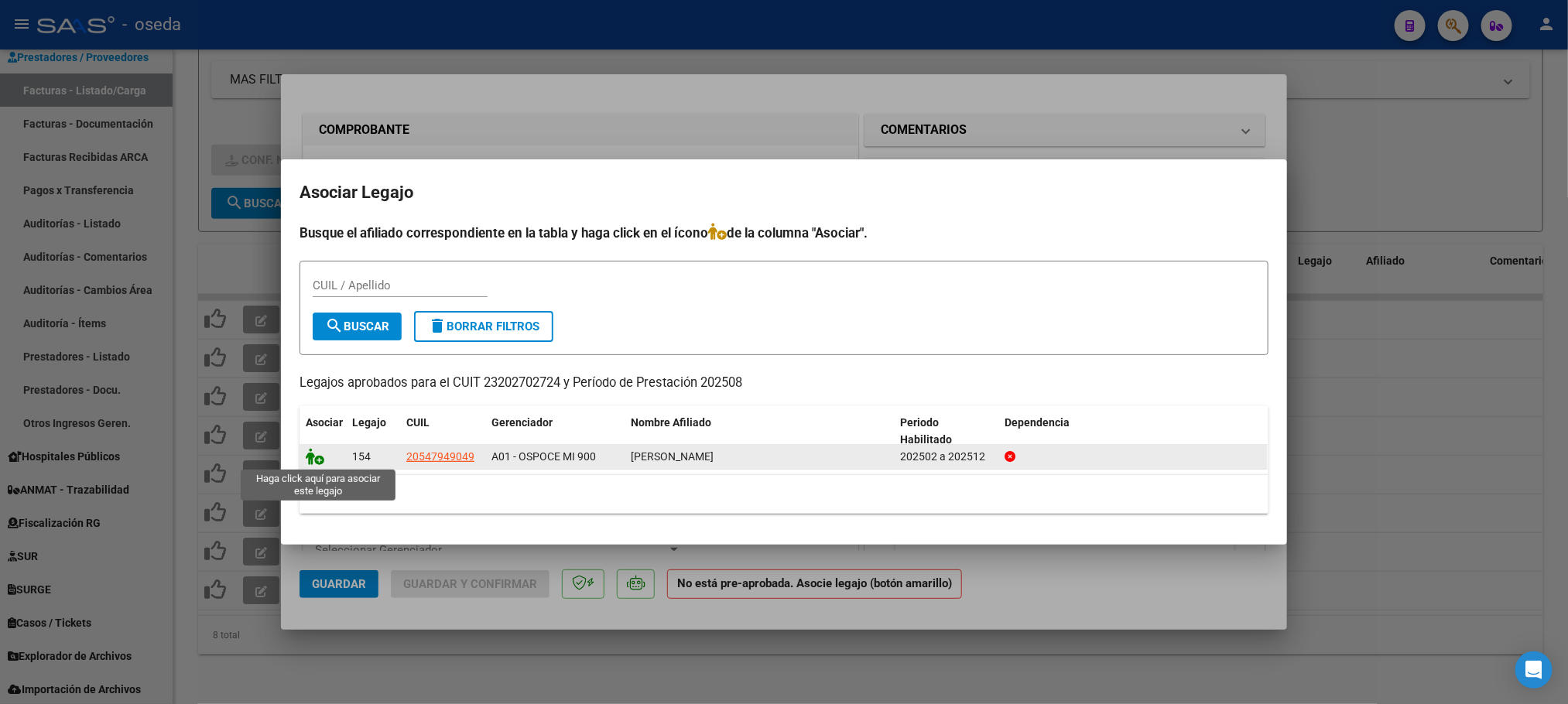
click at [311, 464] on icon at bounding box center [315, 456] width 19 height 17
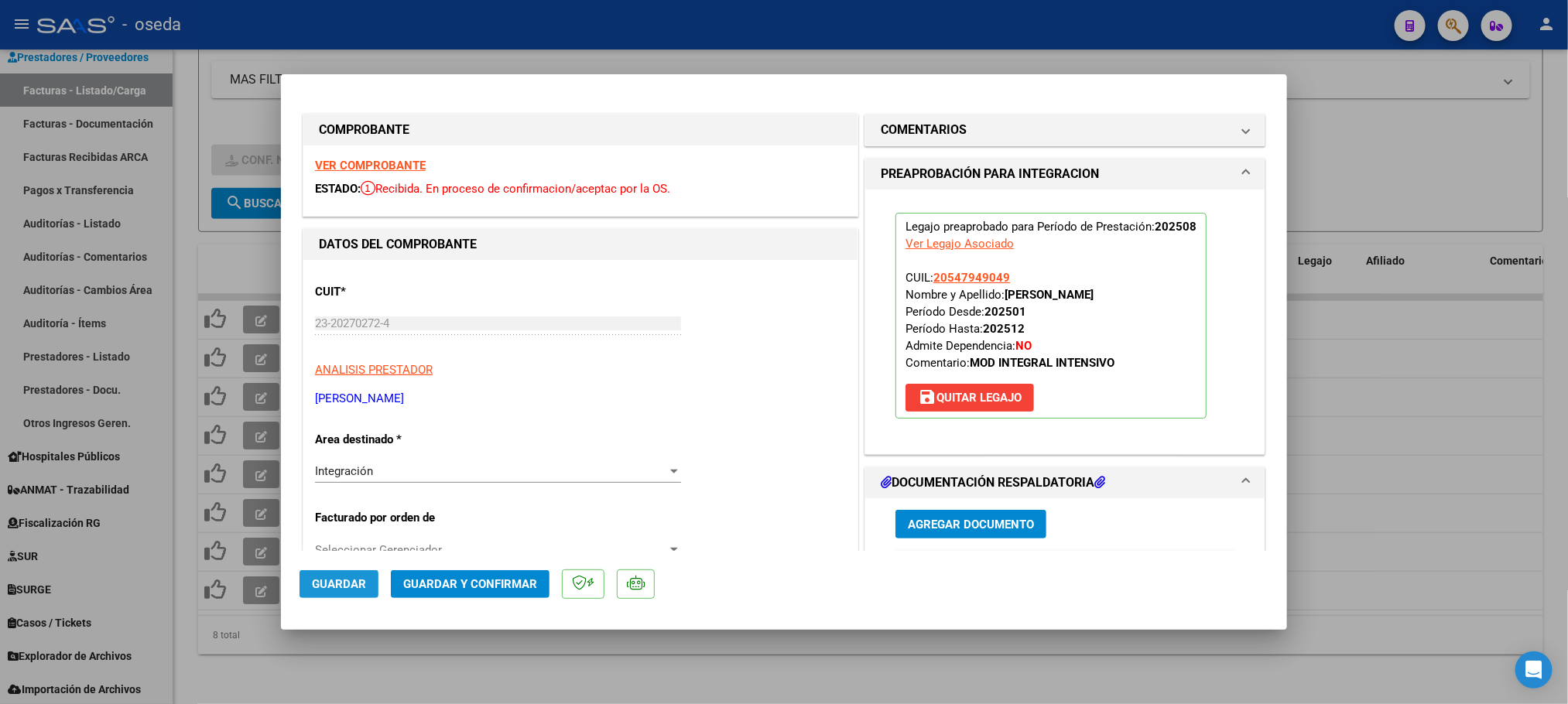
click at [353, 583] on span "Guardar" at bounding box center [338, 584] width 54 height 14
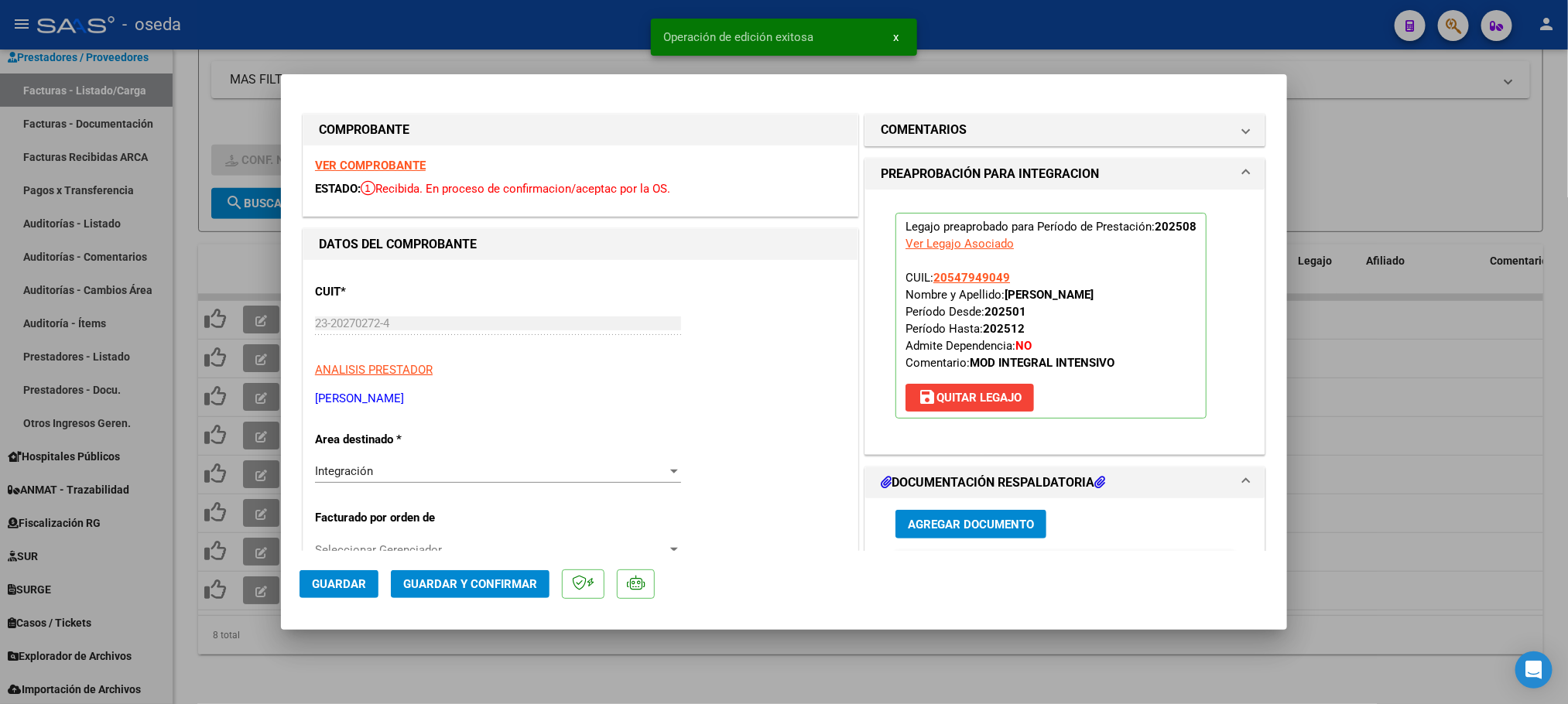
type input "$ 0,00"
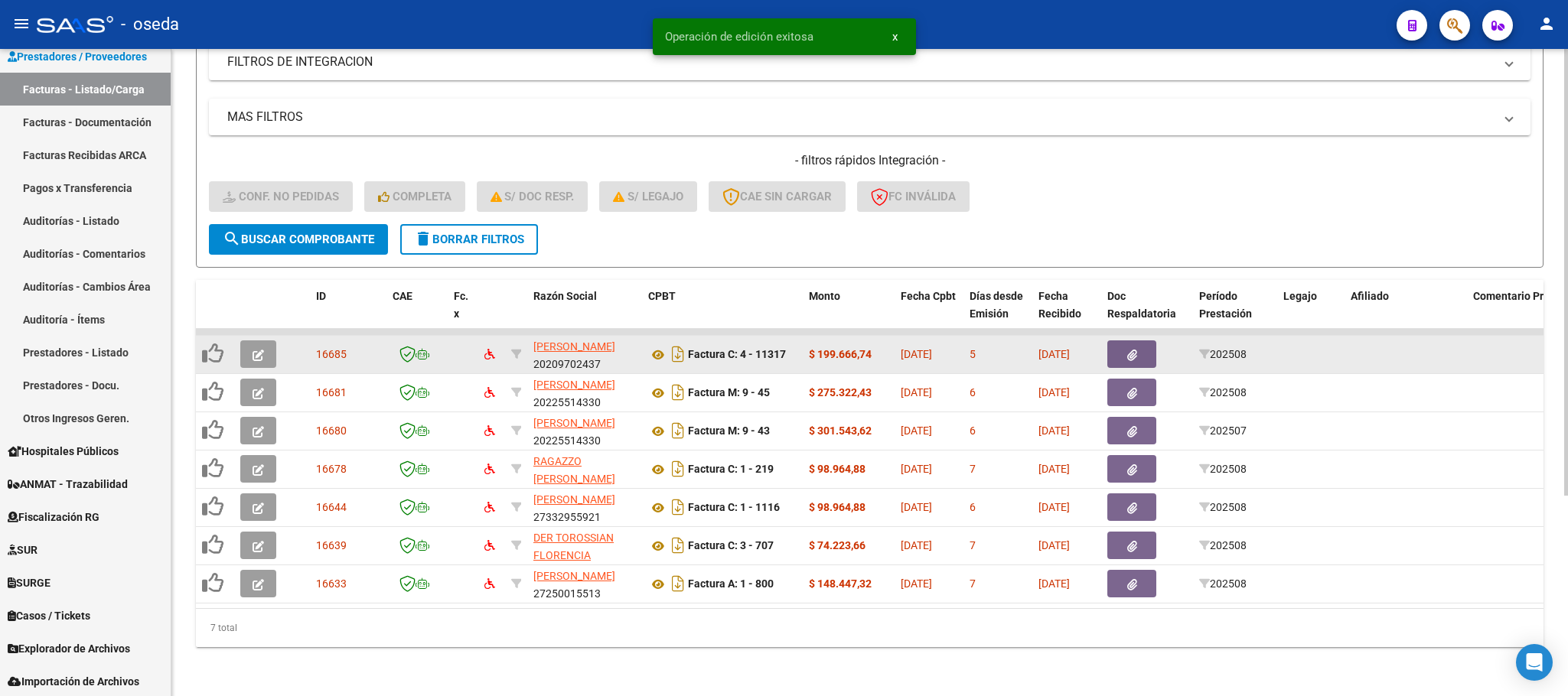
scroll to position [289, 0]
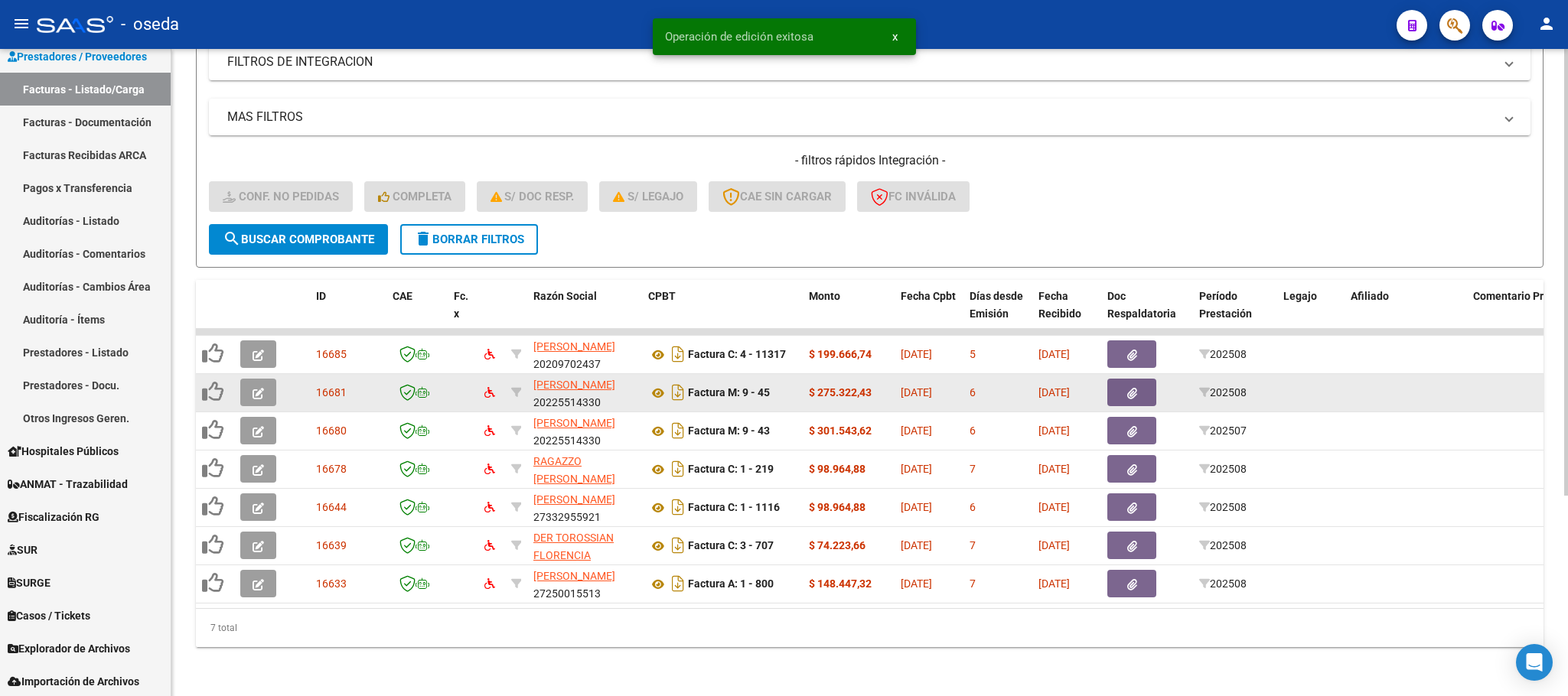
click at [244, 378] on button "button" at bounding box center [258, 392] width 36 height 28
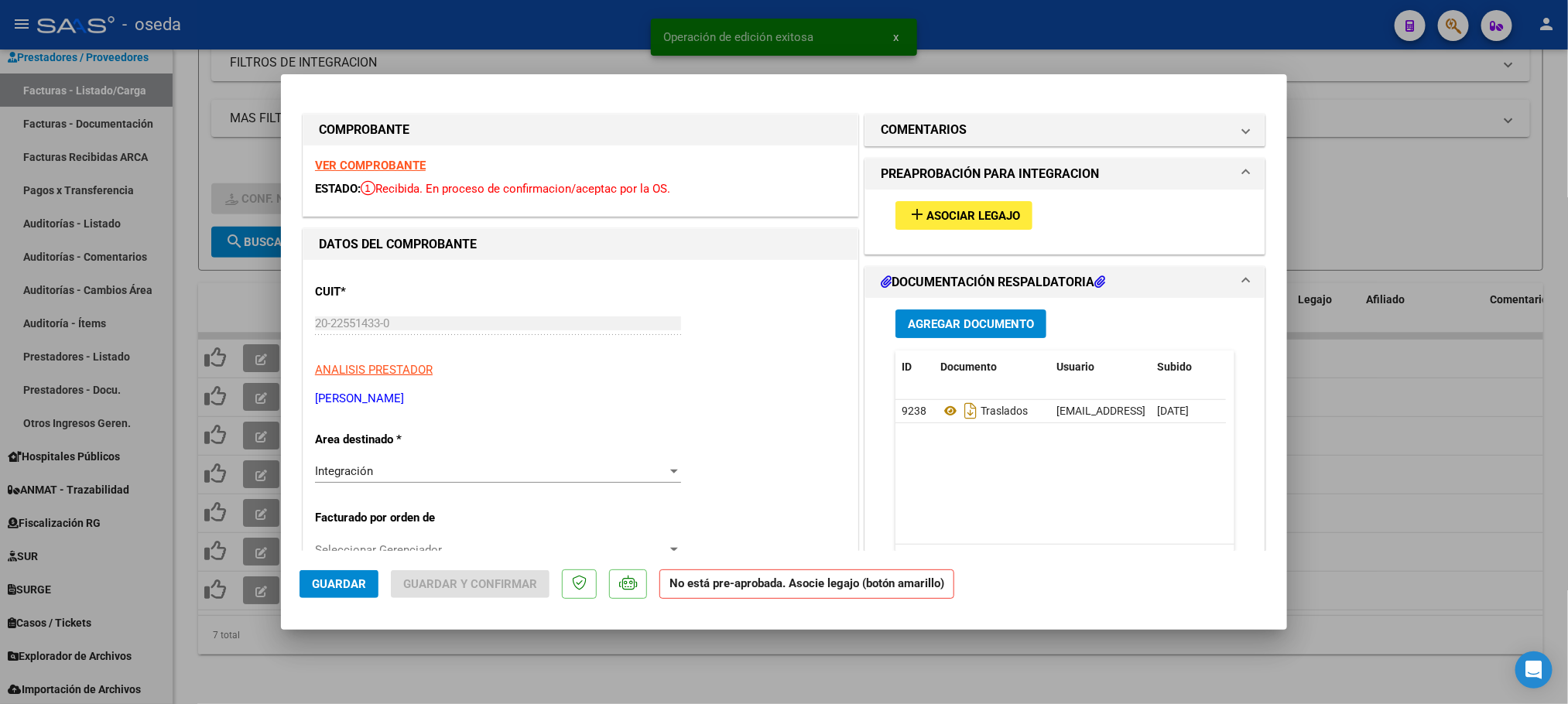
click at [964, 219] on span "Asociar Legajo" at bounding box center [973, 216] width 94 height 14
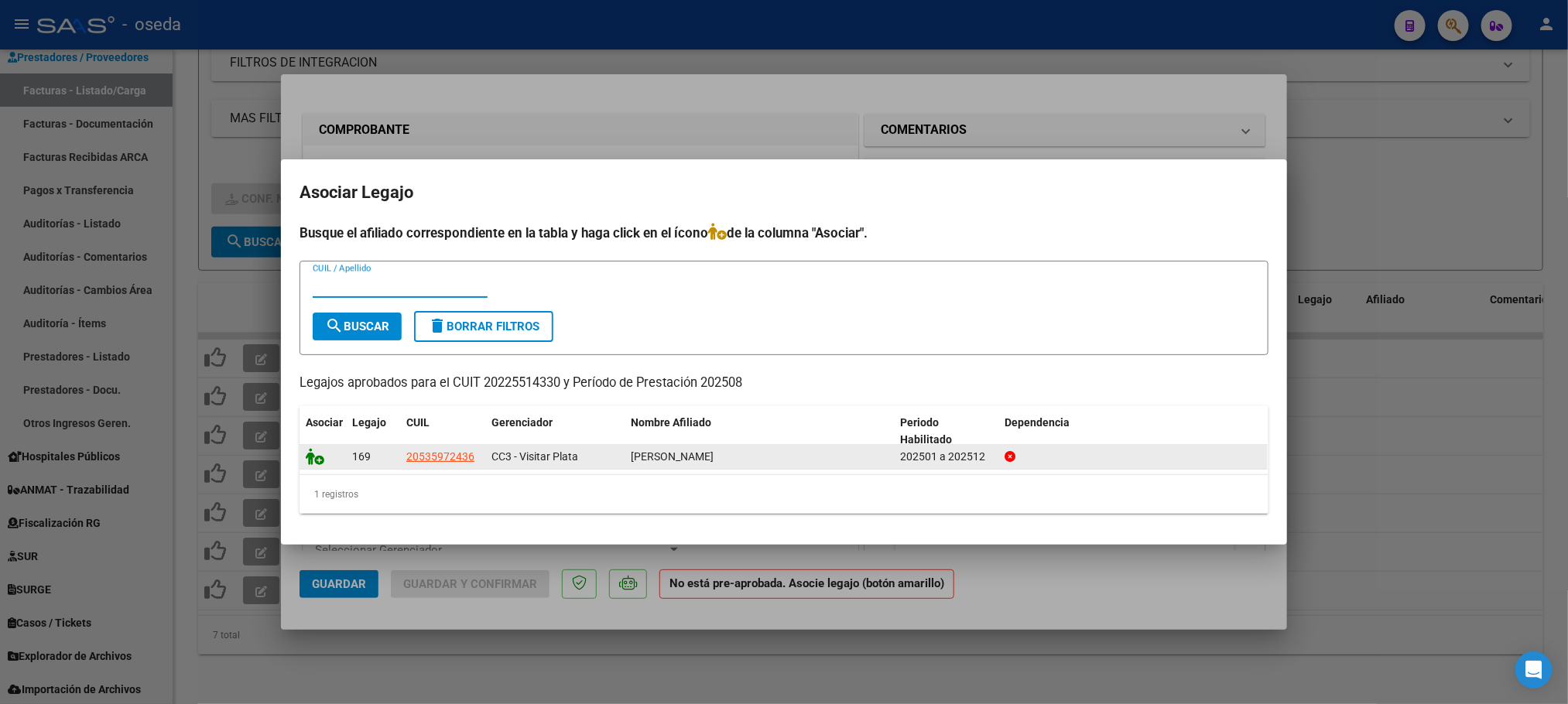
click at [309, 461] on icon at bounding box center [315, 456] width 19 height 17
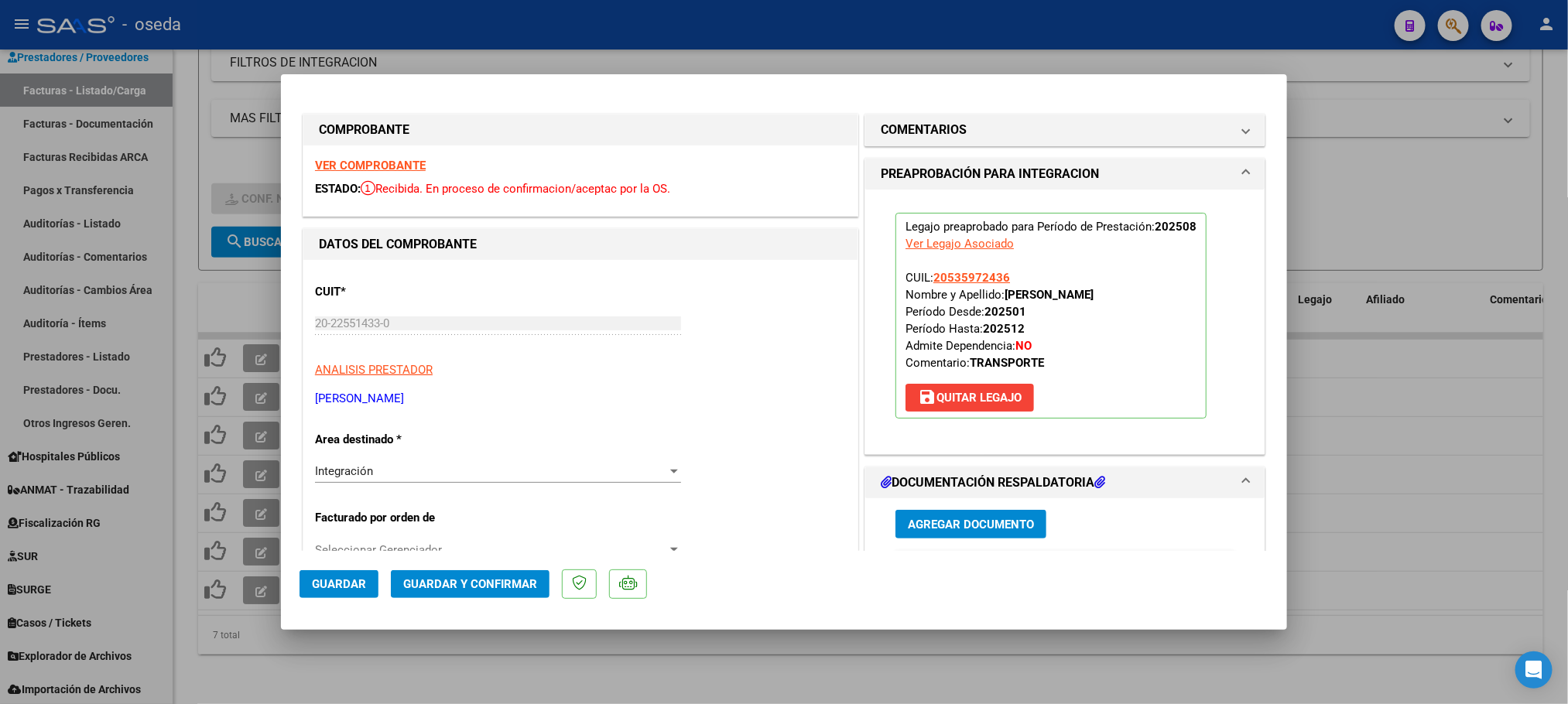
click at [326, 581] on span "Guardar" at bounding box center [338, 584] width 54 height 14
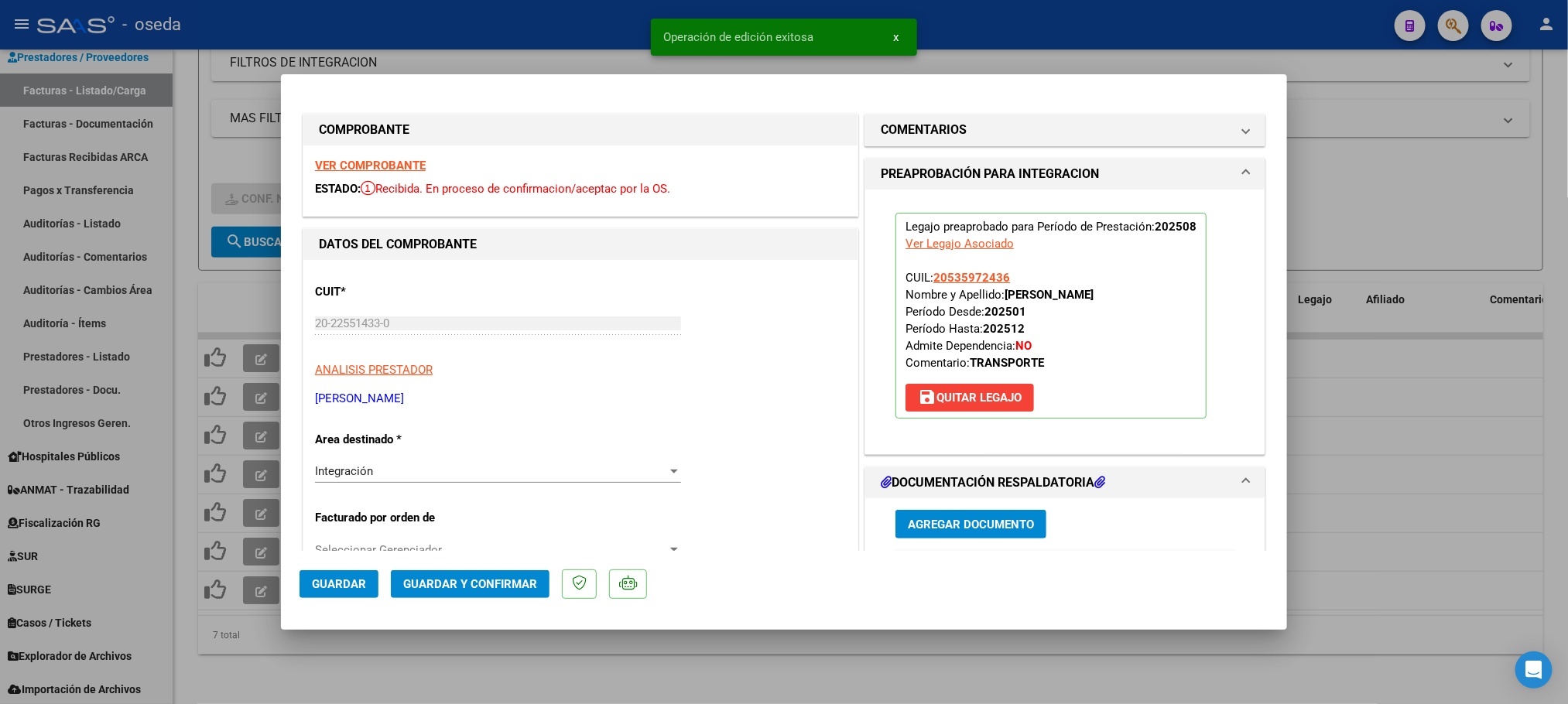
type input "$ 0,00"
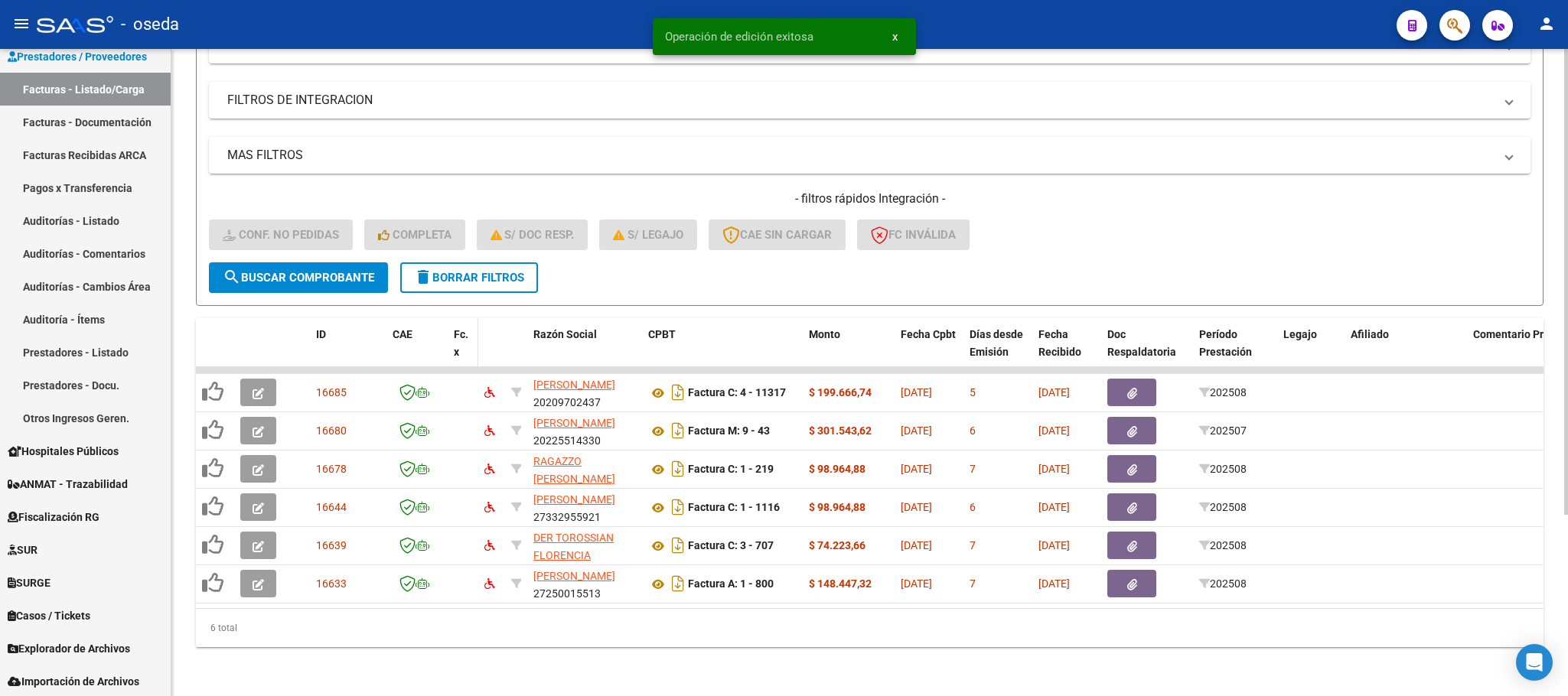
scroll to position [251, 0]
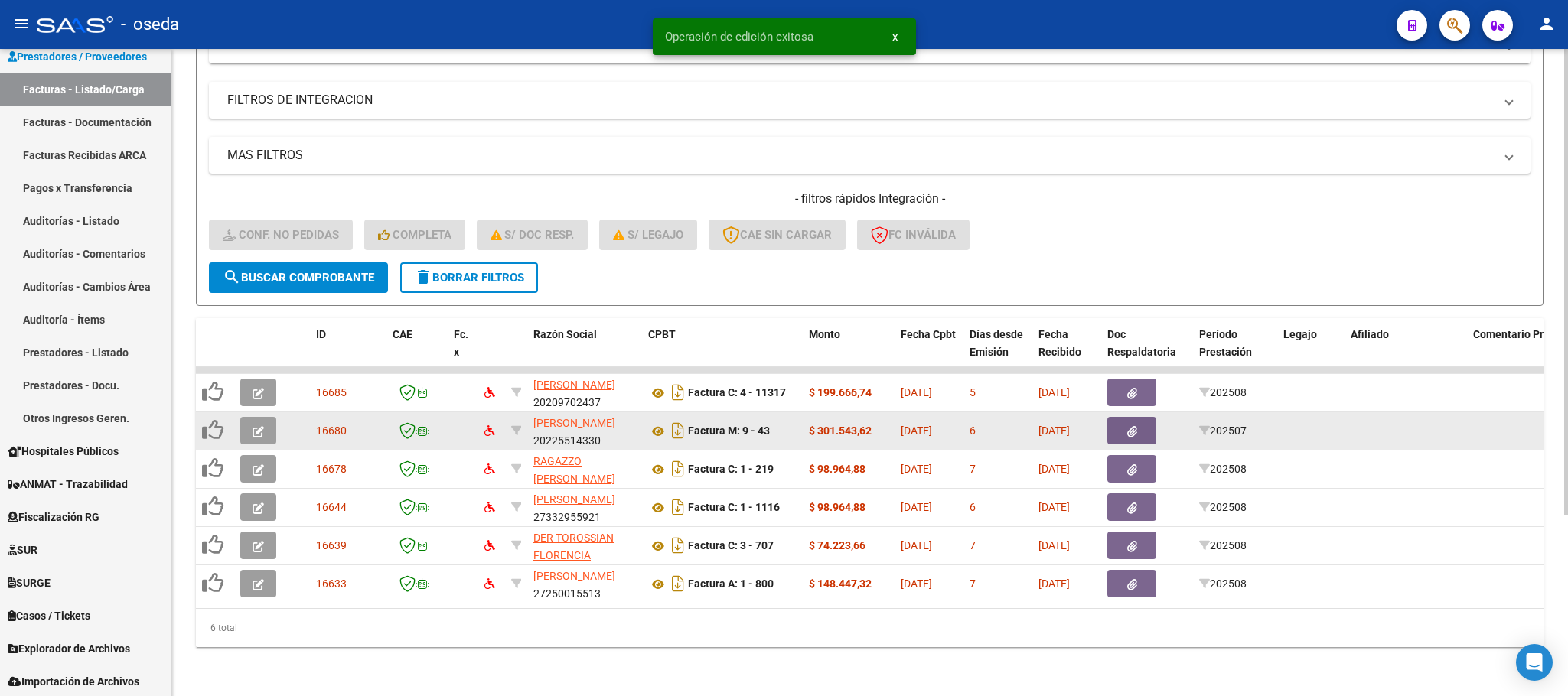
click at [258, 426] on icon "button" at bounding box center [259, 432] width 12 height 12
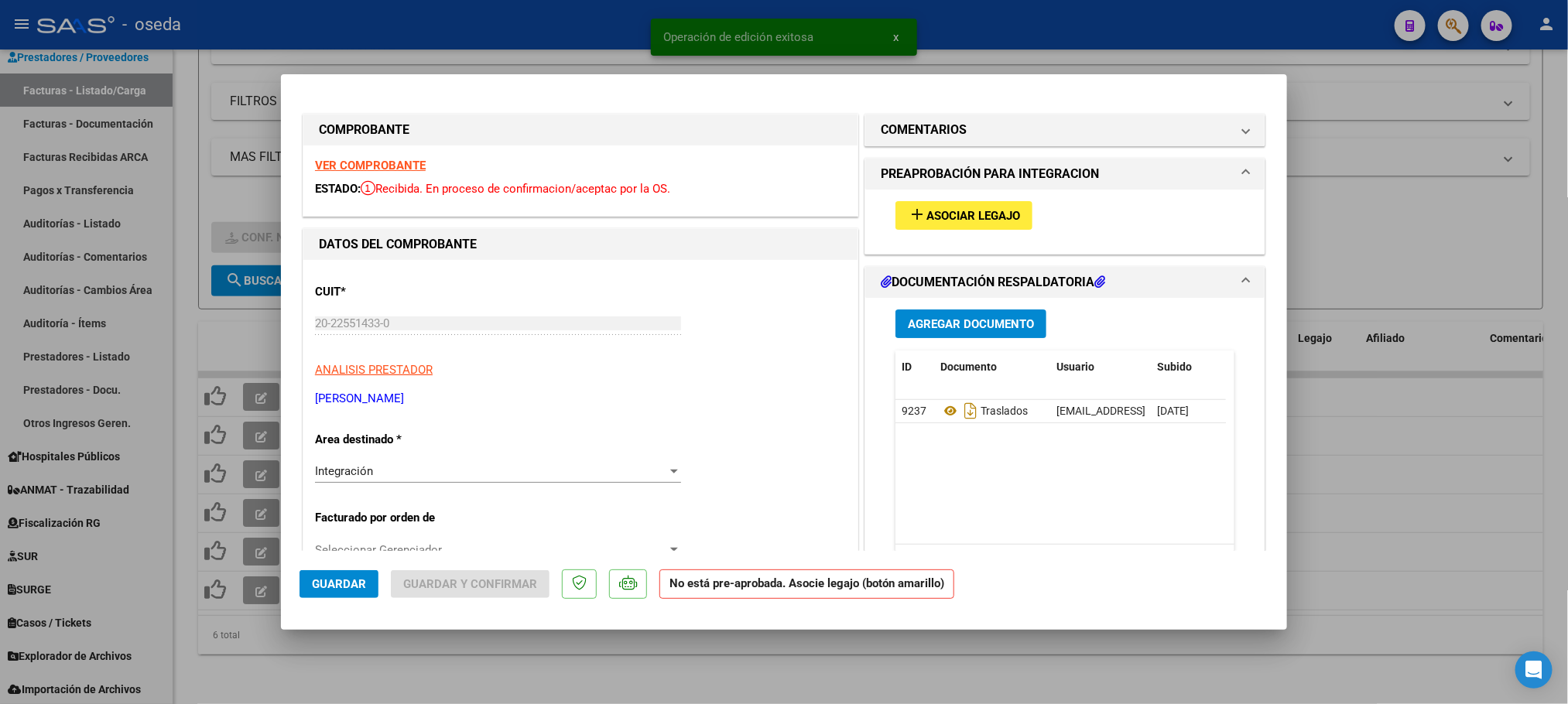
click at [957, 220] on span "Asociar Legajo" at bounding box center [973, 216] width 94 height 14
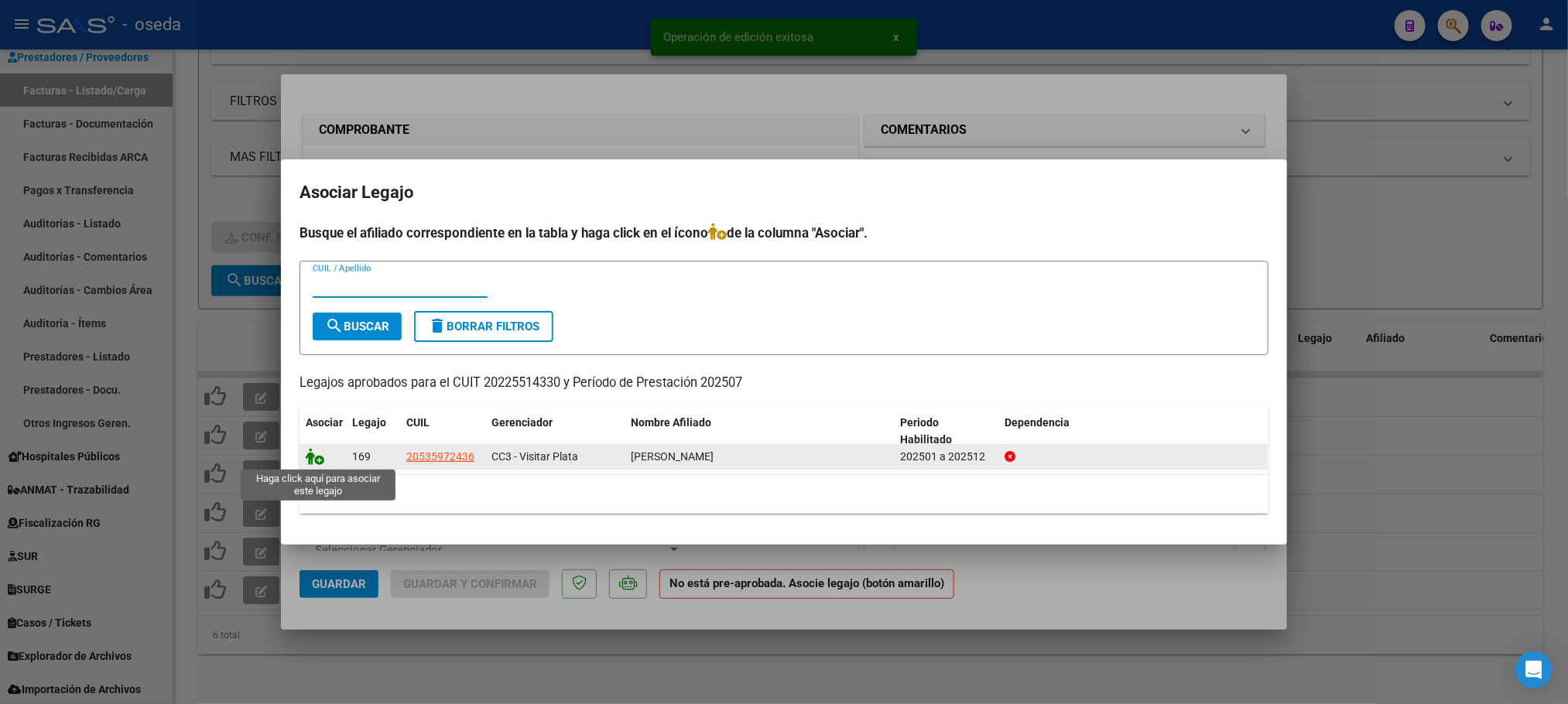
click at [319, 455] on icon at bounding box center [315, 456] width 19 height 17
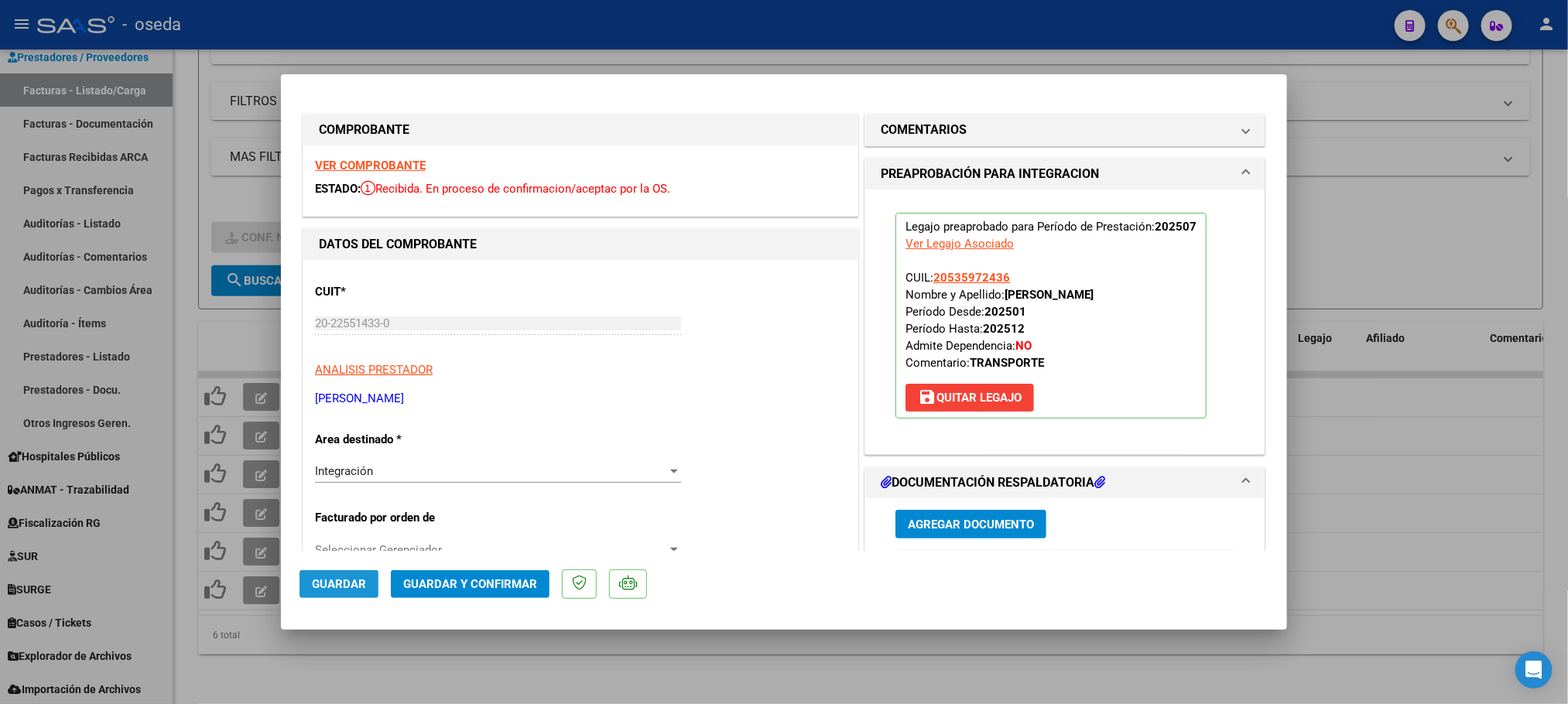
click at [332, 583] on span "Guardar" at bounding box center [338, 584] width 54 height 14
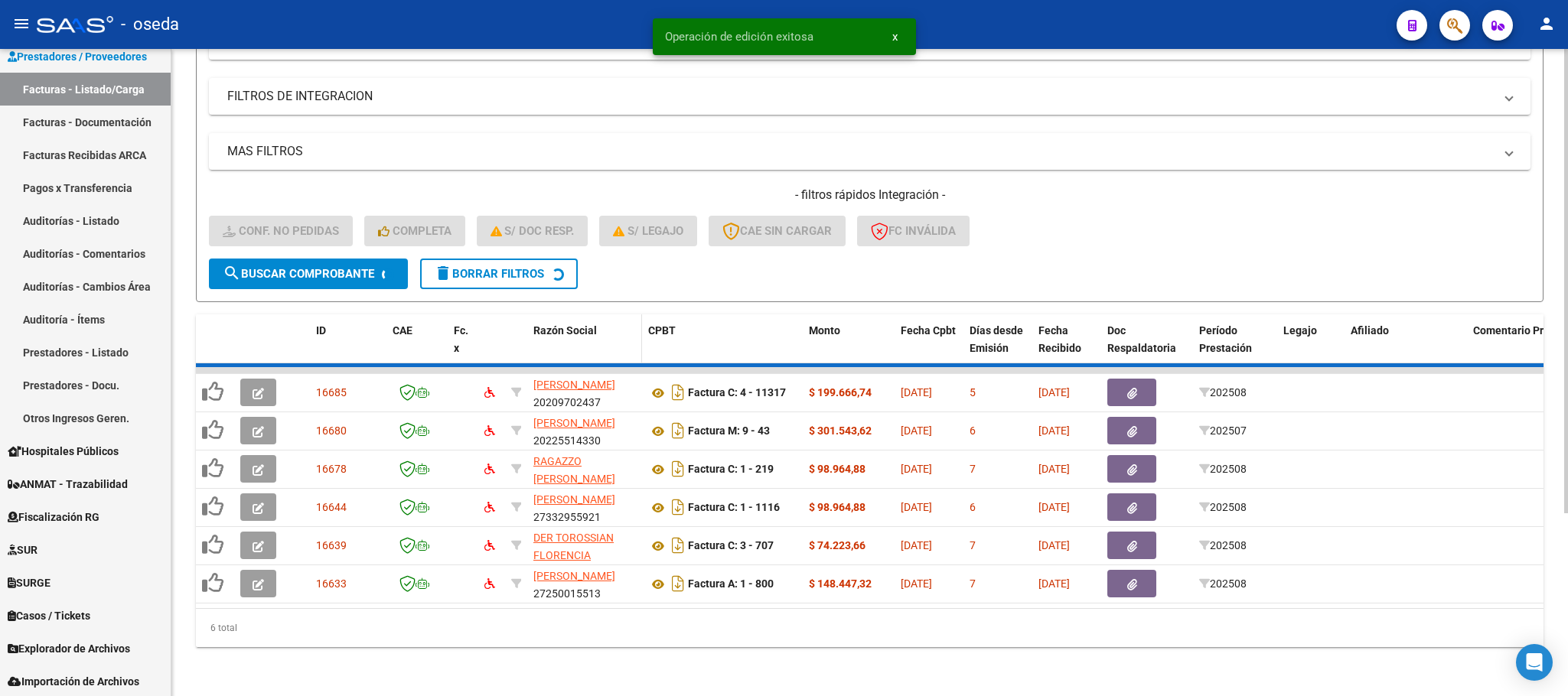
scroll to position [214, 0]
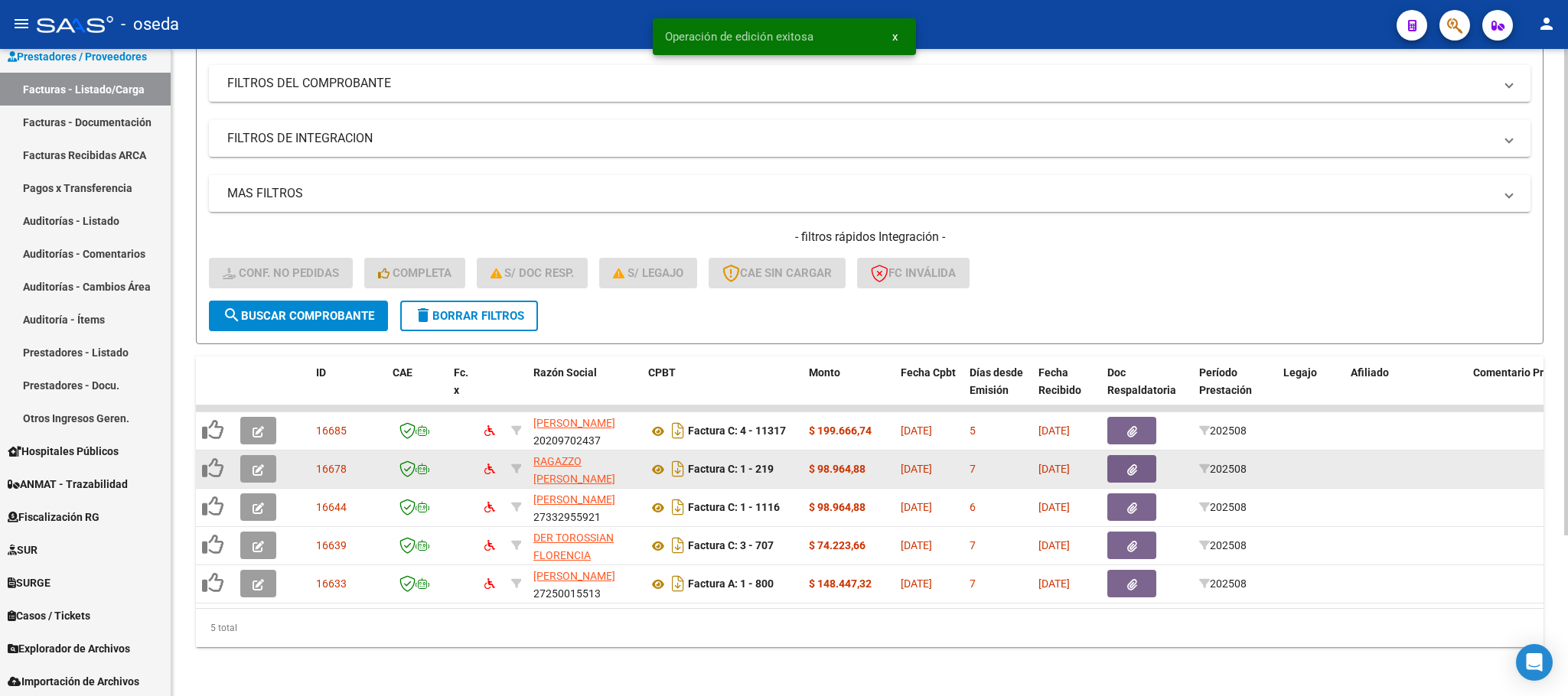
click at [263, 465] on icon "button" at bounding box center [259, 470] width 12 height 12
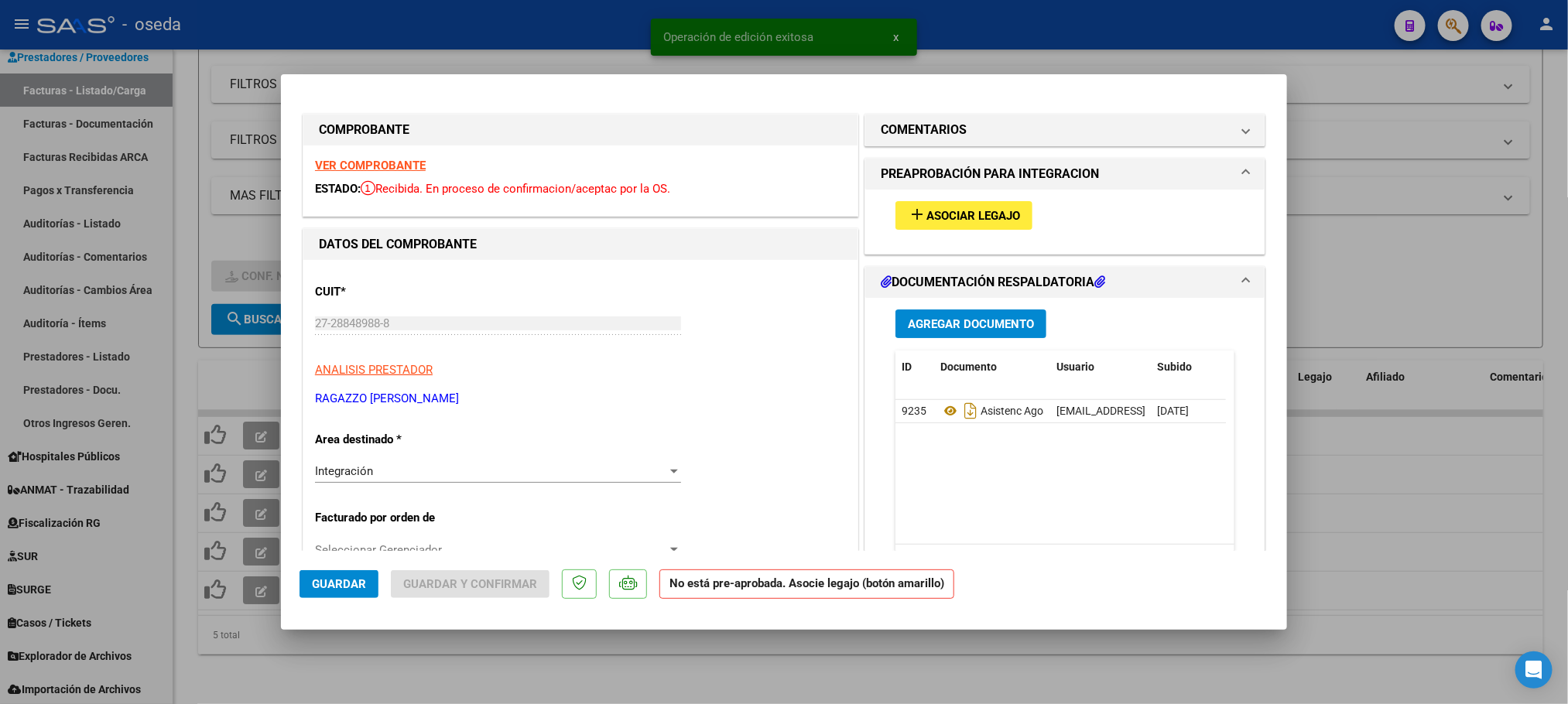
click at [978, 211] on span "Asociar Legajo" at bounding box center [973, 216] width 94 height 14
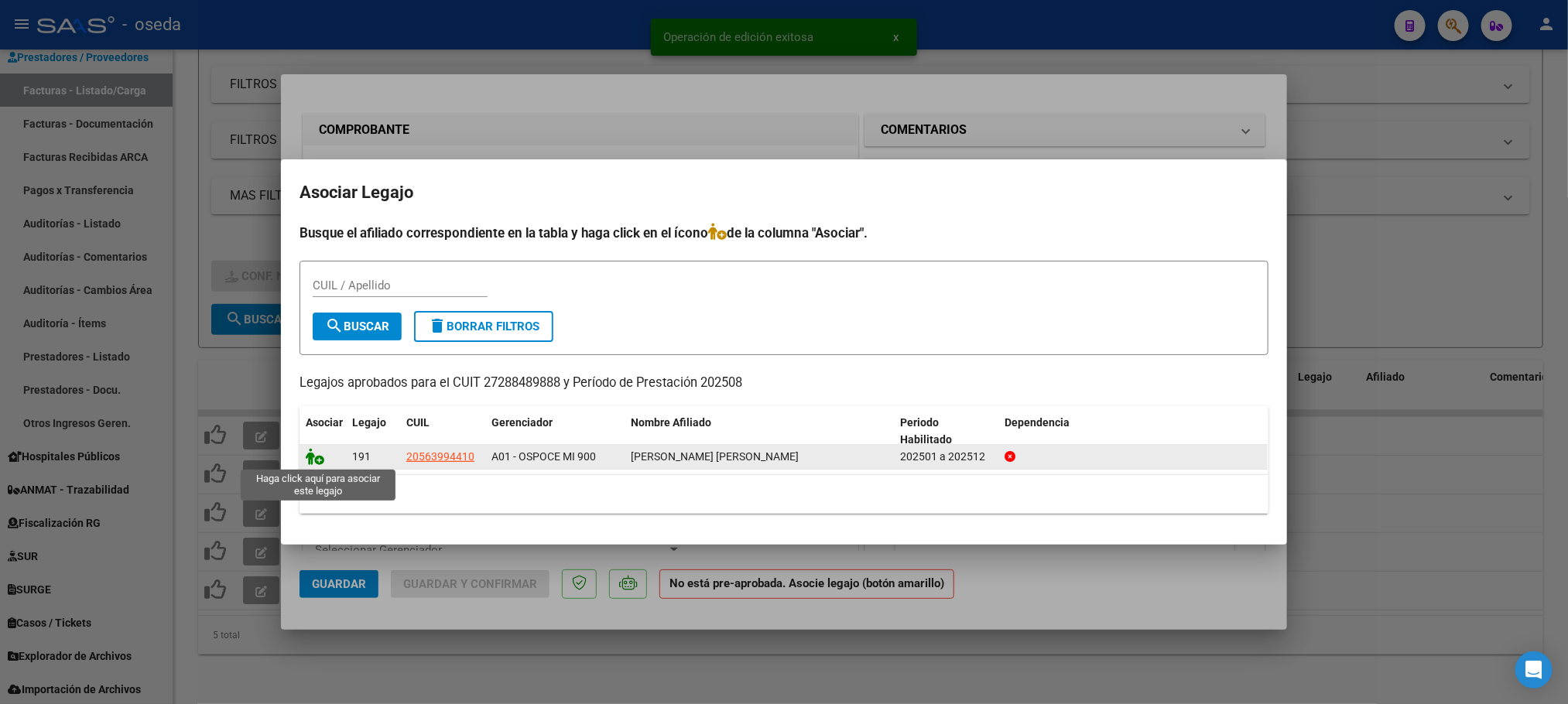
click at [308, 458] on icon at bounding box center [315, 456] width 19 height 17
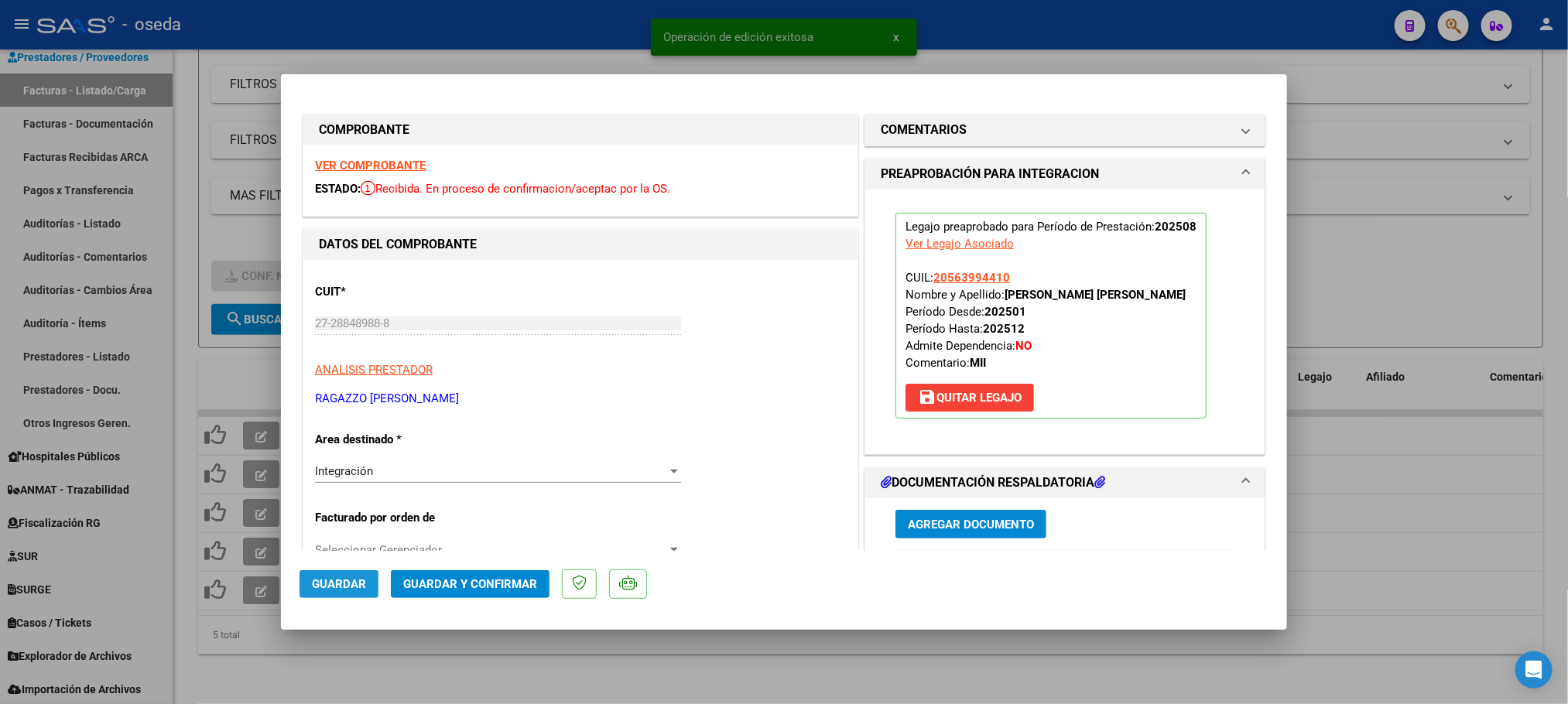
click at [335, 592] on button "Guardar" at bounding box center [339, 584] width 79 height 28
type input "$ 0,00"
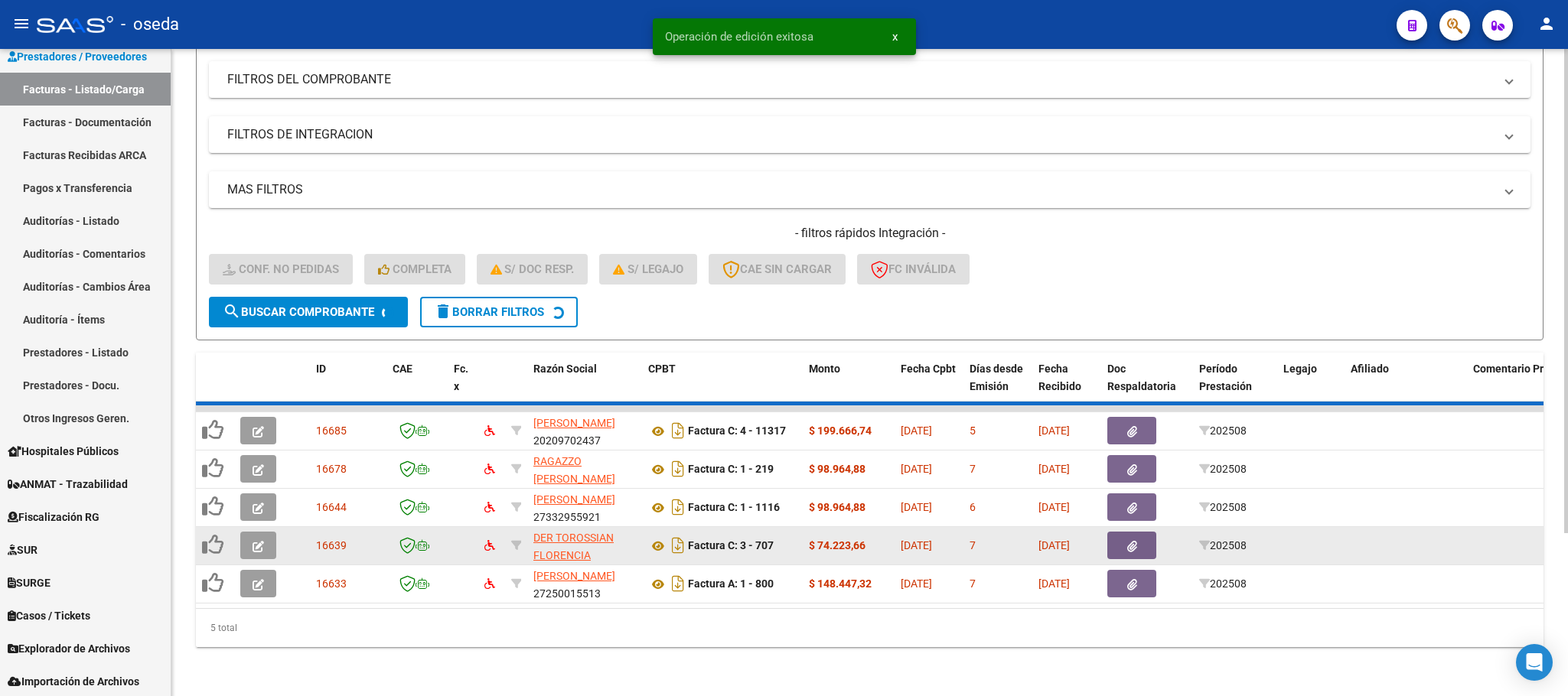
scroll to position [175, 0]
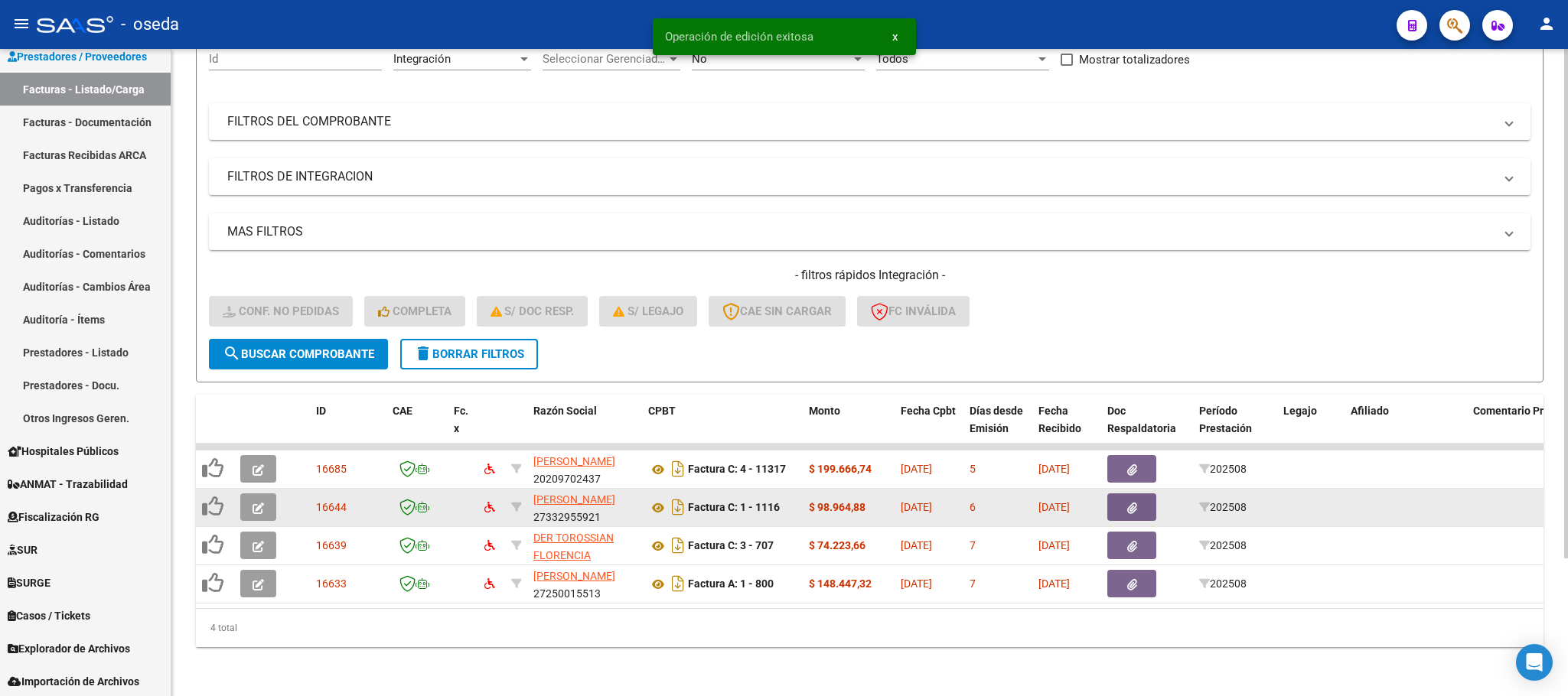
click at [263, 503] on icon "button" at bounding box center [259, 508] width 12 height 12
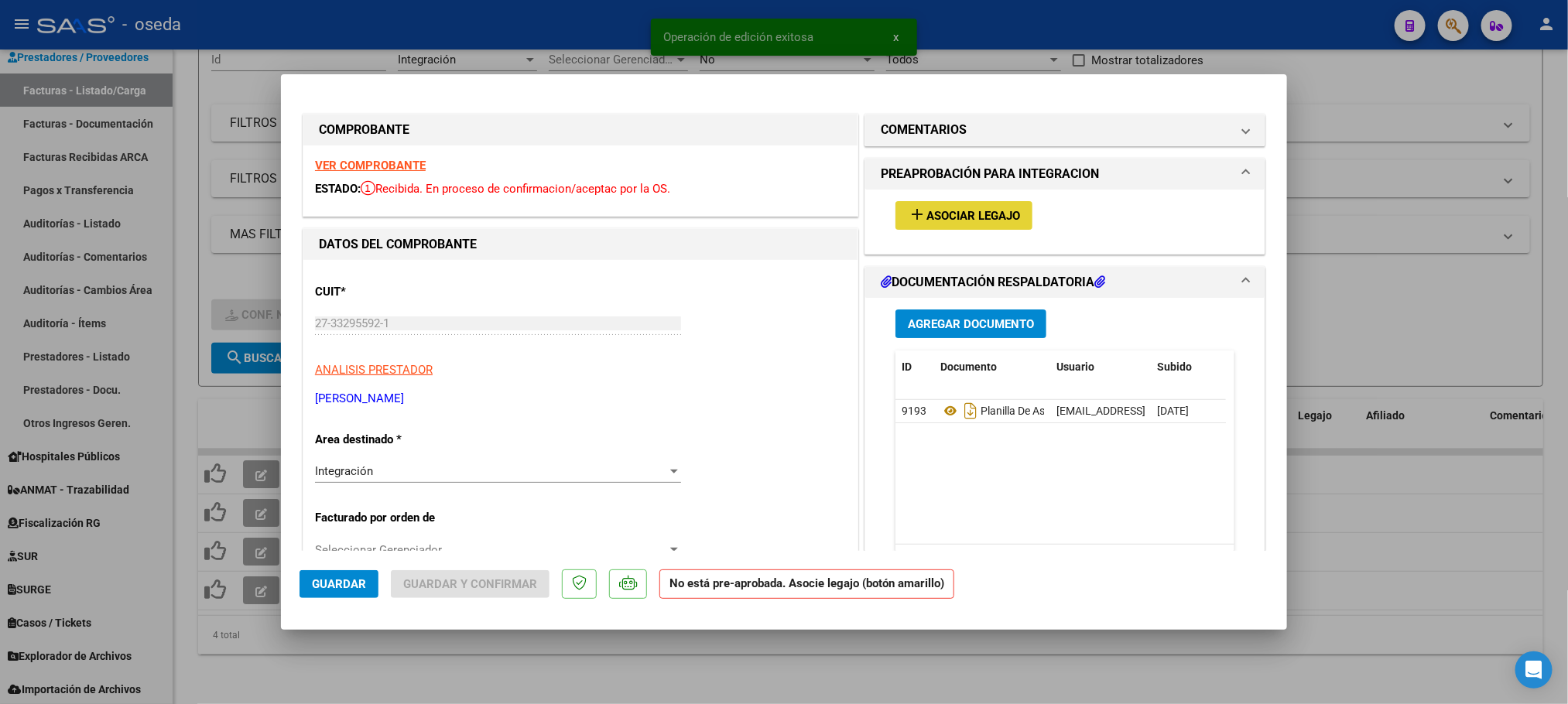
click at [996, 224] on button "add Asociar Legajo" at bounding box center [964, 215] width 137 height 29
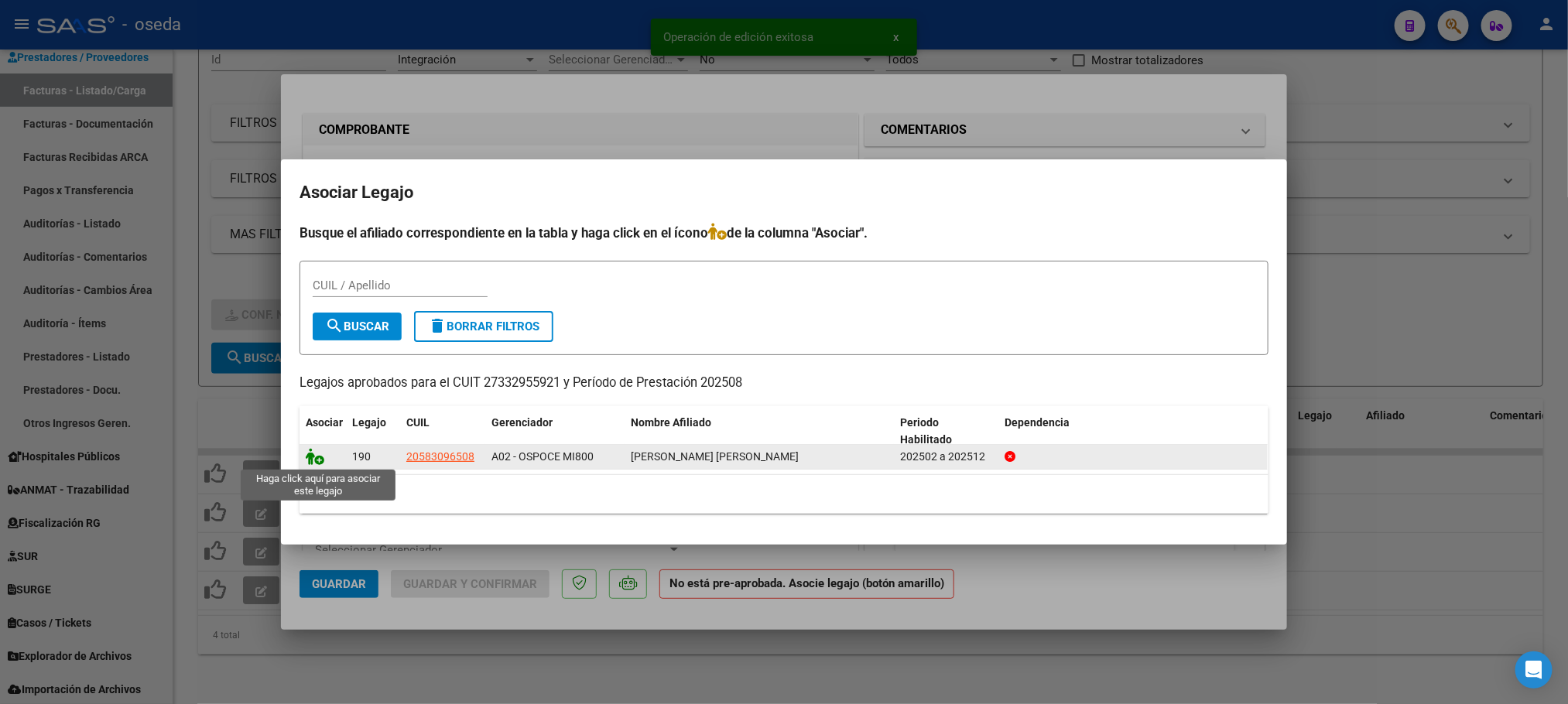
click at [314, 457] on icon at bounding box center [315, 456] width 19 height 17
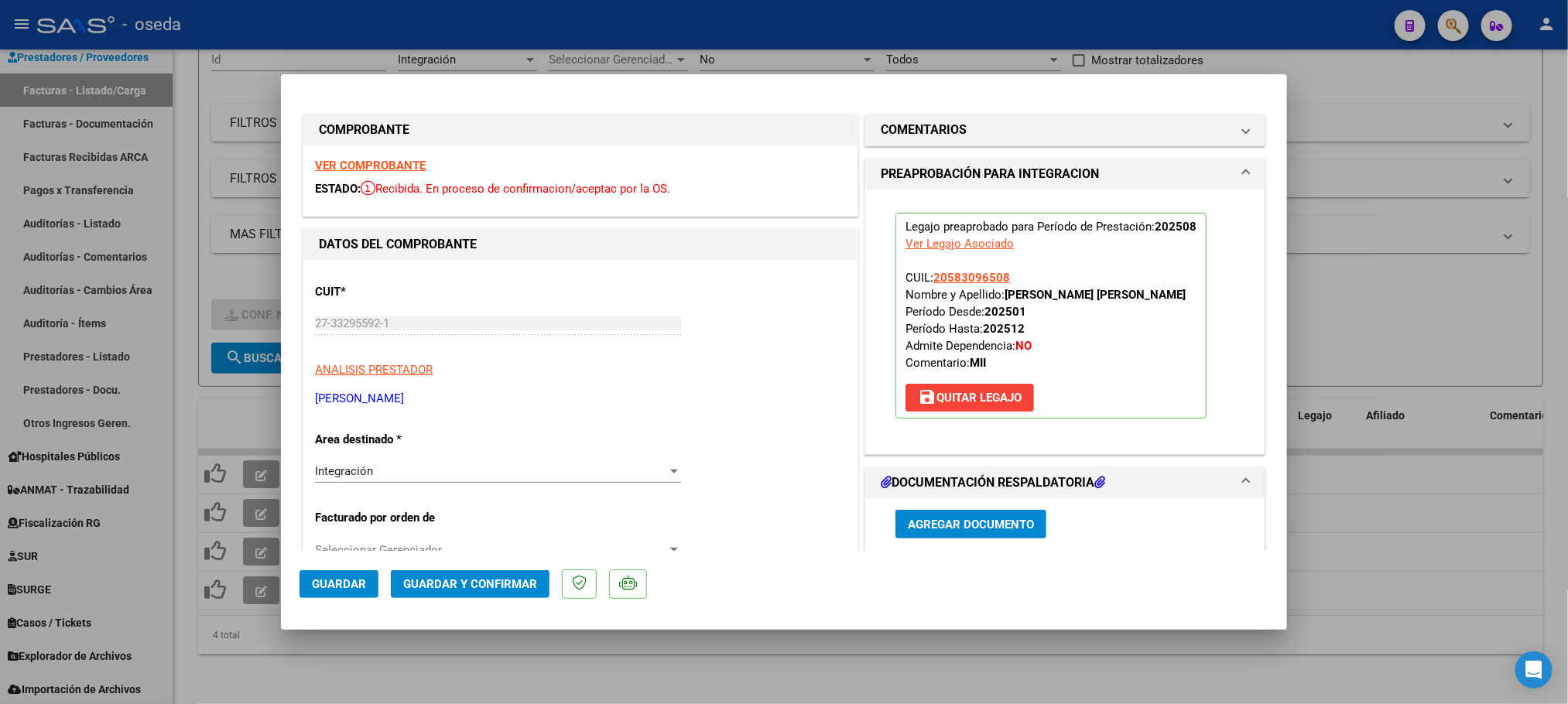
click at [328, 581] on span "Guardar" at bounding box center [338, 584] width 54 height 14
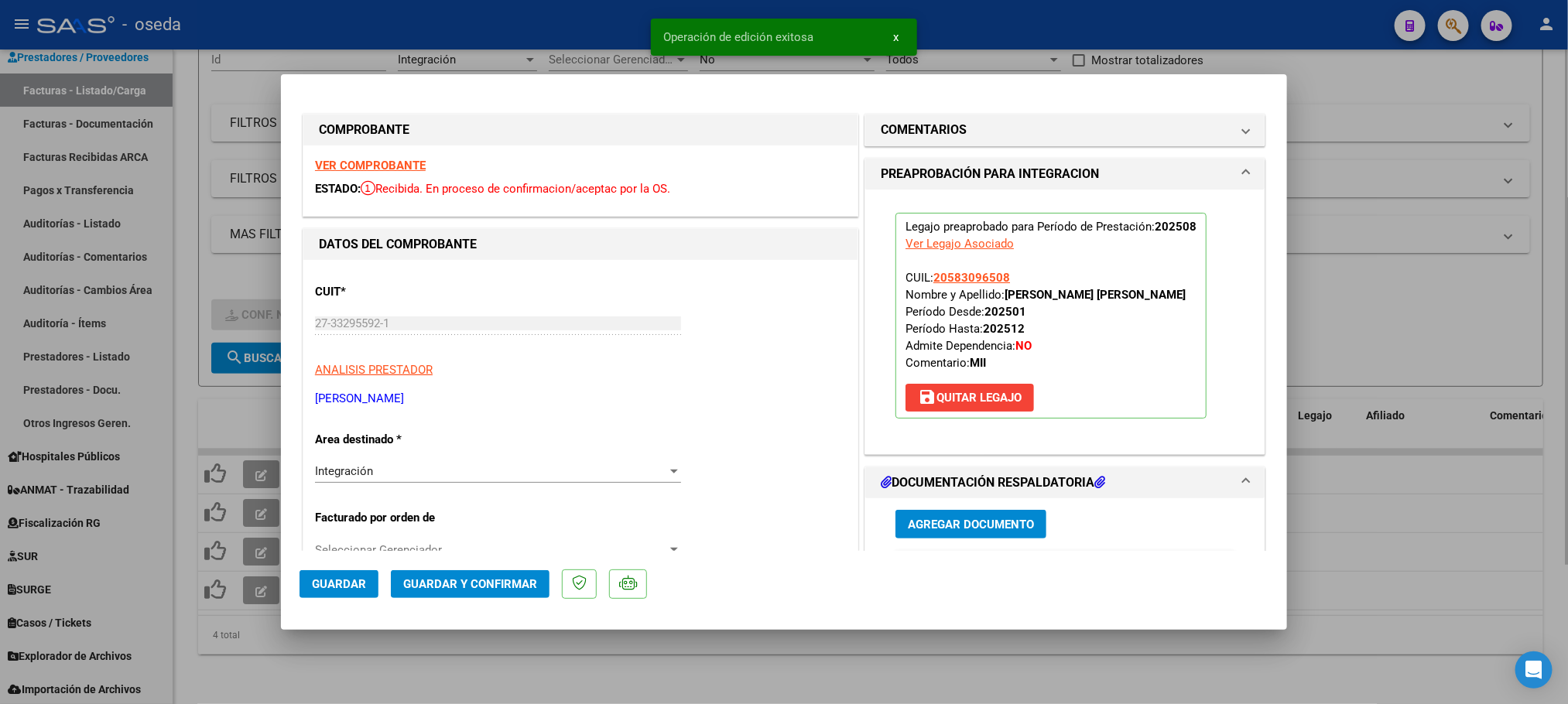
type input "$ 0,00"
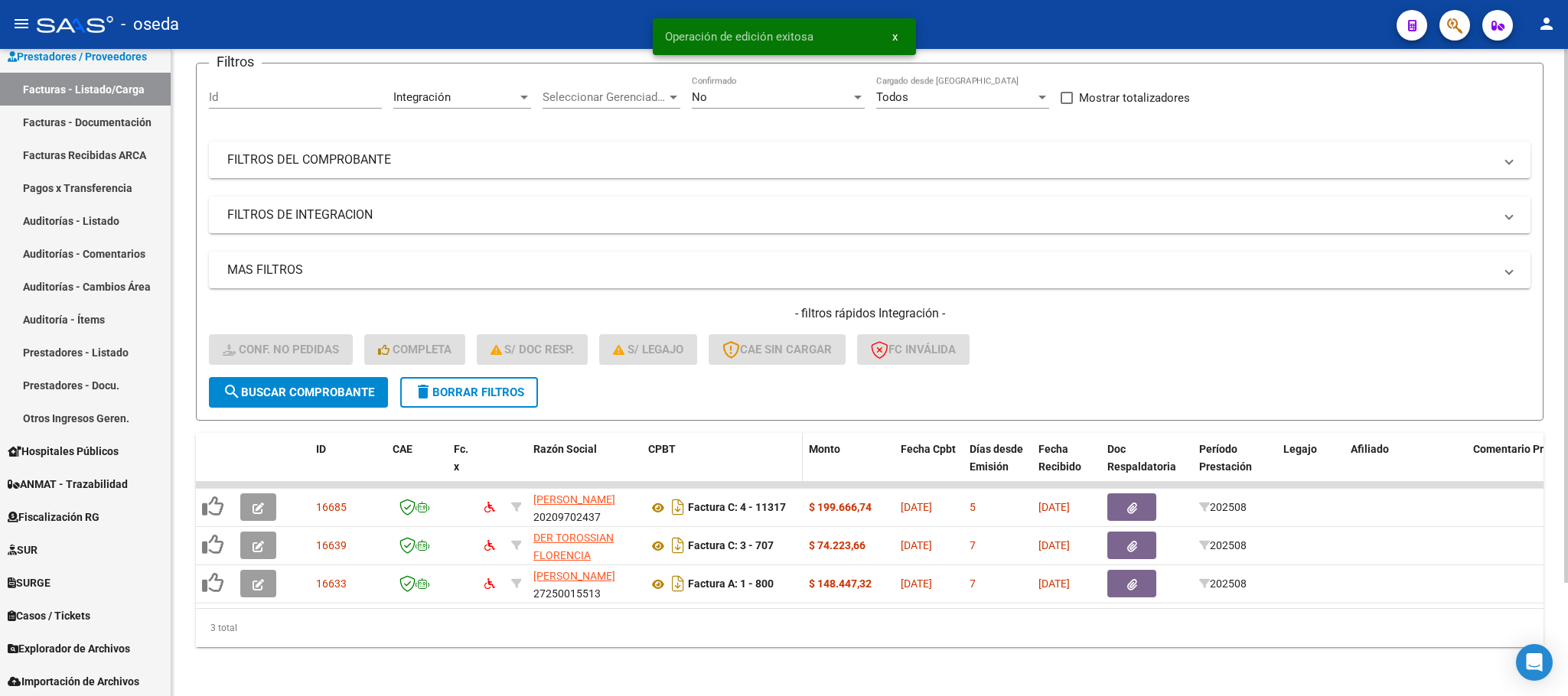
scroll to position [136, 0]
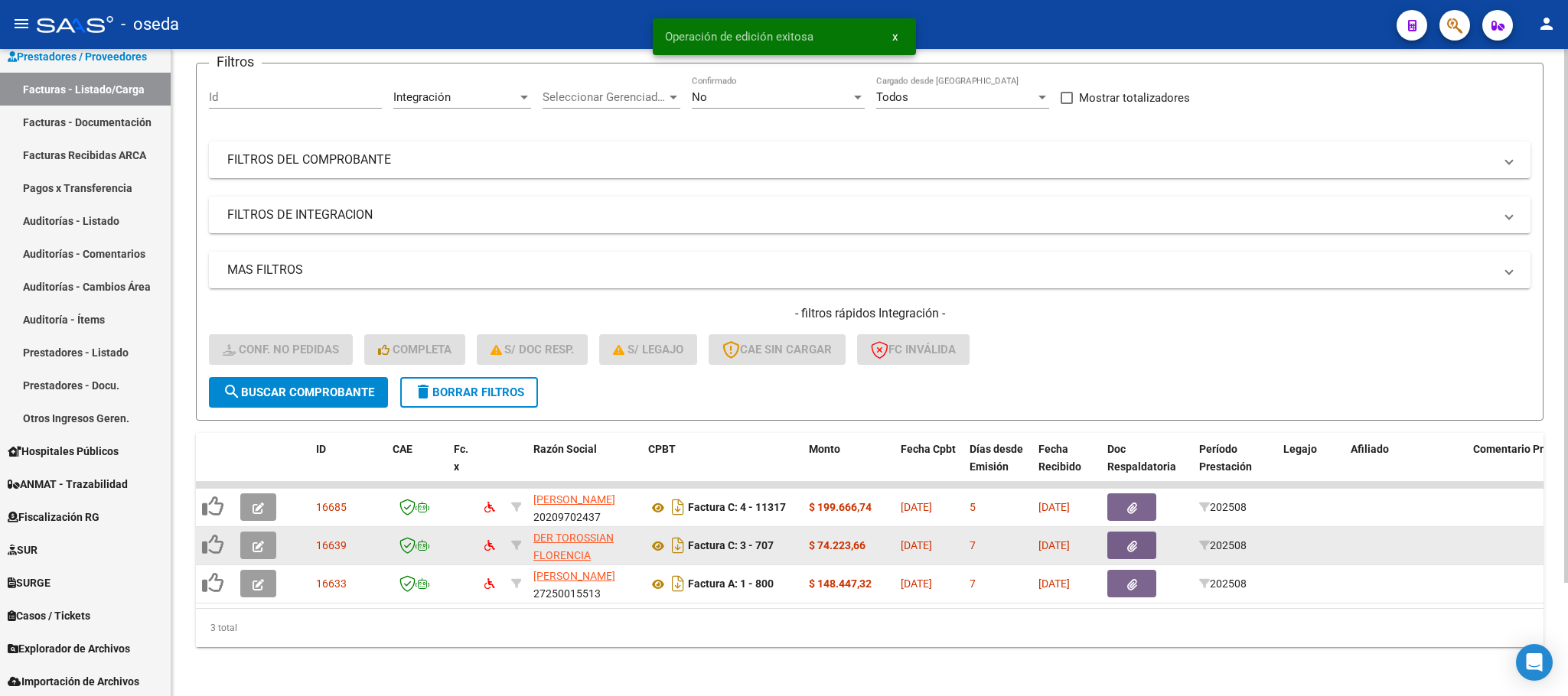
click at [253, 541] on icon "button" at bounding box center [259, 546] width 12 height 12
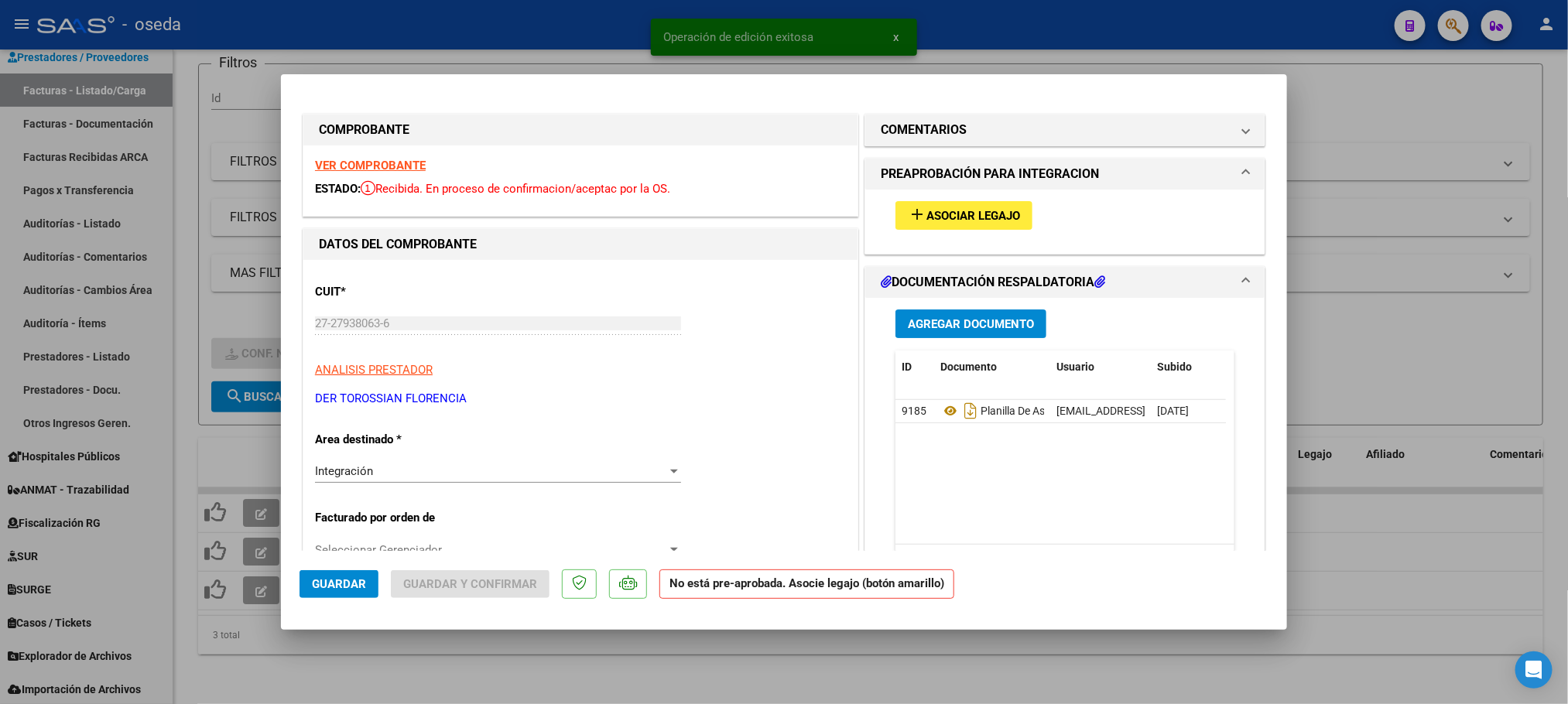
click at [991, 217] on span "Asociar Legajo" at bounding box center [973, 216] width 94 height 14
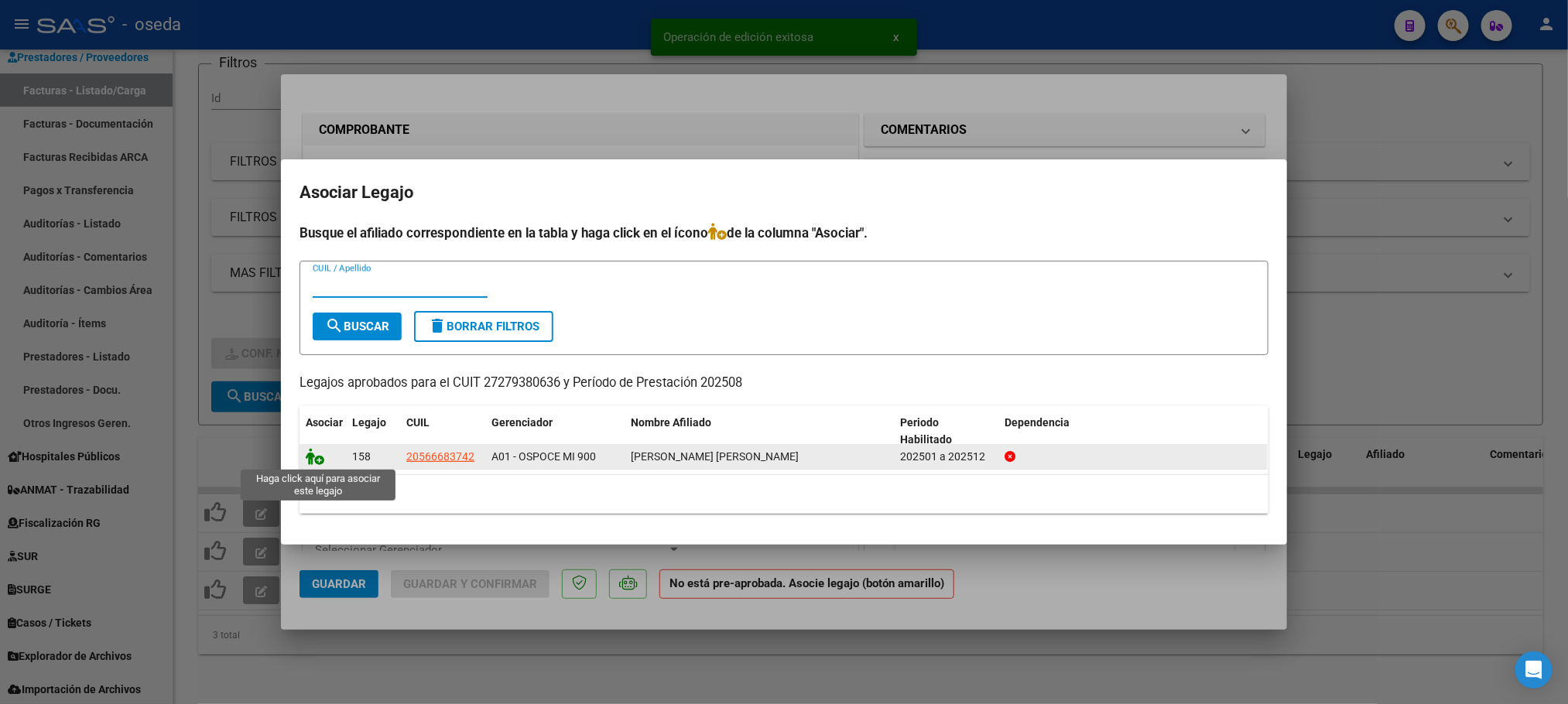
click at [316, 455] on icon at bounding box center [315, 456] width 19 height 17
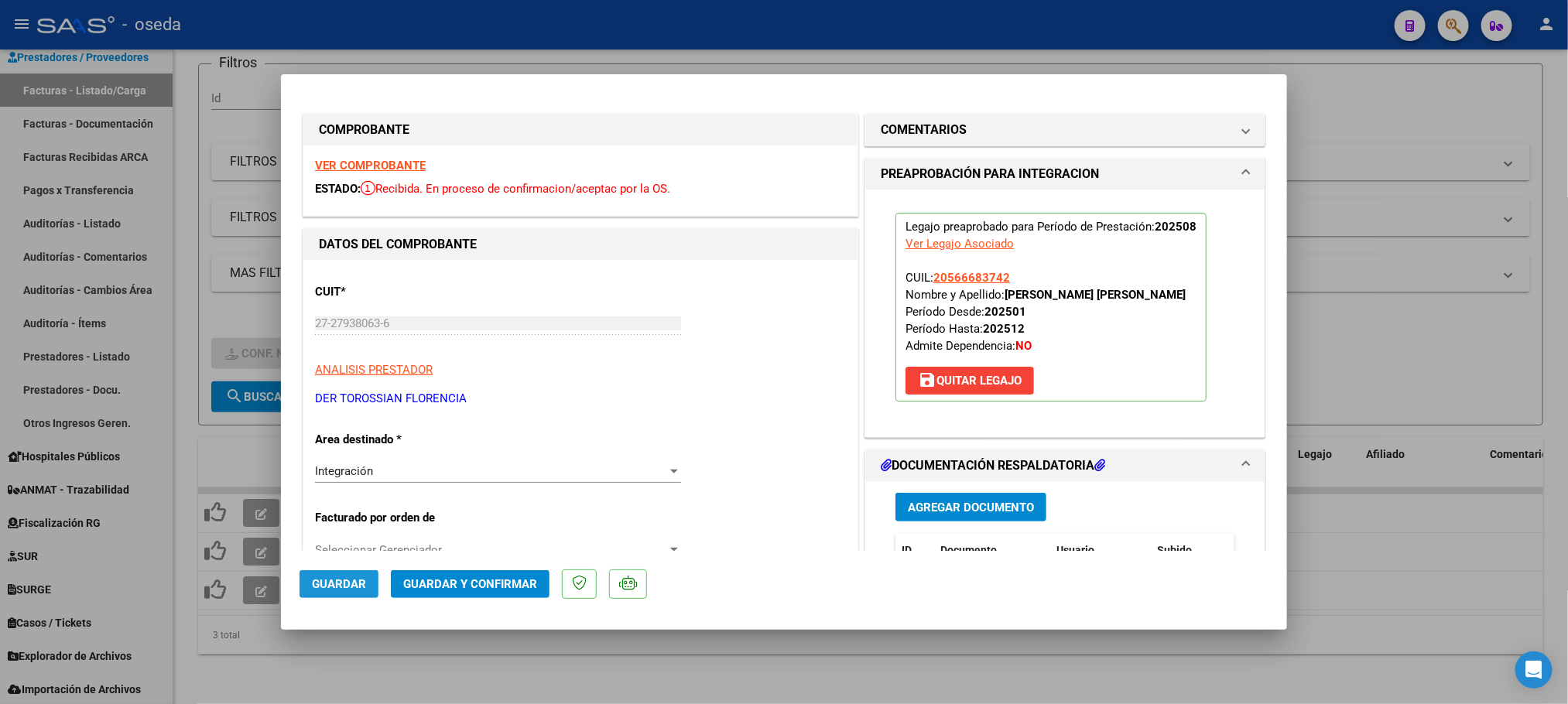
click at [340, 581] on span "Guardar" at bounding box center [338, 584] width 54 height 14
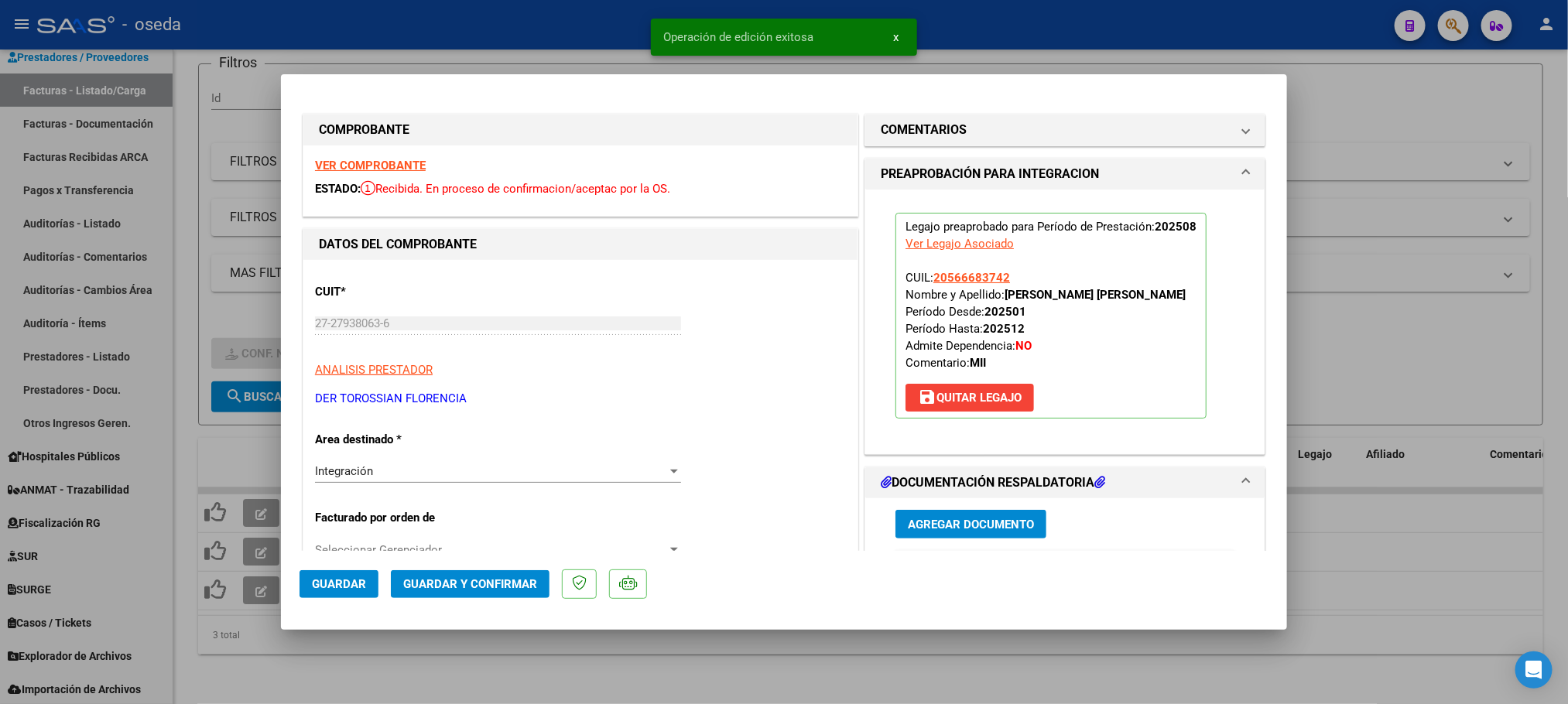
type input "$ 0,00"
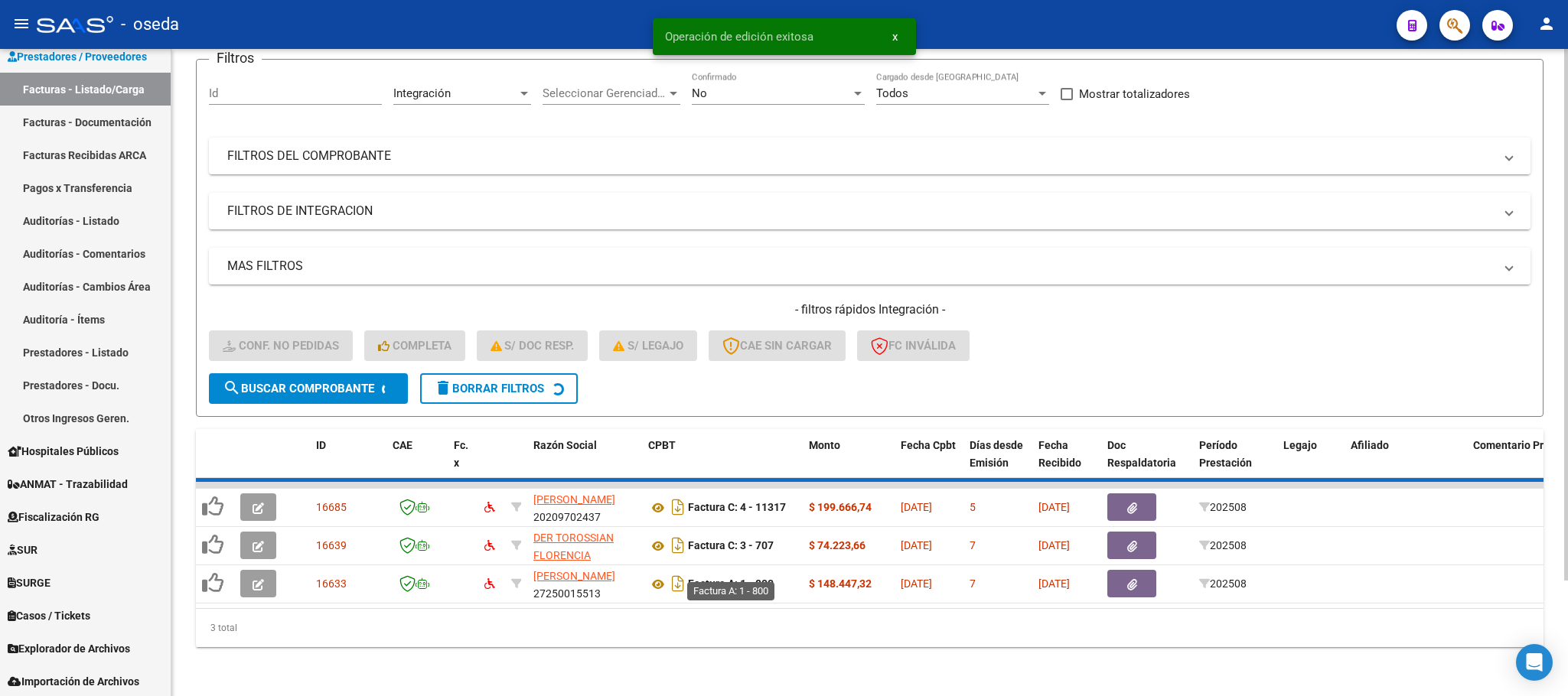
scroll to position [99, 0]
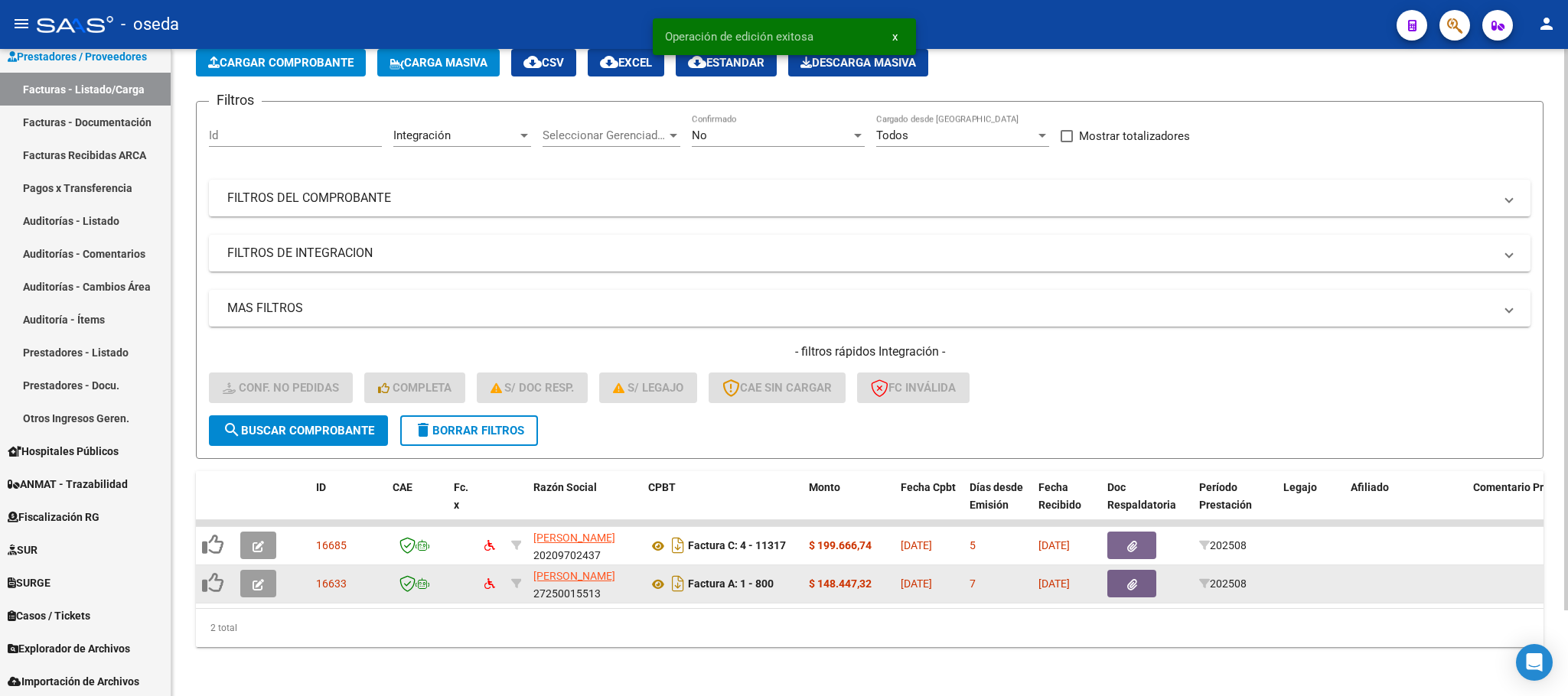
click at [264, 570] on button "button" at bounding box center [258, 584] width 36 height 28
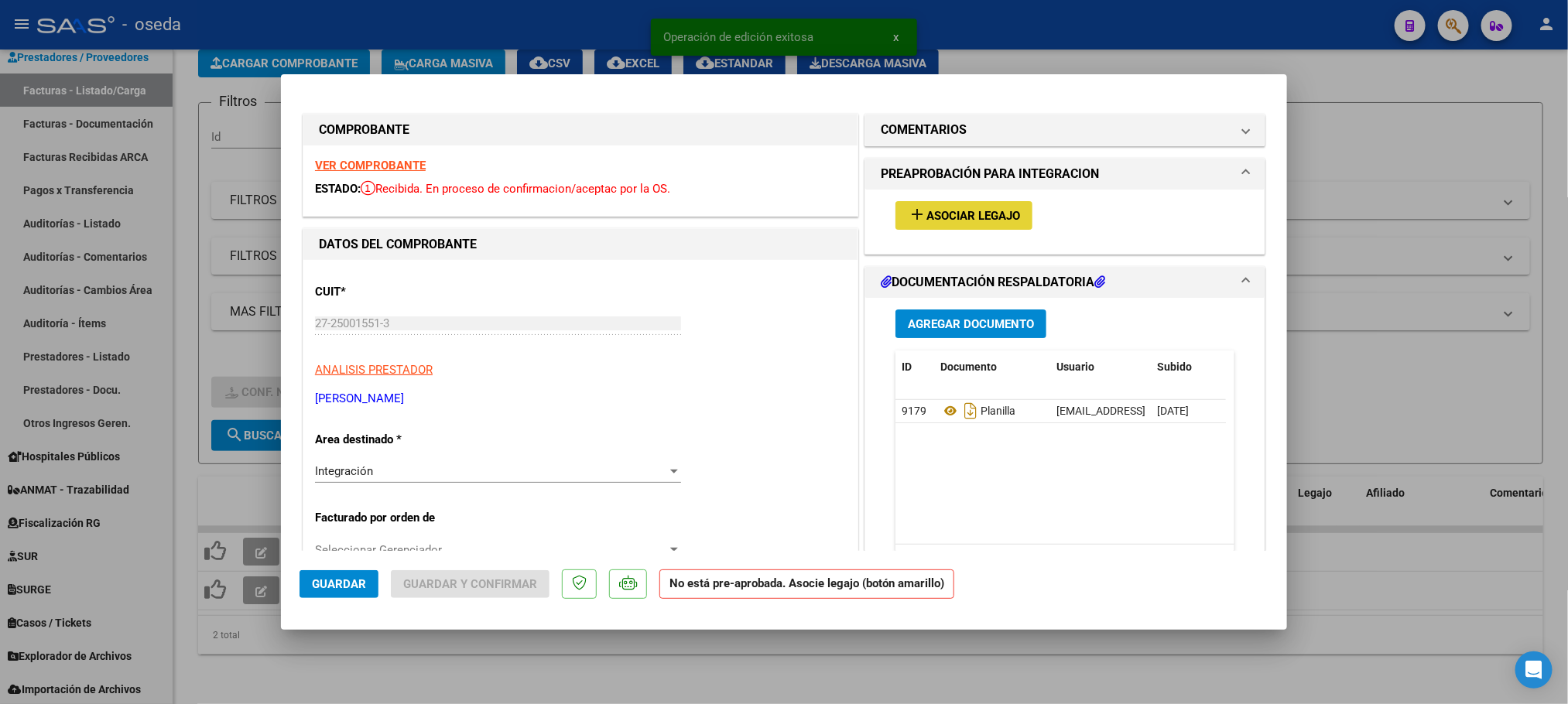
click at [984, 224] on button "add Asociar Legajo" at bounding box center [964, 215] width 137 height 29
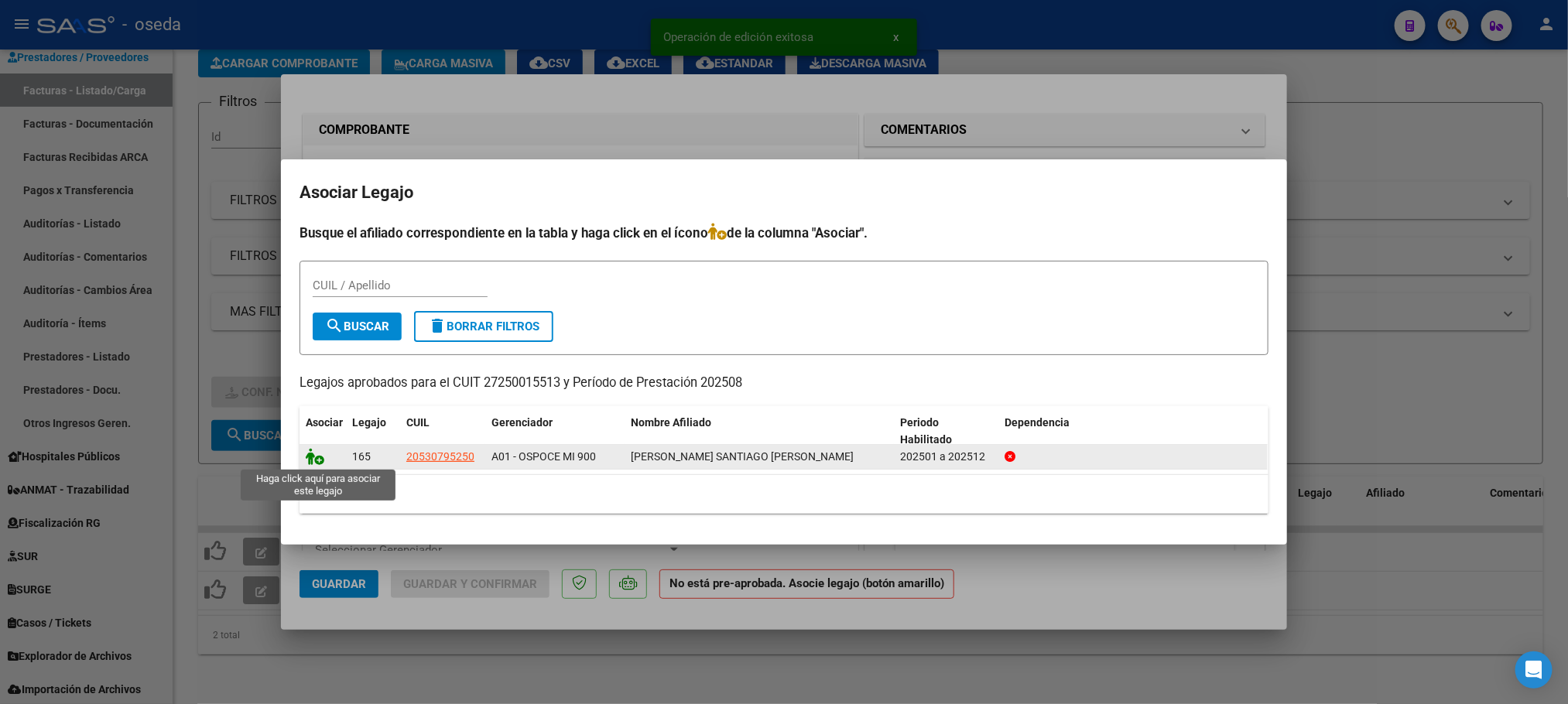
click at [316, 461] on icon at bounding box center [315, 456] width 19 height 17
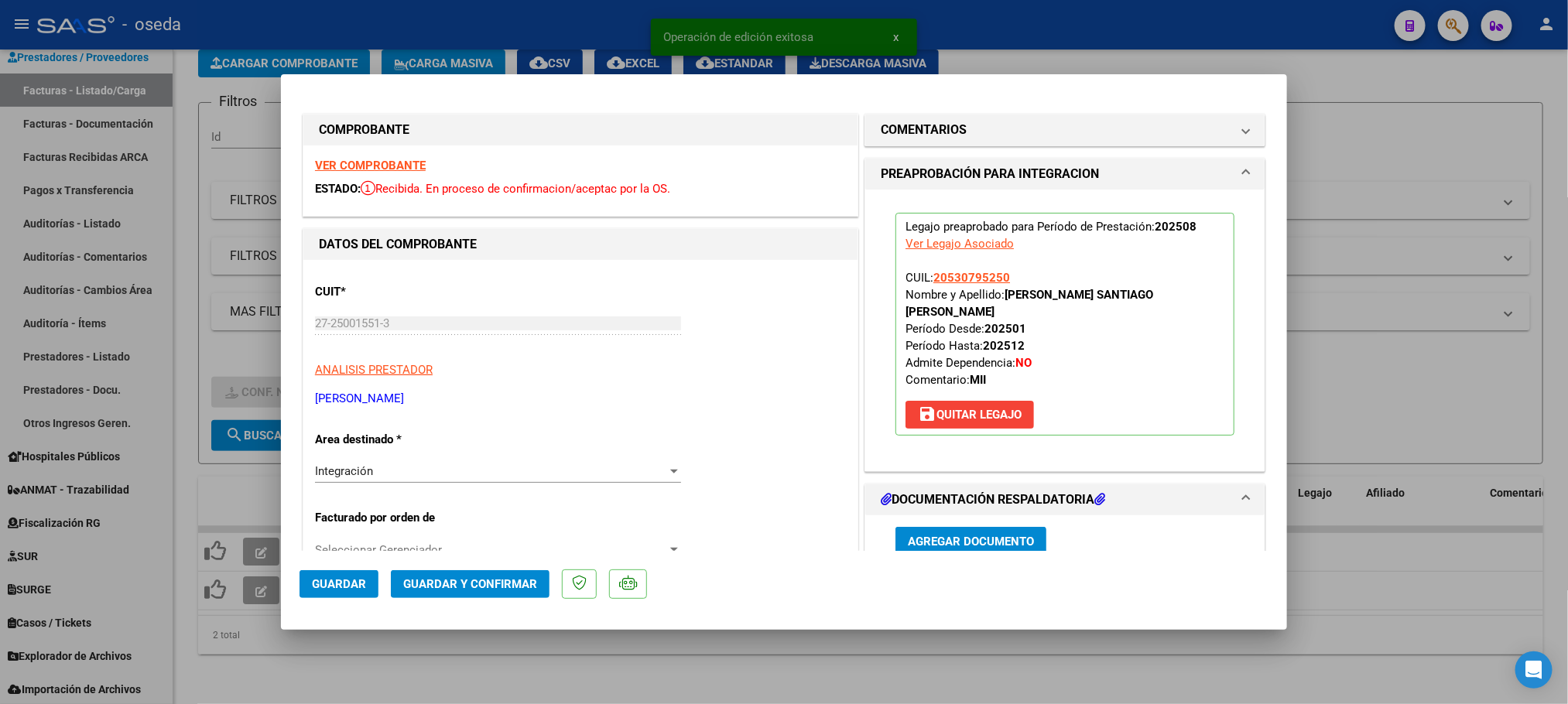
click at [326, 590] on span "Guardar" at bounding box center [338, 584] width 54 height 14
type input "$ 0,00"
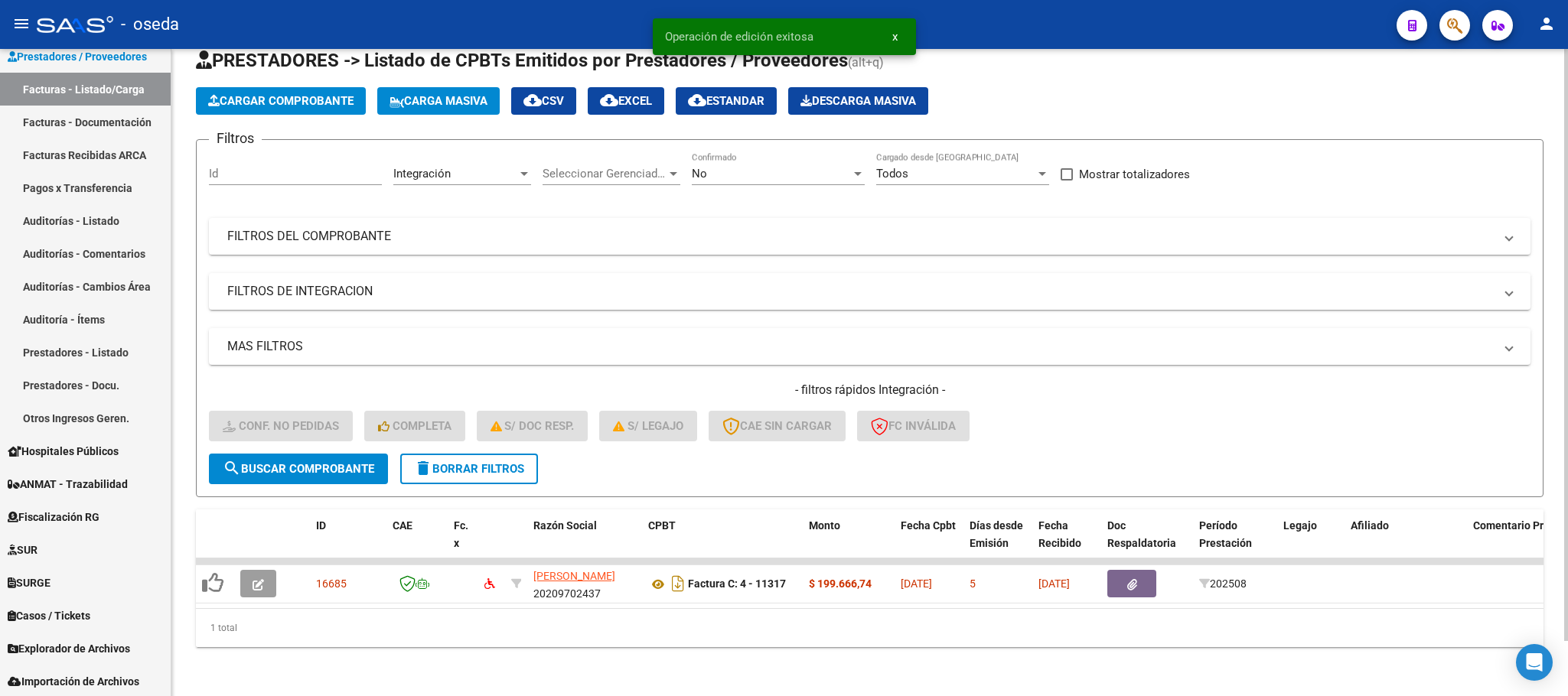
scroll to position [60, 0]
click at [497, 462] on span "delete Borrar Filtros" at bounding box center [469, 469] width 110 height 14
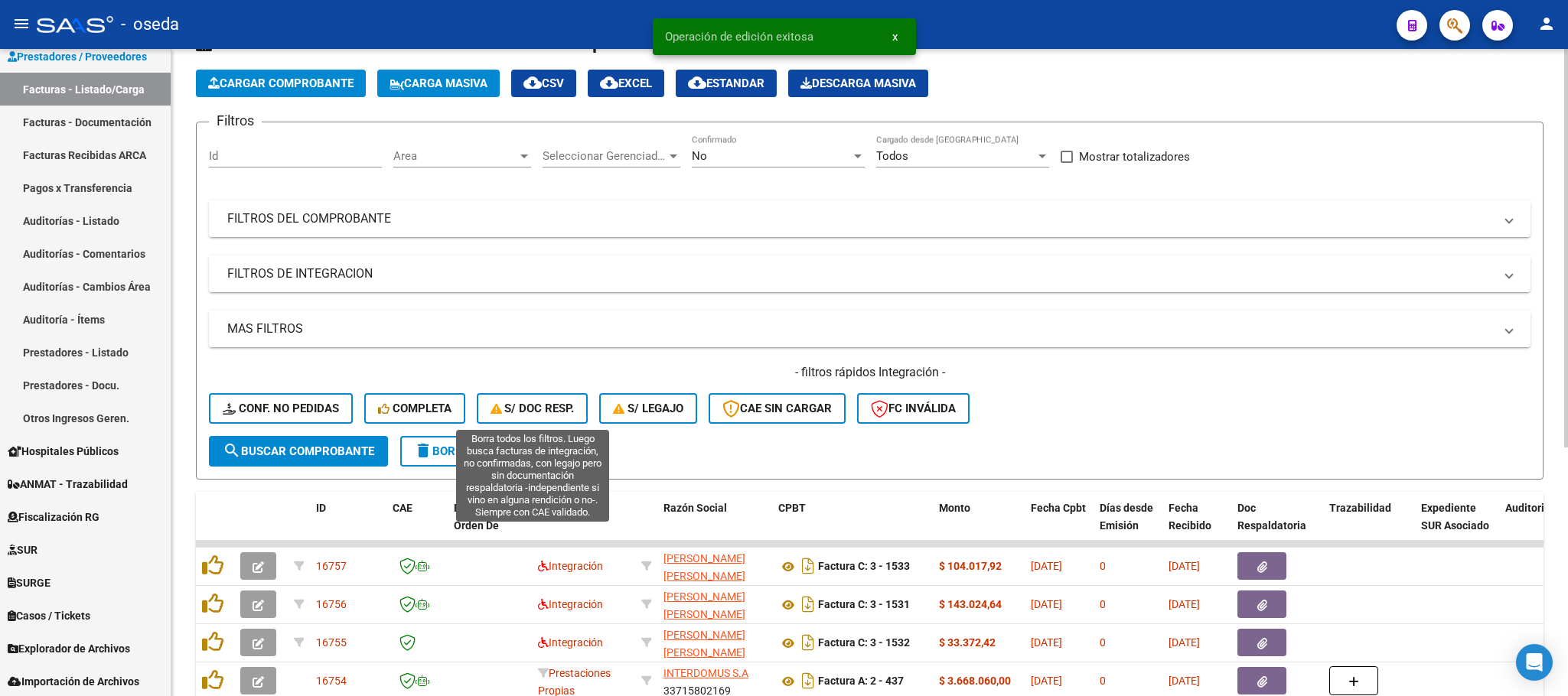
click at [545, 406] on span "S/ Doc Resp." at bounding box center [533, 409] width 84 height 14
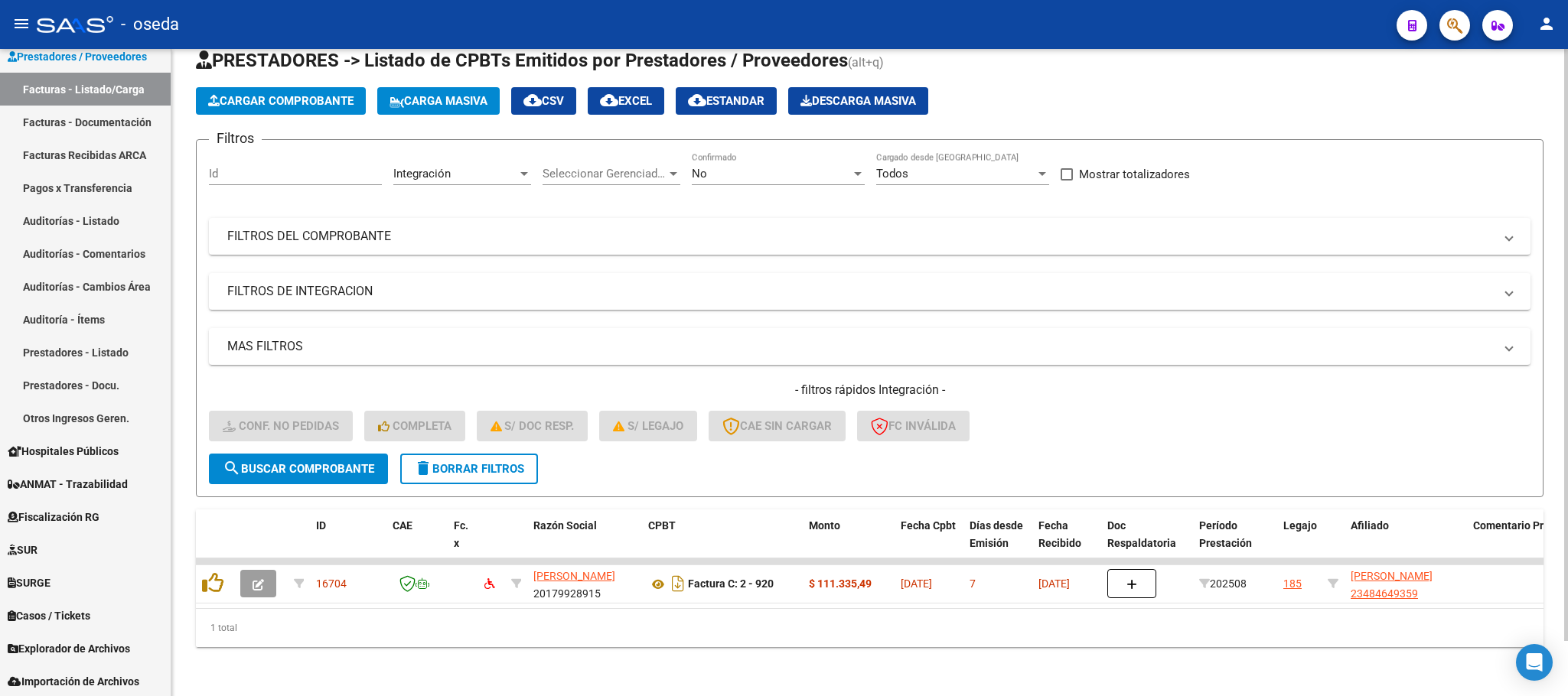
click at [459, 462] on span "delete Borrar Filtros" at bounding box center [469, 469] width 110 height 14
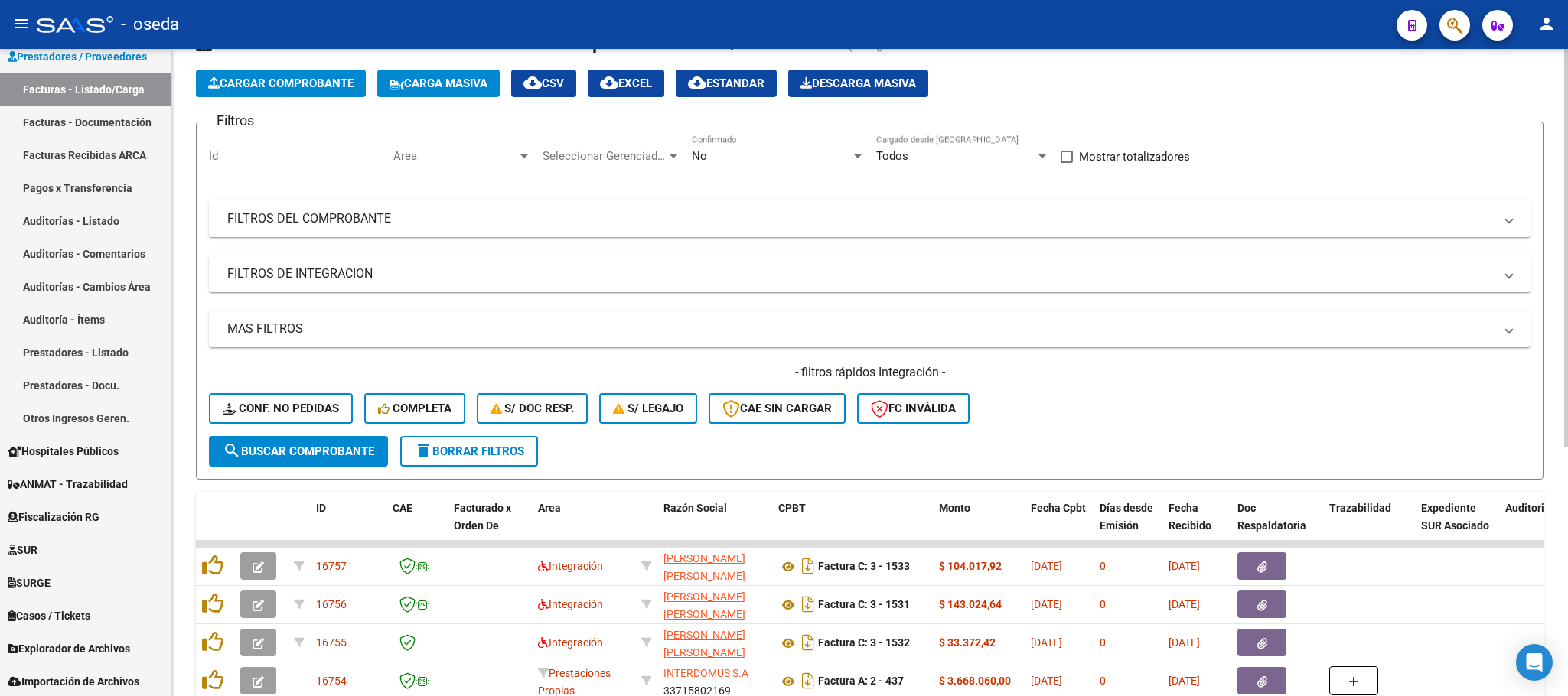
click at [481, 164] on div "Area Area" at bounding box center [462, 150] width 138 height 33
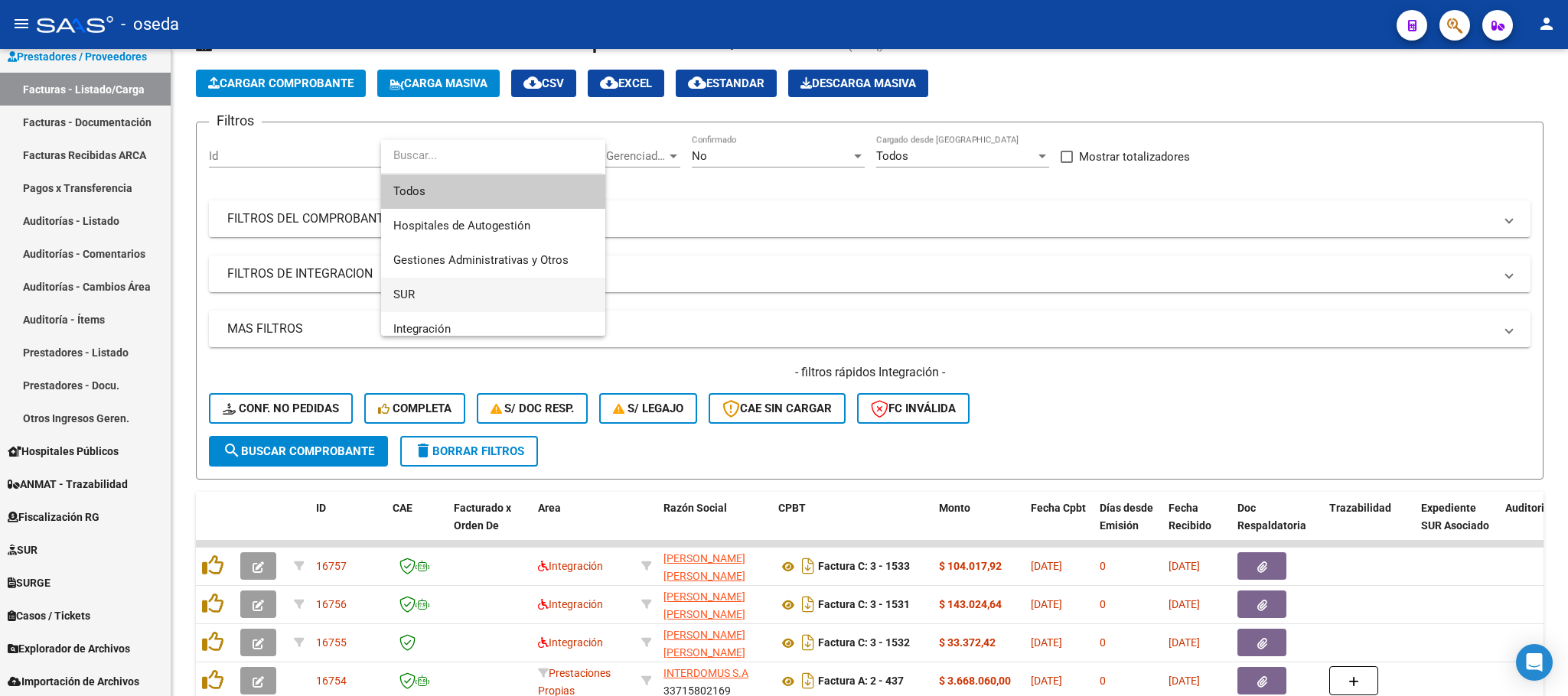
click at [444, 294] on span "SUR" at bounding box center [493, 295] width 199 height 35
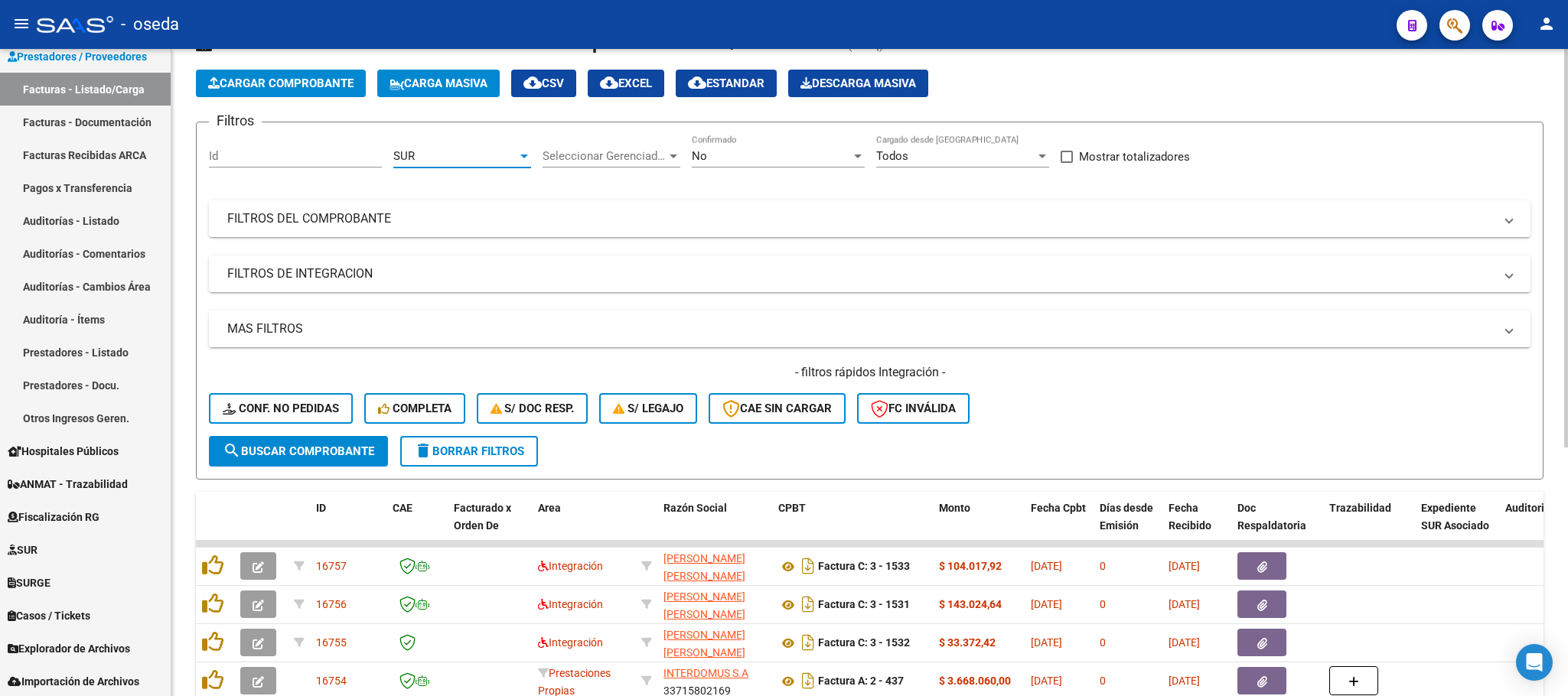
click at [289, 450] on span "search Buscar Comprobante" at bounding box center [298, 451] width 151 height 14
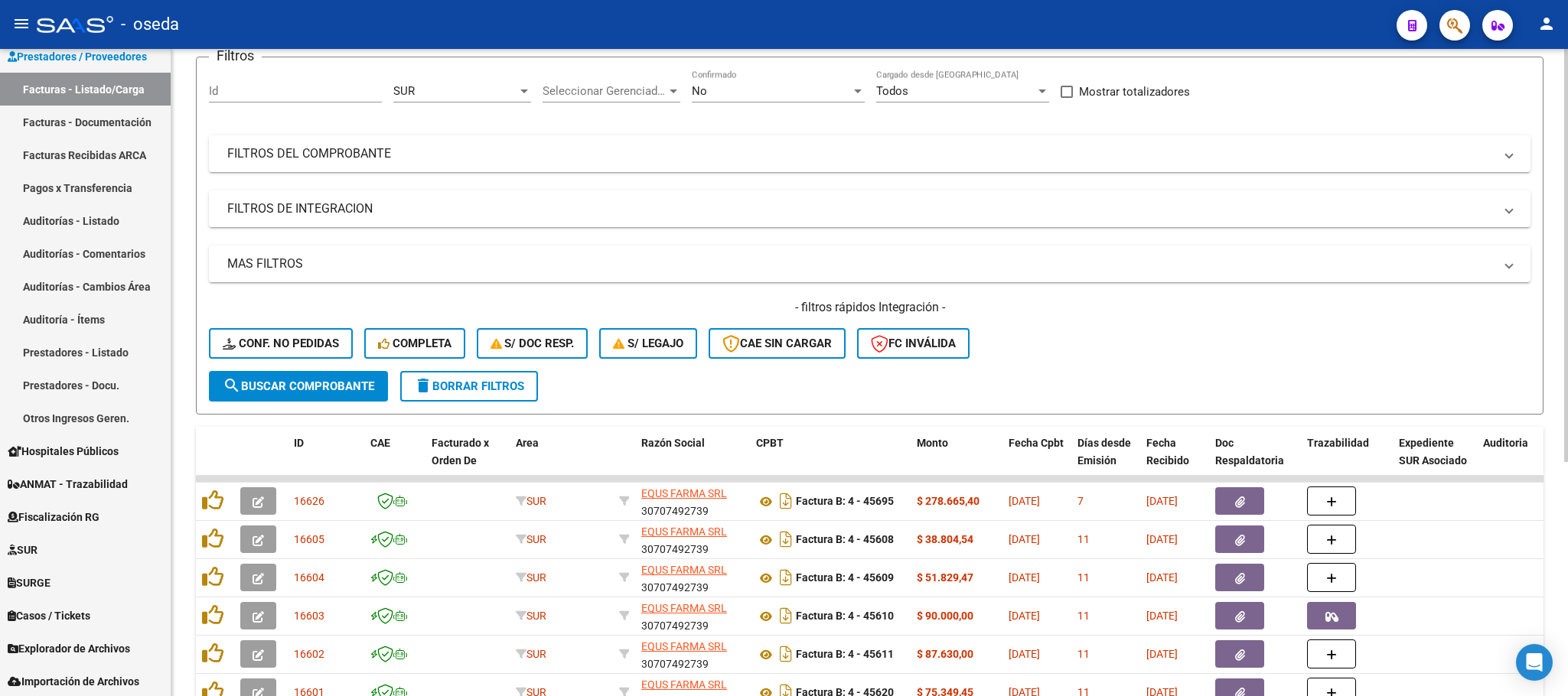
scroll to position [0, 0]
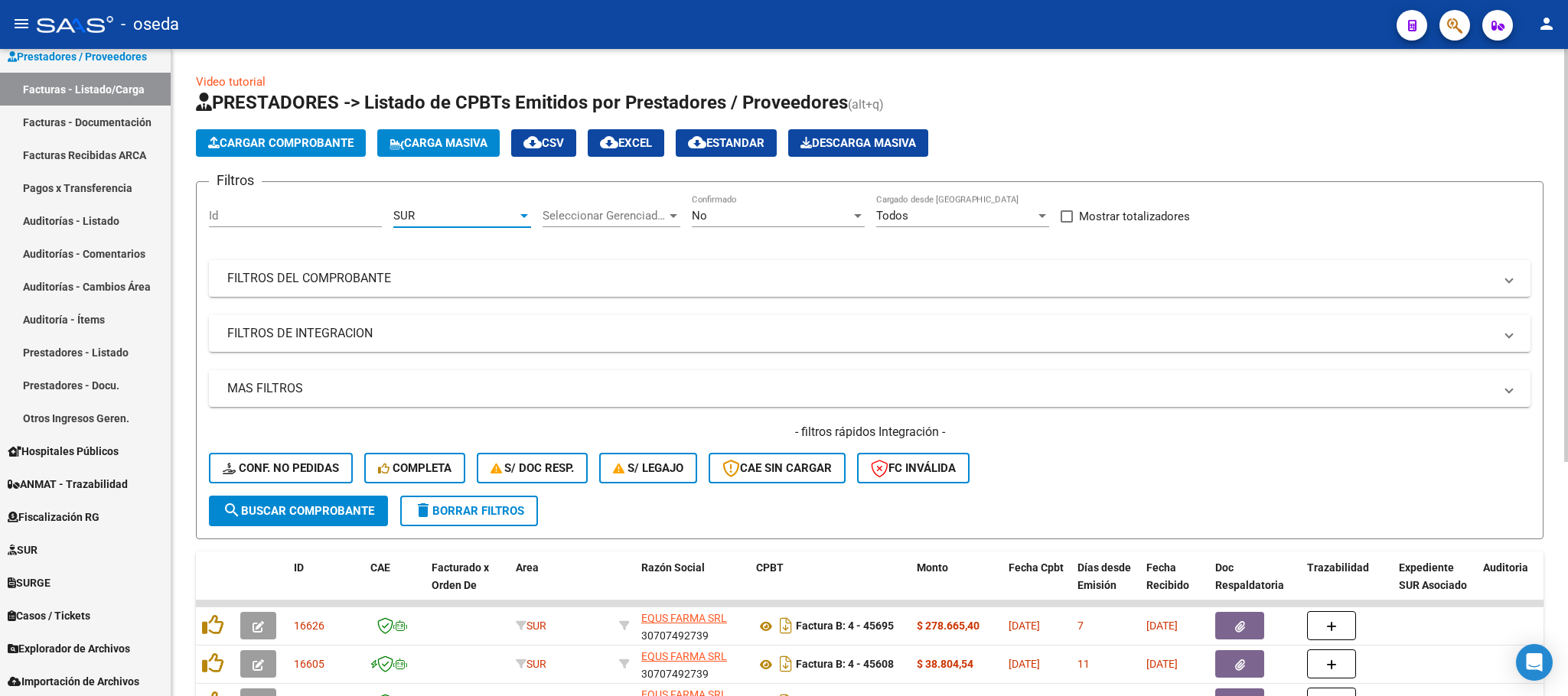
click at [459, 212] on div "SUR" at bounding box center [455, 215] width 124 height 14
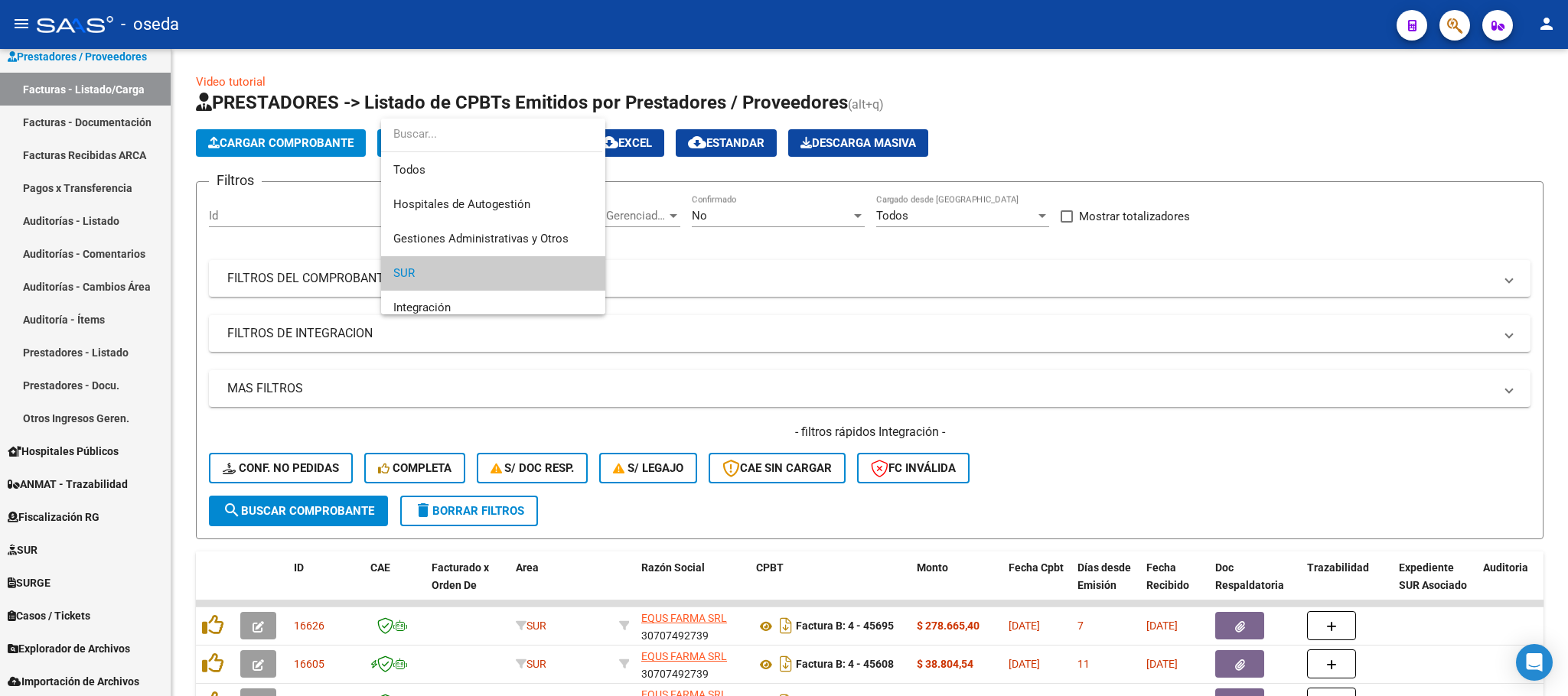
scroll to position [57, 0]
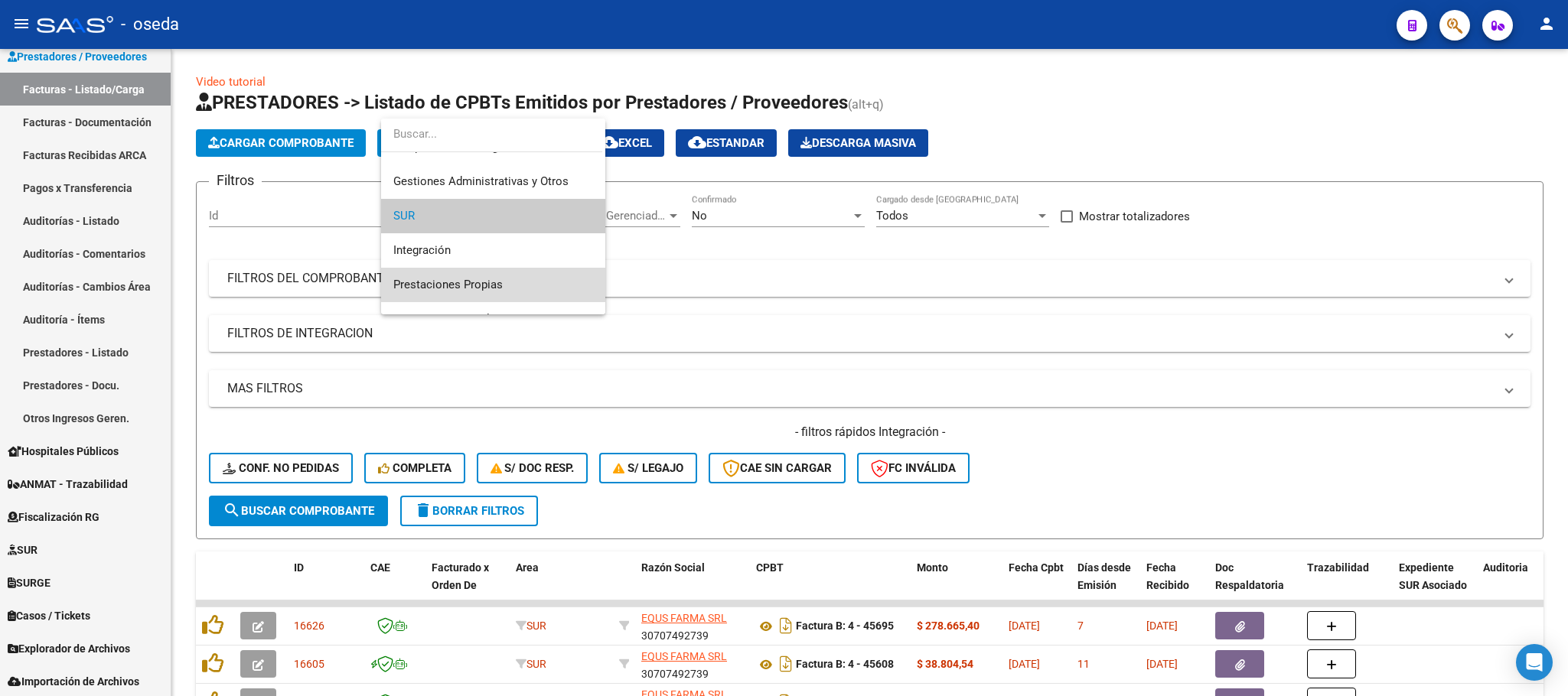
click at [507, 282] on span "Prestaciones Propias" at bounding box center [493, 285] width 199 height 35
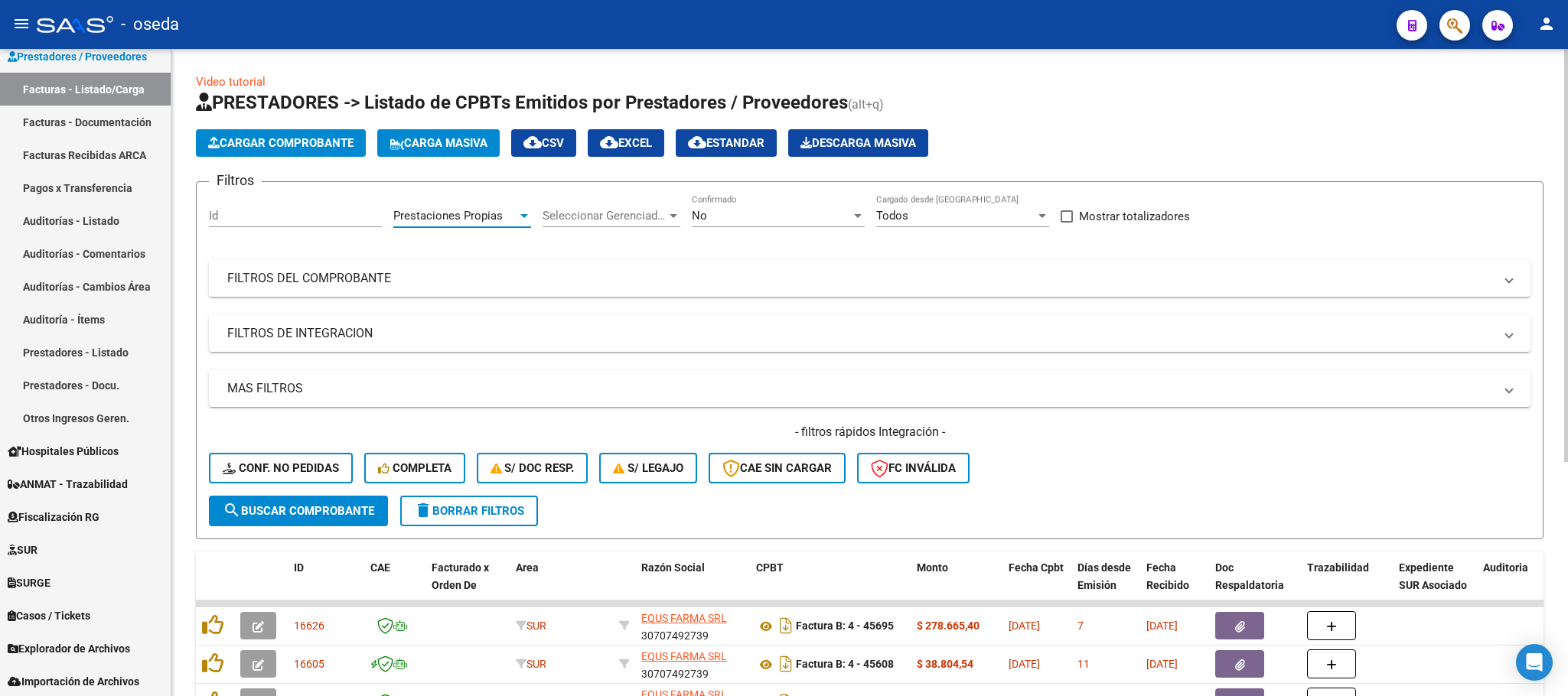
click at [337, 506] on span "search Buscar Comprobante" at bounding box center [298, 511] width 151 height 14
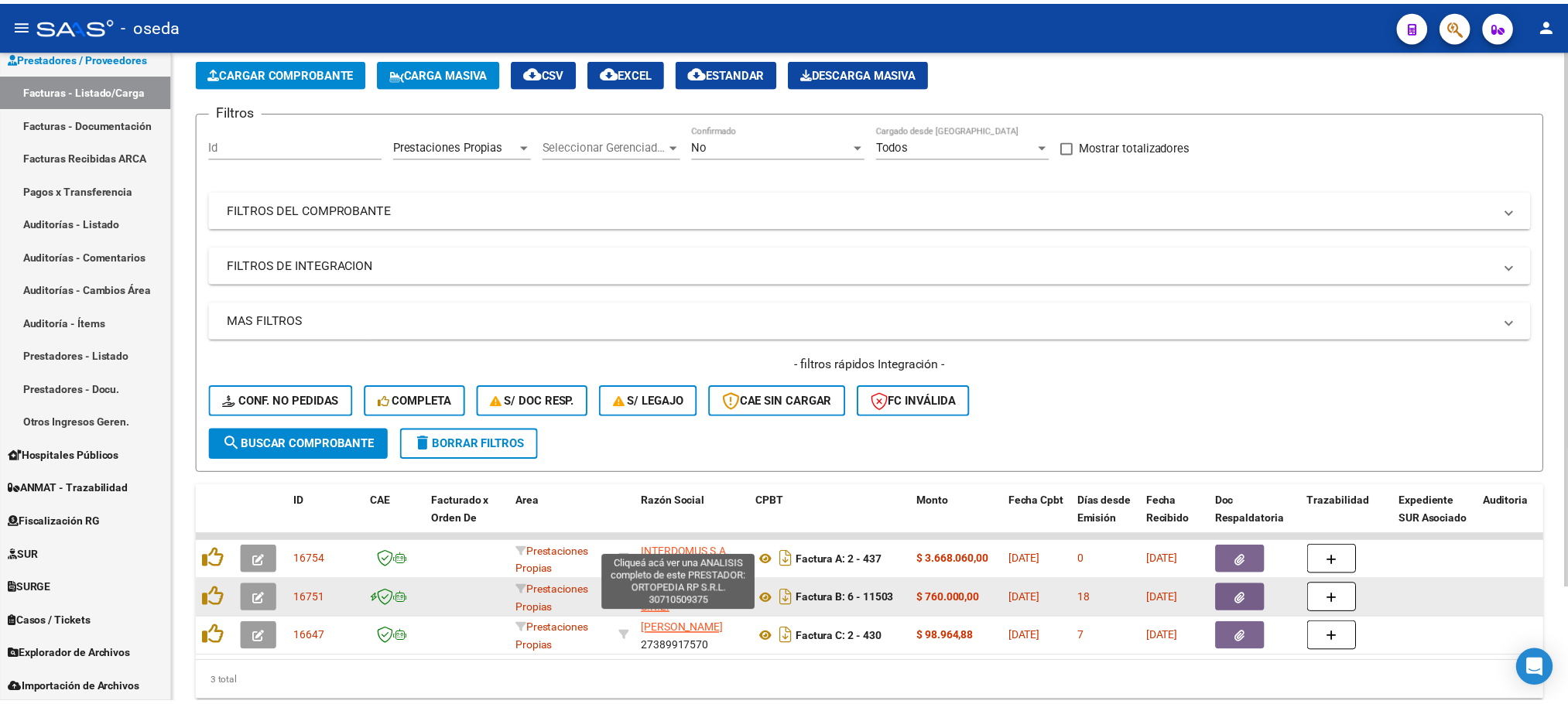
scroll to position [138, 0]
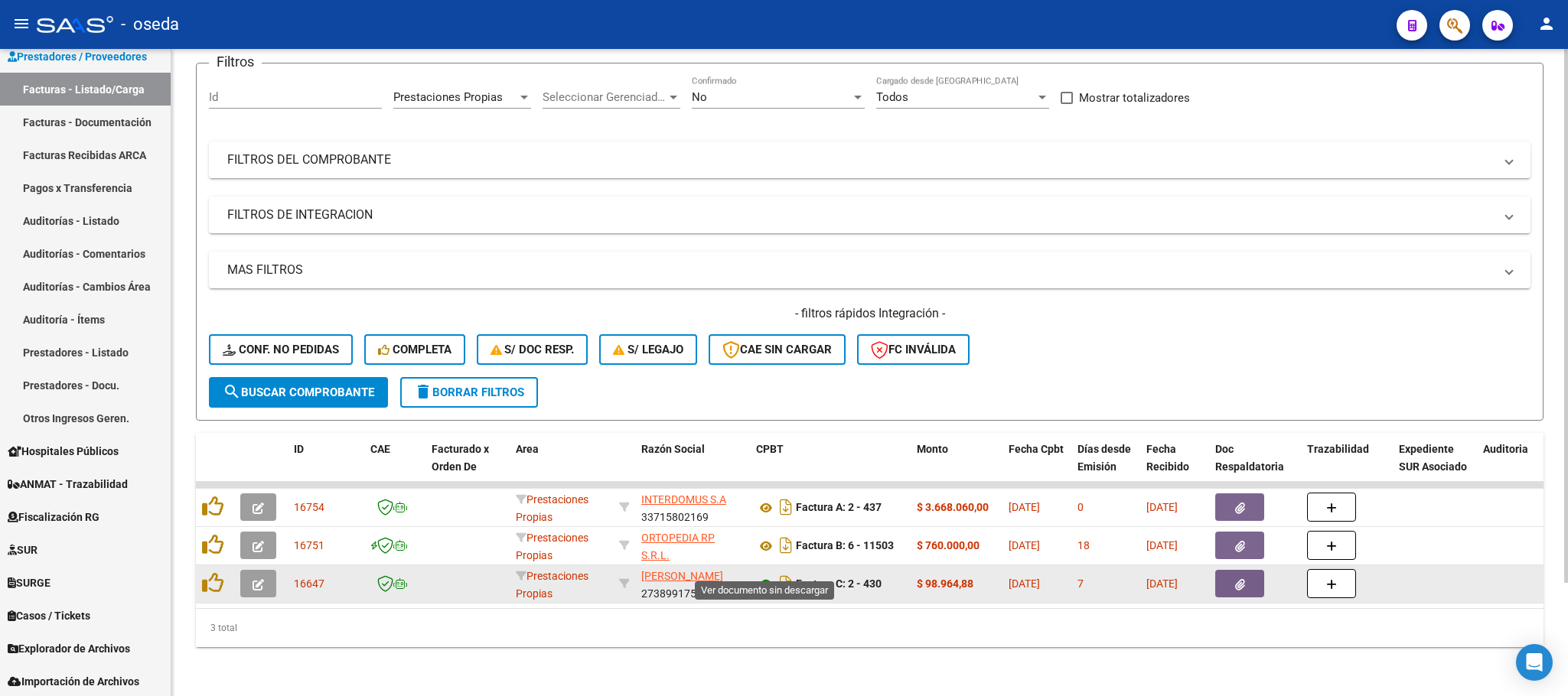
click at [767, 575] on icon at bounding box center [766, 585] width 20 height 19
click at [237, 565] on datatable-body-cell at bounding box center [260, 584] width 53 height 37
click at [253, 579] on icon "button" at bounding box center [259, 585] width 12 height 12
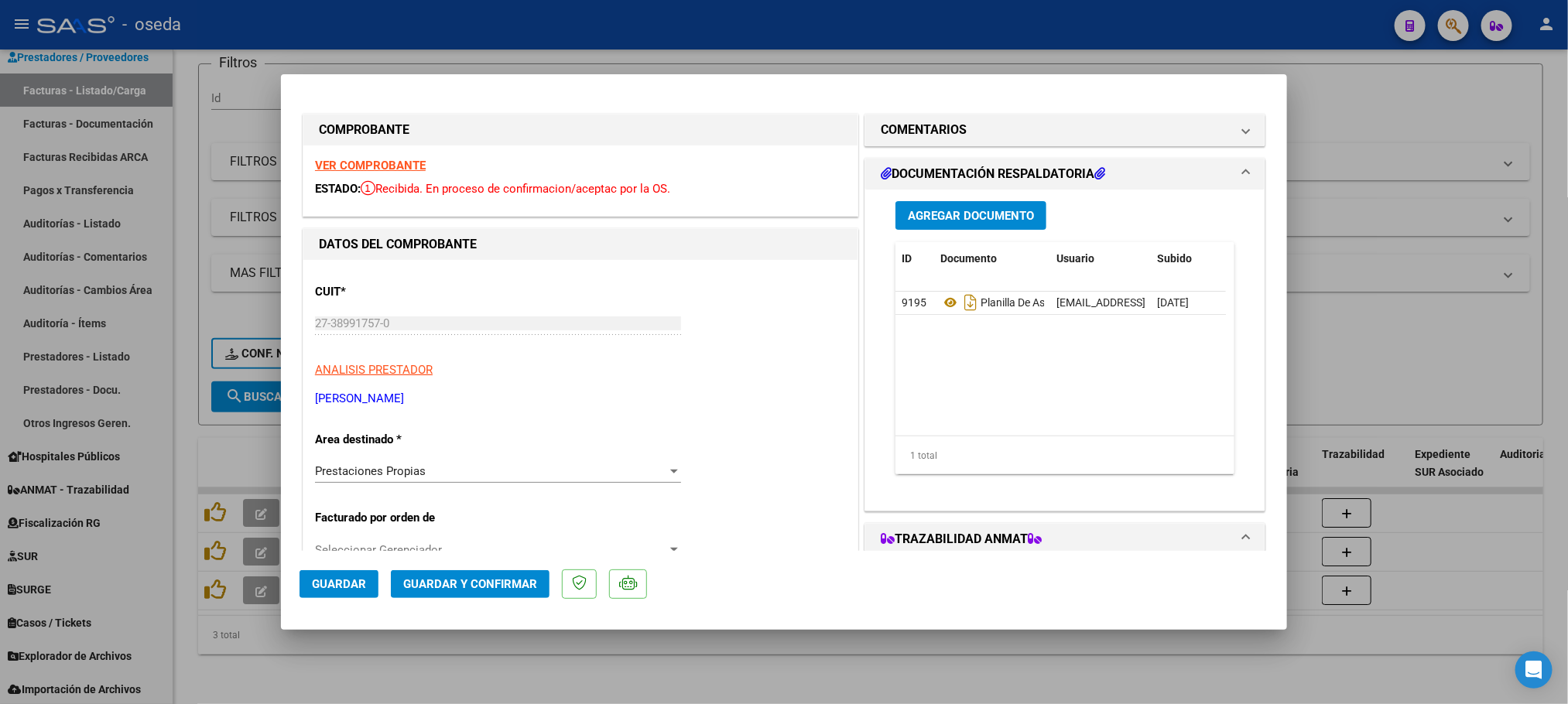
click at [370, 479] on div "Prestaciones Propias Seleccionar Area" at bounding box center [498, 471] width 366 height 23
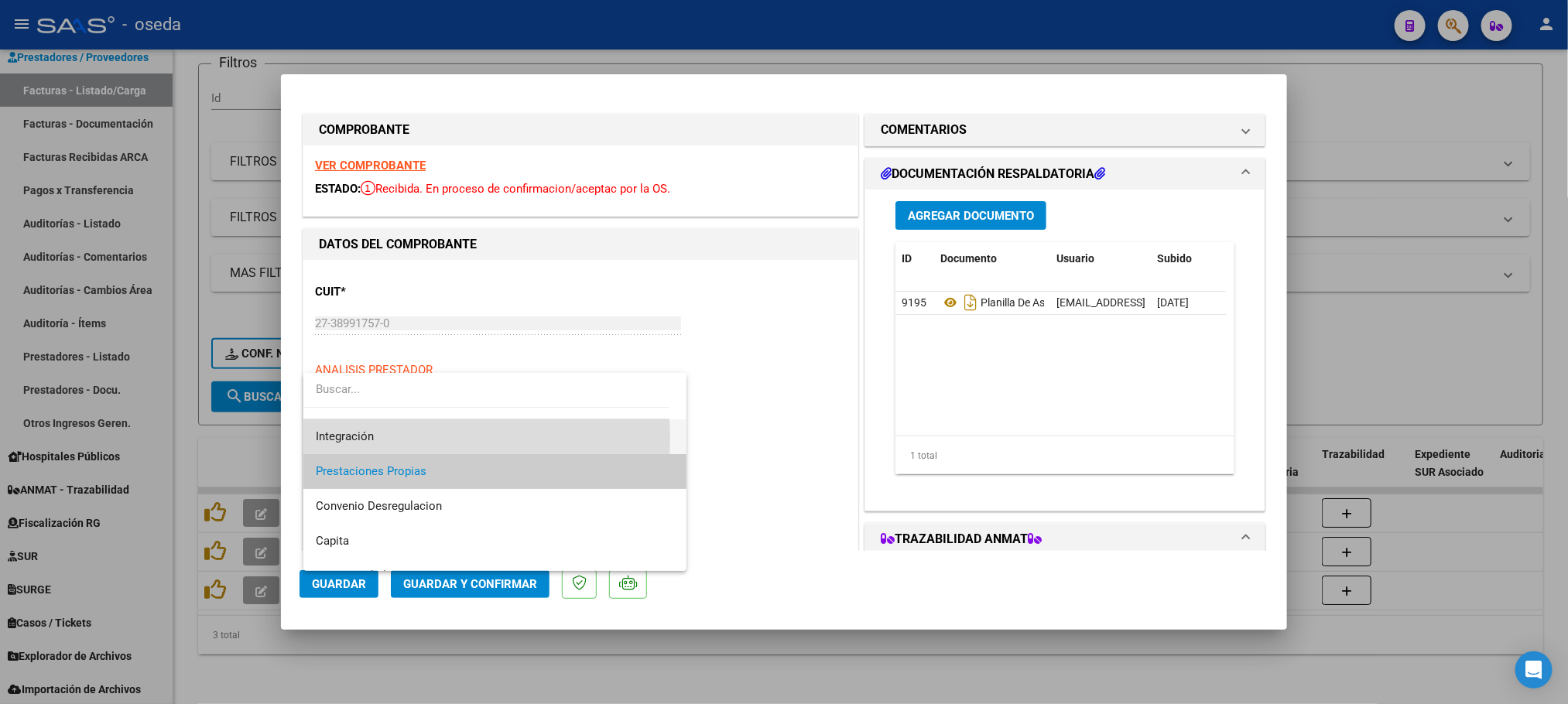
click at [379, 439] on span "Integración" at bounding box center [496, 437] width 359 height 35
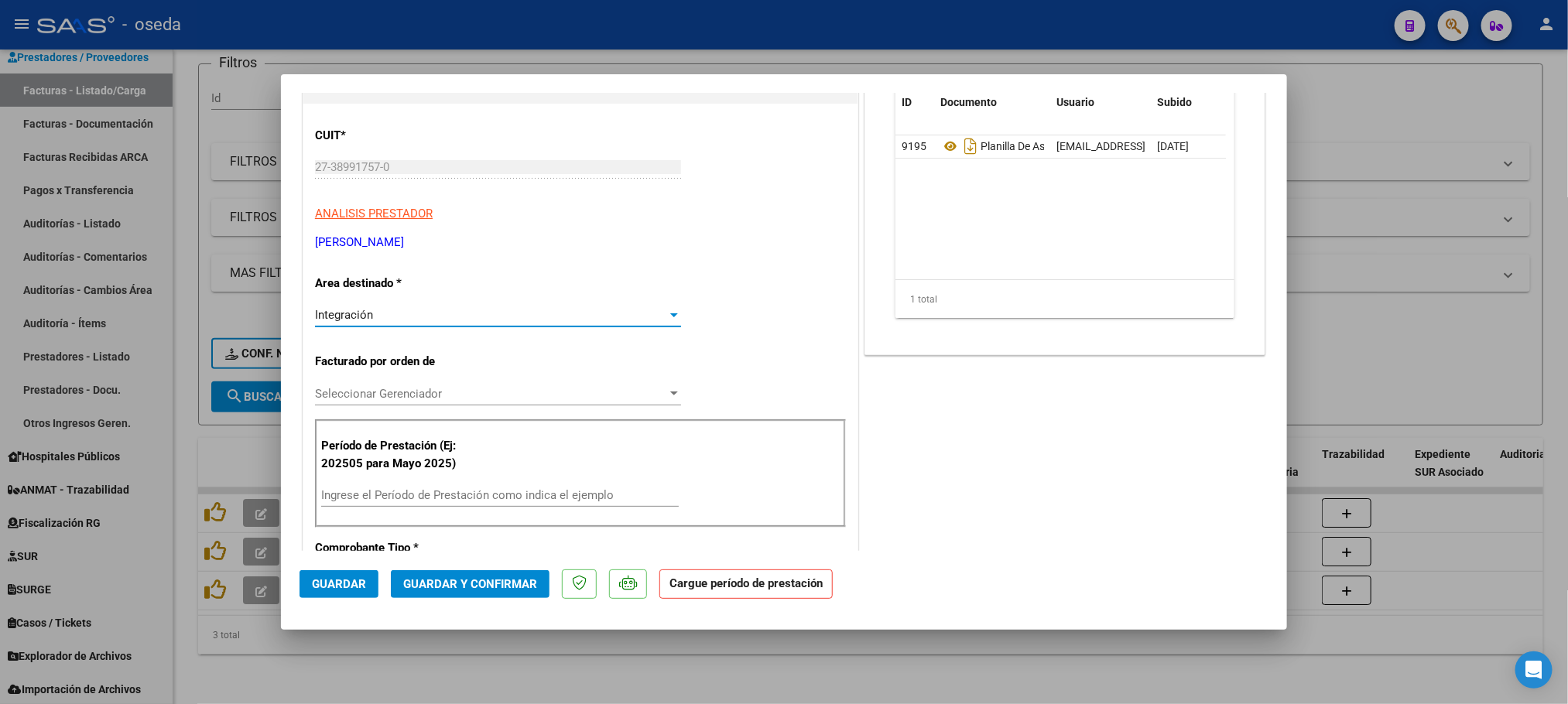
scroll to position [349, 0]
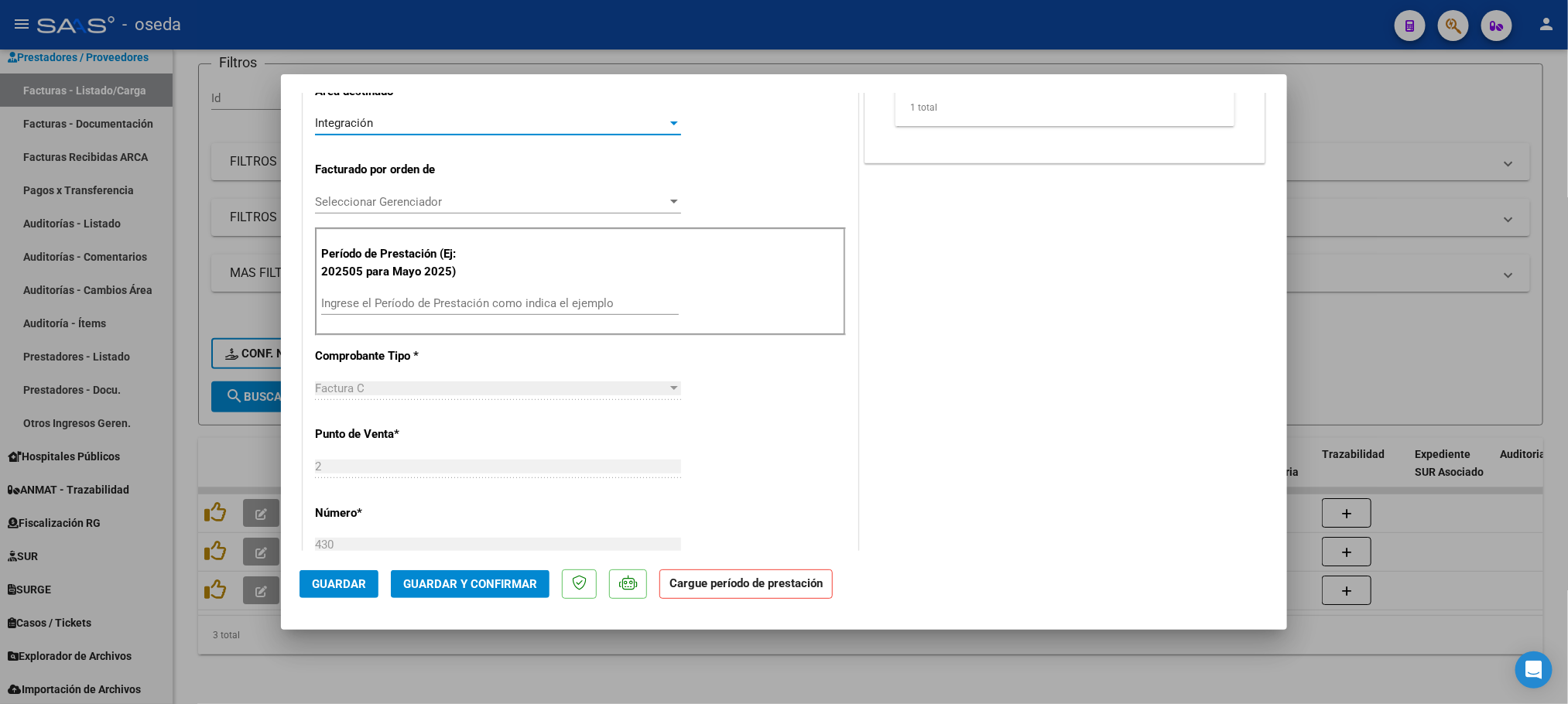
click at [402, 302] on input "Ingrese el Período de Prestación como indica el ejemplo" at bounding box center [500, 303] width 357 height 14
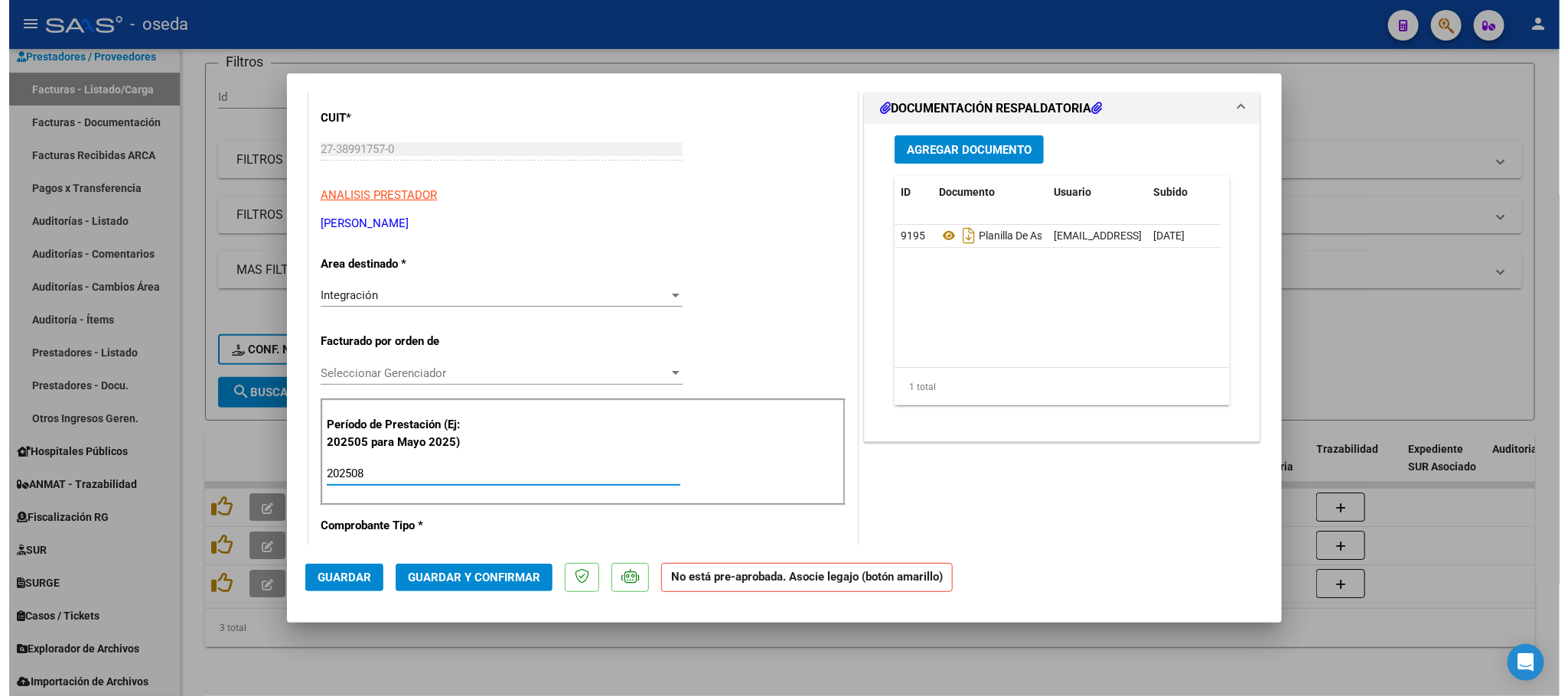
scroll to position [0, 0]
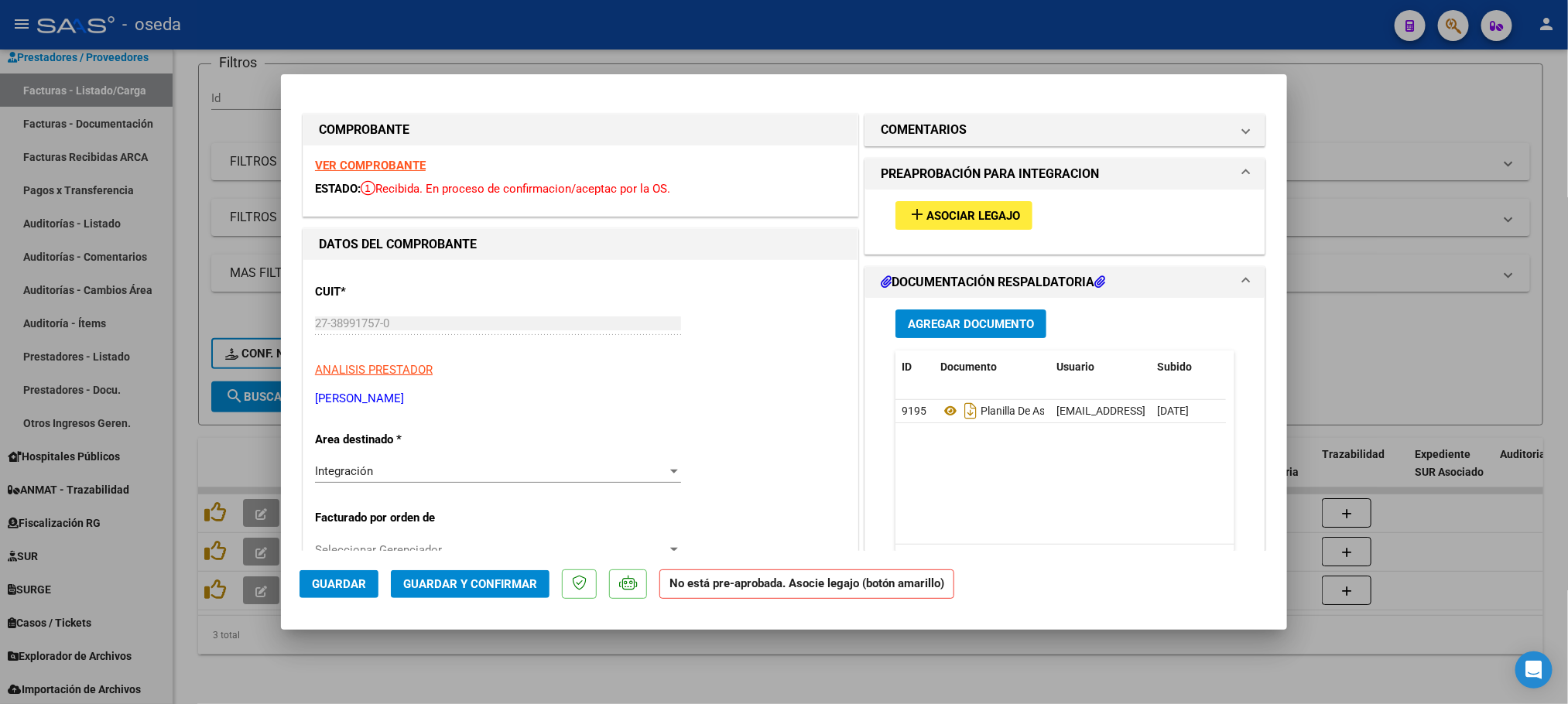
type input "202508"
click at [926, 217] on span "Asociar Legajo" at bounding box center [973, 216] width 94 height 14
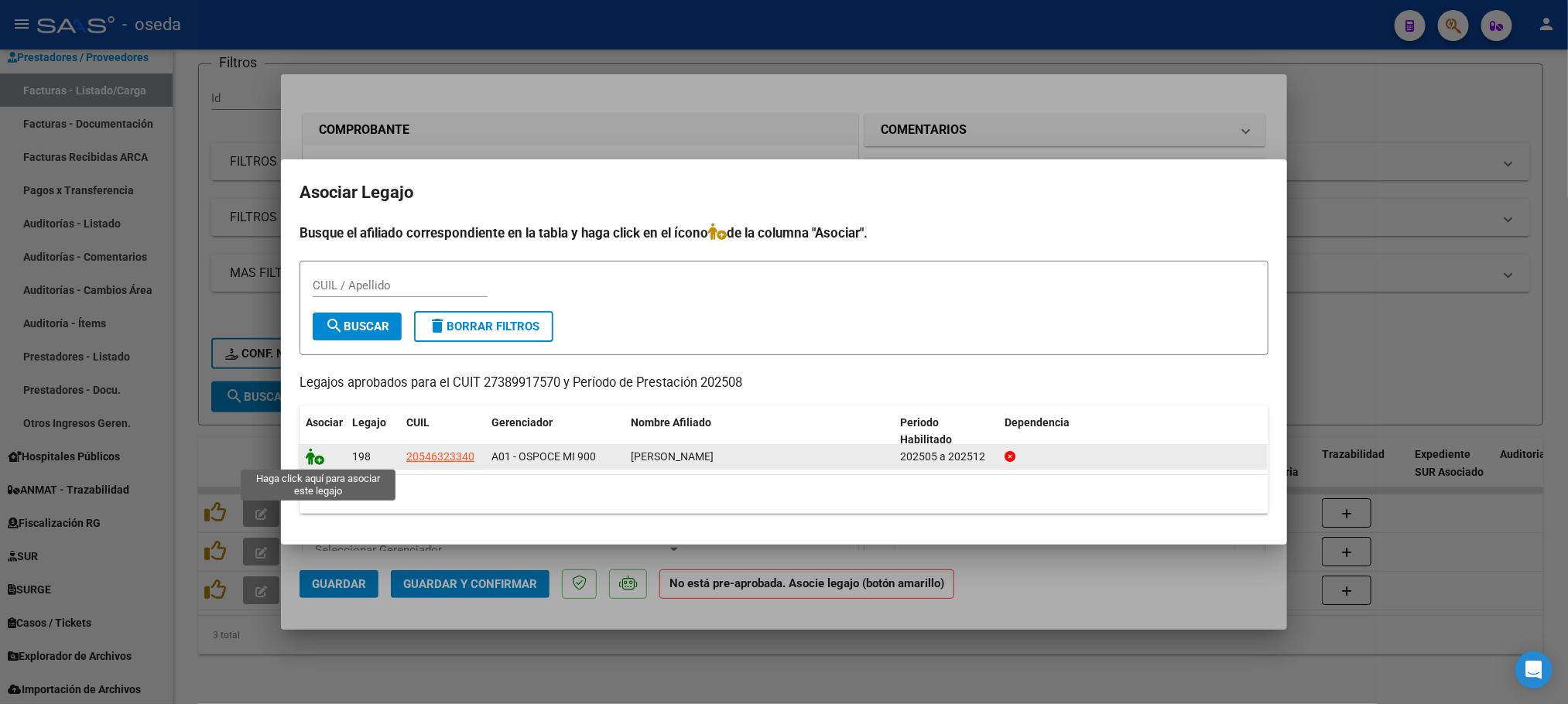
click at [309, 461] on icon at bounding box center [315, 456] width 19 height 17
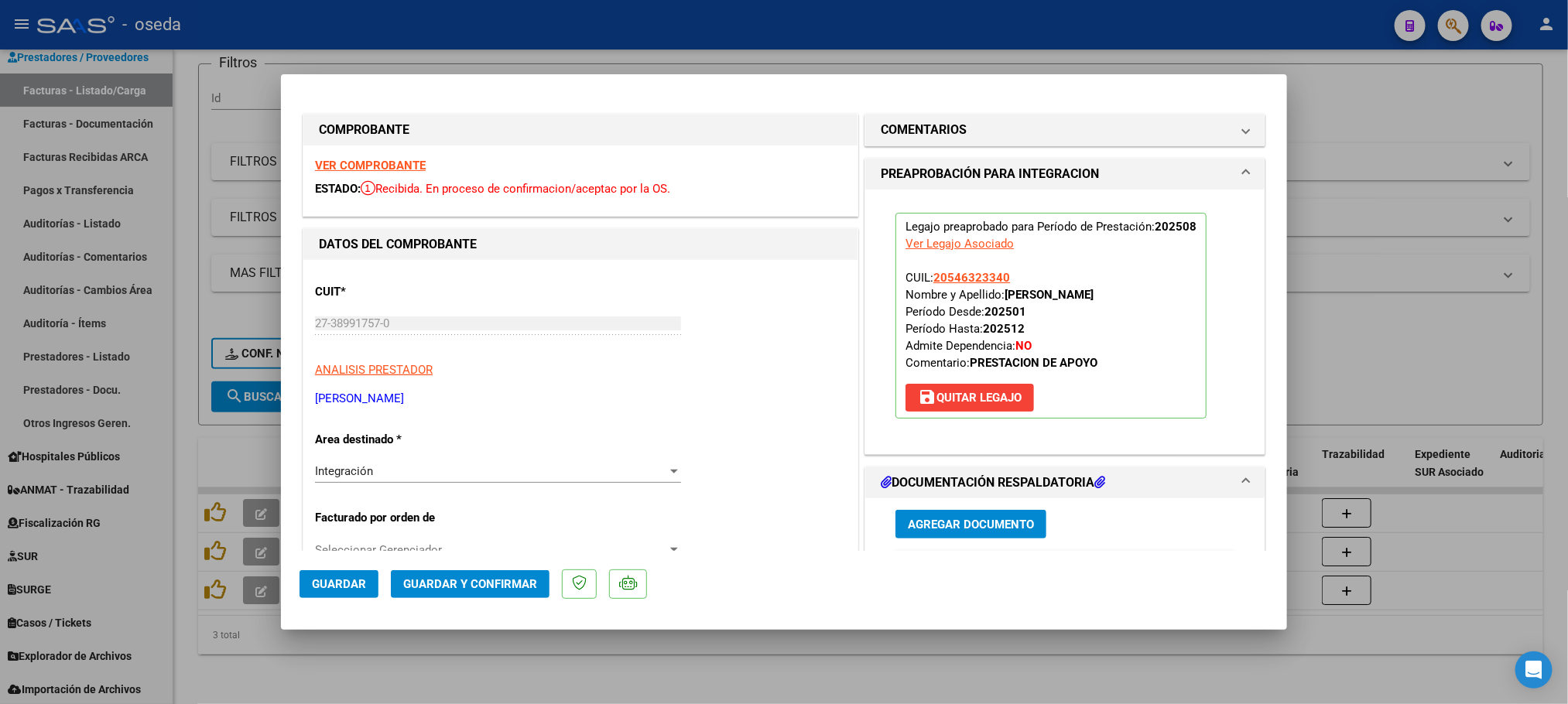
click at [331, 586] on span "Guardar" at bounding box center [338, 584] width 54 height 14
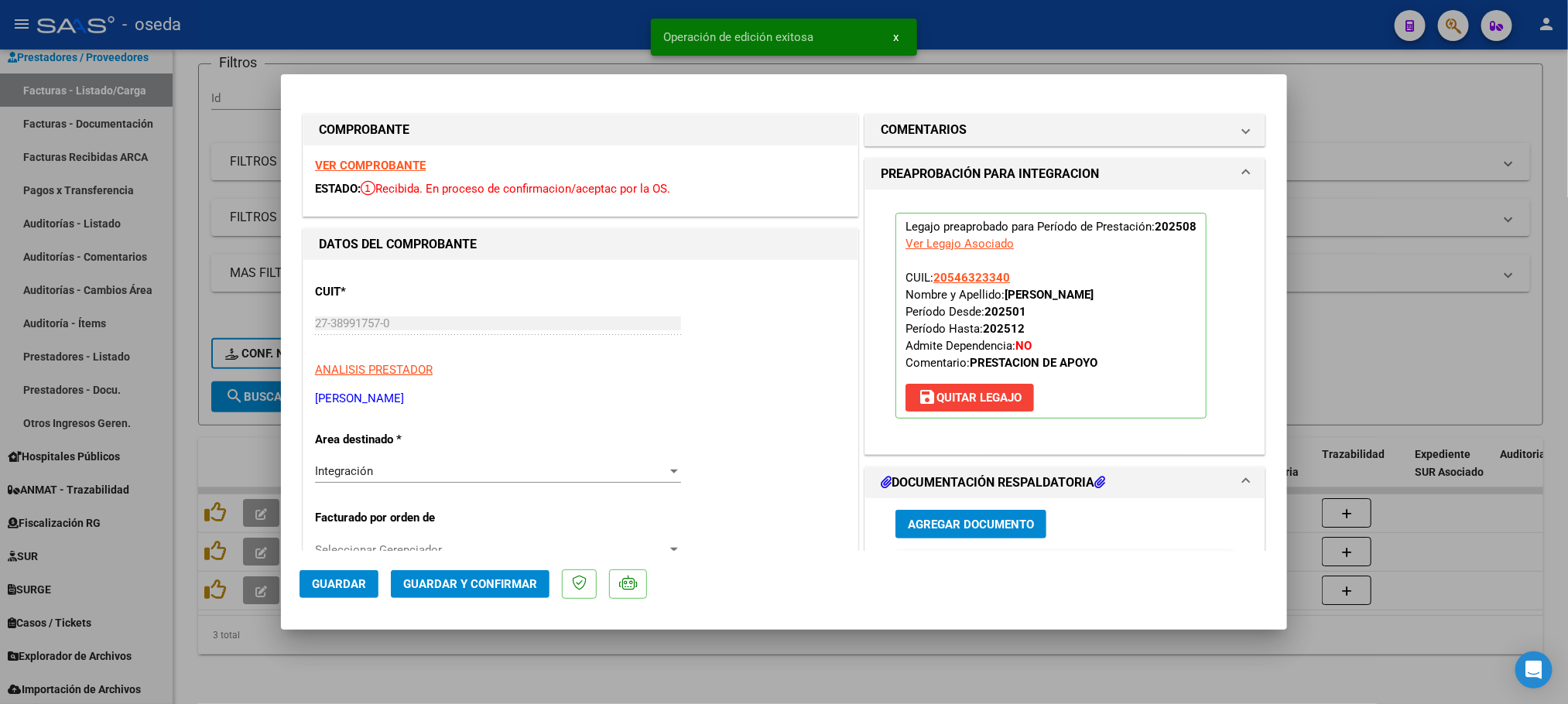
type input "$ 0,00"
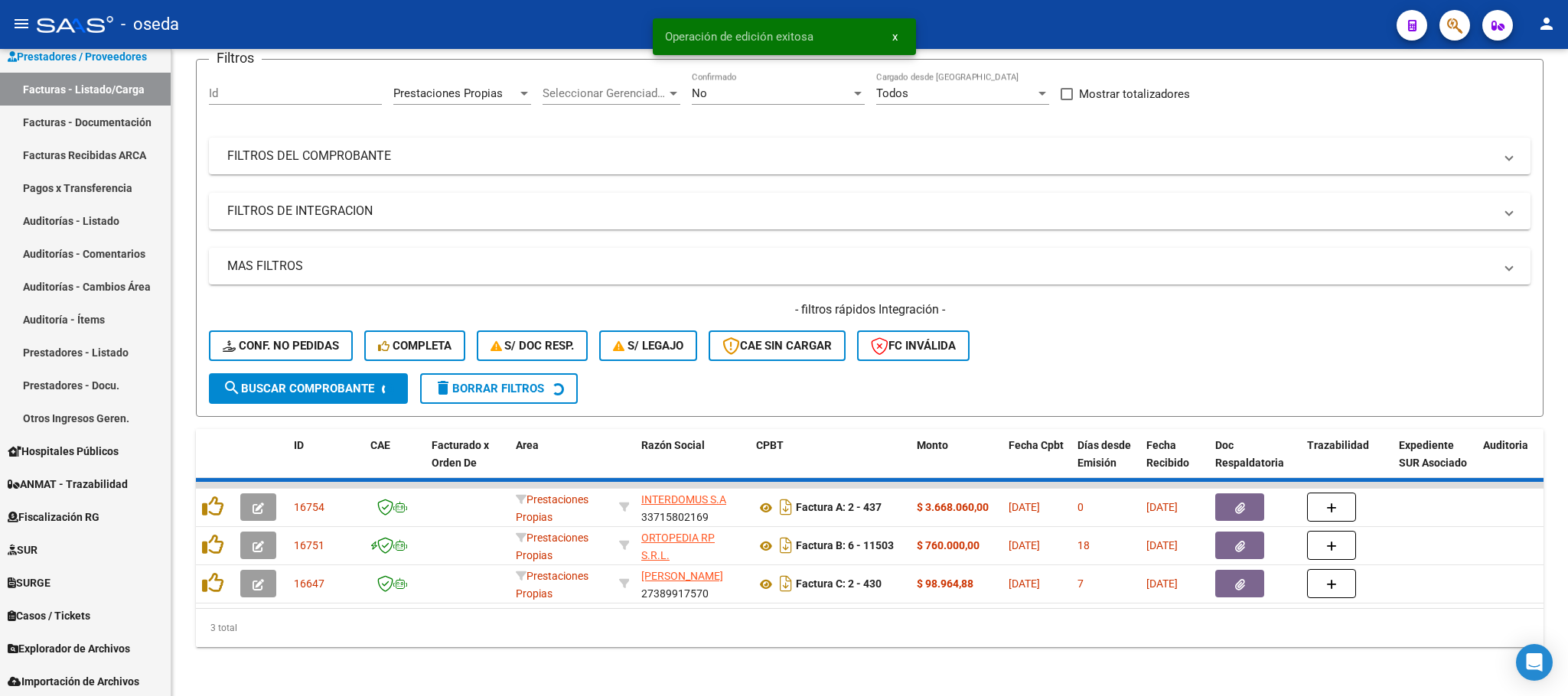
scroll to position [99, 0]
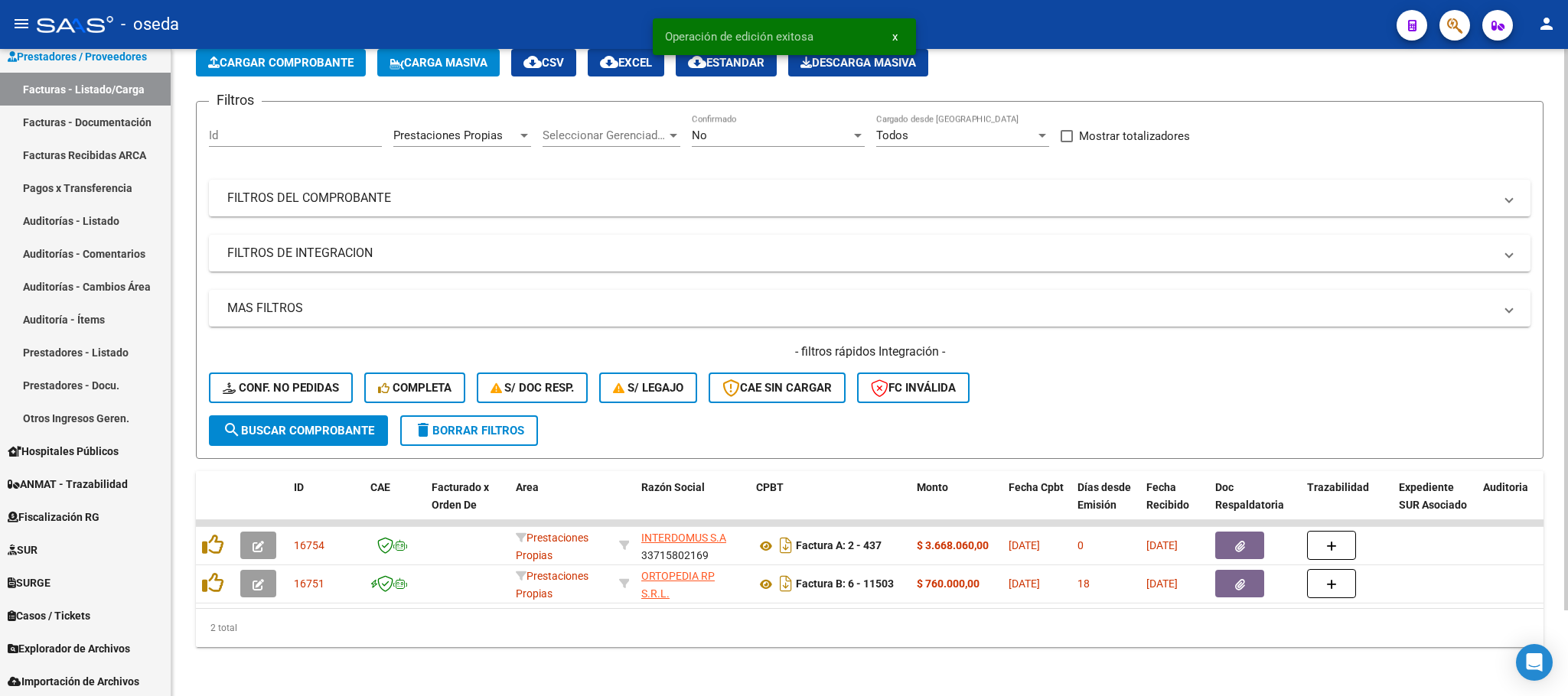
click at [422, 421] on mat-icon "delete" at bounding box center [423, 430] width 19 height 19
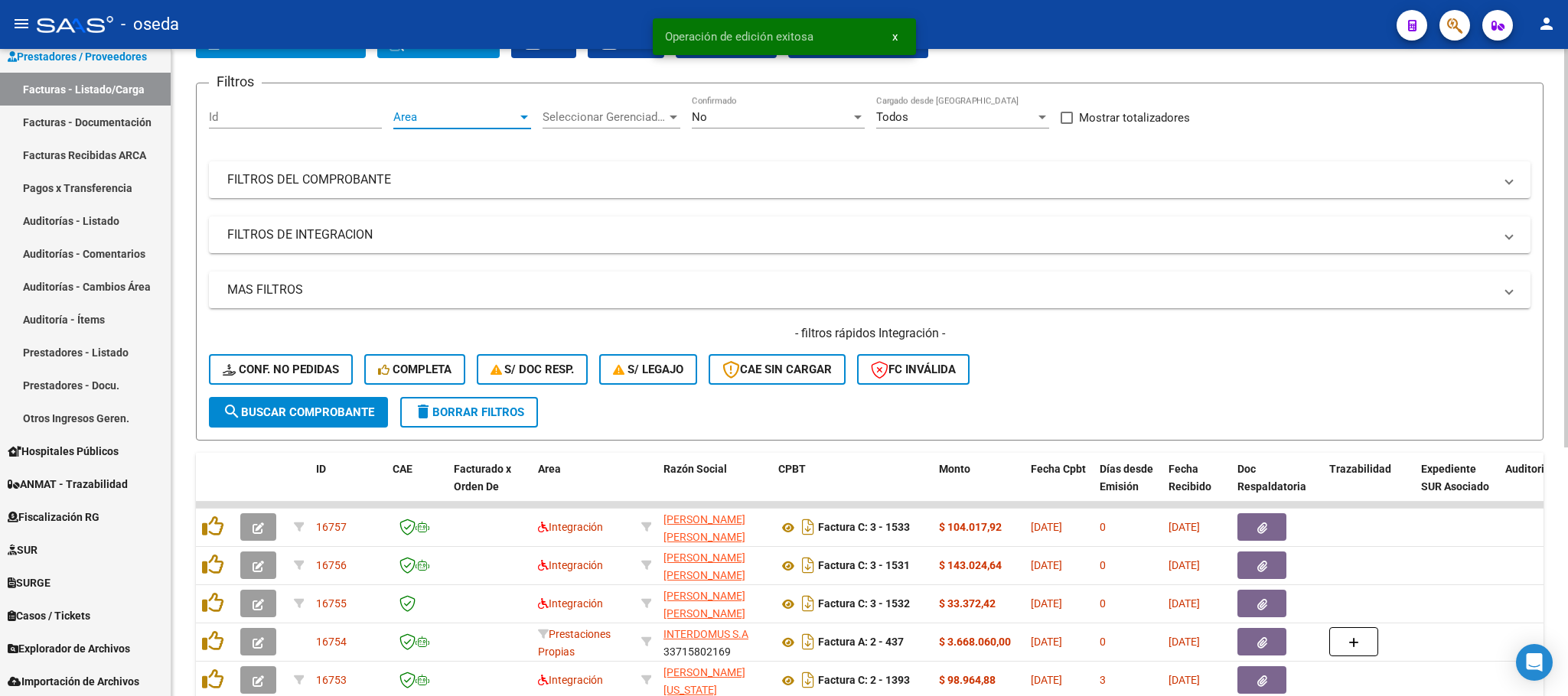
click at [422, 111] on span "Area" at bounding box center [455, 117] width 124 height 14
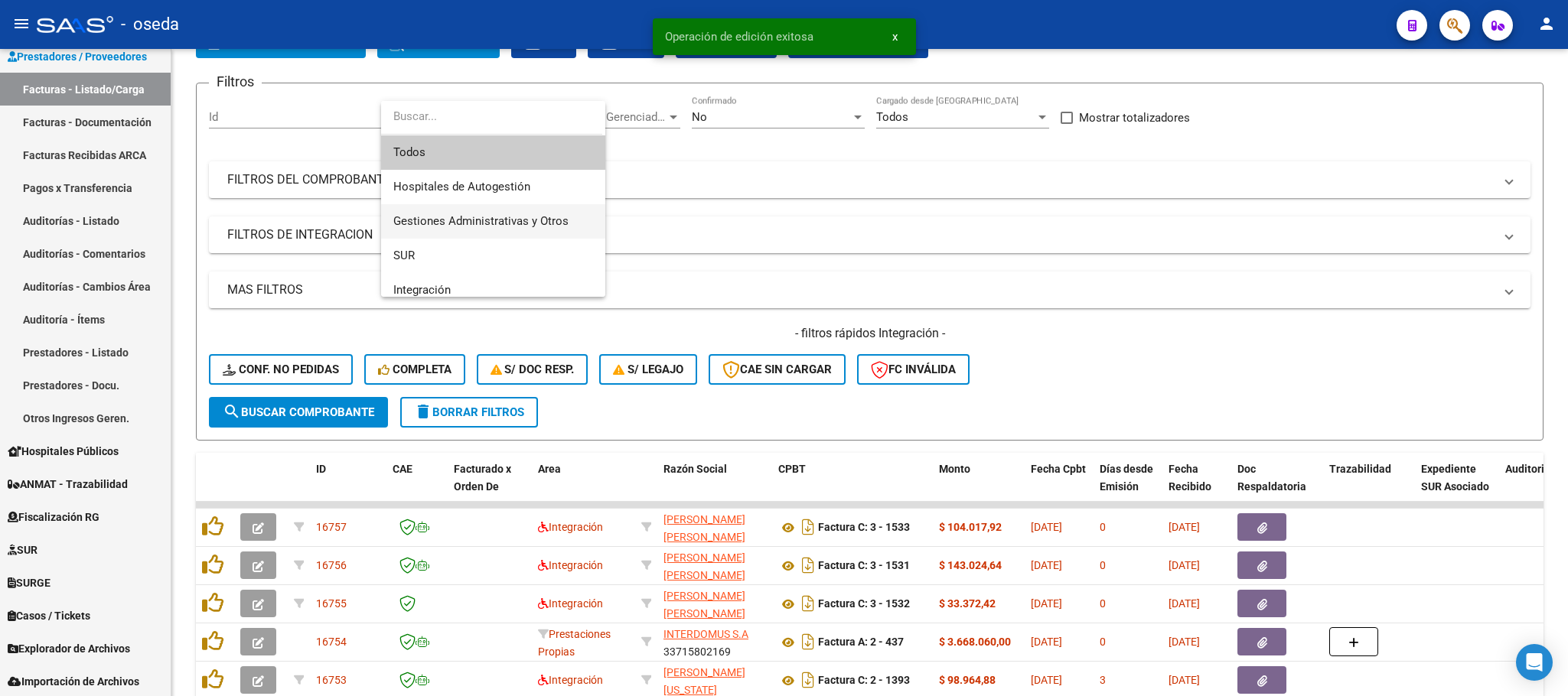
click at [514, 209] on span "Gestiones Administrativas y Otros" at bounding box center [493, 221] width 199 height 35
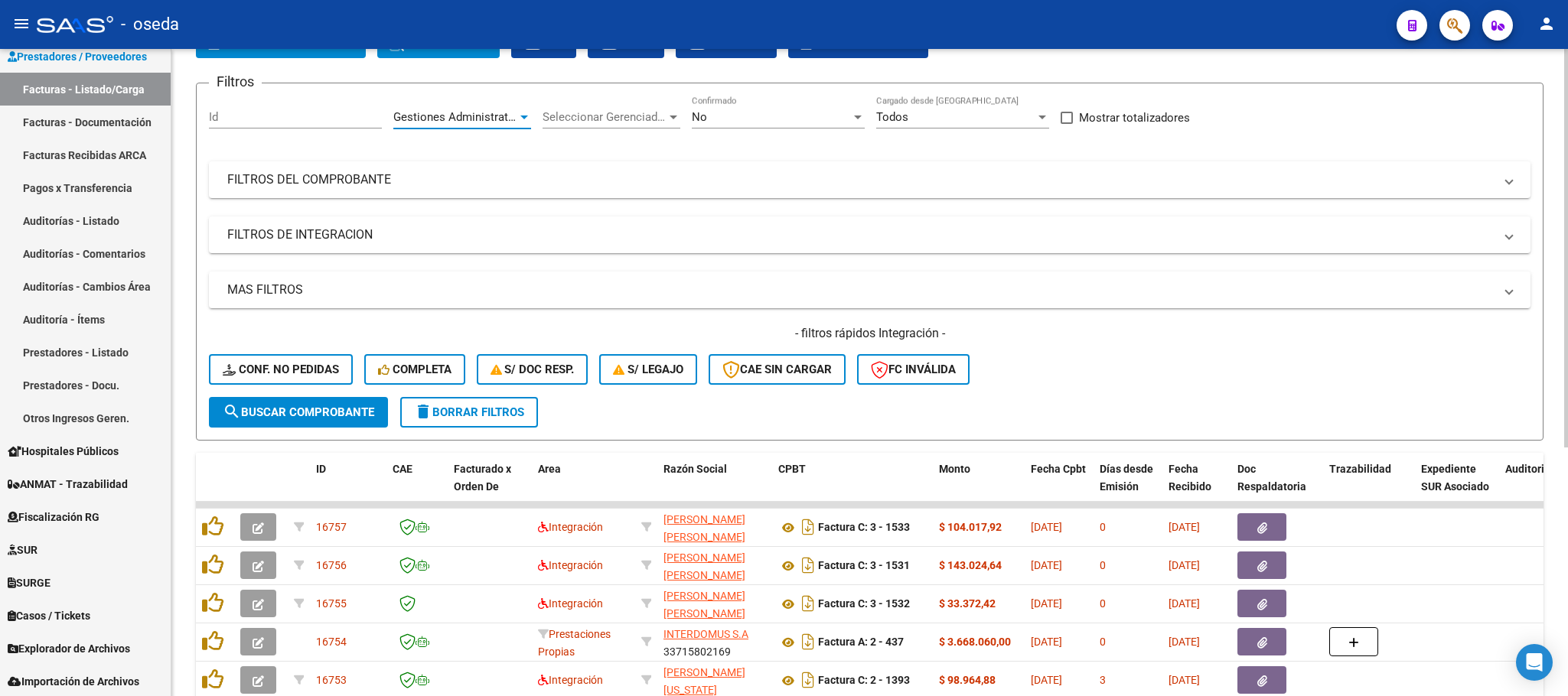
click at [291, 413] on span "search Buscar Comprobante" at bounding box center [298, 412] width 151 height 14
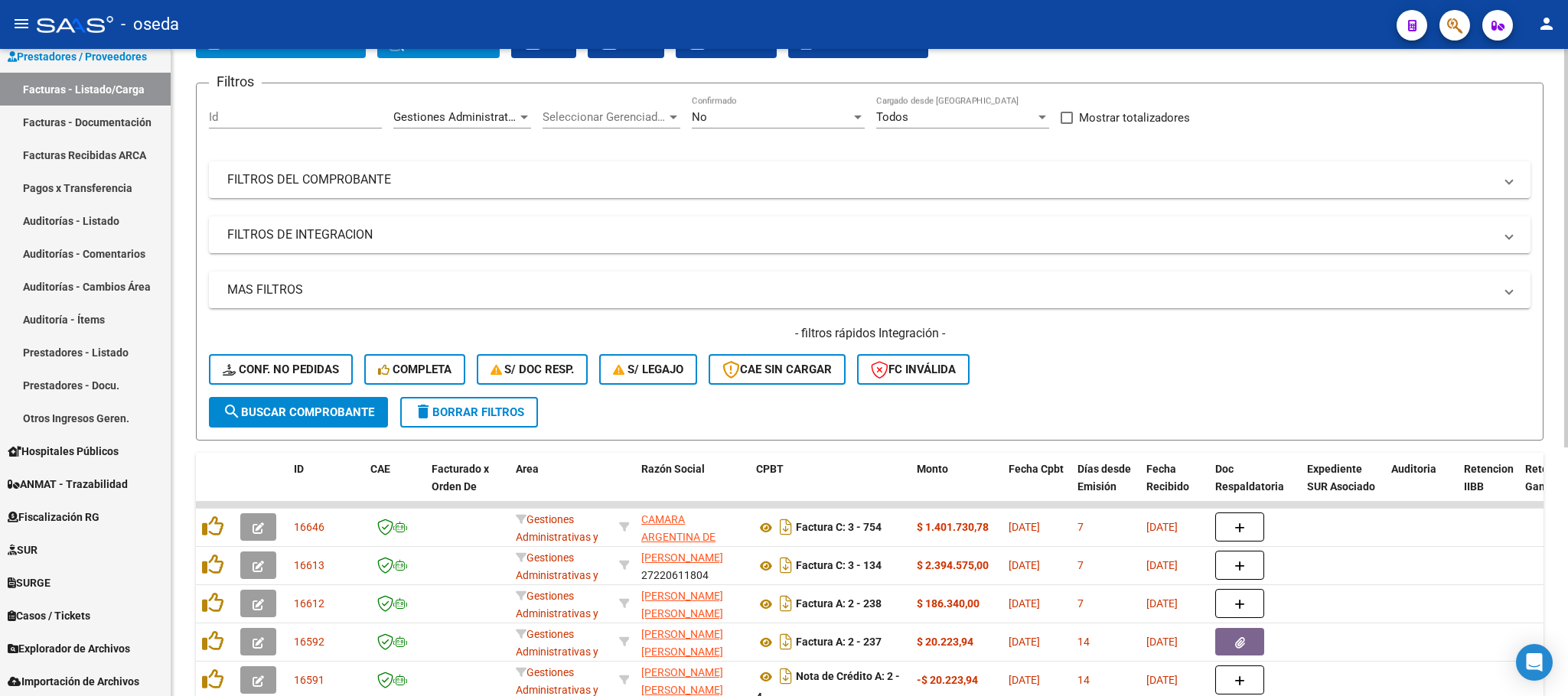
click at [496, 124] on span "Gestiones Administrativas y Otros" at bounding box center [481, 117] width 175 height 14
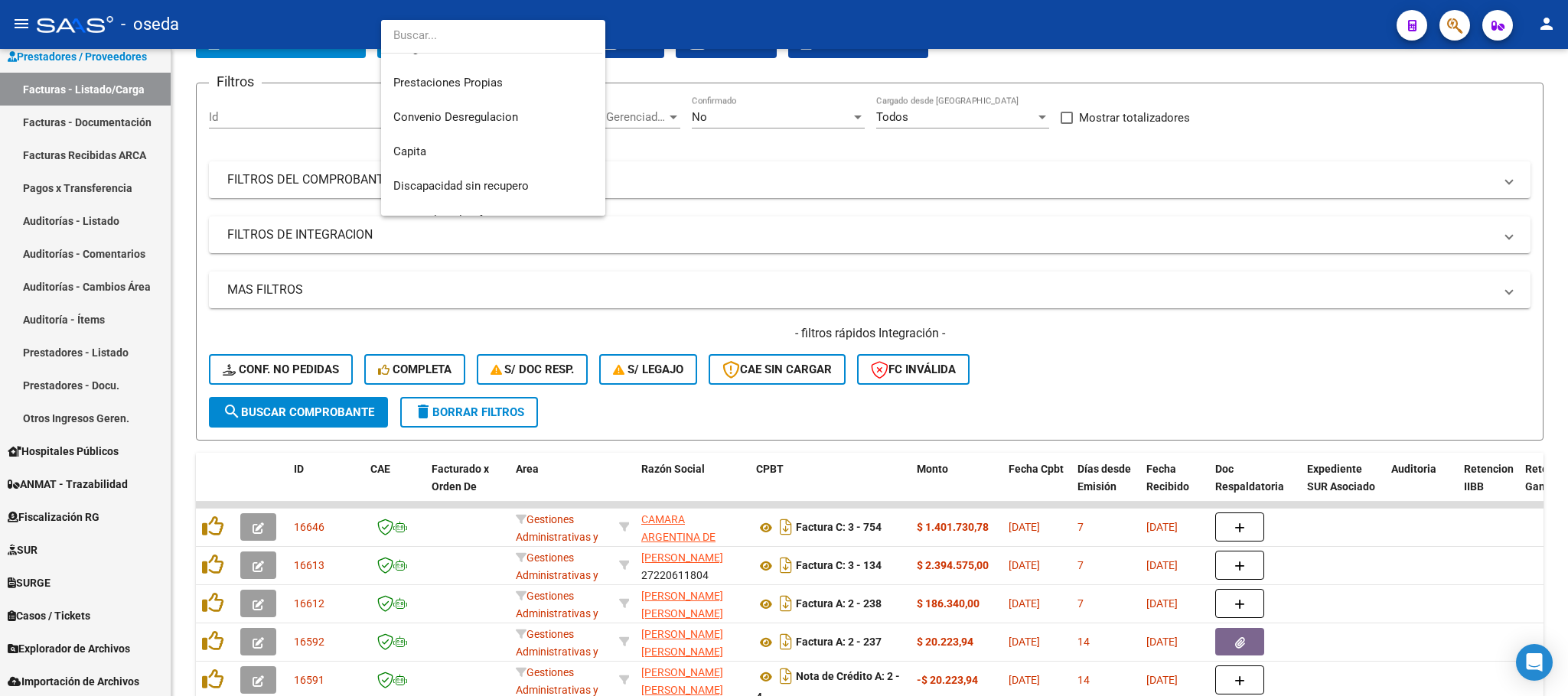
scroll to position [207, 0]
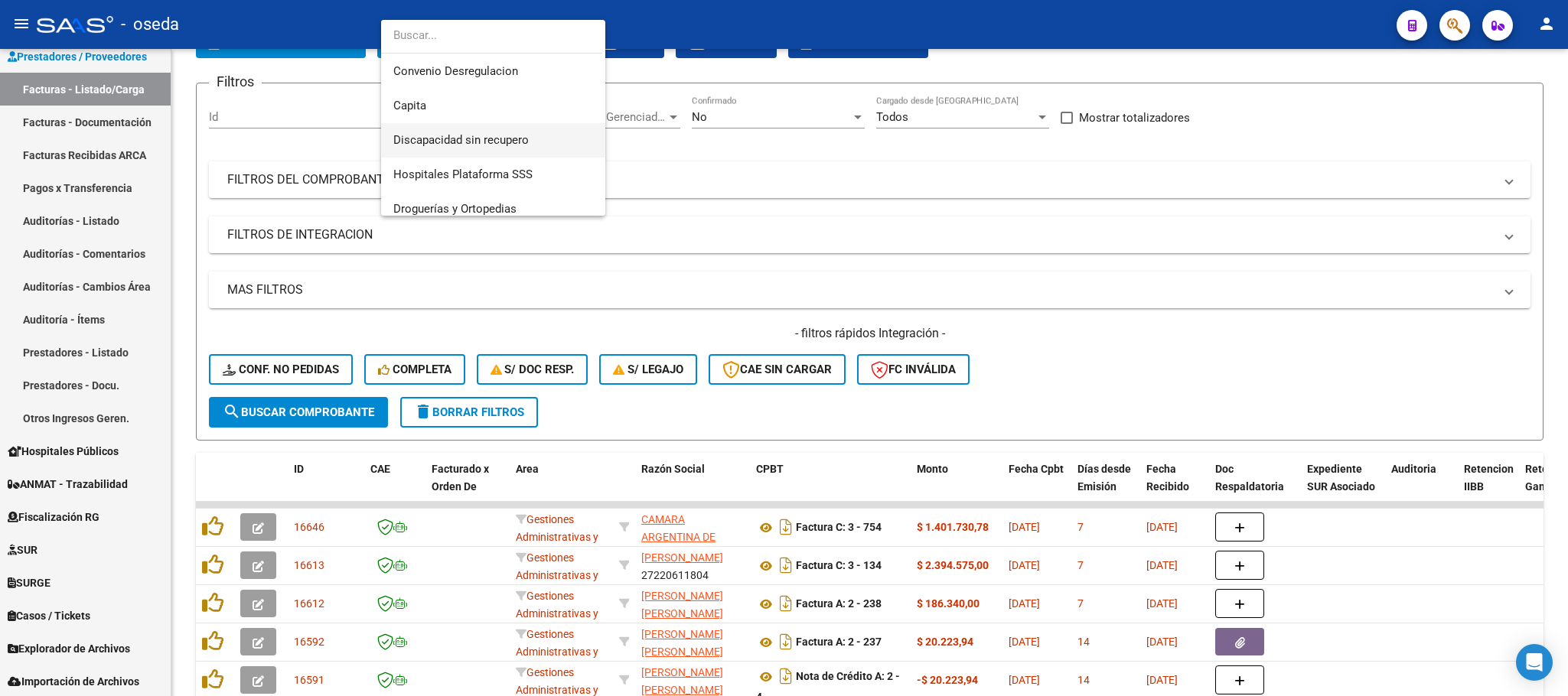
click at [497, 131] on span "Discapacidad sin recupero" at bounding box center [493, 140] width 199 height 35
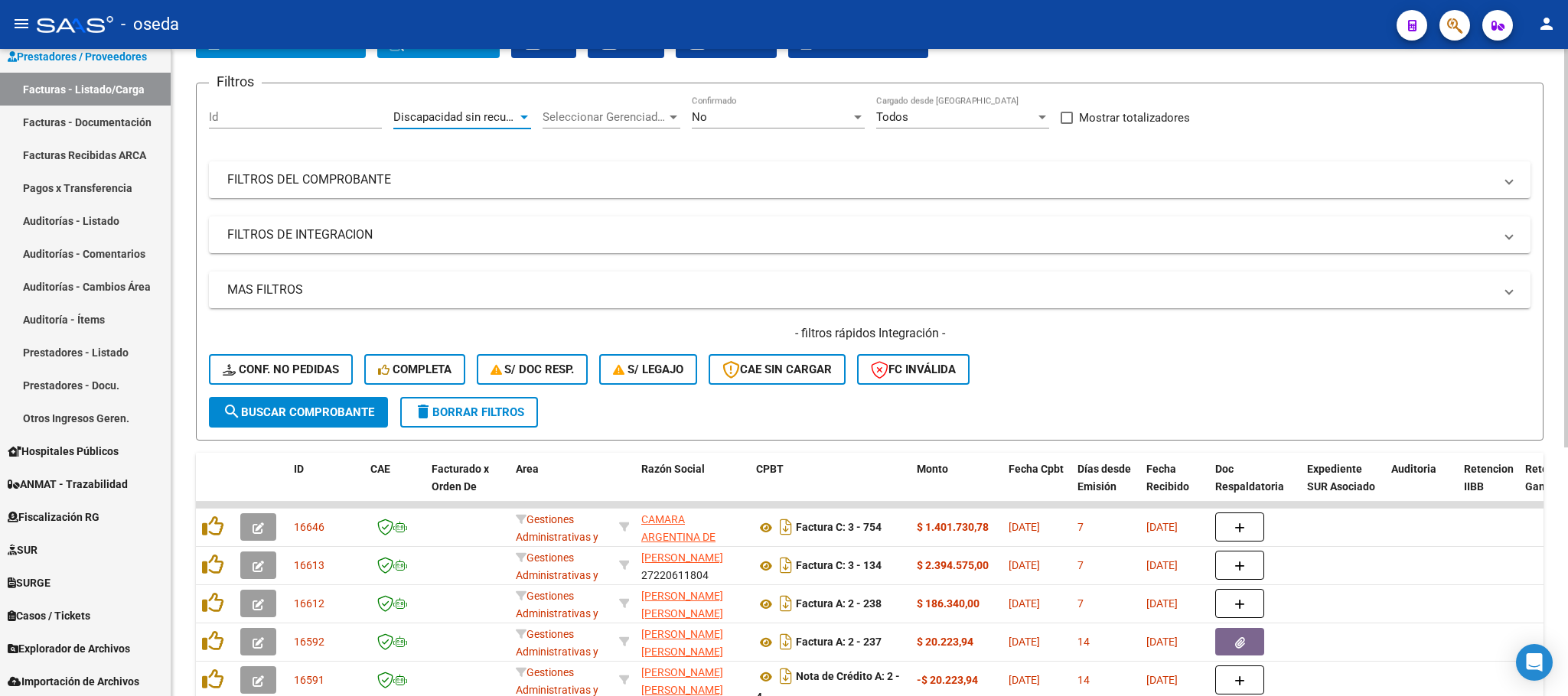
click at [276, 413] on span "search Buscar Comprobante" at bounding box center [298, 412] width 151 height 14
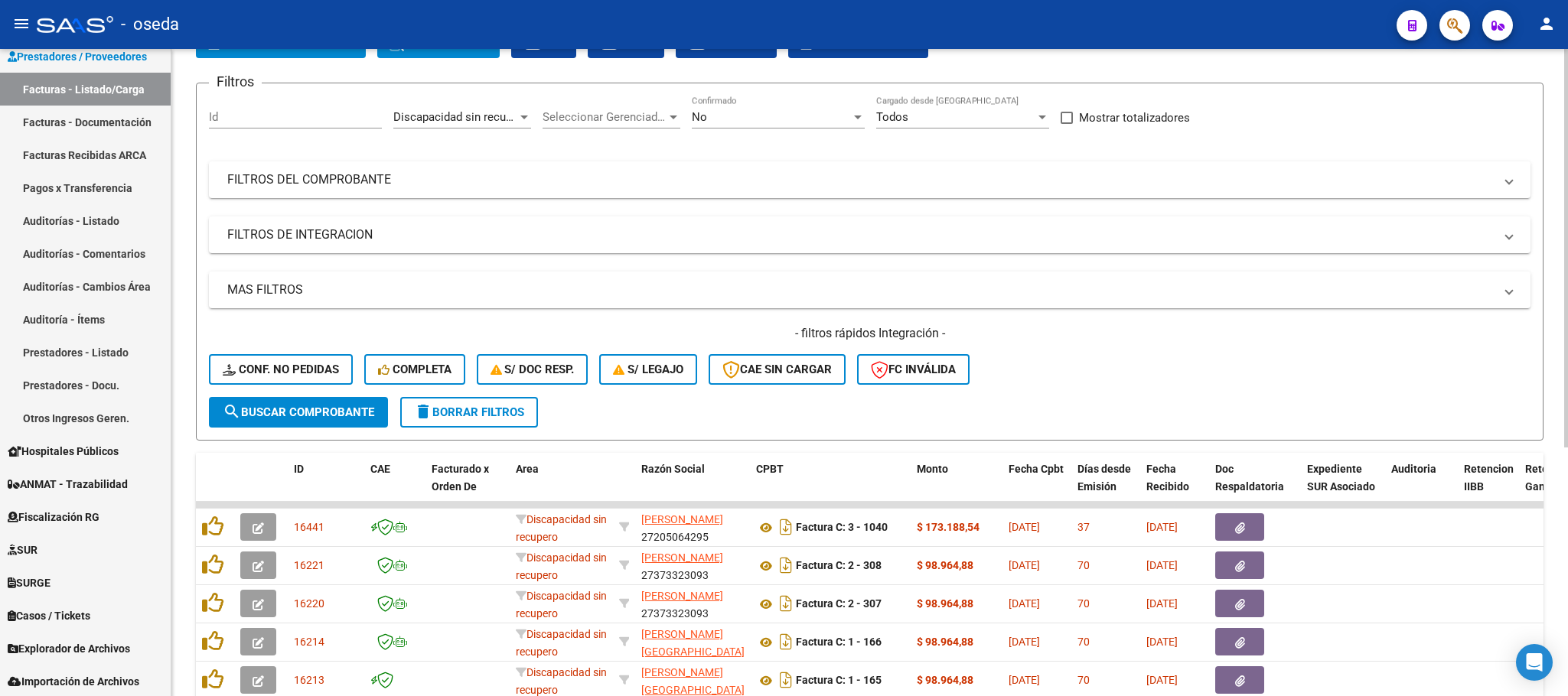
click at [508, 124] on span "Discapacidad sin recupero" at bounding box center [461, 117] width 135 height 14
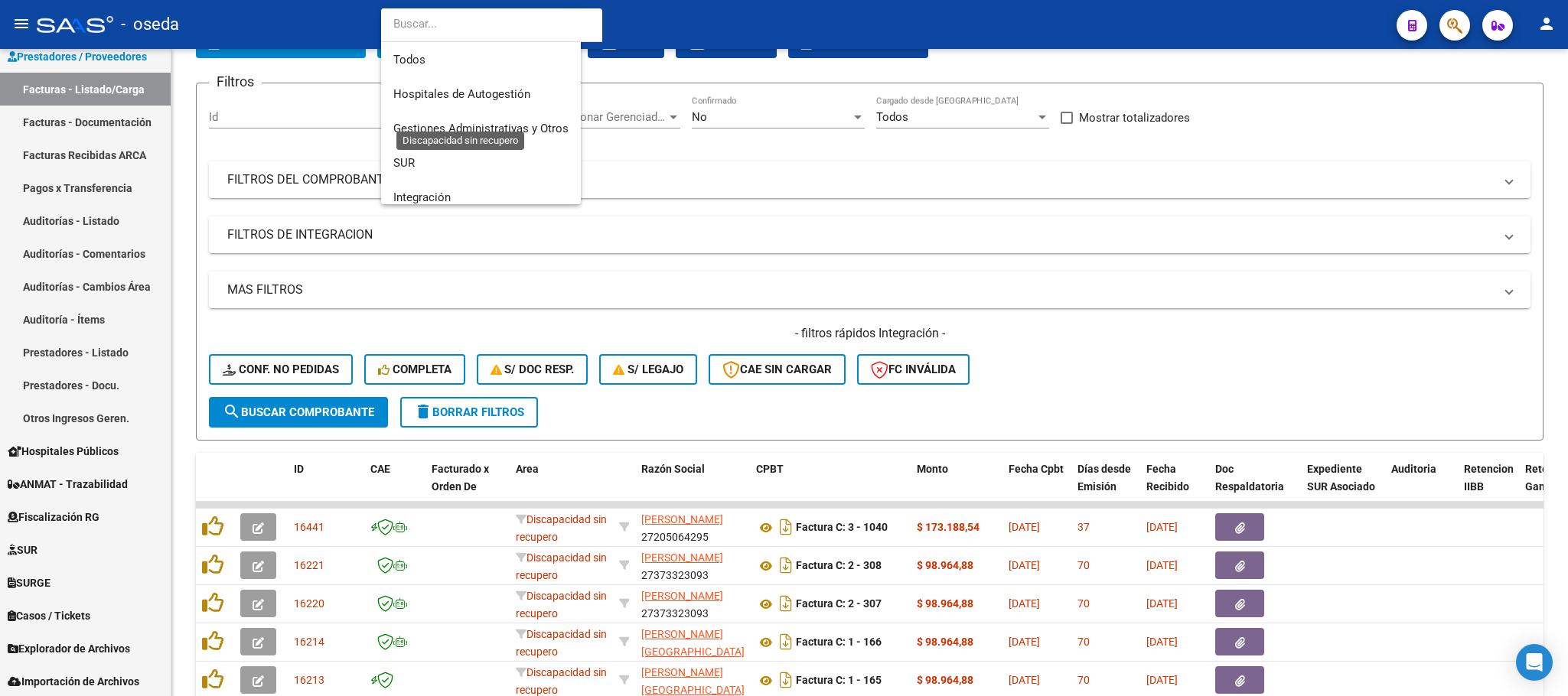
scroll to position [216, 0]
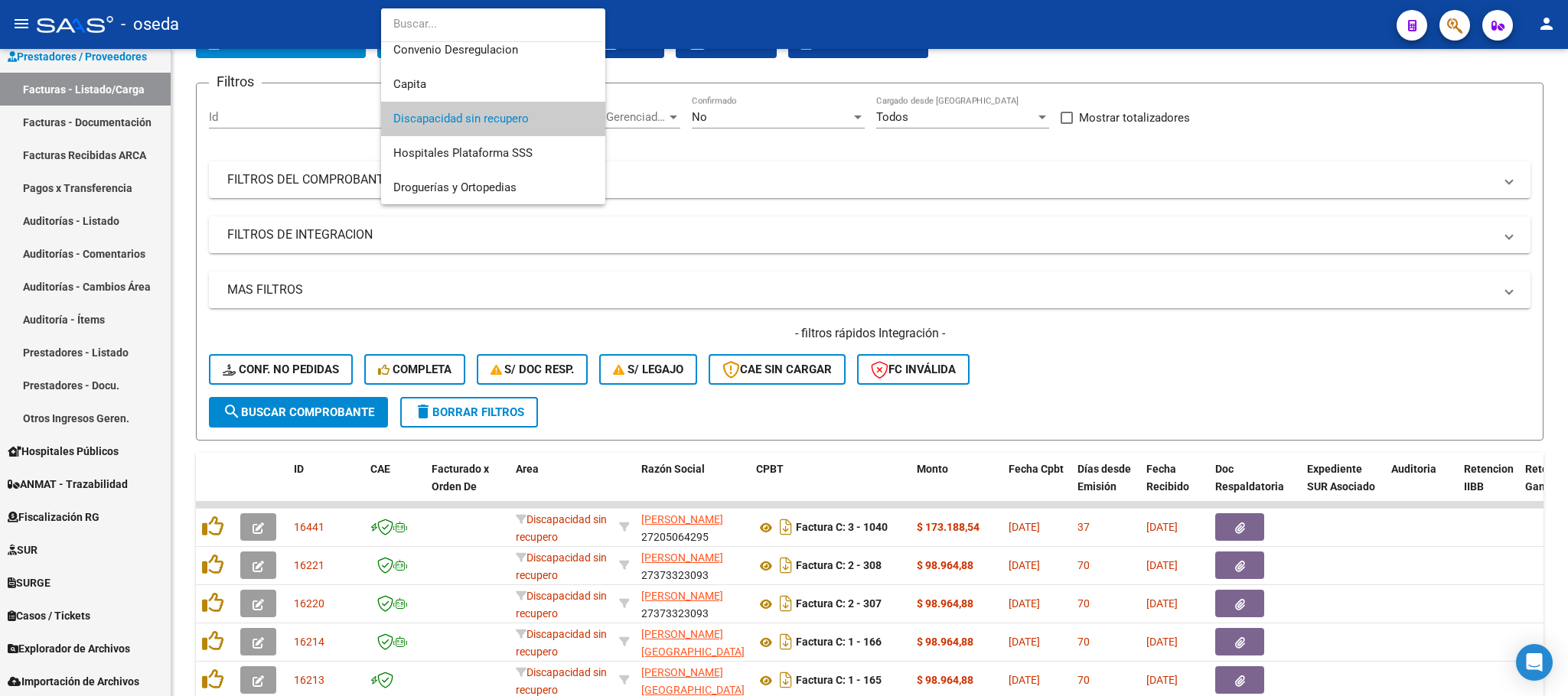
click at [721, 200] on div at bounding box center [784, 348] width 1568 height 696
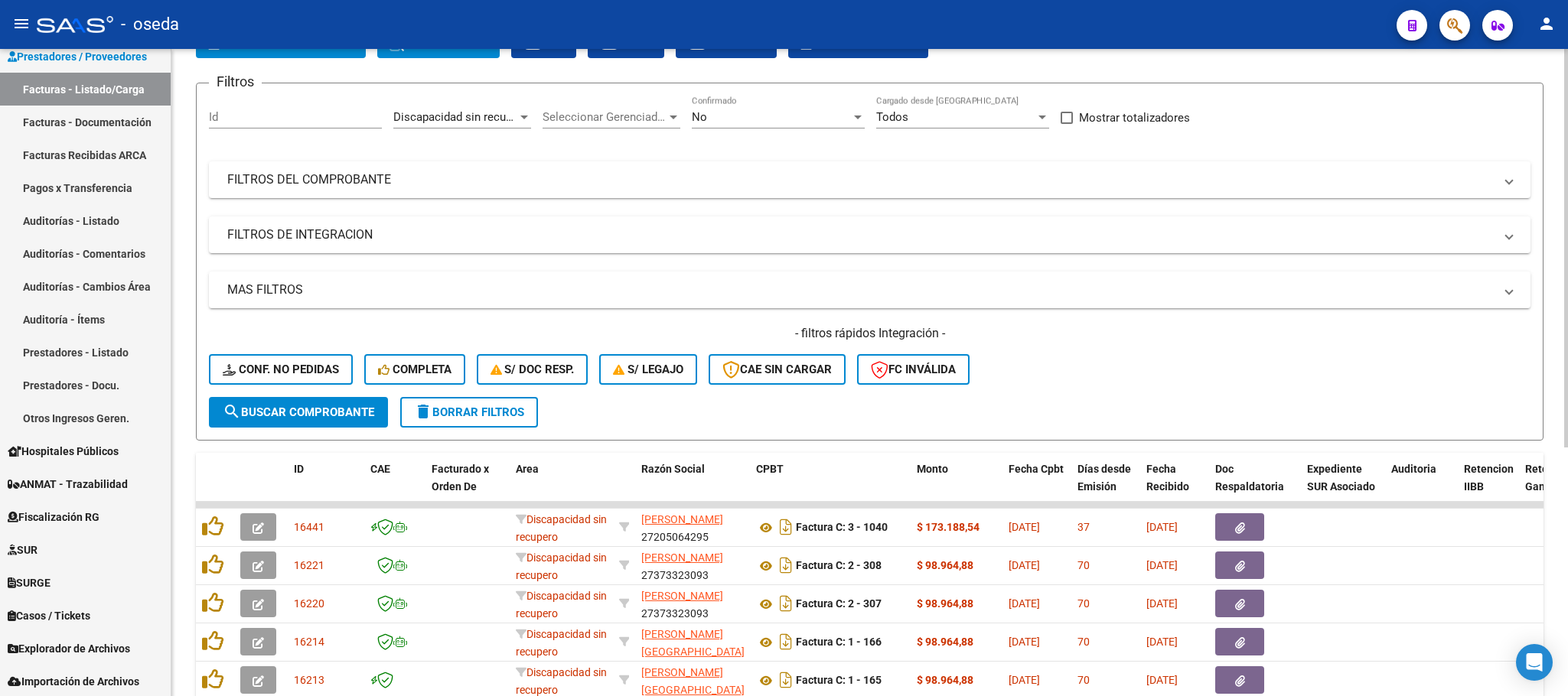
click at [501, 400] on button "delete Borrar Filtros" at bounding box center [469, 412] width 138 height 30
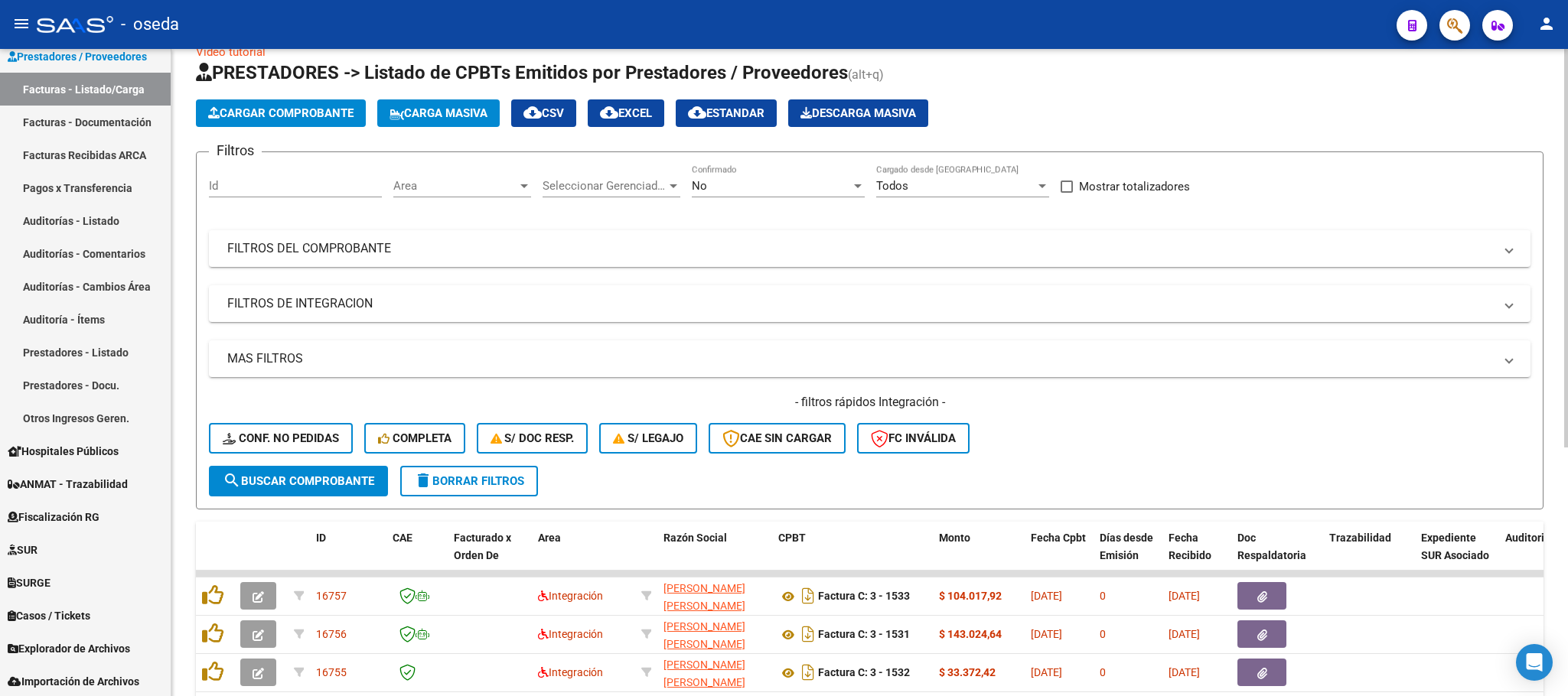
scroll to position [99, 0]
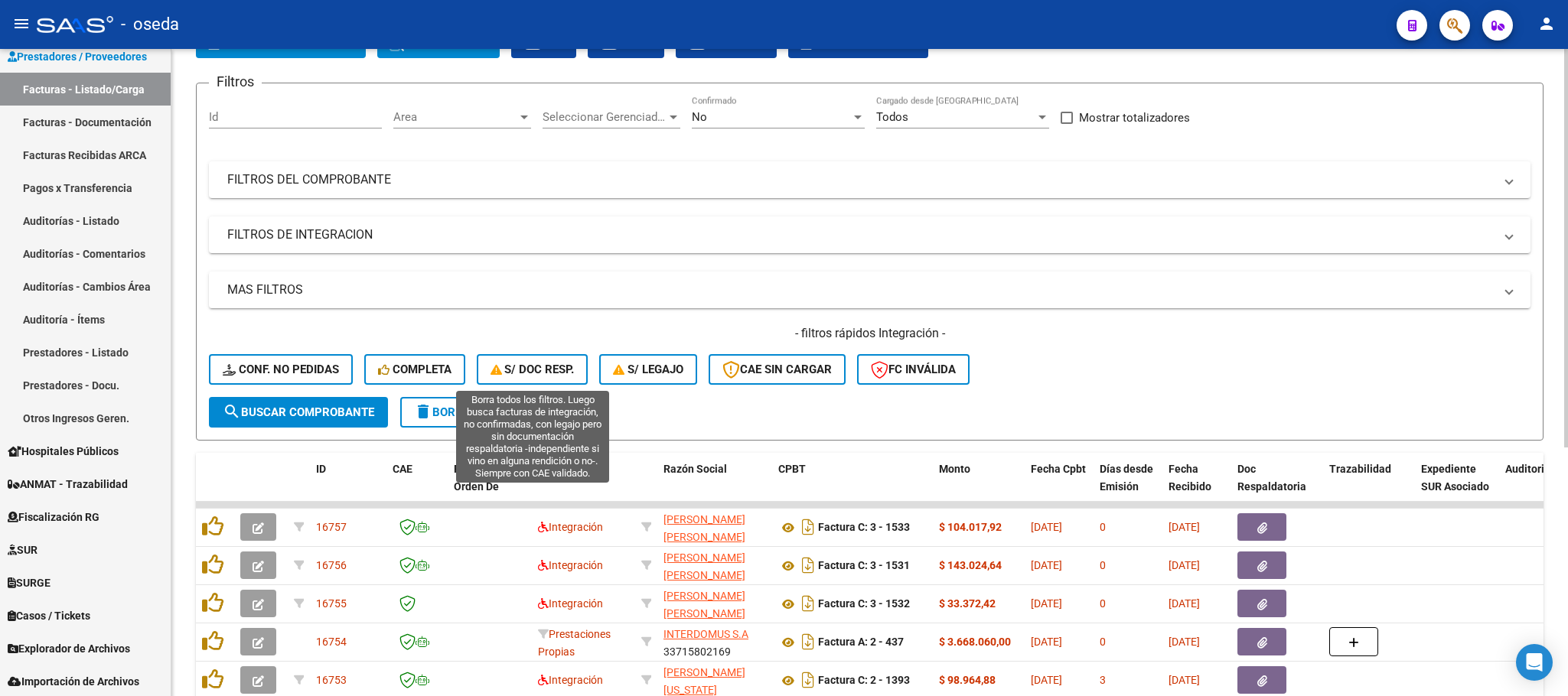
click at [542, 374] on span "S/ Doc Resp." at bounding box center [533, 369] width 84 height 14
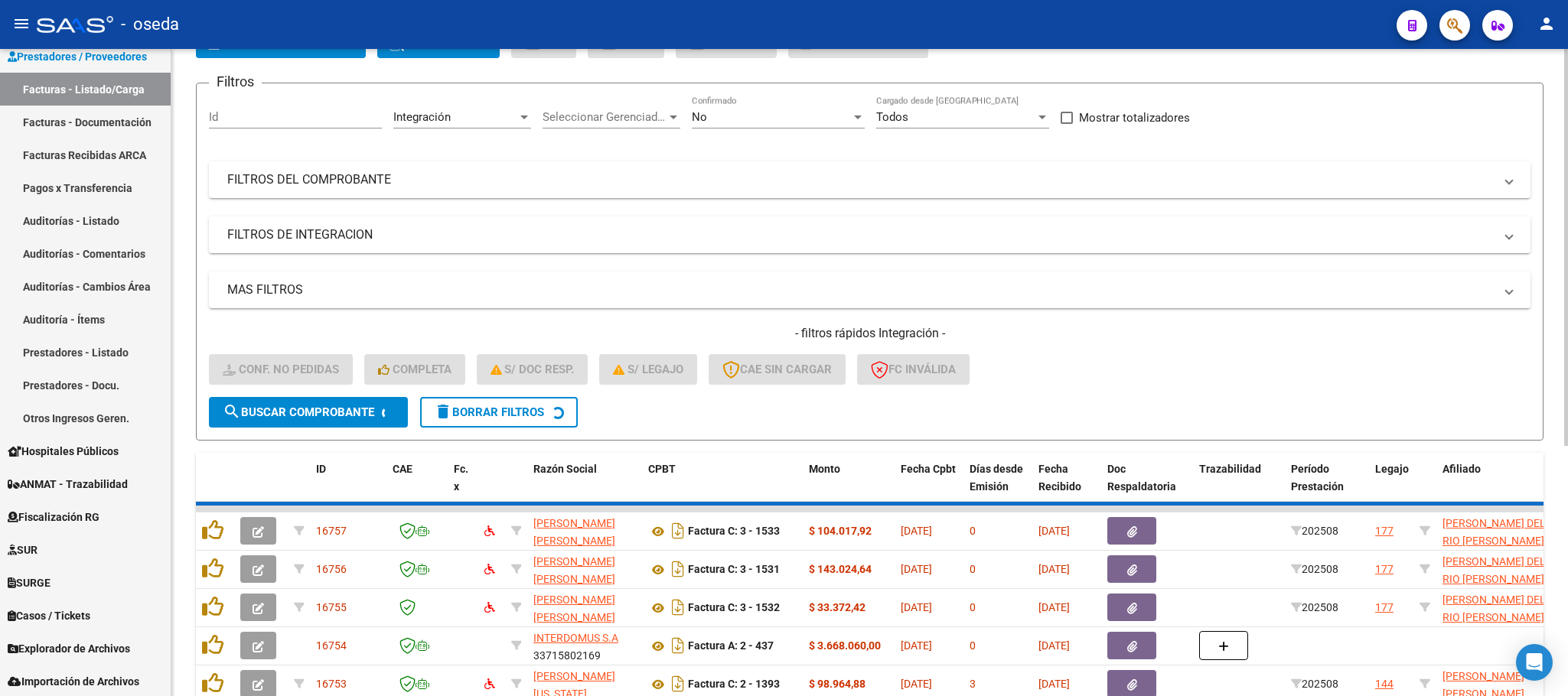
scroll to position [60, 0]
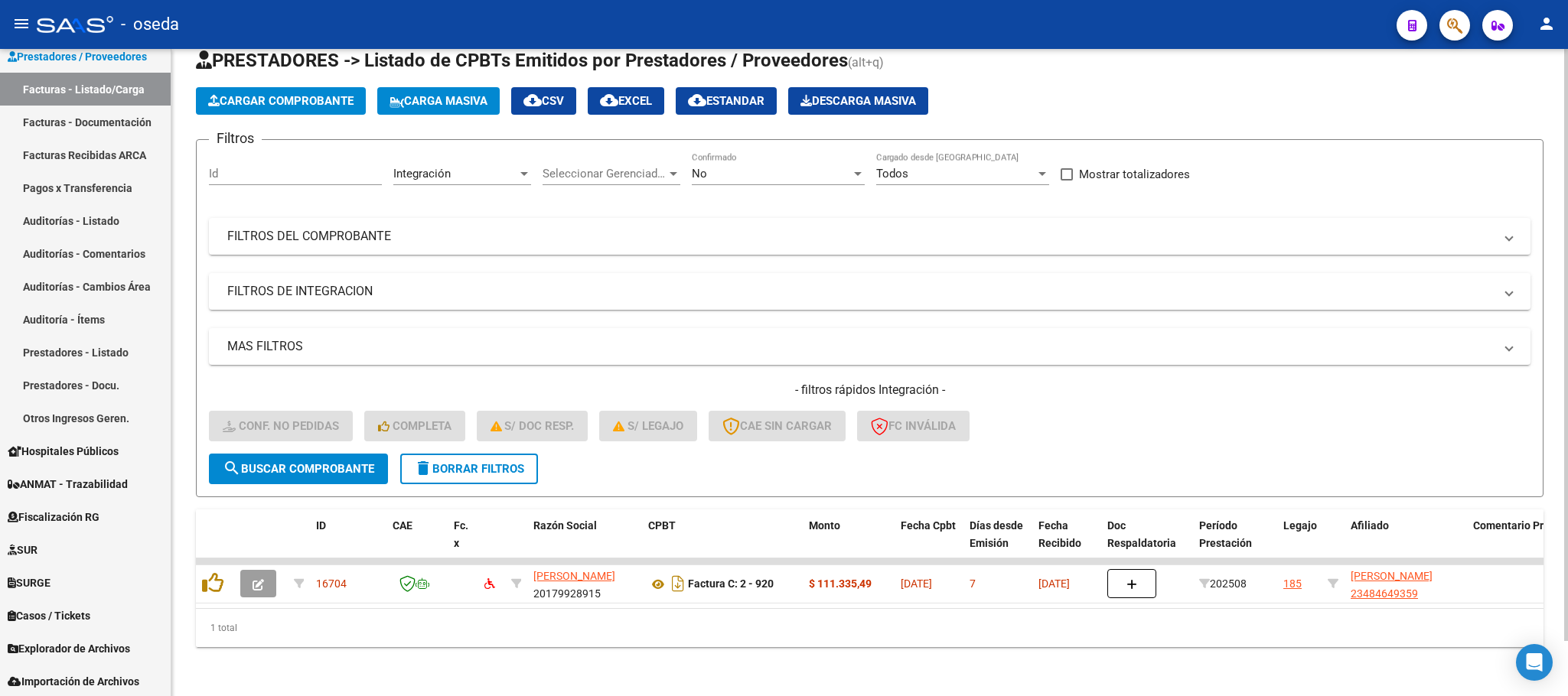
click at [512, 462] on span "delete Borrar Filtros" at bounding box center [469, 469] width 110 height 14
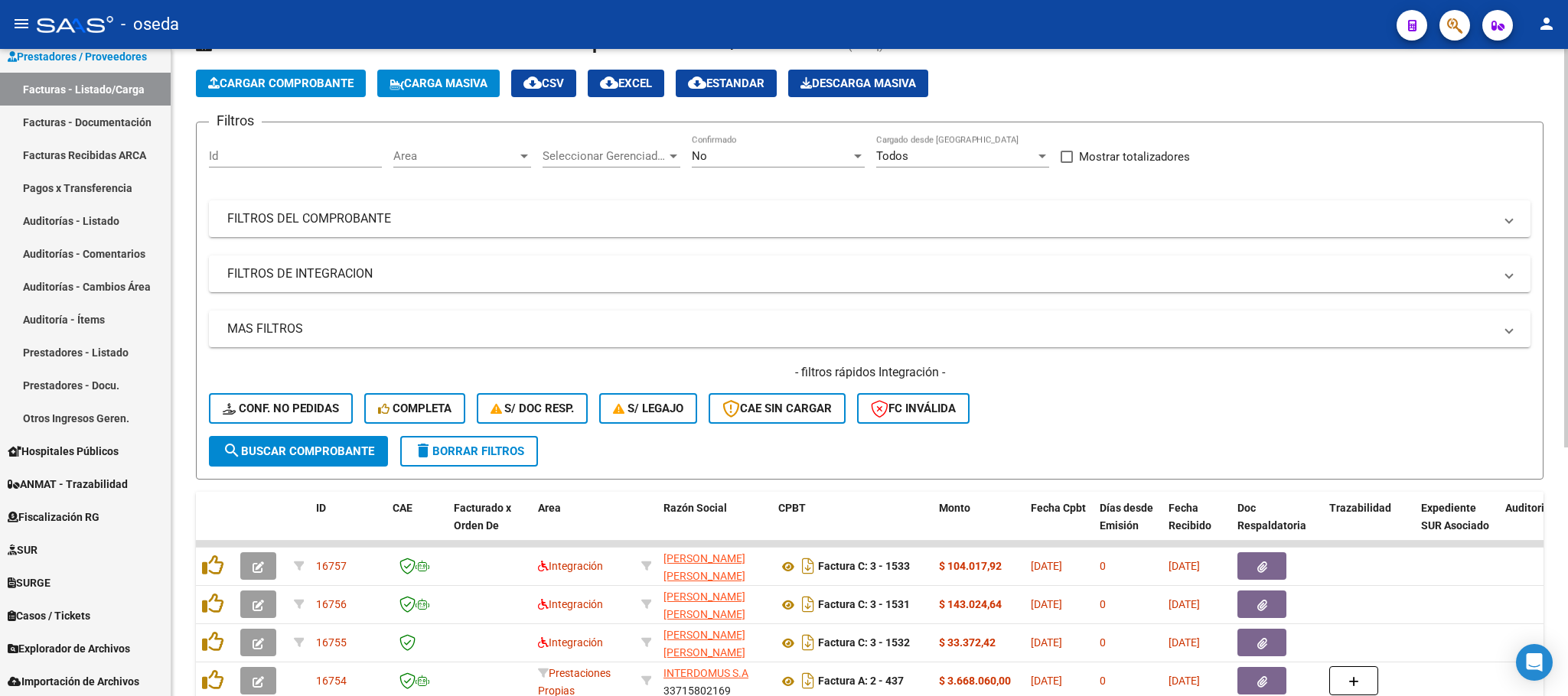
click at [441, 427] on div "- filtros rápidos Integración - Conf. no pedidas Completa S/ Doc Resp. S/ legaj…" at bounding box center [869, 400] width 1321 height 72
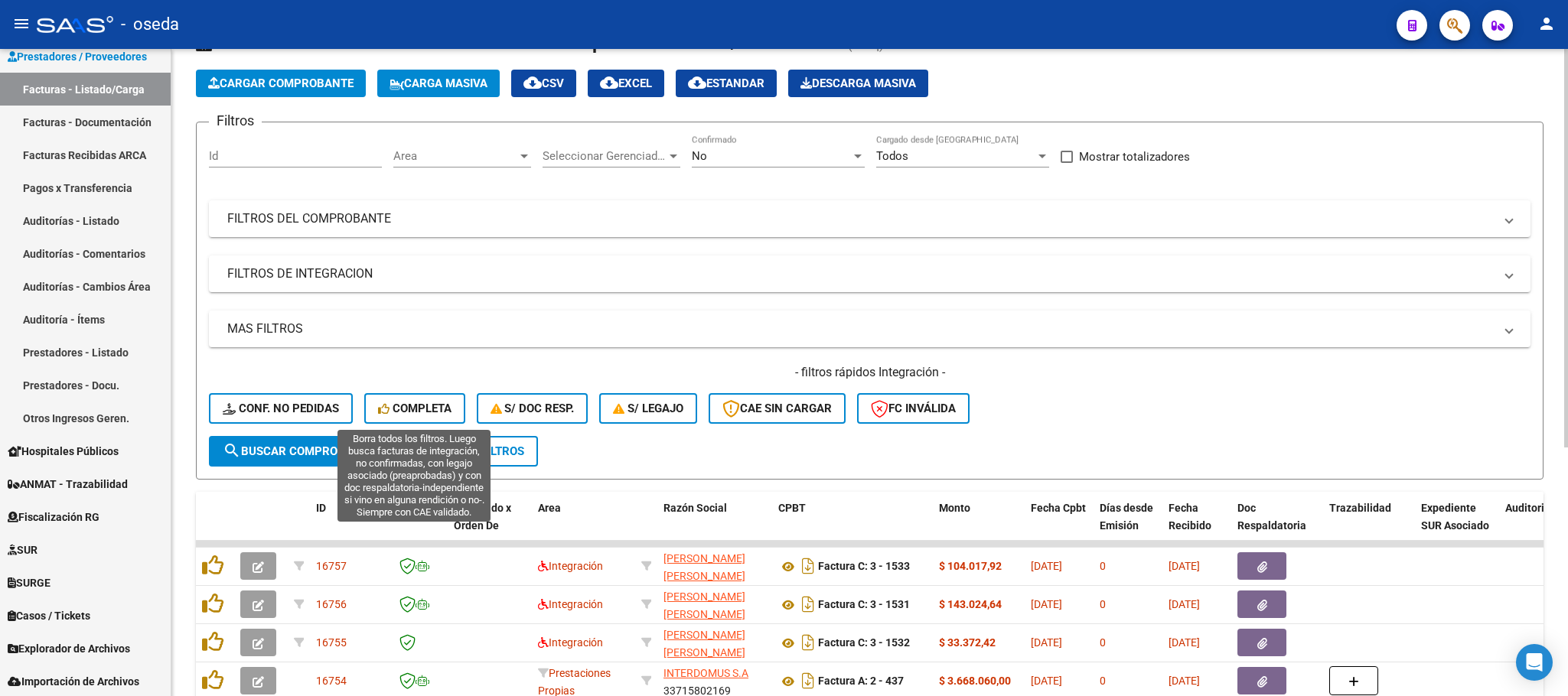
click at [448, 409] on span "Completa" at bounding box center [414, 409] width 74 height 14
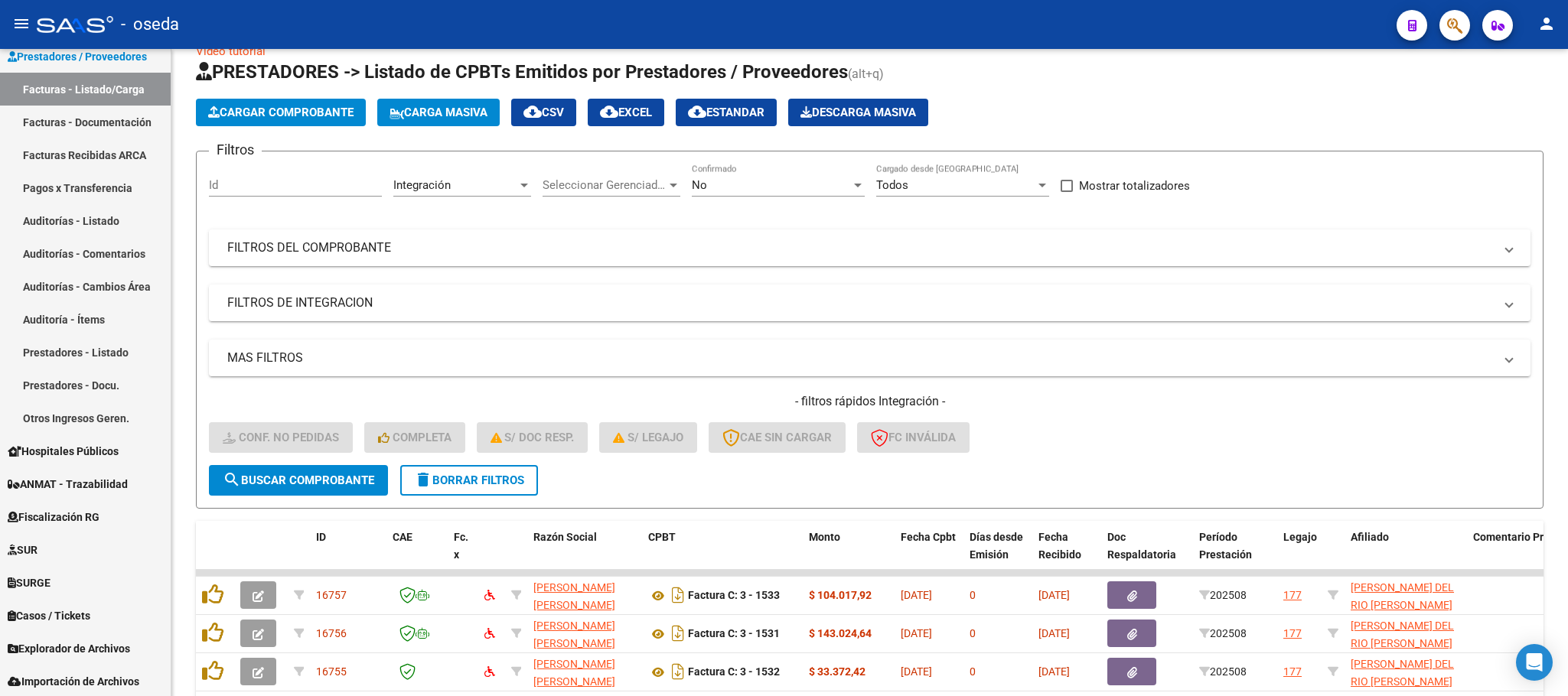
scroll to position [0, 0]
